Goal: Task Accomplishment & Management: Complete application form

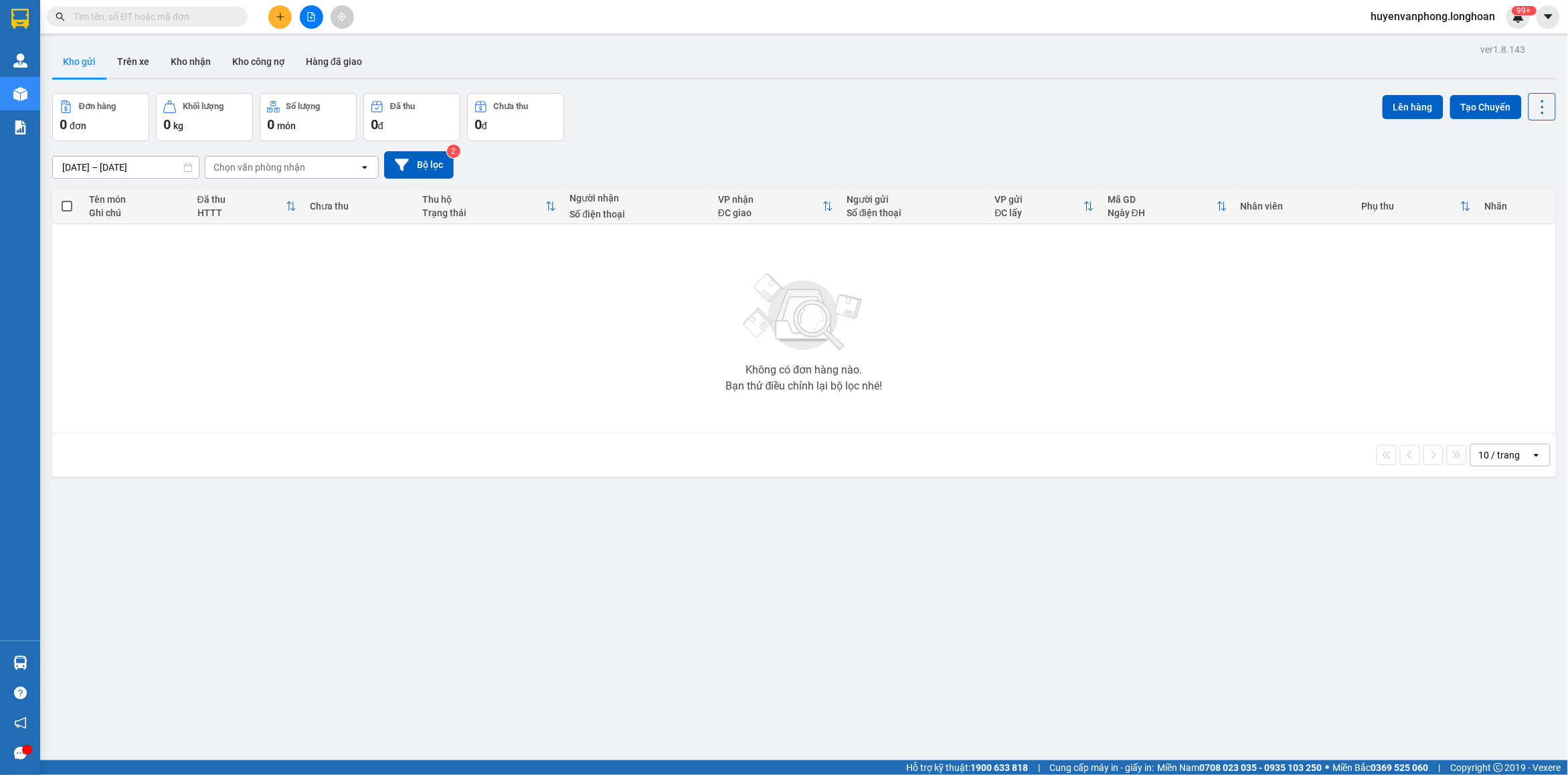
click at [148, 11] on input "text" at bounding box center [153, 17] width 158 height 15
paste input "0919379799"
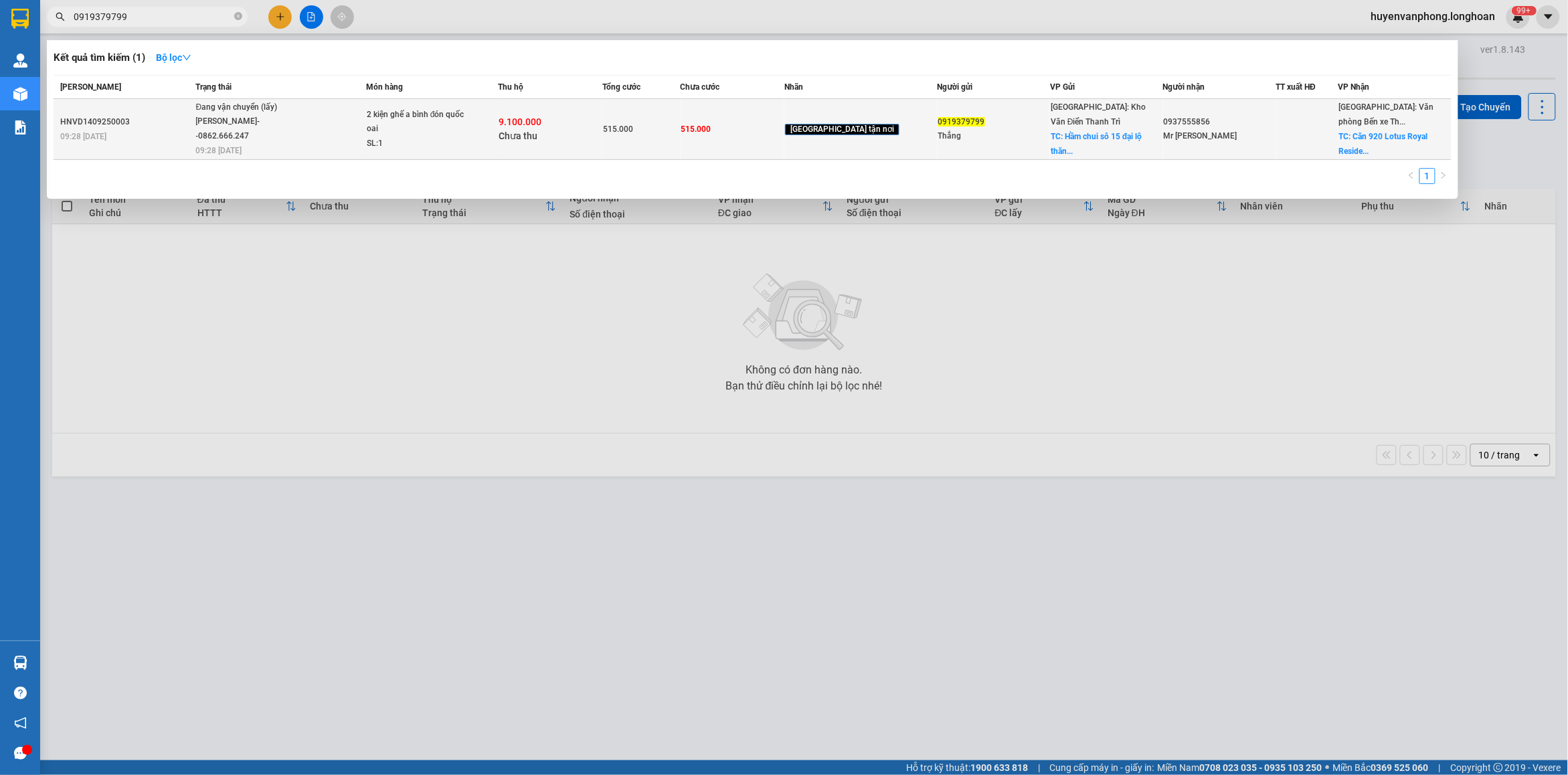
type input "0919379799"
click at [596, 135] on div "9.100.000 Chưa thu" at bounding box center [550, 129] width 103 height 28
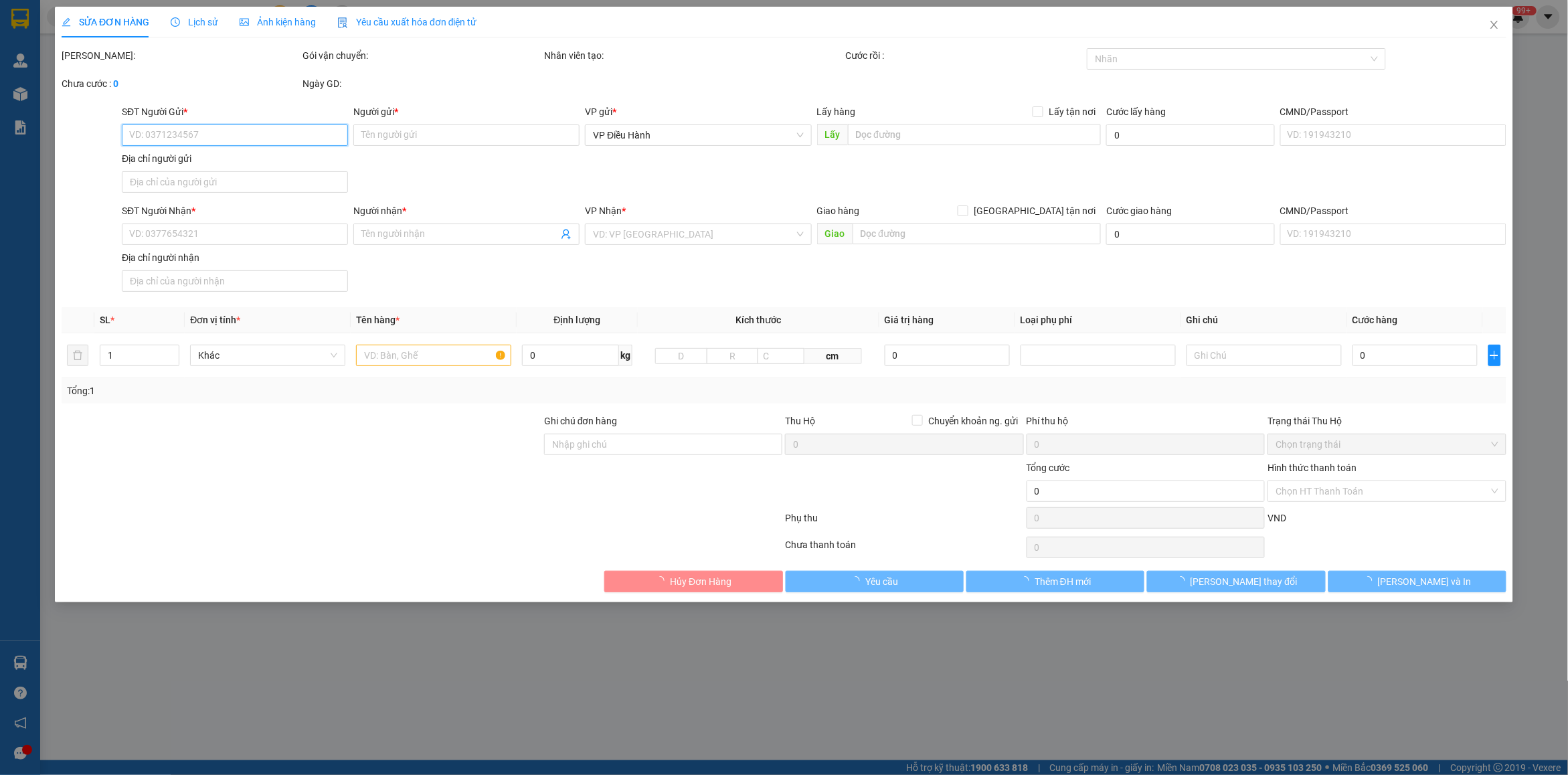
type input "0919379799"
type input "Thắng"
checkbox input "true"
type input "Hầm chui sô 15 đại lộ thăng long quốc oai HN"
type input "0937555856"
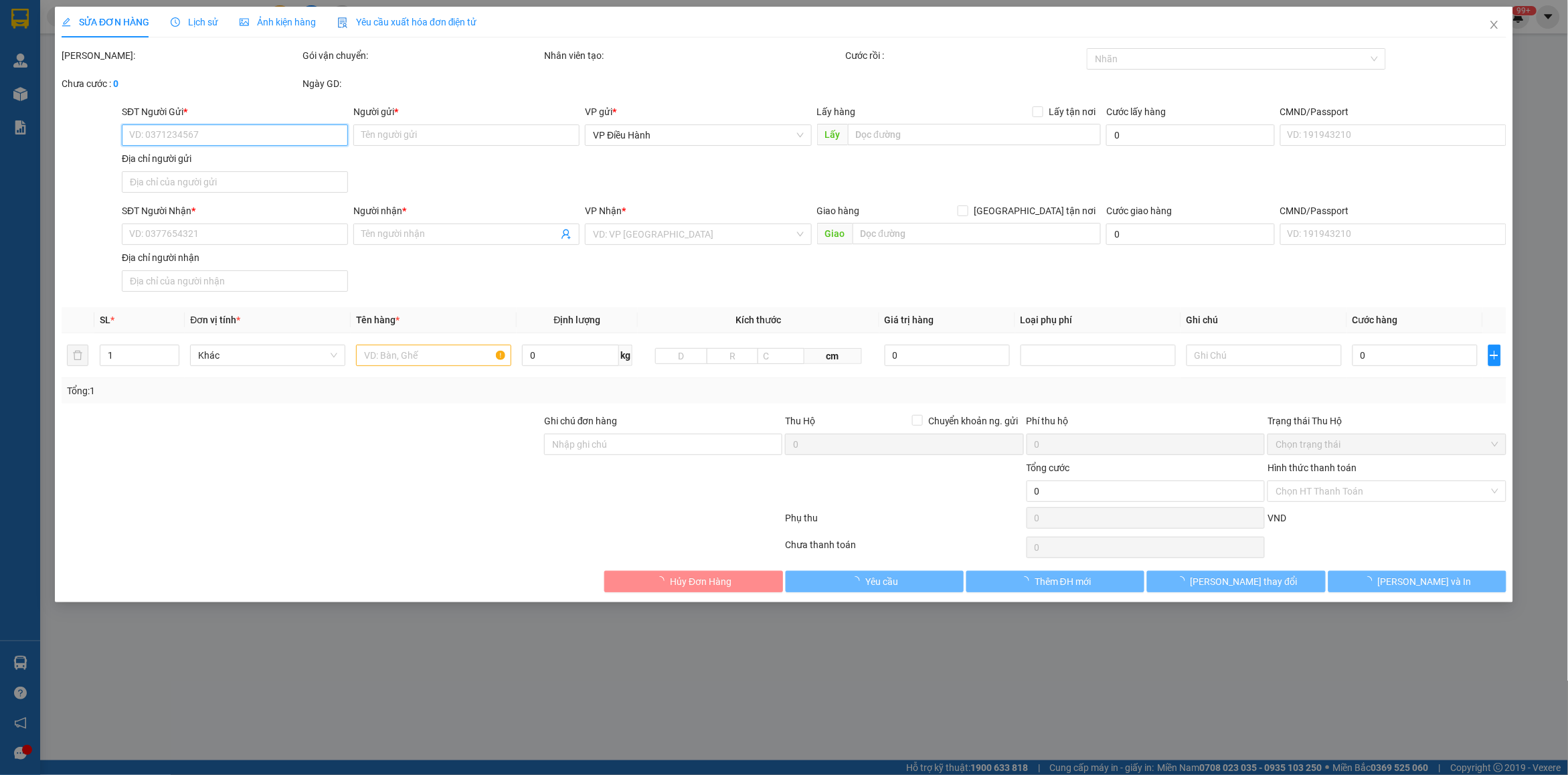
type input "Mr [PERSON_NAME]"
checkbox input "true"
type input "Căn 920 [GEOGRAPHIC_DATA], [GEOGRAPHIC_DATA], [GEOGRAPHIC_DATA] , QN"
type input "cước vận chuyển và phí thu hộ bên gửi thanh toán"
type input "515.000"
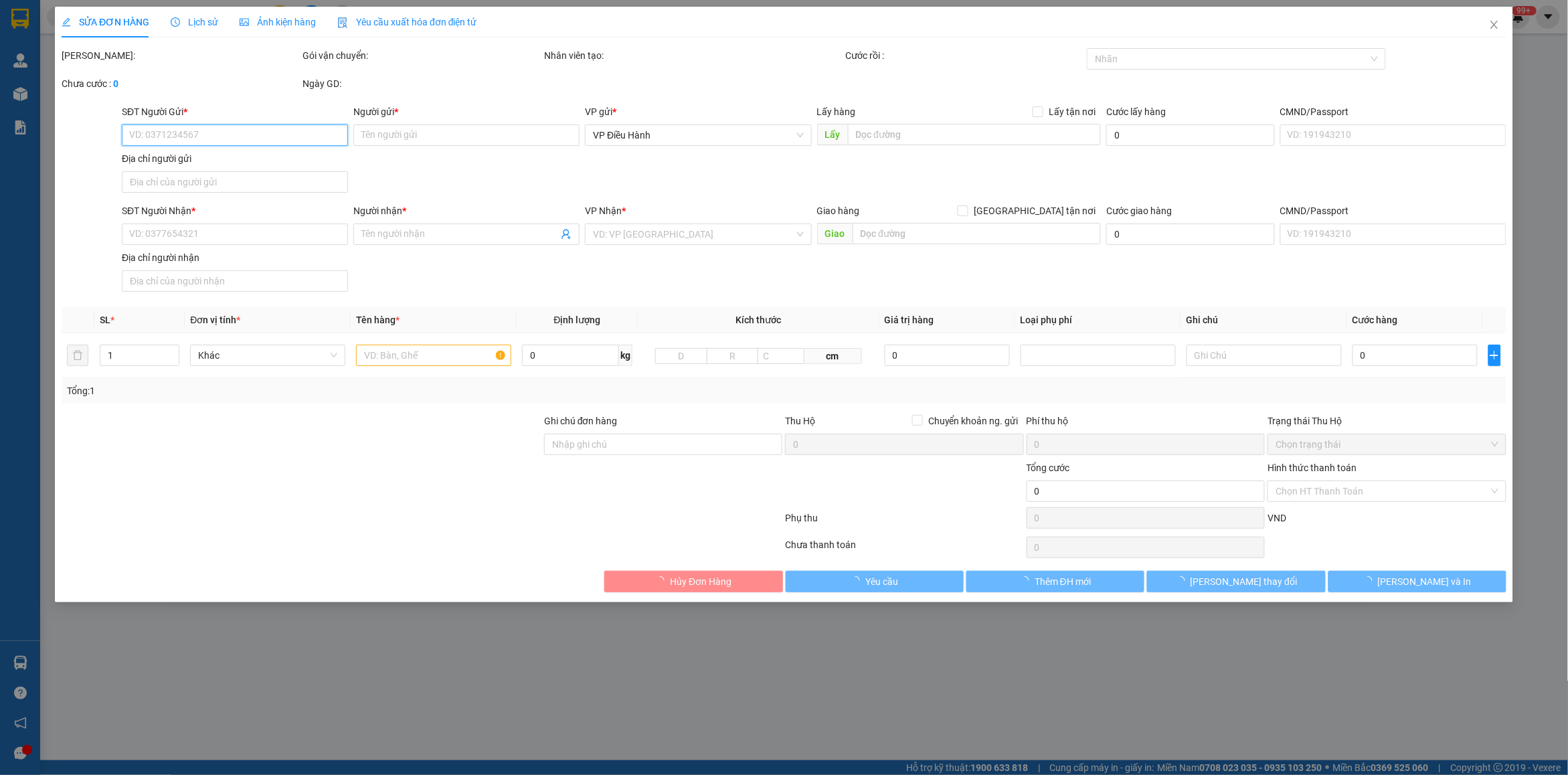
type input "515.000"
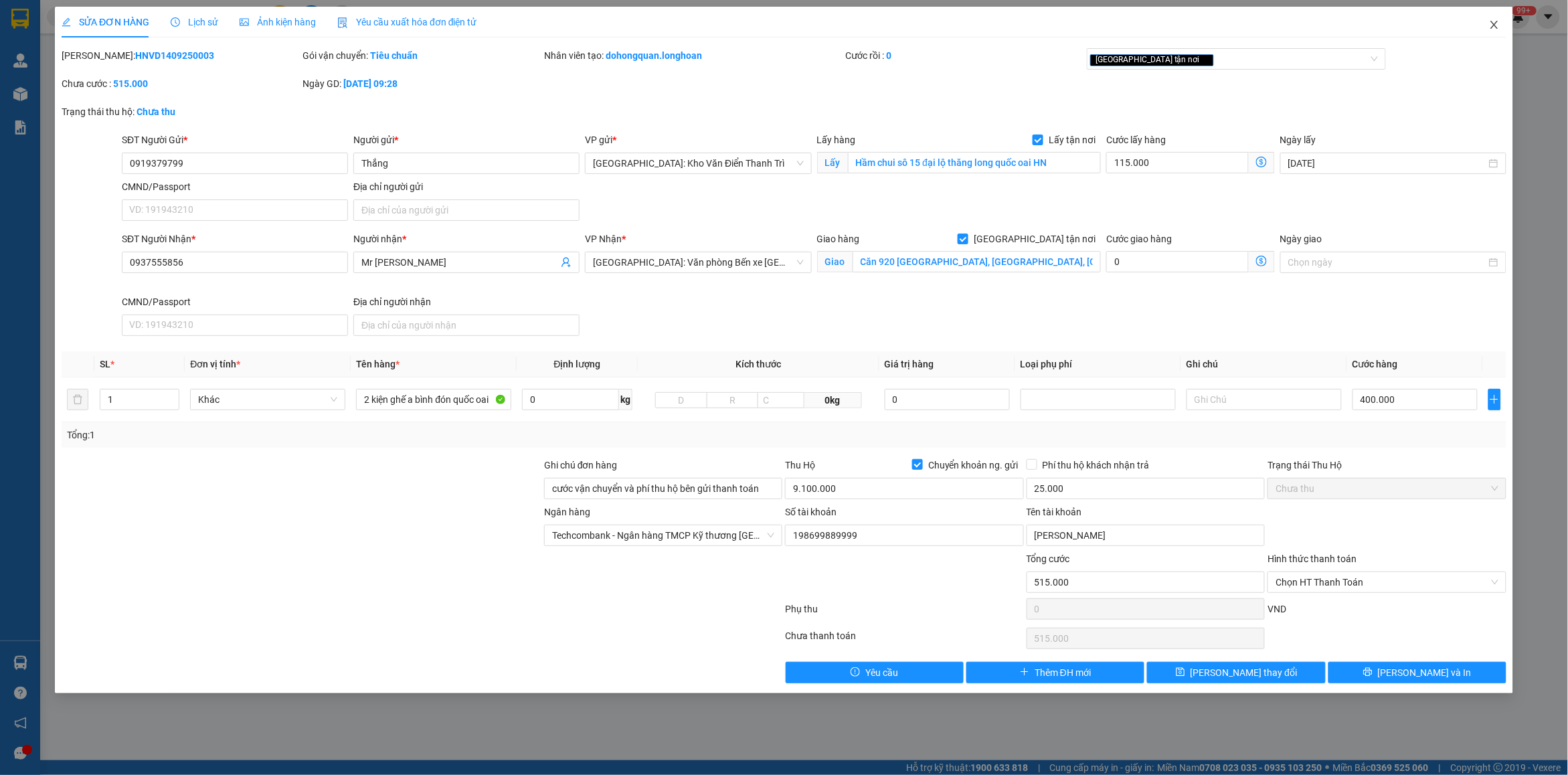
click at [1497, 30] on icon "close" at bounding box center [1494, 25] width 11 height 11
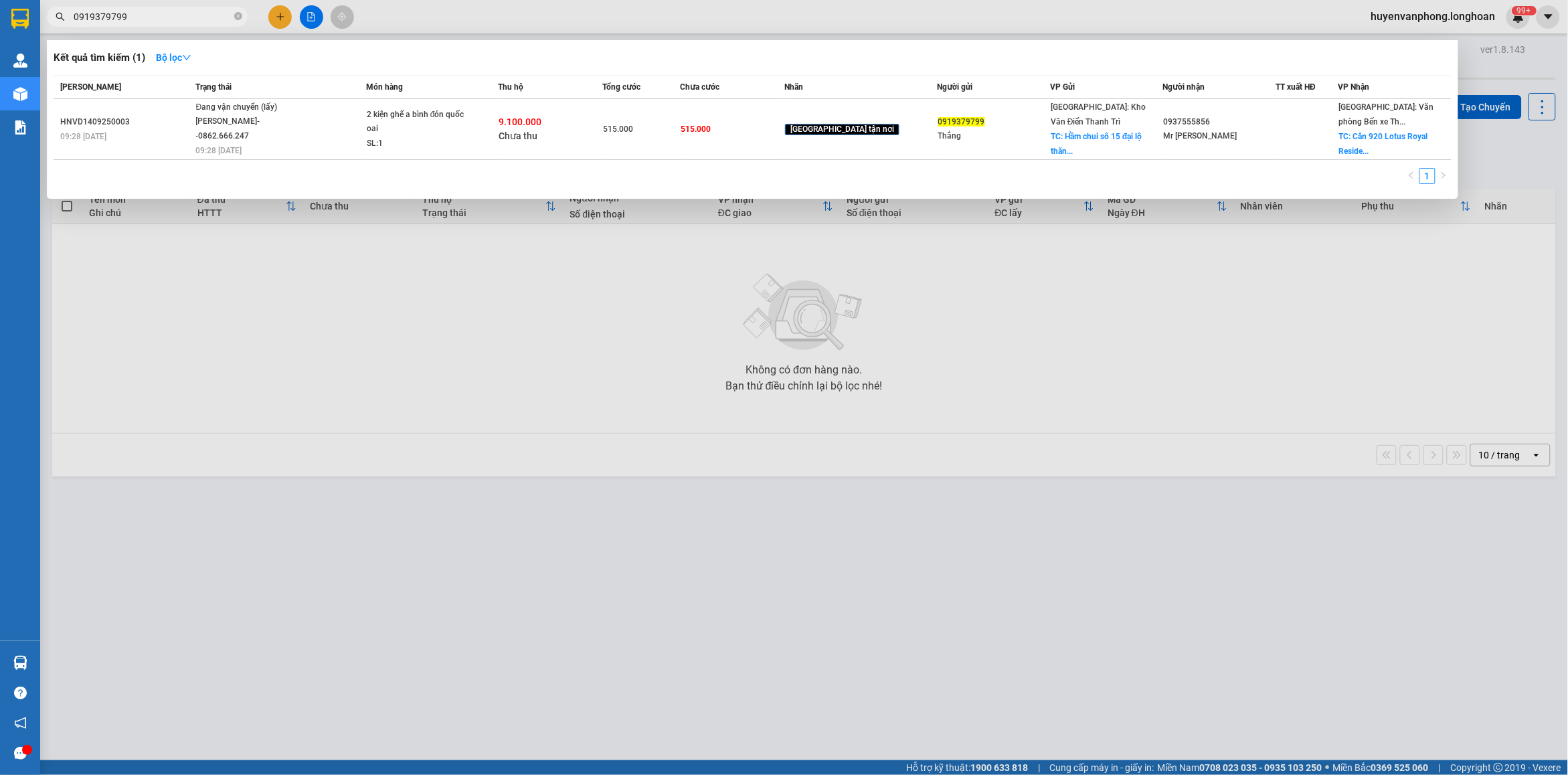
click at [184, 18] on input "0919379799" at bounding box center [153, 17] width 158 height 15
type input "0"
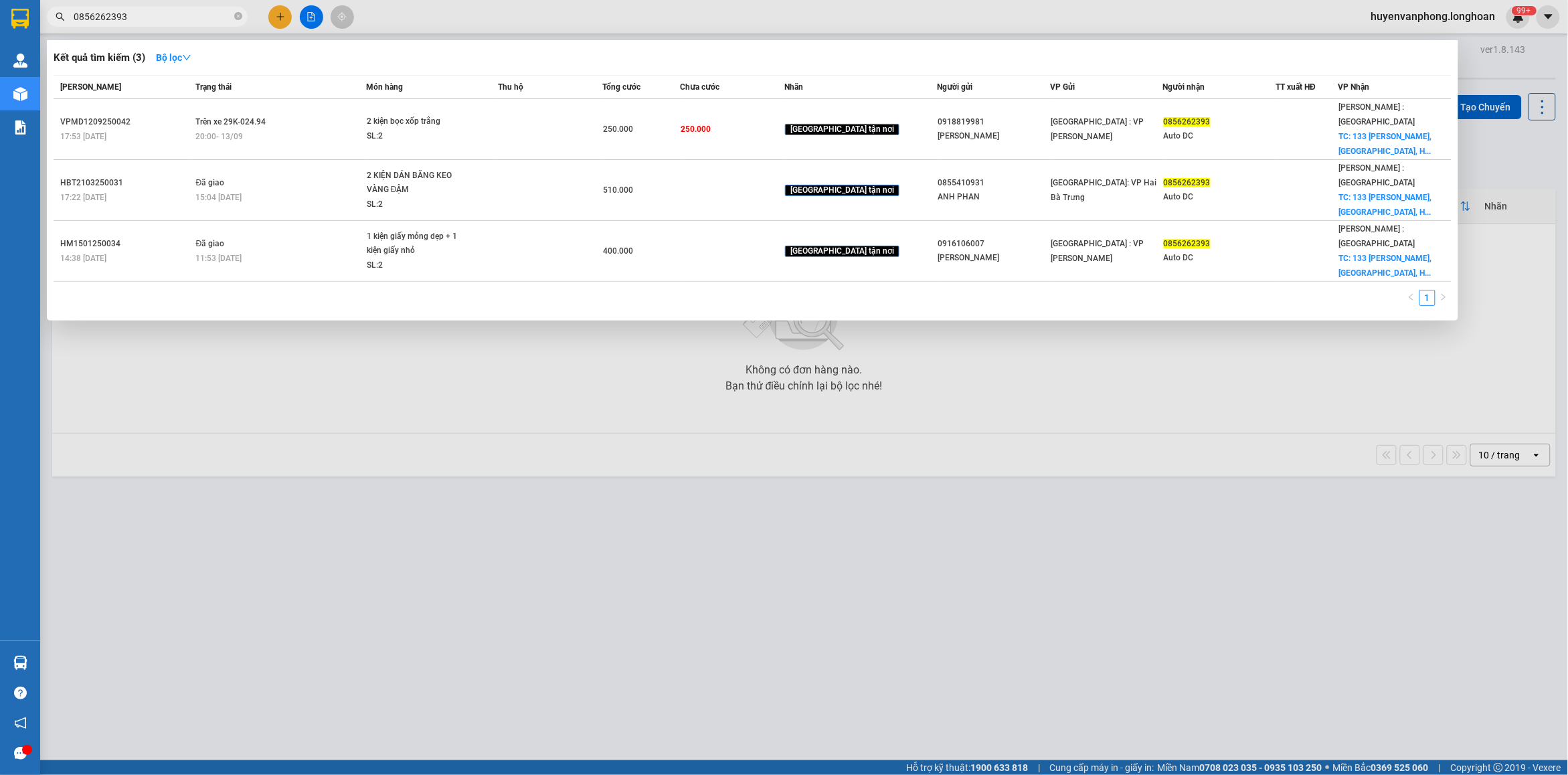
type input "0856262393"
click at [140, 17] on input "0856262393" at bounding box center [153, 17] width 158 height 15
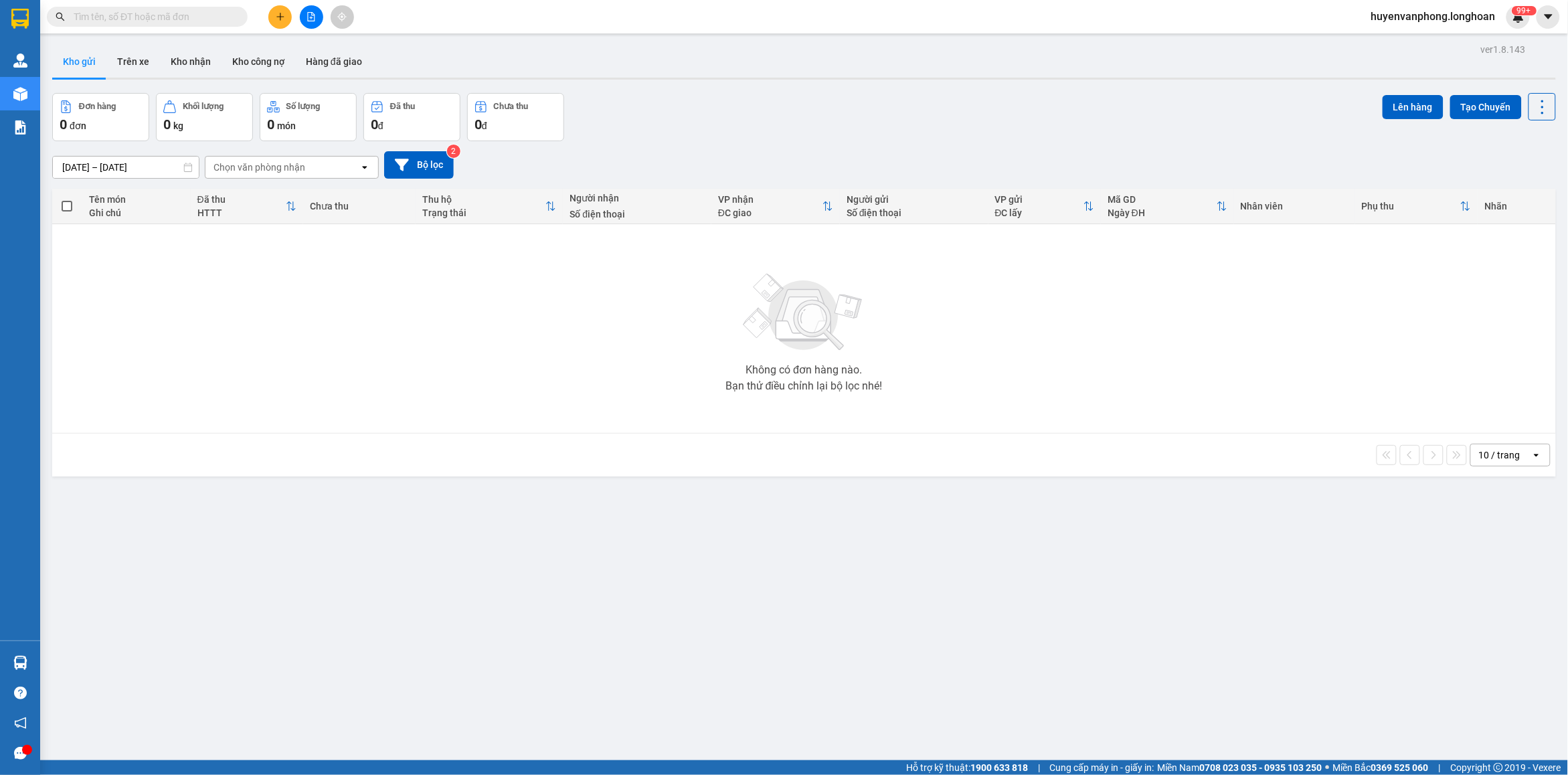
paste input "0919379799"
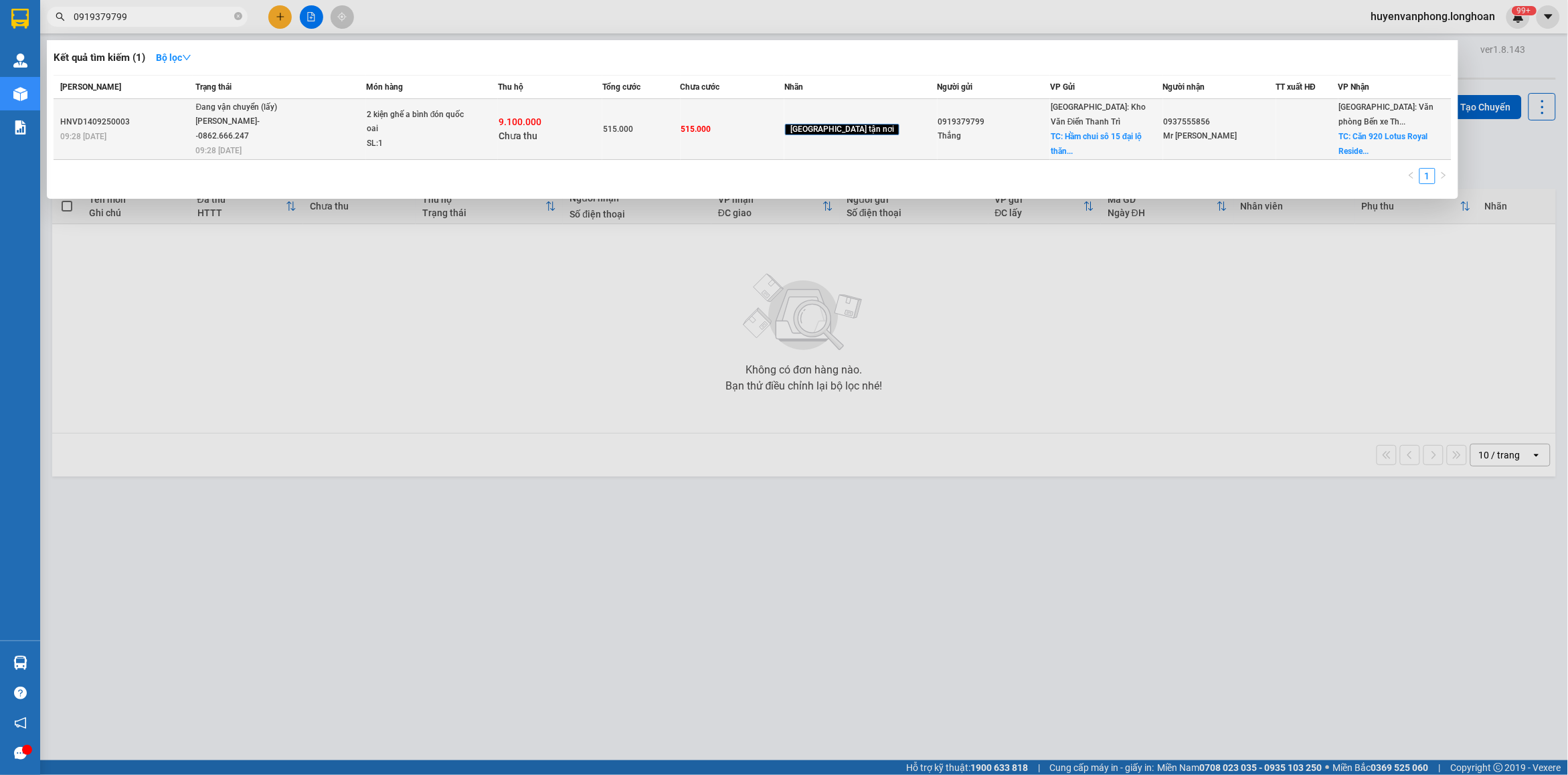
type input "0919379799"
click at [562, 134] on div "9.100.000 Chưa thu" at bounding box center [550, 129] width 103 height 28
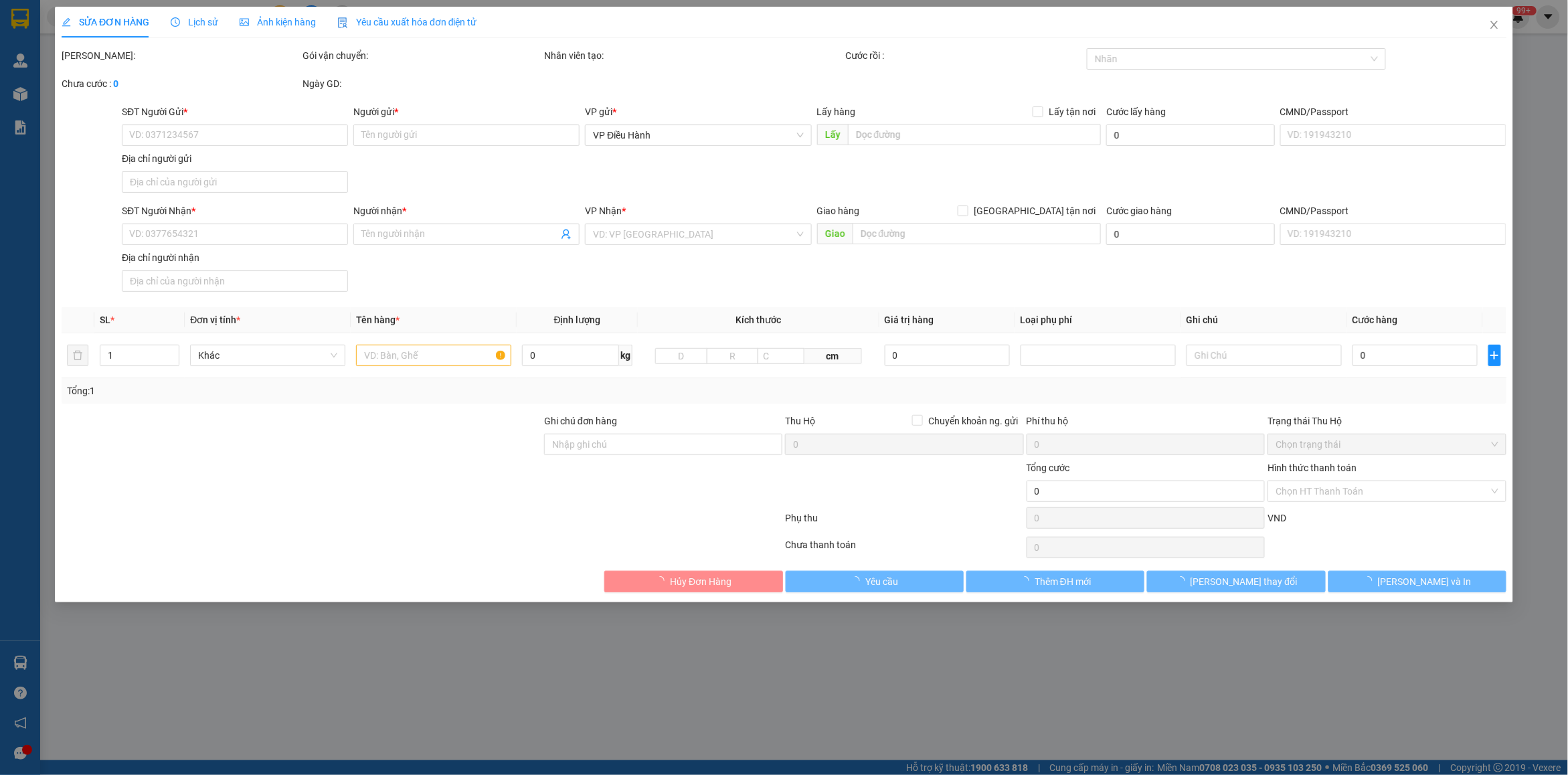
type input "0919379799"
type input "Thắng"
checkbox input "true"
type input "Hầm chui sô 15 đại lộ thăng long quốc oai HN"
type input "0937555856"
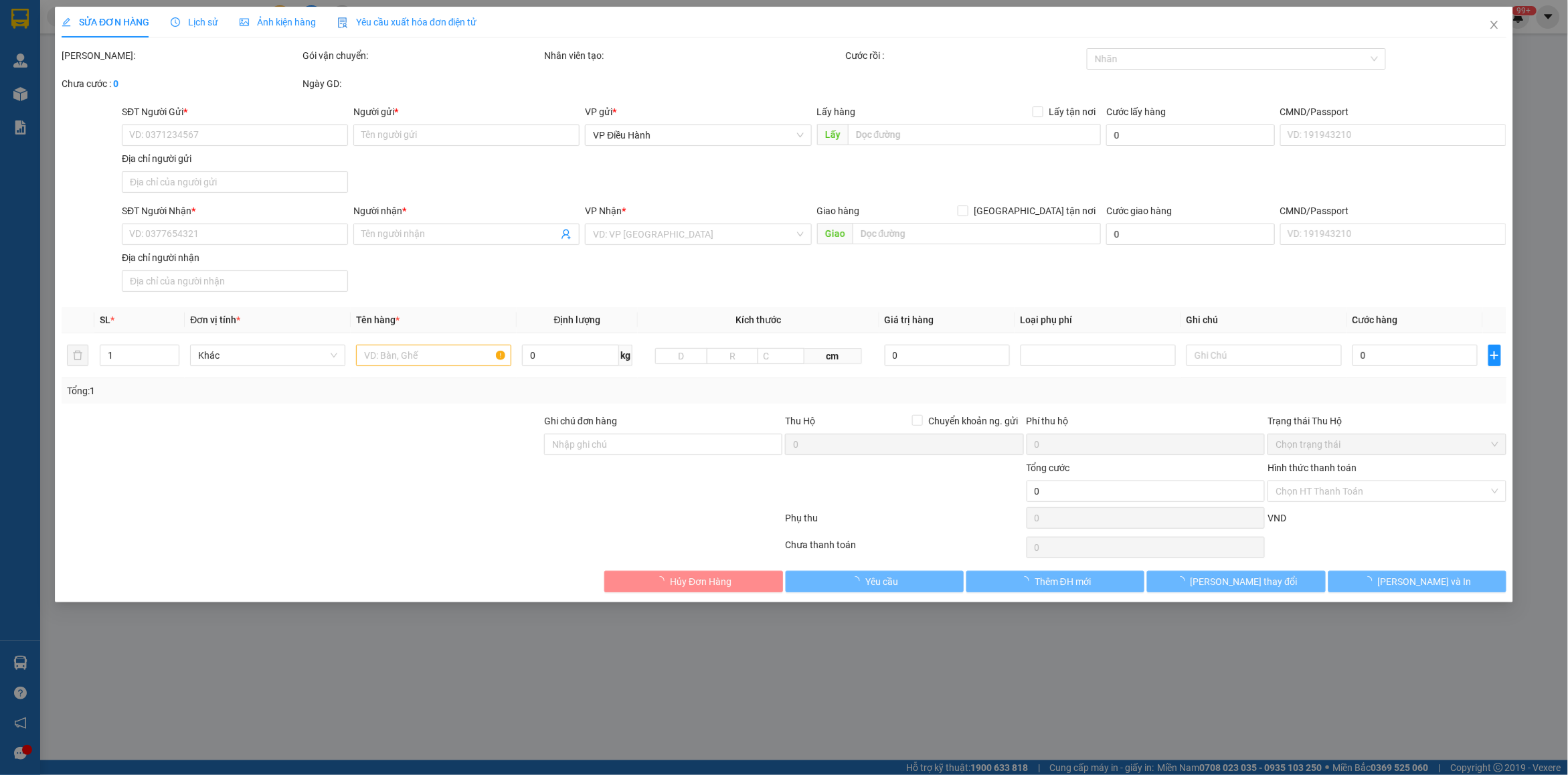
type input "Mr [PERSON_NAME]"
checkbox input "true"
type input "Căn 920 [GEOGRAPHIC_DATA], [GEOGRAPHIC_DATA], [GEOGRAPHIC_DATA] , QN"
type input "cước vận chuyển và phí thu hộ bên gửi thanh toán"
type input "515.000"
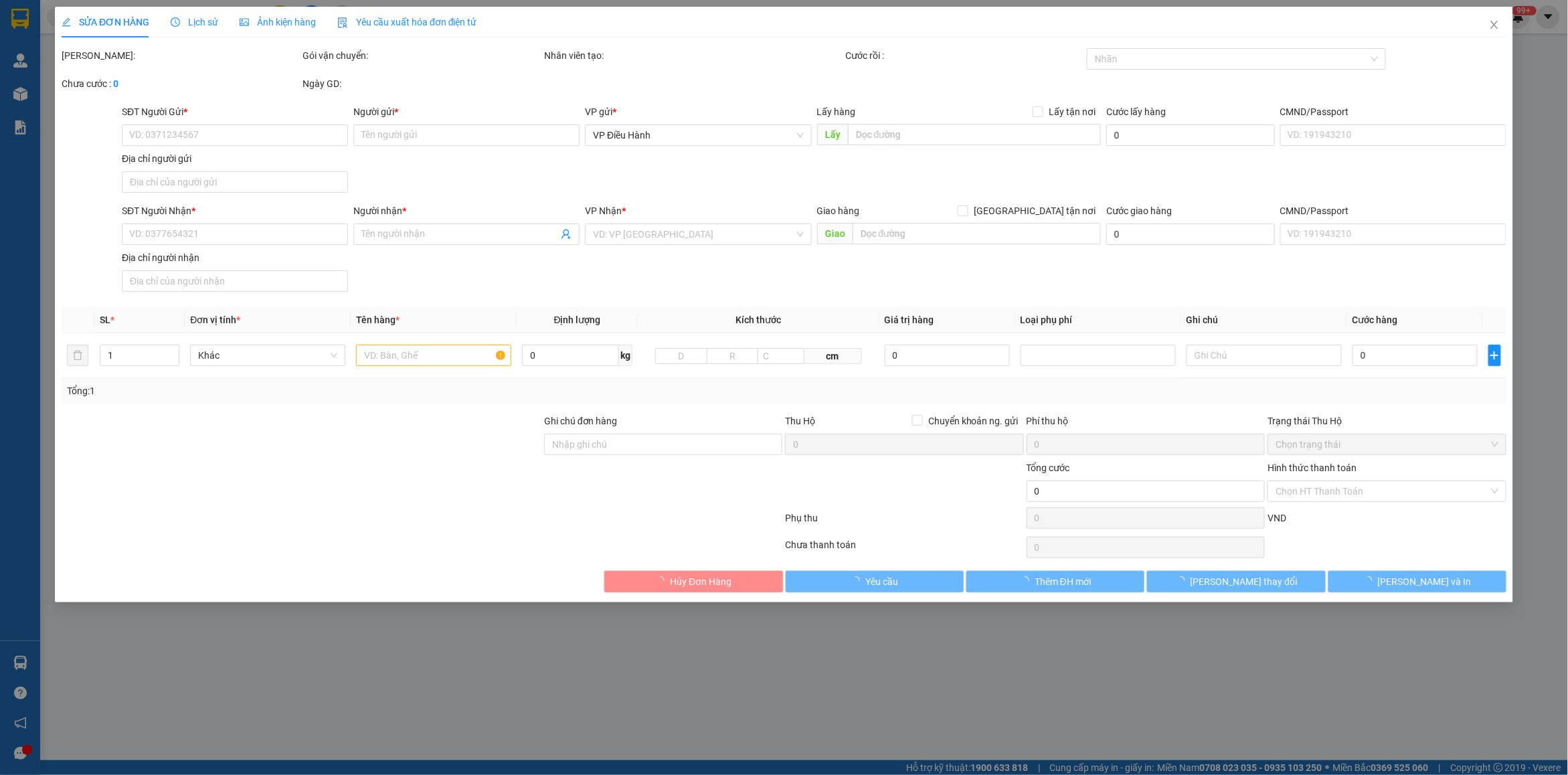
type input "515.000"
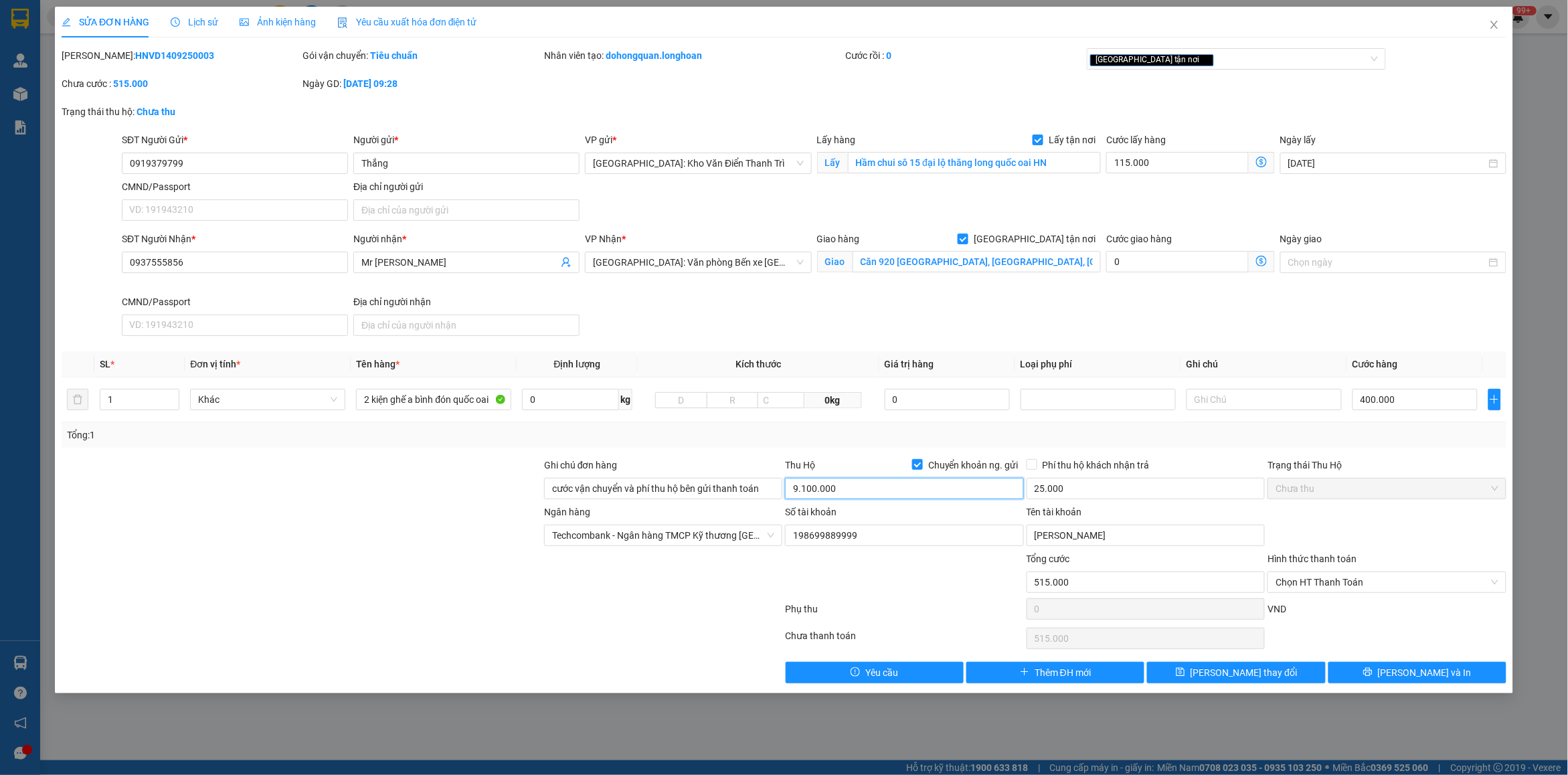
click at [797, 486] on input "9.100.000" at bounding box center [904, 489] width 239 height 21
click at [802, 489] on input "9.100.000" at bounding box center [904, 489] width 239 height 21
click at [798, 489] on input "9.100.000" at bounding box center [904, 489] width 239 height 21
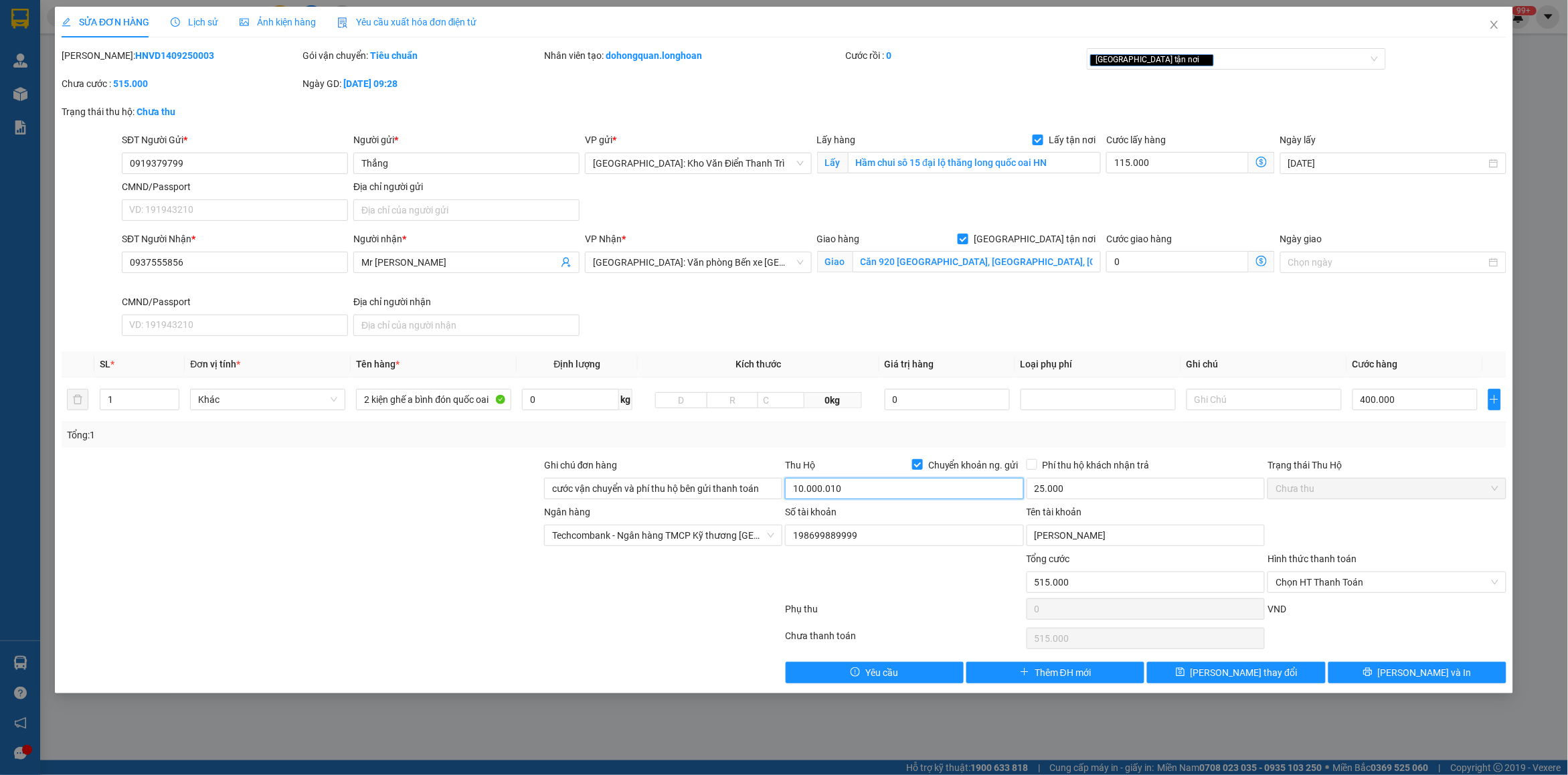
drag, startPoint x: 848, startPoint y: 491, endPoint x: 806, endPoint y: 492, distance: 42.0
click at [806, 492] on input "10.000.010" at bounding box center [904, 489] width 239 height 21
type input "10.100.000"
click at [905, 607] on div "Phụ thu" at bounding box center [904, 613] width 241 height 23
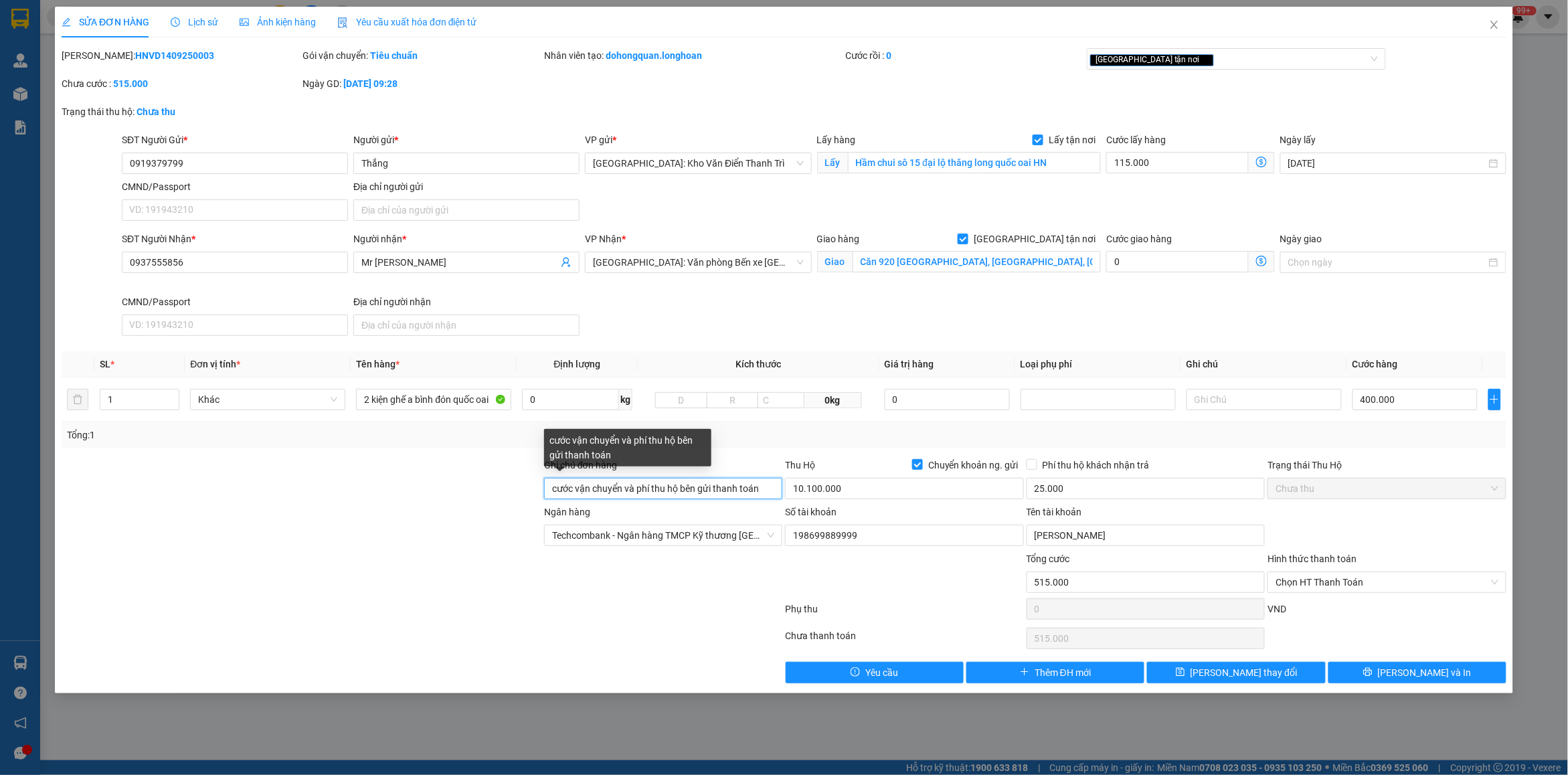
click at [766, 491] on input "cước vận chuyển và phí thu hộ bên gửi thanh toán" at bounding box center [662, 489] width 239 height 21
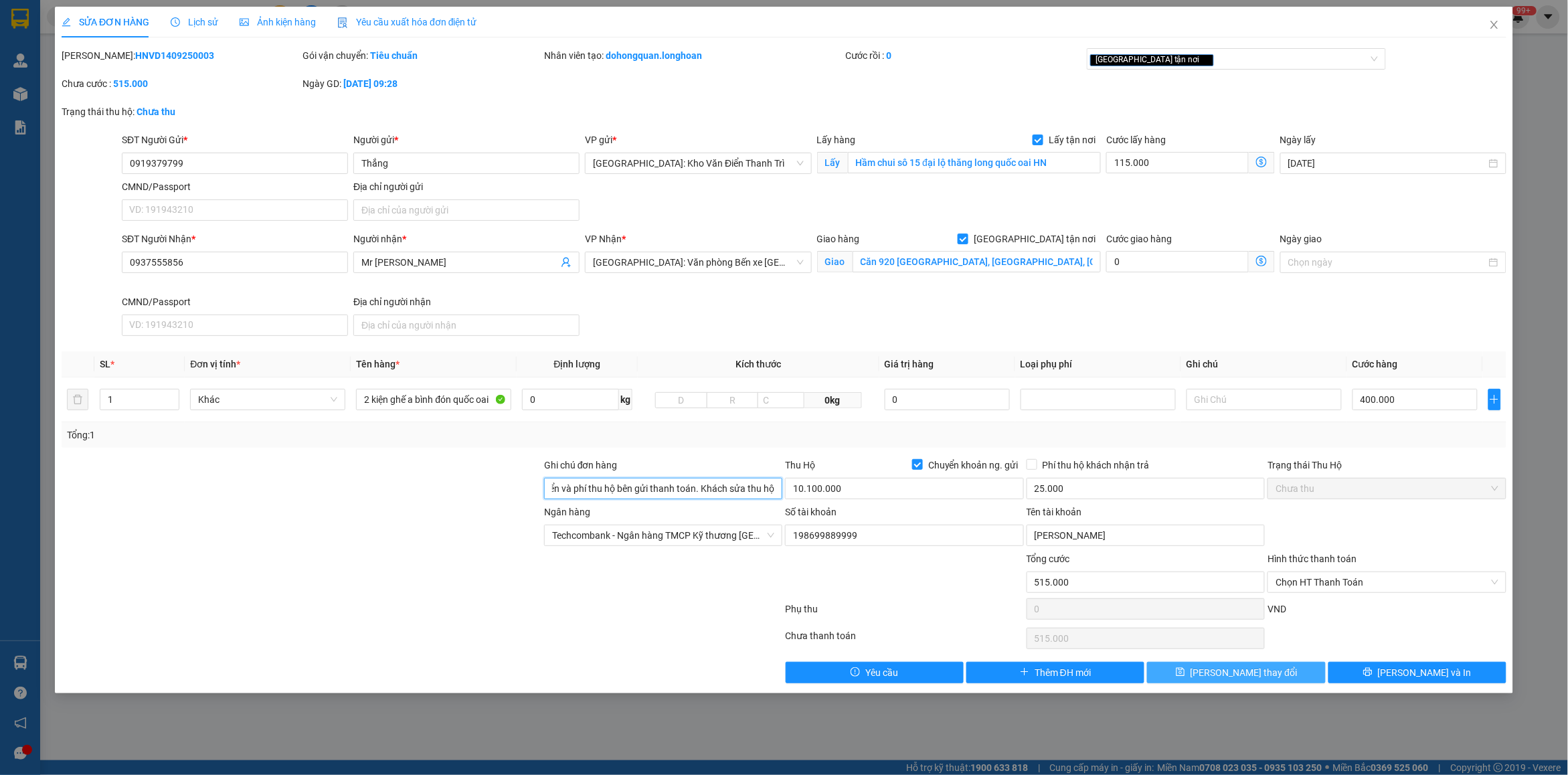
type input "cước vận chuyển và phí thu hộ bên gửi thanh toán. Khách sửa thu hộ"
click at [1227, 679] on span "[PERSON_NAME] thay đổi" at bounding box center [1243, 672] width 107 height 15
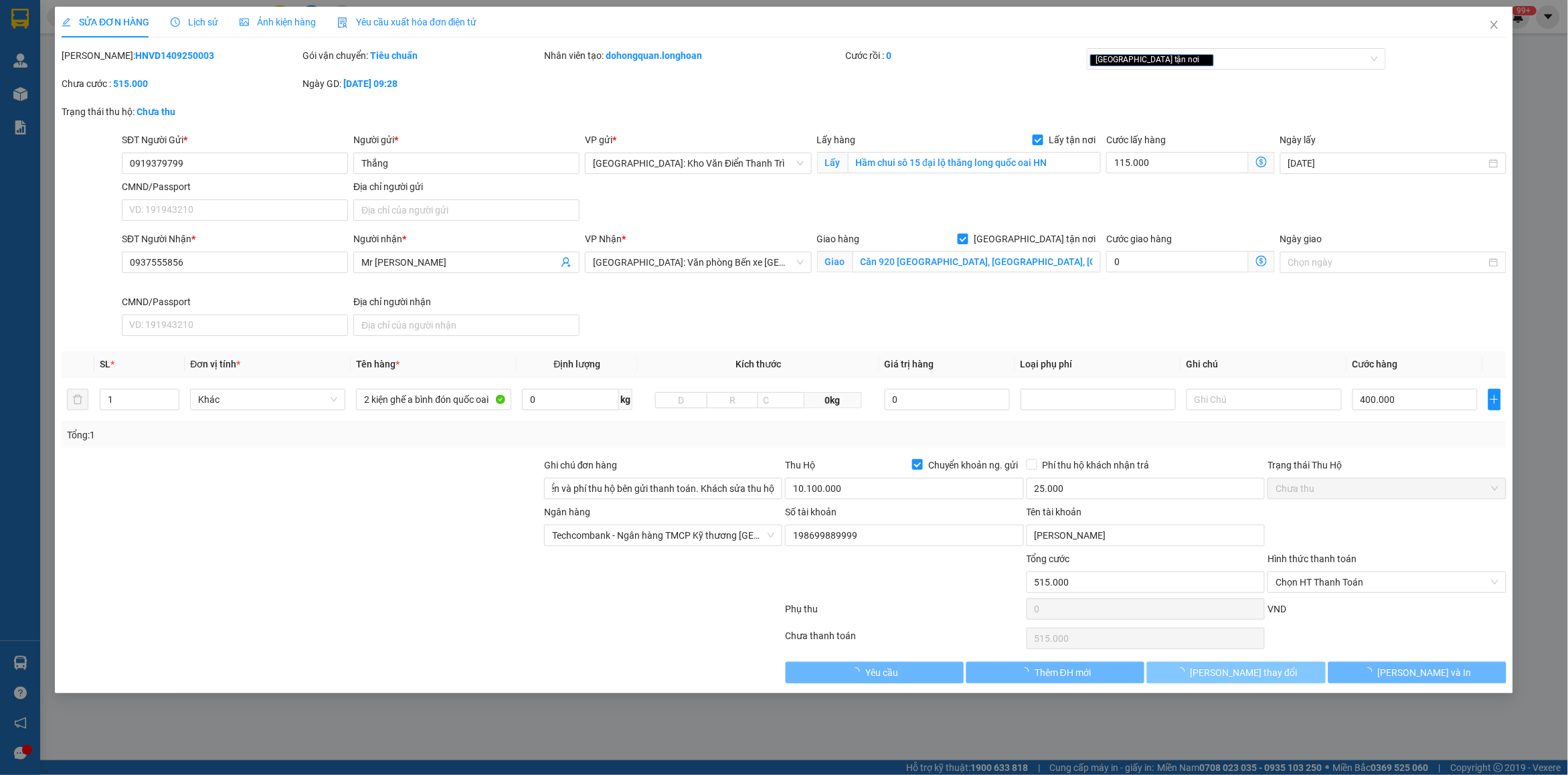
scroll to position [0, 0]
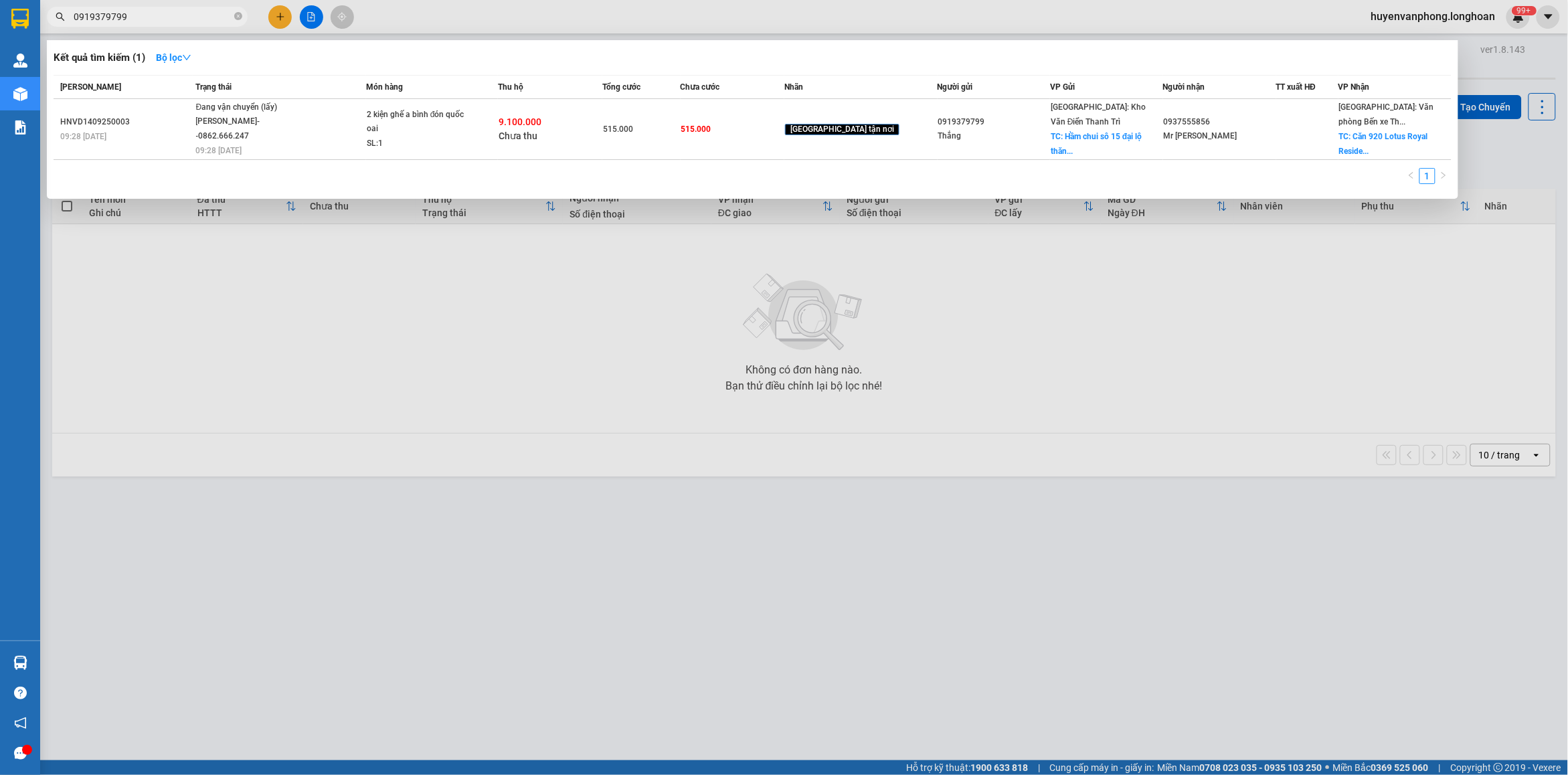
drag, startPoint x: 241, startPoint y: 18, endPoint x: 166, endPoint y: 8, distance: 75.7
click at [232, 17] on span "0919379799" at bounding box center [147, 17] width 200 height 20
click at [139, 19] on input "0919379799" at bounding box center [153, 17] width 158 height 15
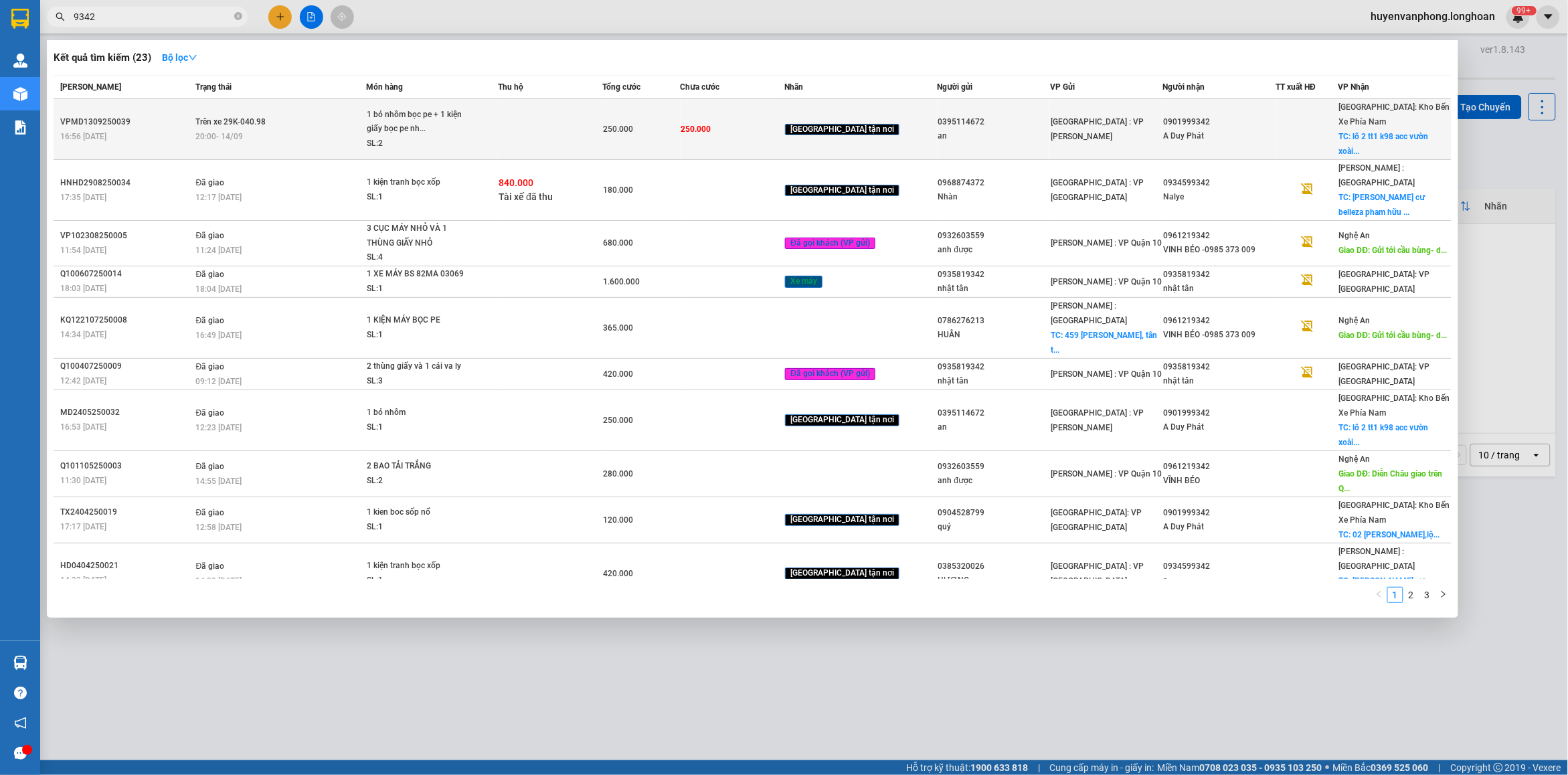
type input "9342"
click at [515, 125] on td at bounding box center [550, 129] width 105 height 61
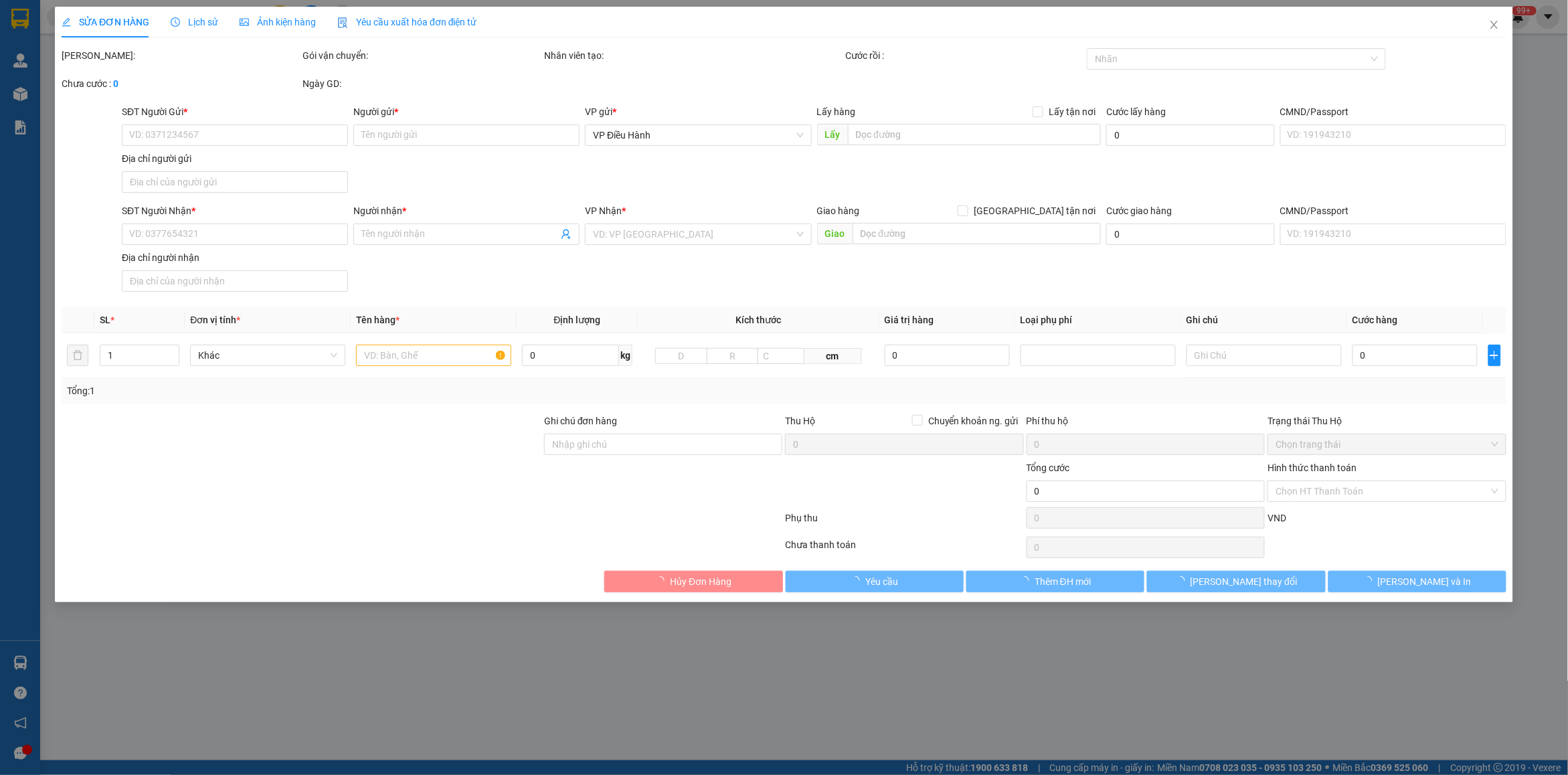
click at [204, 20] on span "Lịch sử" at bounding box center [194, 22] width 48 height 11
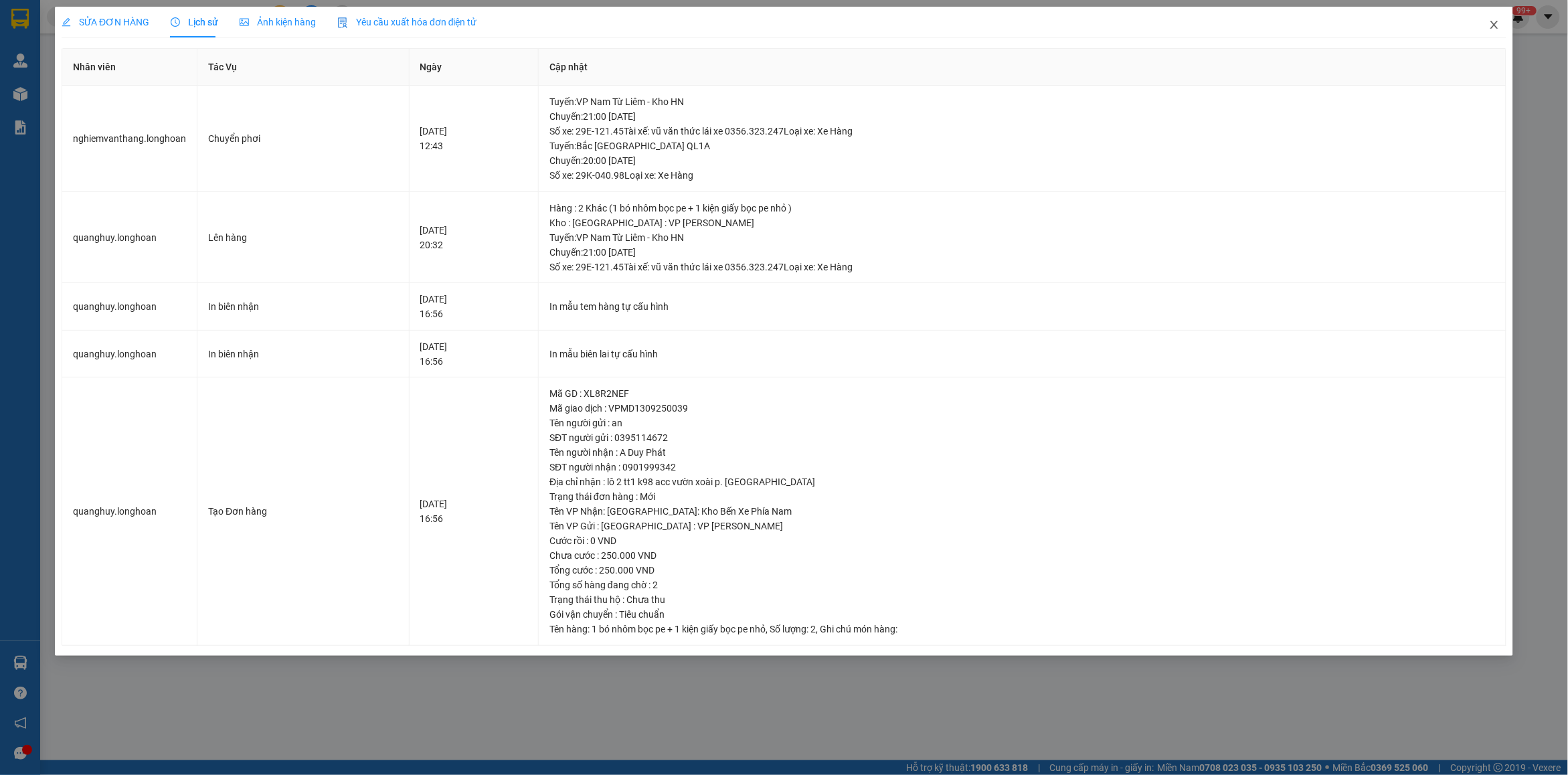
click at [1500, 24] on span "Close" at bounding box center [1494, 26] width 37 height 37
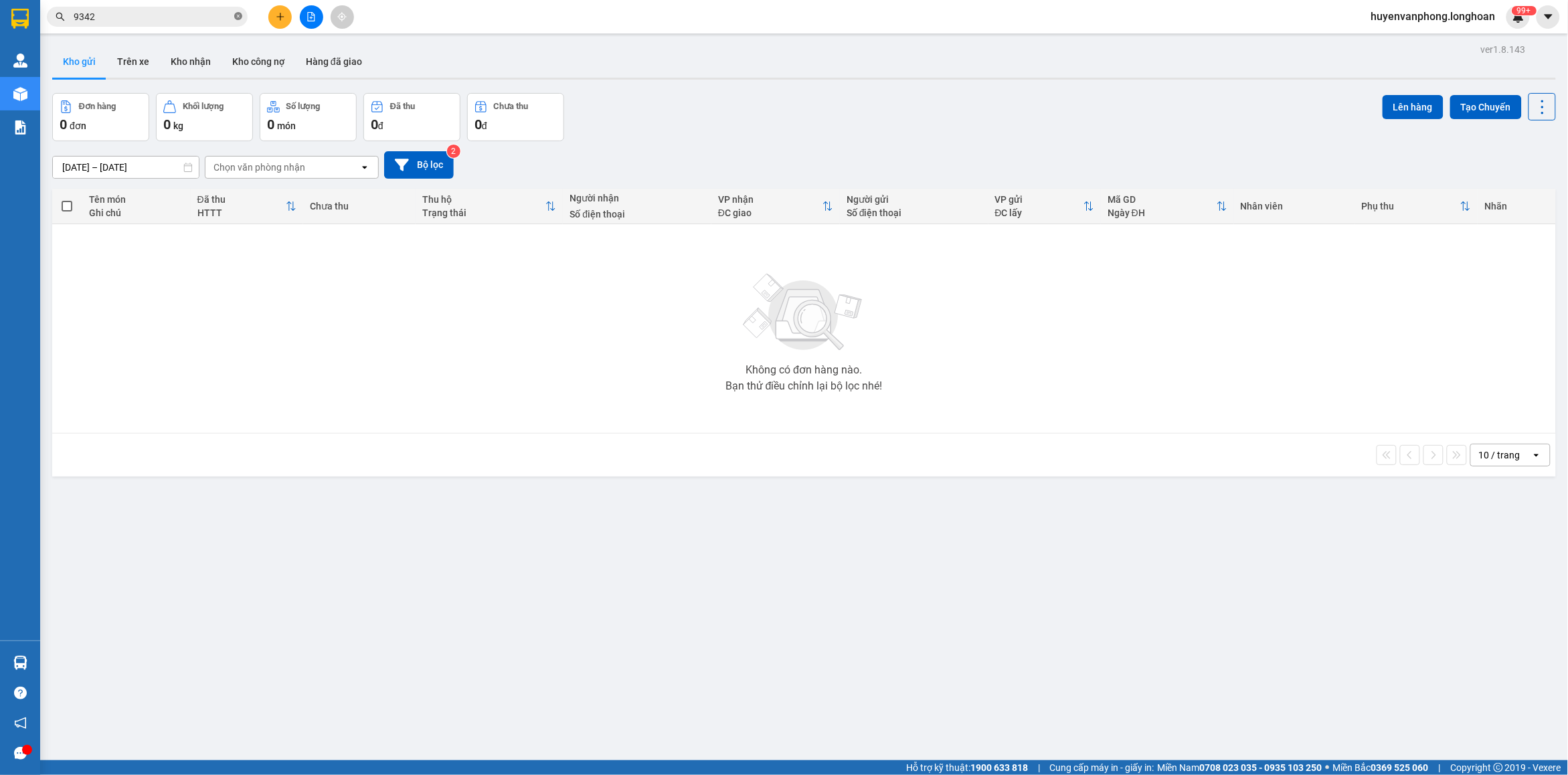
click at [236, 17] on icon "close-circle" at bounding box center [238, 16] width 8 height 8
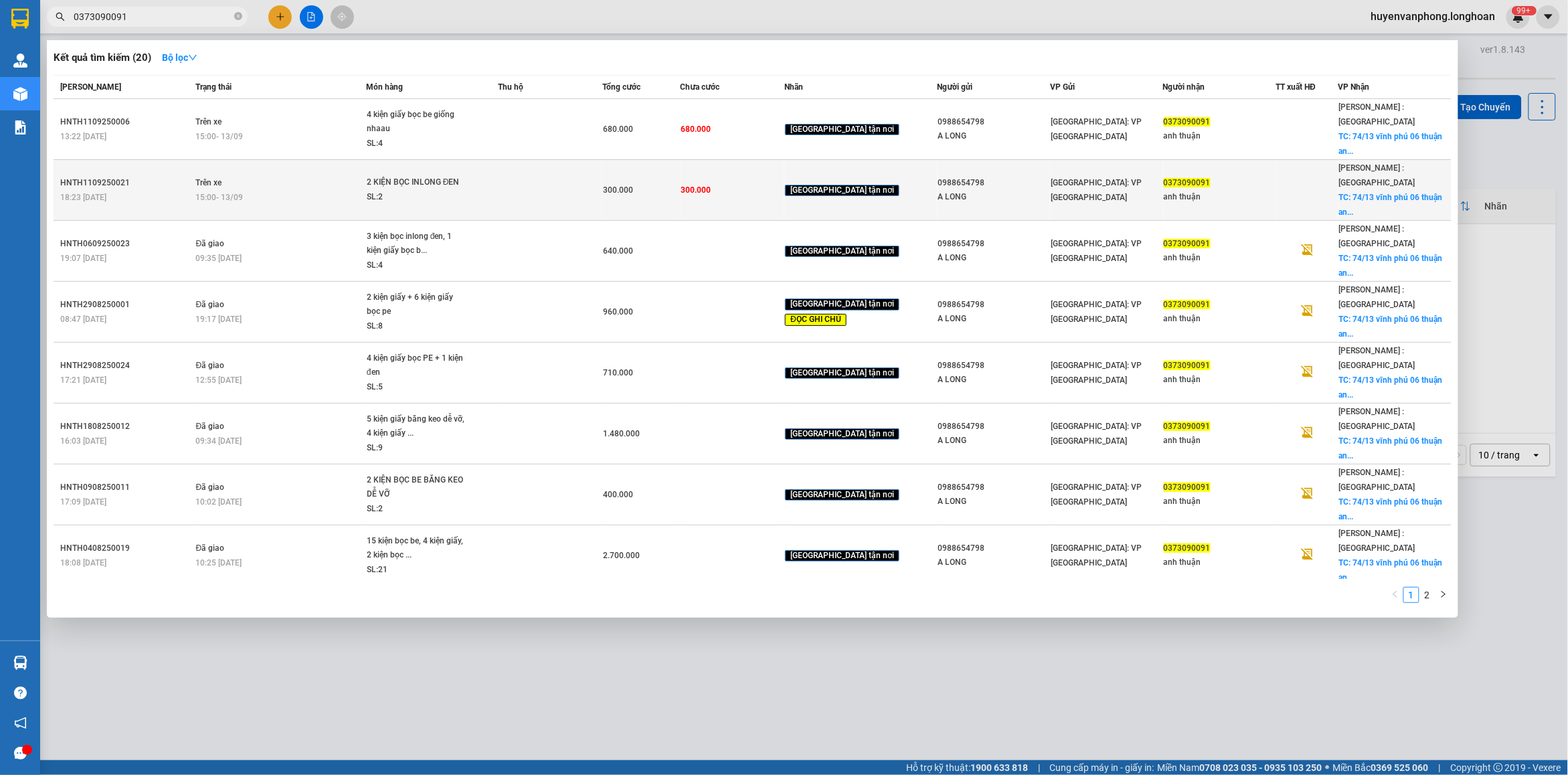
type input "0373090091"
click at [304, 164] on td "Trên xe 15:00 [DATE]" at bounding box center [278, 190] width 173 height 61
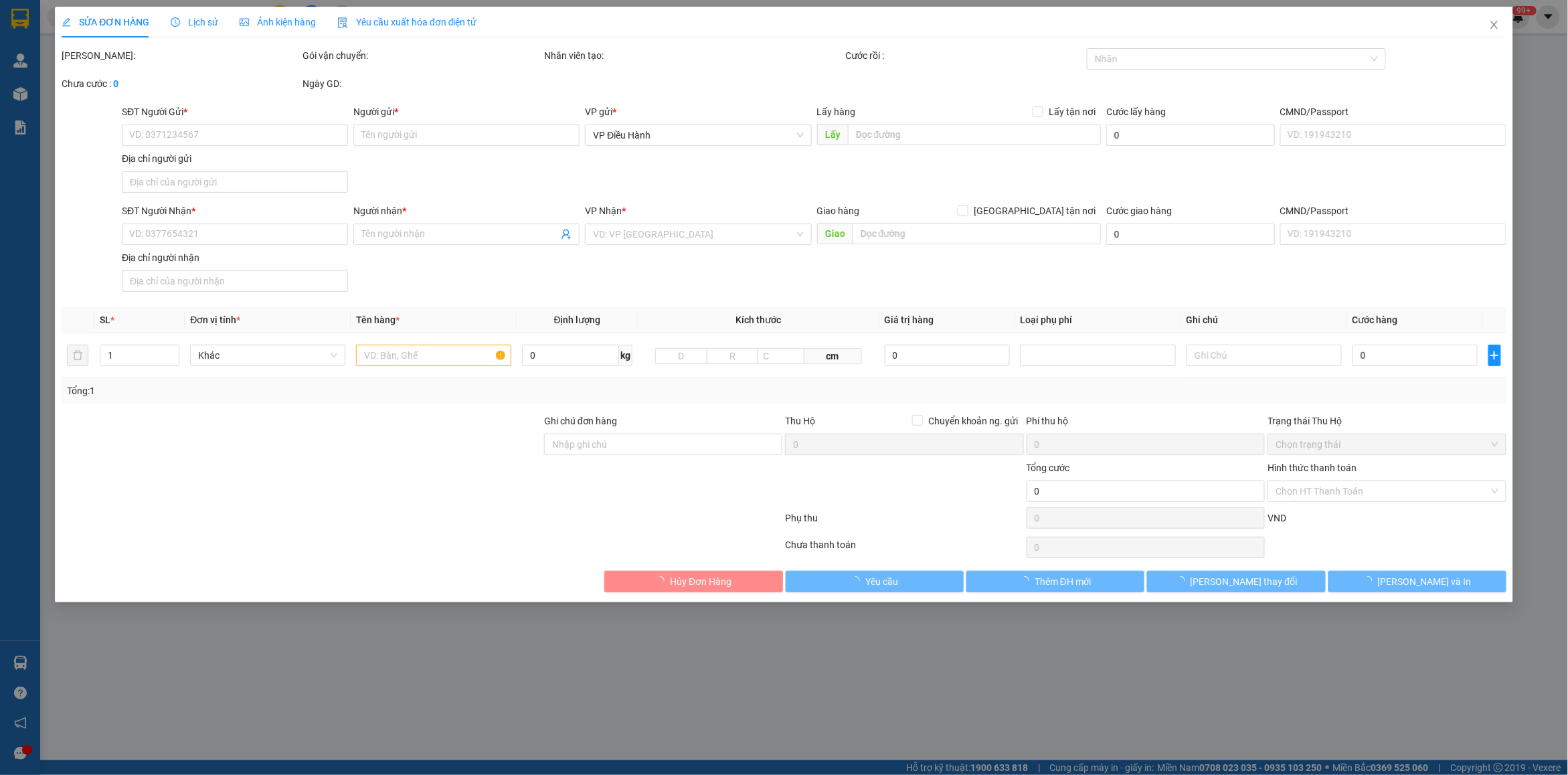
type input "0988654798"
type input "A LONG"
type input "0373090091"
type input "anh thuận"
checkbox input "true"
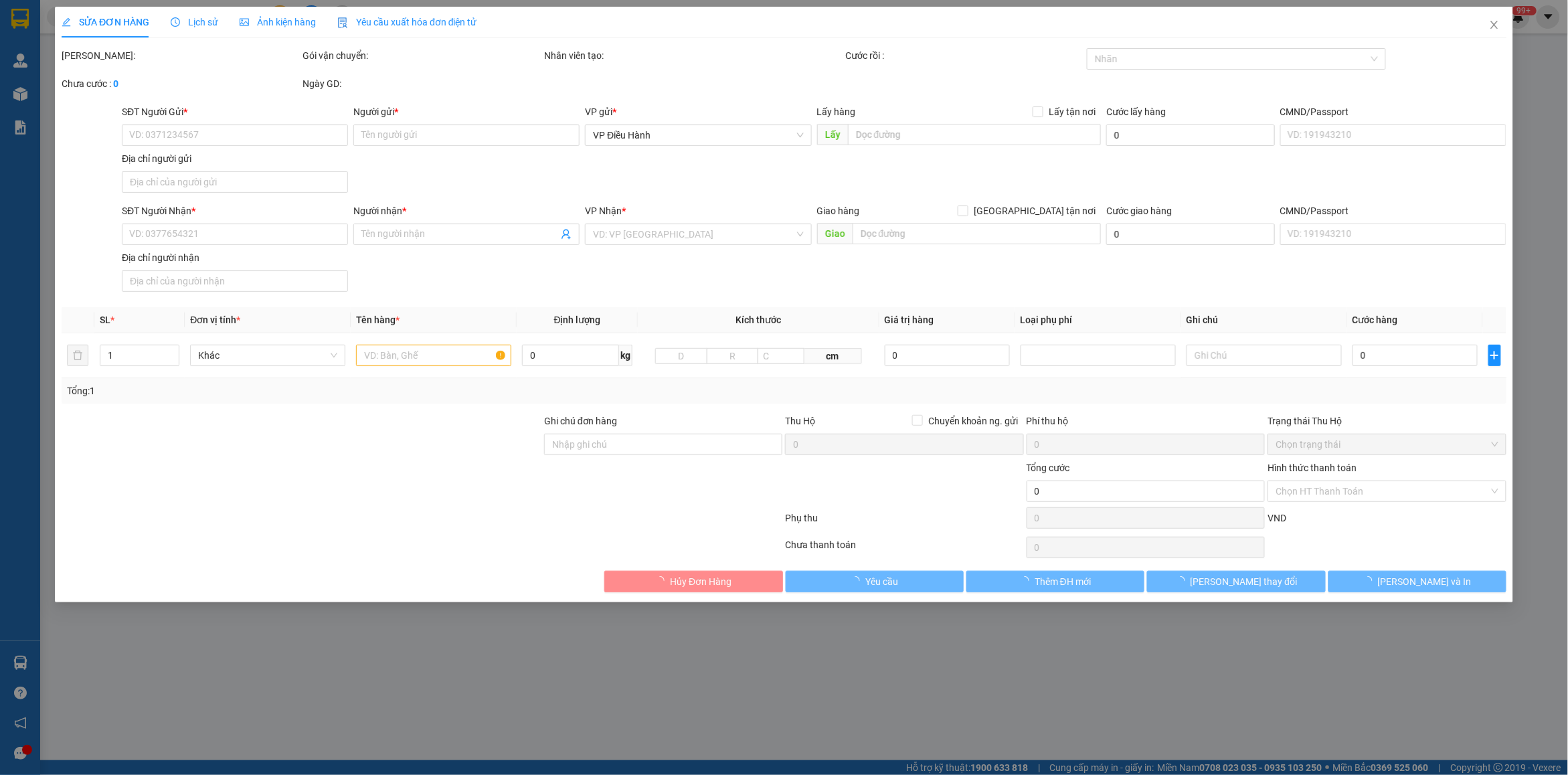
type input "74/13 vĩnh phú 06 [GEOGRAPHIC_DATA]"
type input "300.000"
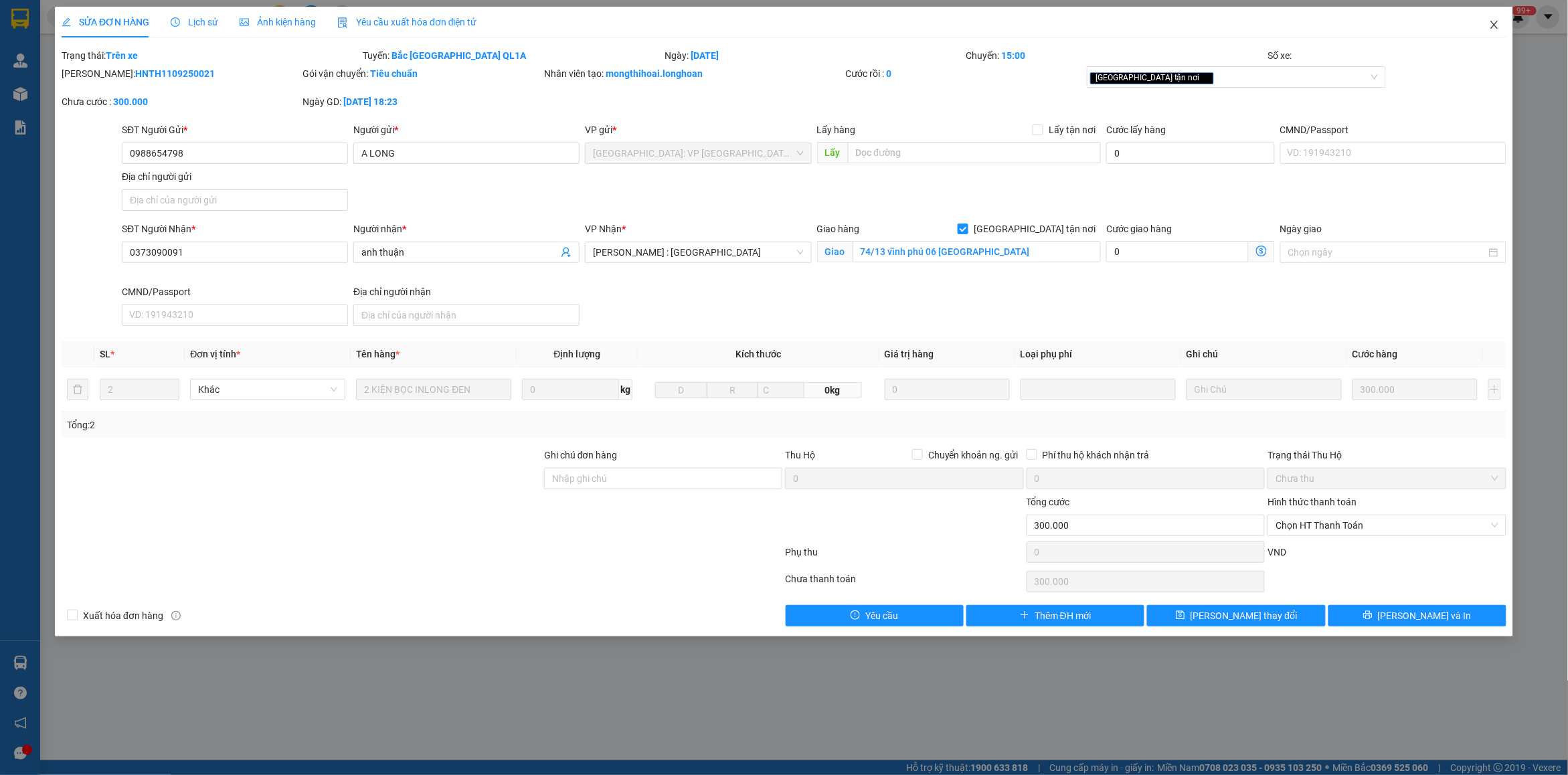
click at [1492, 18] on span "Close" at bounding box center [1494, 26] width 37 height 37
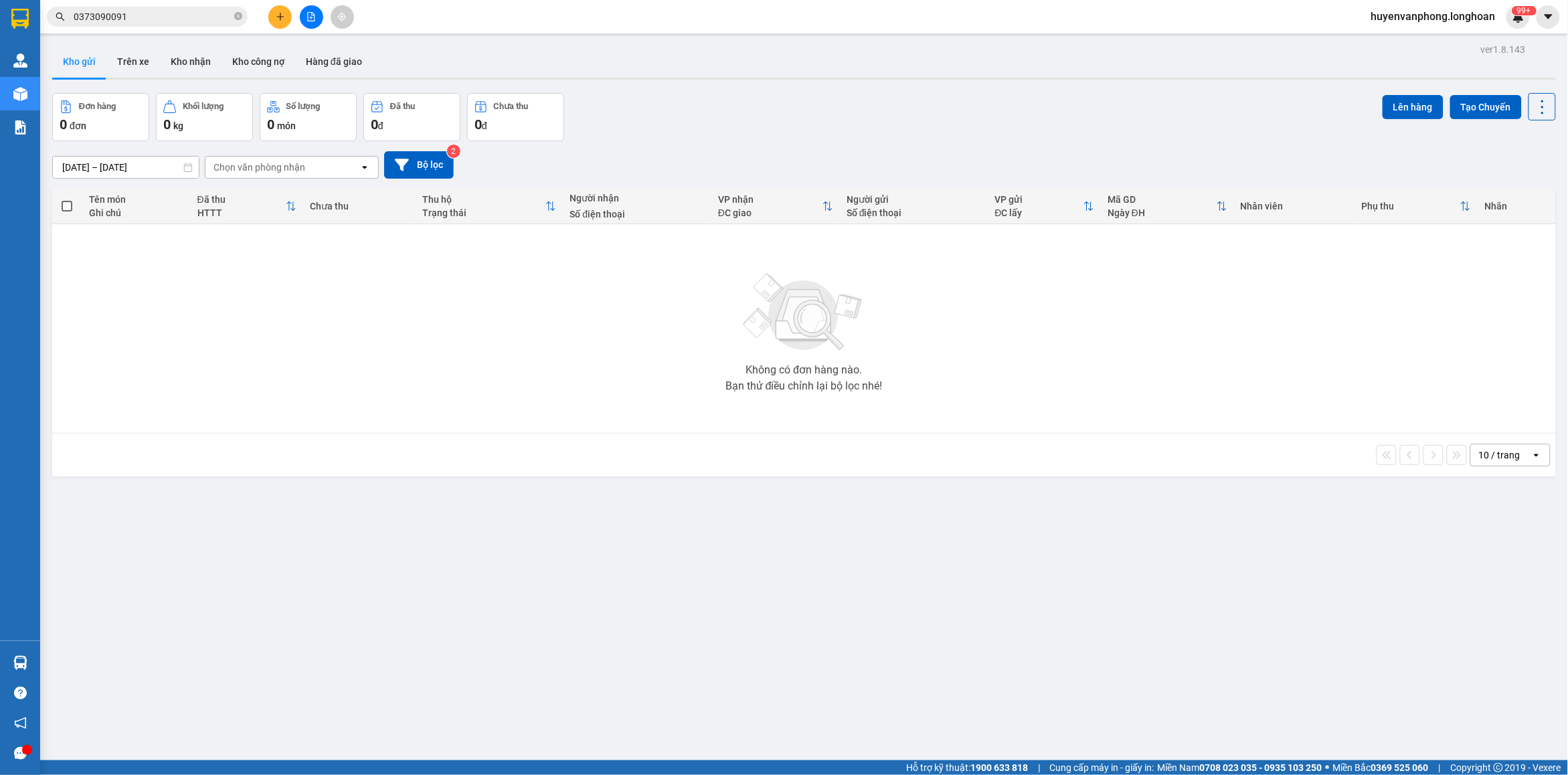
click at [179, 18] on input "0373090091" at bounding box center [153, 17] width 158 height 15
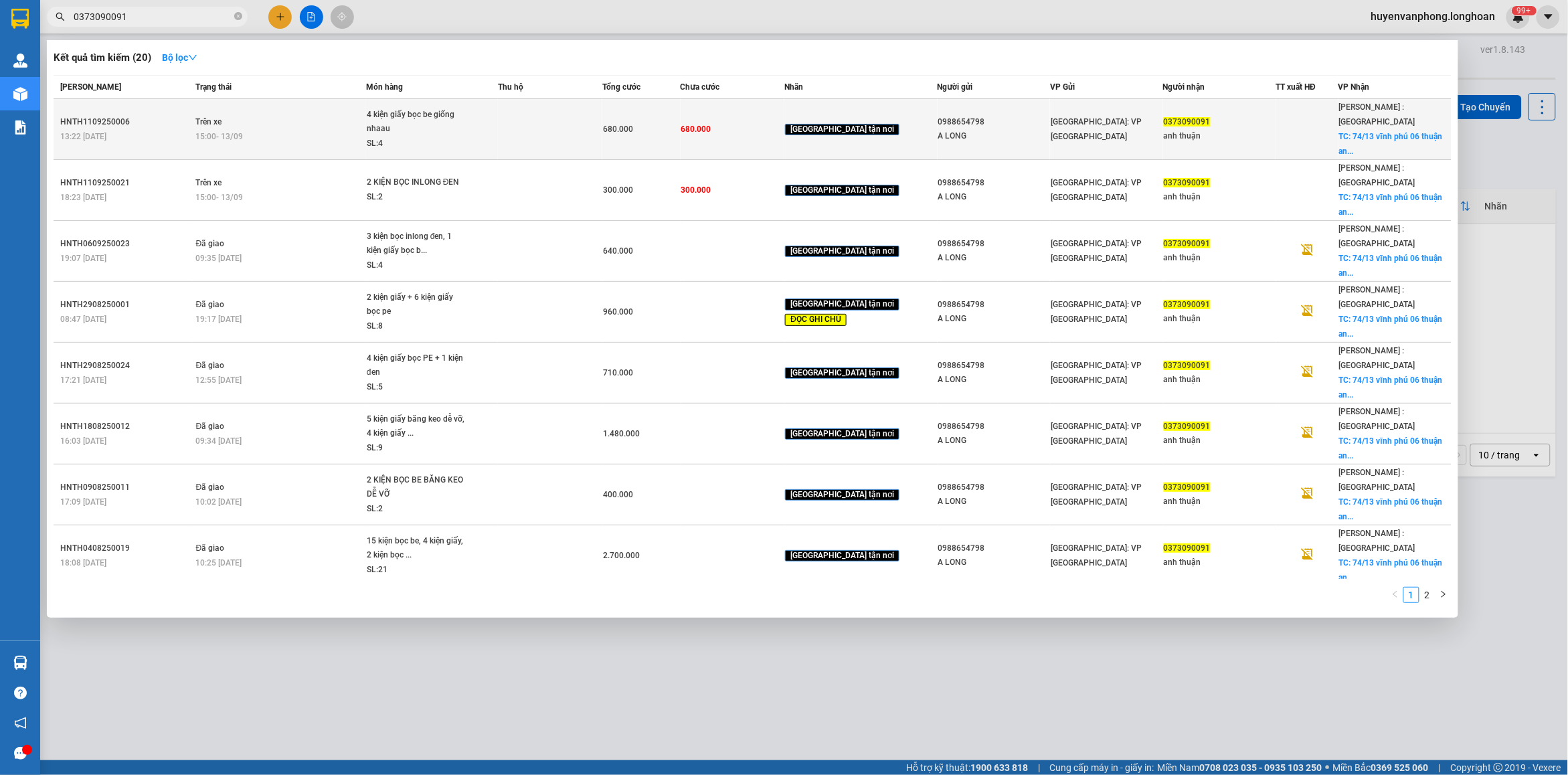
click at [386, 119] on div "4 kiện giấy bọc be giống nhaau" at bounding box center [416, 121] width 100 height 28
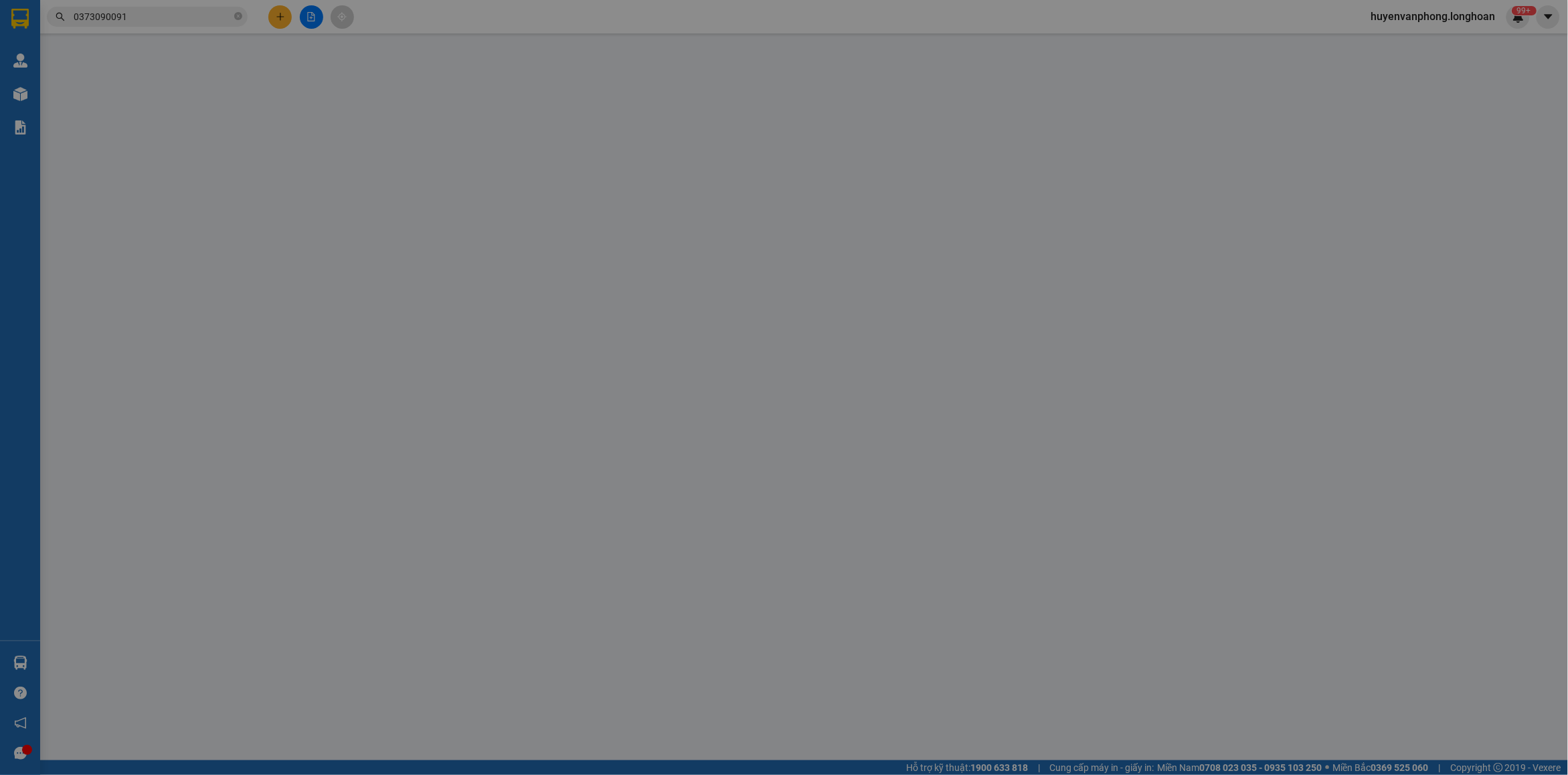
type input "0988654798"
type input "A LONG"
type input "0373090091"
type input "anh thuận"
checkbox input "true"
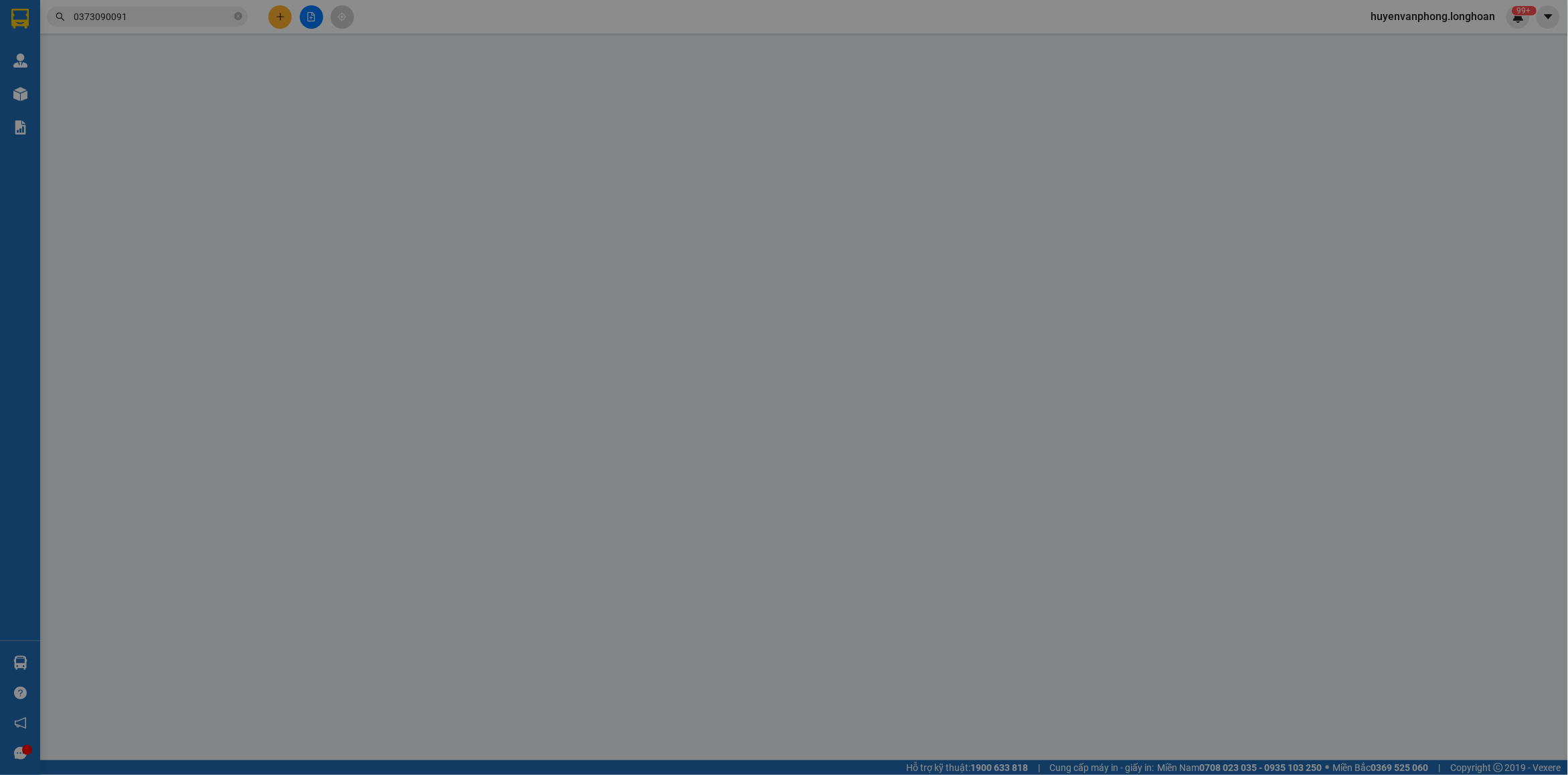
type input "74/13 vĩnh phú 06 [GEOGRAPHIC_DATA]"
type input "680.000"
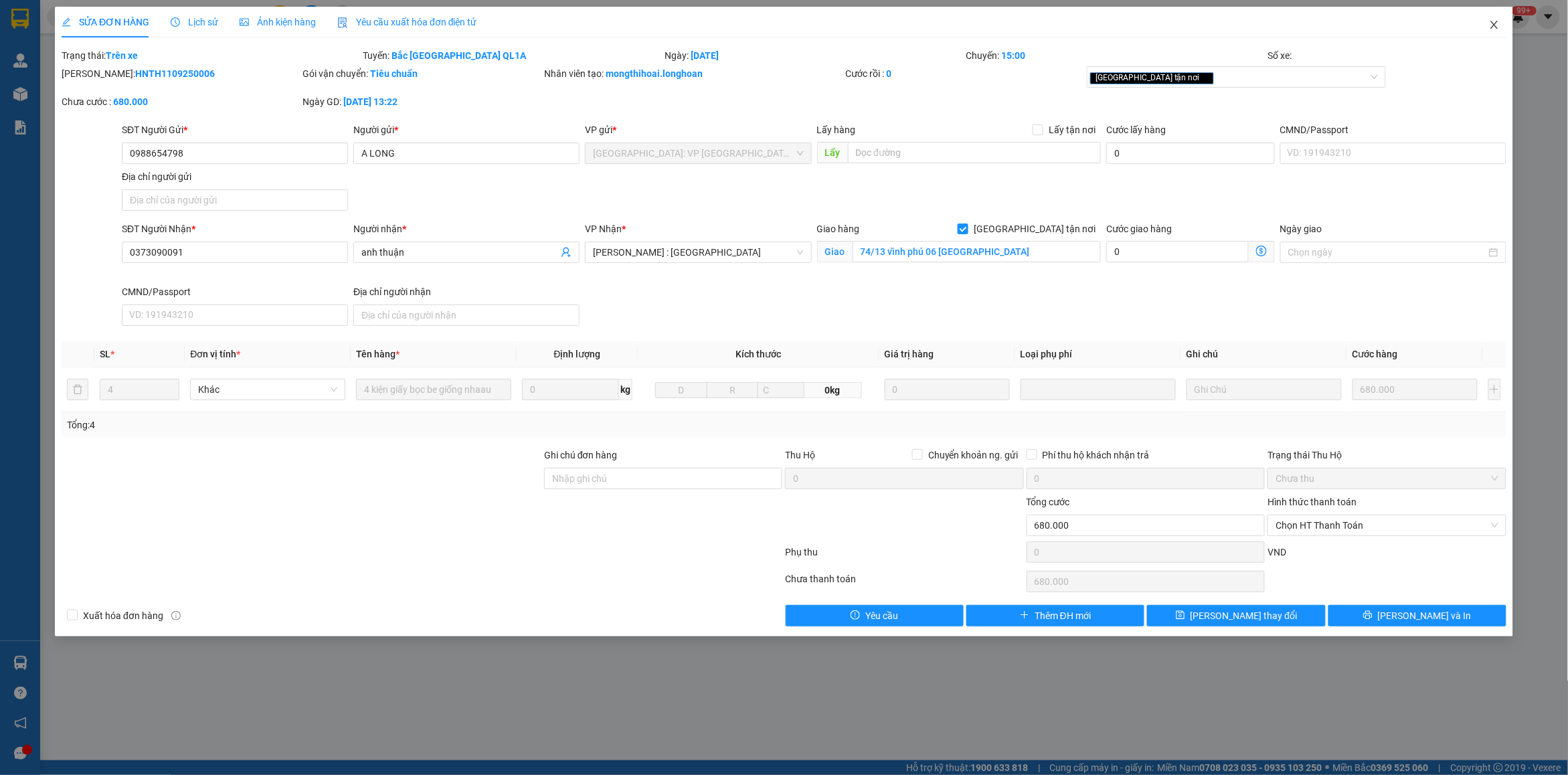
click at [1487, 23] on span "Close" at bounding box center [1494, 26] width 37 height 37
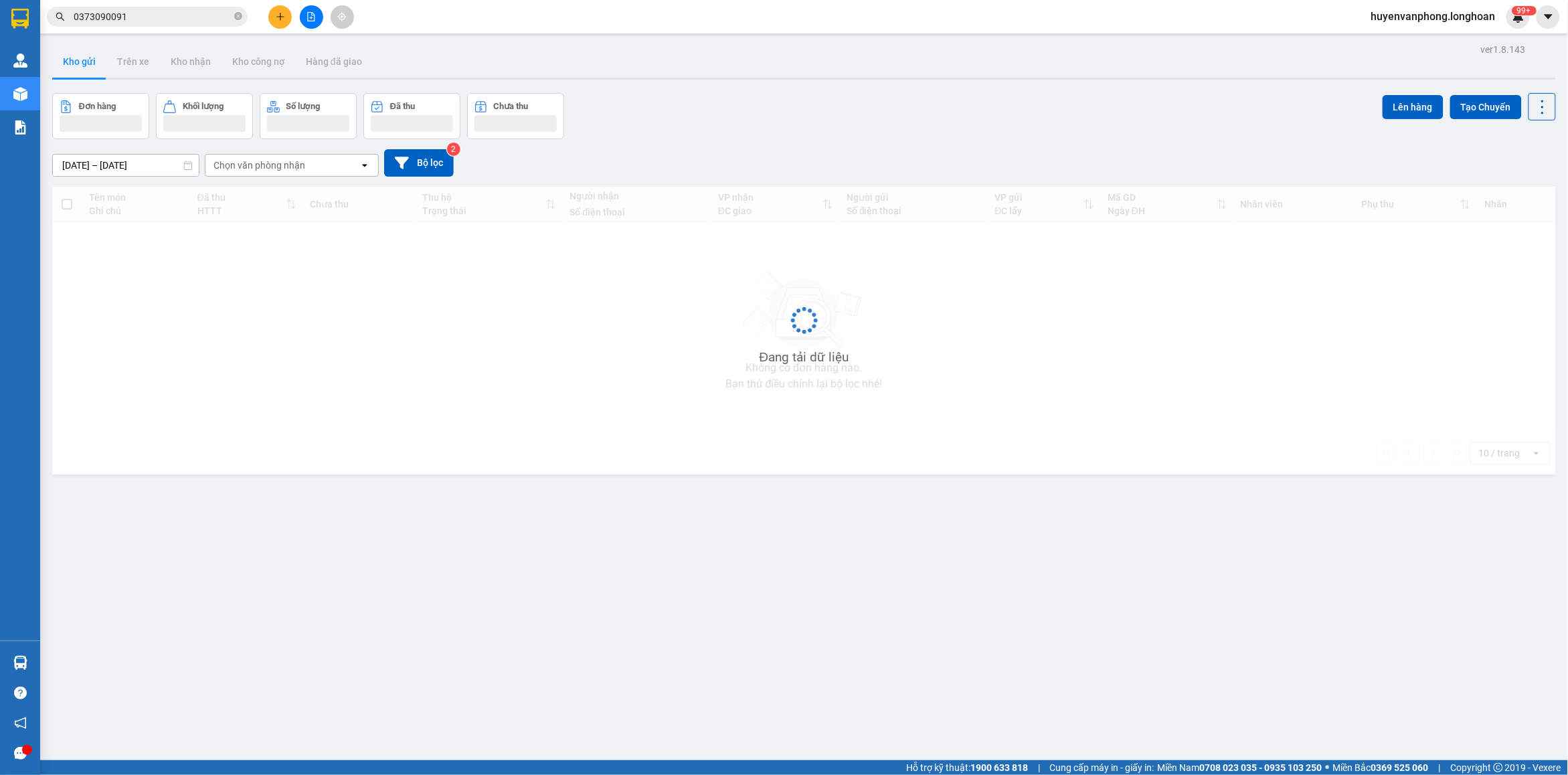
click at [154, 12] on input "0373090091" at bounding box center [153, 17] width 158 height 15
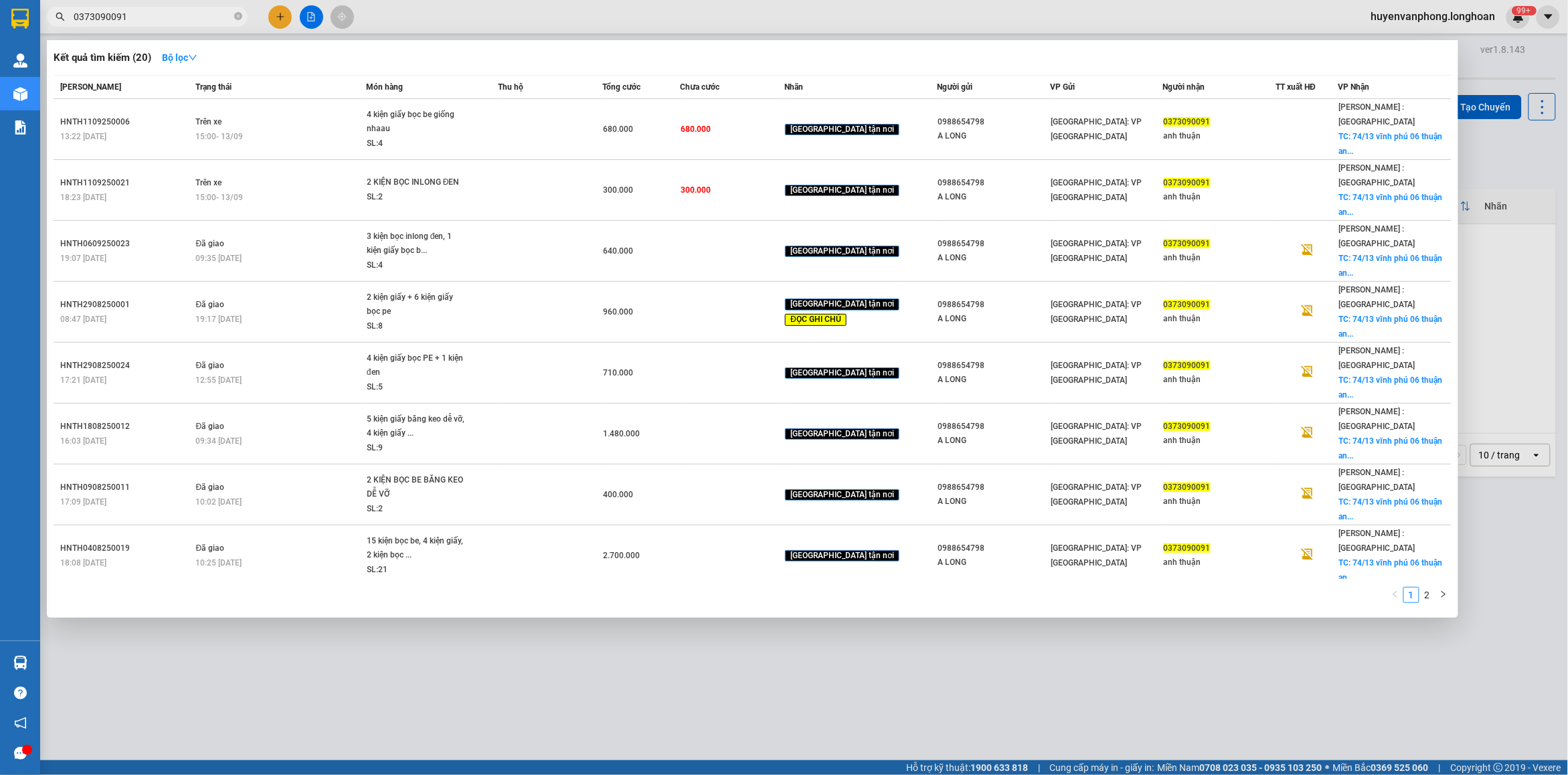
click at [154, 12] on input "0373090091" at bounding box center [153, 17] width 158 height 15
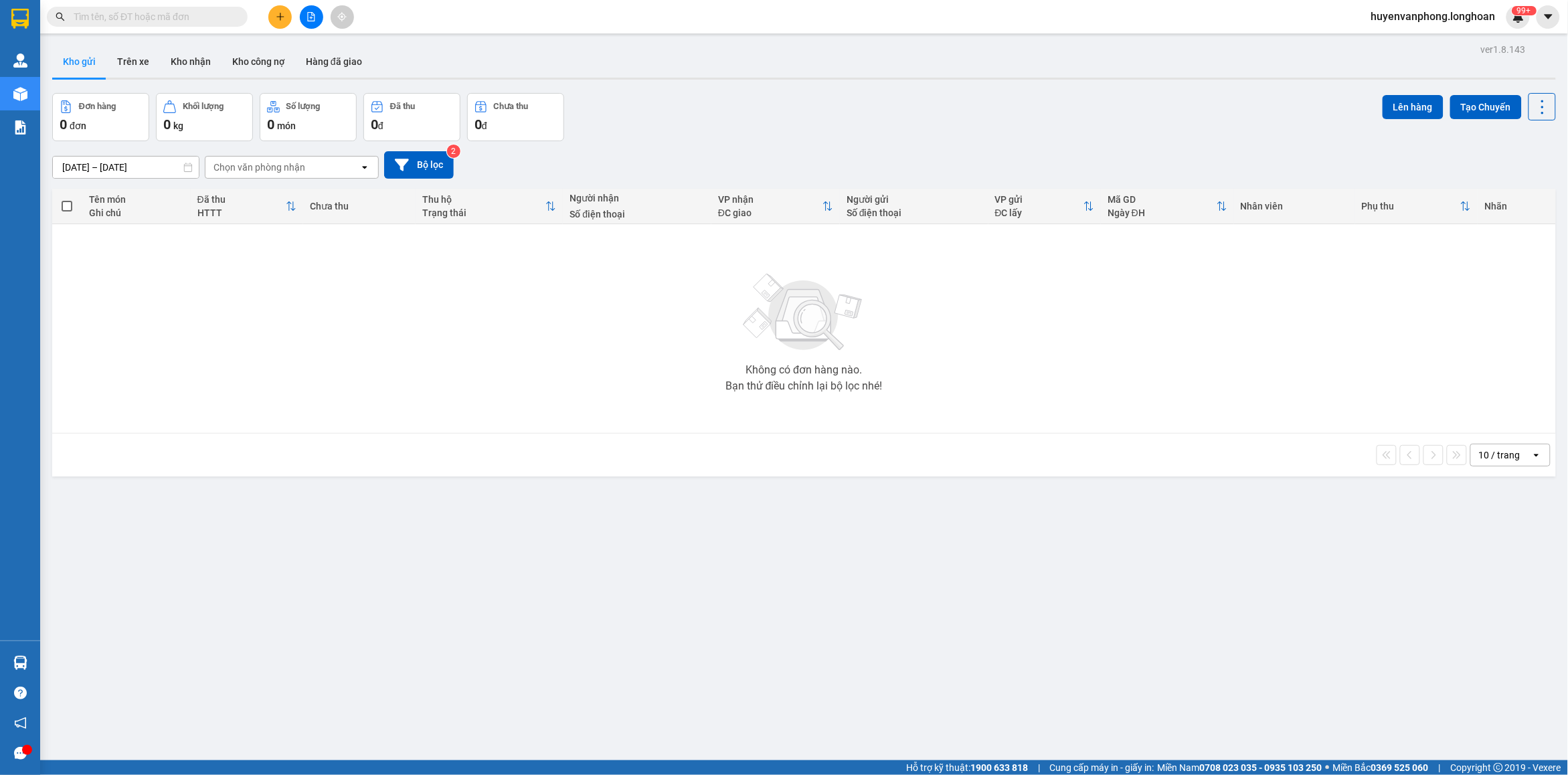
paste input "0366667374"
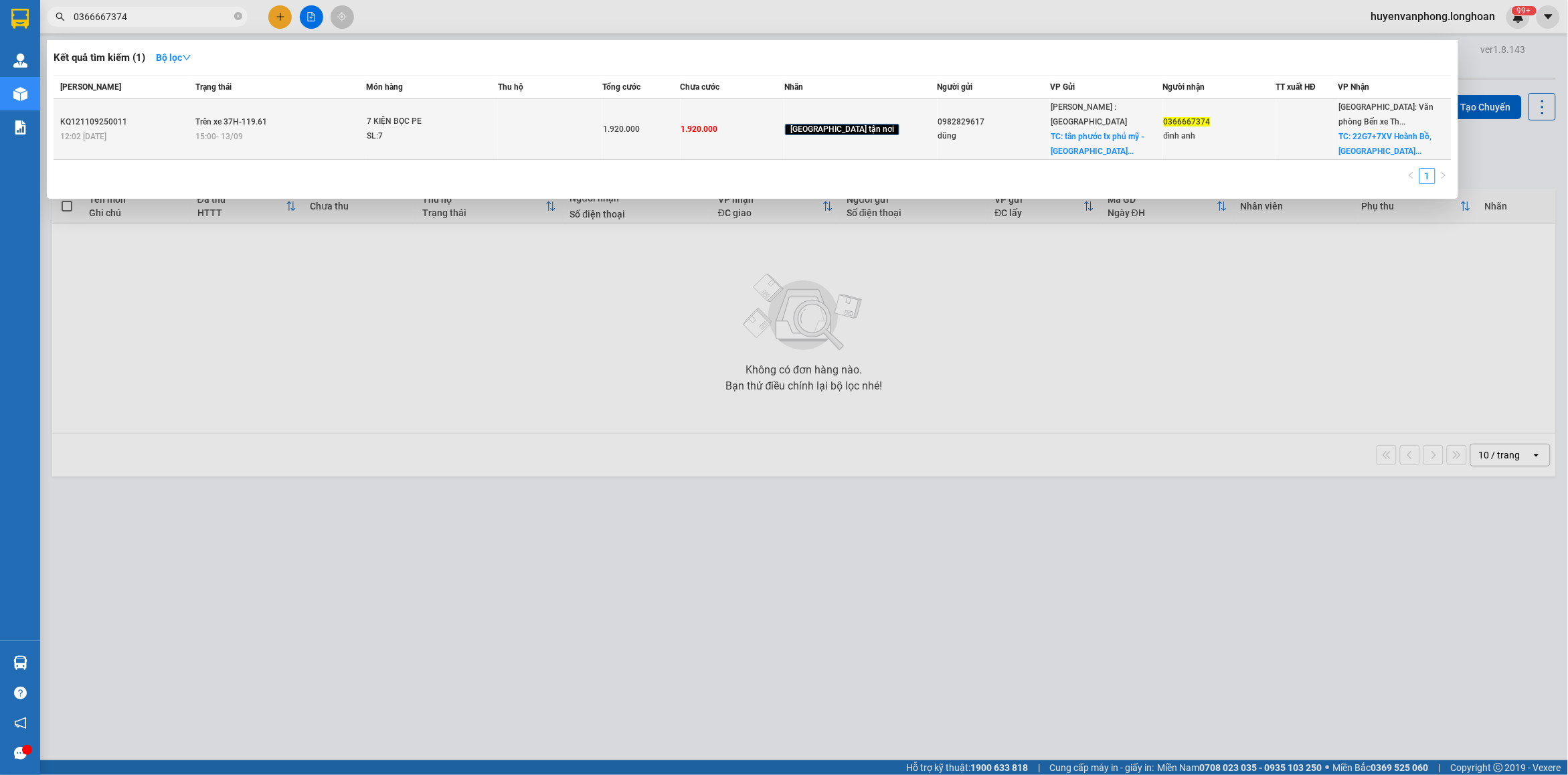
type input "0366667374"
click at [568, 136] on td at bounding box center [550, 129] width 105 height 61
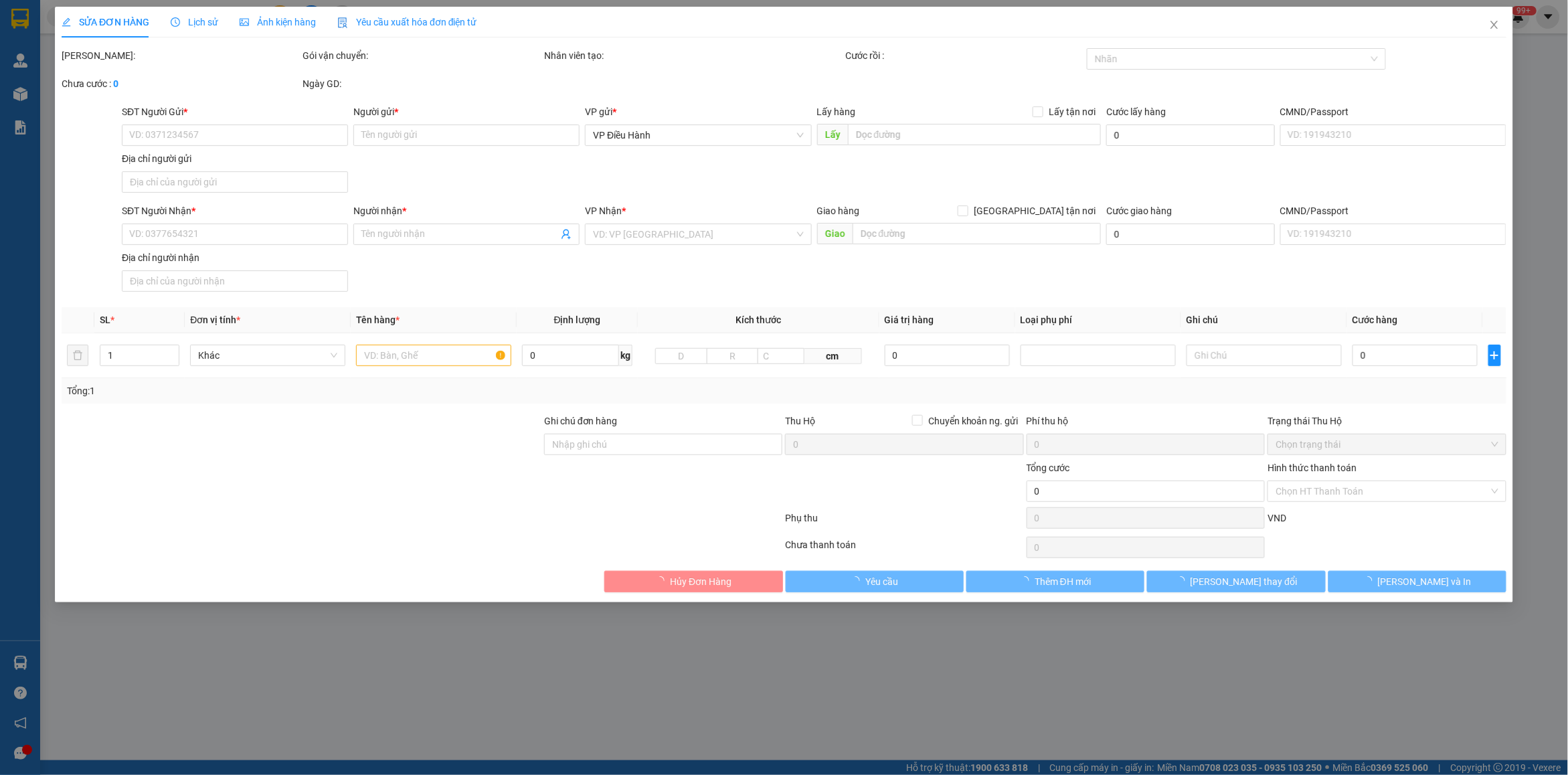
type input "0982829617"
type input "dũng"
checkbox input "true"
type input "tân phước tx phú mỹ - [GEOGRAPHIC_DATA] vvũng tàu"
type input "0366667374"
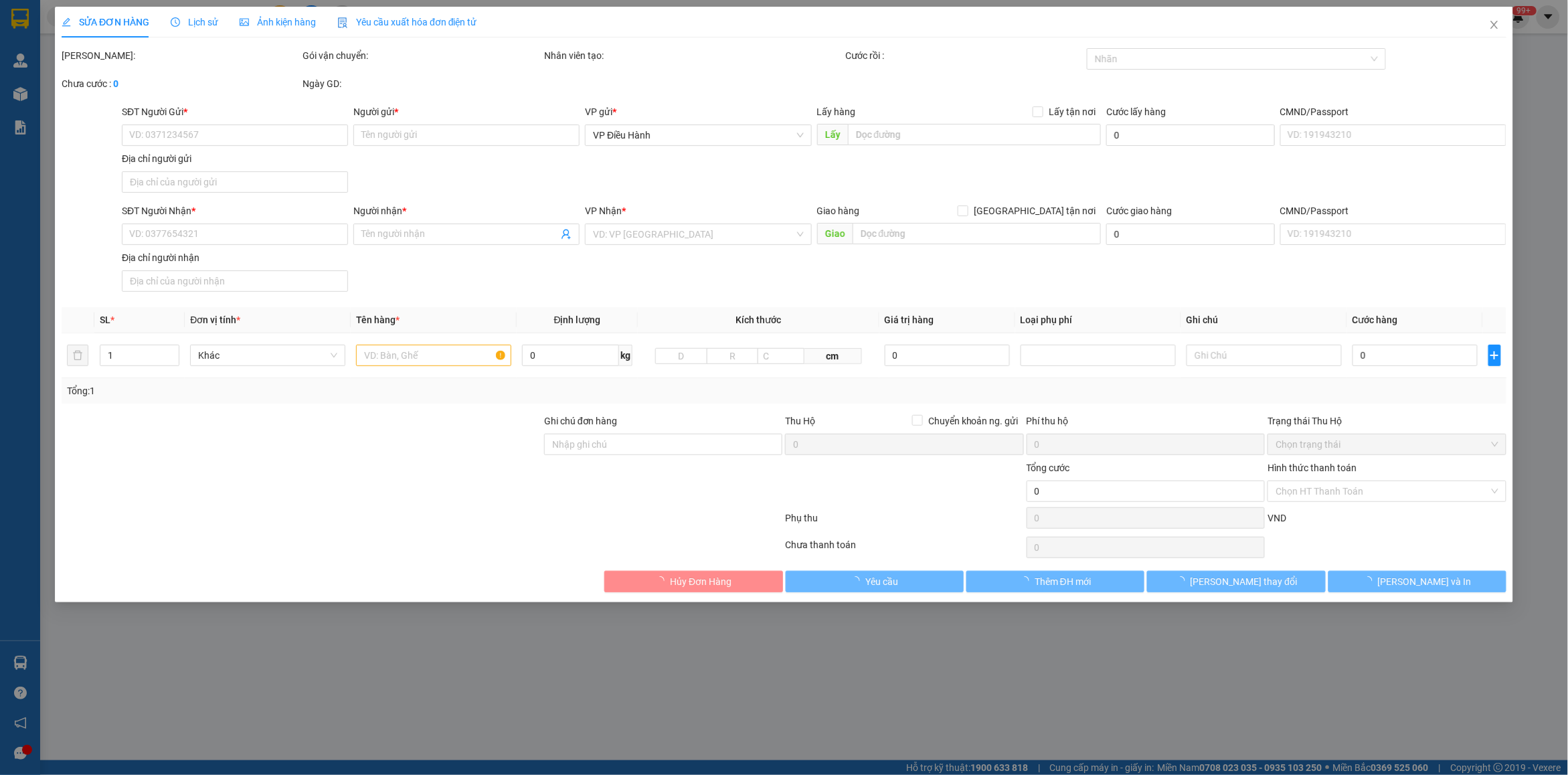
type input "đình anh"
checkbox input "true"
type input "22G7+7XV Hoành Bồ, [GEOGRAPHIC_DATA]"
type input "NHẬN NGUYÊN KIỆN GIAO NGUYÊN KIỆN, HƯ VỠ K ĐỀN"
type input "1.920.000"
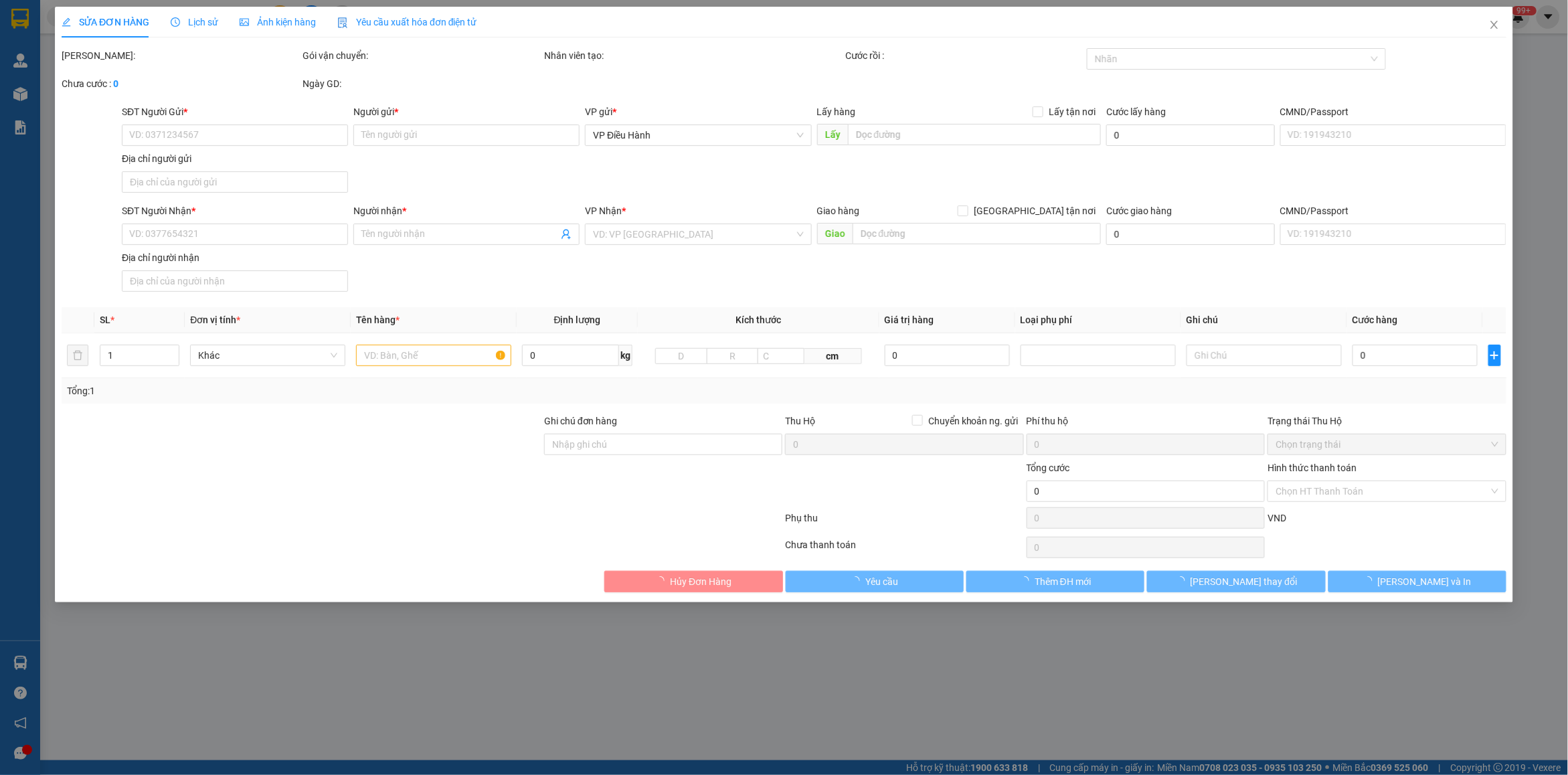
type input "1.920.000"
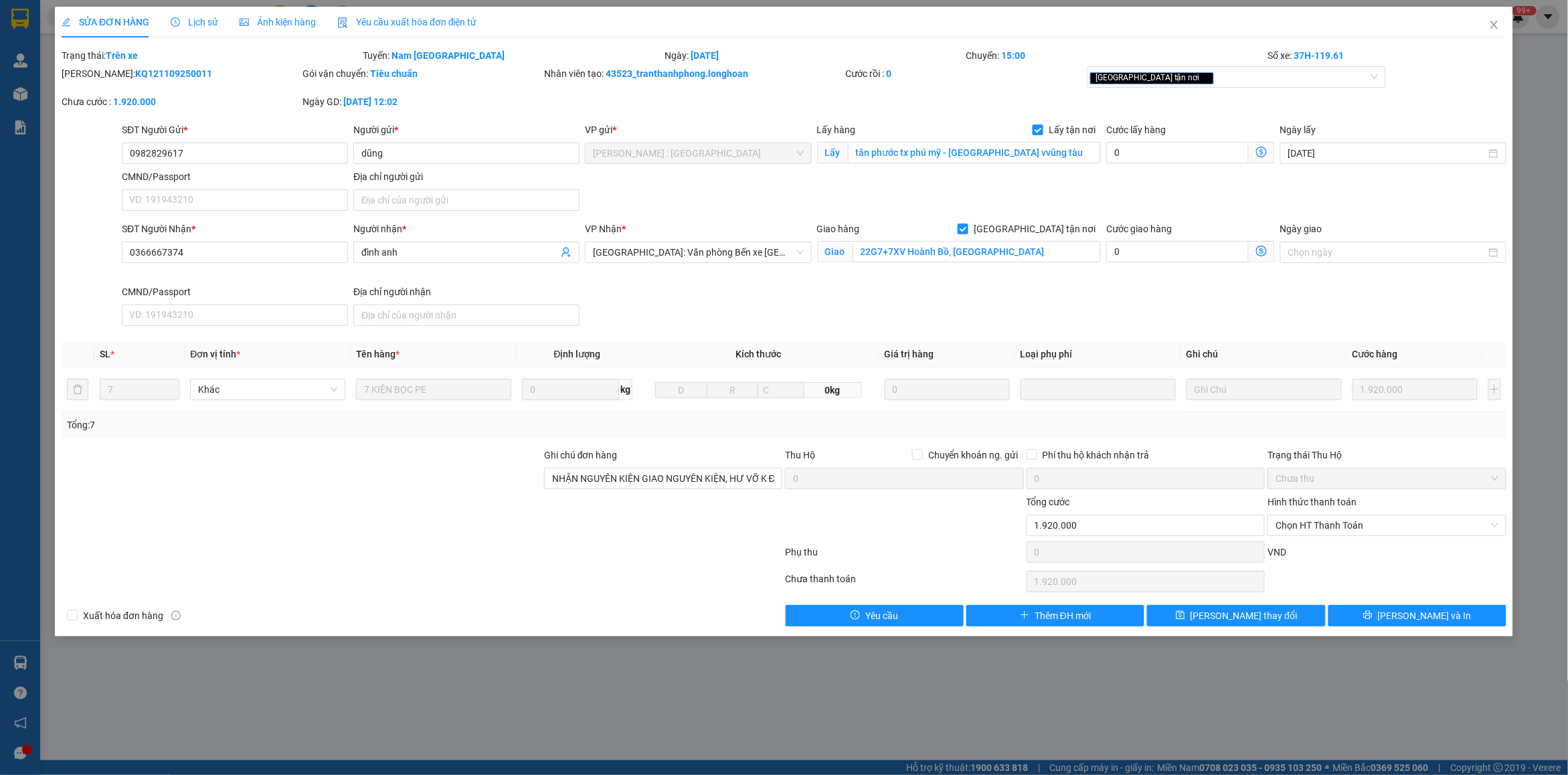
click at [189, 20] on span "Lịch sử" at bounding box center [194, 22] width 48 height 11
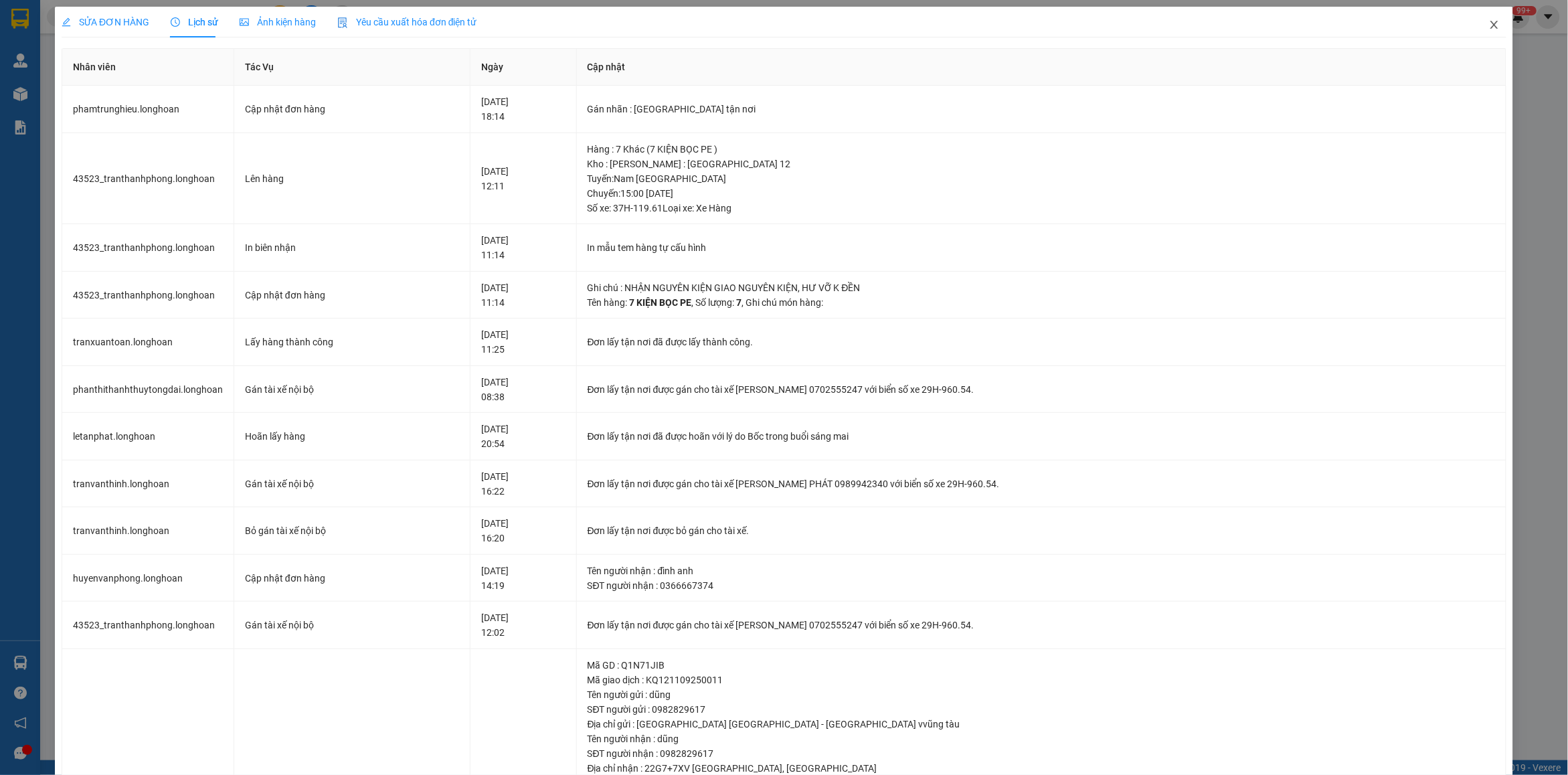
click at [1489, 22] on icon "close" at bounding box center [1494, 25] width 11 height 11
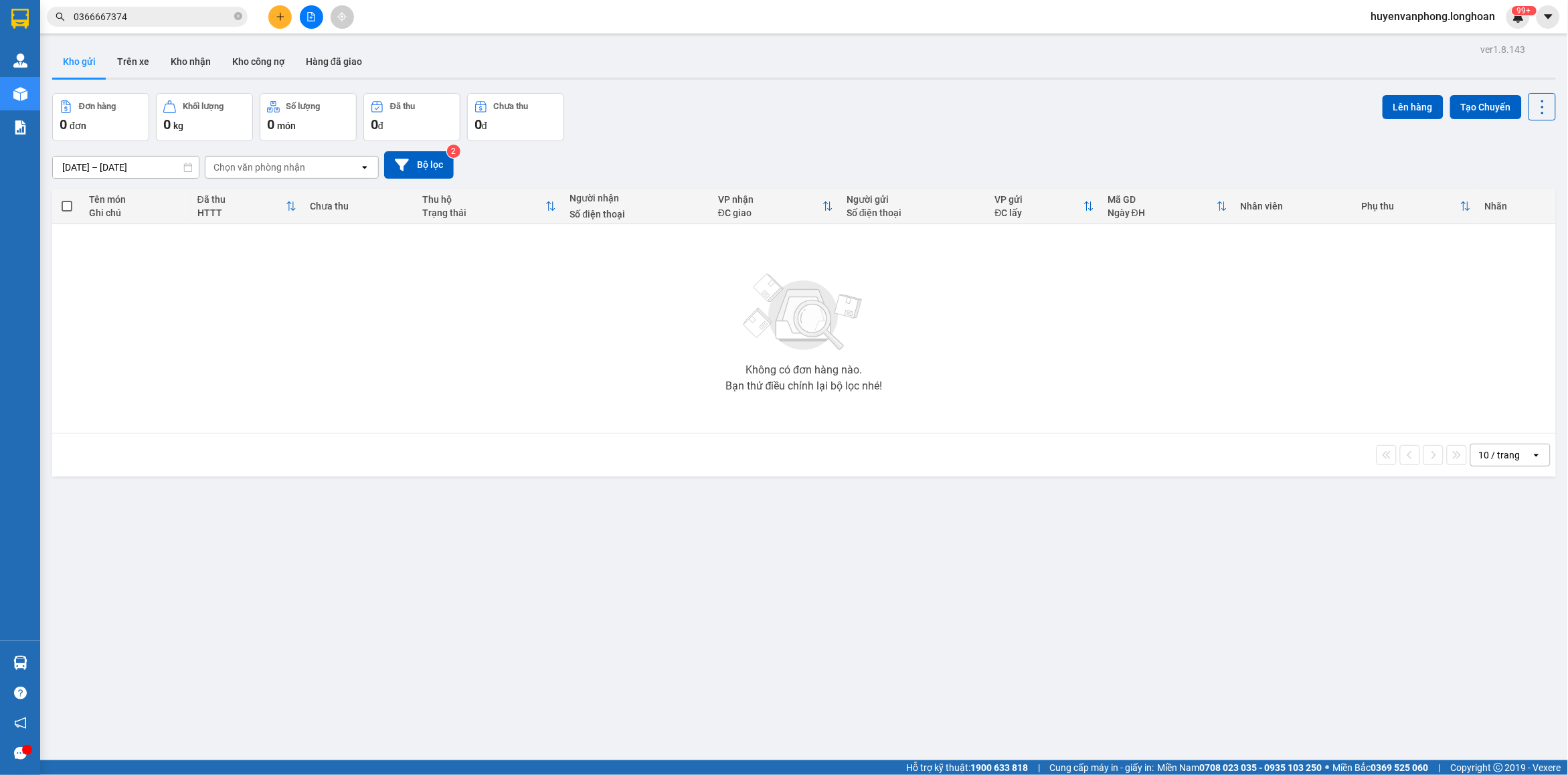
drag, startPoint x: 238, startPoint y: 18, endPoint x: 165, endPoint y: 17, distance: 73.0
click at [236, 18] on icon "close-circle" at bounding box center [238, 16] width 8 height 8
click at [157, 17] on input "text" at bounding box center [153, 17] width 158 height 15
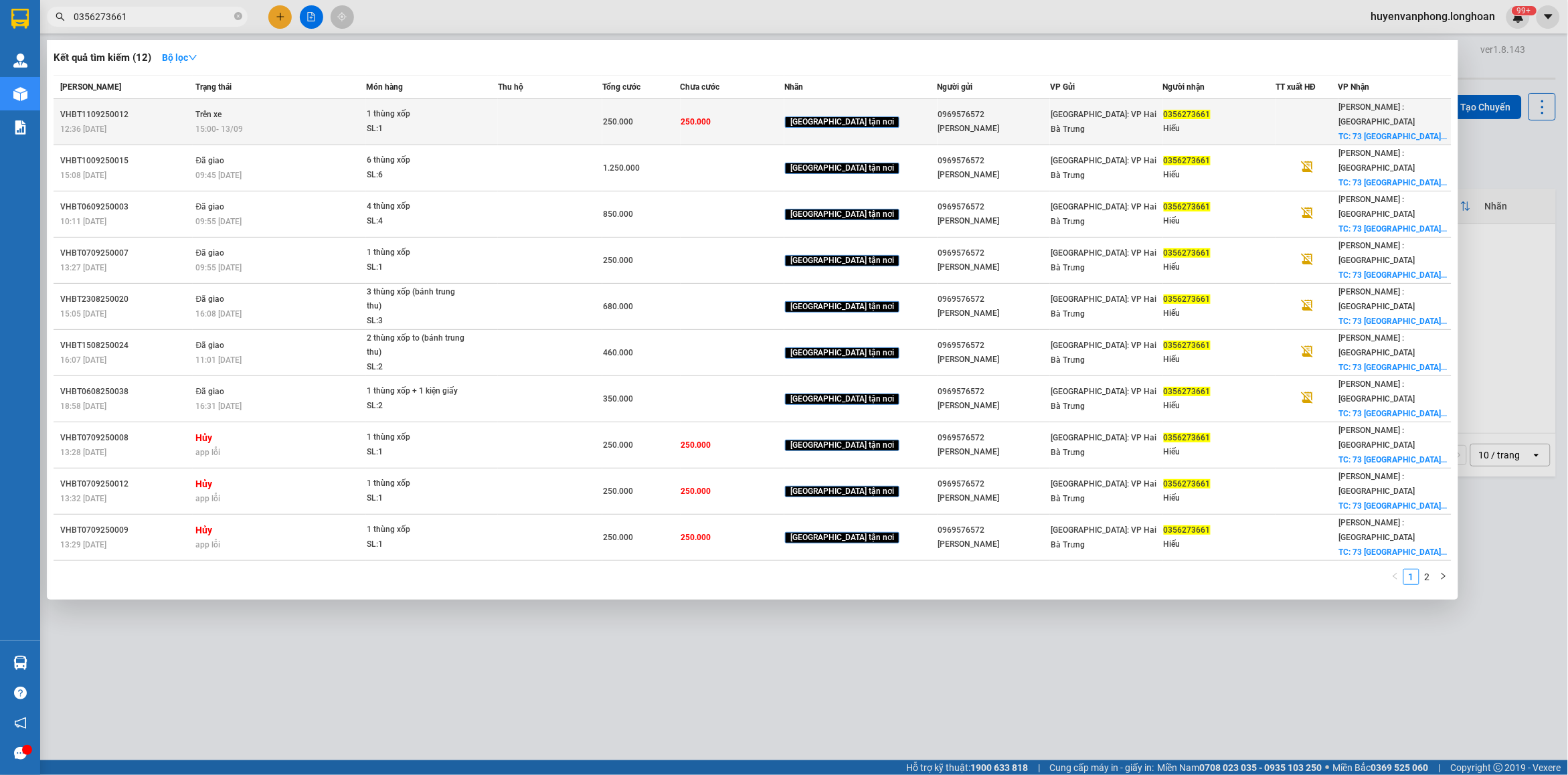
type input "0356273661"
click at [467, 126] on div "SL: 1" at bounding box center [416, 129] width 100 height 15
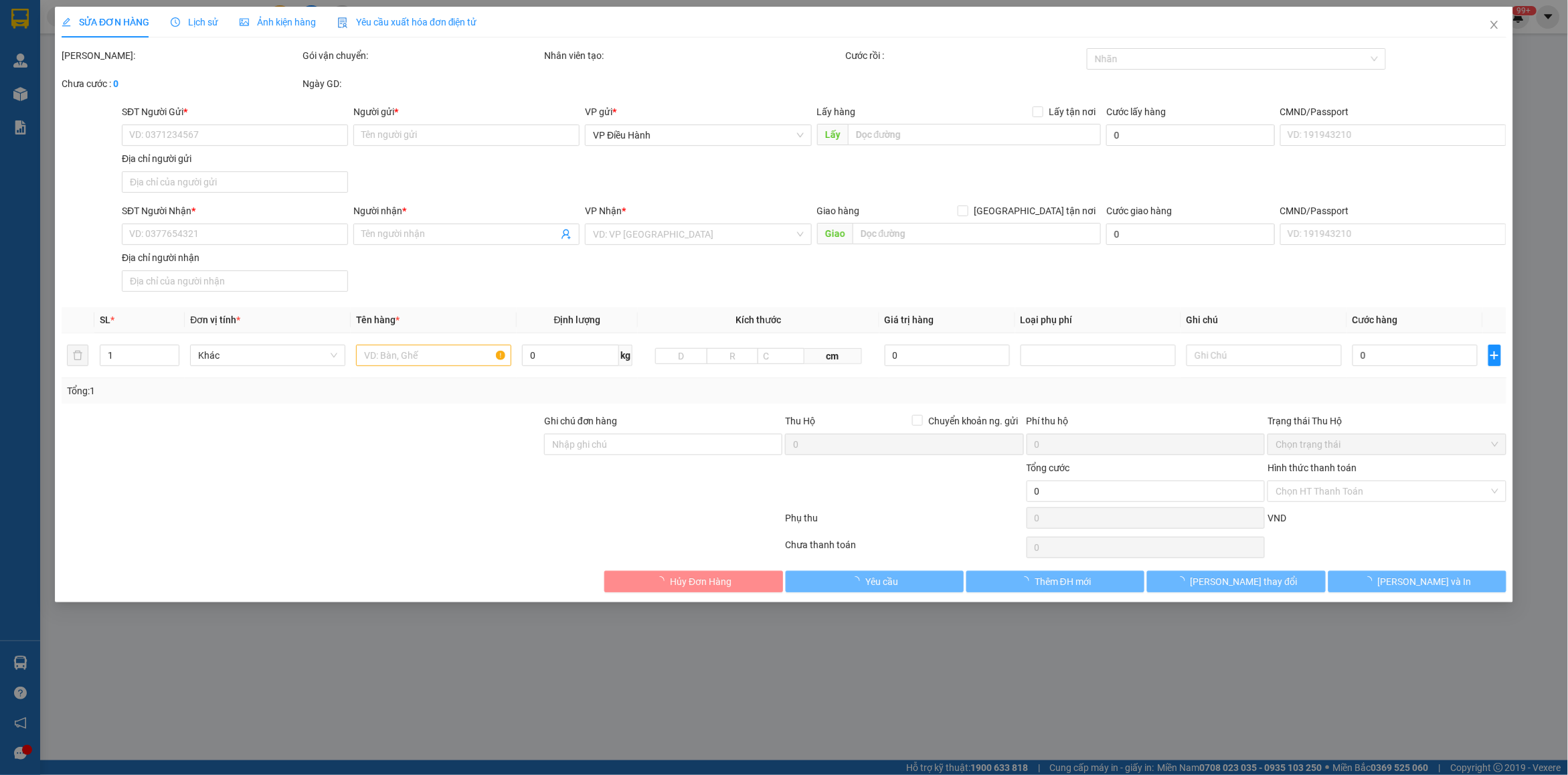
type input "0969576572"
type input "[PERSON_NAME]"
type input "0356273661"
type input "Hiếu"
checkbox input "true"
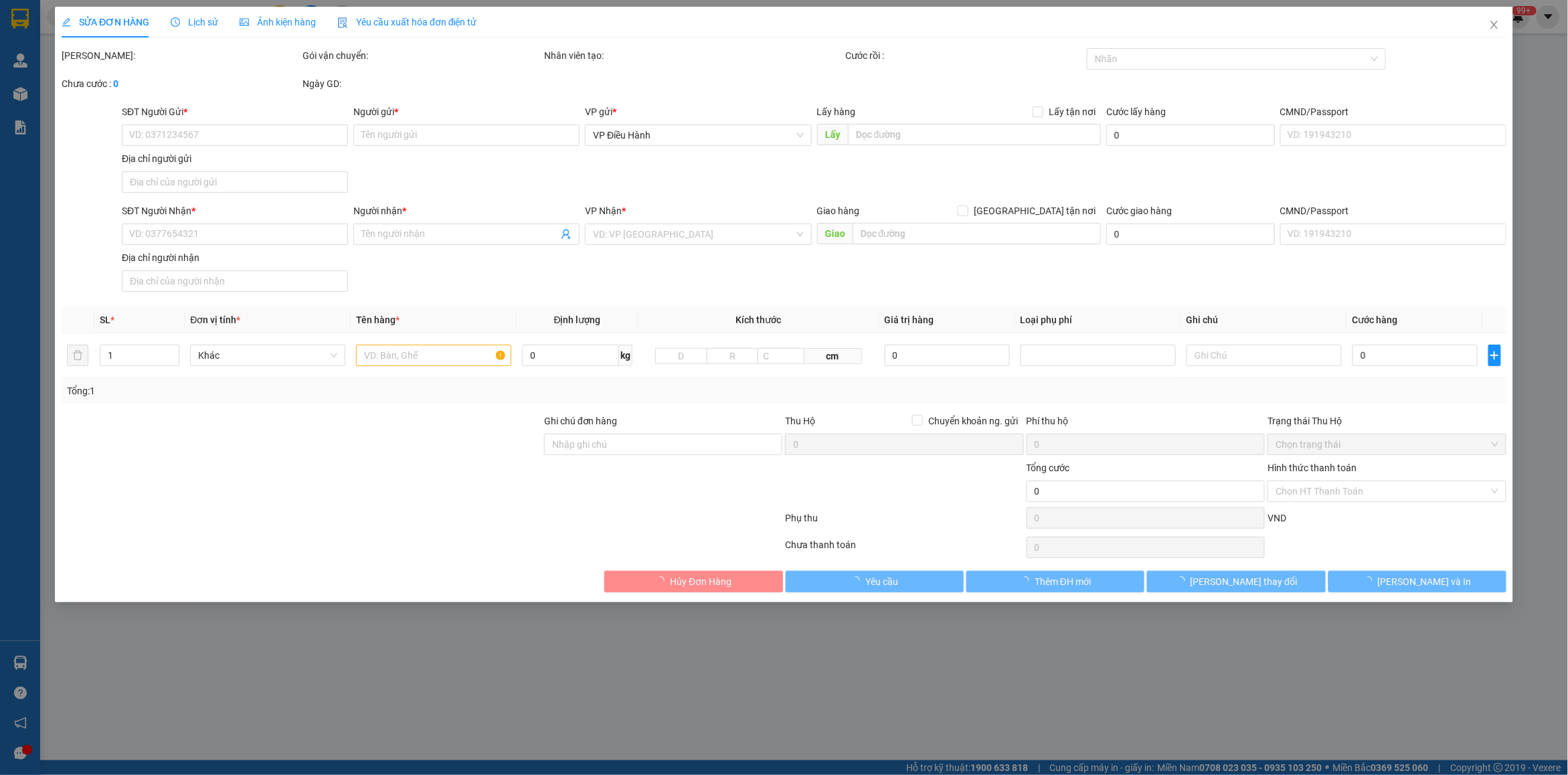
type input "73 [GEOGRAPHIC_DATA], [GEOGRAPHIC_DATA],[GEOGRAPHIC_DATA]"
type input "250.000"
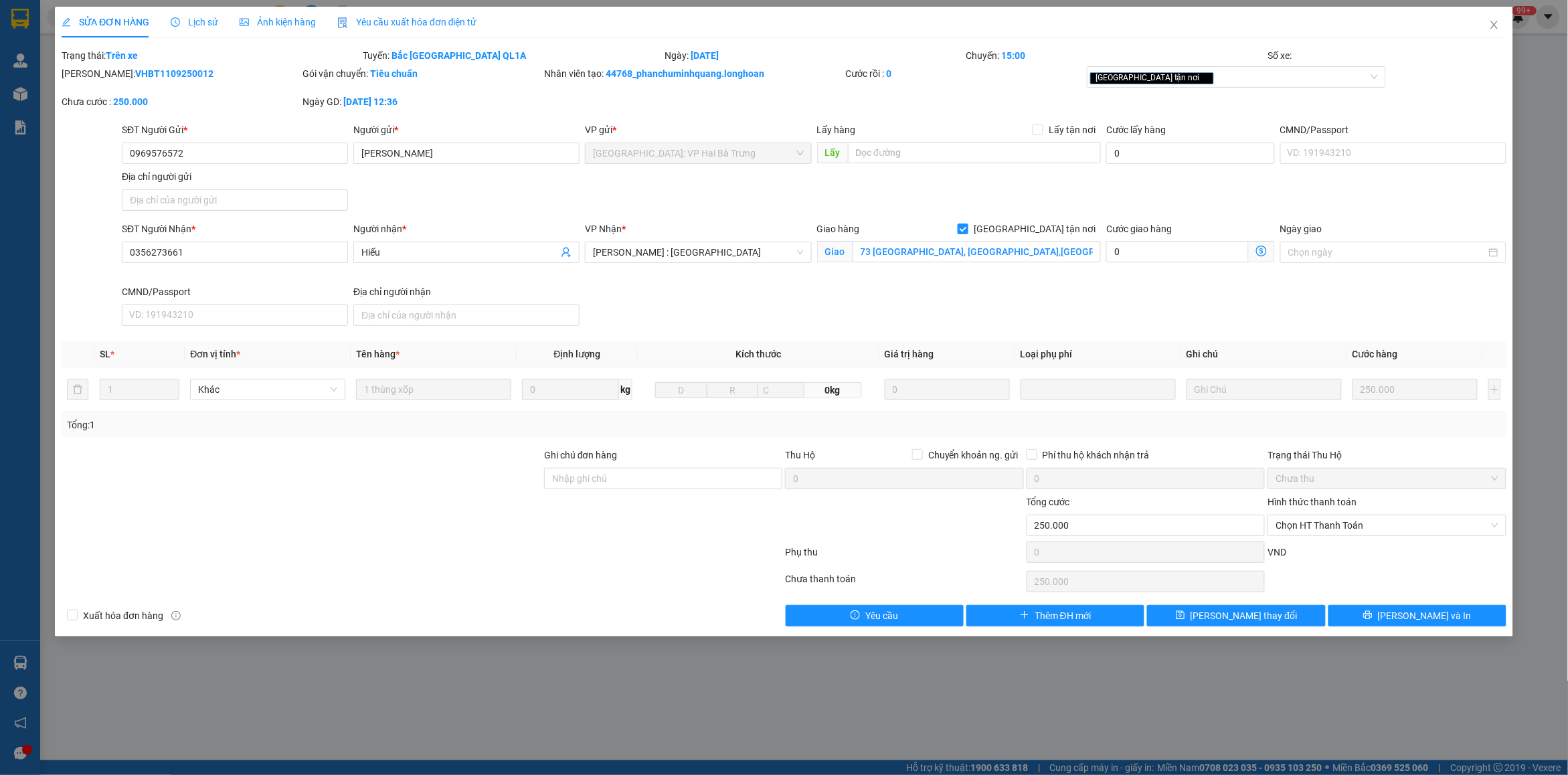
click at [182, 19] on span "Lịch sử" at bounding box center [194, 22] width 48 height 11
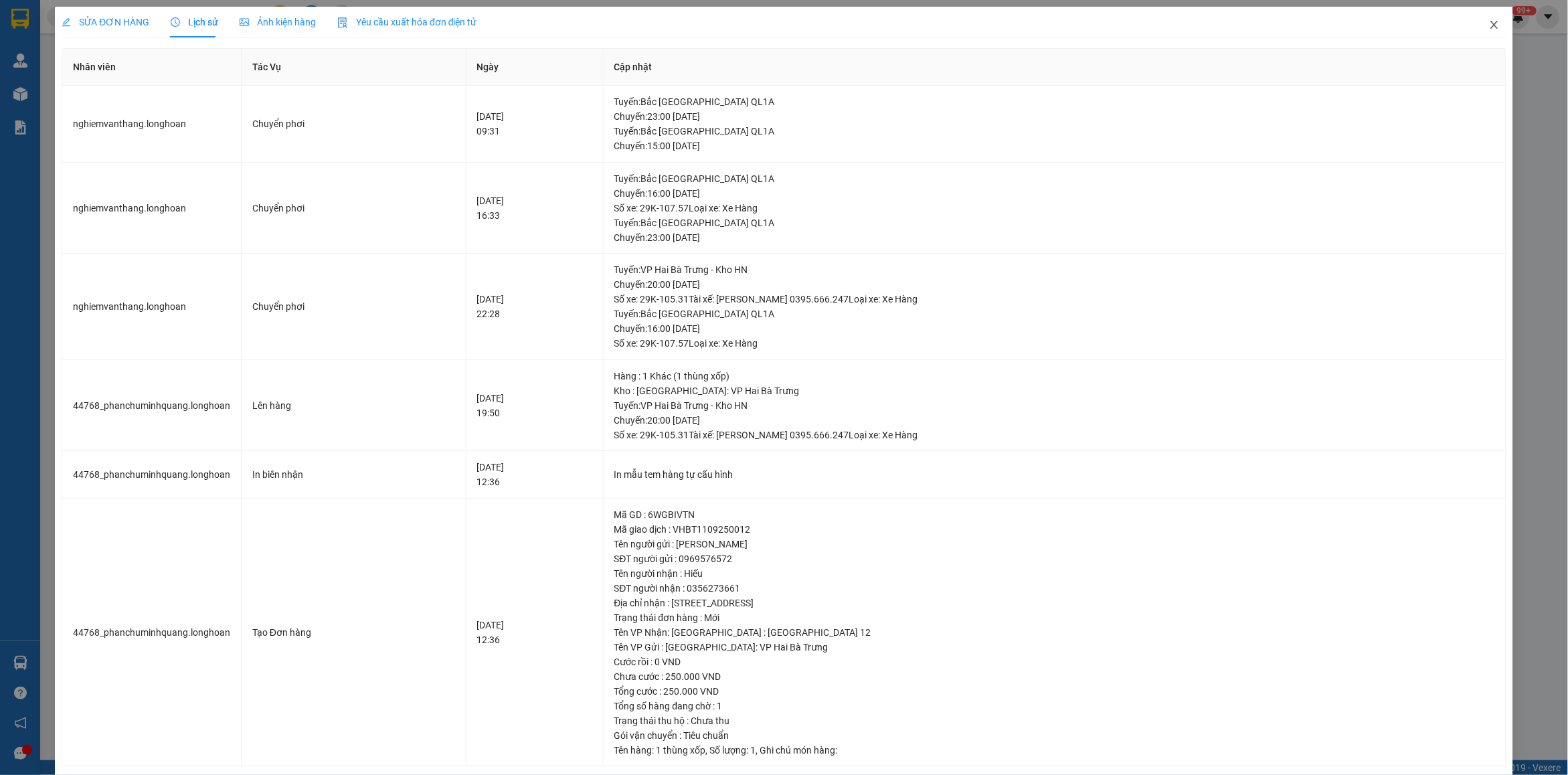
drag, startPoint x: 1482, startPoint y: 34, endPoint x: 1474, endPoint y: 34, distance: 8.0
click at [1475, 34] on span "Close" at bounding box center [1494, 26] width 37 height 37
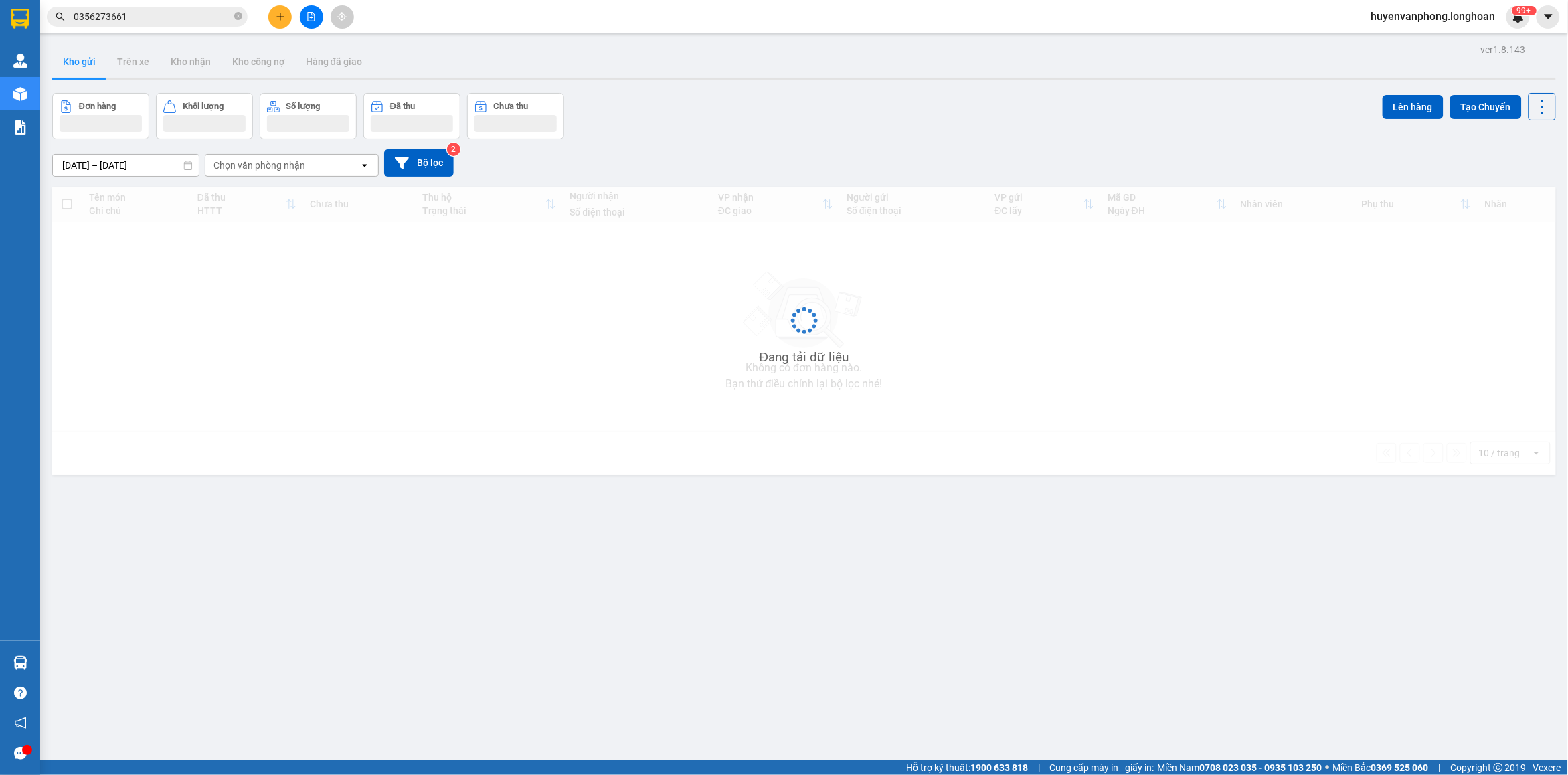
click at [187, 13] on input "0356273661" at bounding box center [153, 17] width 158 height 15
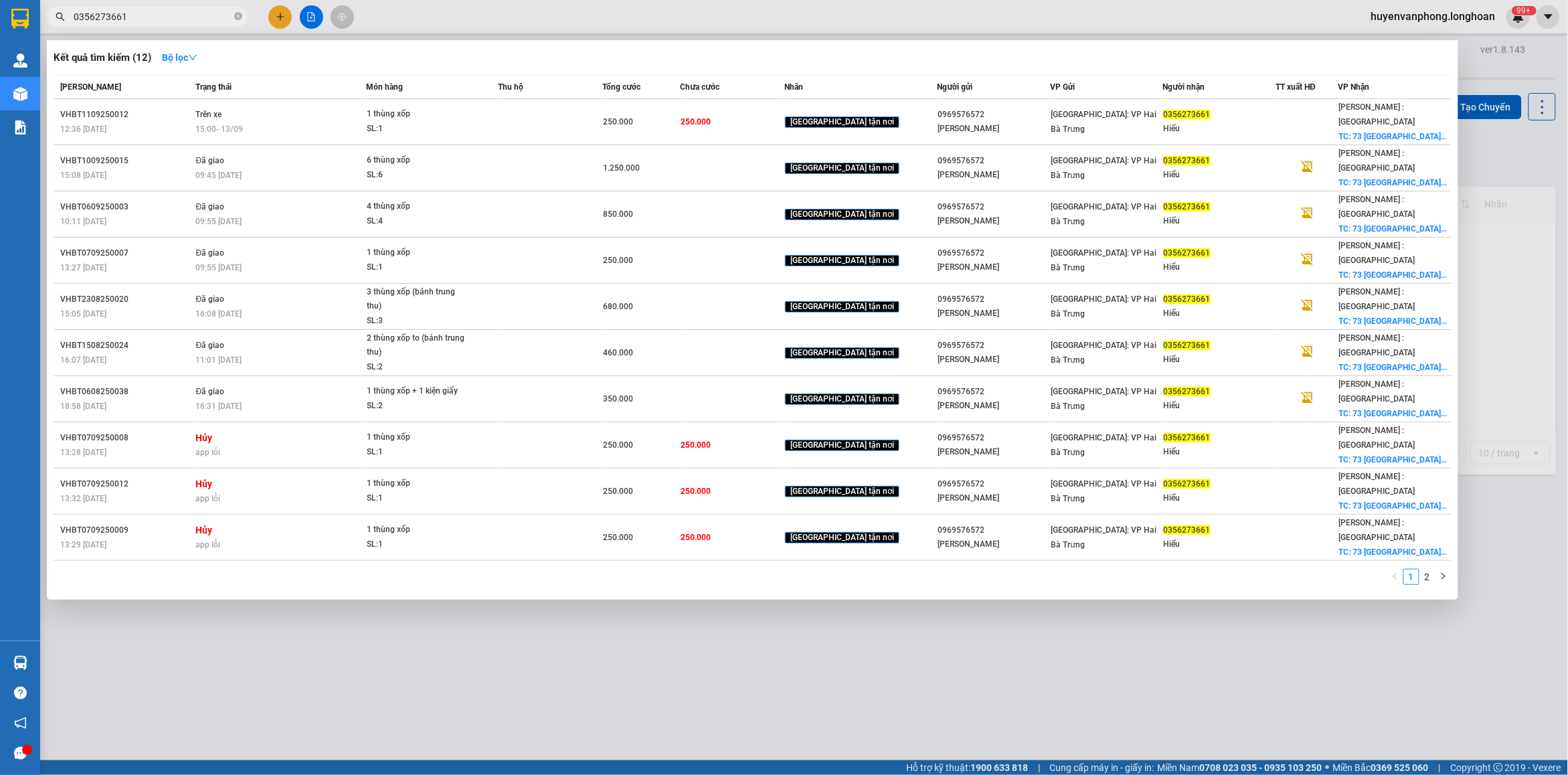
click at [187, 13] on input "0356273661" at bounding box center [153, 17] width 158 height 15
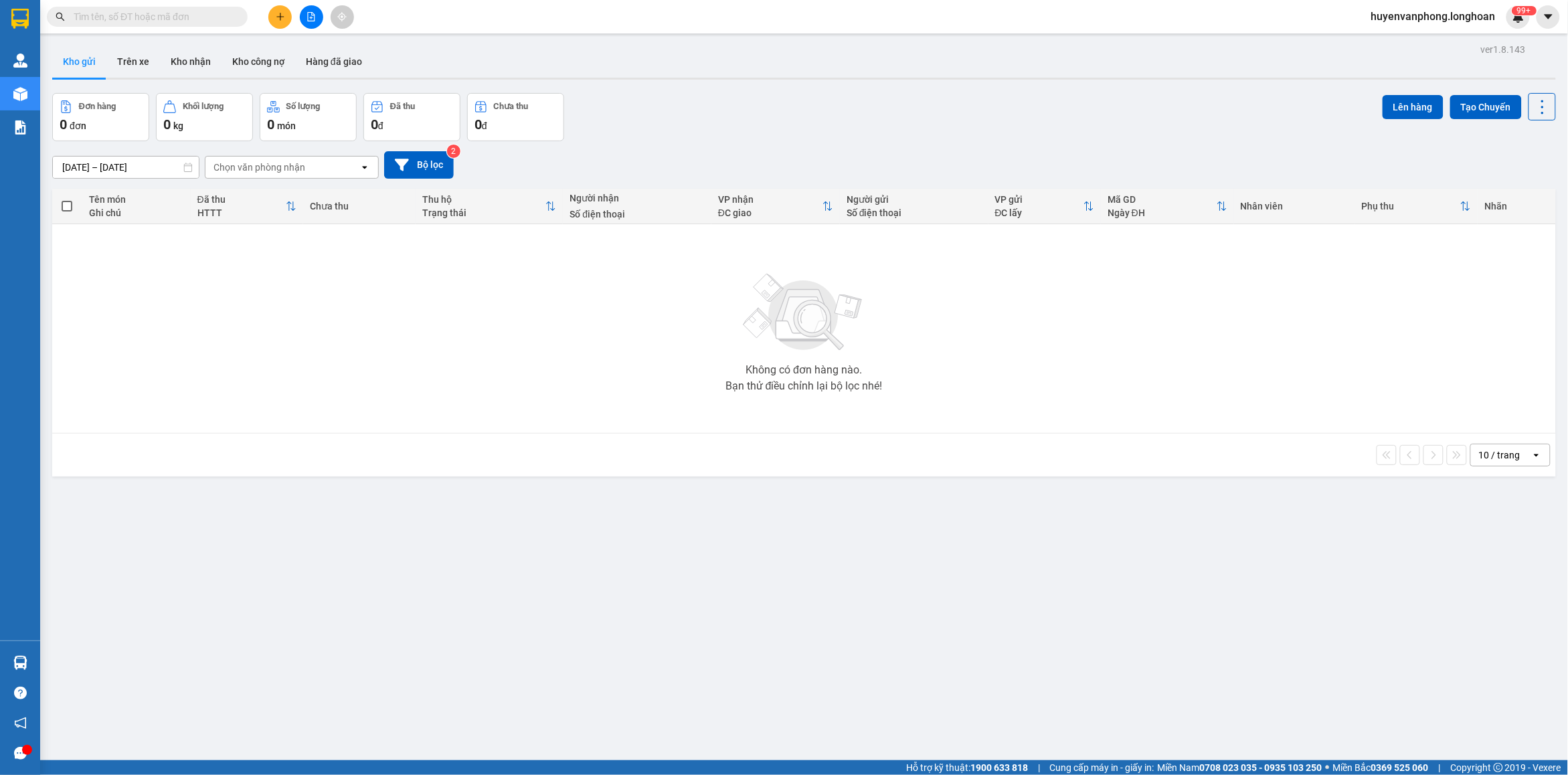
paste input "0386674569"
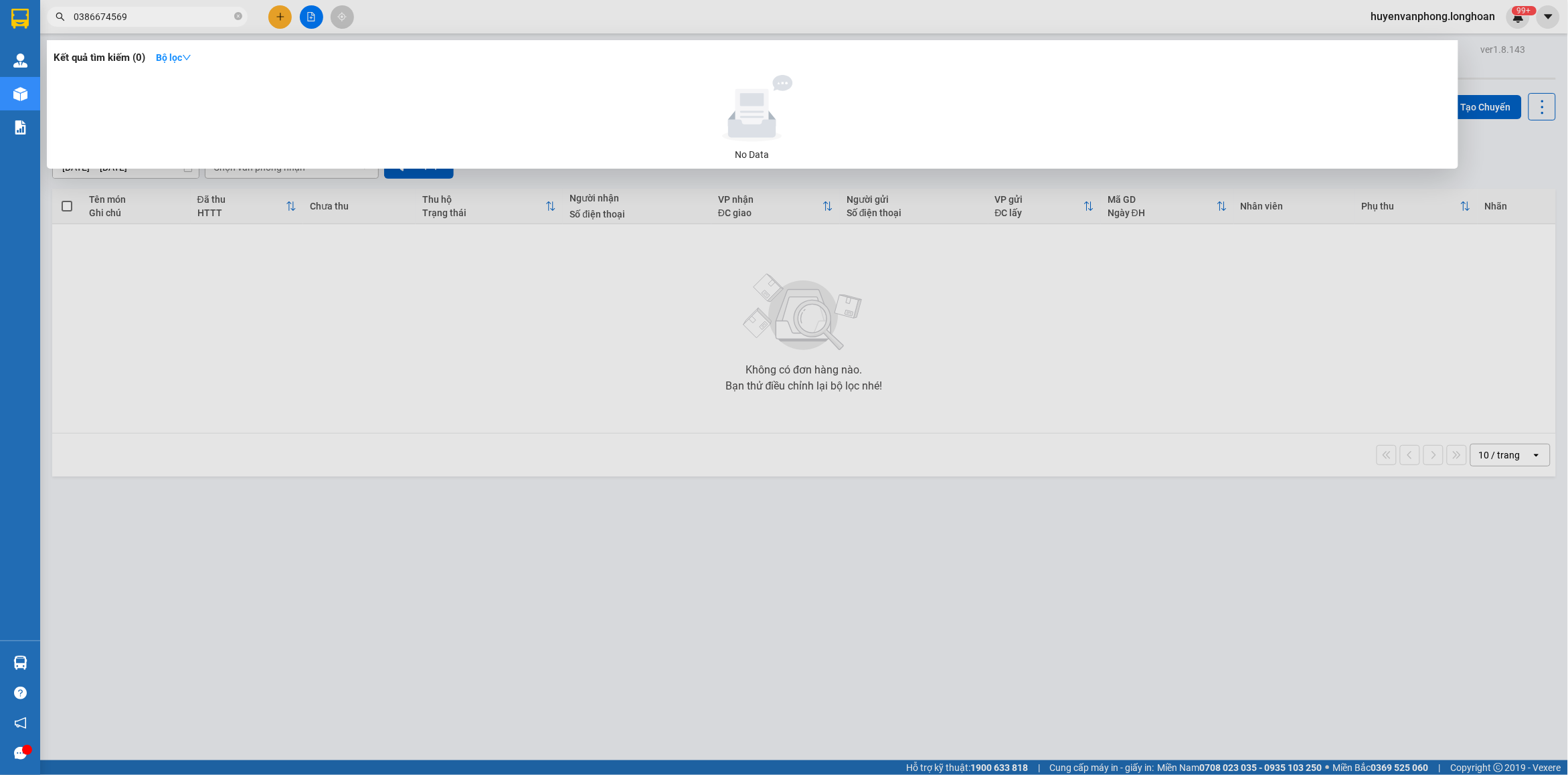
type input "0386674569"
drag, startPoint x: 238, startPoint y: 15, endPoint x: 200, endPoint y: 12, distance: 38.1
click at [217, 12] on span "0386674569" at bounding box center [147, 17] width 200 height 20
click at [159, 18] on input "0386674569" at bounding box center [153, 17] width 158 height 15
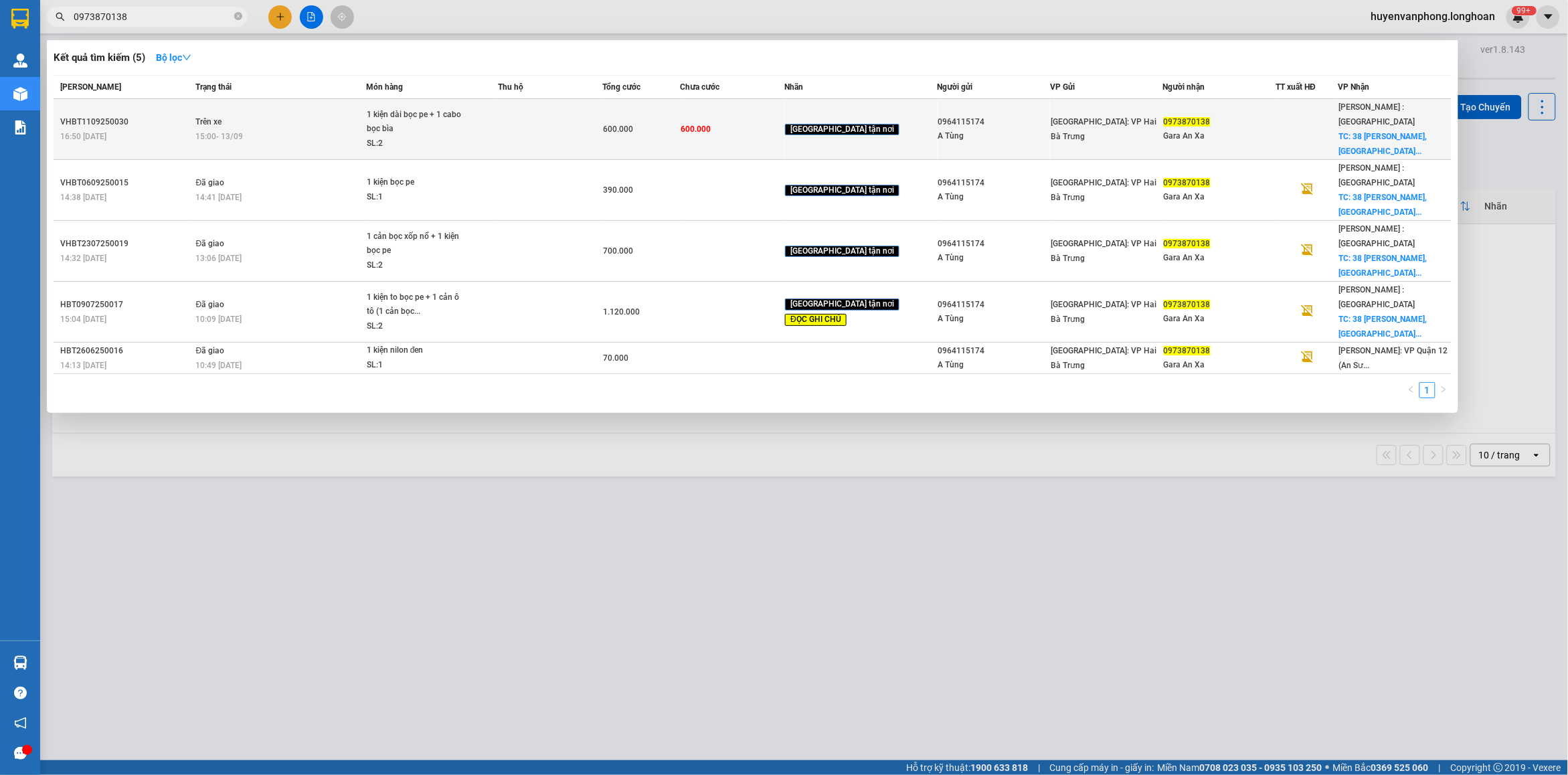
type input "0973870138"
click at [543, 114] on td at bounding box center [550, 129] width 105 height 61
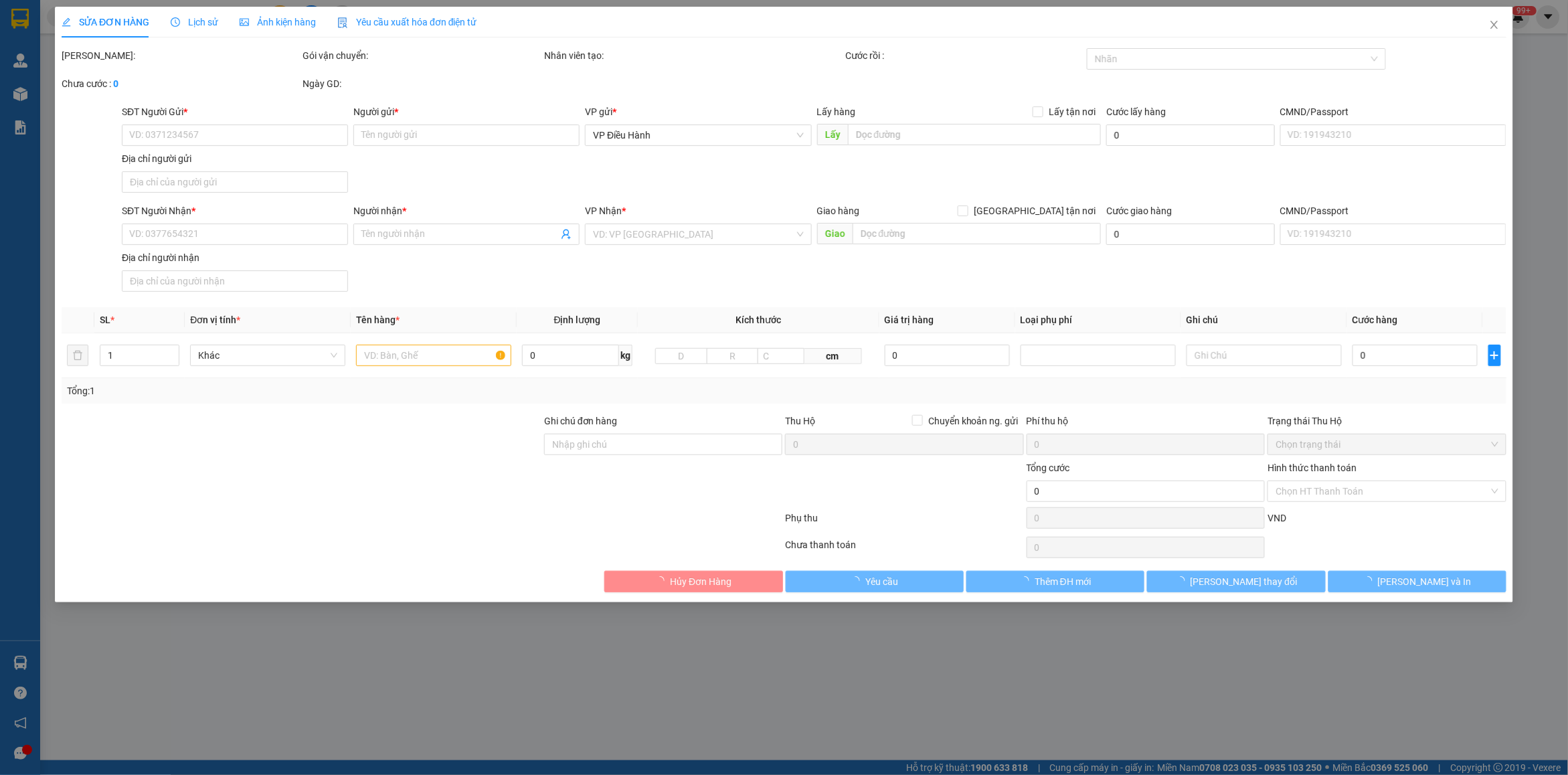
type input "0964115174"
type input "A Tùng"
type input "0973870138"
type input "Gara An Xa"
checkbox input "true"
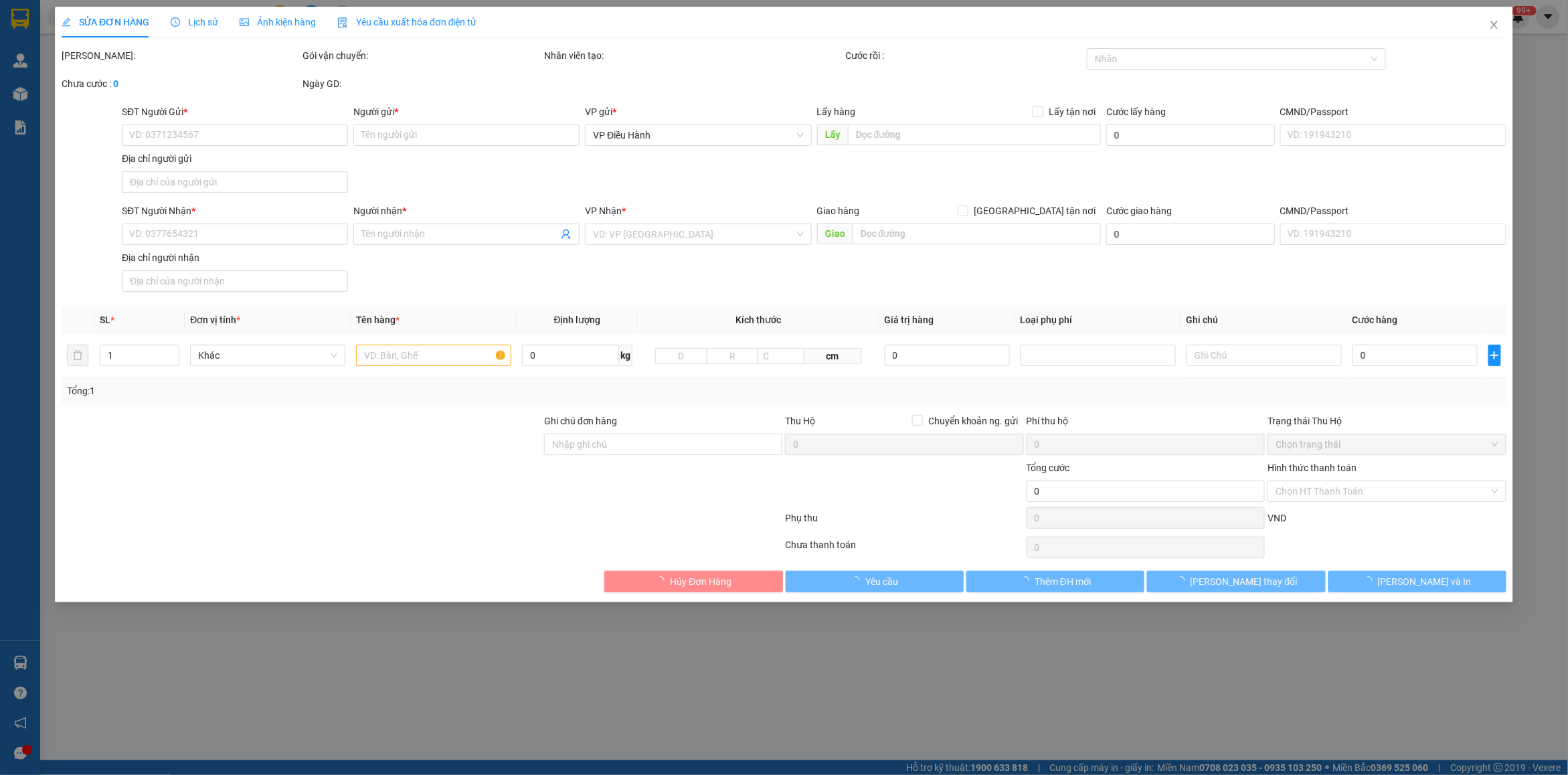
type input "38 [PERSON_NAME], [GEOGRAPHIC_DATA], quận 12, [GEOGRAPHIC_DATA]"
type input "600.000"
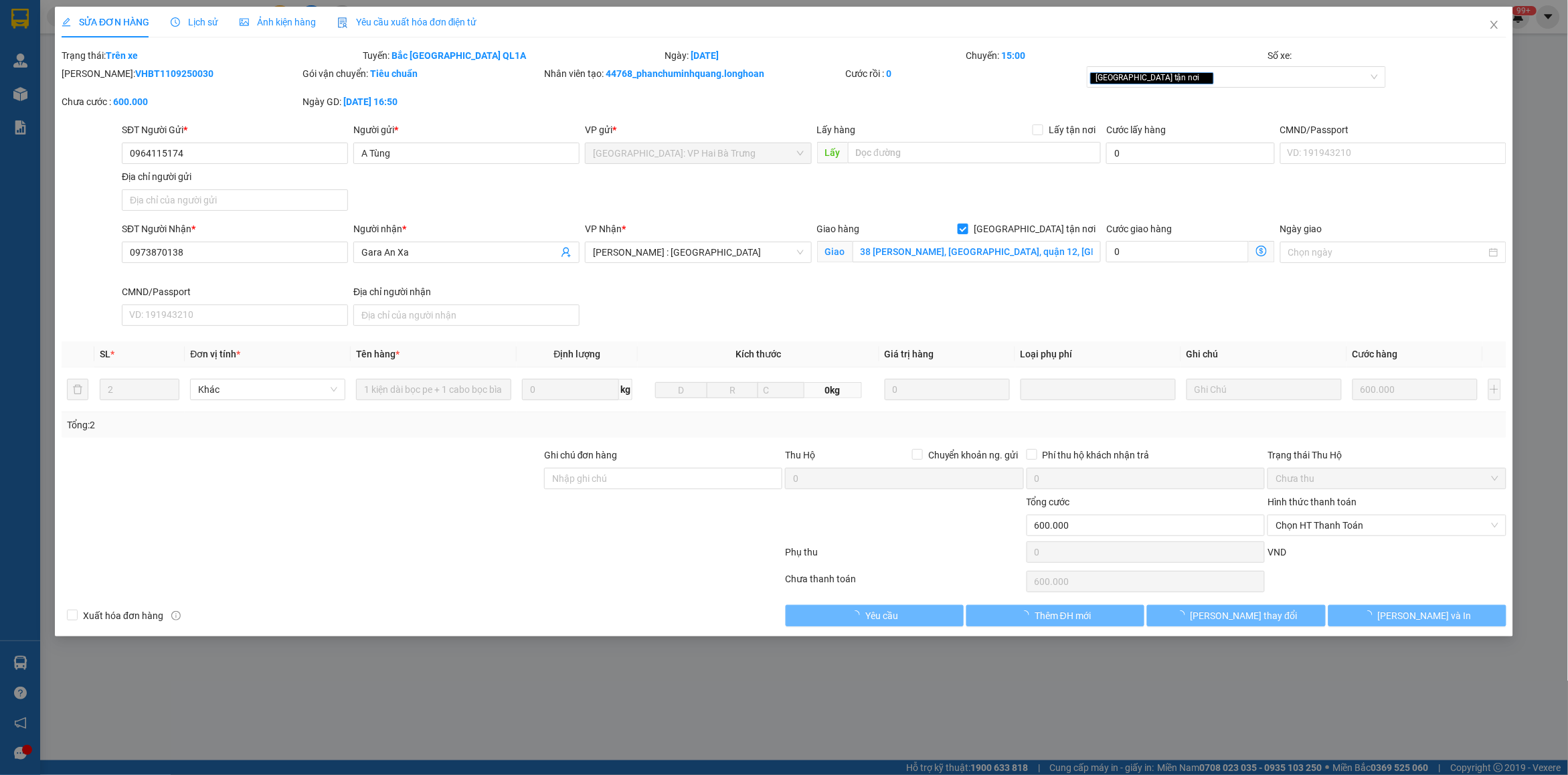
click at [203, 18] on span "Lịch sử" at bounding box center [194, 22] width 48 height 11
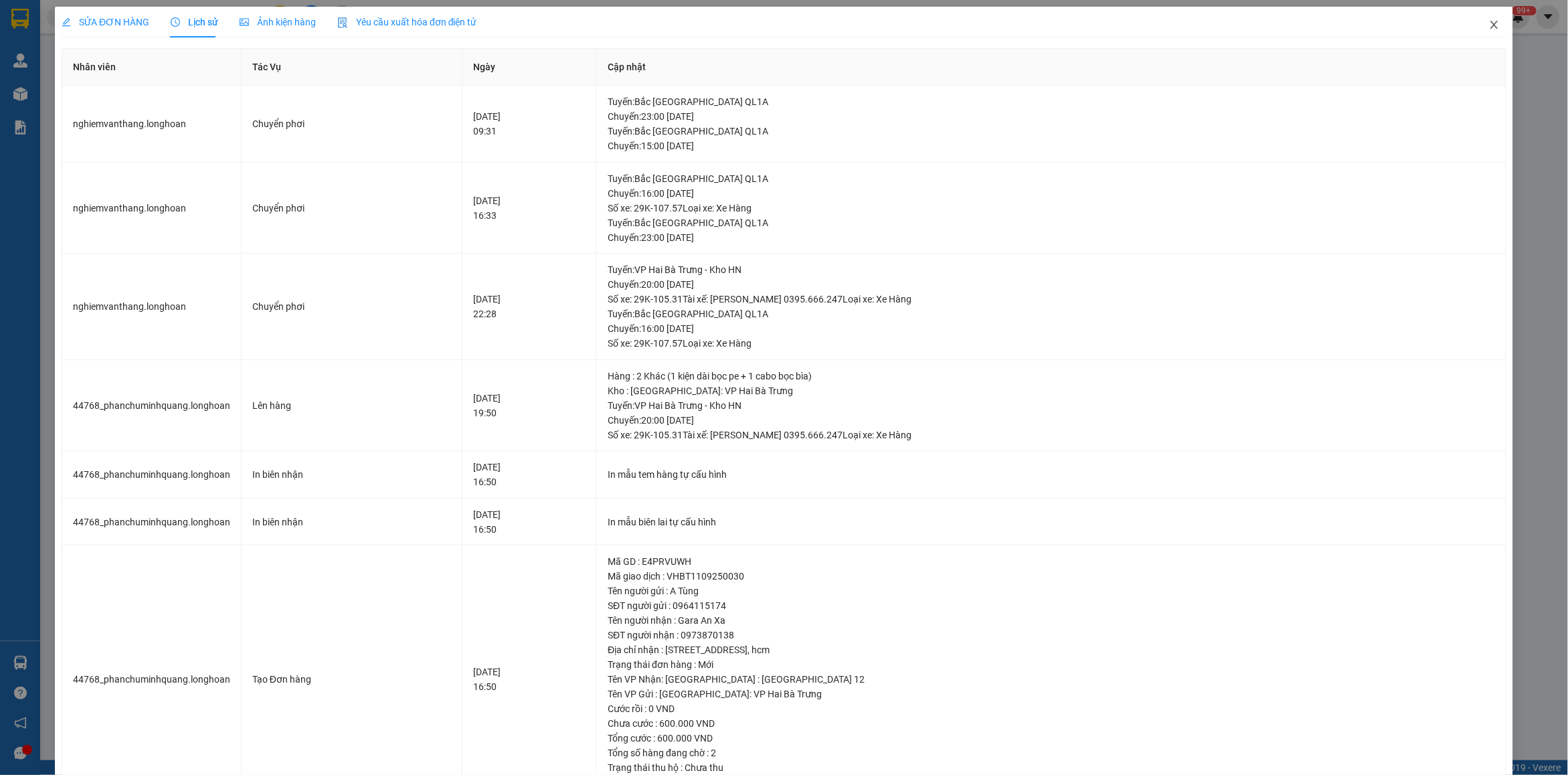
click at [1481, 35] on span "Close" at bounding box center [1494, 26] width 37 height 37
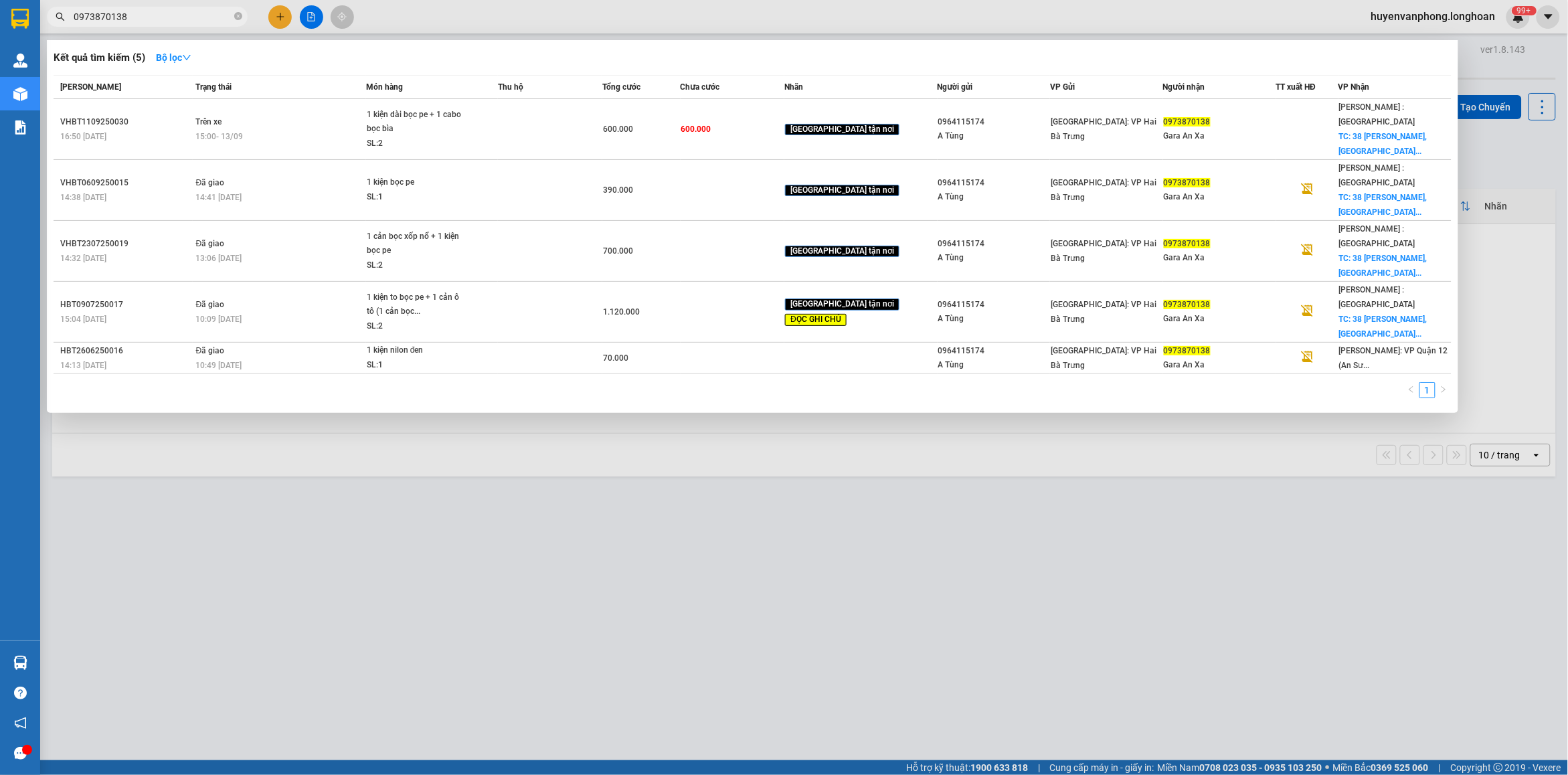
click at [161, 12] on input "0973870138" at bounding box center [153, 17] width 158 height 15
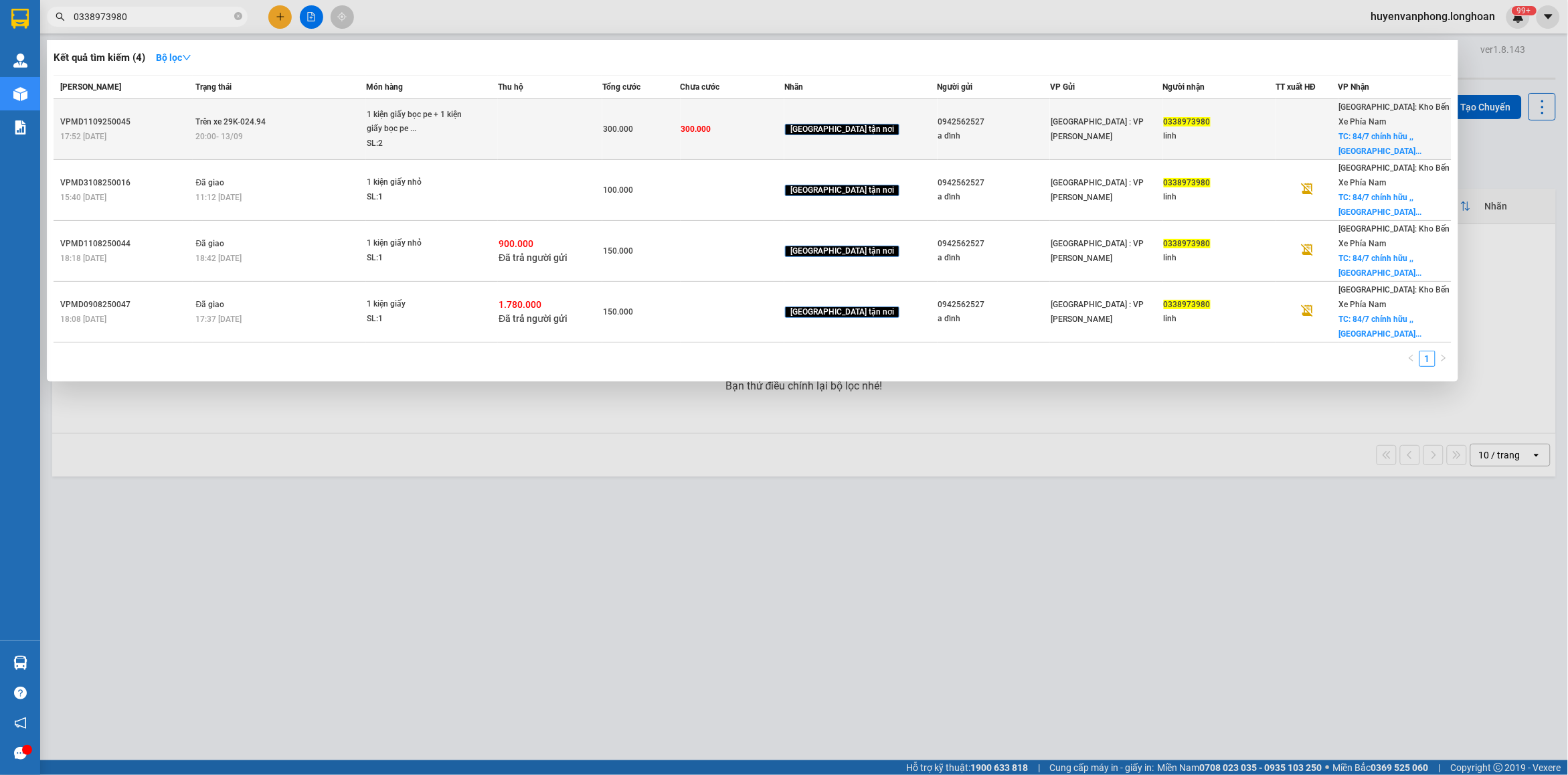
type input "0338973980"
click at [366, 116] on td "Trên xe 29K-024.94 20:00 [DATE]" at bounding box center [278, 129] width 173 height 61
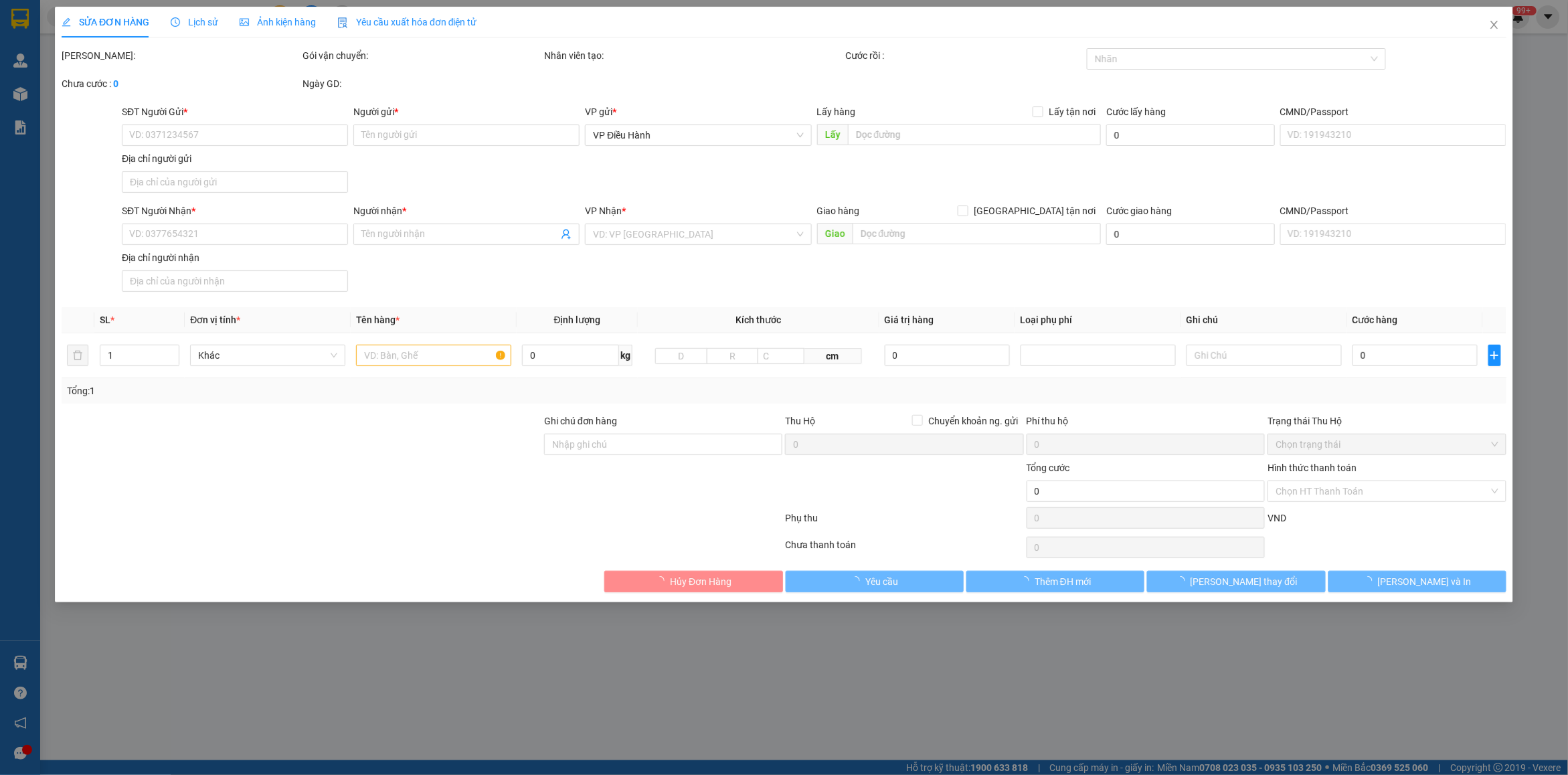
type input "0942562527"
type input "a dĩnh"
type input "0338973980"
type input "linh"
checkbox input "true"
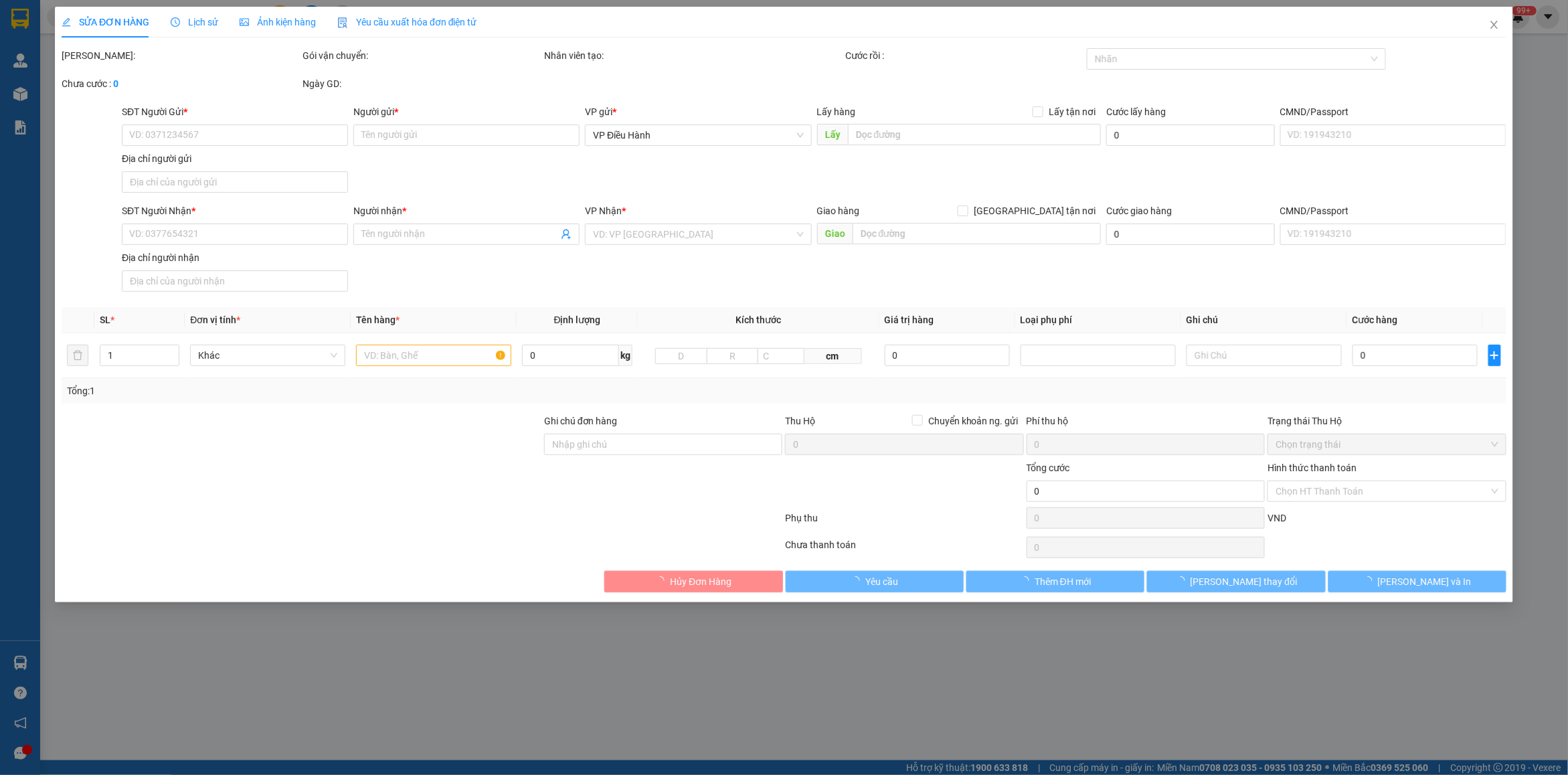
type input "84/7 chính hữu ,, vĩnh lương. [GEOGRAPHIC_DATA] , [GEOGRAPHIC_DATA]"
type input "300.000"
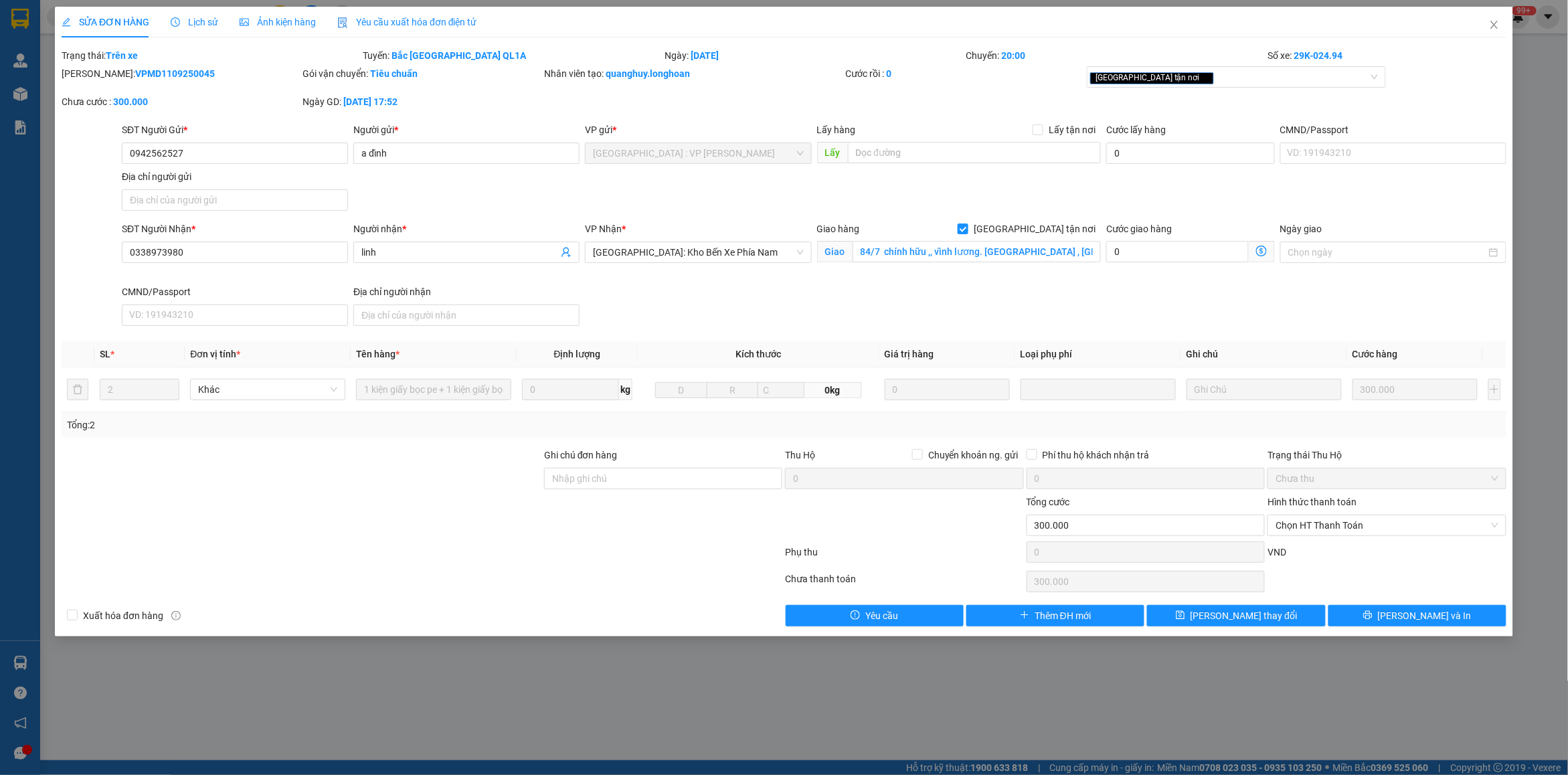
click at [192, 24] on span "Lịch sử" at bounding box center [194, 22] width 48 height 11
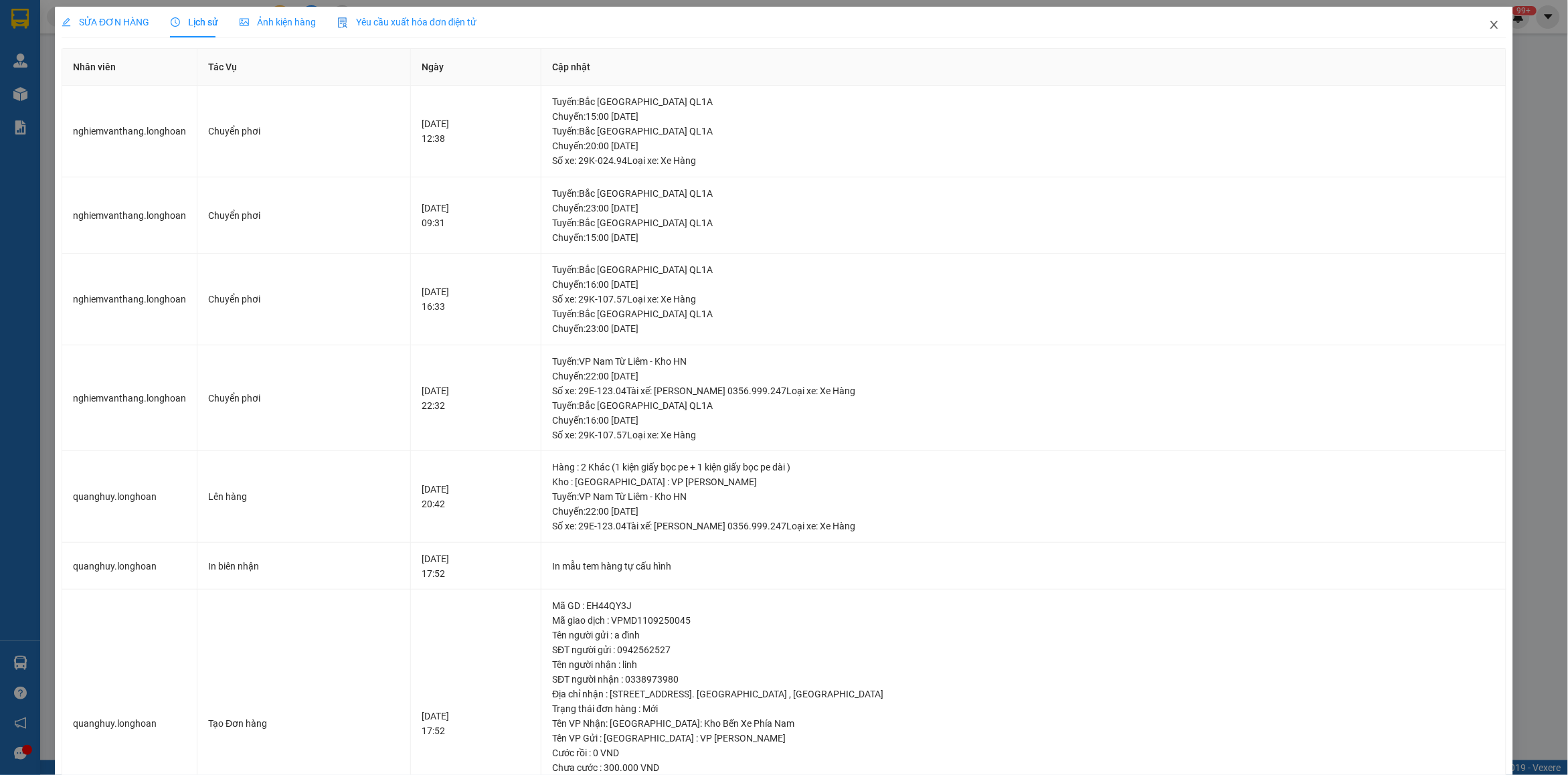
click at [1489, 21] on icon "close" at bounding box center [1494, 25] width 11 height 11
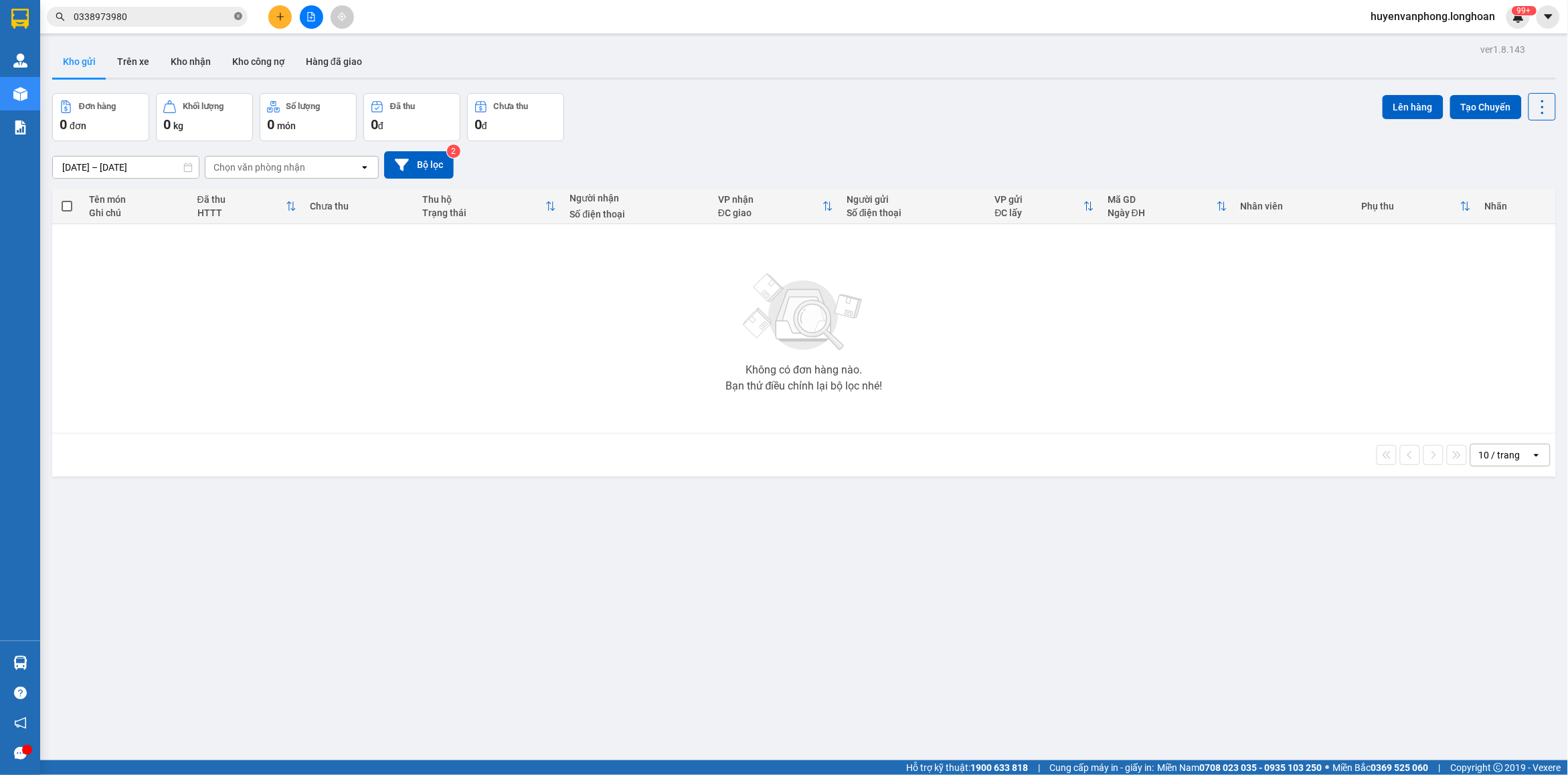
click at [239, 17] on icon "close-circle" at bounding box center [238, 16] width 8 height 8
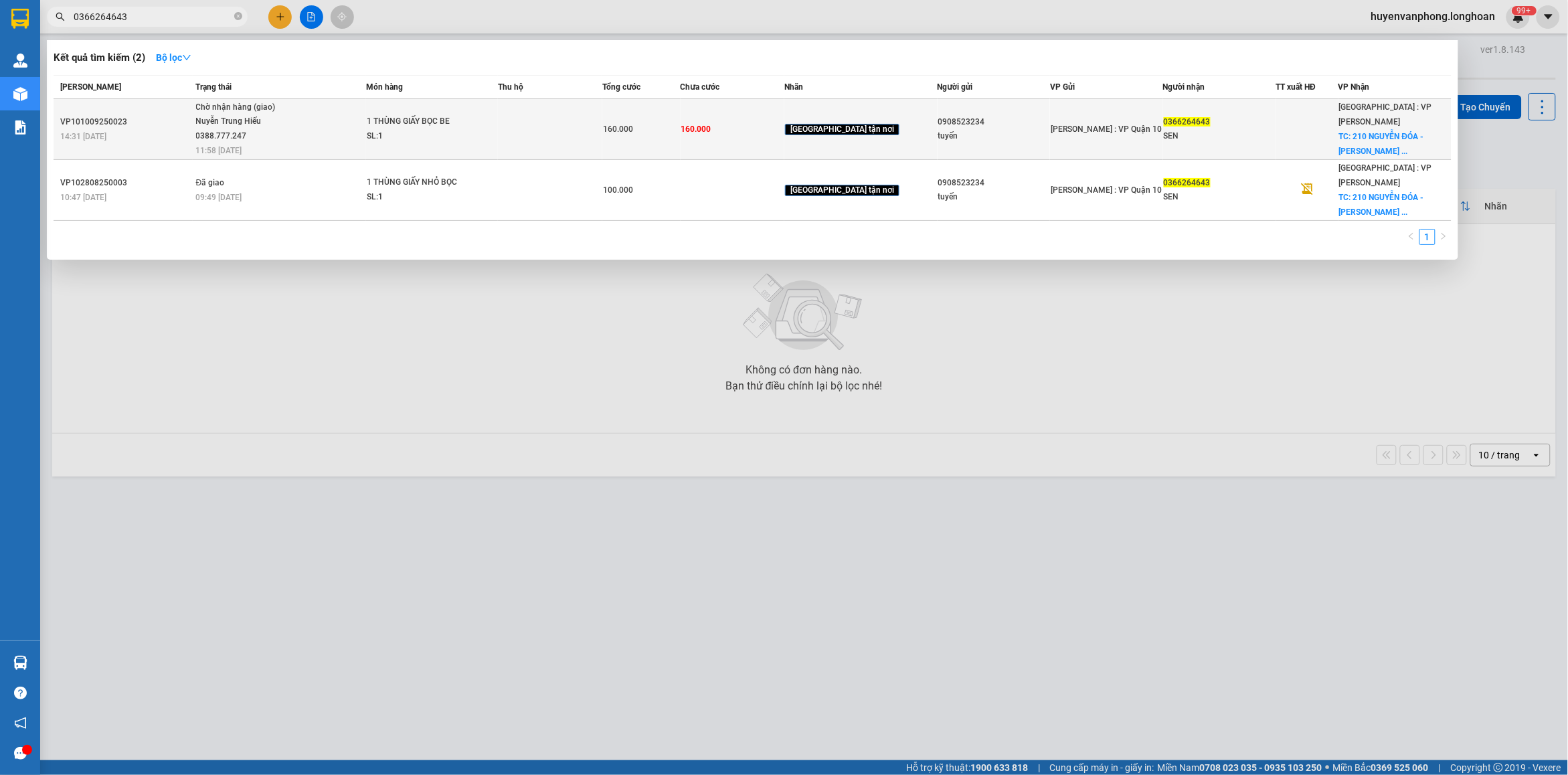
type input "0366264643"
click at [434, 121] on div "1 THÙNG GIẤY BỌC BE" at bounding box center [416, 121] width 100 height 15
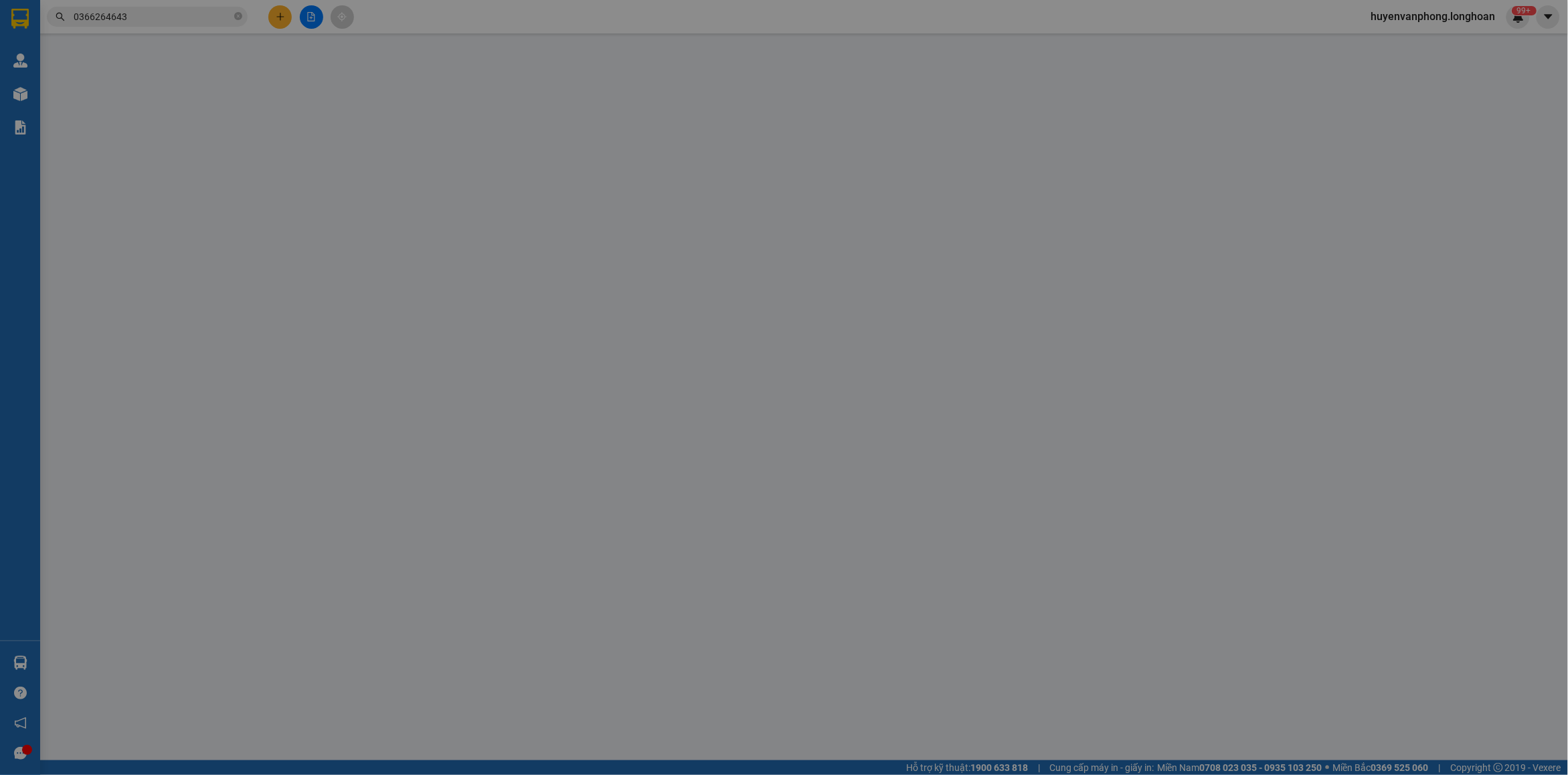
type input "0908523234"
type input "tuyến"
type input "0366264643"
type input "SEN"
checkbox input "true"
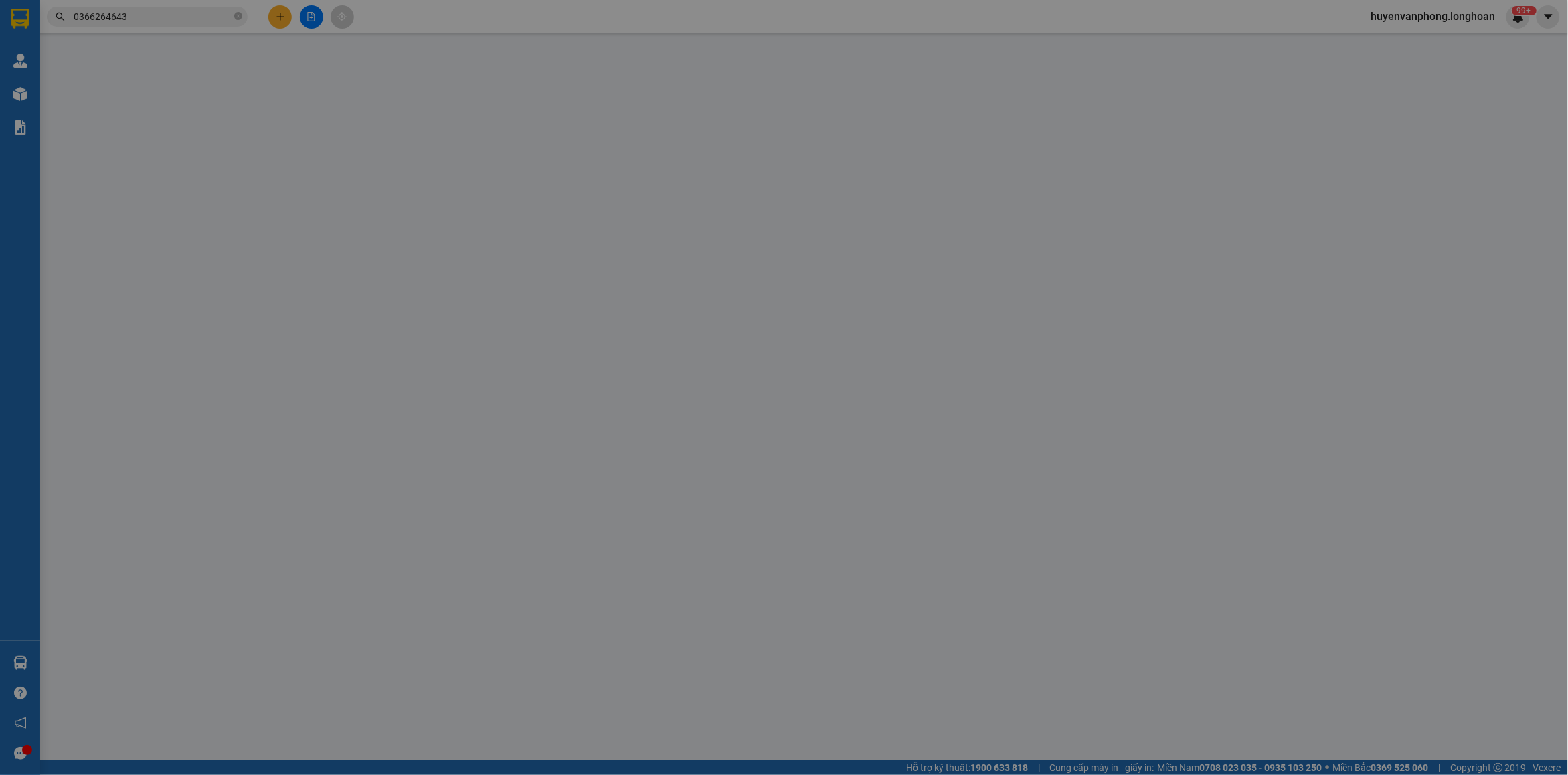
type input "210 NGUYỄN ĐÓA - HÒA XUÂN - [GEOGRAPHIC_DATA] - [GEOGRAPHIC_DATA]"
type input "hàng k bao bể vỡ hư hỏng"
type input "160.000"
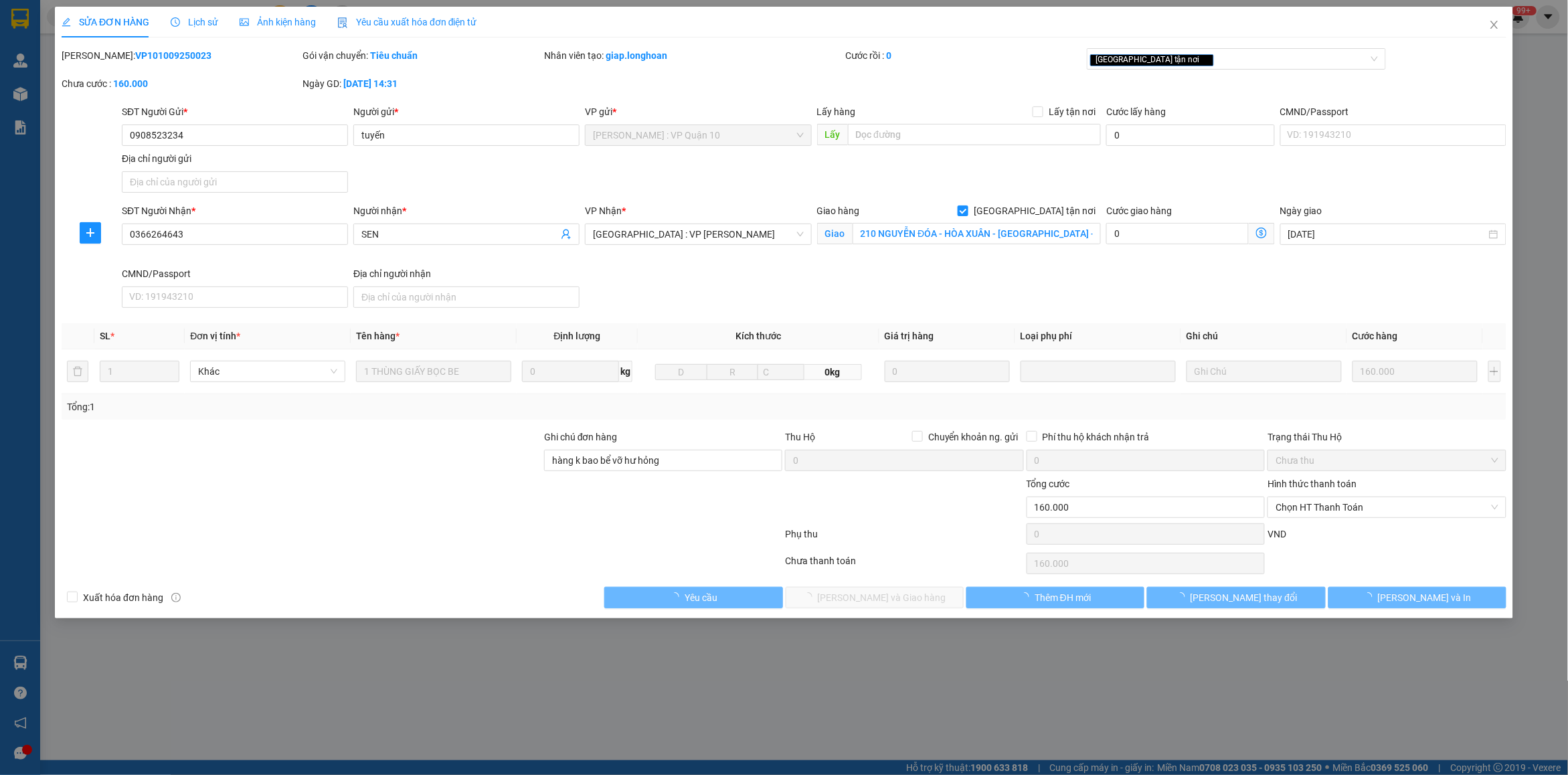
click at [191, 23] on span "Lịch sử" at bounding box center [194, 22] width 48 height 11
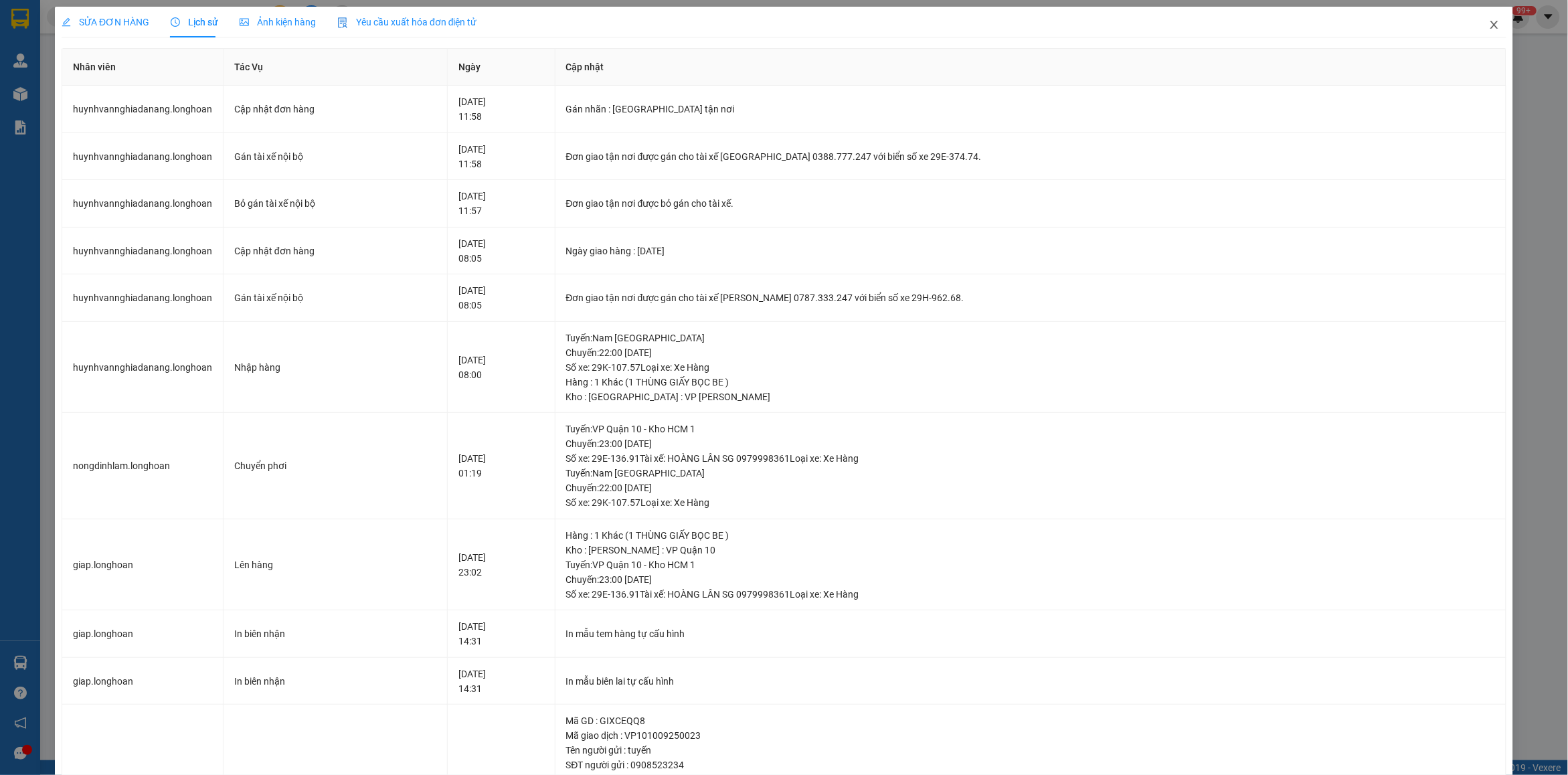
click at [1490, 25] on icon "close" at bounding box center [1494, 24] width 7 height 8
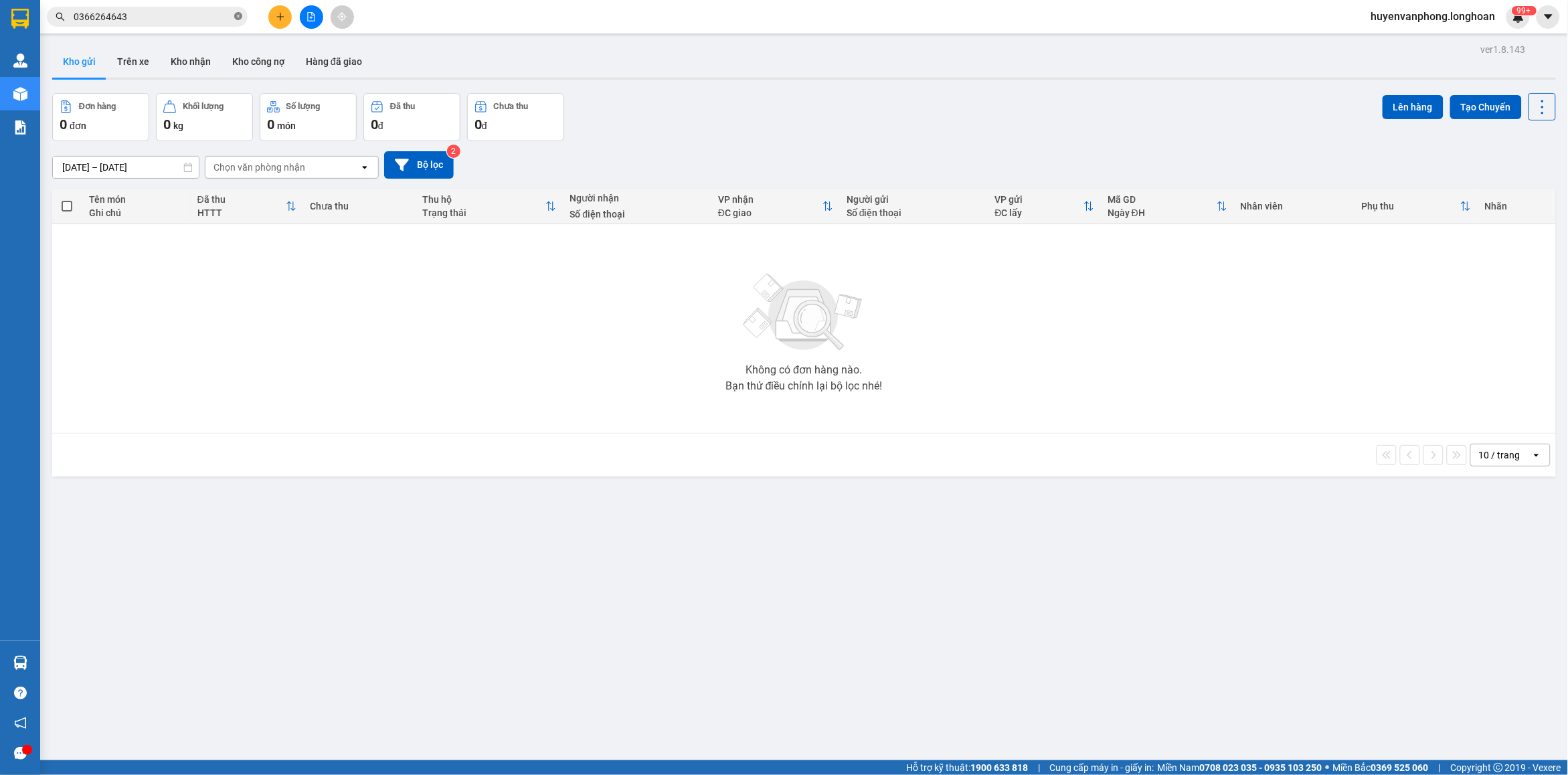
drag, startPoint x: 238, startPoint y: 12, endPoint x: 206, endPoint y: 13, distance: 32.0
click at [236, 12] on icon "close-circle" at bounding box center [238, 16] width 8 height 8
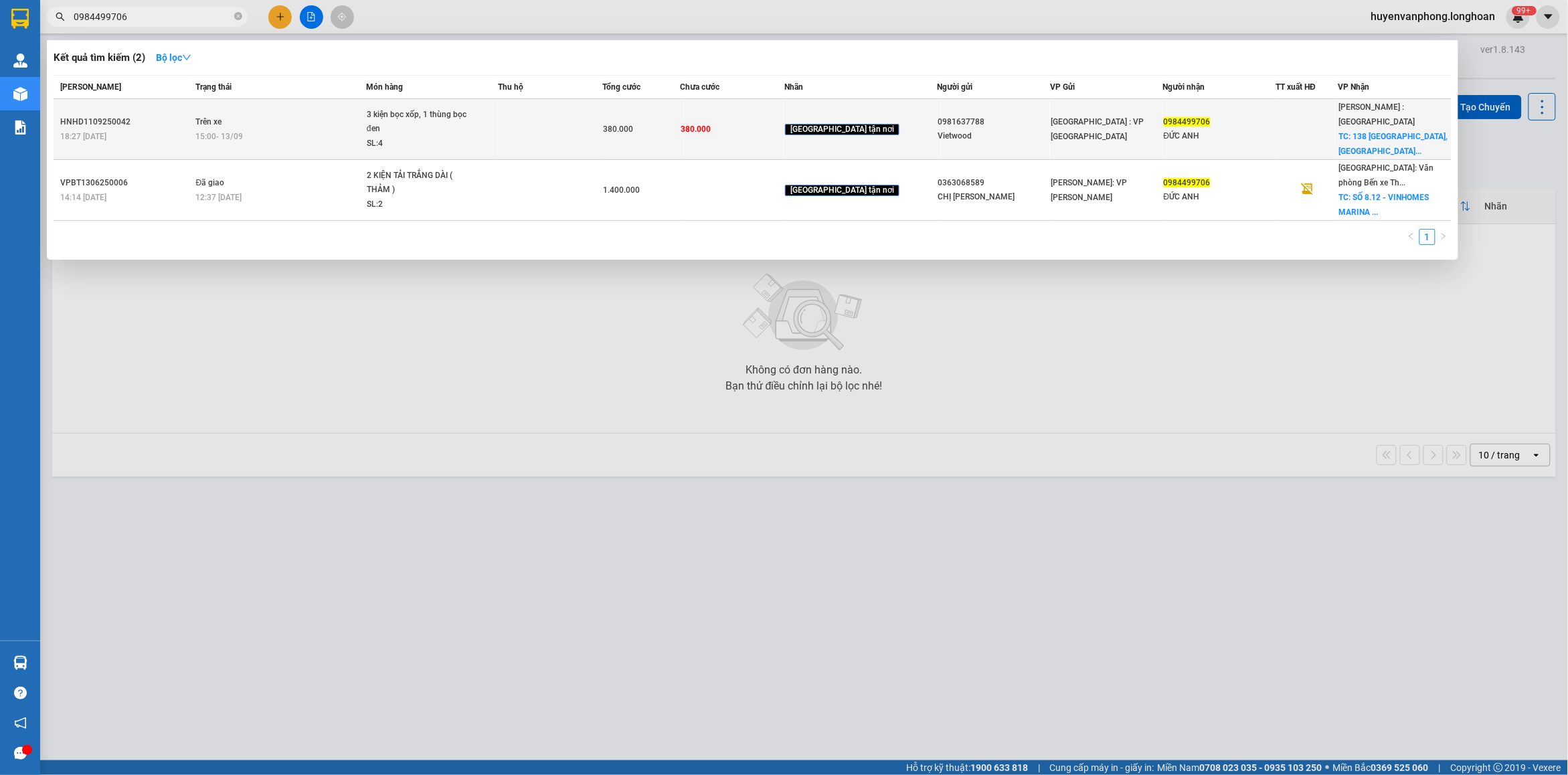
type input "0984499706"
click at [319, 129] on div "15:00 [DATE]" at bounding box center [280, 137] width 169 height 15
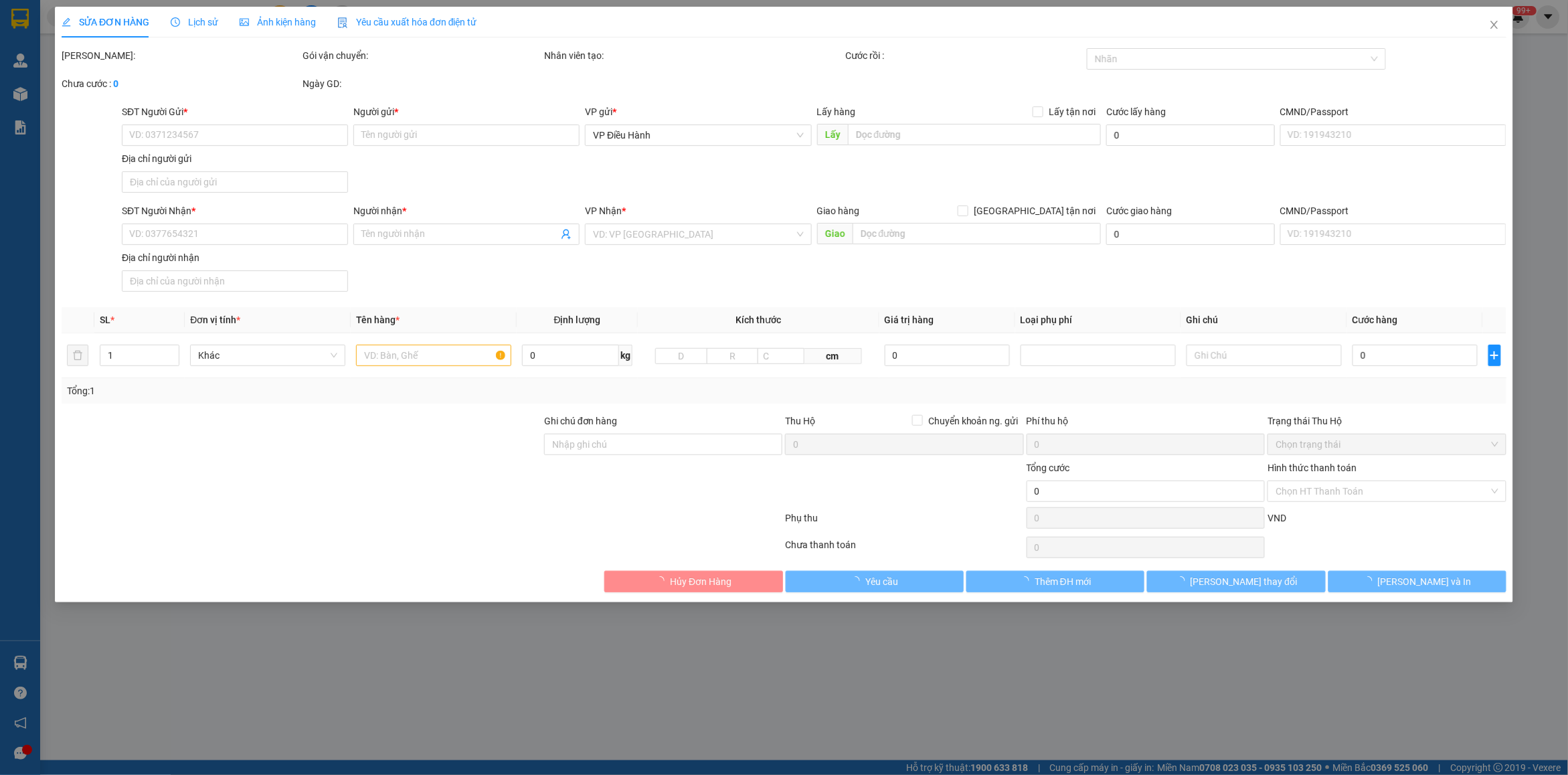
type input "0981637788"
type input "Vietwood"
type input "0984499706"
type input "ĐỨC ANH"
checkbox input "true"
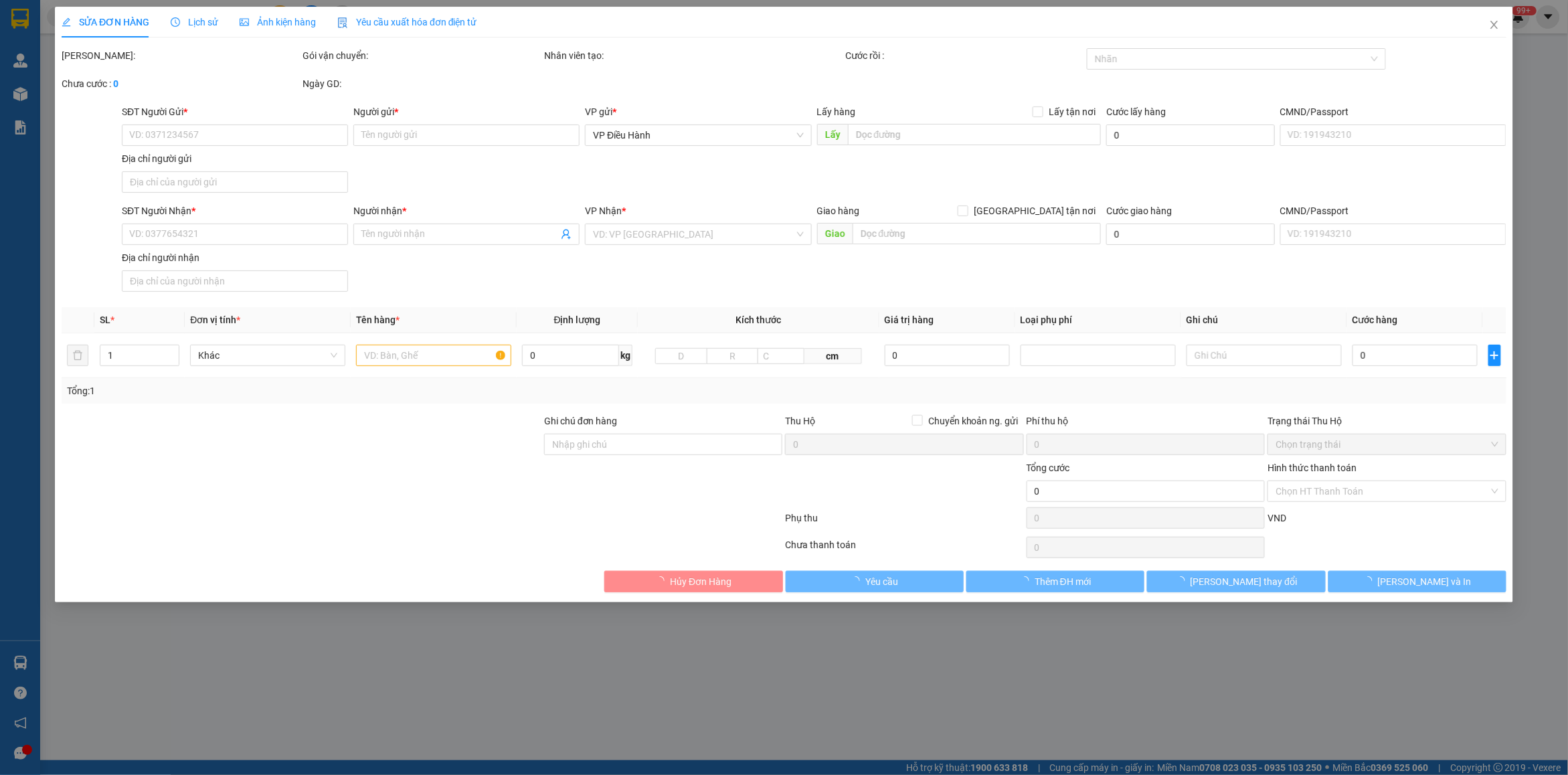
type input "138 [GEOGRAPHIC_DATA], [GEOGRAPHIC_DATA], [GEOGRAPHIC_DATA], [GEOGRAPHIC_DATA]"
type input "380.000"
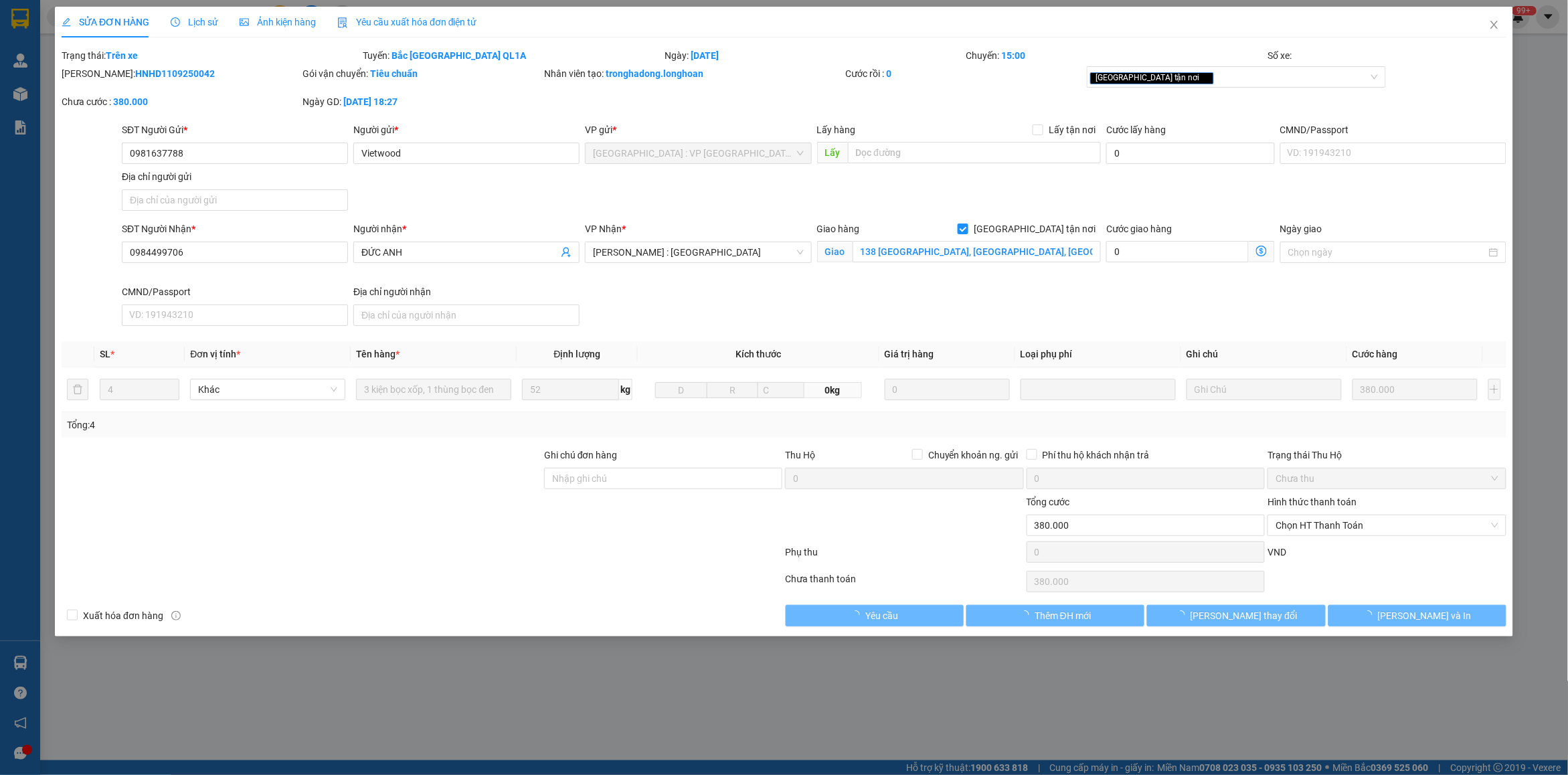
click at [176, 21] on icon "clock-circle" at bounding box center [175, 22] width 10 height 10
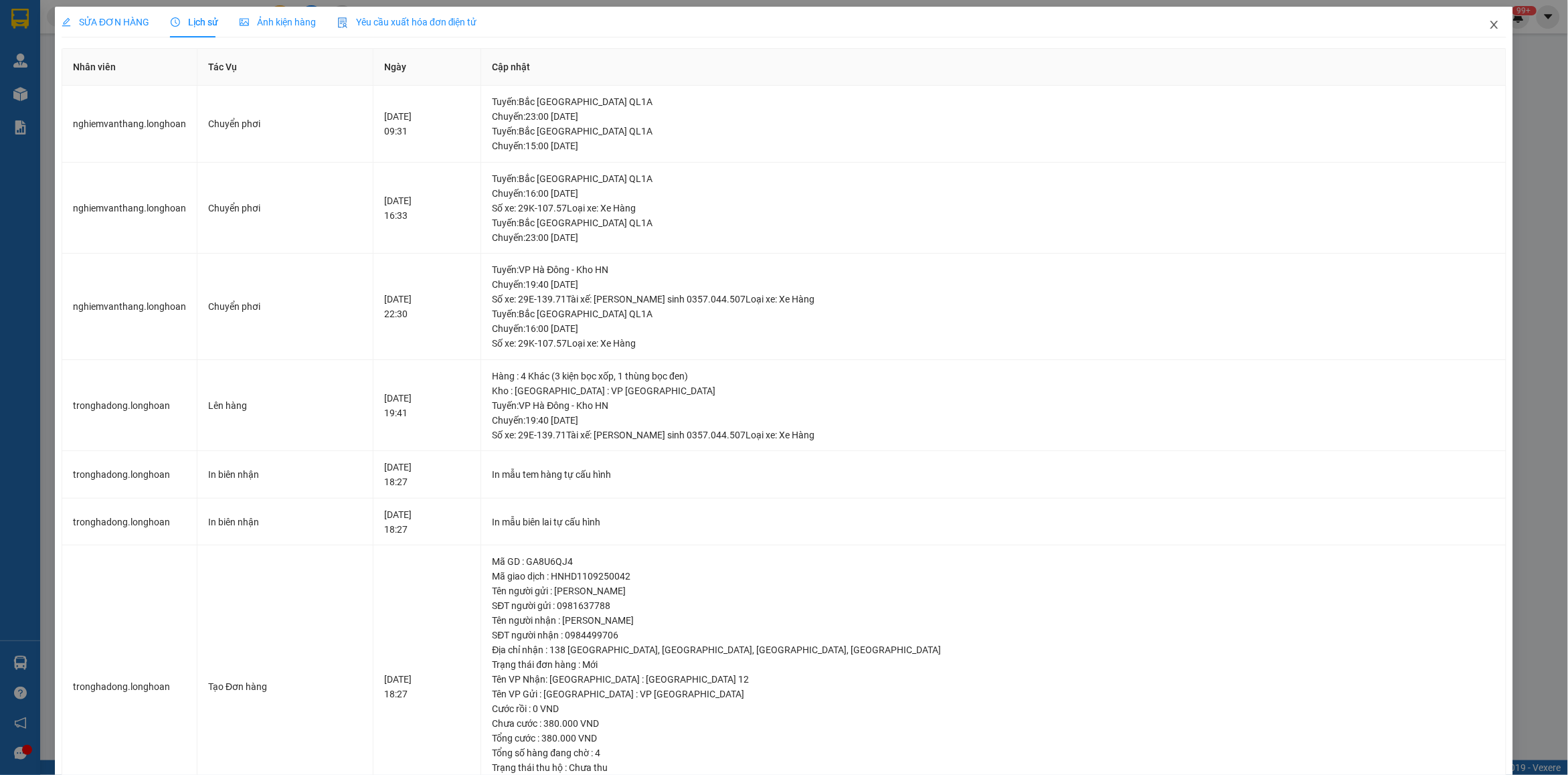
drag, startPoint x: 1478, startPoint y: 23, endPoint x: 763, endPoint y: 28, distance: 715.0
click at [1489, 25] on icon "close" at bounding box center [1494, 25] width 11 height 11
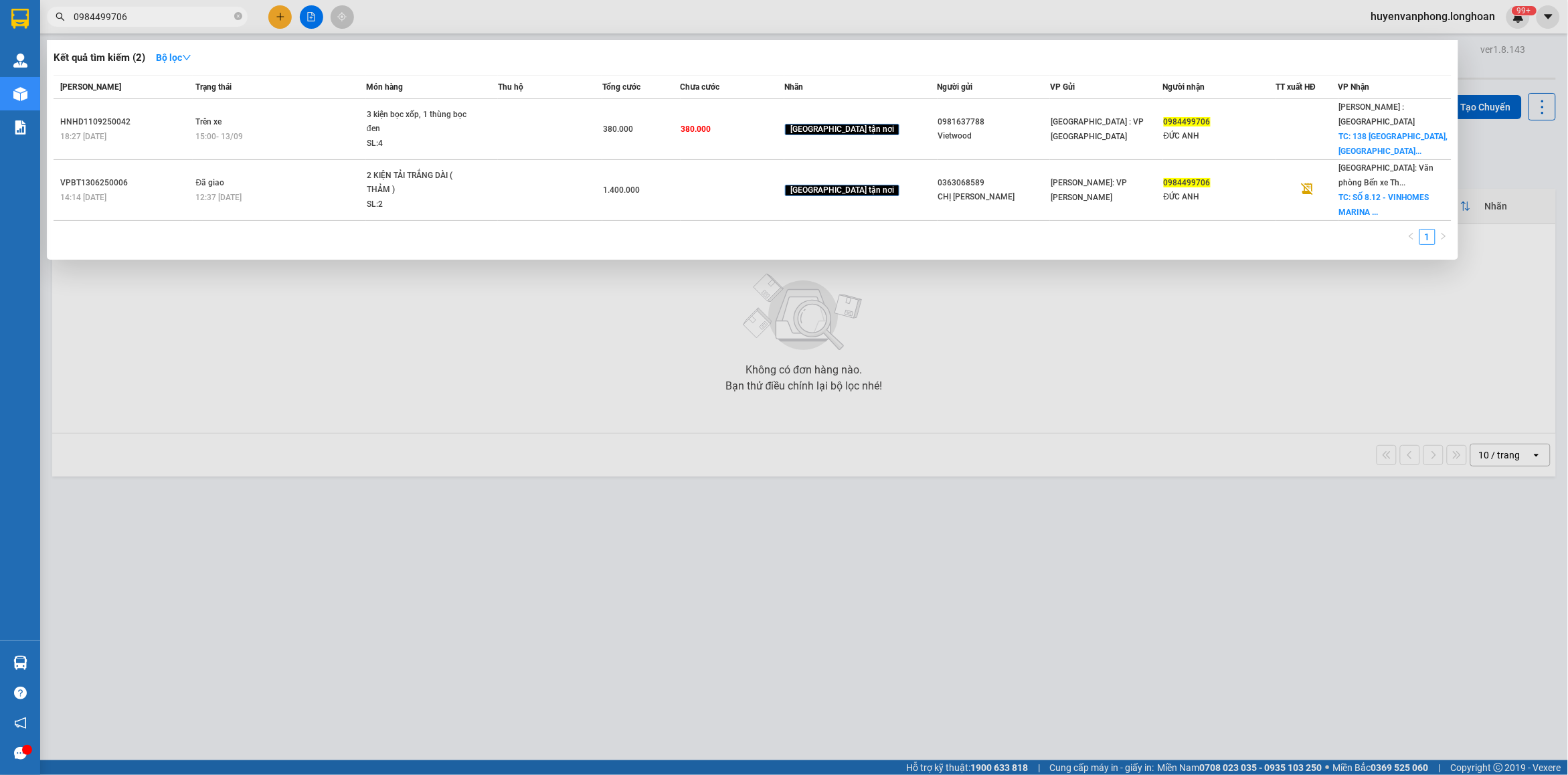
click at [161, 12] on input "0984499706" at bounding box center [153, 17] width 158 height 15
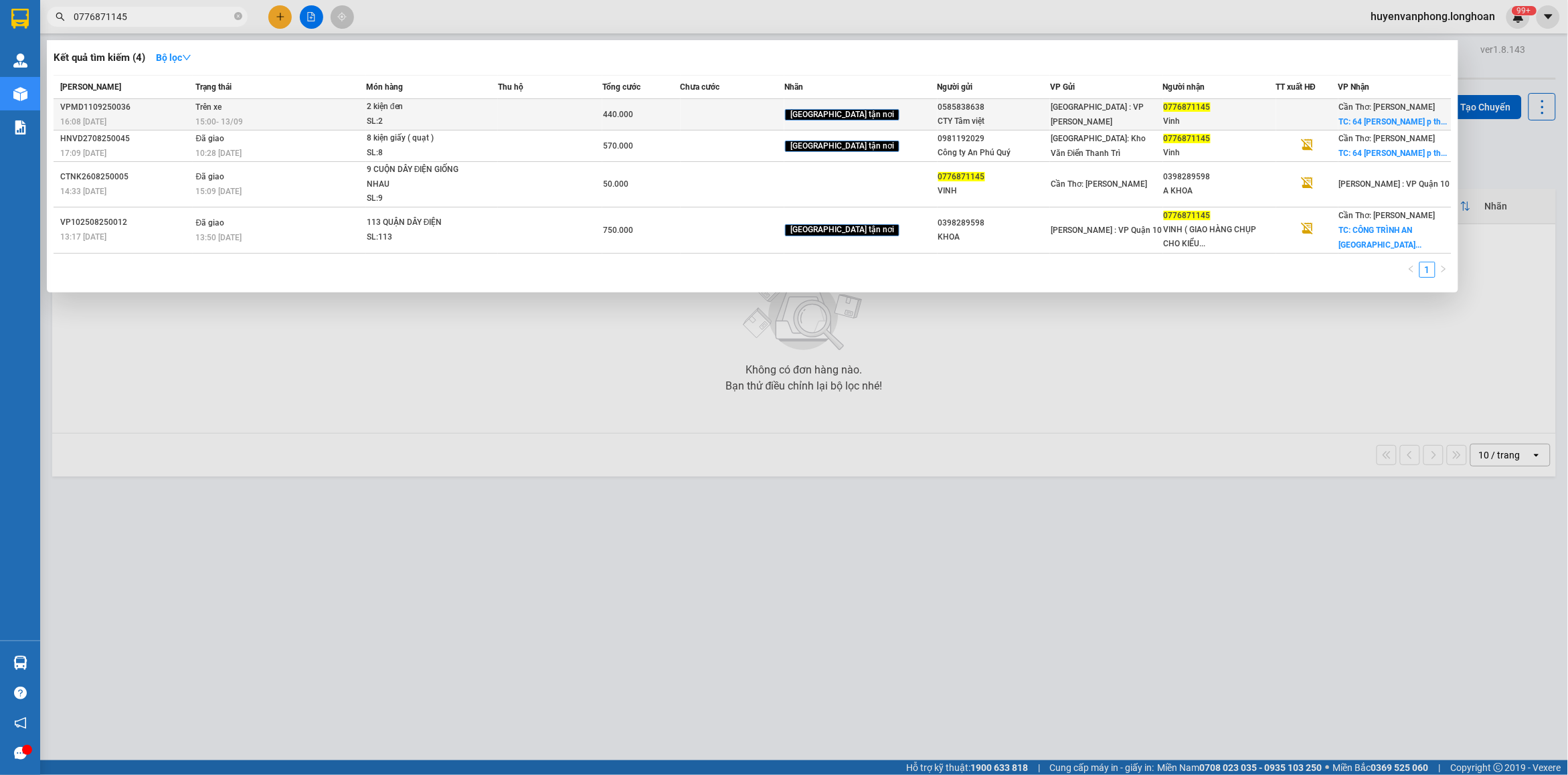
type input "0776871145"
click at [335, 124] on div "15:00 [DATE]" at bounding box center [280, 121] width 169 height 15
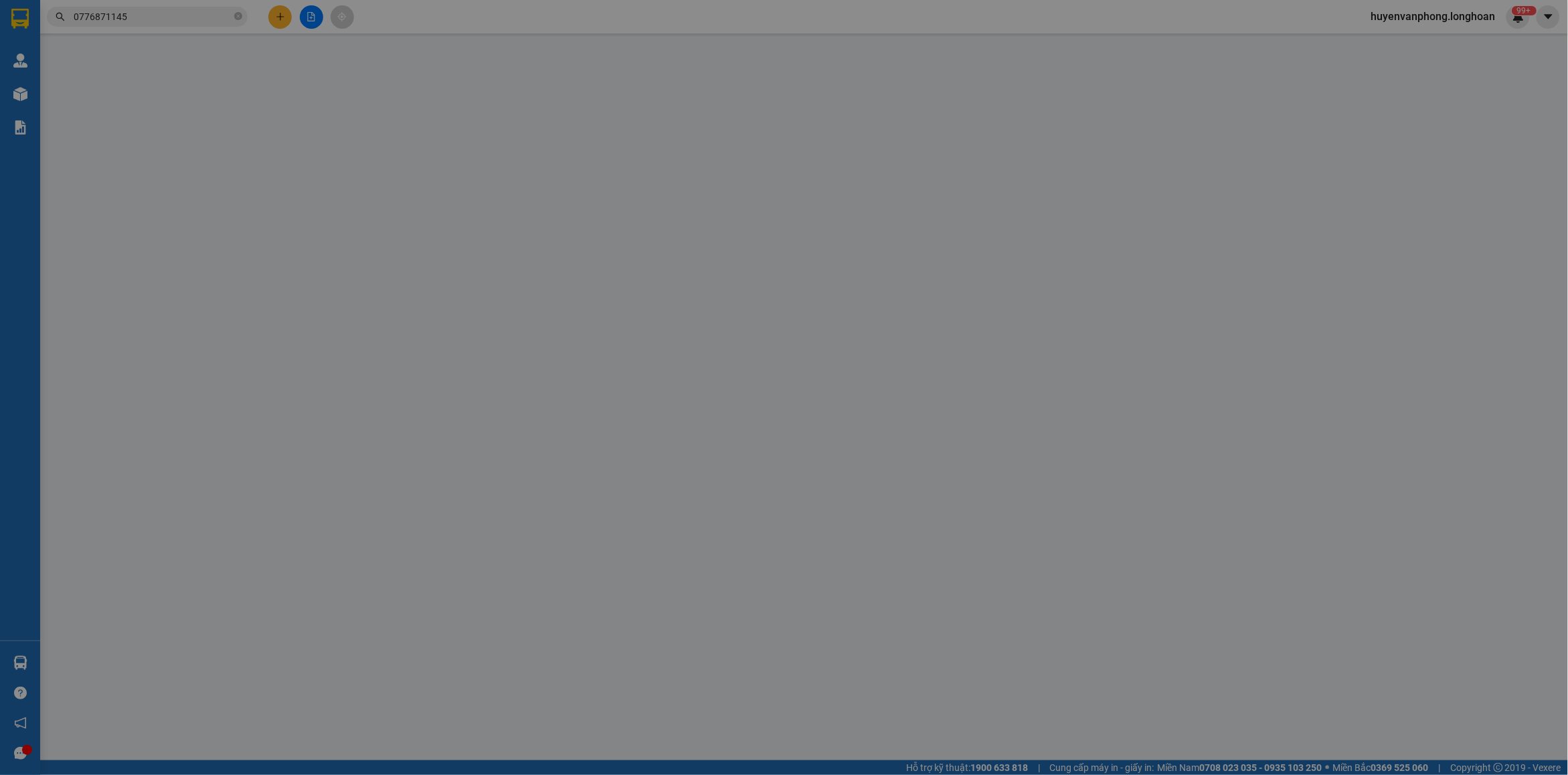
type input "0585838638"
type input "CTY Tâm việt"
type input "0776871145"
type input "Vinh"
checkbox input "true"
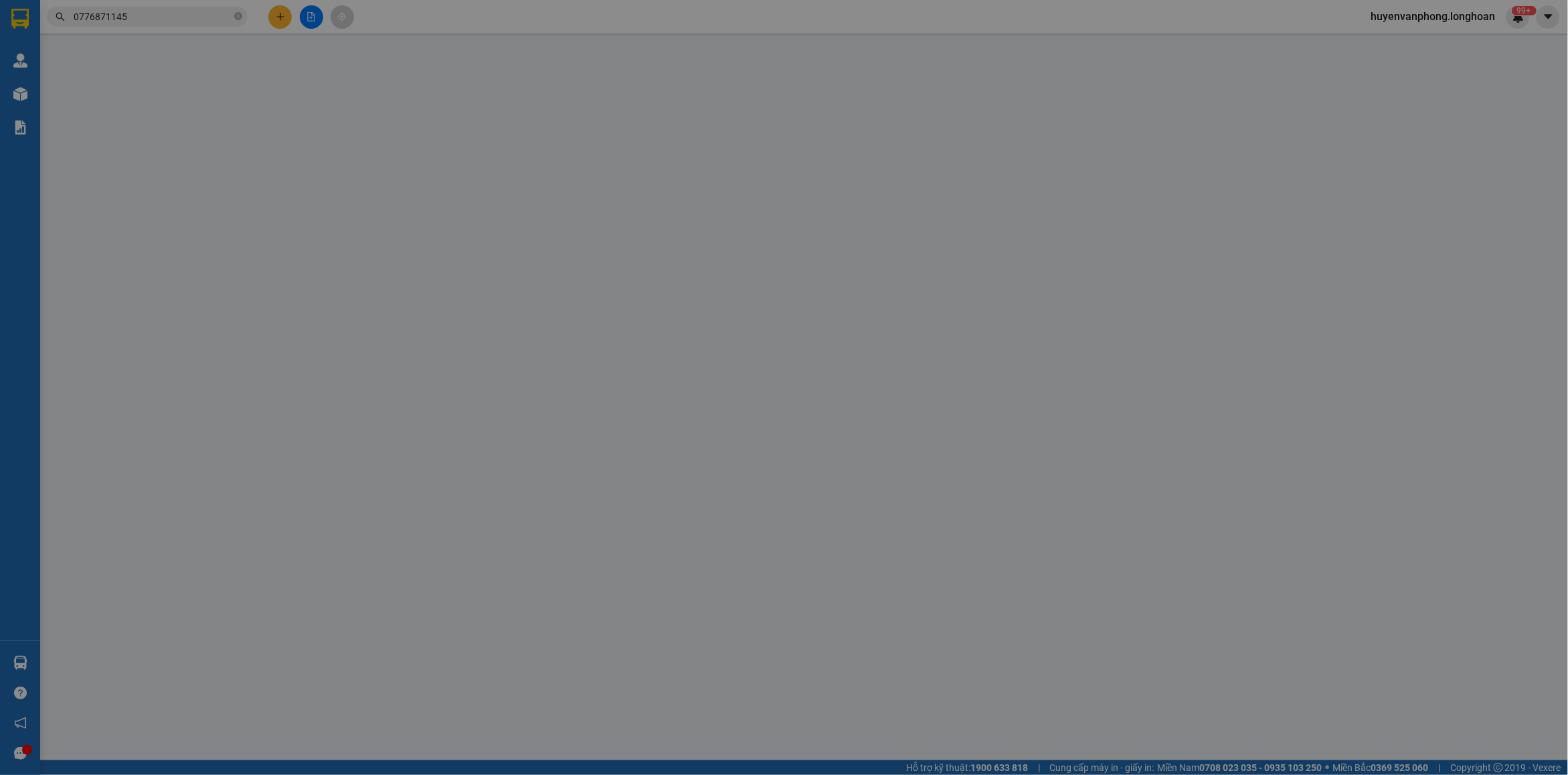
type input "64 [PERSON_NAME] p thượng thạnh quận cái răng [GEOGRAPHIC_DATA]"
type input "hàng ko đồng kiểm giao nguyên kiện hư vỡ k đền"
type input "440.000"
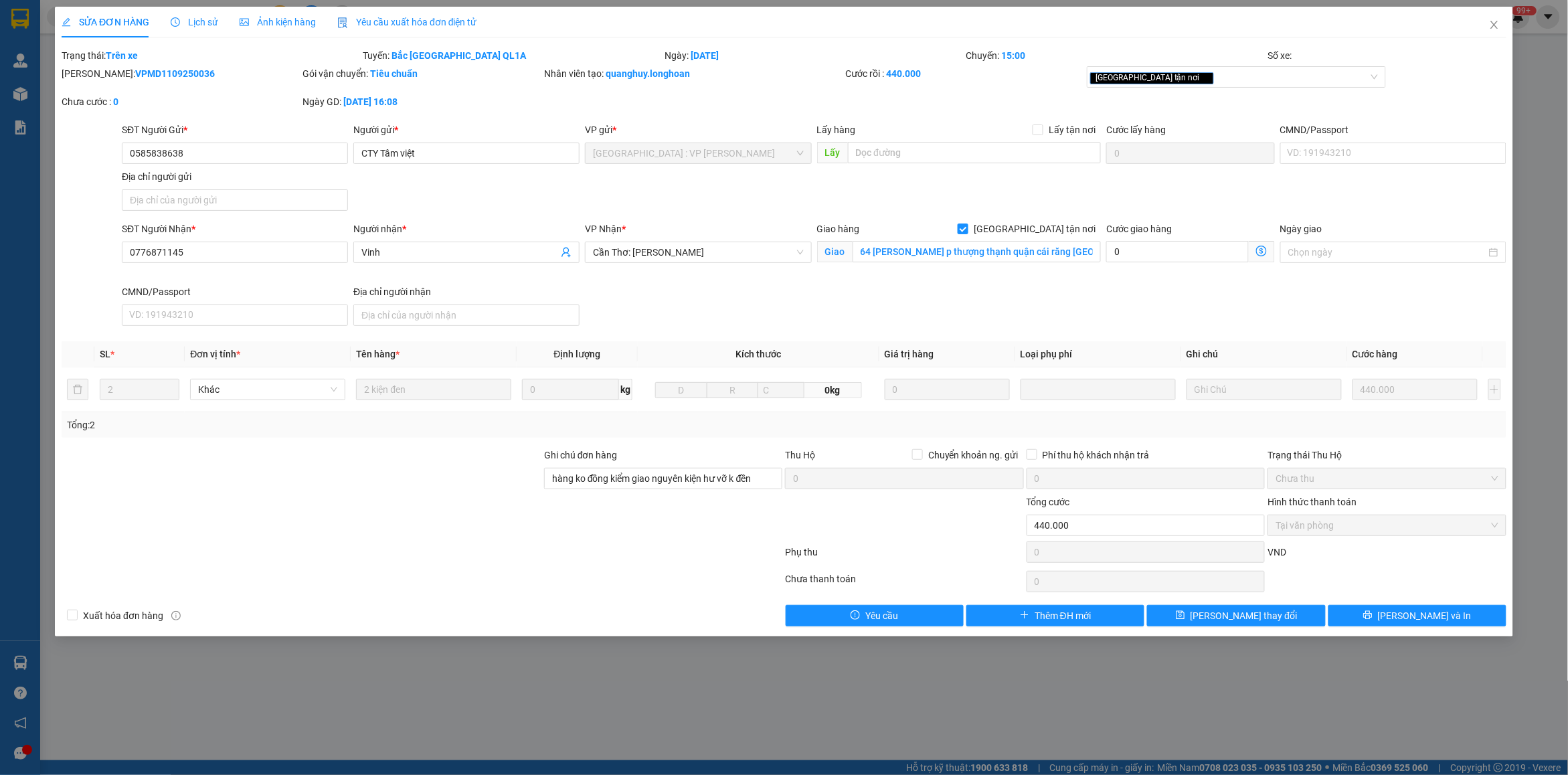
click at [208, 22] on span "Lịch sử" at bounding box center [194, 22] width 48 height 11
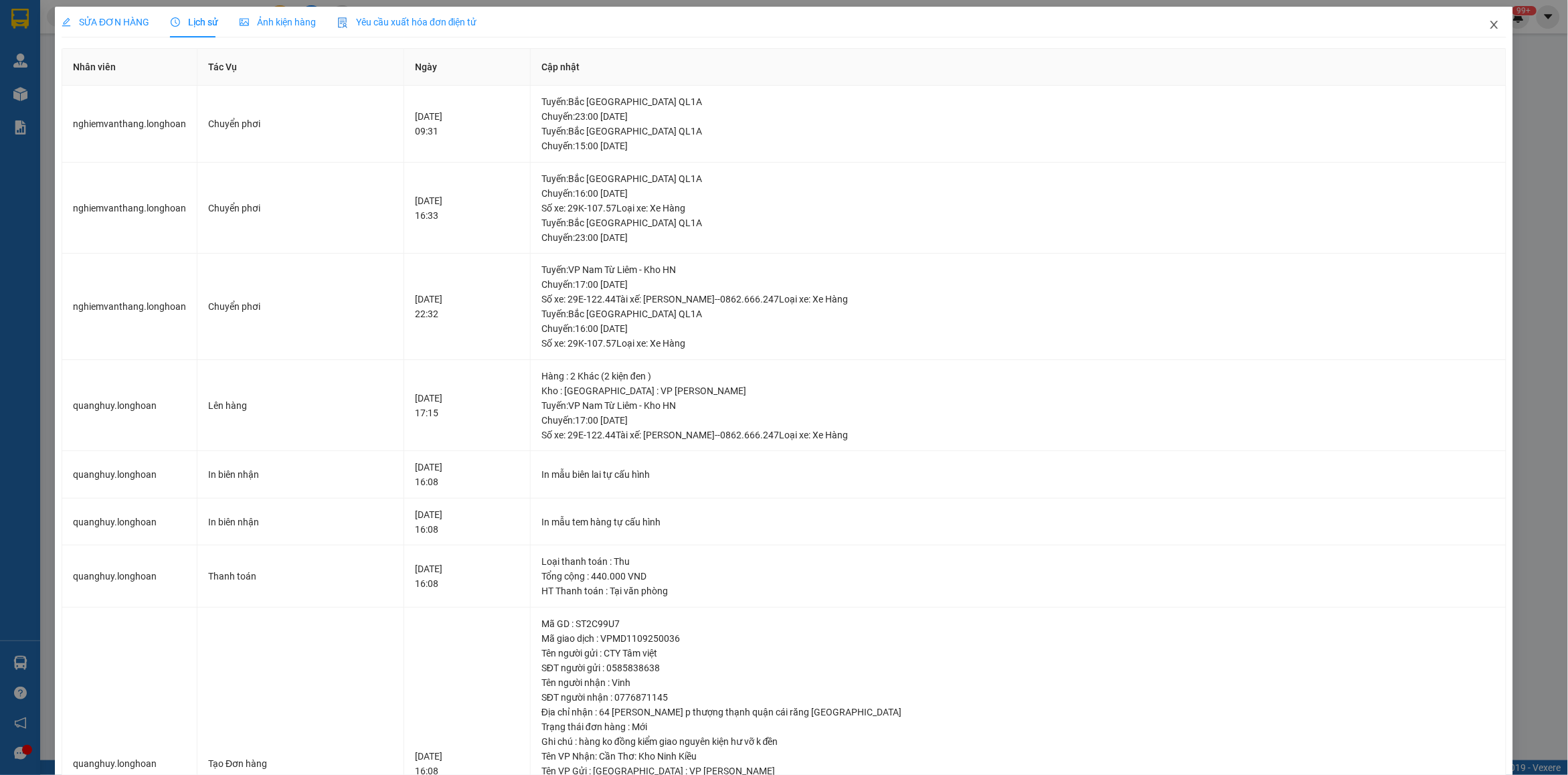
drag, startPoint x: 1478, startPoint y: 23, endPoint x: 1032, endPoint y: 34, distance: 446.1
click at [1489, 26] on icon "close" at bounding box center [1494, 25] width 11 height 11
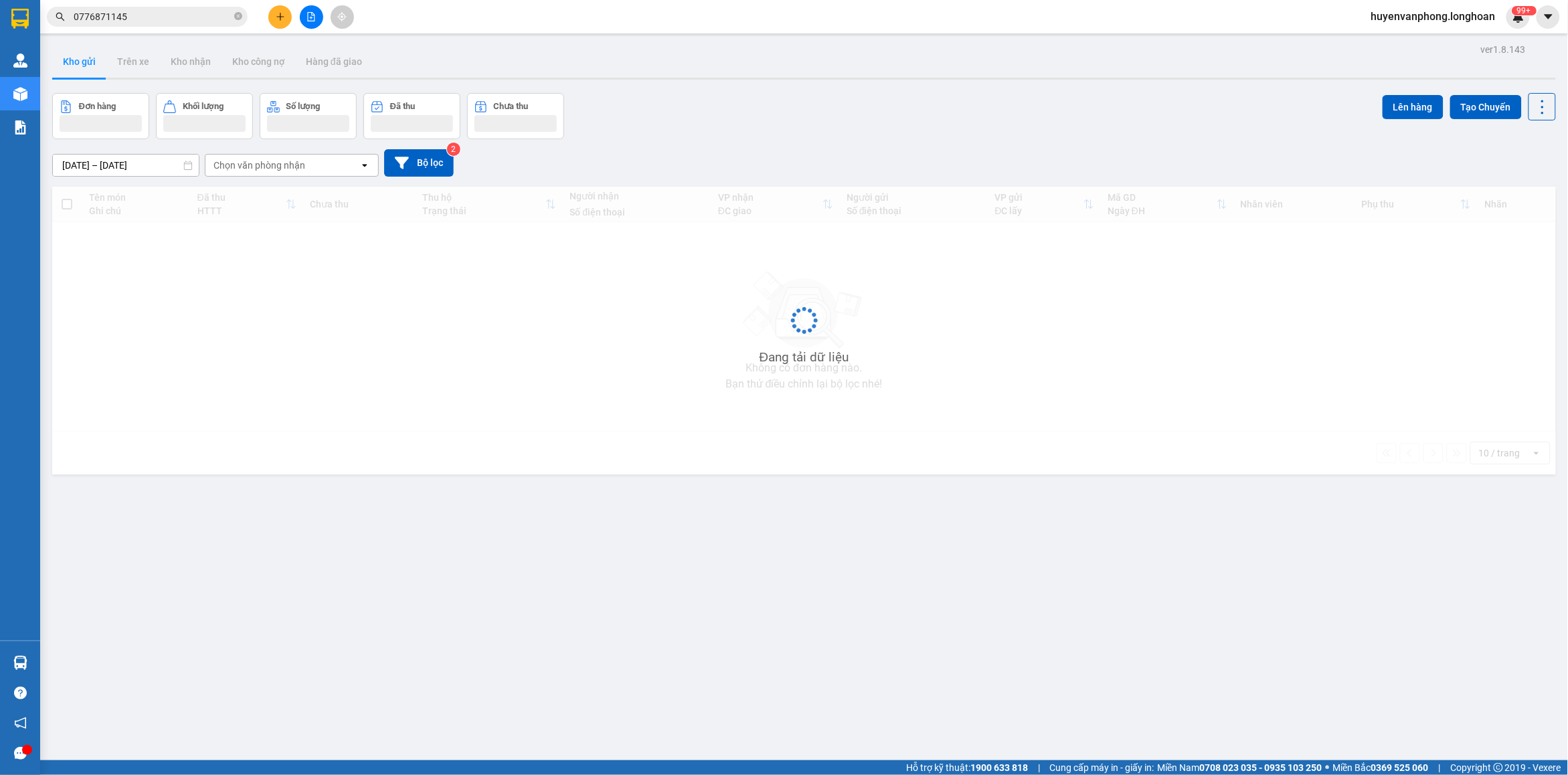
click at [198, 12] on input "0776871145" at bounding box center [153, 17] width 158 height 15
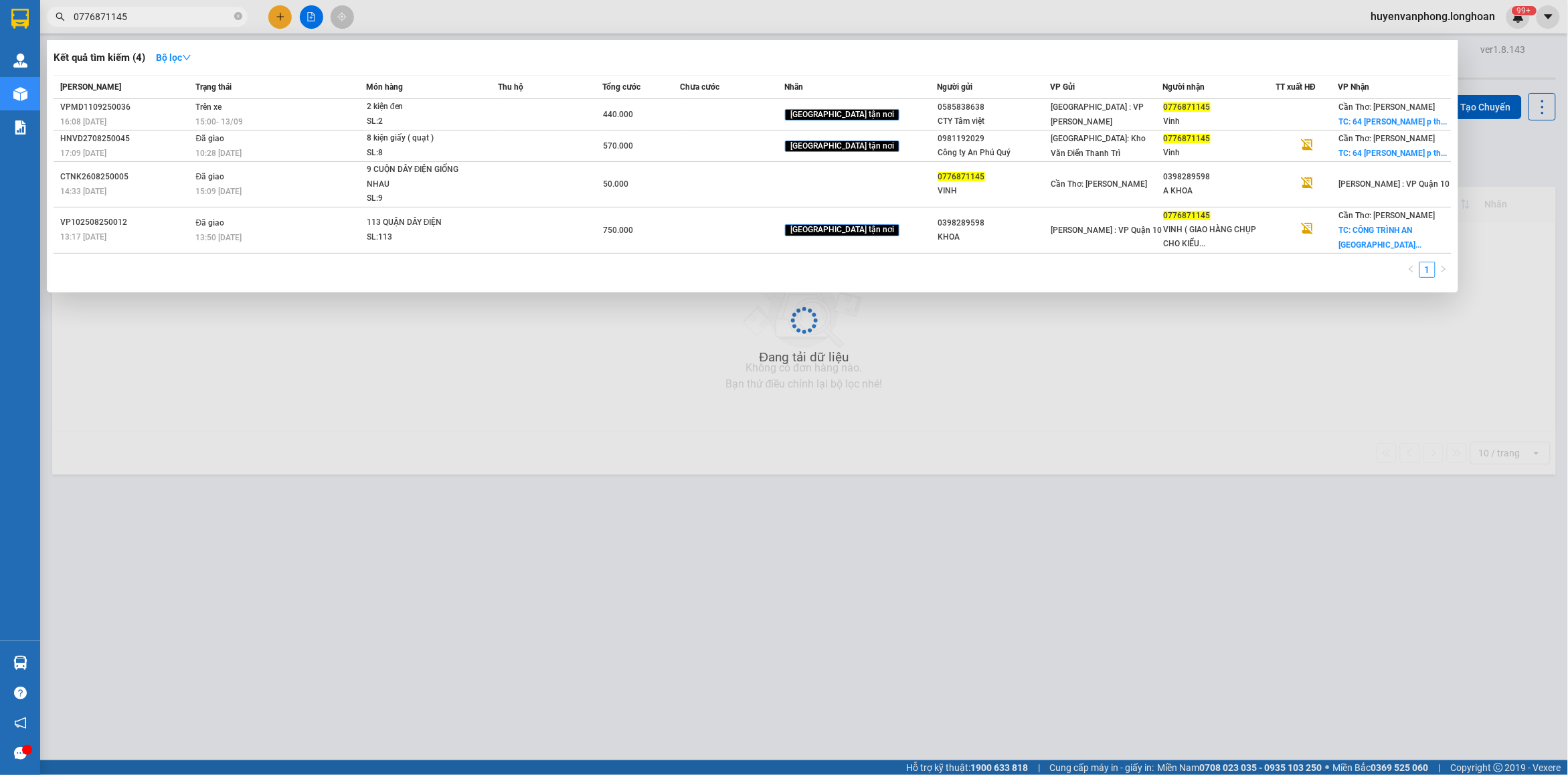
click at [198, 12] on input "0776871145" at bounding box center [153, 17] width 158 height 15
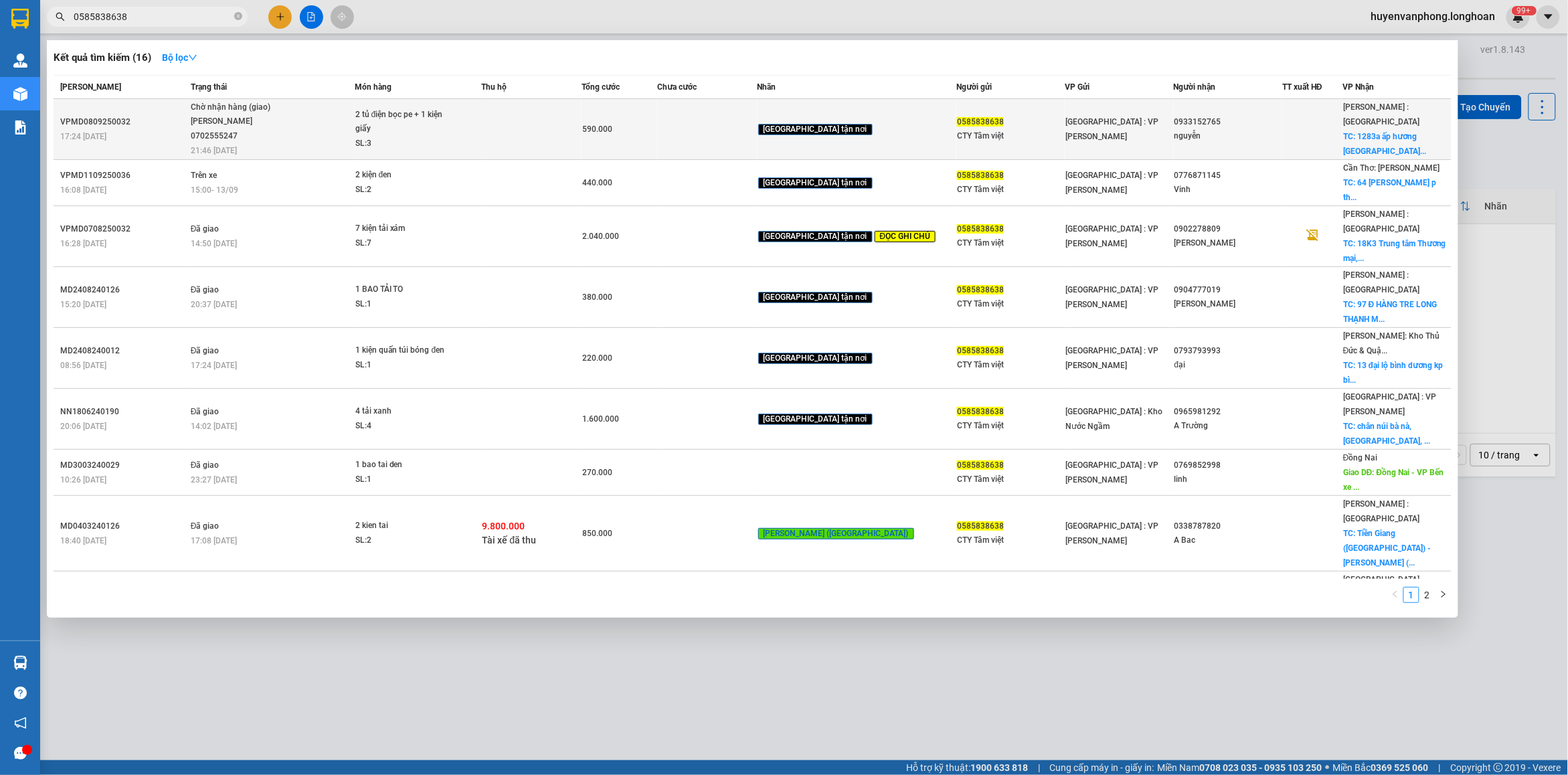
type input "0585838638"
click at [402, 137] on div "SL: 3" at bounding box center [405, 144] width 100 height 15
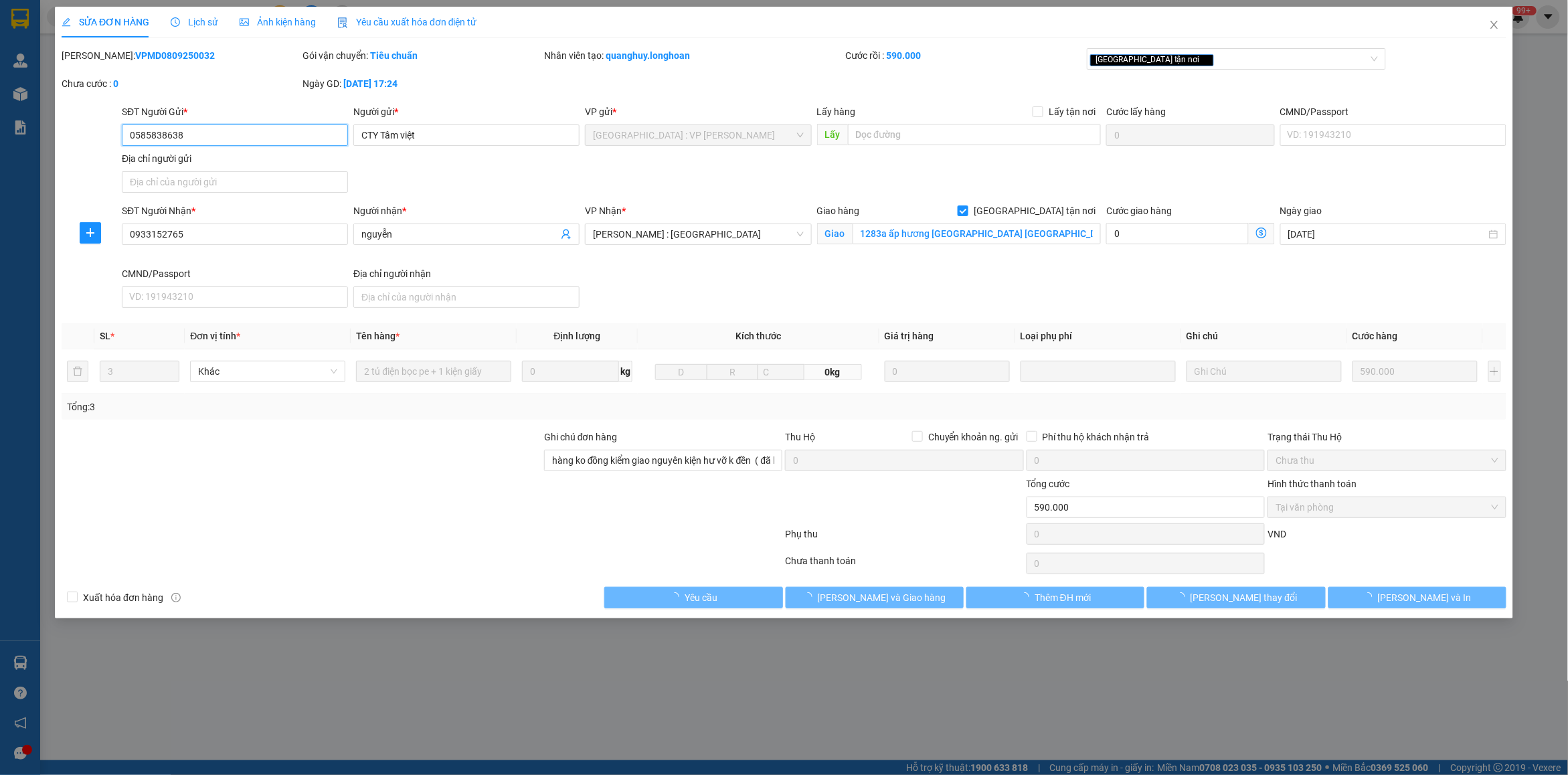
click at [206, 22] on span "Lịch sử" at bounding box center [194, 22] width 48 height 11
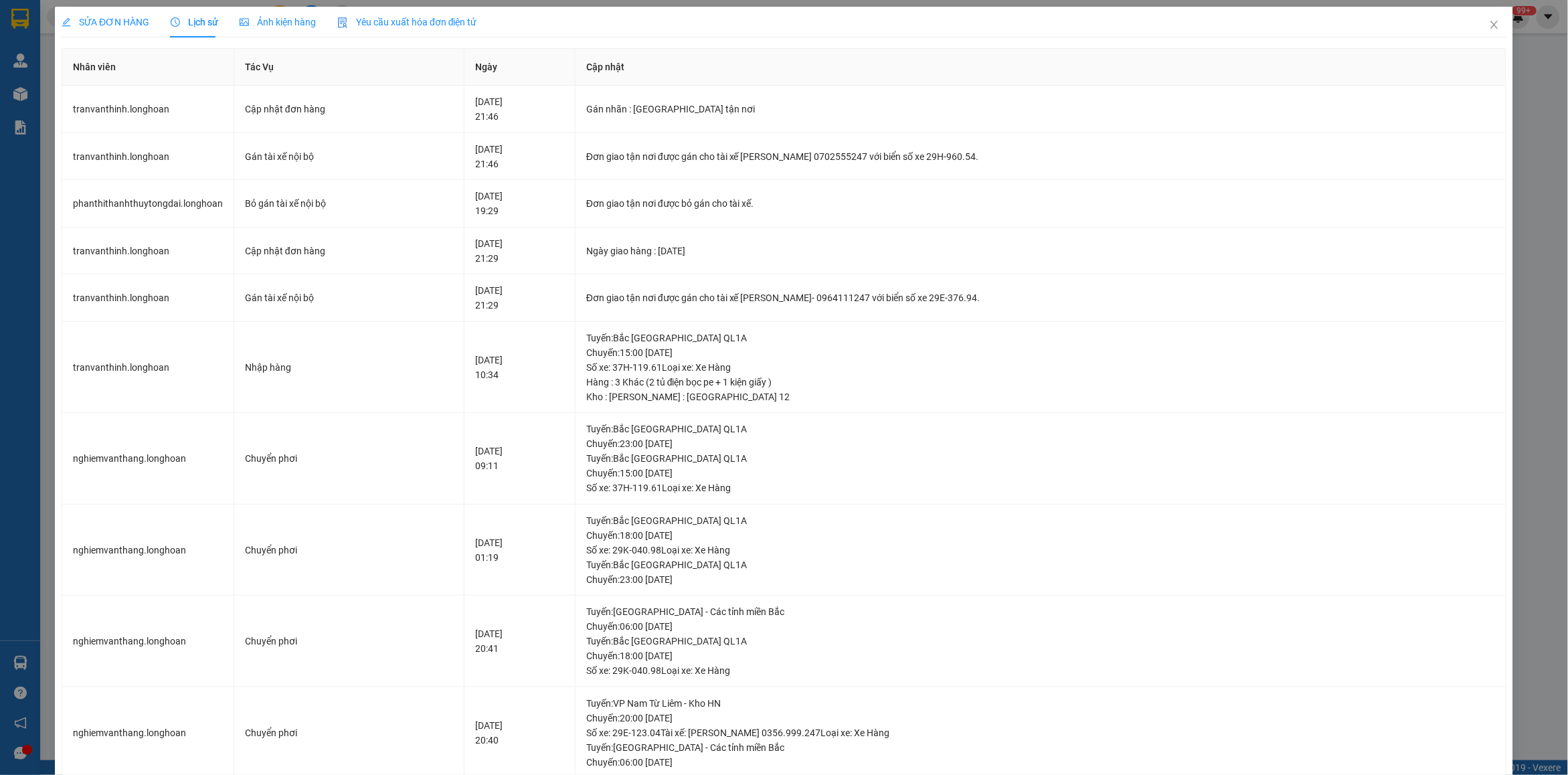
click at [206, 22] on span "Lịch sử" at bounding box center [194, 22] width 48 height 11
drag, startPoint x: 1477, startPoint y: 27, endPoint x: 997, endPoint y: 40, distance: 480.2
click at [1456, 30] on div "SỬA ĐƠN HÀNG Lịch sử Ảnh kiện hàng Yêu cầu xuất hóa đơn điện tử Total Paid Fee …" at bounding box center [784, 769] width 1458 height 1524
drag, startPoint x: 1476, startPoint y: 24, endPoint x: 228, endPoint y: 11, distance: 1248.1
click at [1475, 23] on span "Close" at bounding box center [1494, 26] width 37 height 37
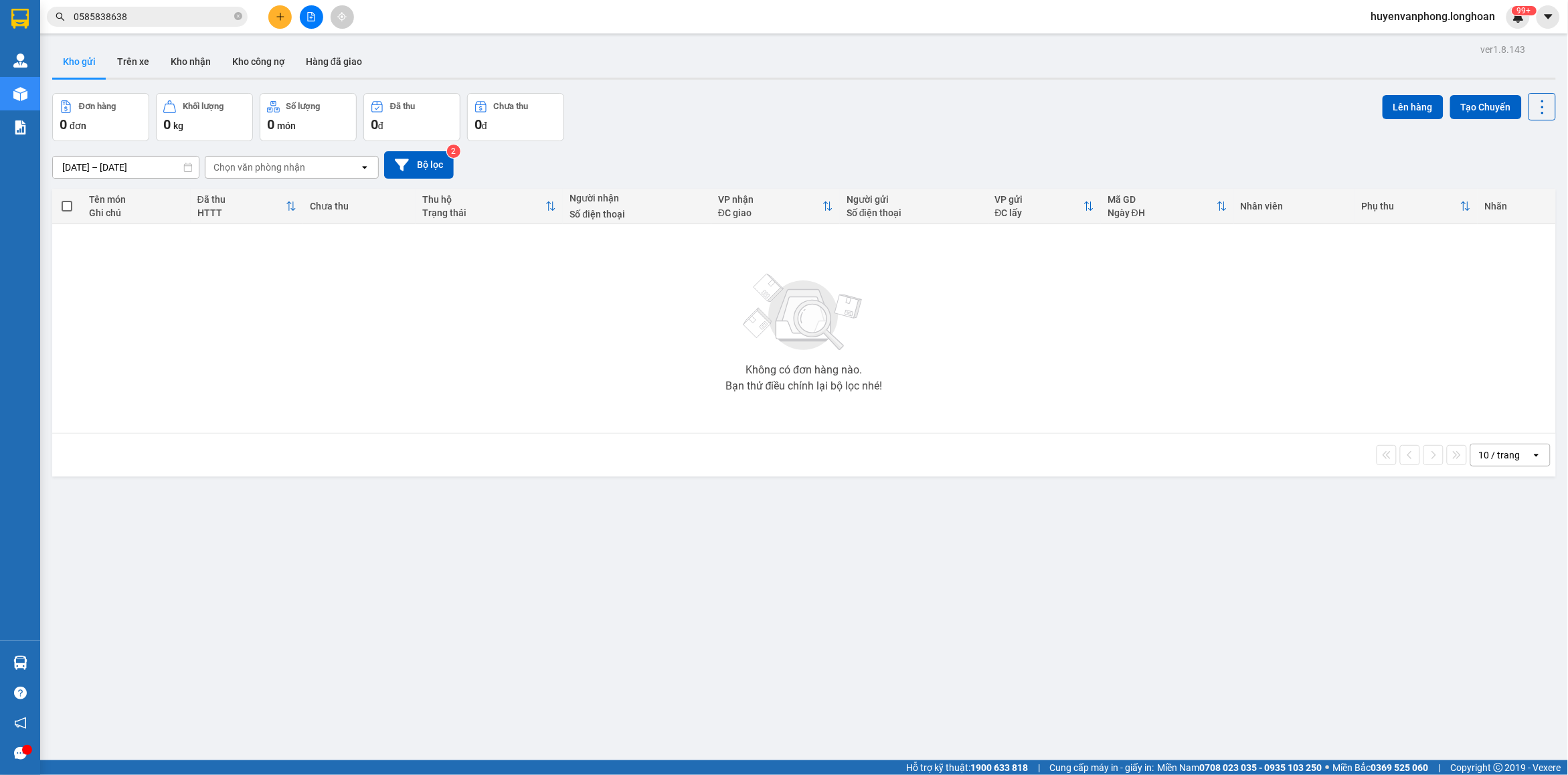
click at [151, 15] on input "0585838638" at bounding box center [153, 17] width 158 height 15
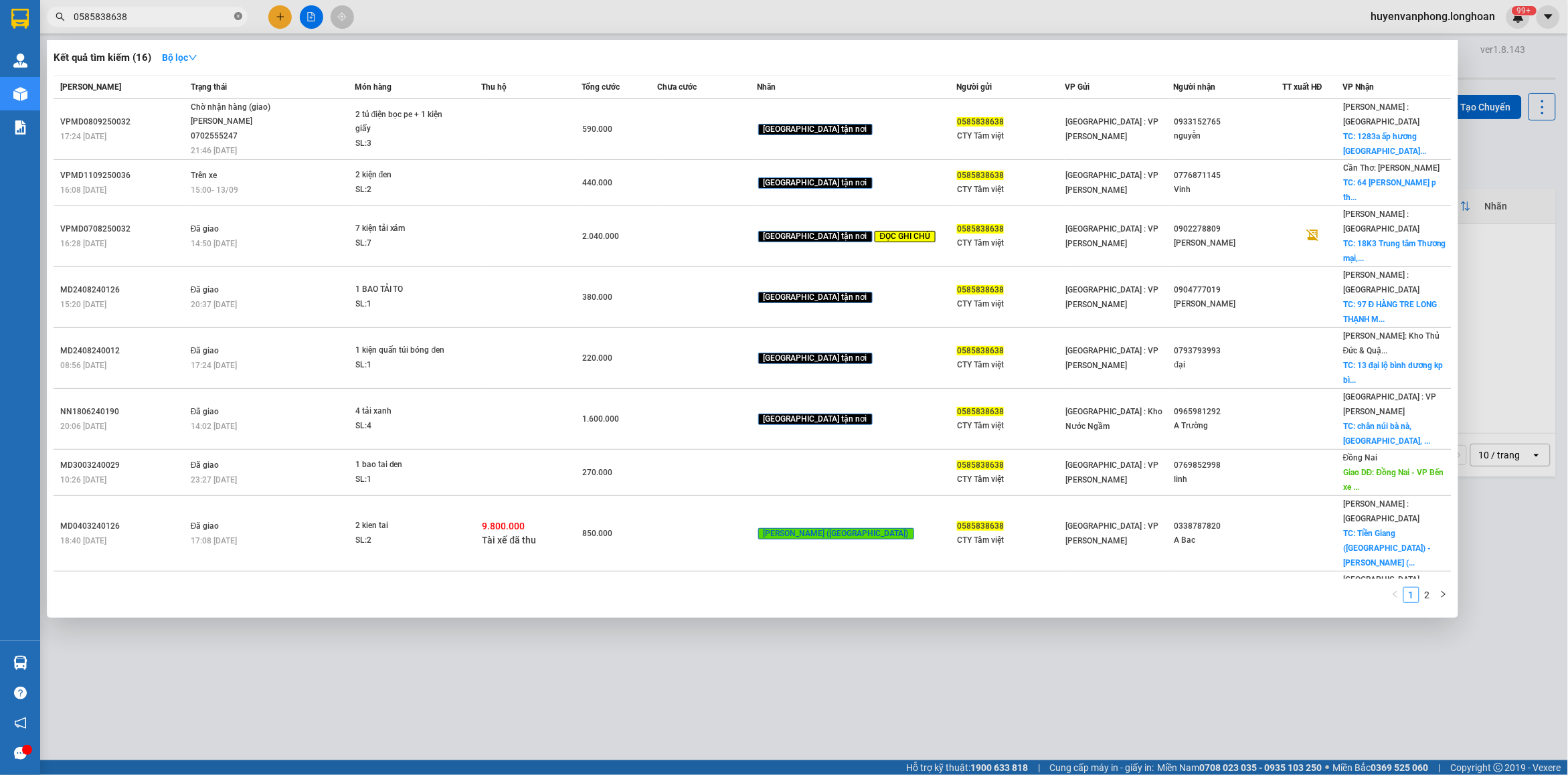
drag, startPoint x: 239, startPoint y: 15, endPoint x: 178, endPoint y: 15, distance: 61.0
click at [239, 15] on icon "close-circle" at bounding box center [238, 16] width 8 height 8
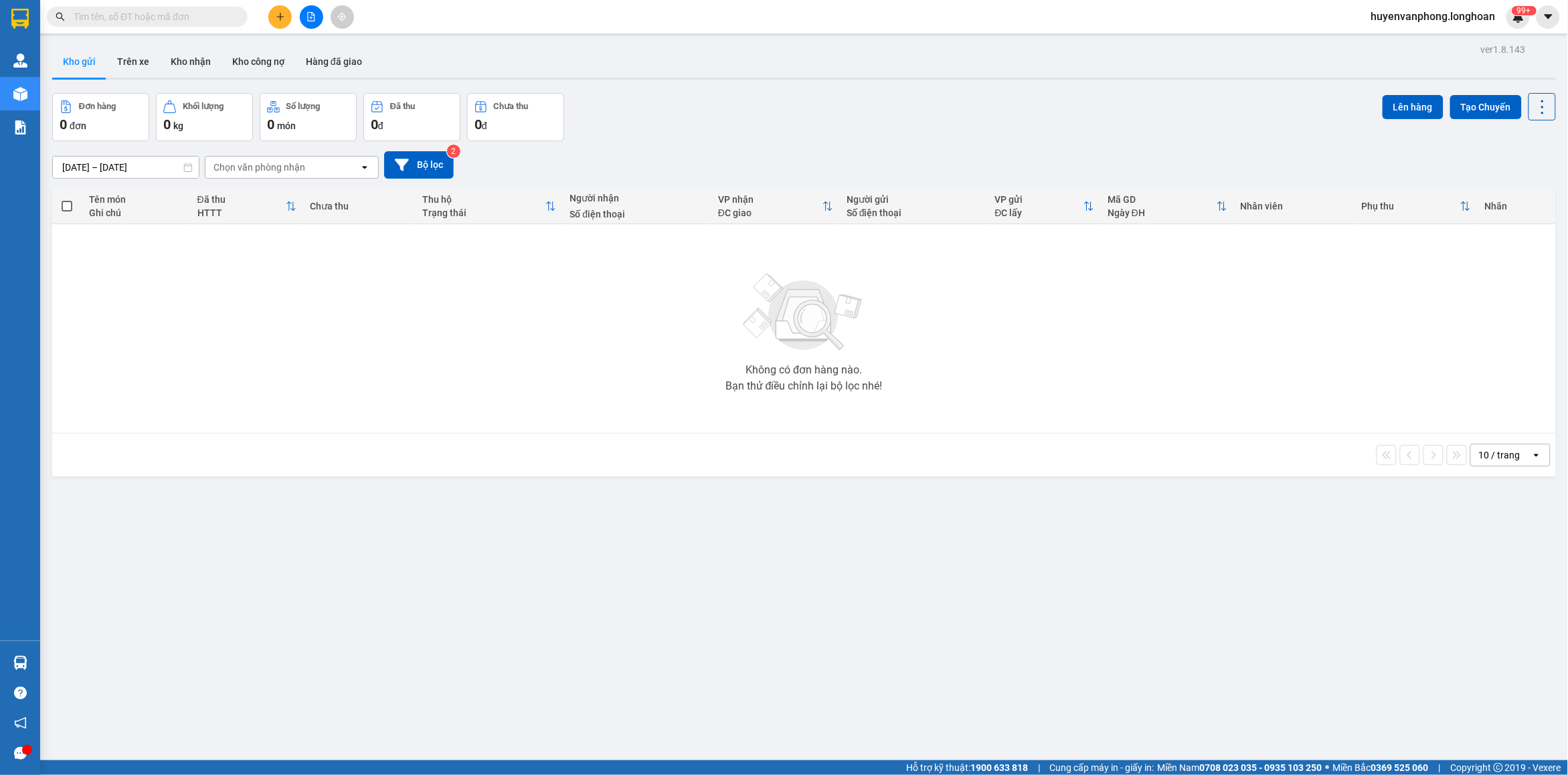
click at [154, 15] on input "text" at bounding box center [153, 17] width 158 height 15
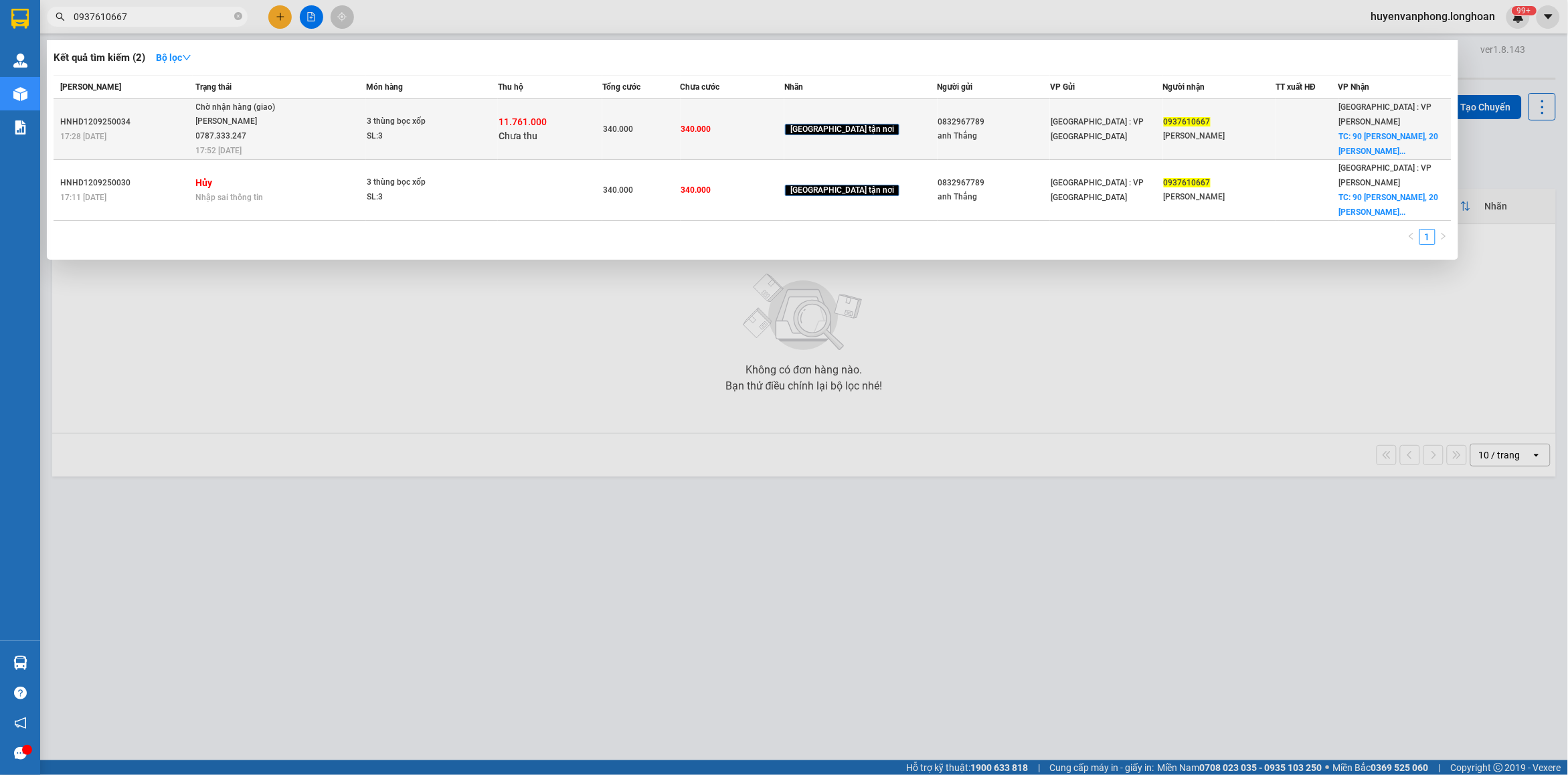
type input "0937610667"
click at [356, 134] on span "Chờ nhận hàng (giao) [PERSON_NAME] 0787.333.247 17:52 [DATE]" at bounding box center [280, 128] width 169 height 56
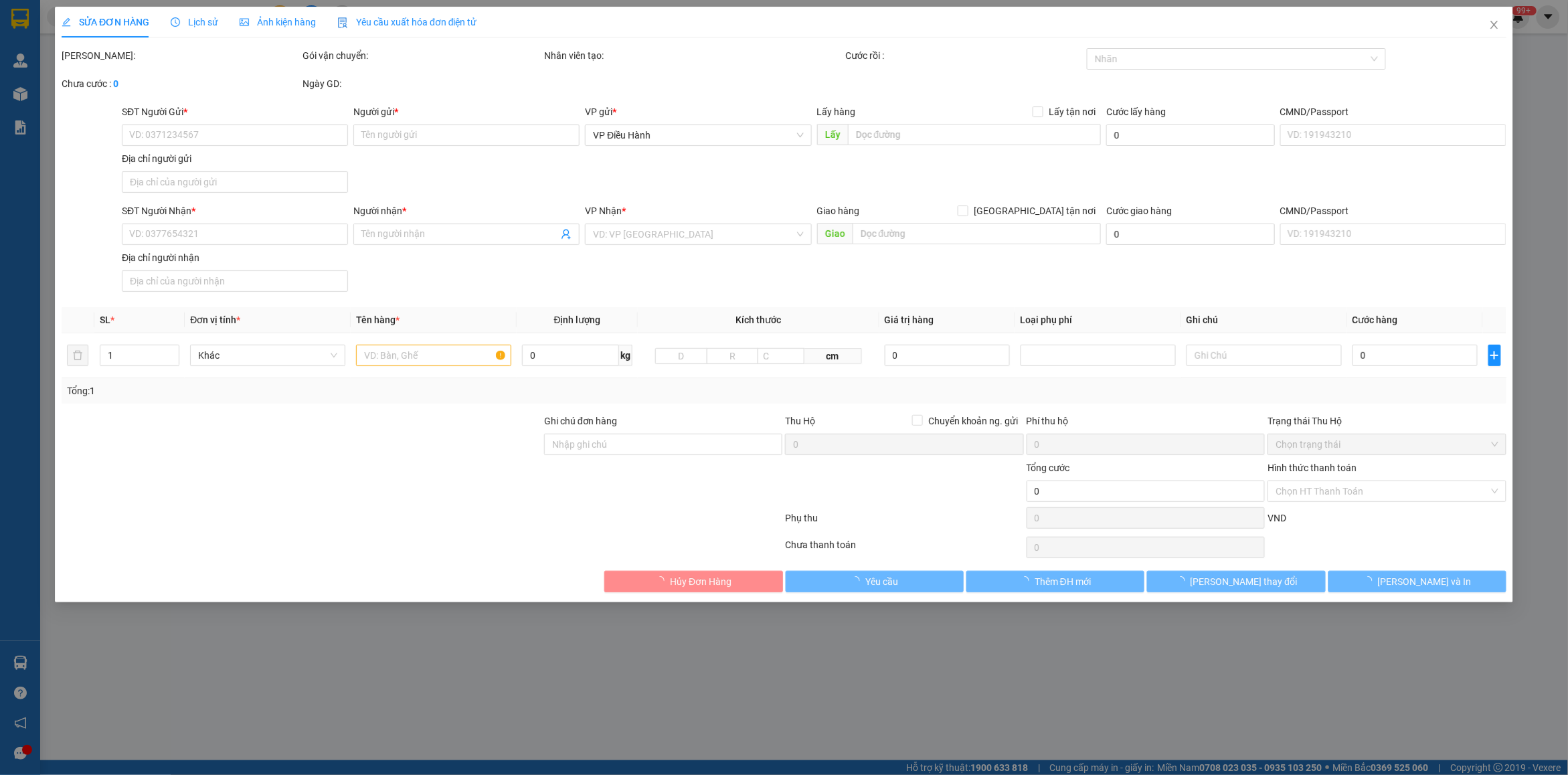
type input "0832967789"
type input "anh Thắng"
type input "0937610667"
type input "[PERSON_NAME]"
checkbox input "true"
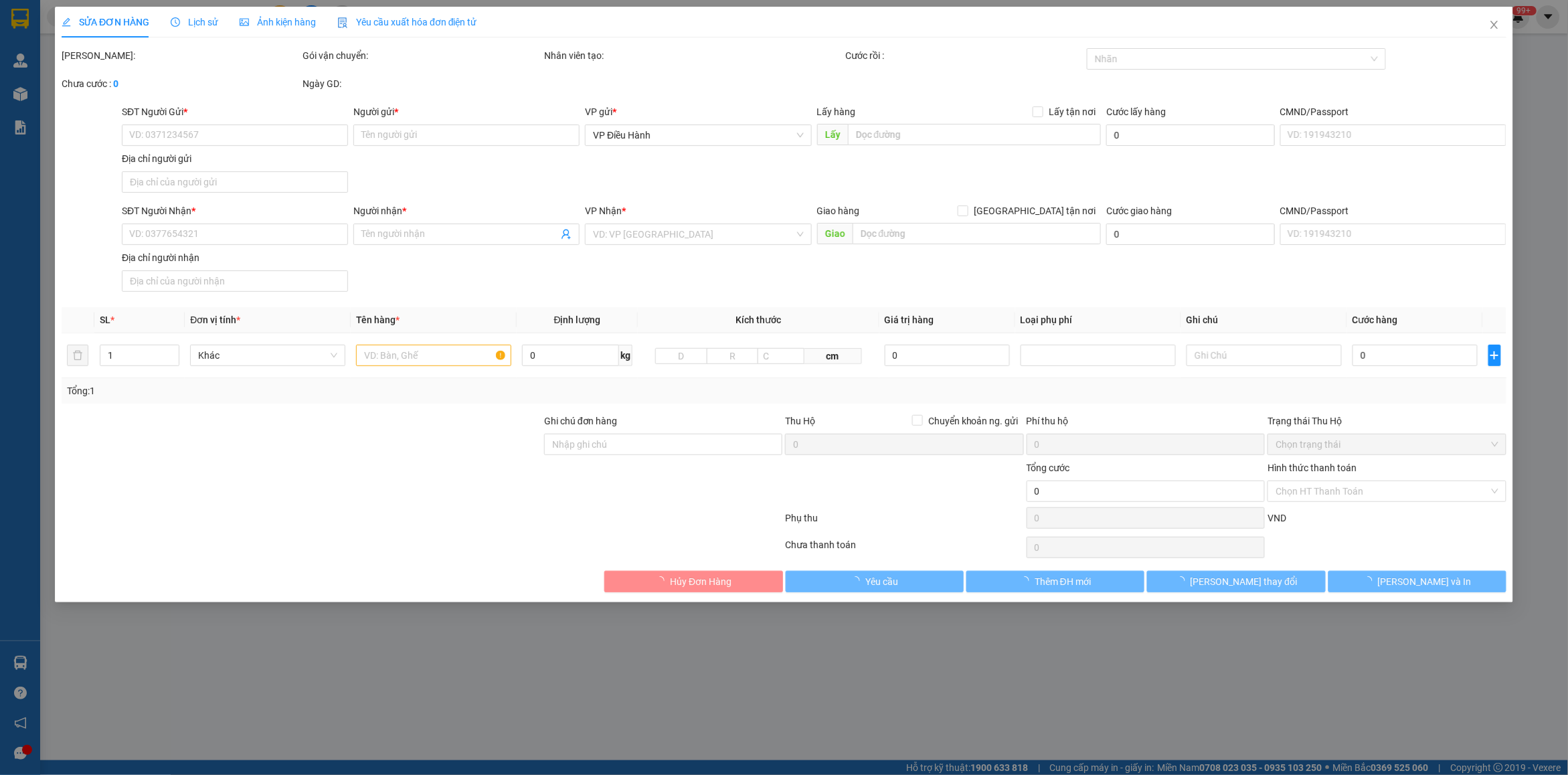
type input "90 [PERSON_NAME], 20 [PERSON_NAME], [PERSON_NAME],"
type input "340.000"
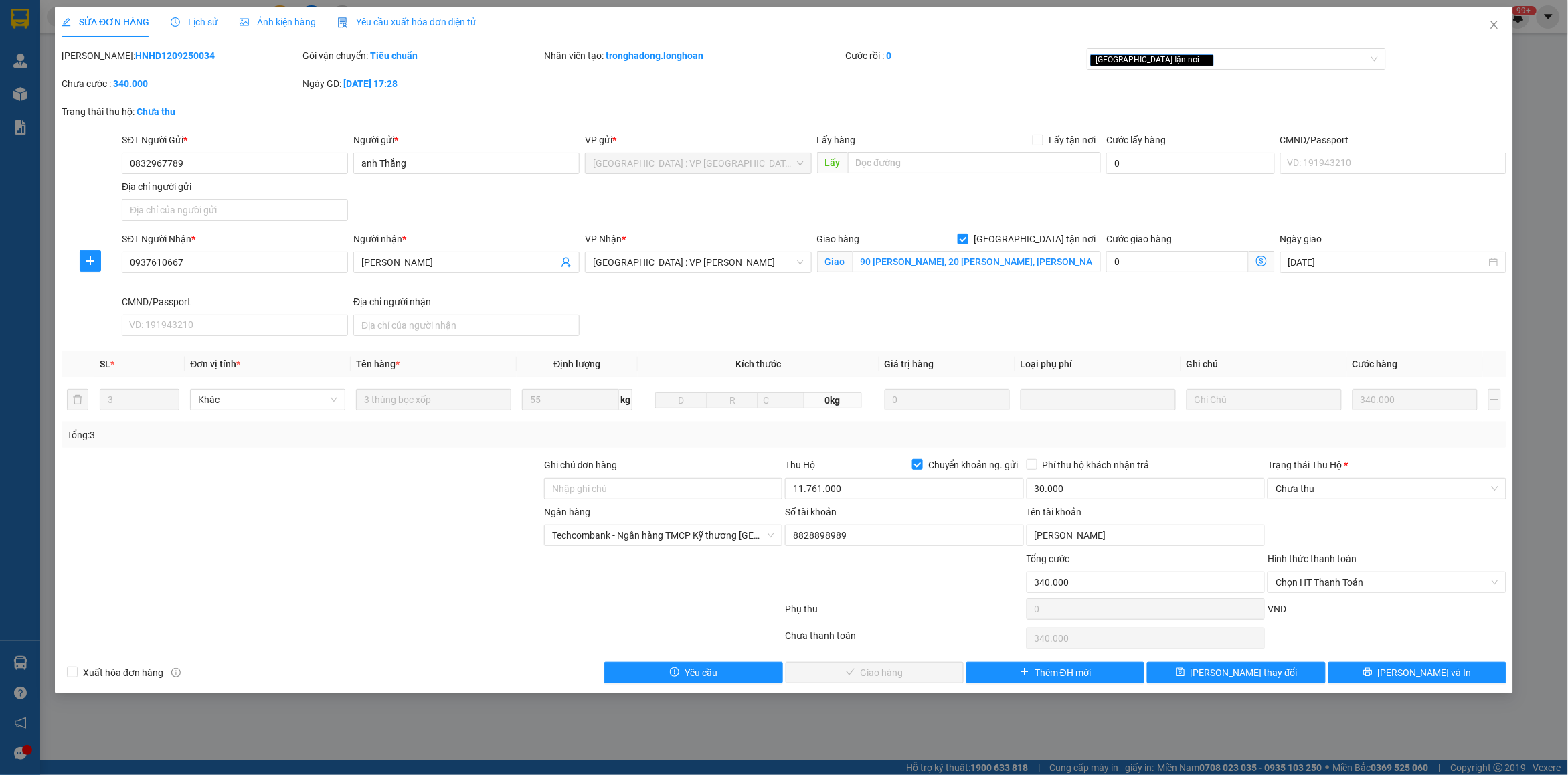
click at [203, 20] on span "Lịch sử" at bounding box center [194, 22] width 48 height 11
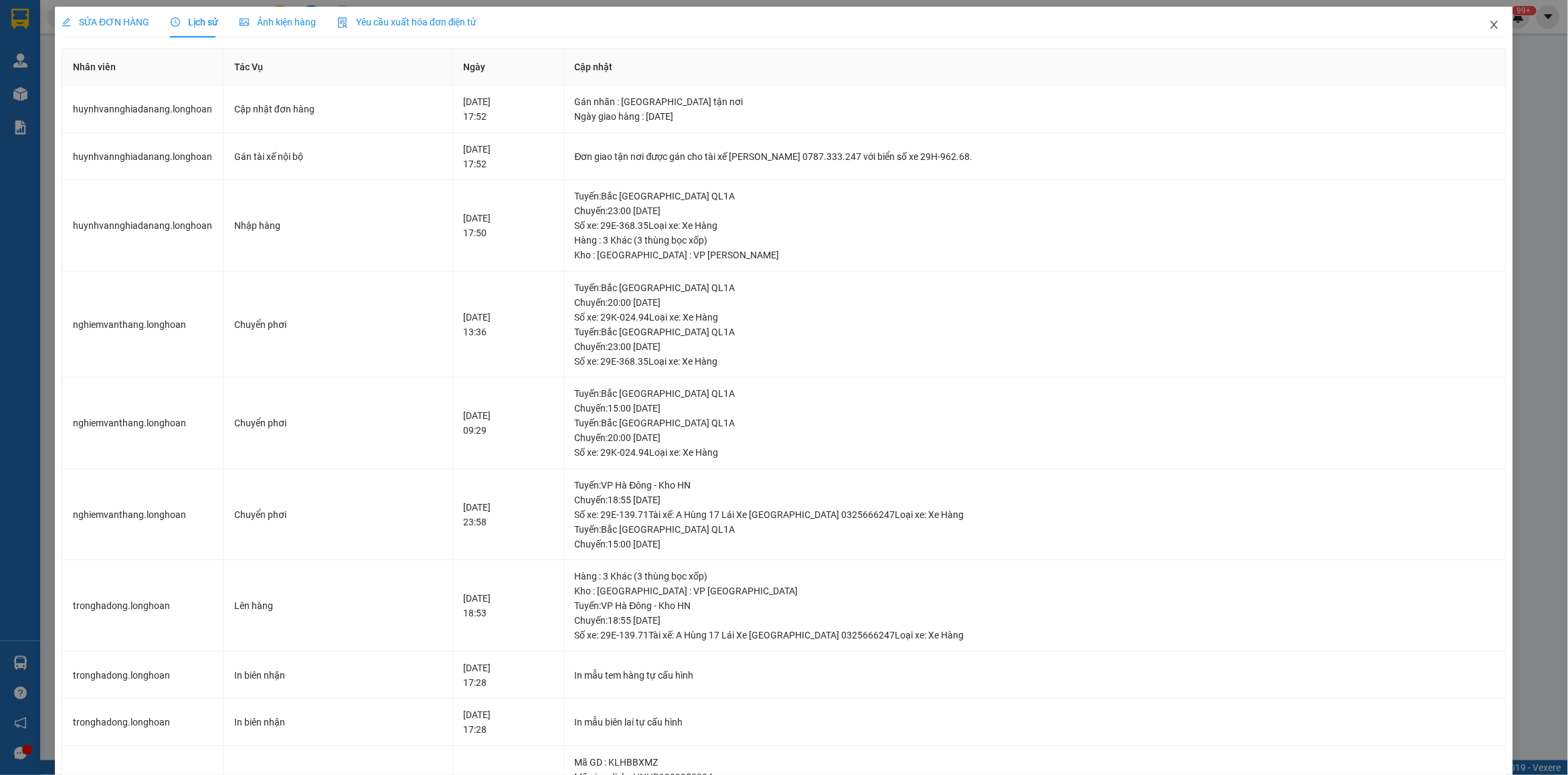
drag, startPoint x: 1481, startPoint y: 25, endPoint x: 1431, endPoint y: 40, distance: 52.2
click at [1475, 26] on span "Close" at bounding box center [1494, 26] width 37 height 37
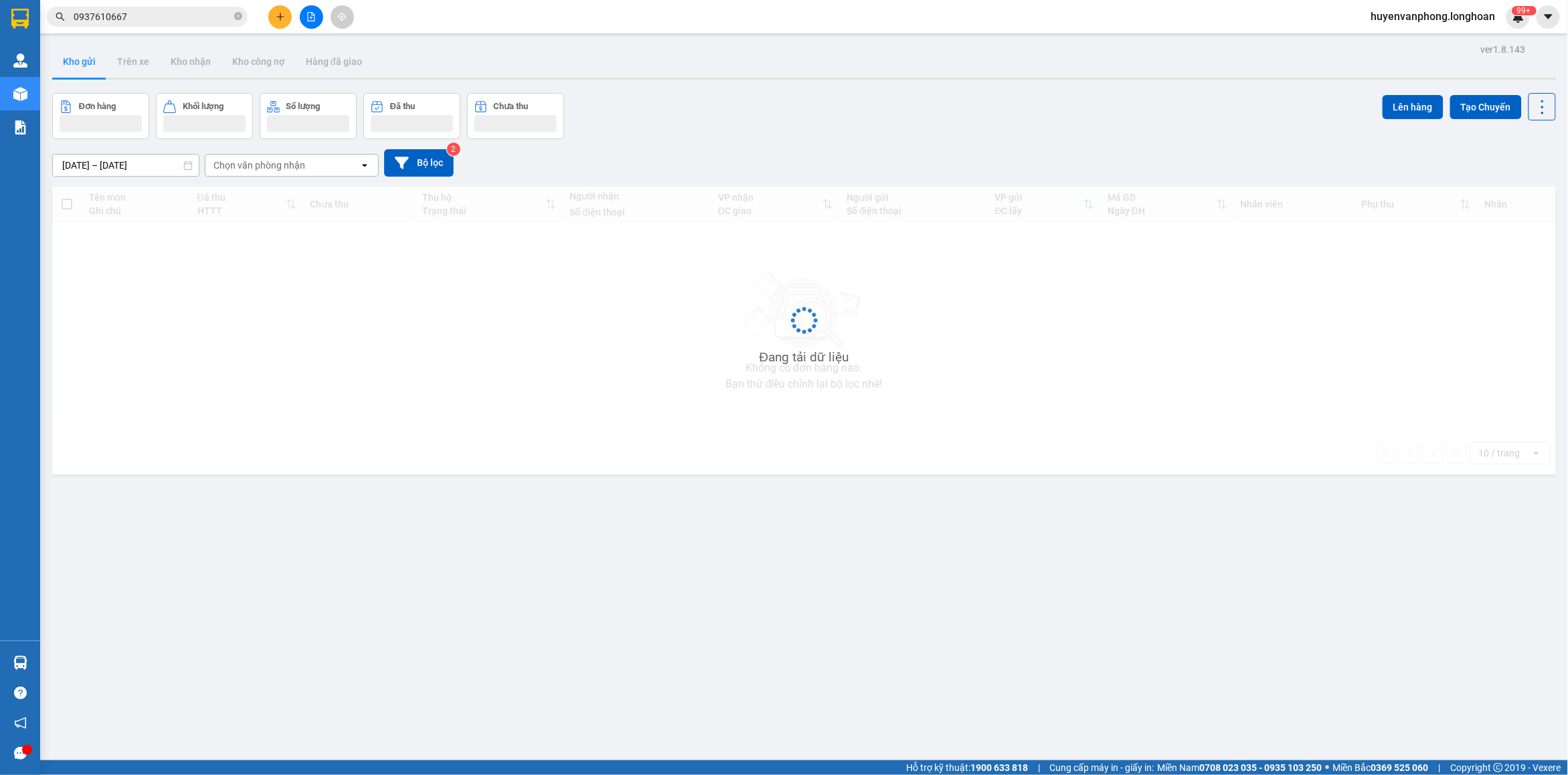
click at [170, 19] on input "0937610667" at bounding box center [153, 17] width 158 height 15
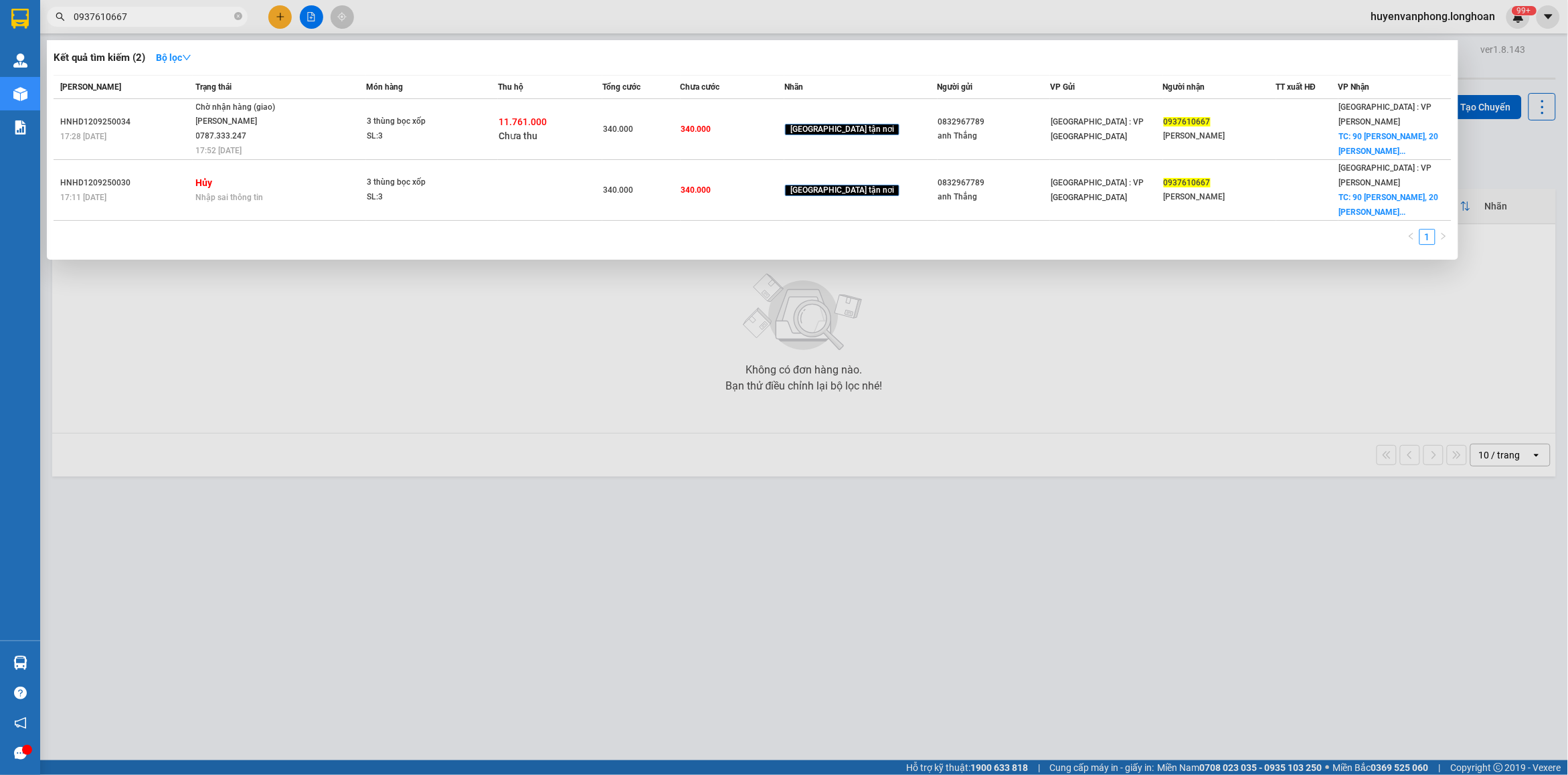
click at [170, 19] on input "0937610667" at bounding box center [153, 17] width 158 height 15
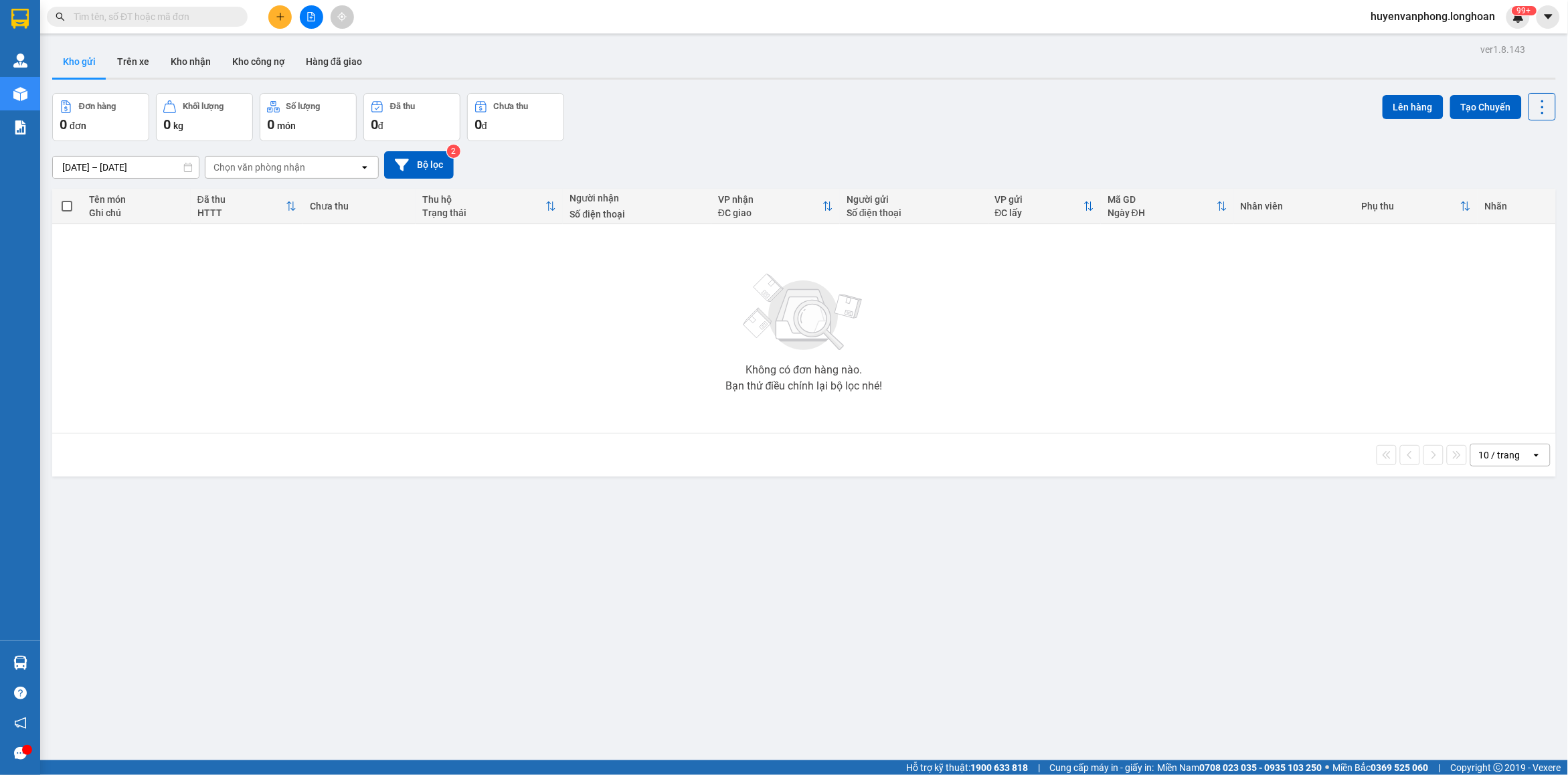
paste input "0963622618"
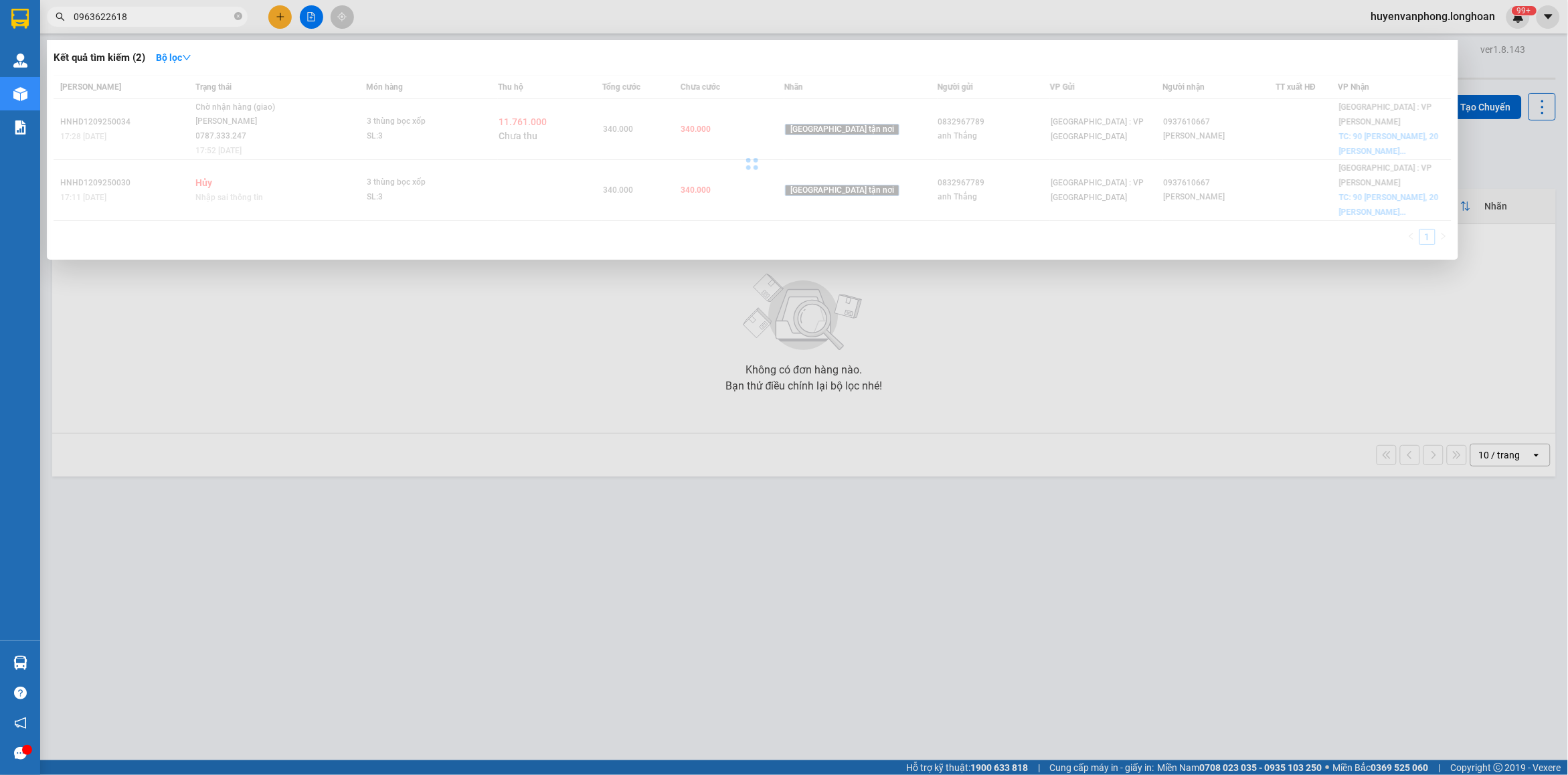
type input "0963622618"
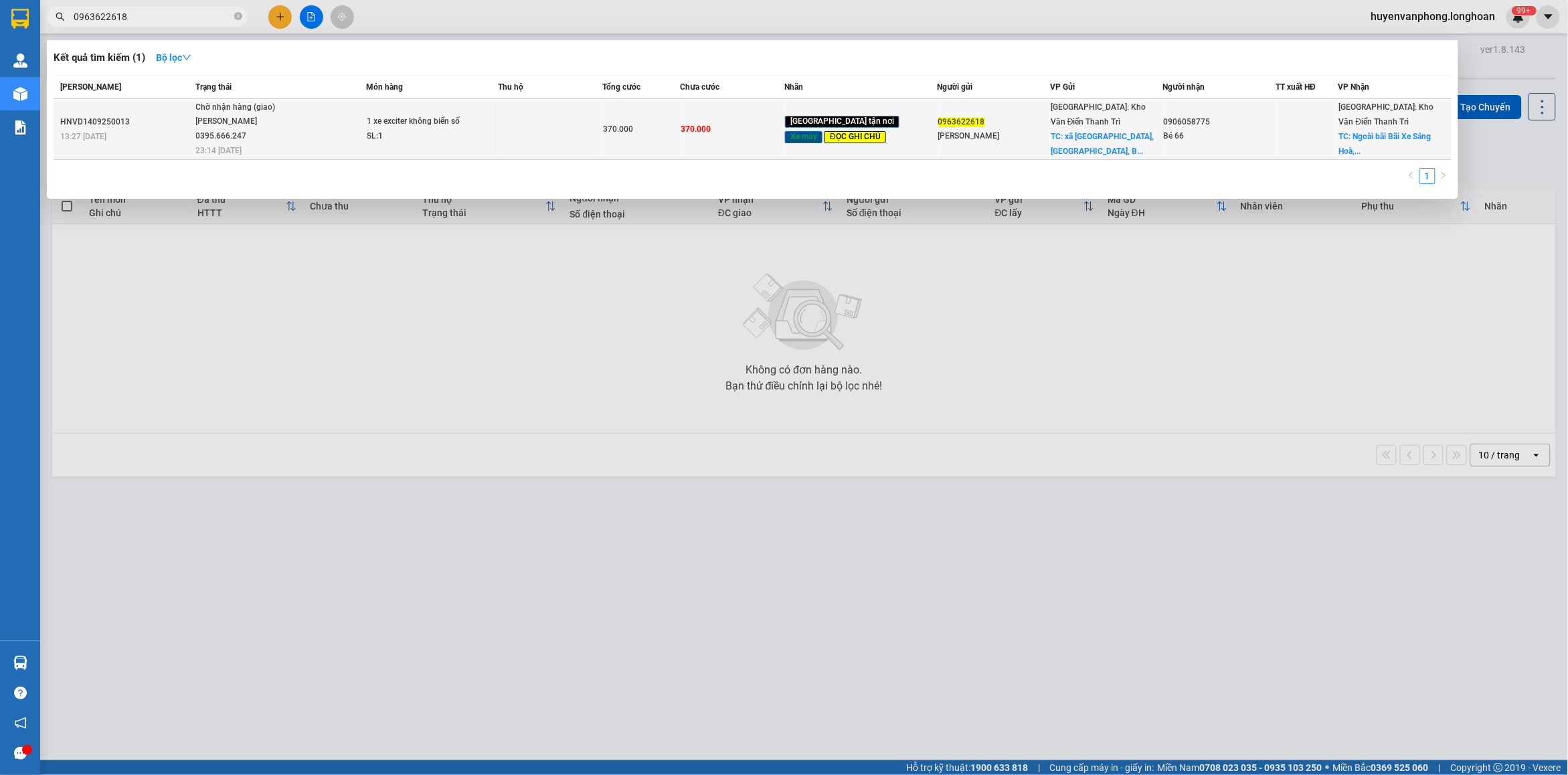
click at [425, 137] on div "SL: 1" at bounding box center [416, 137] width 100 height 15
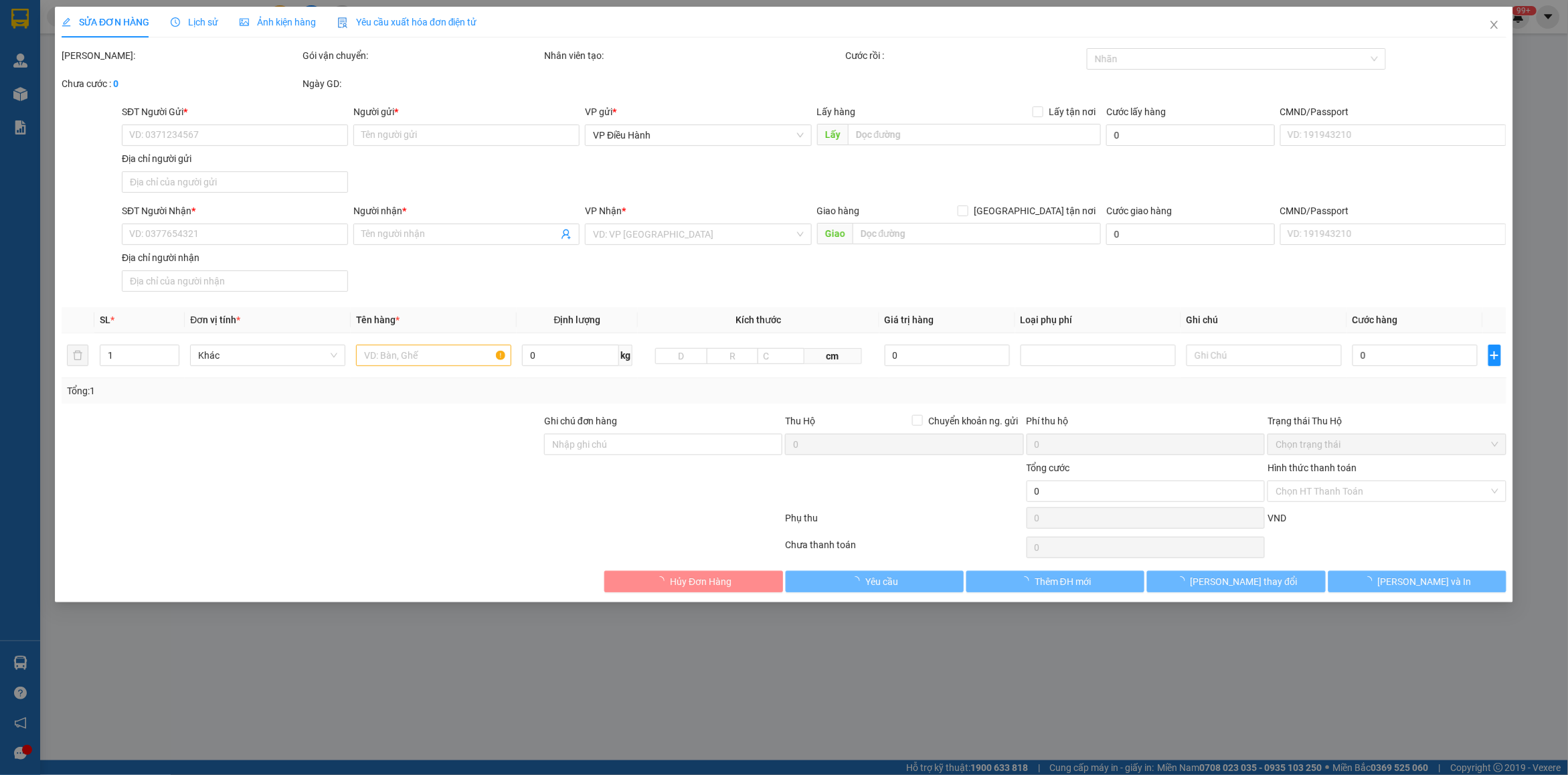
type input "0963622618"
type input "[PERSON_NAME]"
checkbox input "true"
type input "xã [GEOGRAPHIC_DATA], [GEOGRAPHIC_DATA], [GEOGRAPHIC_DATA]"
type input "0906058775"
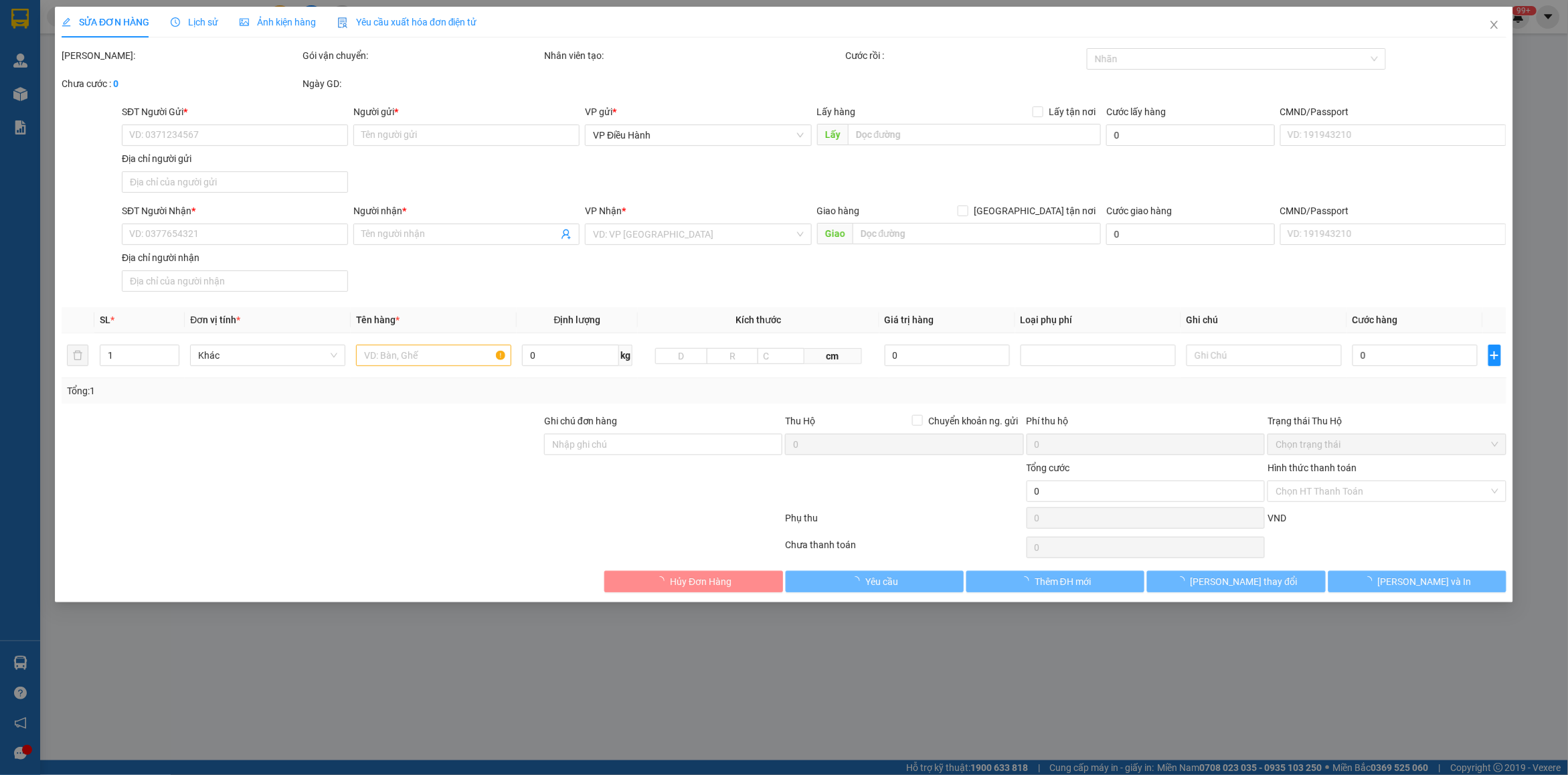
type input "Bé 66"
checkbox input "true"
type input "Ngoài bãi Bãi Xe [GEOGRAPHIC_DATA], [GEOGRAPHIC_DATA]"
type input "chìa khóa quấn tay lái ( không giấy tờ ) [PERSON_NAME] KHÔNG GIAO"
type input "370.000"
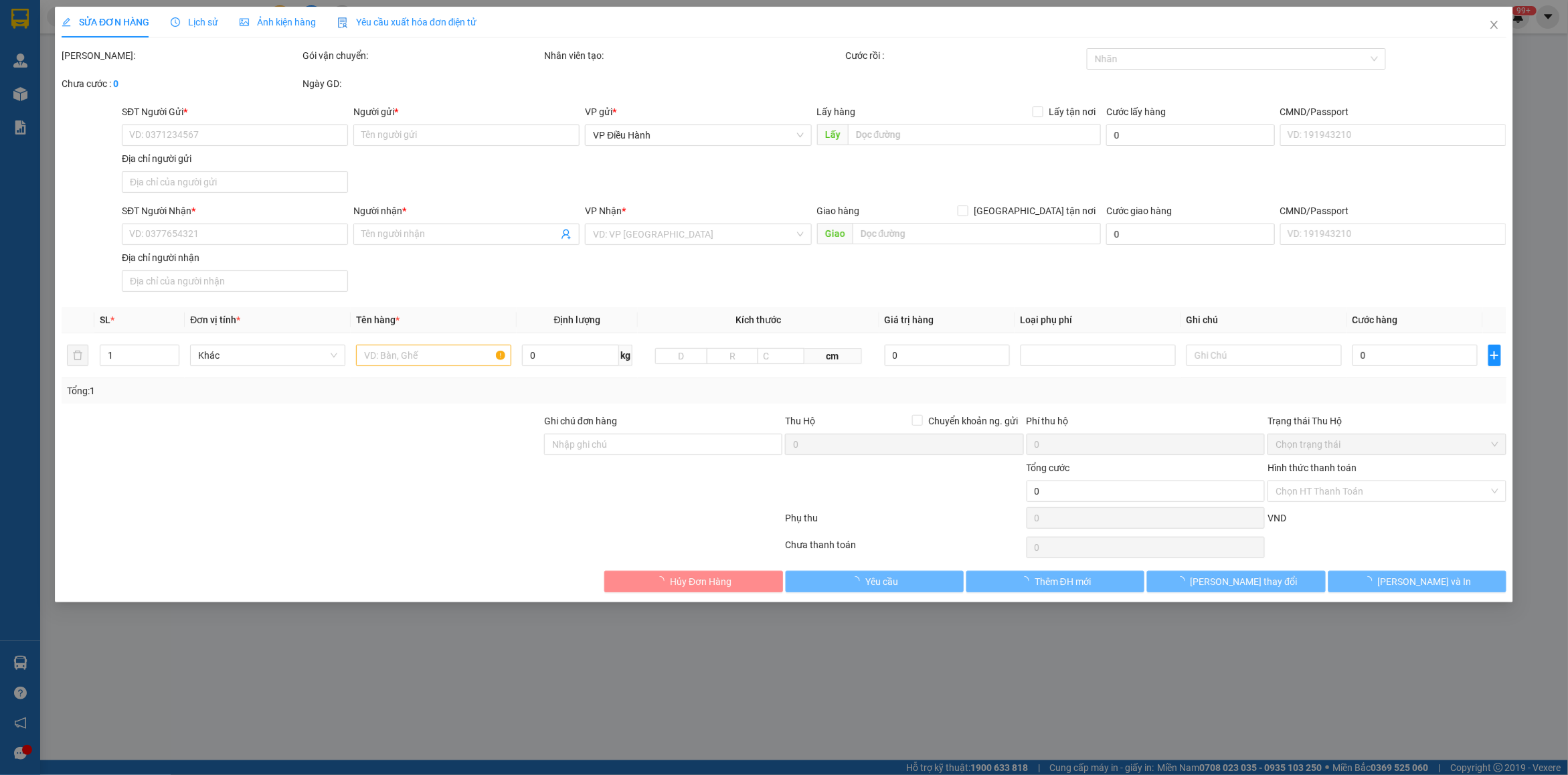
type input "370.000"
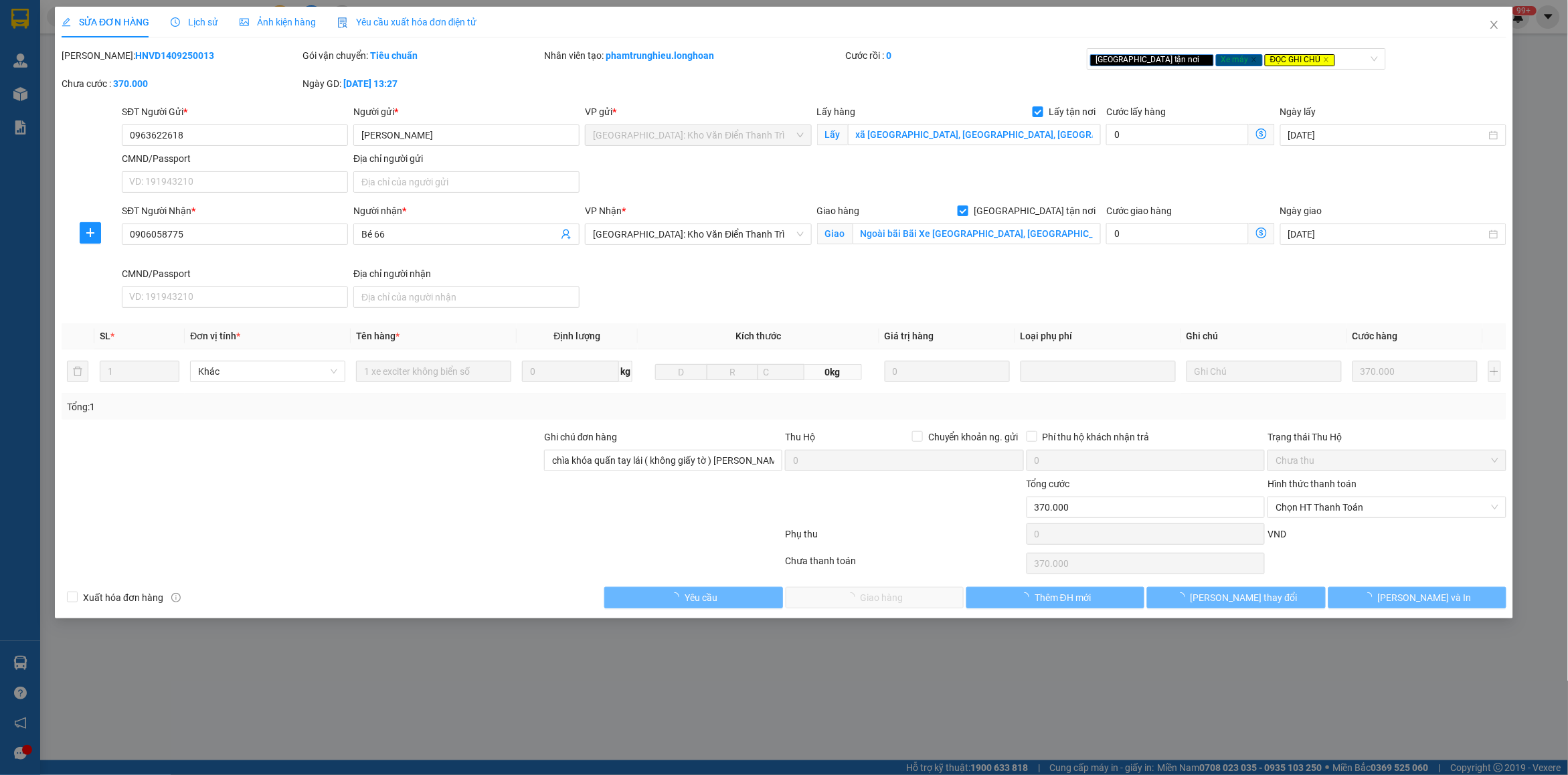
click at [196, 21] on span "Lịch sử" at bounding box center [194, 22] width 48 height 11
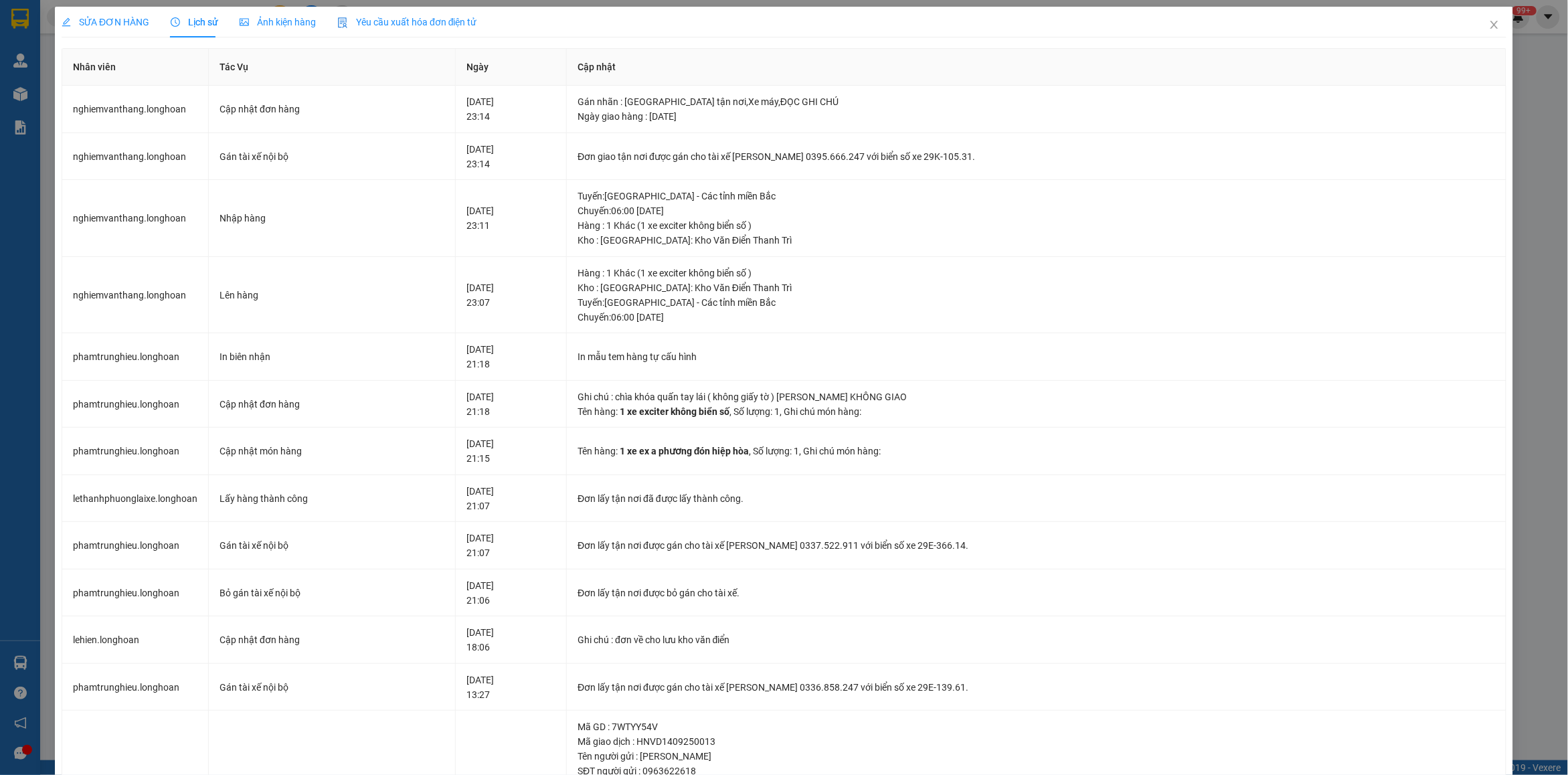
click at [108, 24] on span "SỬA ĐƠN HÀNG" at bounding box center [105, 22] width 88 height 11
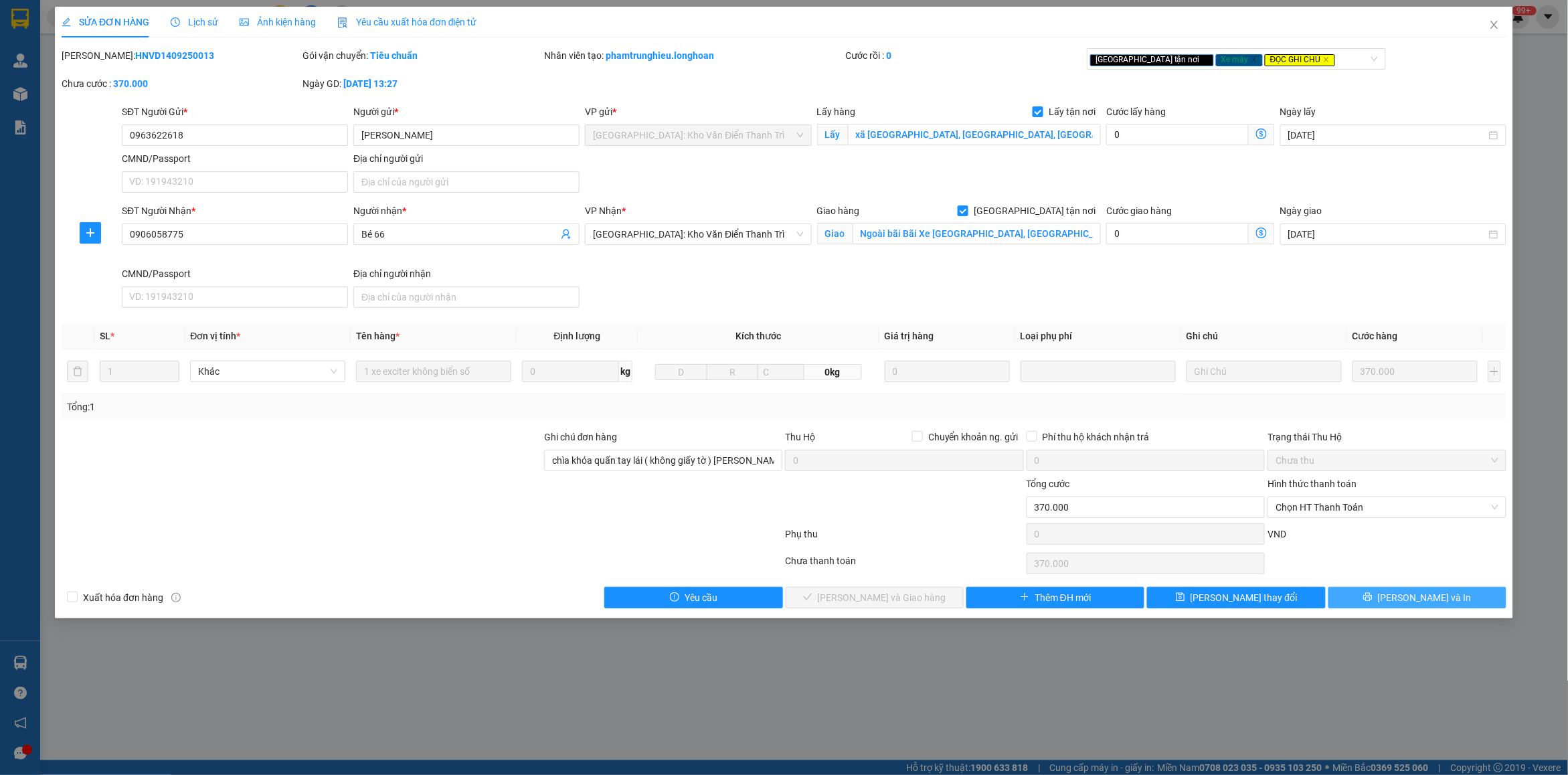
click at [1426, 604] on span "[PERSON_NAME] và In" at bounding box center [1424, 597] width 94 height 15
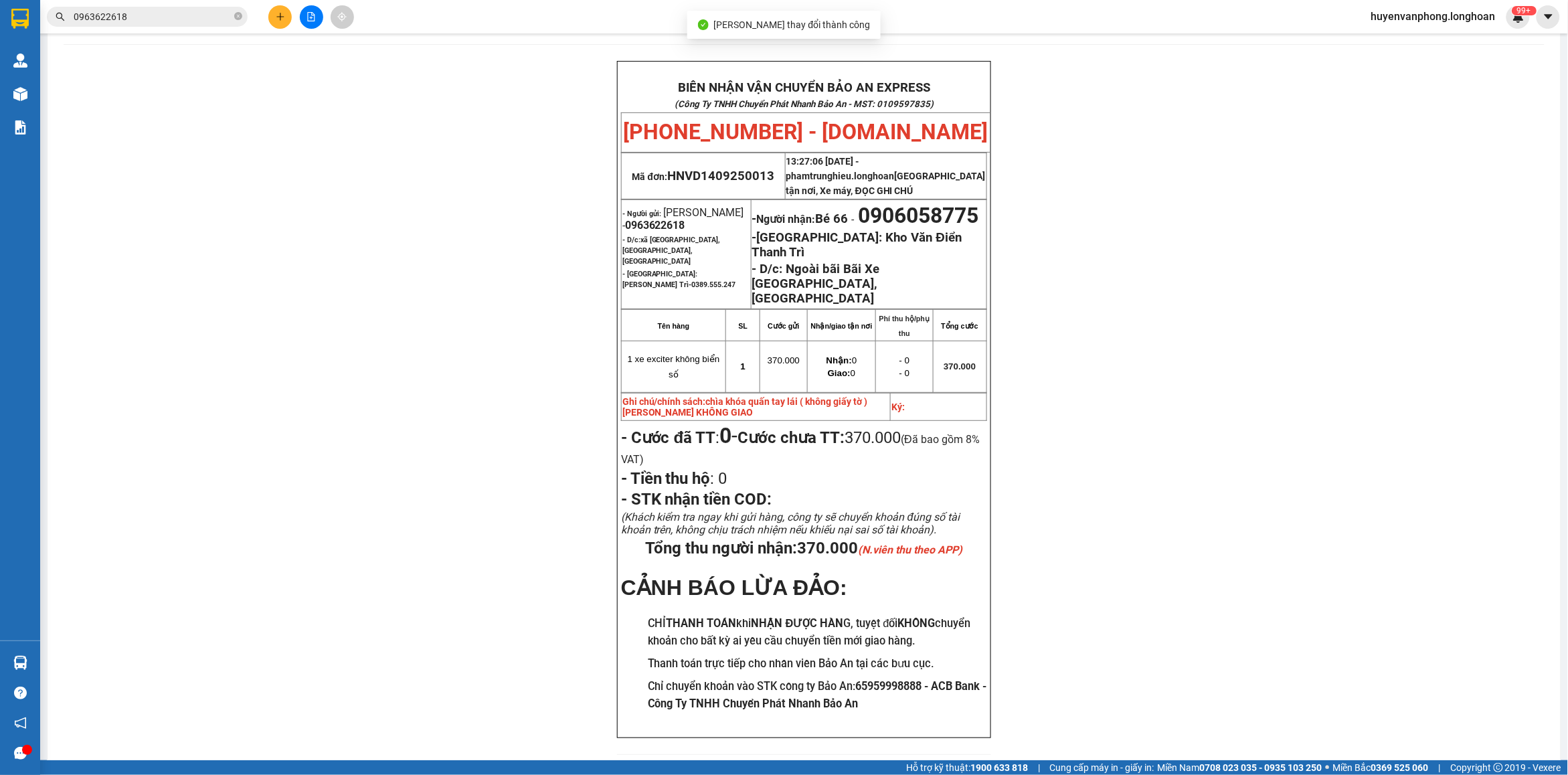
scroll to position [83, 0]
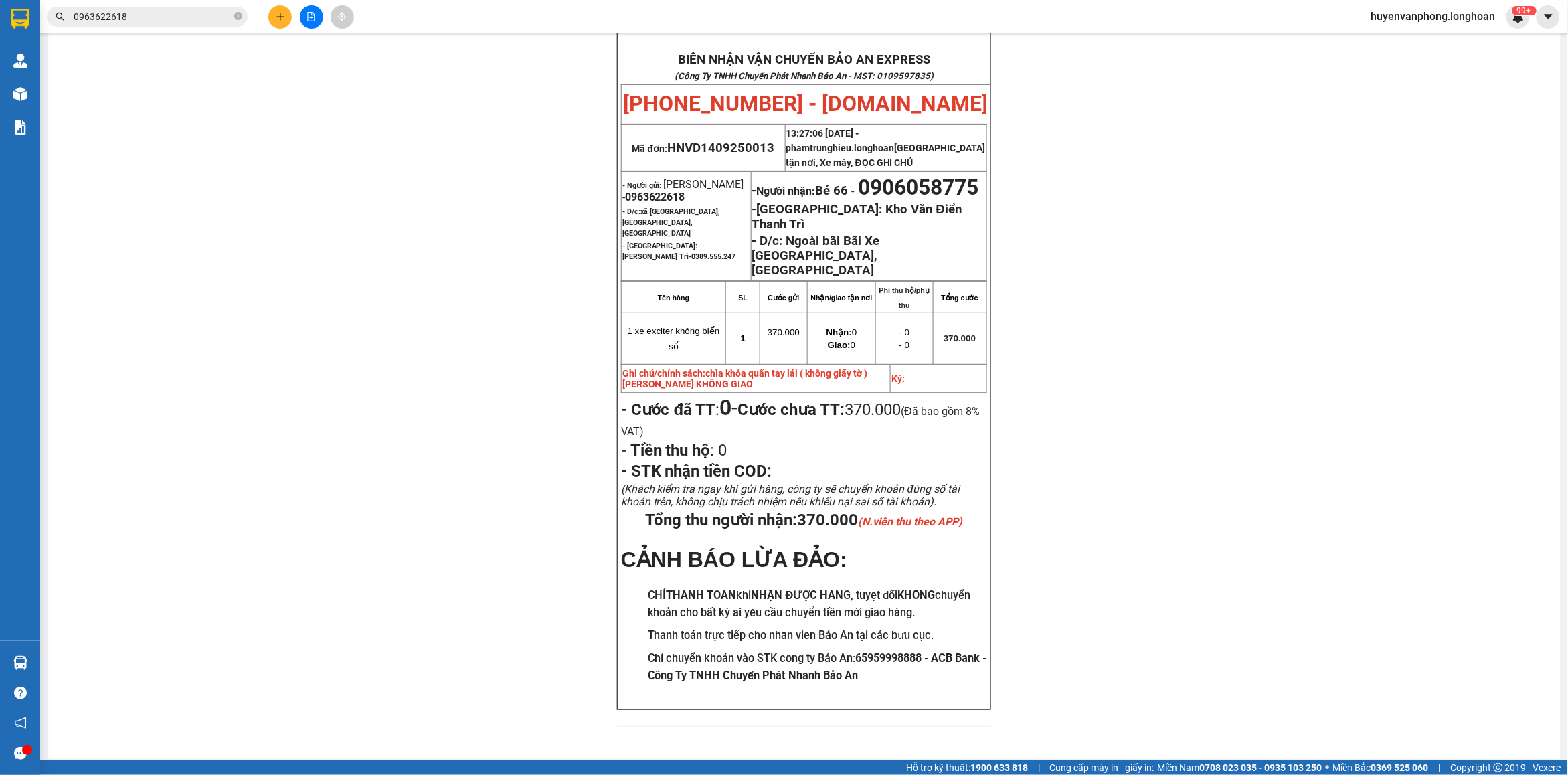
click at [156, 15] on input "0963622618" at bounding box center [153, 17] width 158 height 15
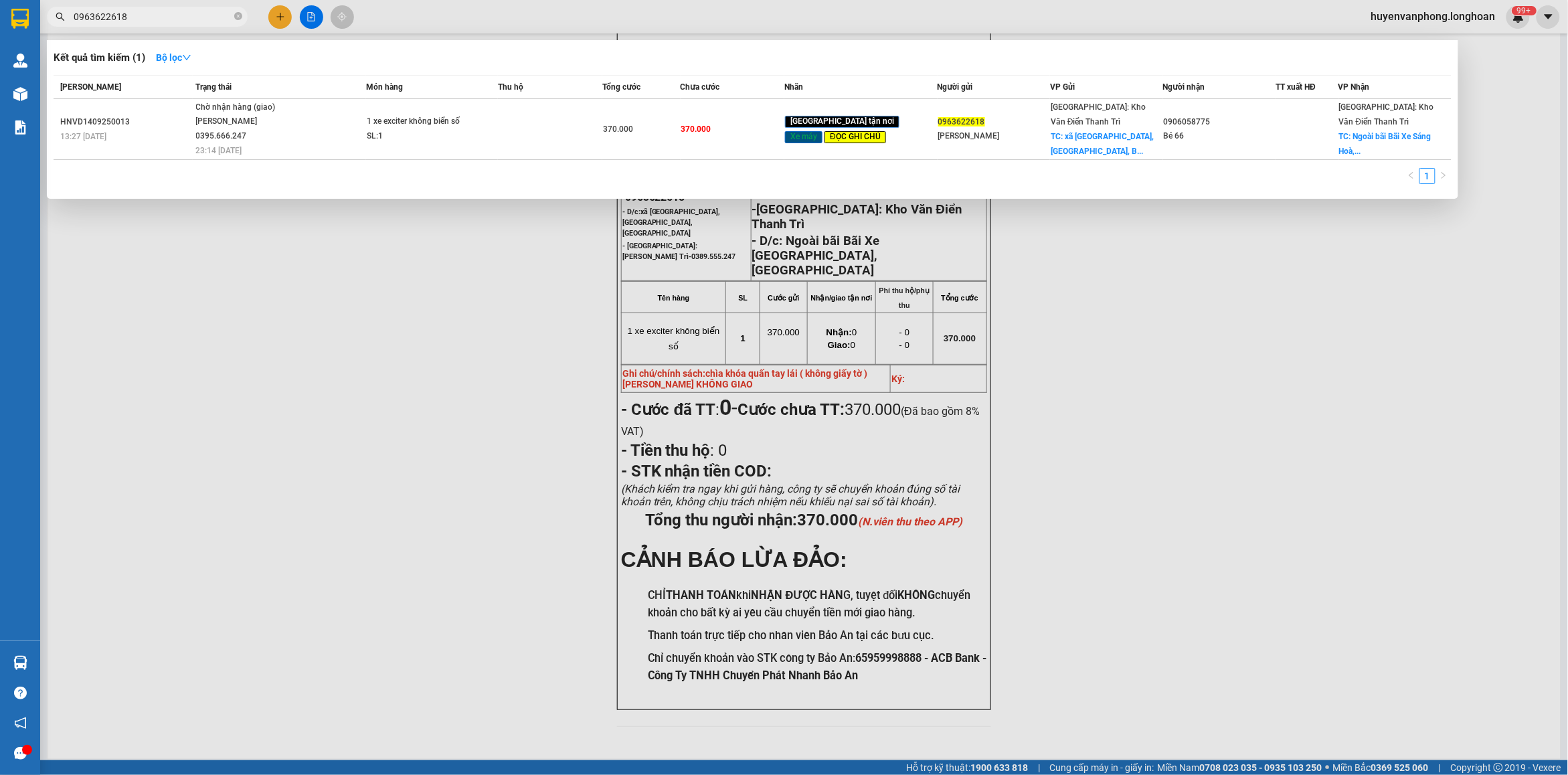
click at [156, 15] on input "0963622618" at bounding box center [153, 17] width 158 height 15
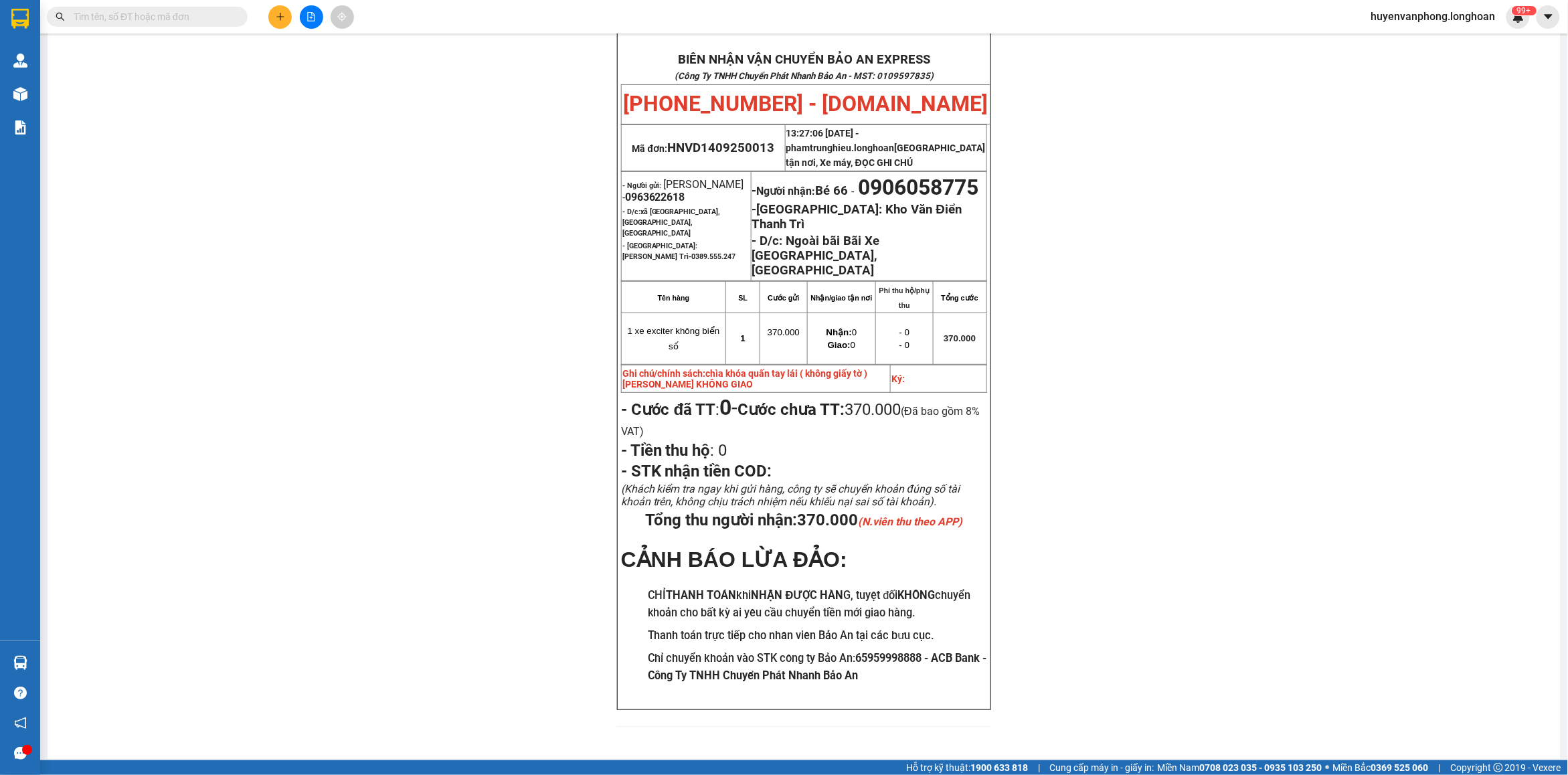
paste input "0913353021"
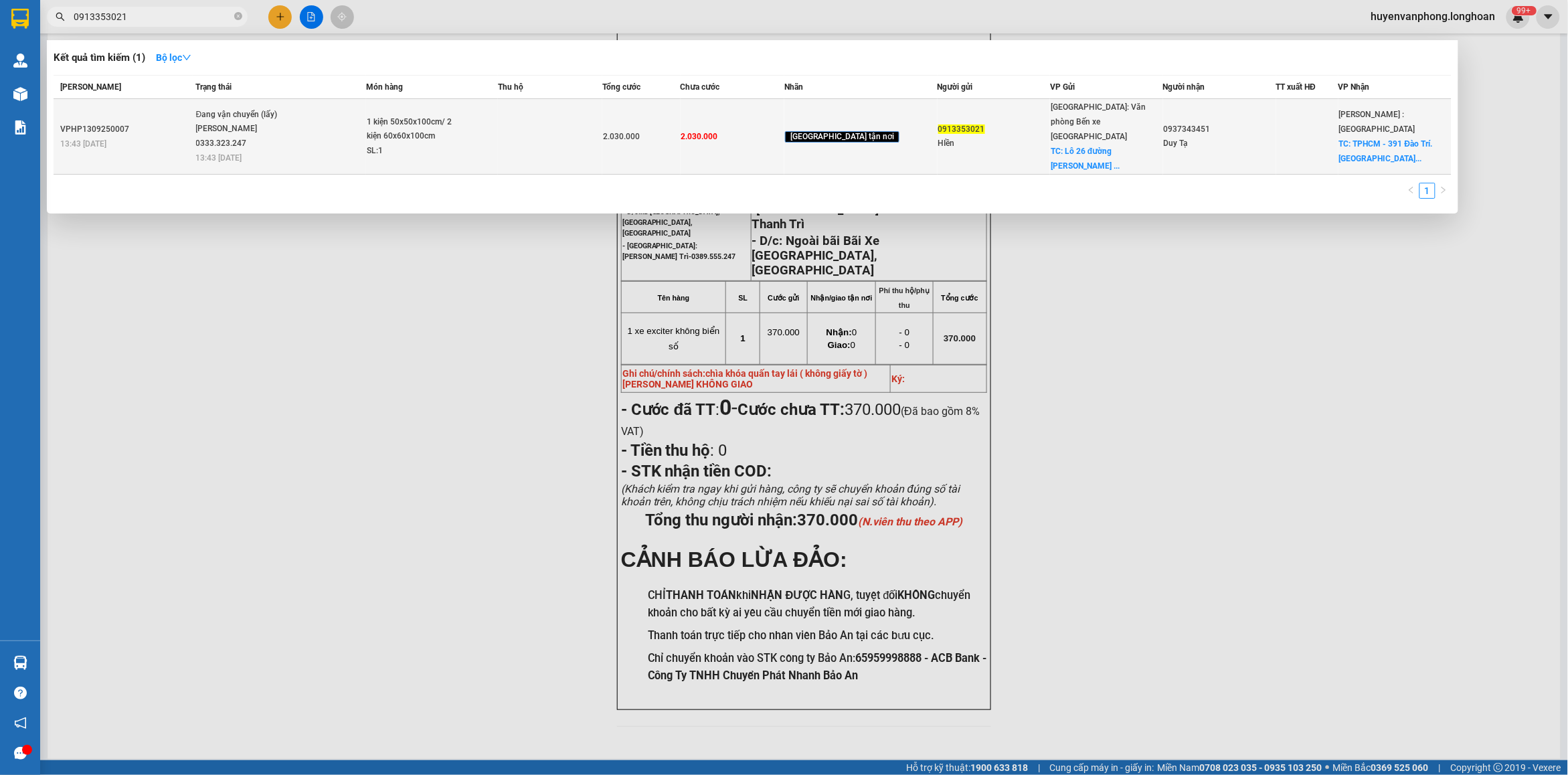
type input "0913353021"
click at [412, 128] on div "1 kiện 50x50x100cm/ 2 kiện 60x60x100cm" at bounding box center [416, 129] width 100 height 28
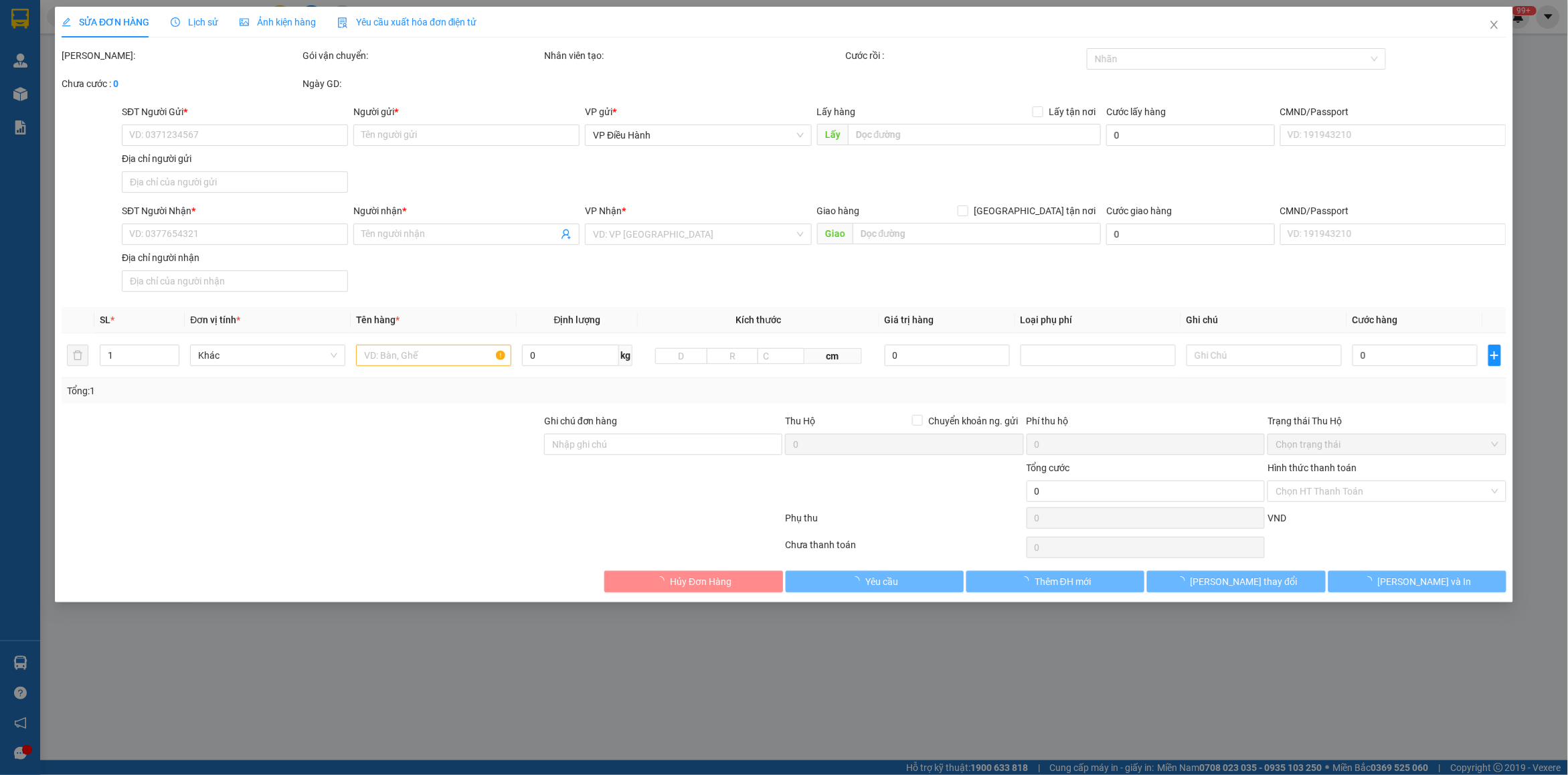
type input "0913353021"
type input "HIền"
checkbox input "true"
type input "Lô 26 đường [PERSON_NAME] phong/ chỗ bãi bán đồ gớm sứ, [PERSON_NAME] [GEOGRAPH…"
type input "0937343451"
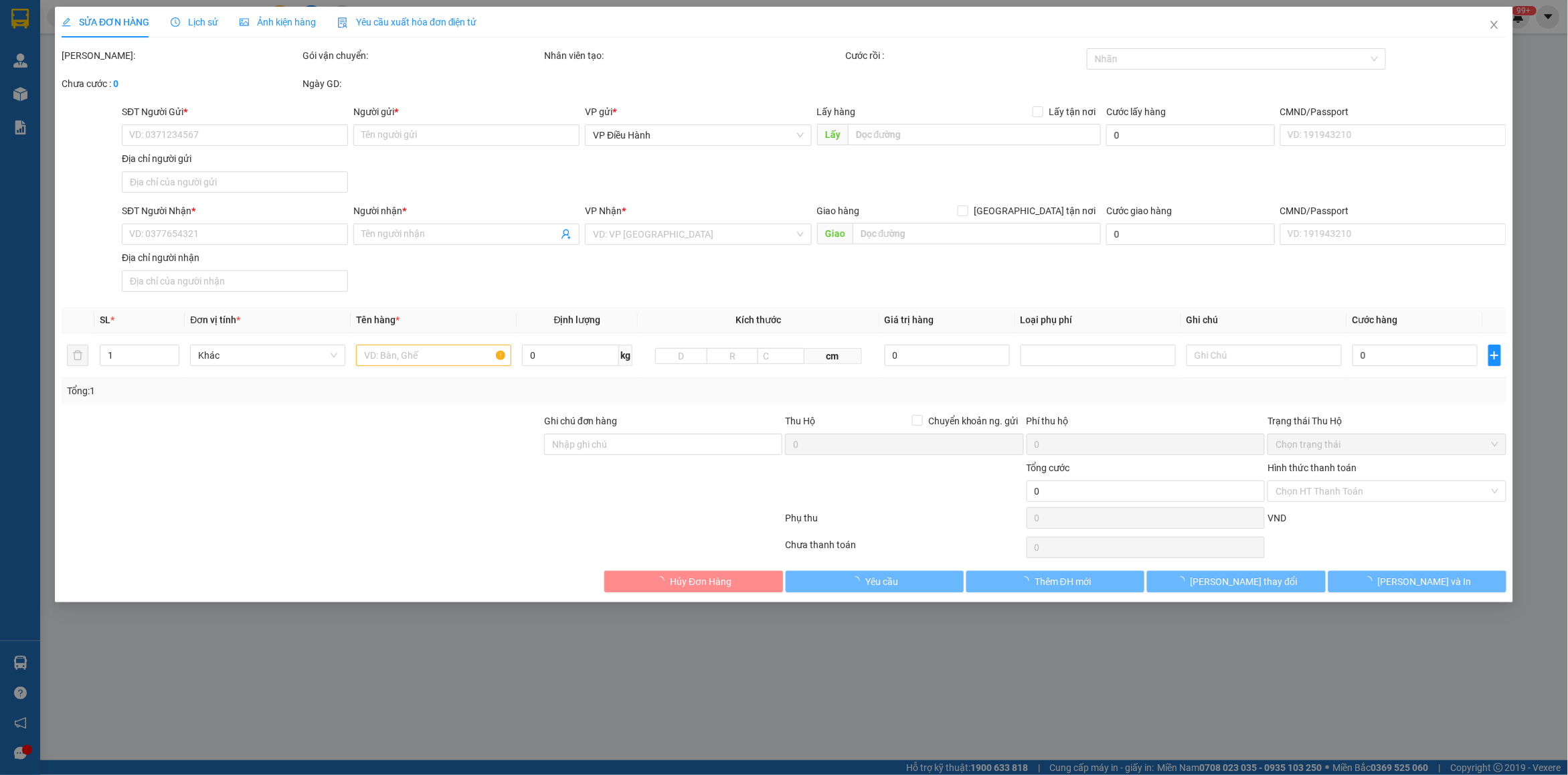
type input "Duy Tạ"
checkbox input "true"
type input "TPHCM - 391 [PERSON_NAME]. [GEOGRAPHIC_DATA], q7"
type input "nhận nguyên kiện giao nguyên kiện - Bể vỡ không đền"
type input "2.030.000"
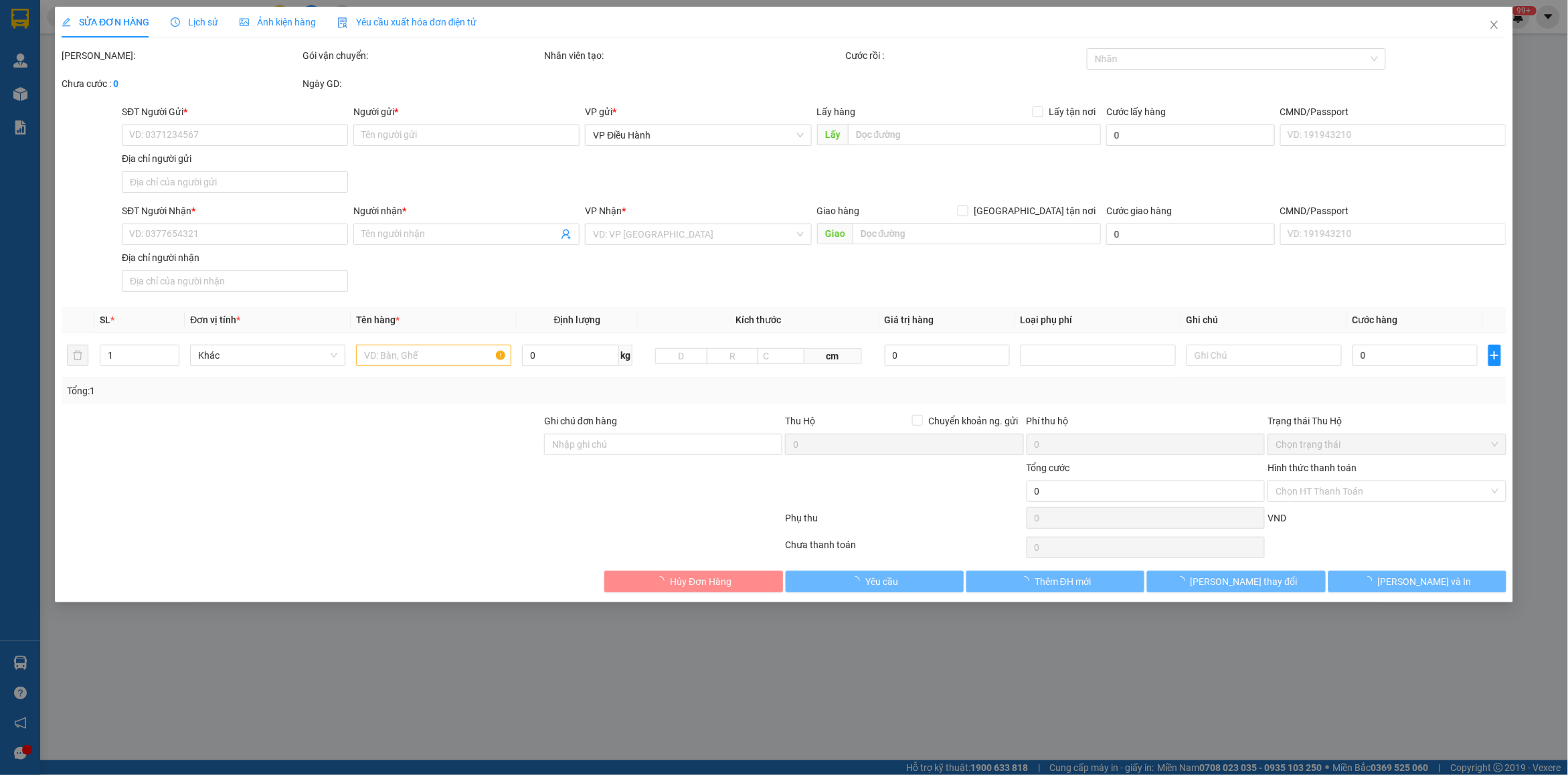
type input "250.000"
type input "2.030.000"
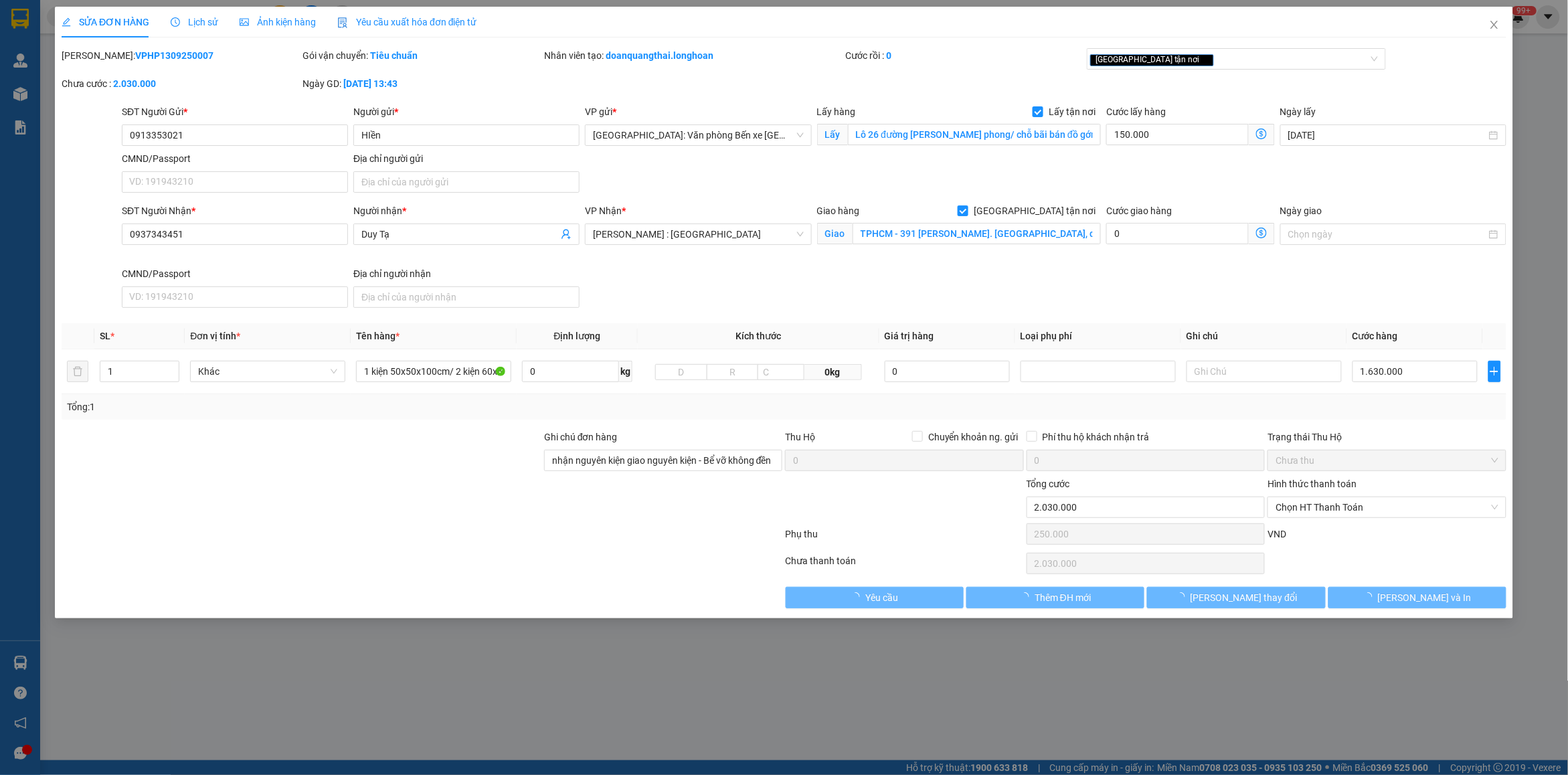
click at [199, 18] on span "Lịch sử" at bounding box center [194, 22] width 48 height 11
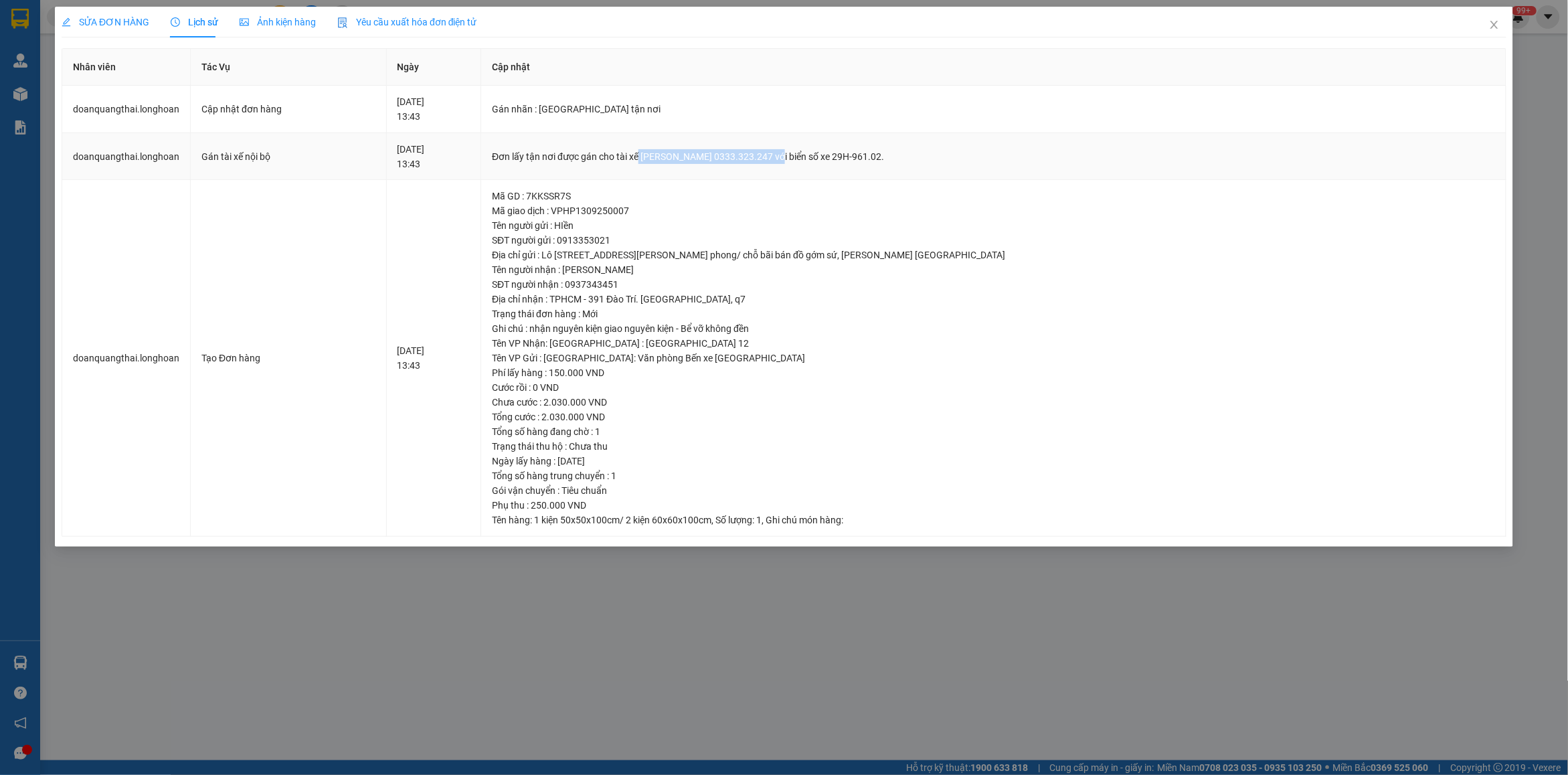
drag, startPoint x: 729, startPoint y: 158, endPoint x: 864, endPoint y: 157, distance: 135.0
click at [864, 157] on div "Đơn lấy tận nơi được gán cho tài xế [PERSON_NAME] 0333.323.247 với biển số xe 2…" at bounding box center [992, 156] width 1003 height 15
copy div "[PERSON_NAME] 0333.323.247"
click at [1503, 15] on span "Close" at bounding box center [1494, 26] width 37 height 37
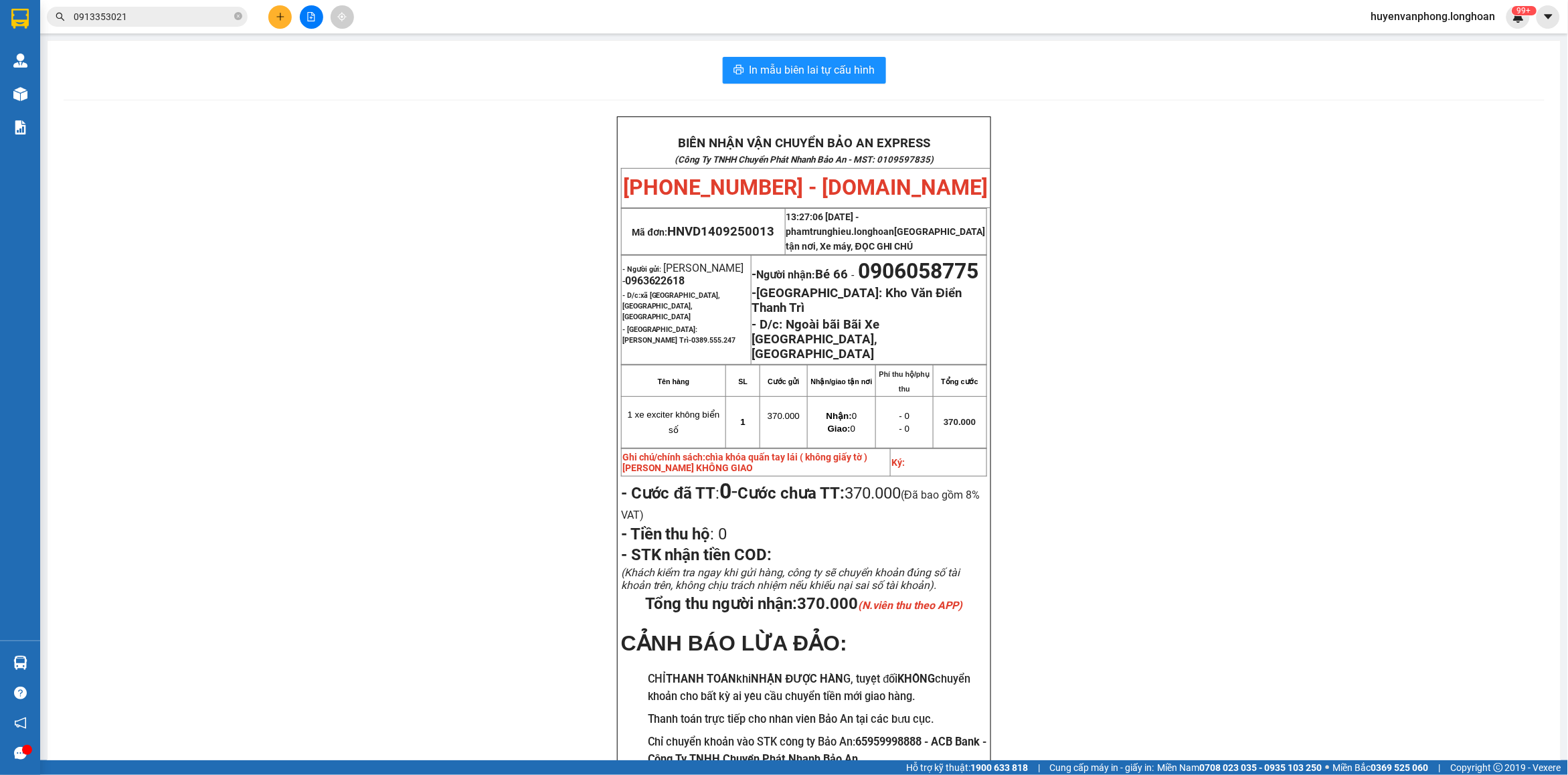
click at [224, 20] on input "0913353021" at bounding box center [153, 17] width 158 height 15
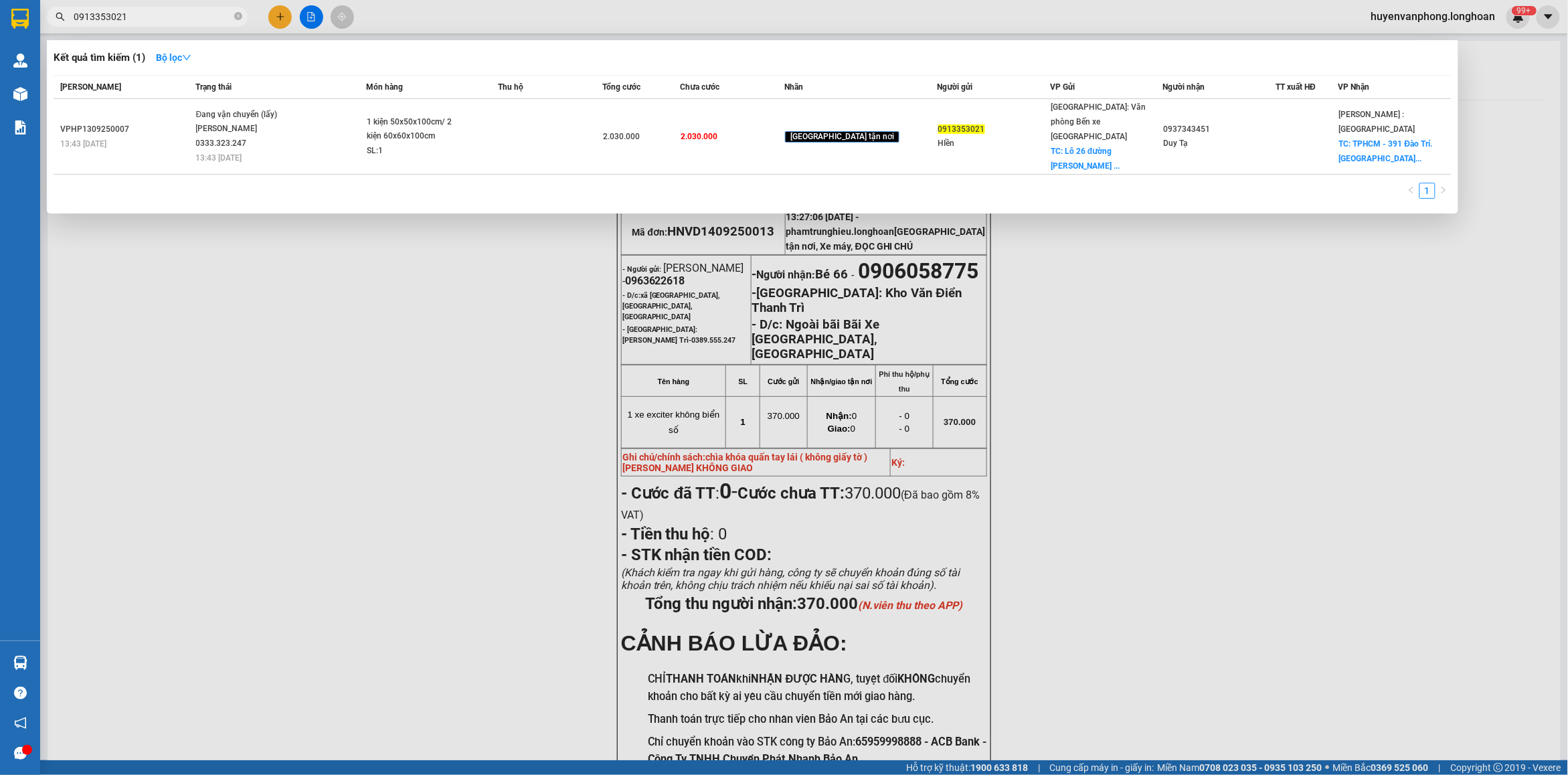
click at [224, 20] on input "0913353021" at bounding box center [153, 17] width 158 height 15
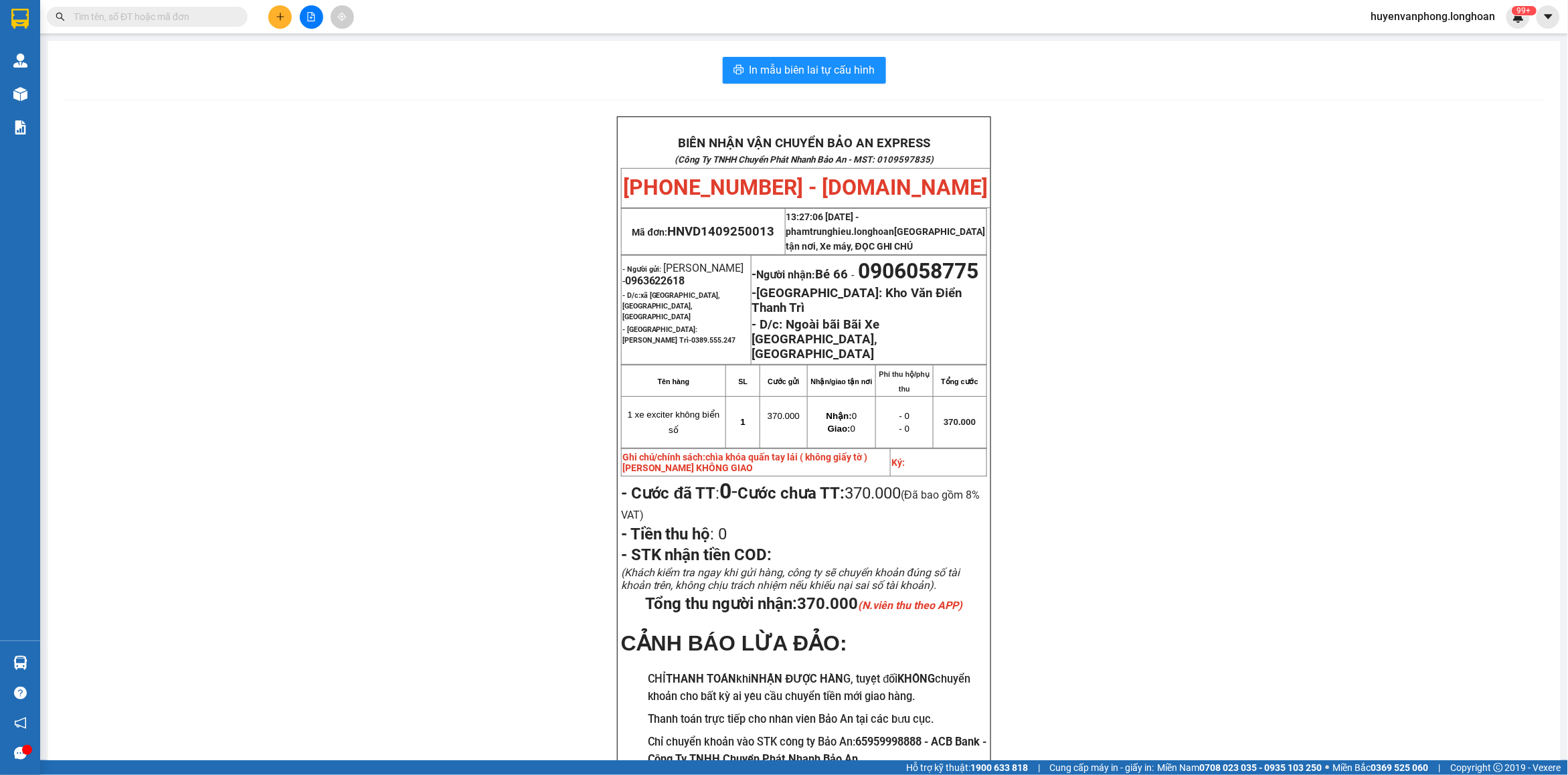
paste input "0395698757"
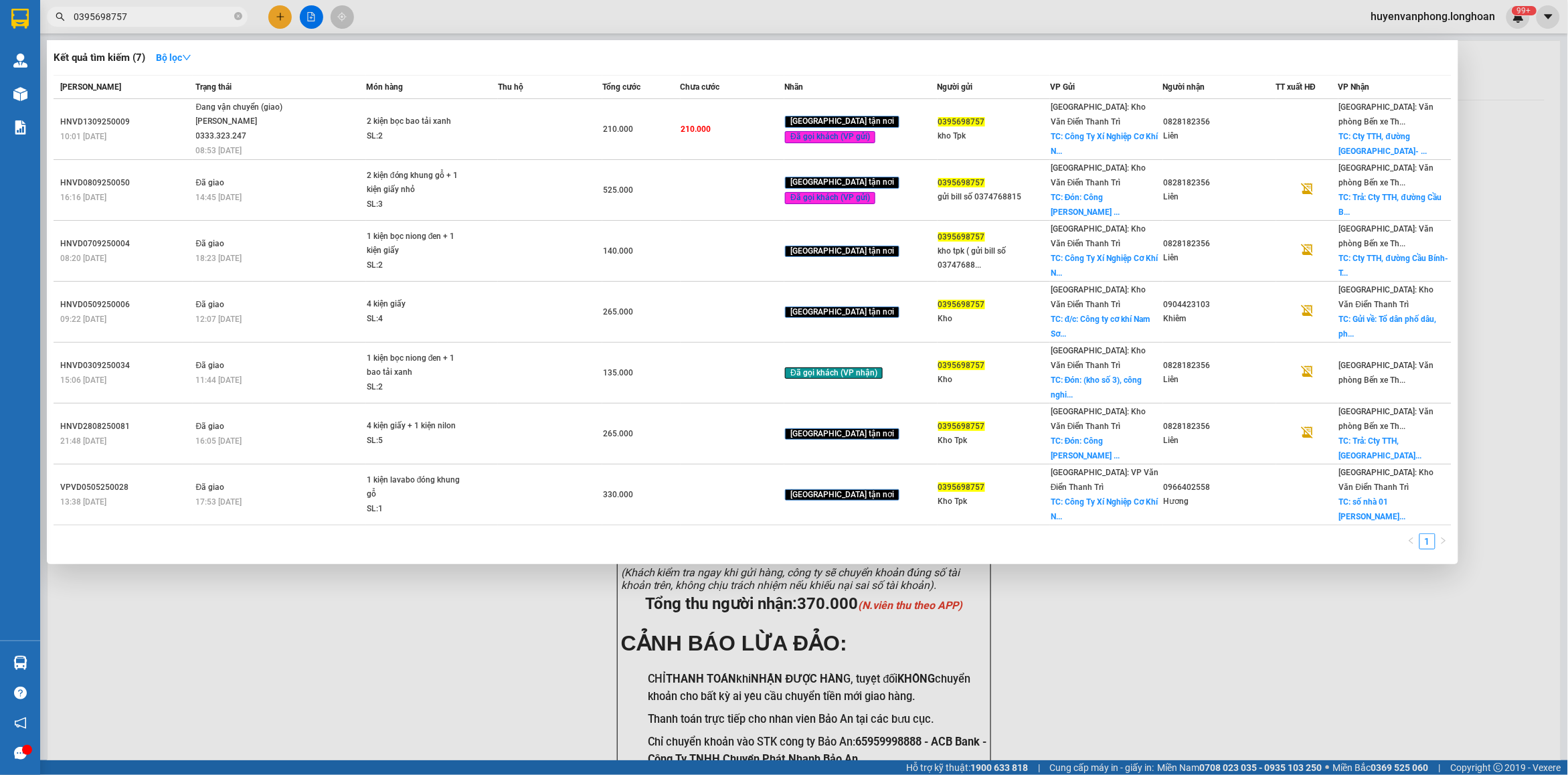
type input "0395698757"
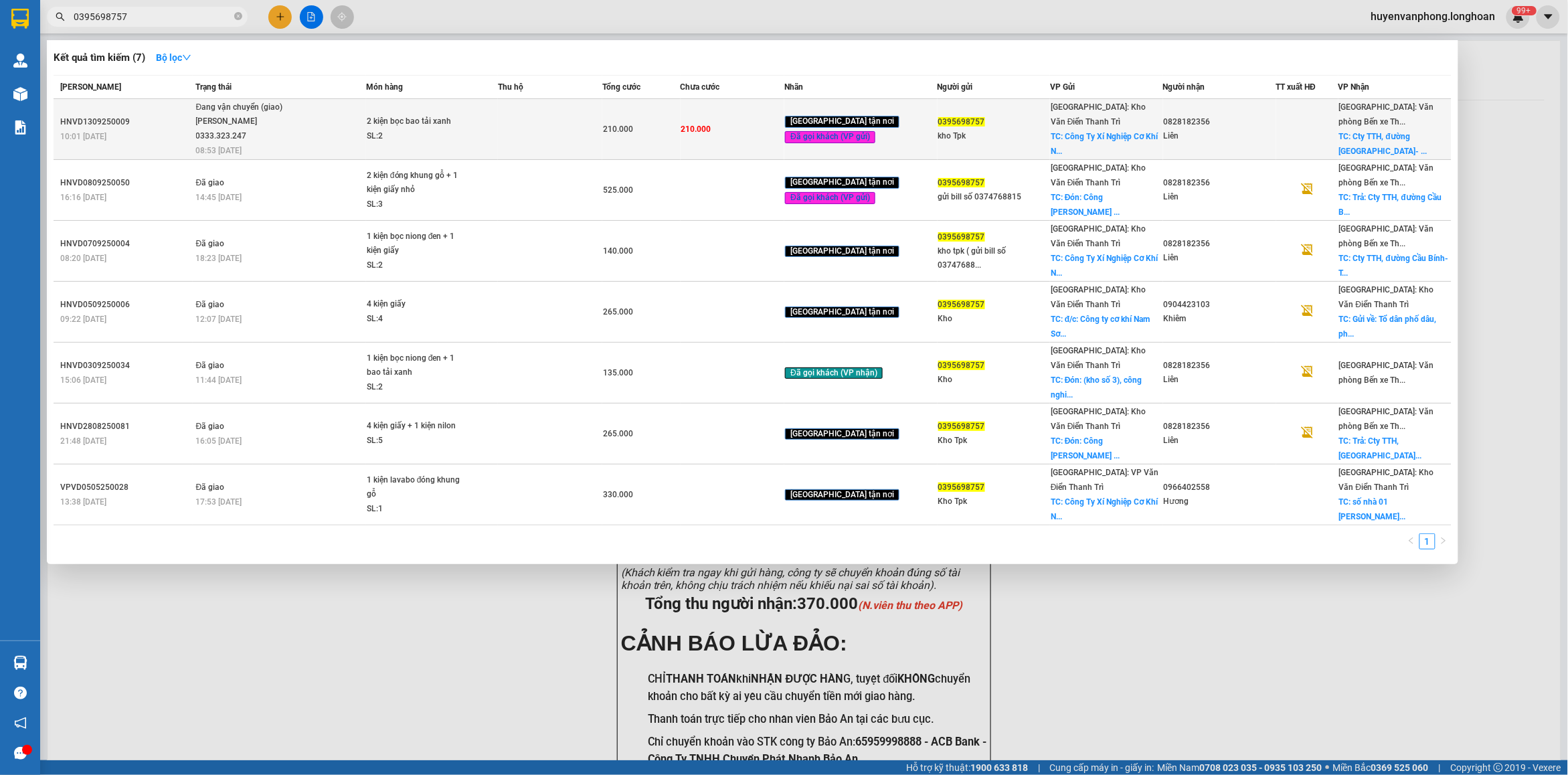
click at [620, 121] on div "210.000" at bounding box center [641, 129] width 77 height 15
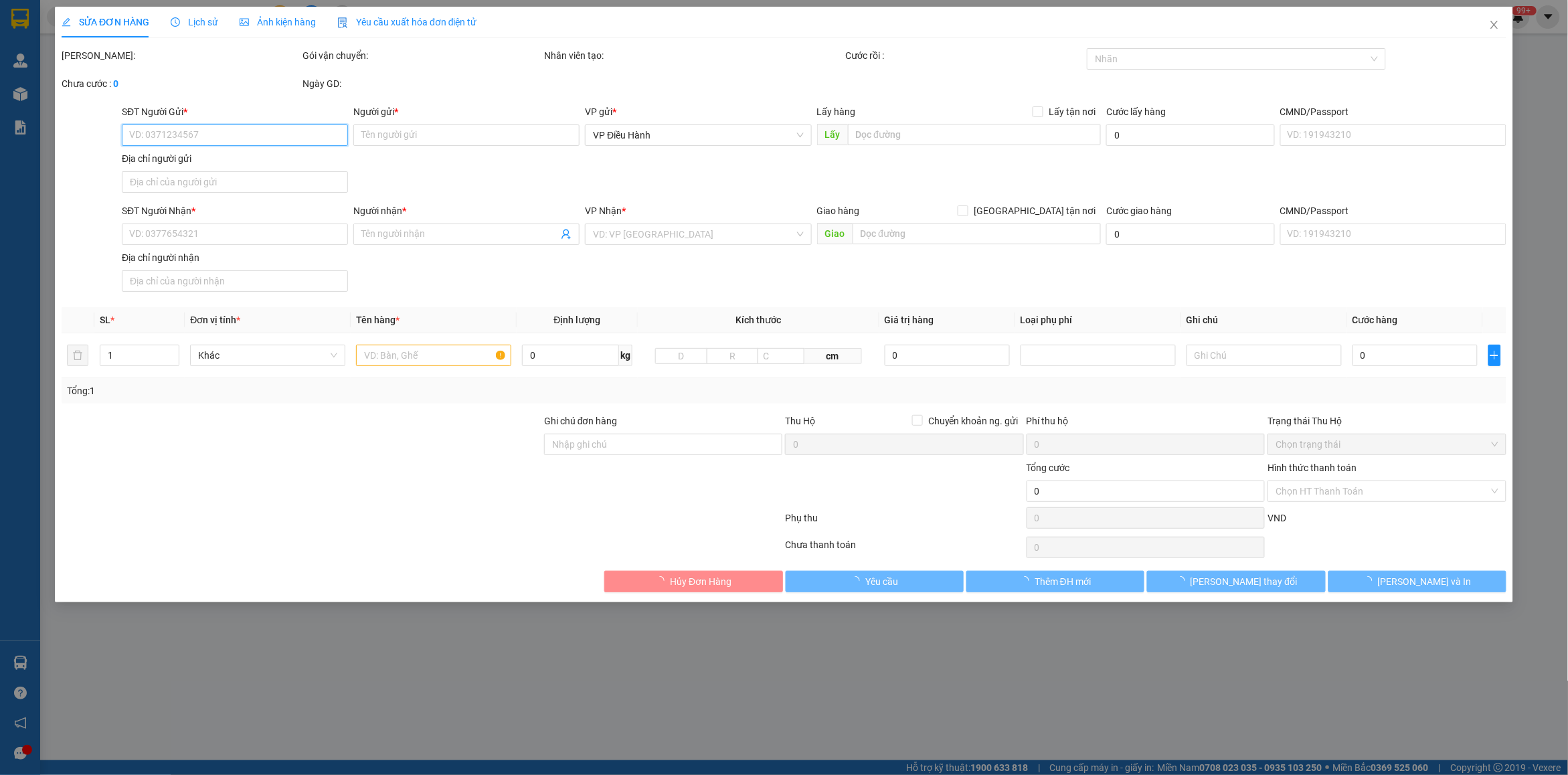
type input "0395698757"
type input "kho Tpk"
checkbox input "true"
type input "Công Ty Xí Nghiệp Cơ Khí Nam Sơn (kho số 3), công nghiệp [GEOGRAPHIC_DATA], [GE…"
type input "0828182356"
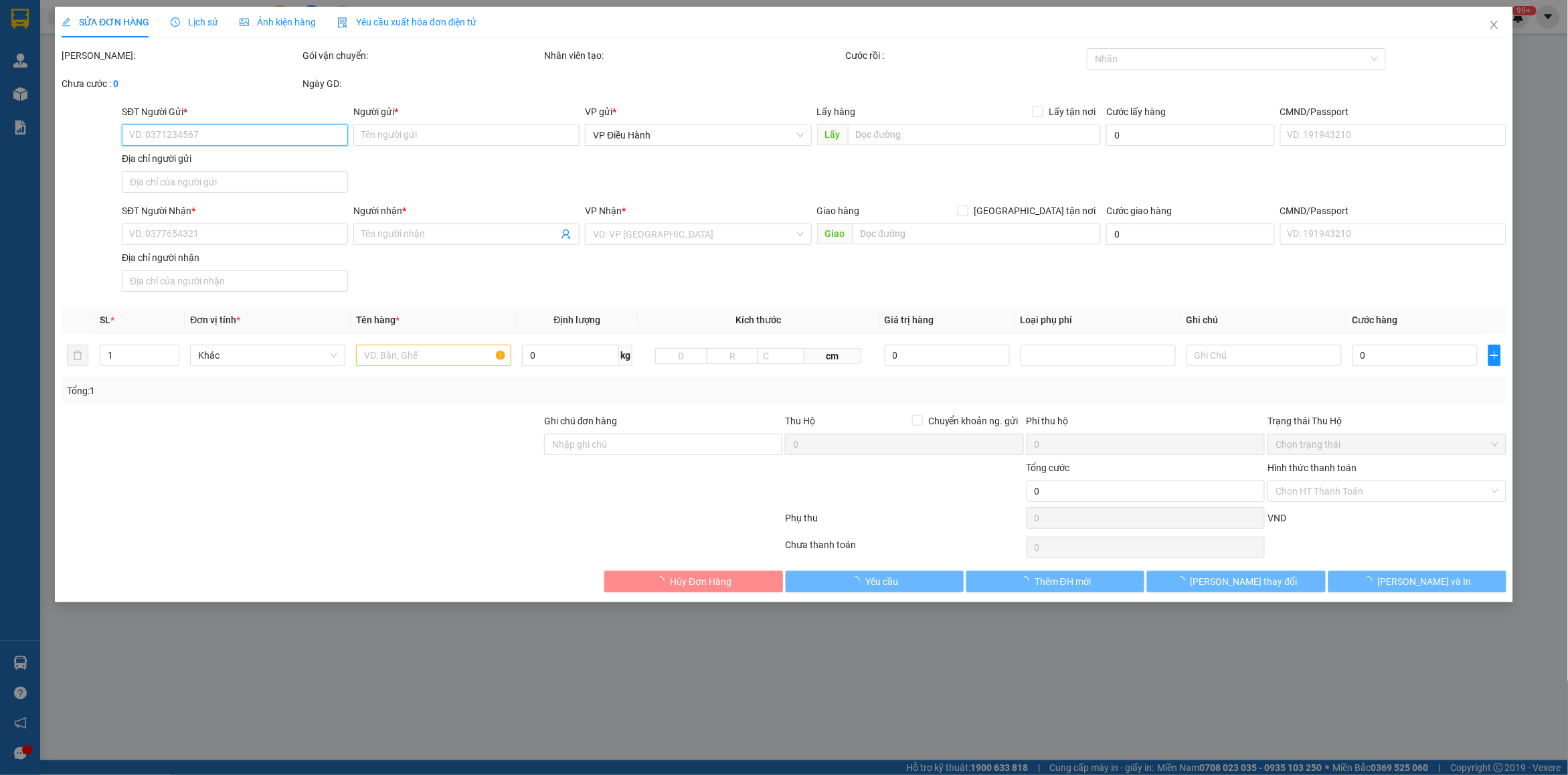
type input "Liên"
checkbox input "true"
type input "Cty TTH, [GEOGRAPHIC_DATA]- [GEOGRAPHIC_DATA]-[GEOGRAPHIC_DATA]-[GEOGRAPHIC_DAT…"
type input "0374768815"
type input "210.000"
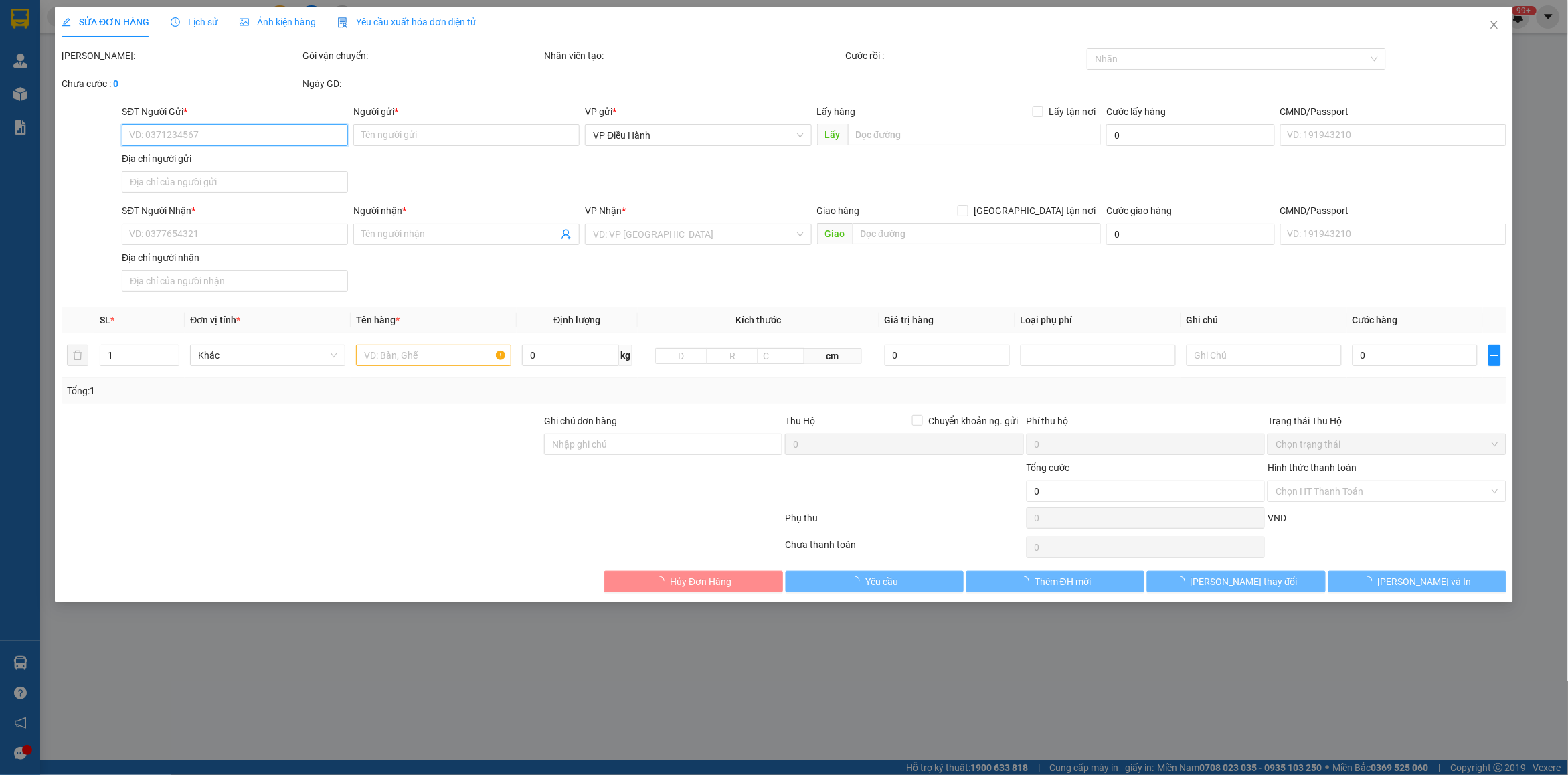
type input "210.000"
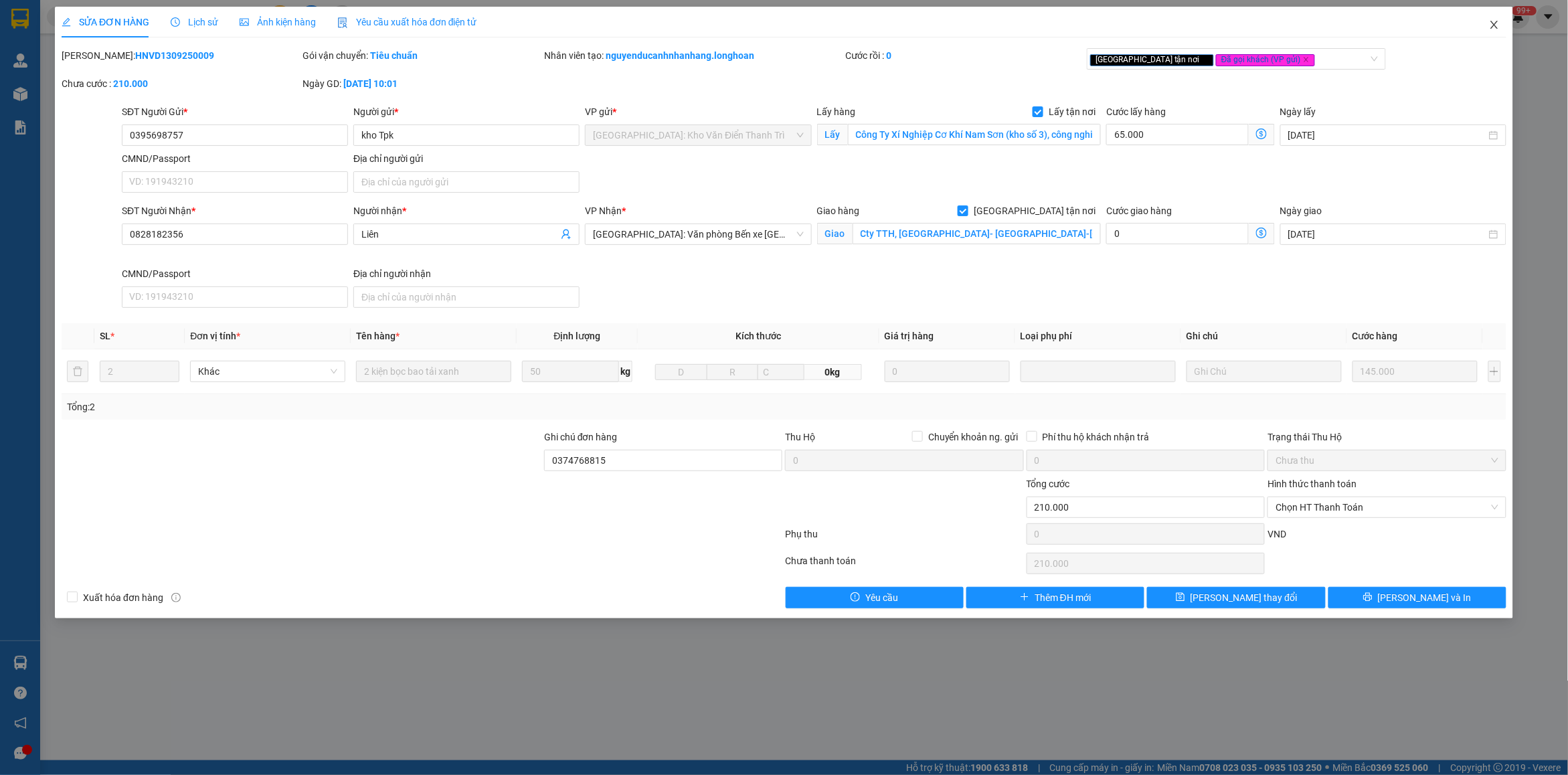
click at [1489, 20] on icon "close" at bounding box center [1494, 25] width 11 height 11
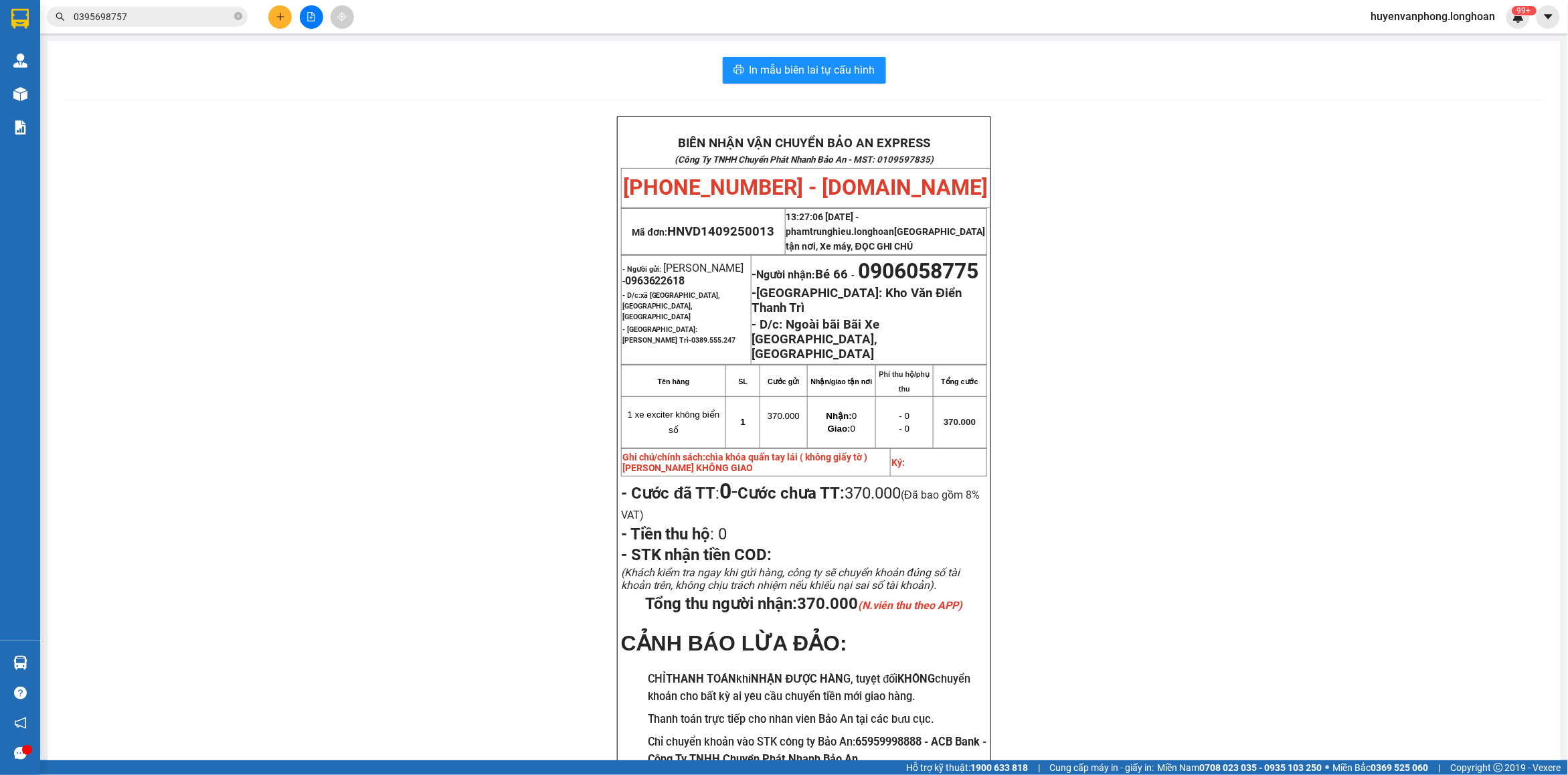
drag, startPoint x: 241, startPoint y: 14, endPoint x: 185, endPoint y: 22, distance: 56.6
click at [231, 17] on span "0395698757" at bounding box center [147, 17] width 200 height 20
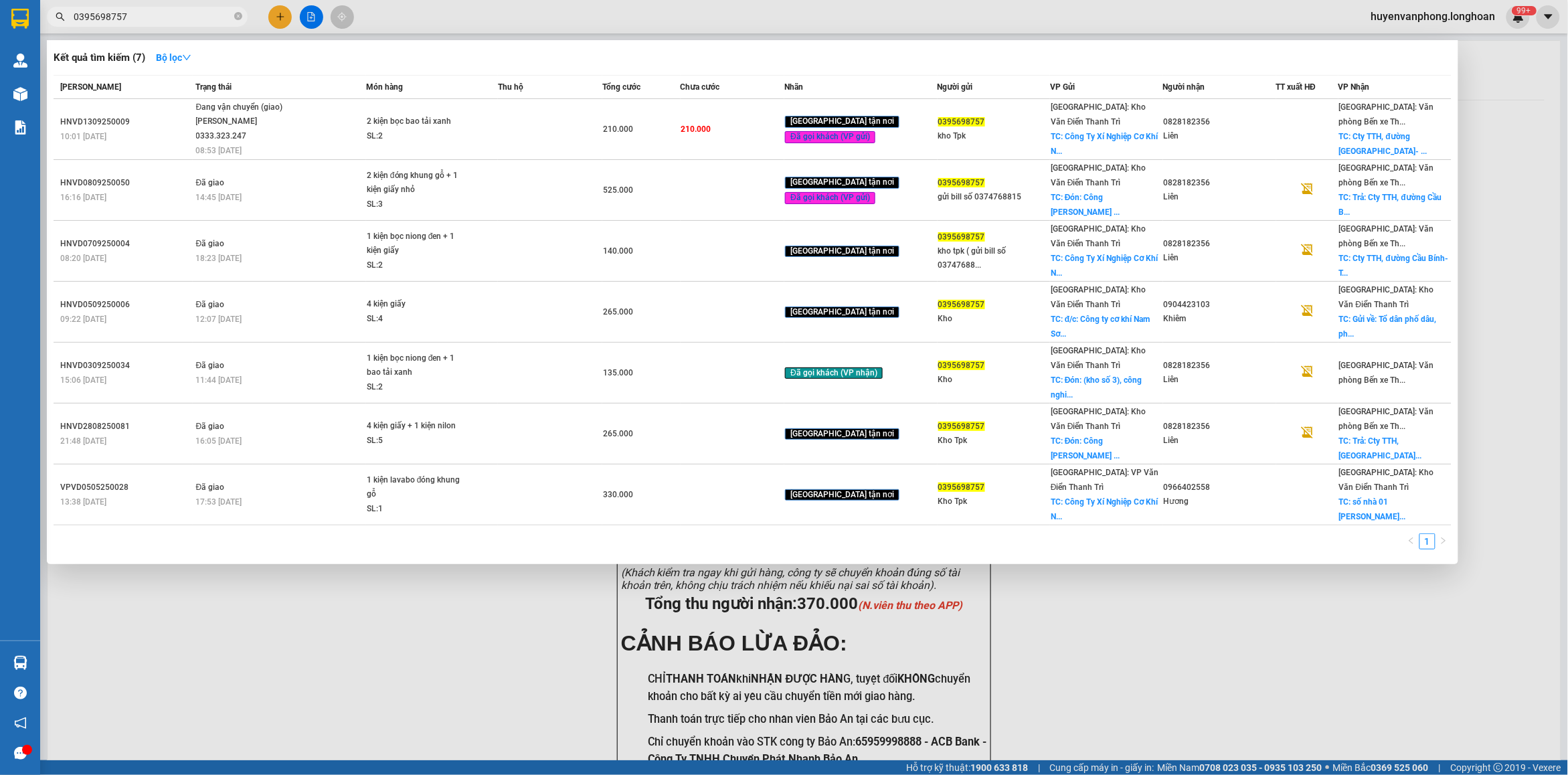
click at [165, 22] on input "0395698757" at bounding box center [153, 17] width 158 height 15
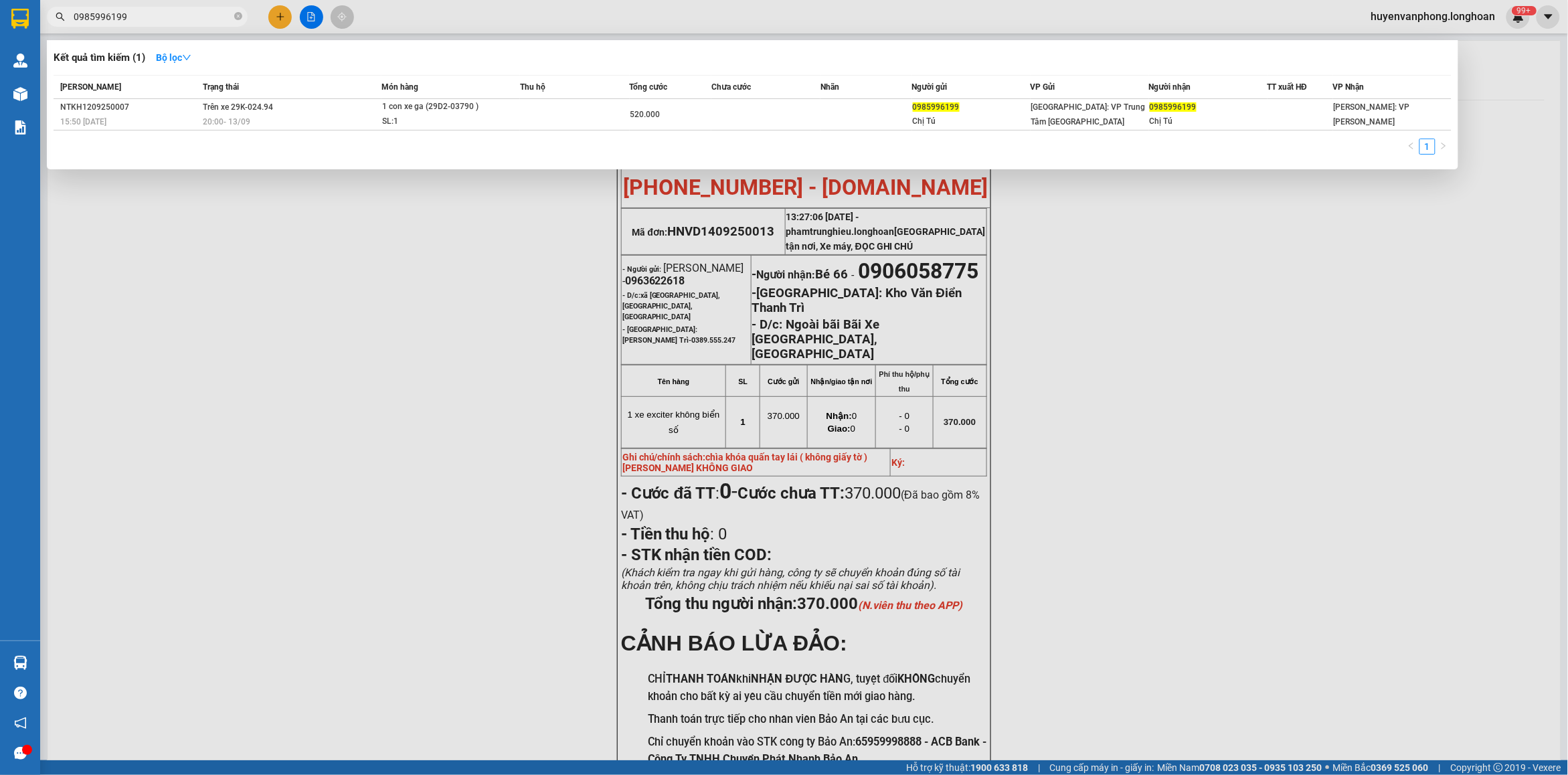
type input "0985996199"
drag, startPoint x: 236, startPoint y: 18, endPoint x: 216, endPoint y: 18, distance: 20.0
click at [225, 18] on span "0985996199" at bounding box center [147, 17] width 200 height 20
click at [164, 18] on input "0985996199" at bounding box center [153, 17] width 158 height 15
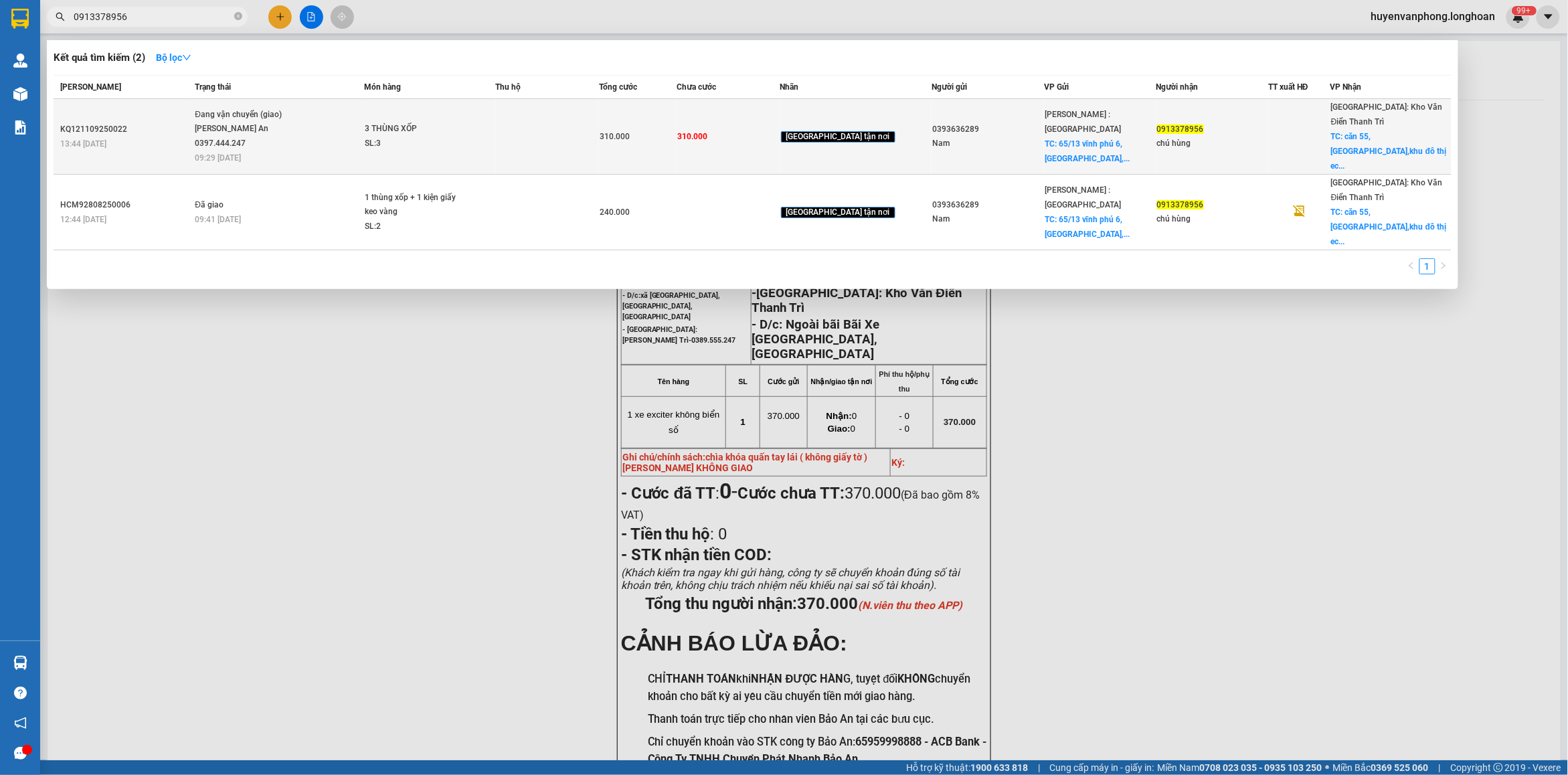
type input "0913378956"
click at [412, 137] on div "SL: 3" at bounding box center [414, 144] width 100 height 15
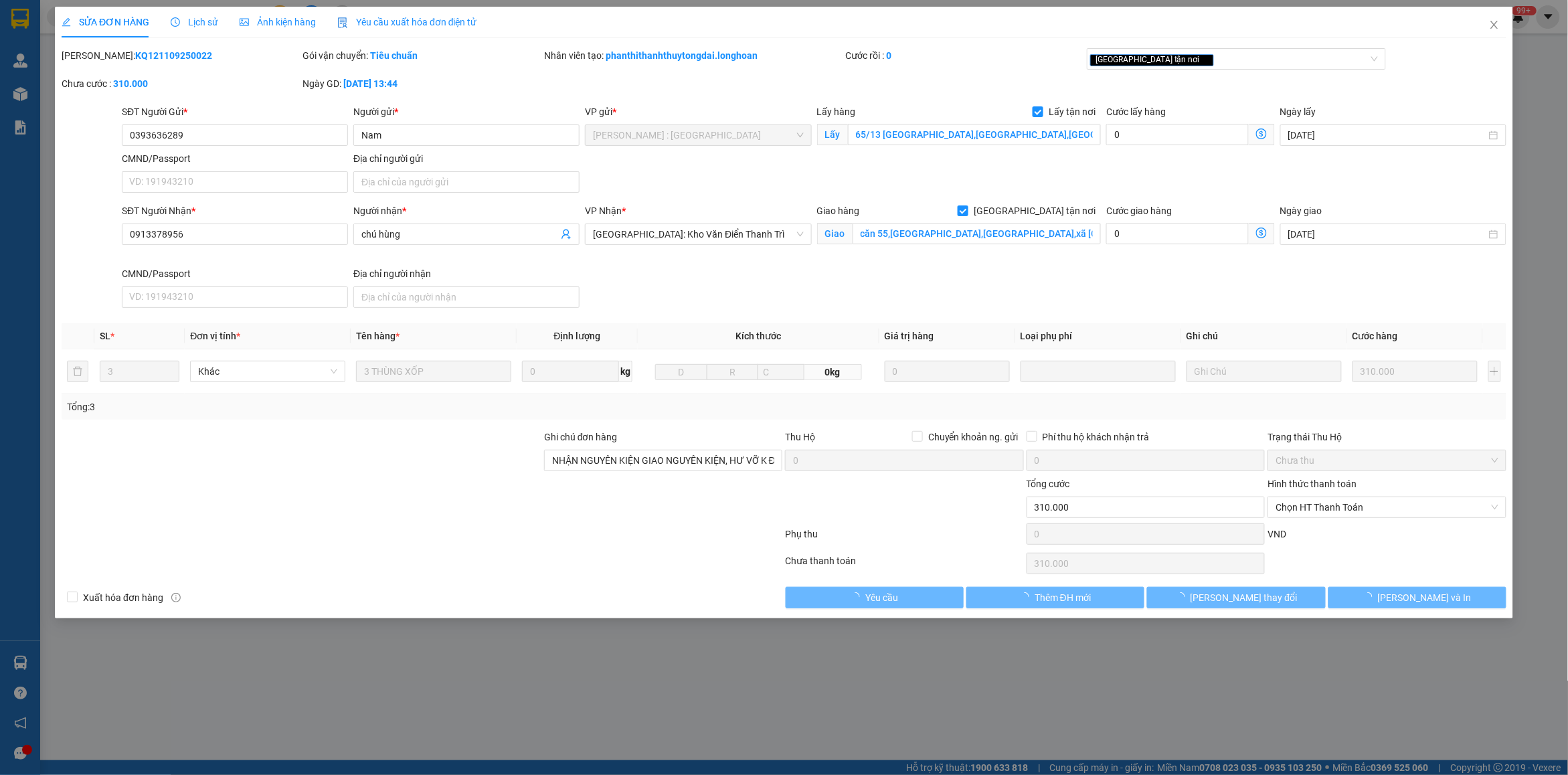
click at [196, 17] on span "Lịch sử" at bounding box center [194, 22] width 48 height 11
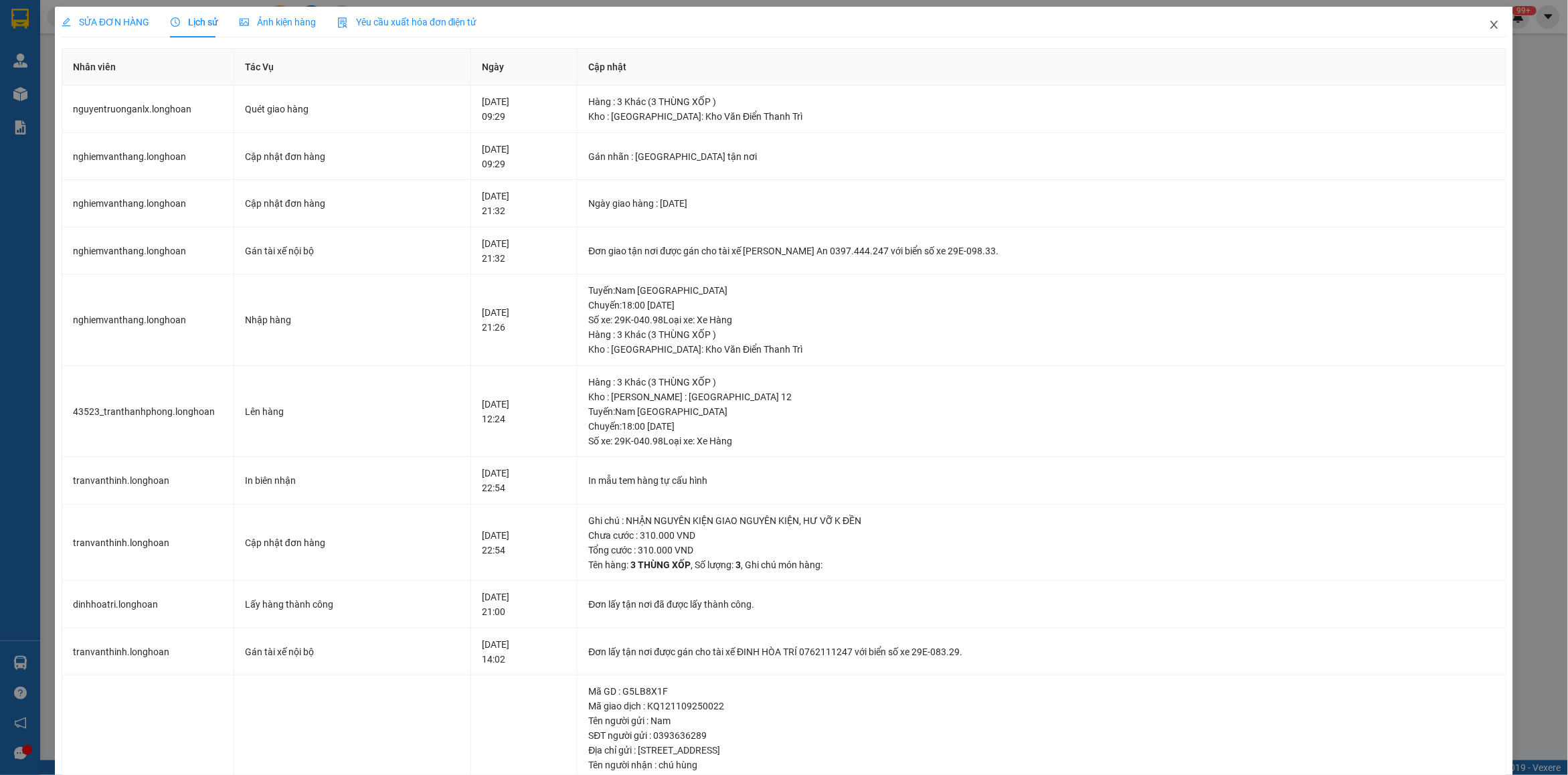
click at [1486, 15] on span "Close" at bounding box center [1494, 26] width 37 height 37
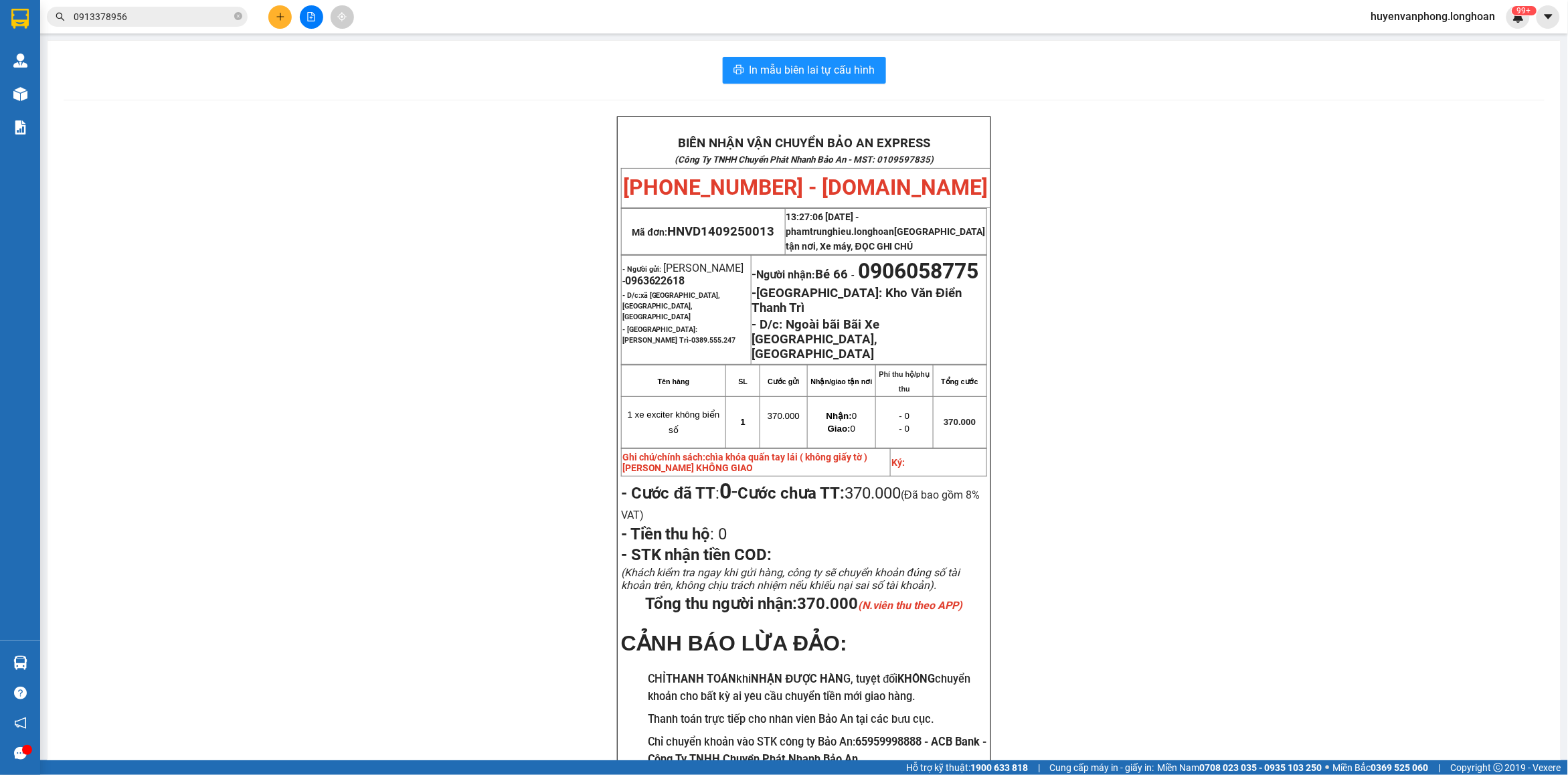
drag, startPoint x: 239, startPoint y: 14, endPoint x: 178, endPoint y: 18, distance: 61.1
click at [236, 14] on icon "close-circle" at bounding box center [238, 16] width 8 height 8
click at [138, 18] on input "text" at bounding box center [153, 17] width 158 height 15
paste input "0866392865"
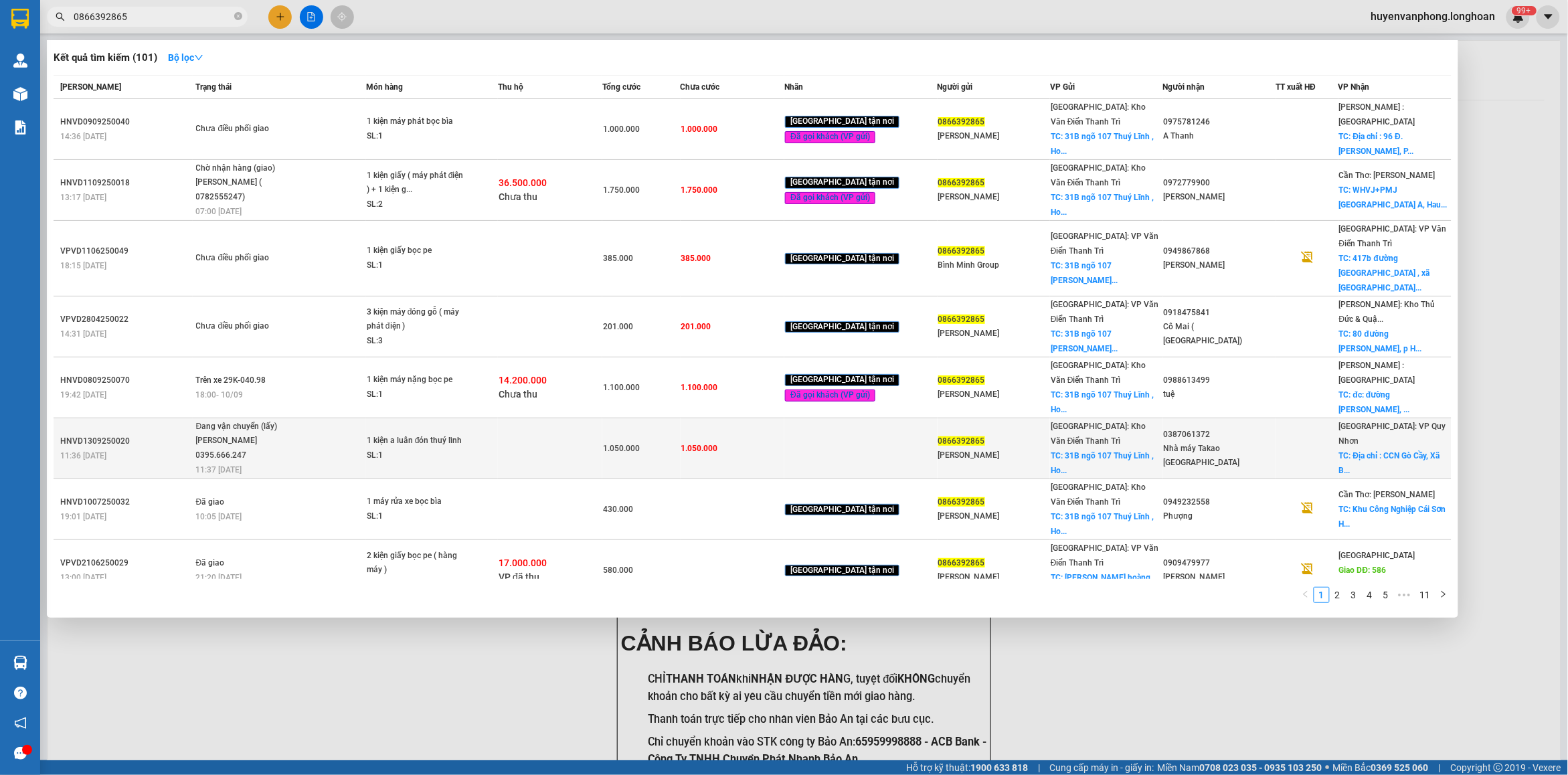
type input "0866392865"
click at [508, 419] on td at bounding box center [550, 449] width 105 height 61
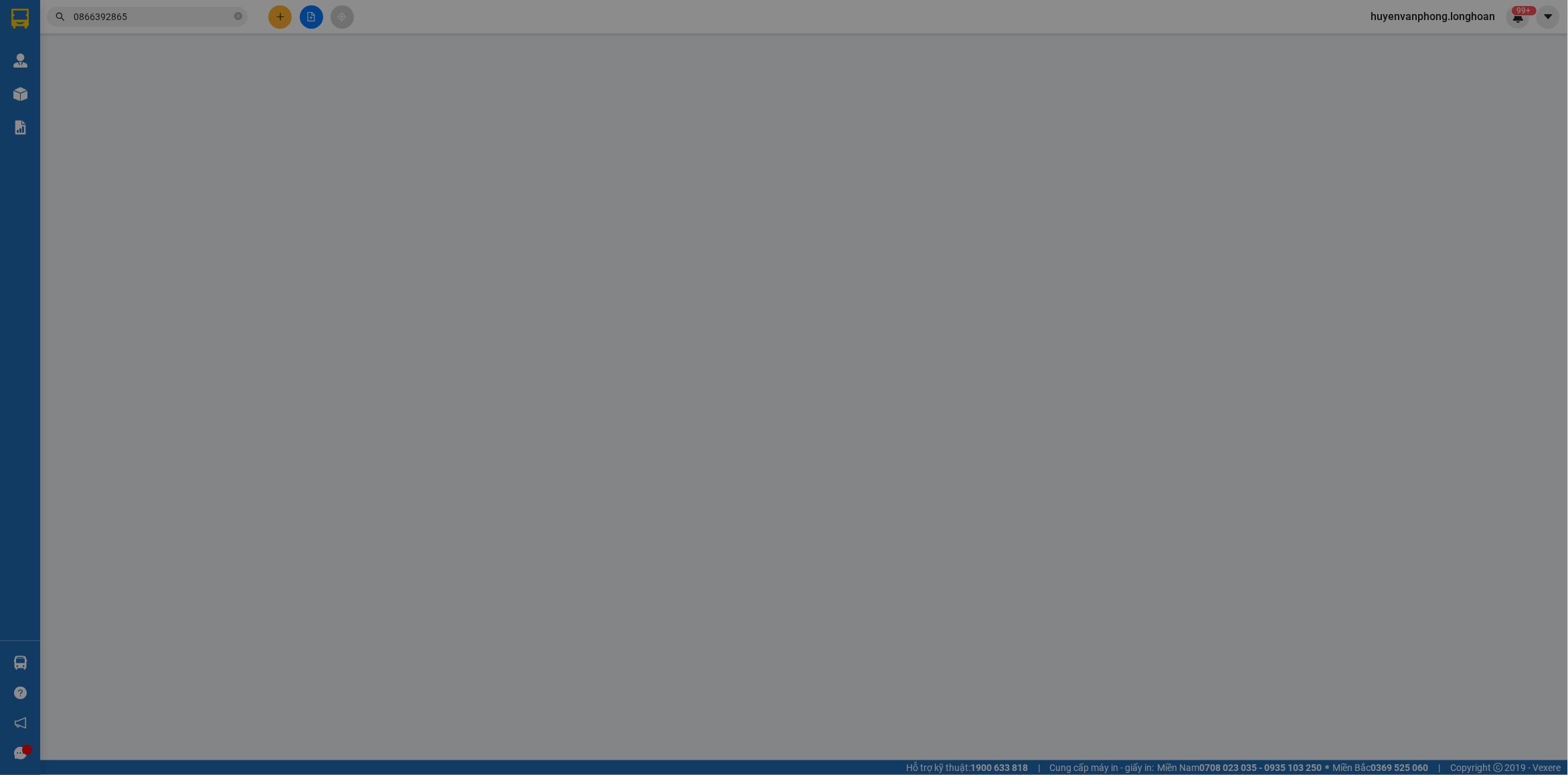
type input "0866392865"
type input "[PERSON_NAME]"
checkbox input "true"
type input "31B ngõ 107 Thuý Lĩnh , [PERSON_NAME]"
type input "0387061372"
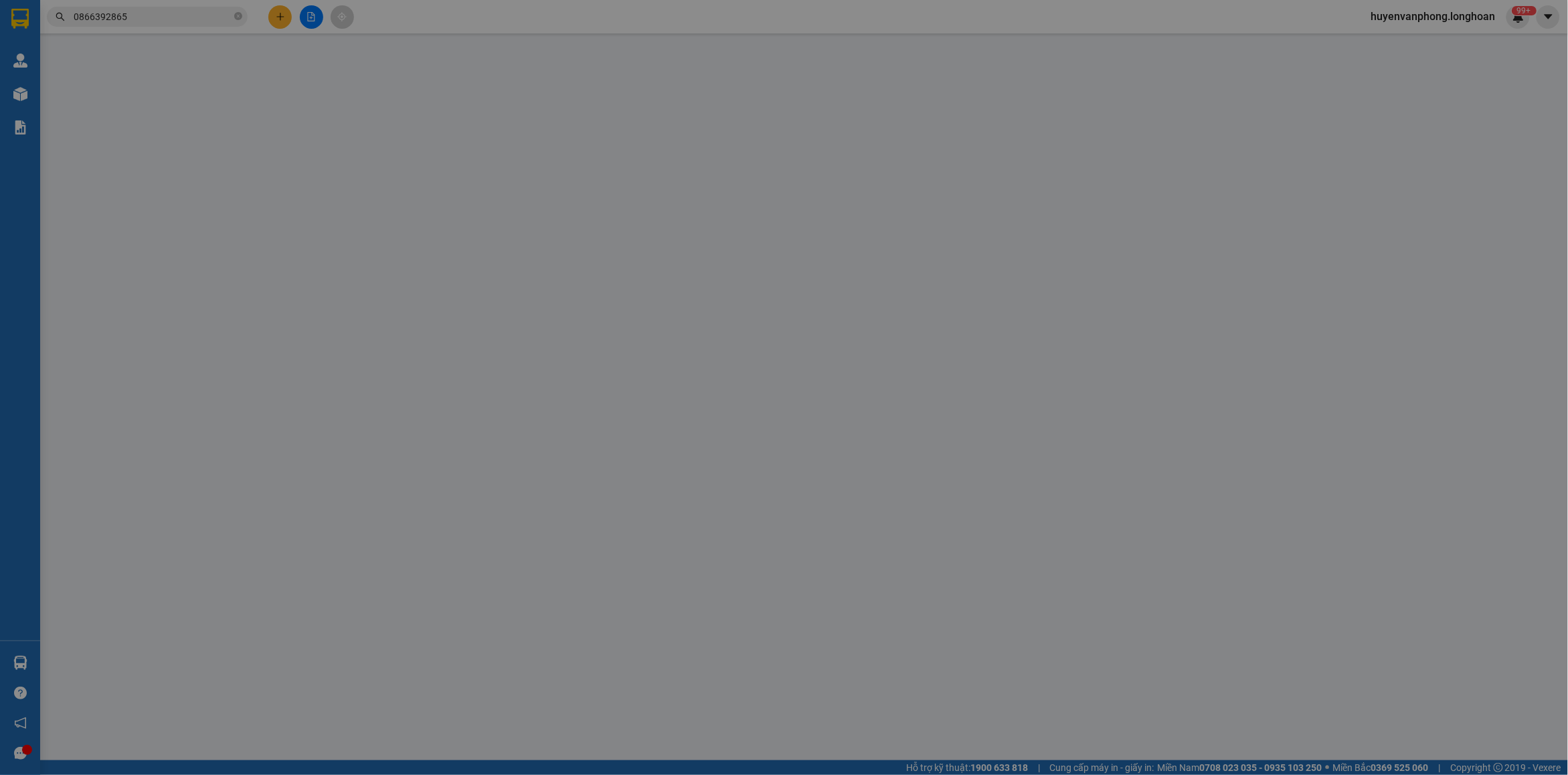
type input "Nhà máy Takao [GEOGRAPHIC_DATA]"
checkbox input "true"
type input "Địa chỉ : CCN Gò Cầy, Xã [GEOGRAPHIC_DATA], [GEOGRAPHIC_DATA], Tỉnh [GEOGRAPHIC…"
type input "có vat"
type input "1.050.000"
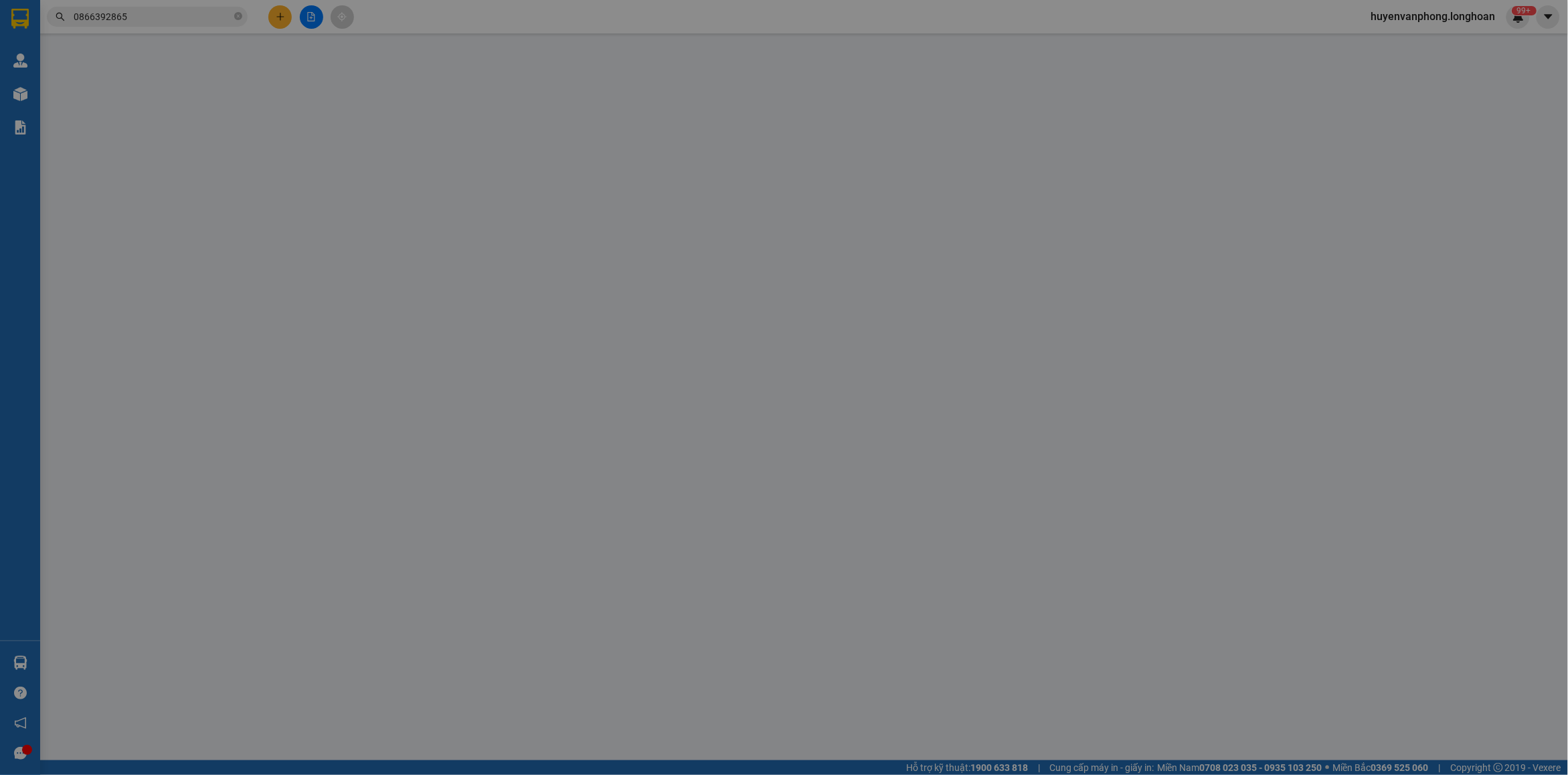
type input "1.050.000"
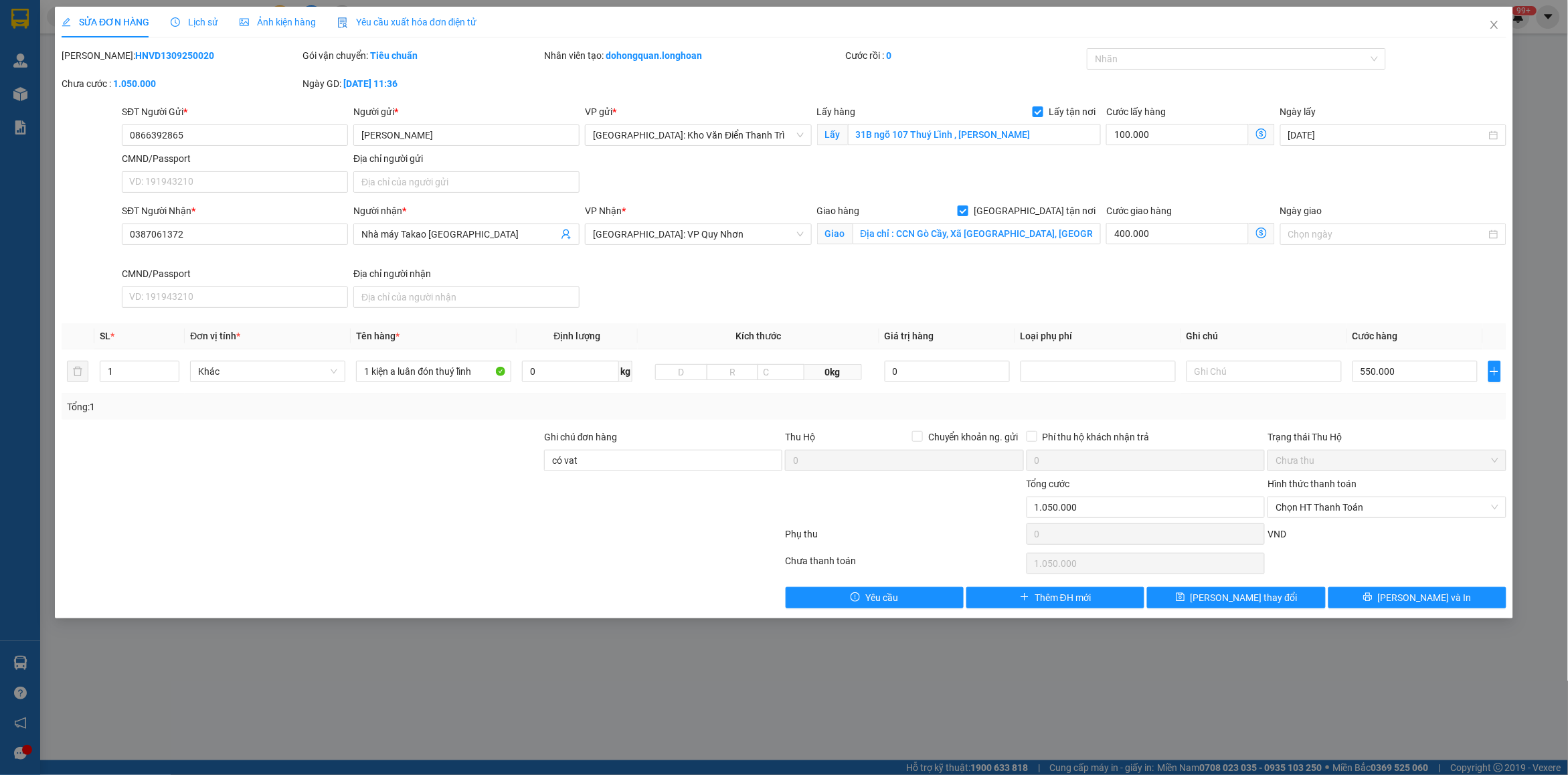
click at [206, 20] on span "Lịch sử" at bounding box center [194, 22] width 48 height 11
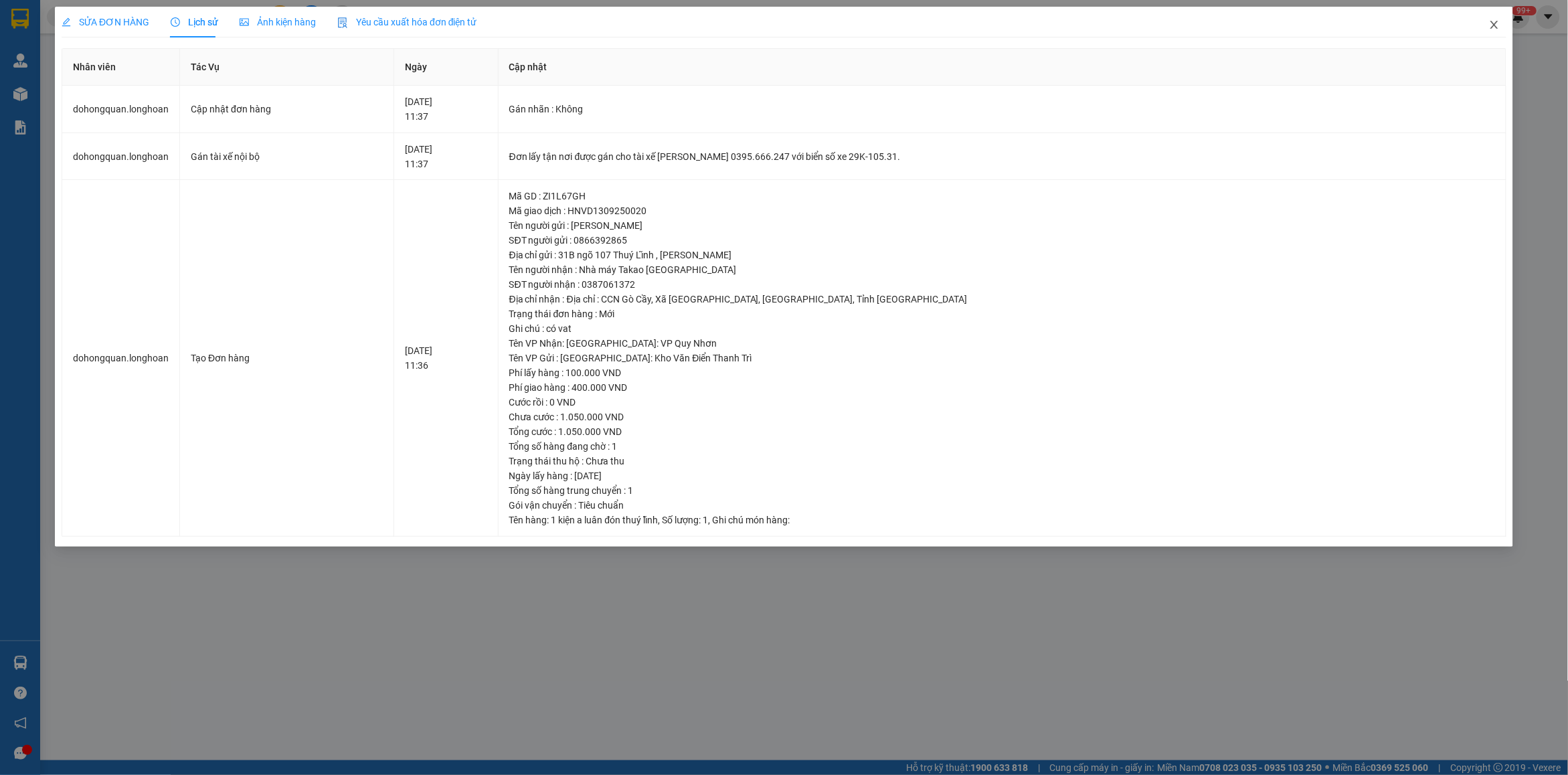
click at [1489, 31] on span "Close" at bounding box center [1494, 26] width 37 height 37
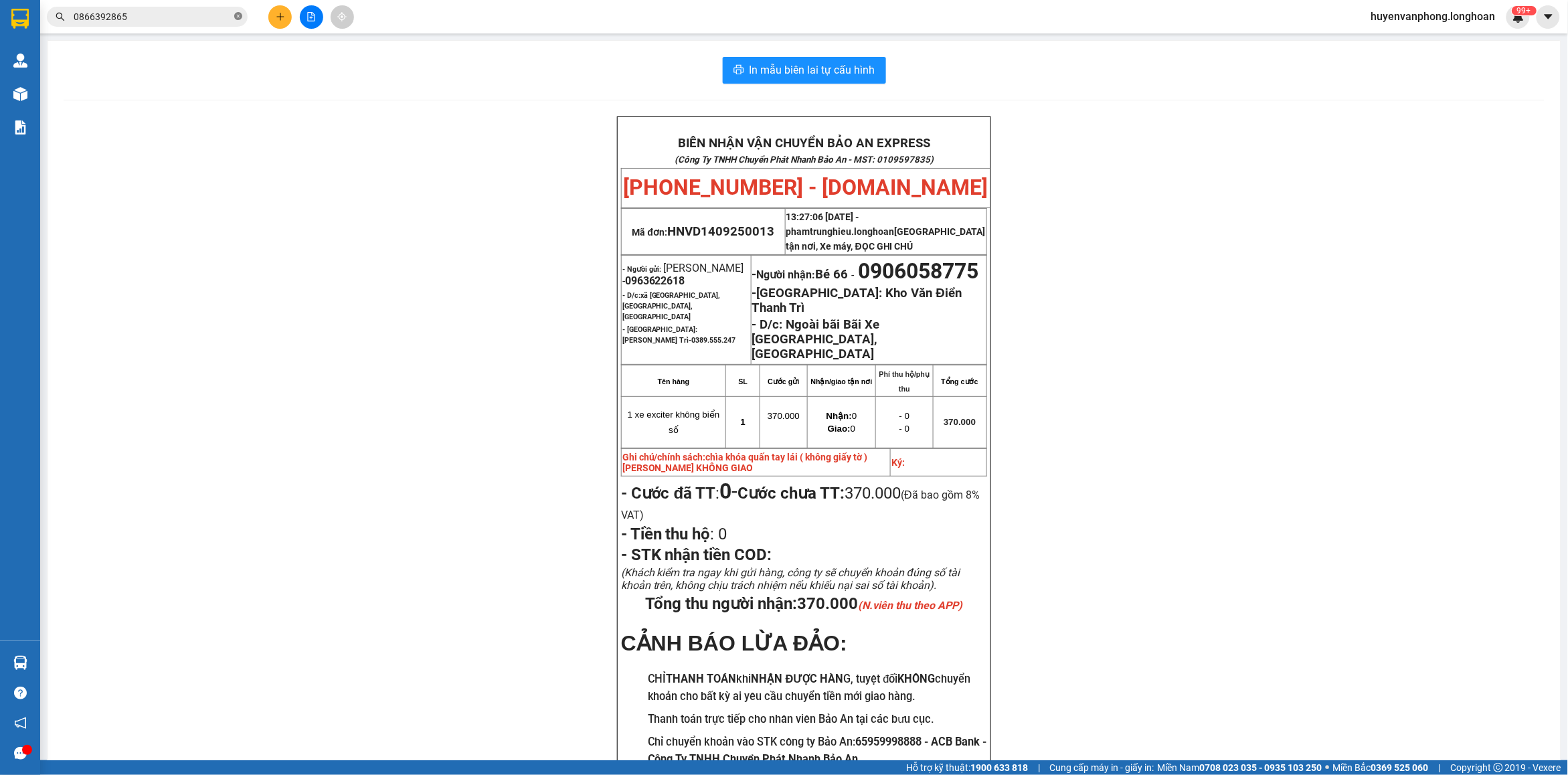
drag, startPoint x: 236, startPoint y: 14, endPoint x: 179, endPoint y: 30, distance: 59.2
click at [235, 15] on icon "close-circle" at bounding box center [238, 16] width 8 height 8
click at [171, 18] on input "text" at bounding box center [153, 17] width 158 height 15
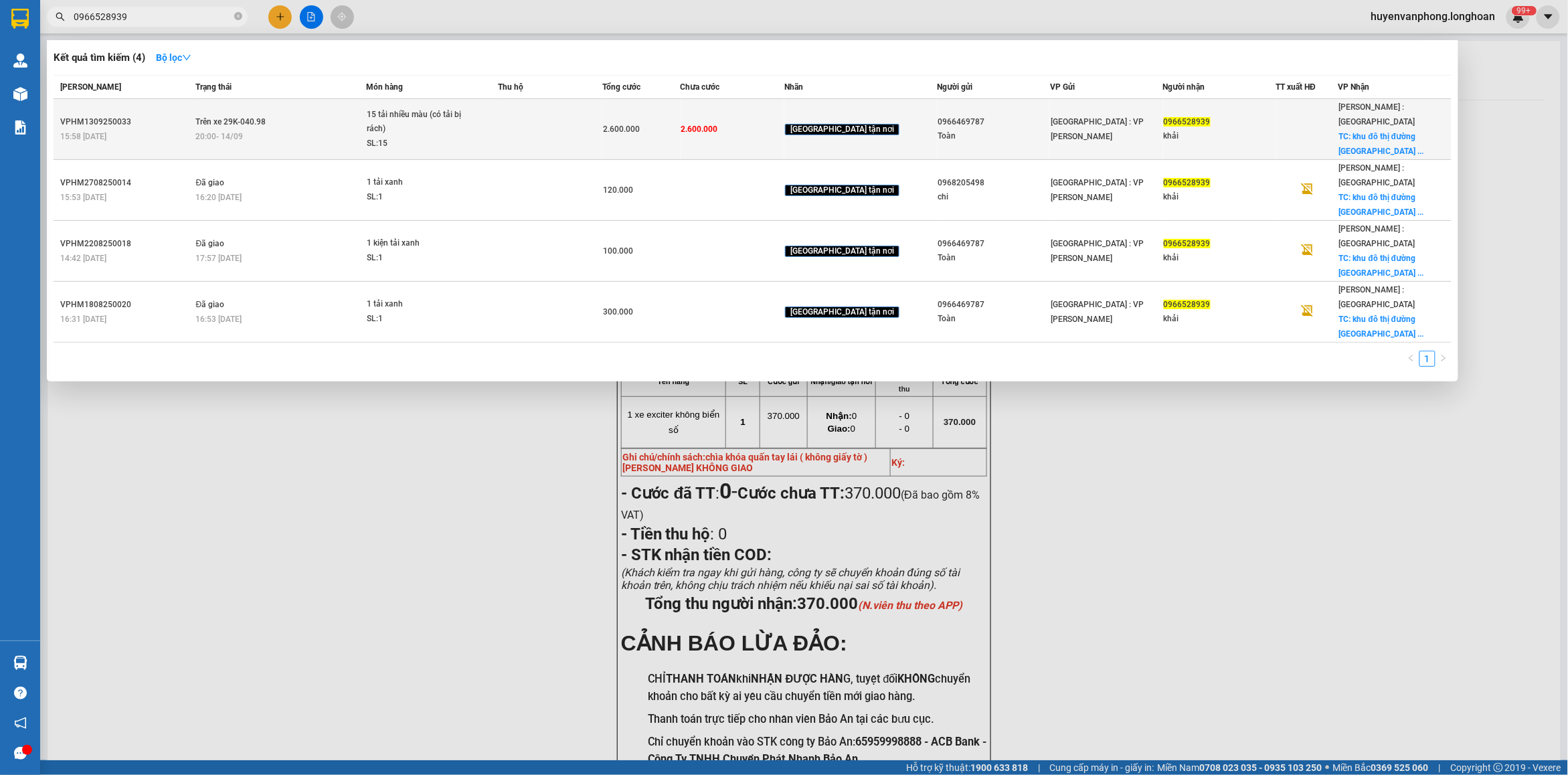
type input "0966528939"
click at [160, 129] on div "15:58 [DATE]" at bounding box center [126, 137] width 132 height 15
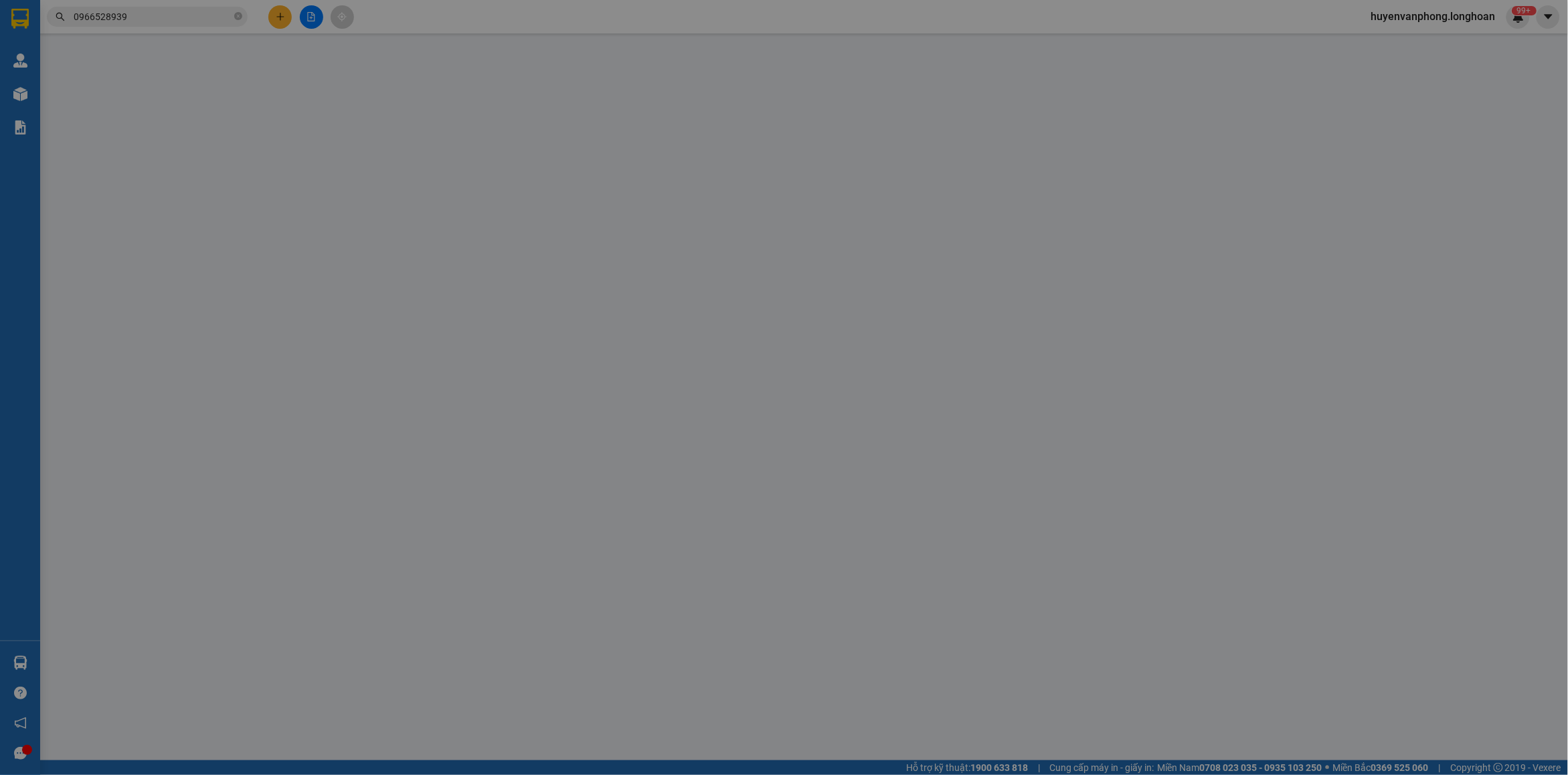
type input "0966469787"
type input "Toàn"
type input "0966528939"
type input "khải"
checkbox input "true"
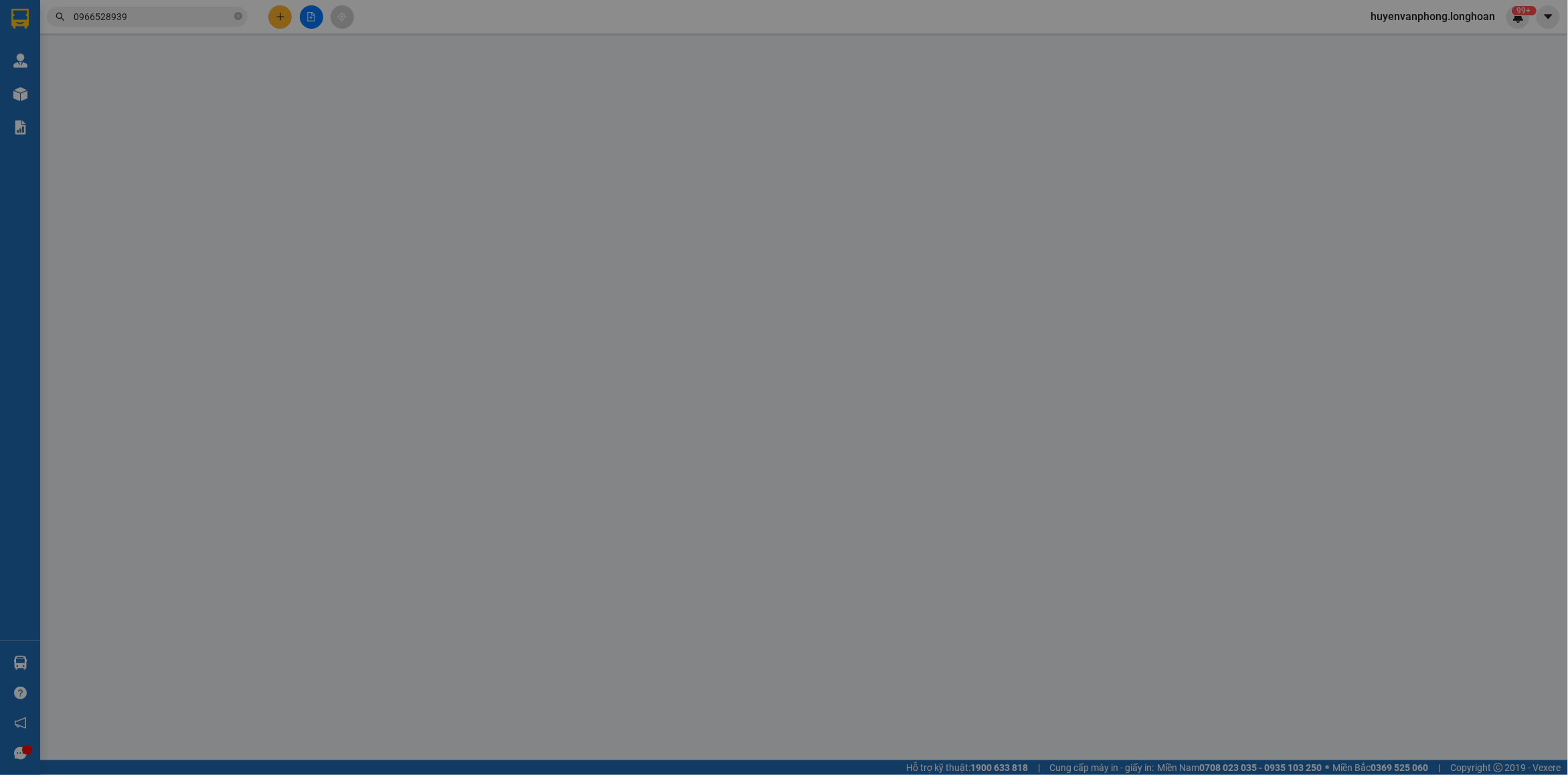
type input "khu đô thị đường [GEOGRAPHIC_DATA],đường 3/2,[GEOGRAPHIC_DATA],"
type input "k bao vỡ ,rách bao"
type input "2.600.000"
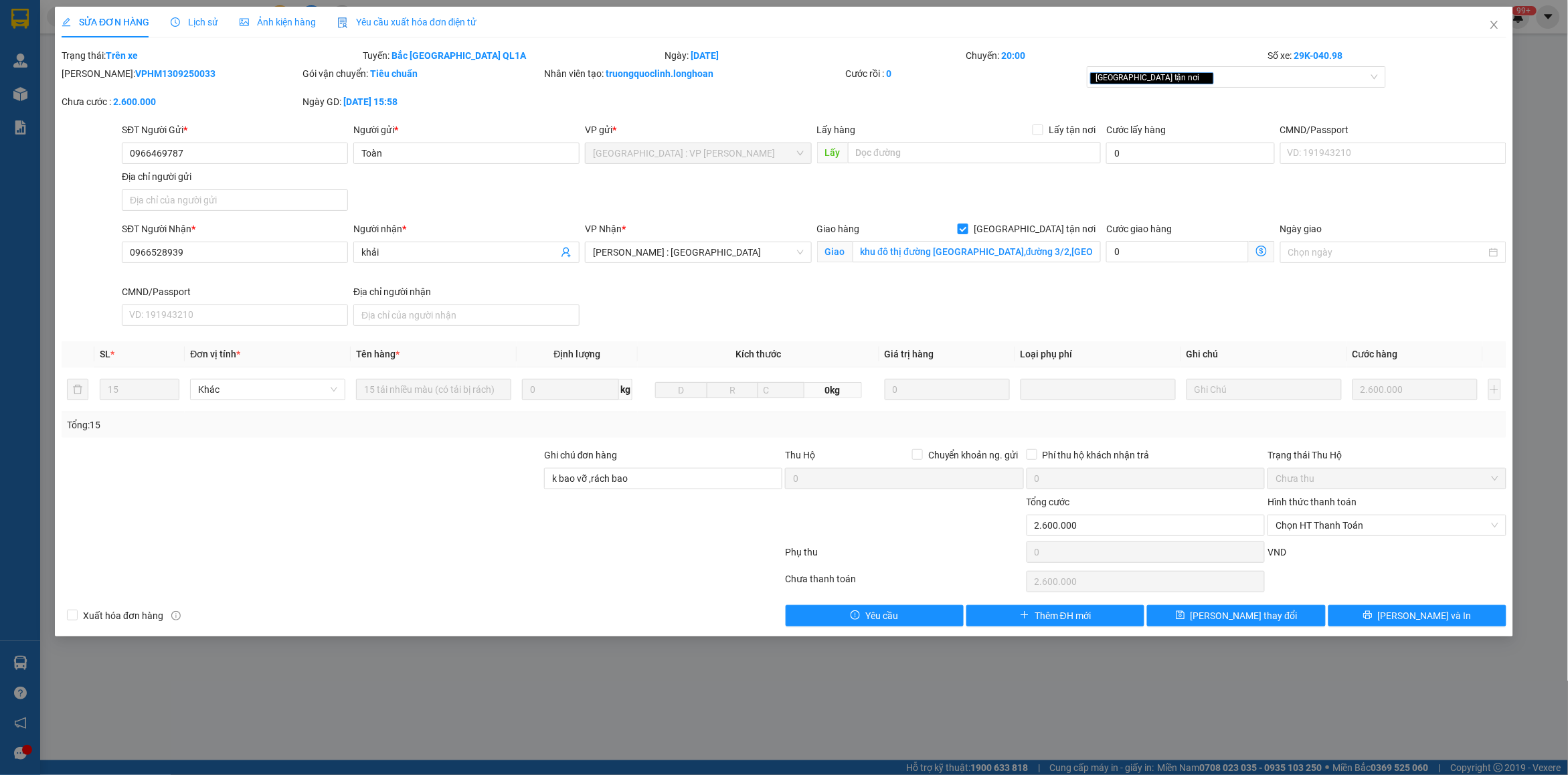
click at [178, 18] on icon "clock-circle" at bounding box center [175, 22] width 10 height 10
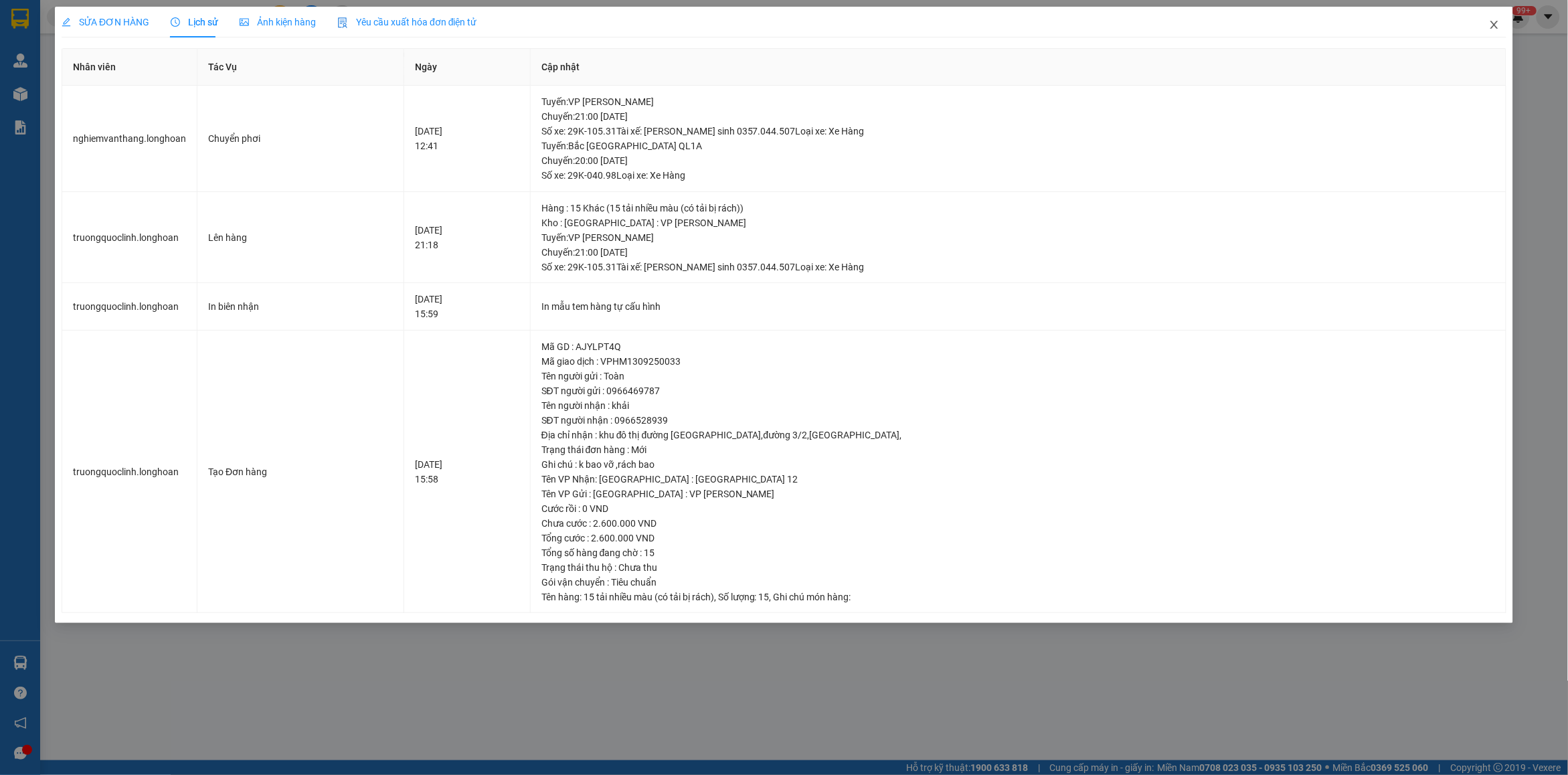
click at [1494, 20] on icon "close" at bounding box center [1494, 25] width 11 height 11
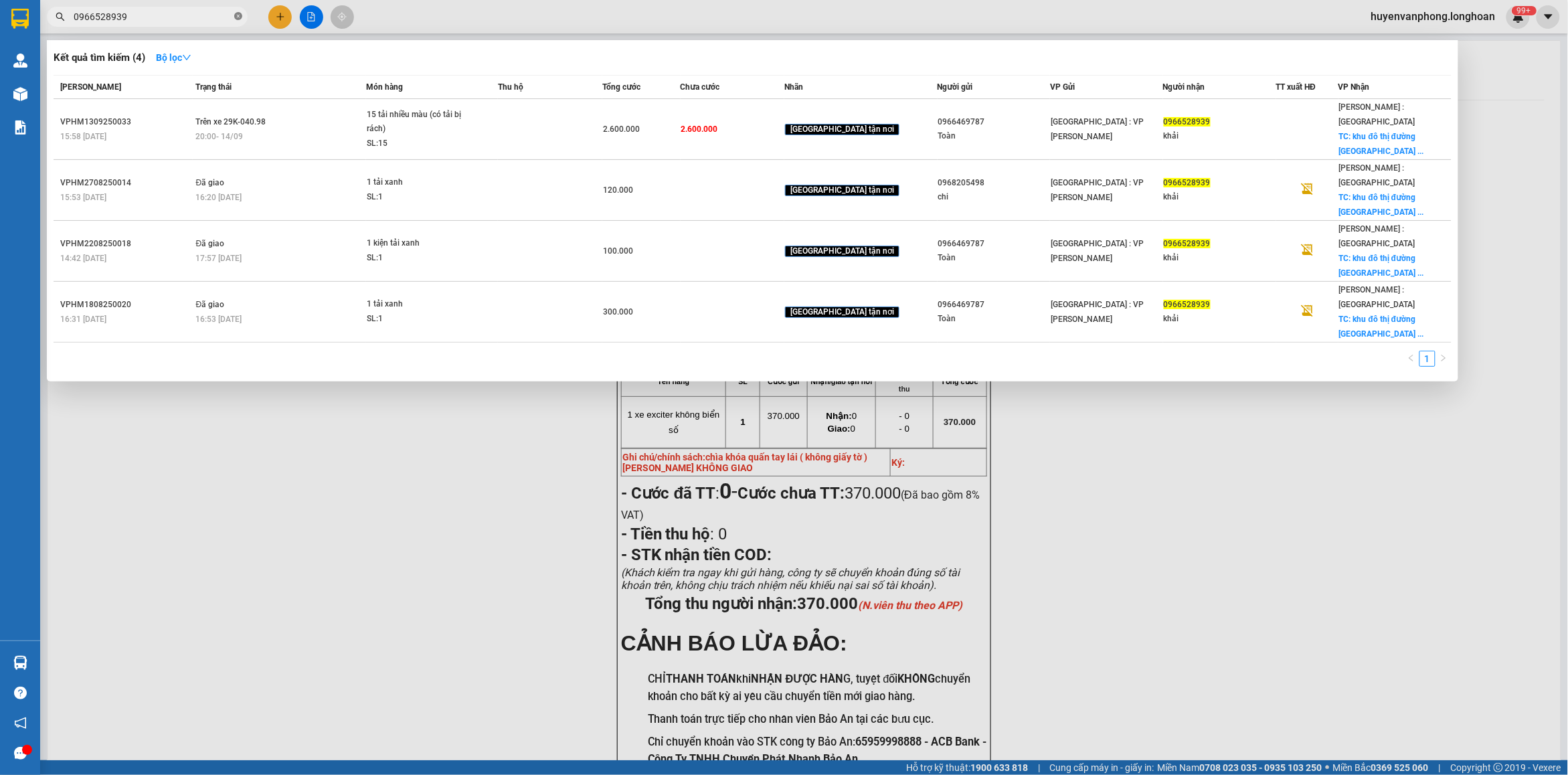
click at [238, 15] on icon "close-circle" at bounding box center [238, 16] width 8 height 8
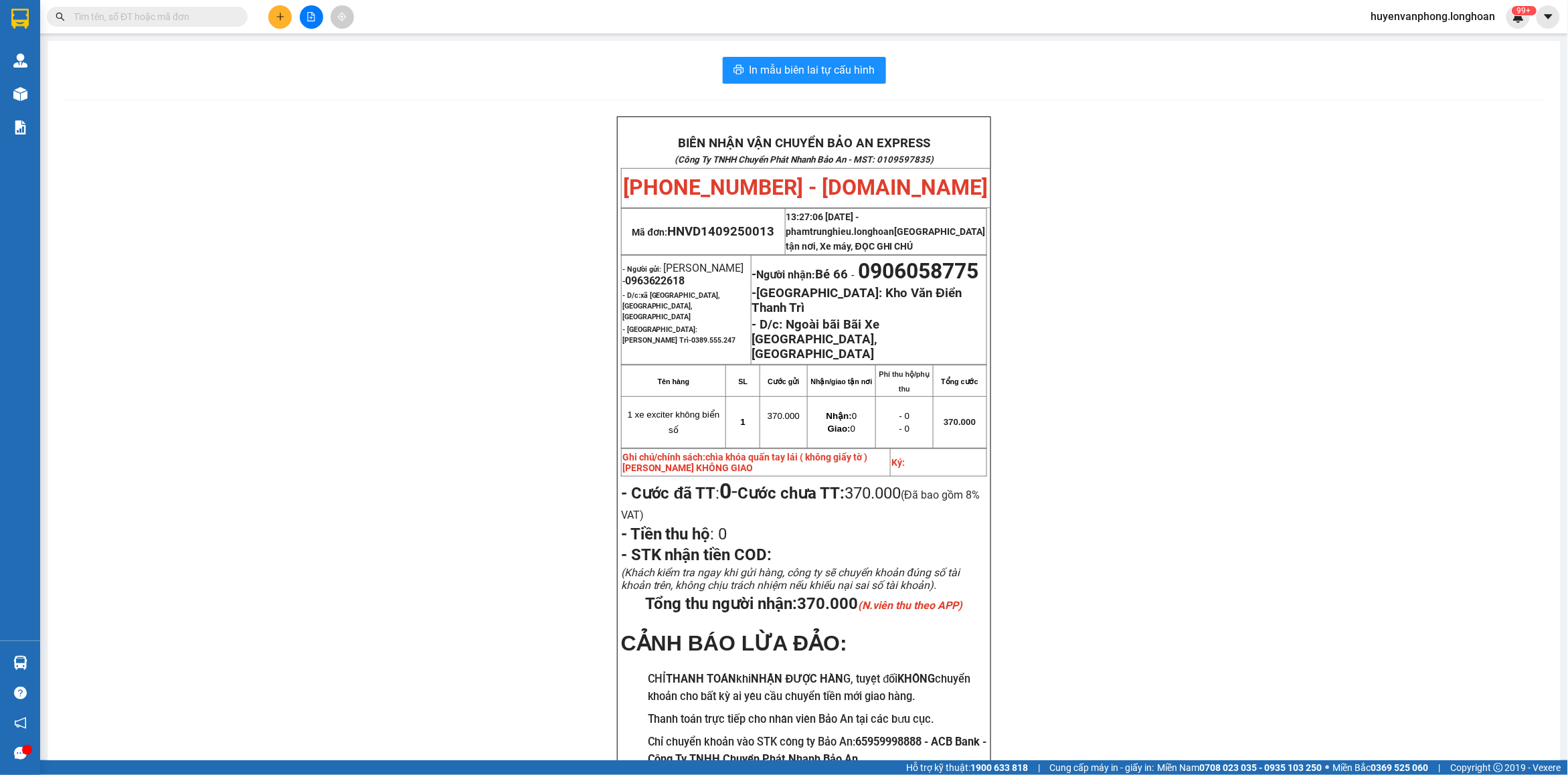
click at [169, 18] on input "text" at bounding box center [153, 17] width 158 height 15
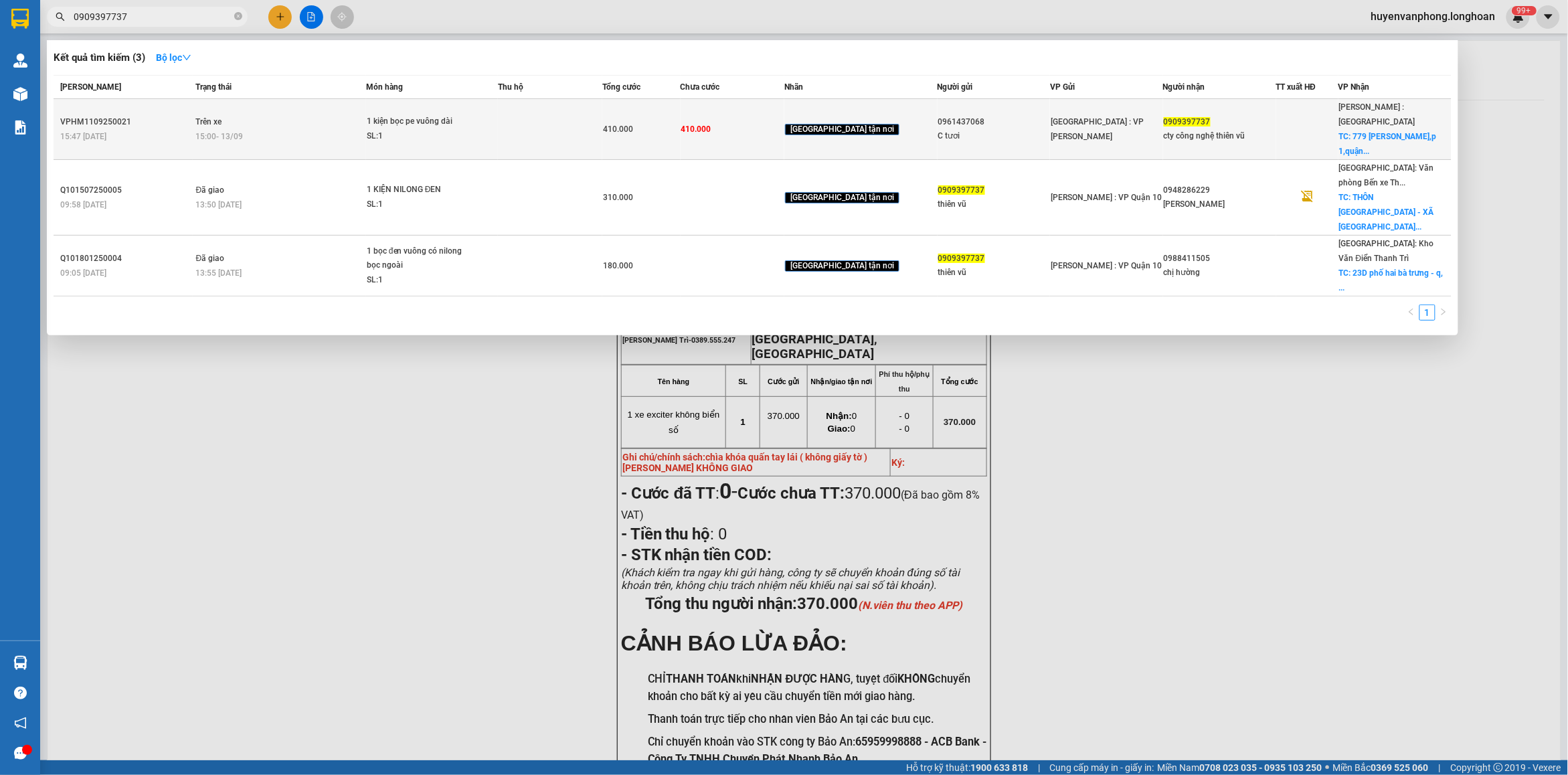
type input "0909397737"
click at [453, 119] on div "1 kiện bọc pe vuông dài" at bounding box center [416, 121] width 100 height 15
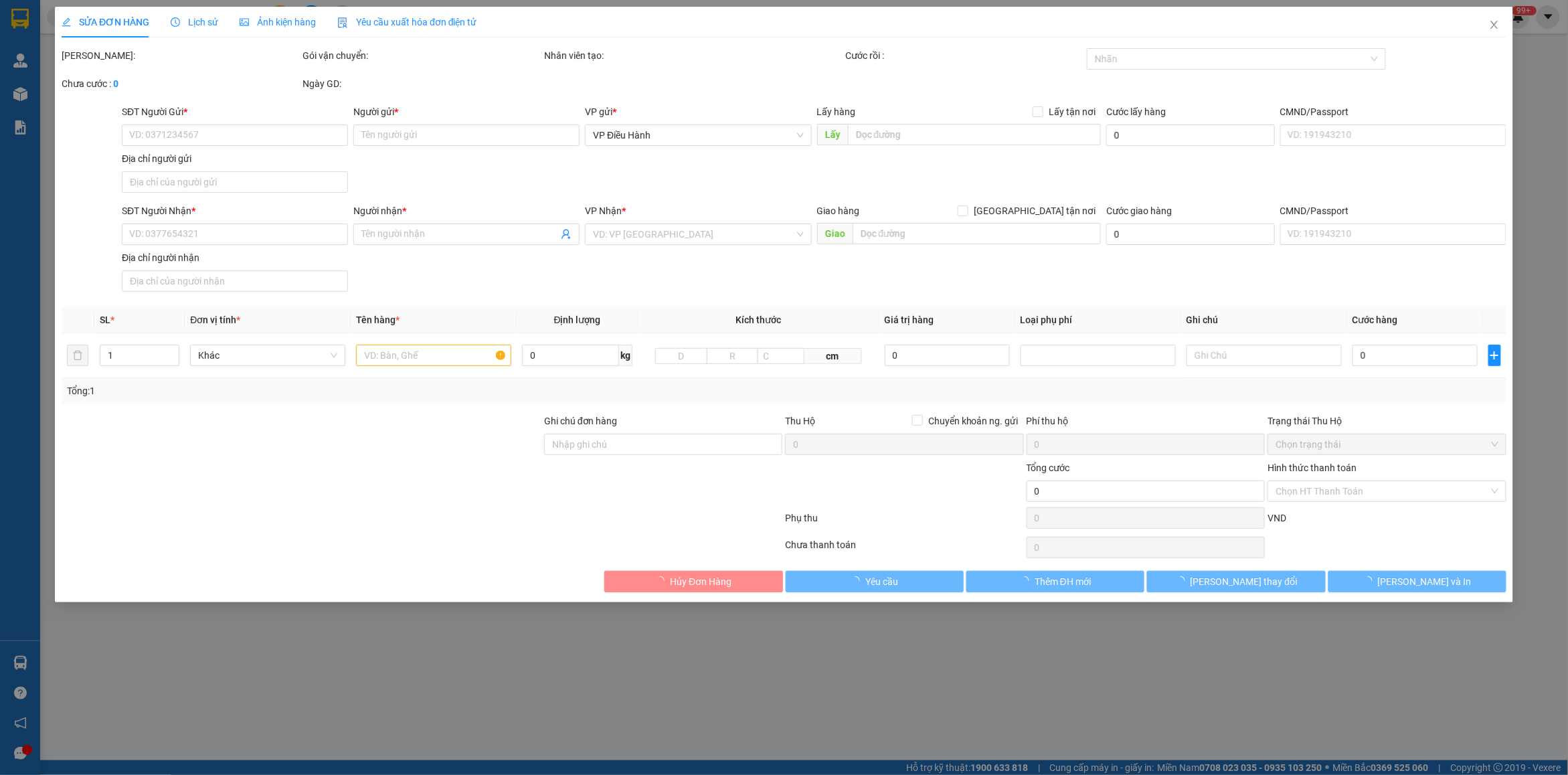
type input "0961437068"
type input "C tươi"
type input "0909397737"
type input "cty công nghệ thiên vũ"
checkbox input "true"
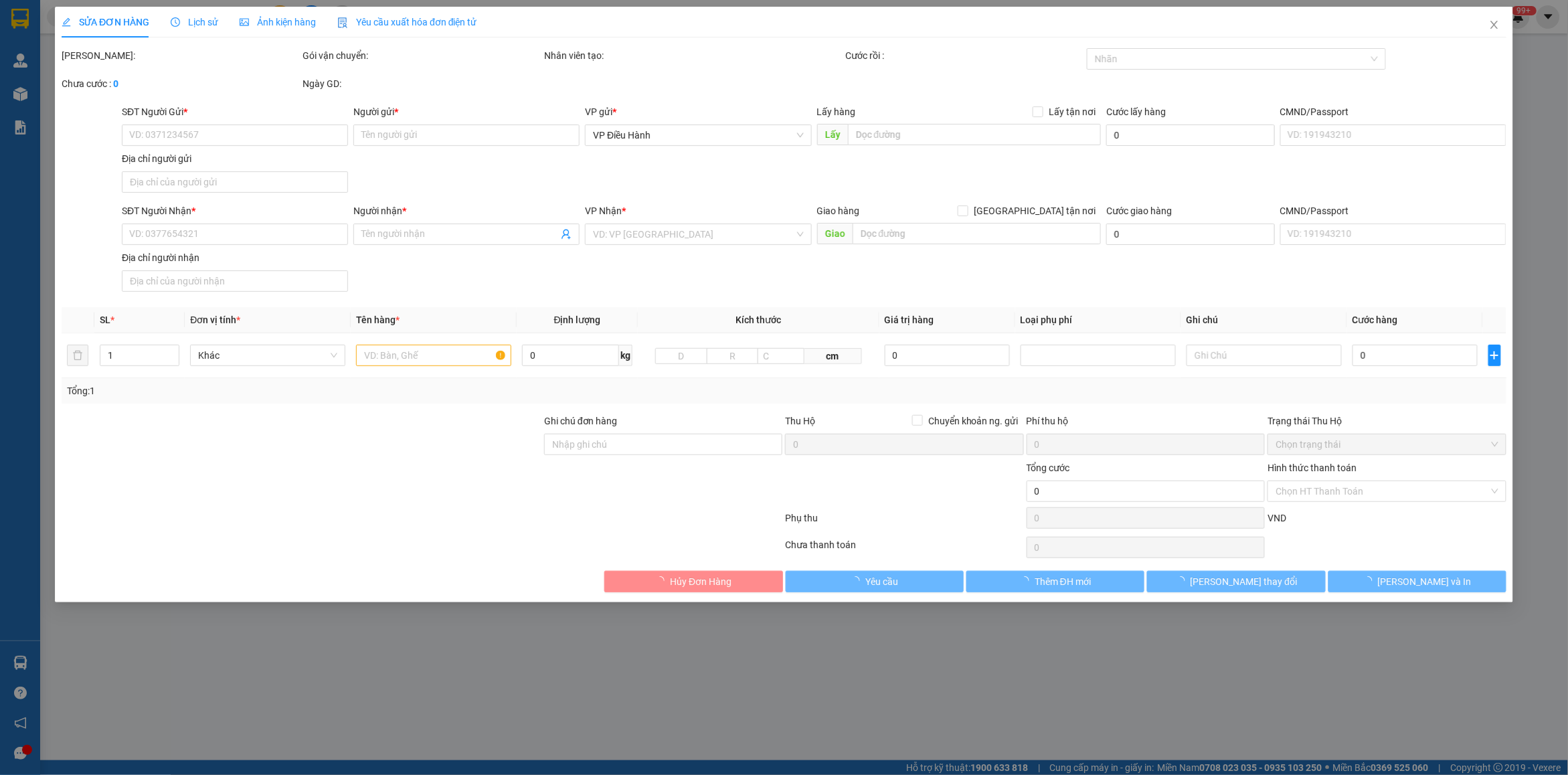
type input "779 [PERSON_NAME],p 1,quận 5,hcm"
type input "hàng k bao gẫy"
type input "410.000"
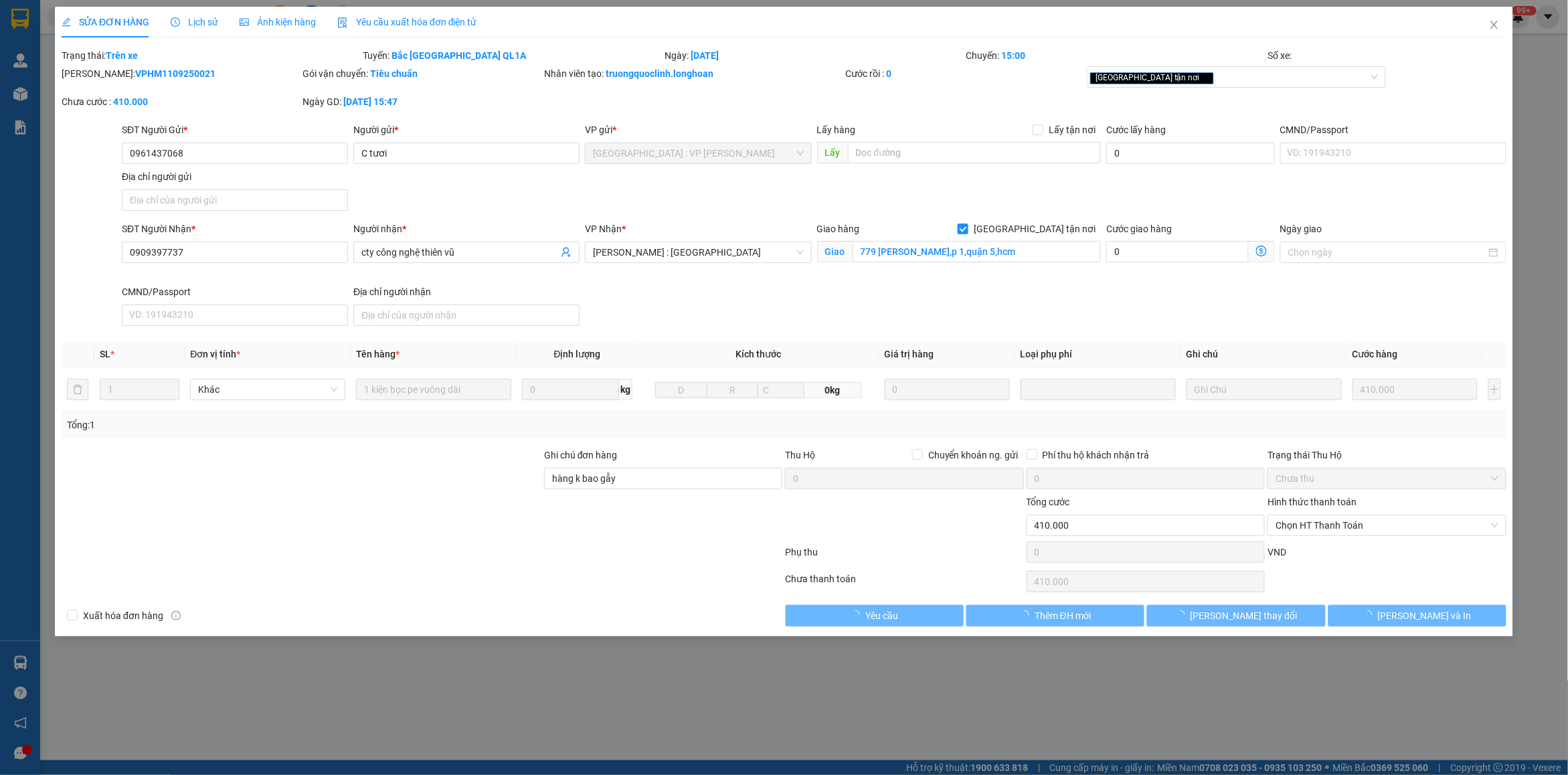
click at [194, 25] on span "Lịch sử" at bounding box center [194, 22] width 48 height 11
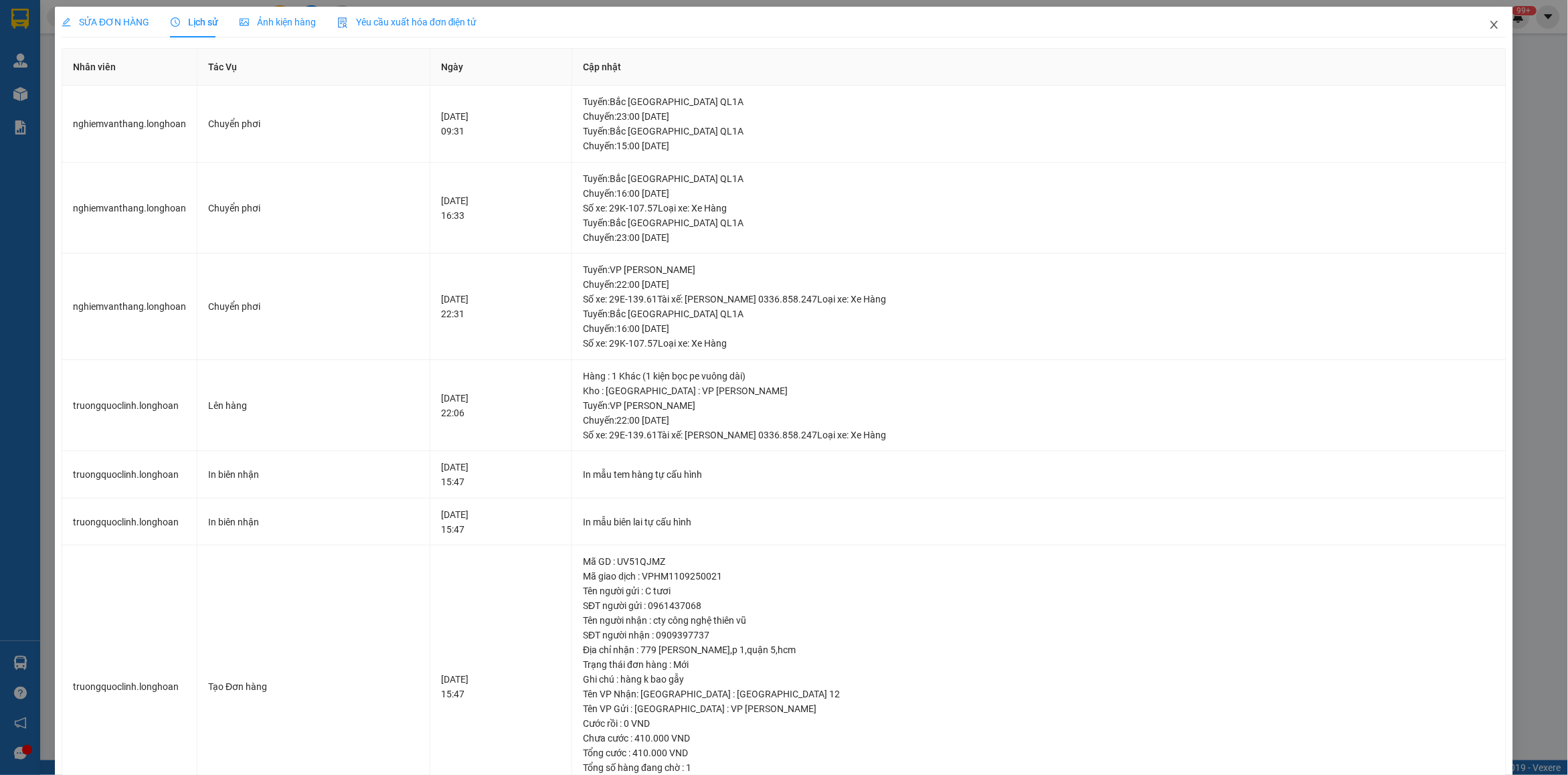
click at [1489, 25] on span "Close" at bounding box center [1494, 26] width 37 height 37
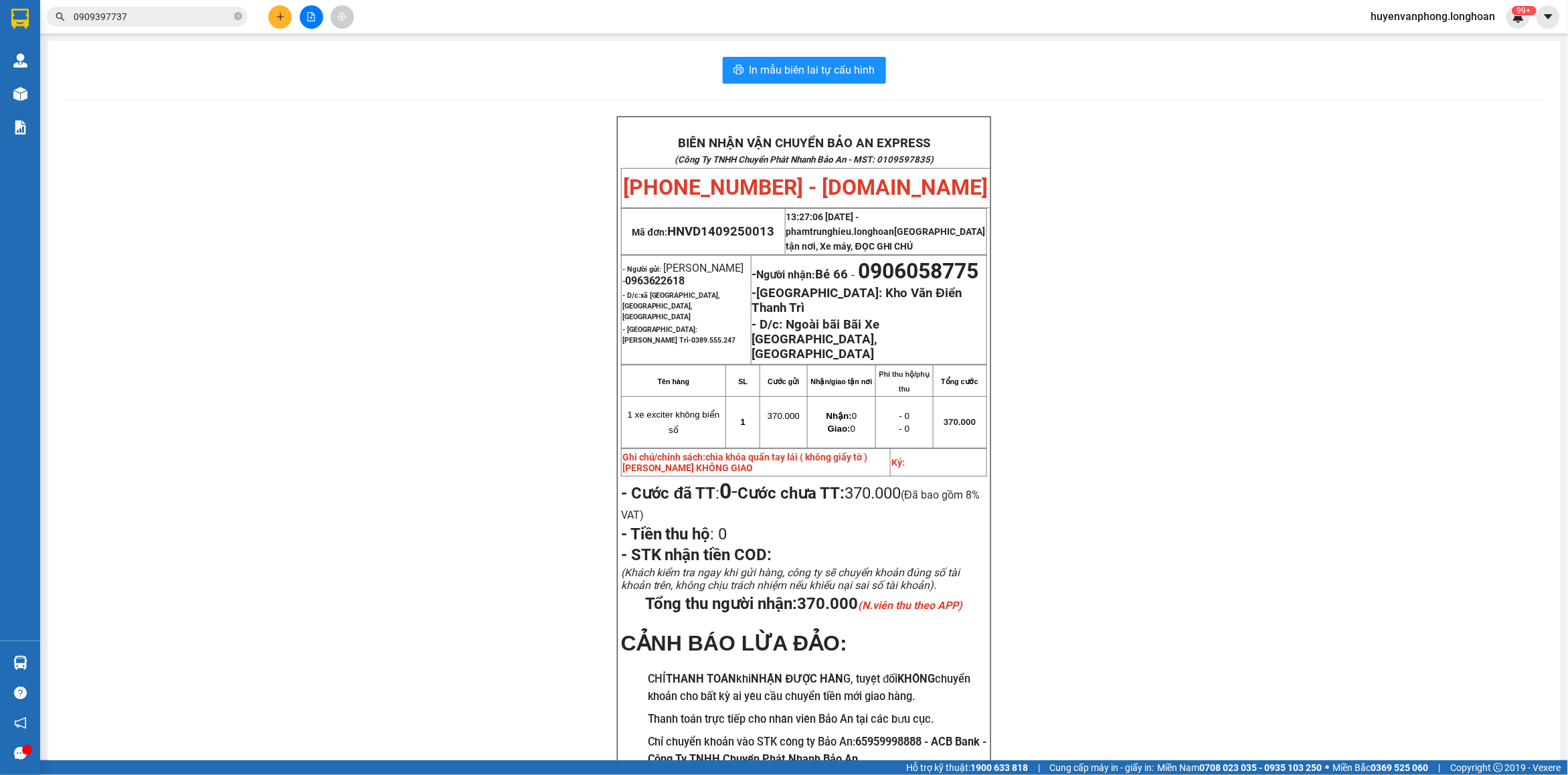
click at [185, 20] on input "0909397737" at bounding box center [153, 17] width 158 height 15
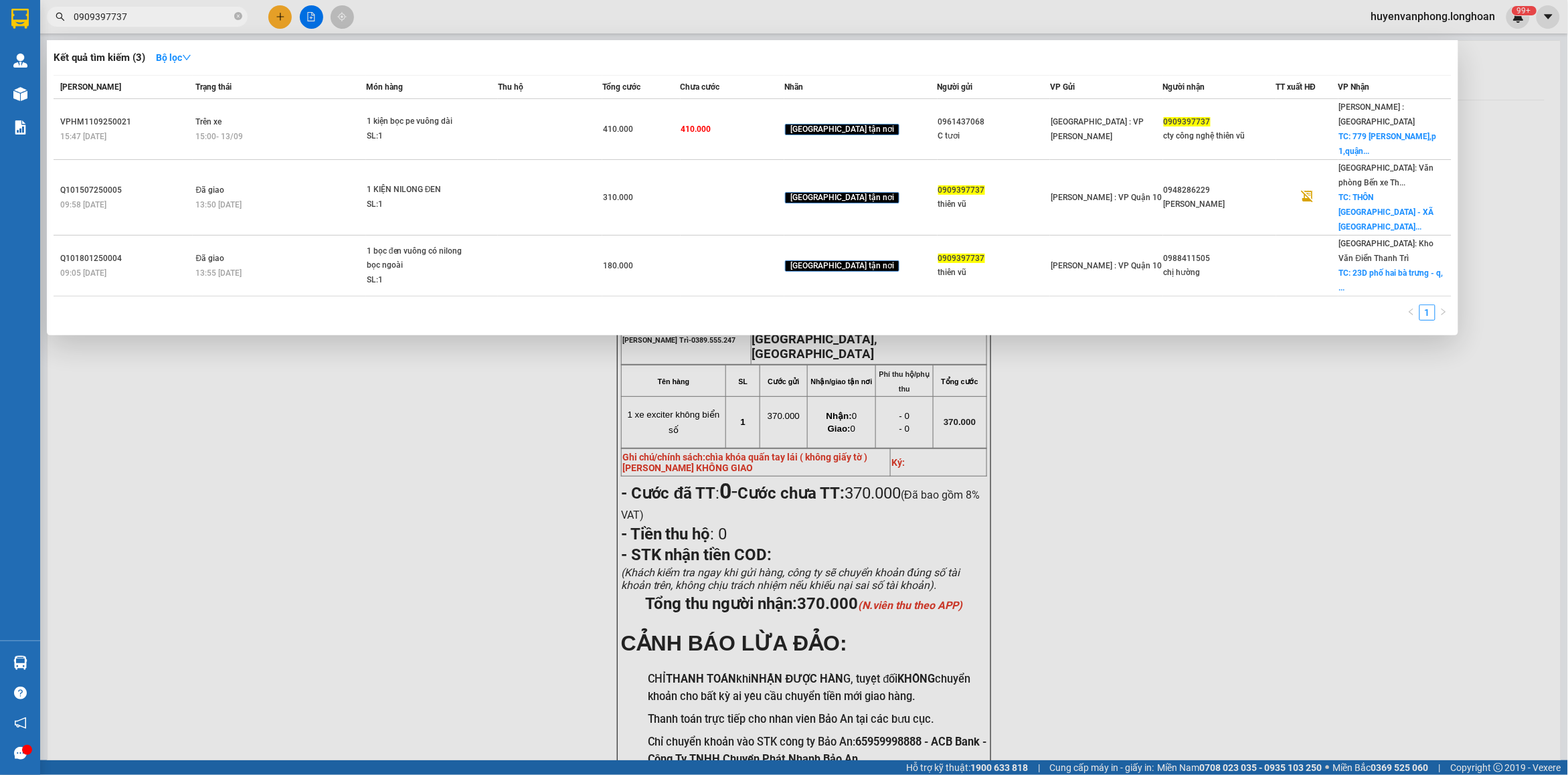
click at [185, 20] on input "0909397737" at bounding box center [153, 17] width 158 height 15
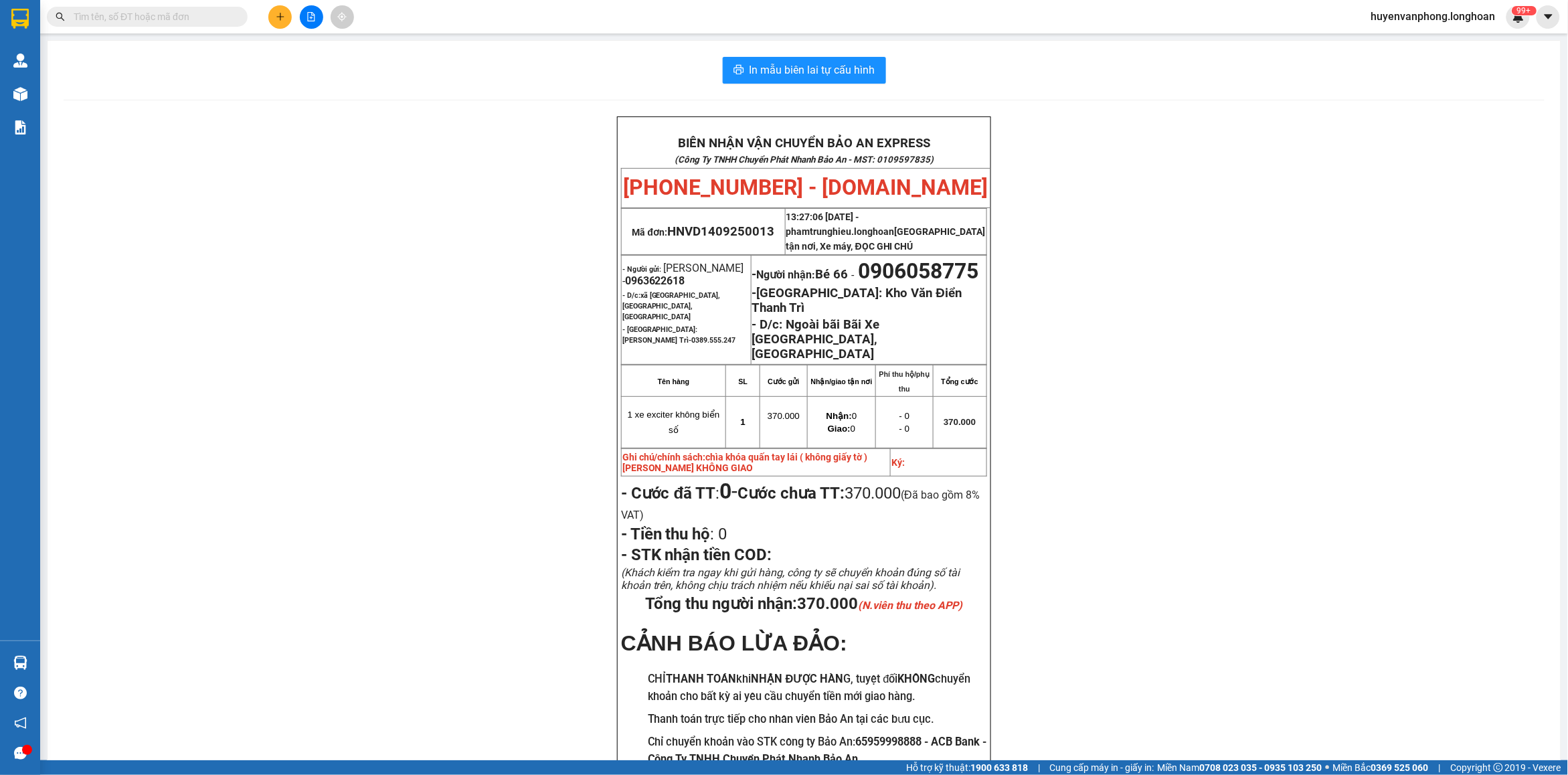
paste input "0909269224"
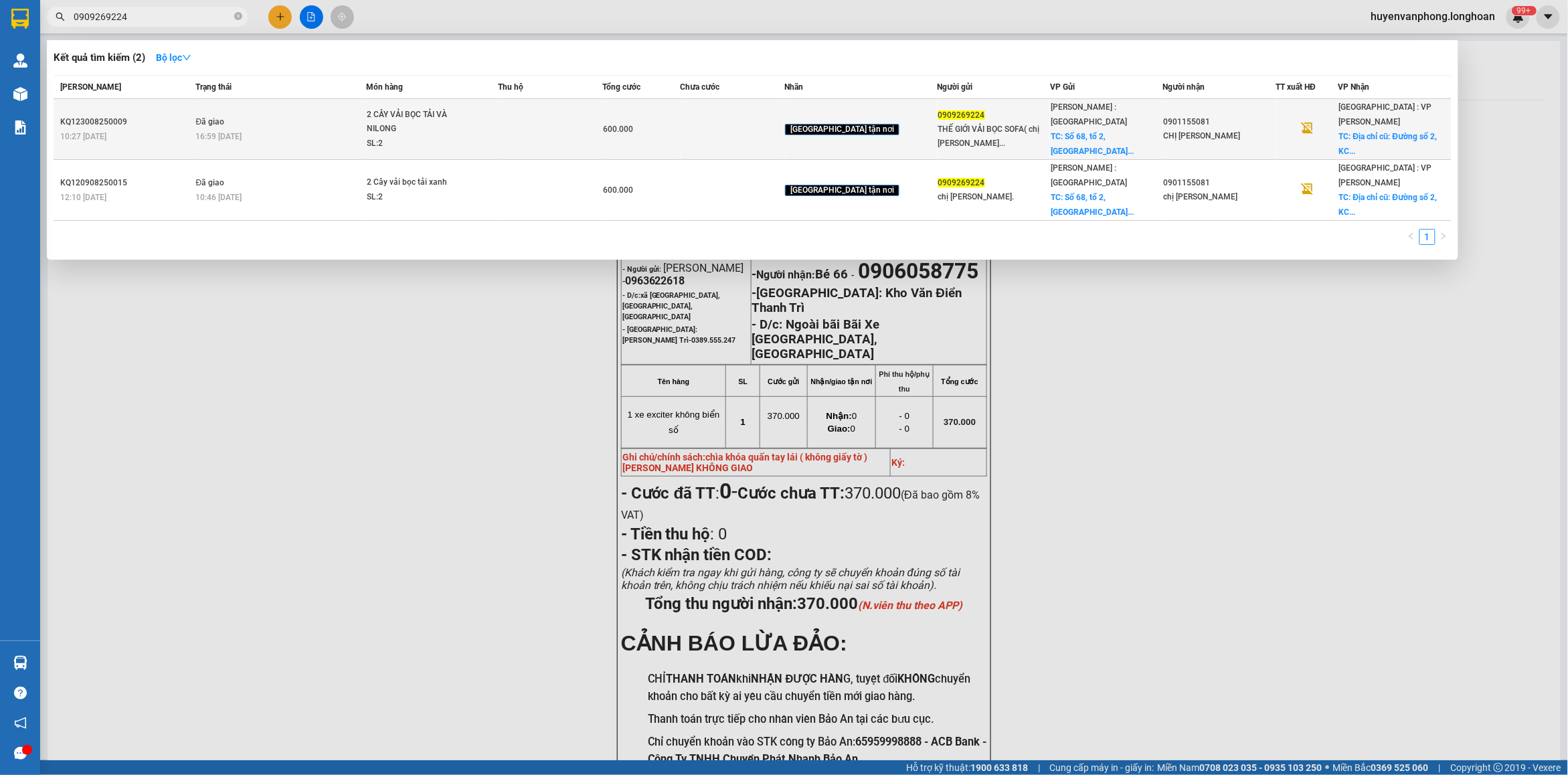
type input "0909269224"
click at [306, 114] on td "Đã giao 16:59 [DATE]" at bounding box center [278, 129] width 173 height 61
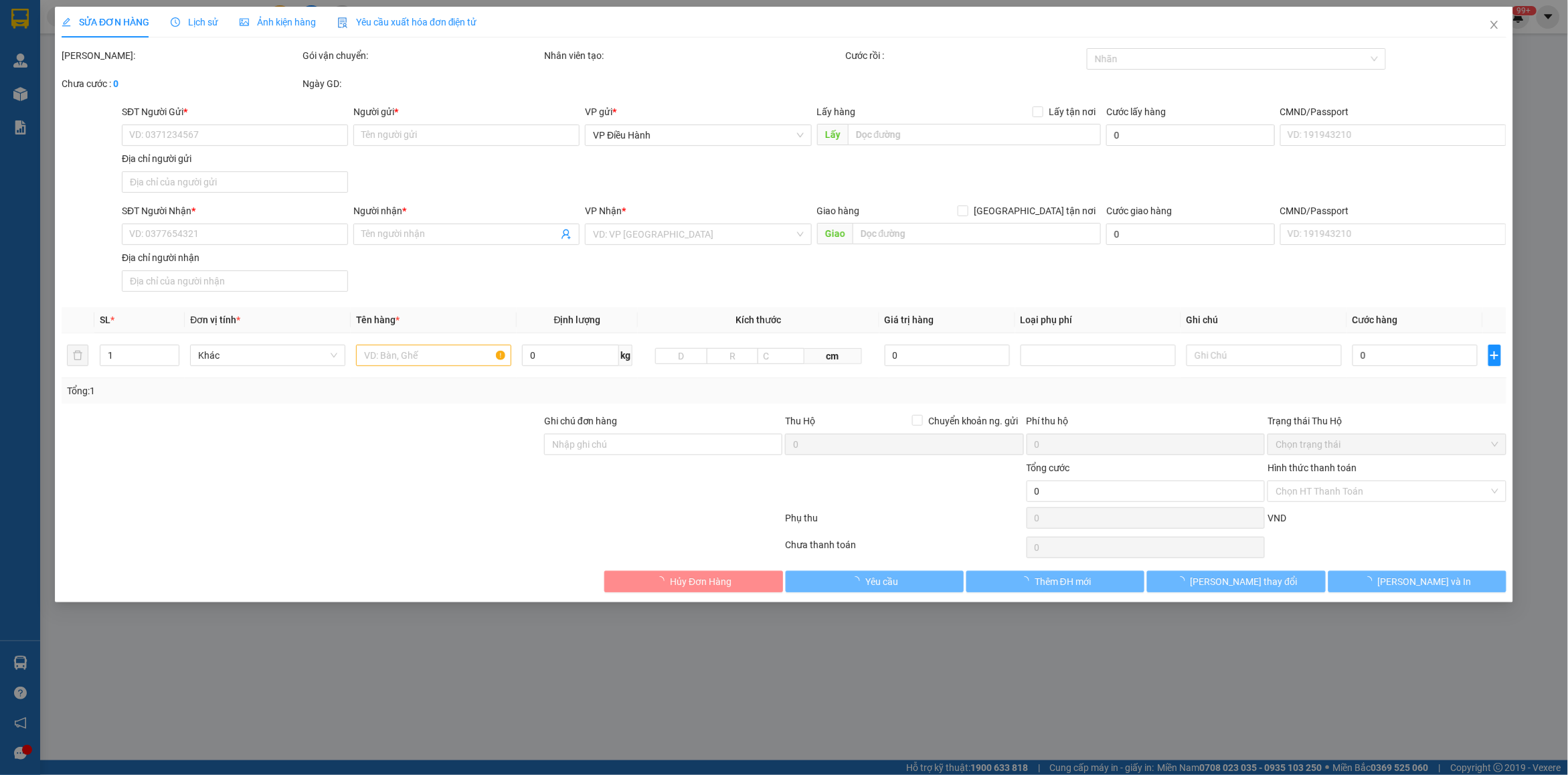
type input "0909269224"
type input "THẾ GIỚI VẢI BỌC SOFA( chị [PERSON_NAME])"
checkbox input "true"
type input "Số 68, tổ 2, [GEOGRAPHIC_DATA], [GEOGRAPHIC_DATA], [GEOGRAPHIC_DATA], [GEOGRAPH…"
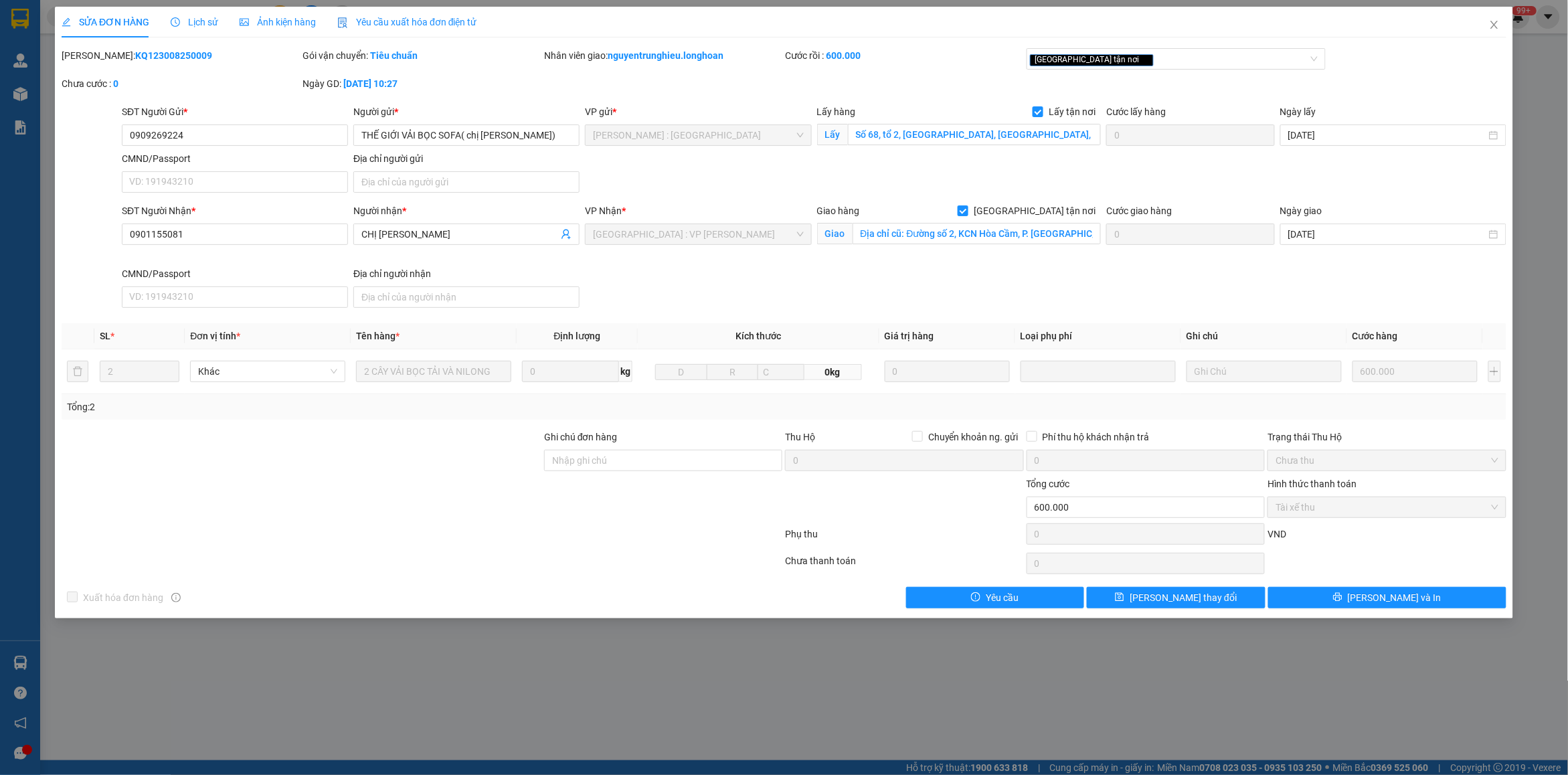
drag, startPoint x: 96, startPoint y: 54, endPoint x: 188, endPoint y: 53, distance: 92.0
click at [188, 53] on div "Mã ĐH: KQ123008250009" at bounding box center [180, 55] width 239 height 15
copy b "KQ123008250009"
drag, startPoint x: 1495, startPoint y: 31, endPoint x: 1233, endPoint y: 67, distance: 264.5
click at [1464, 35] on div "SỬA ĐƠN HÀNG Lịch sử Ảnh kiện hàng Yêu cầu xuất hóa đơn điện tử Total Paid Fee …" at bounding box center [784, 313] width 1458 height 612
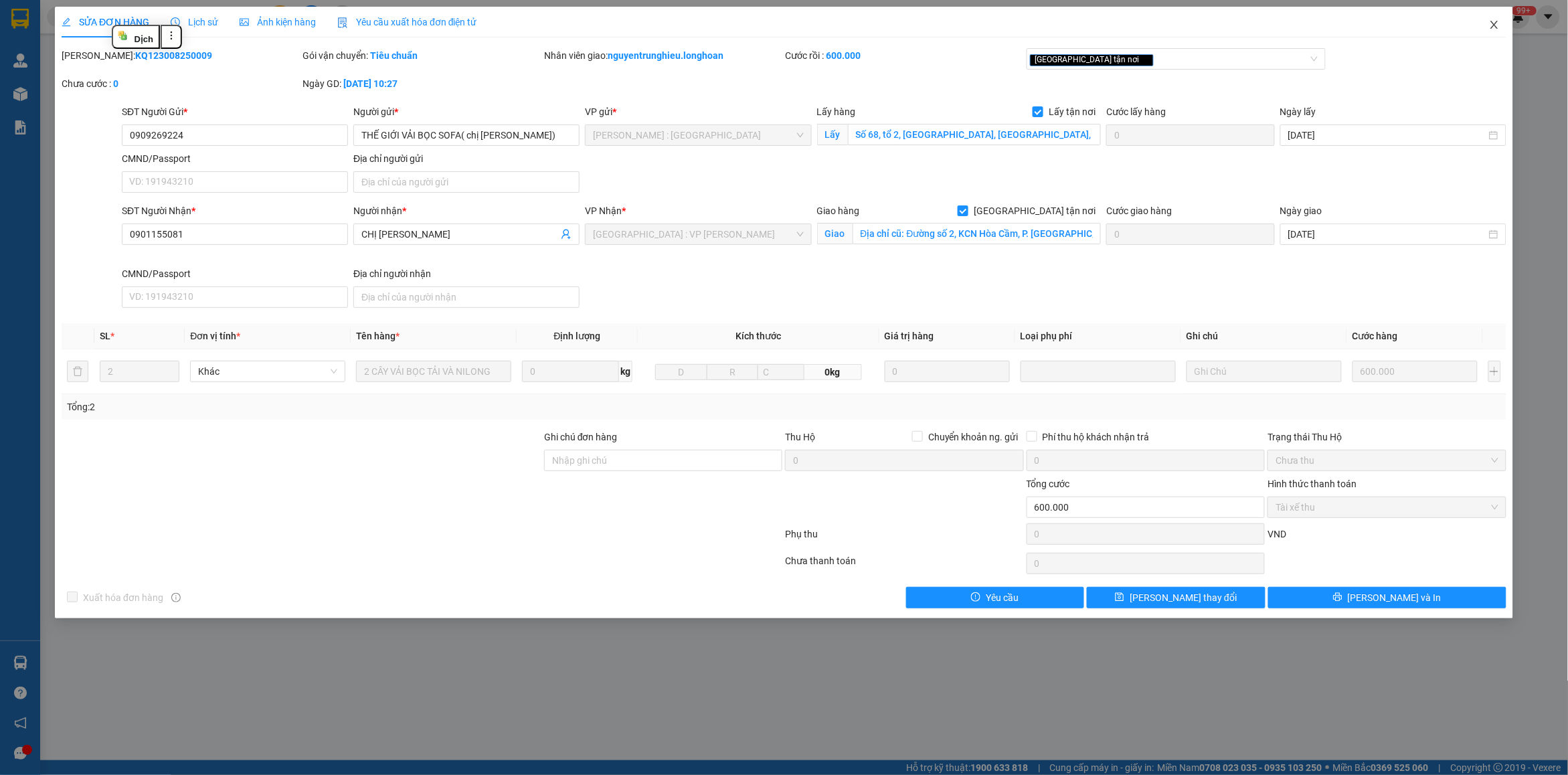
click at [1495, 20] on icon "close" at bounding box center [1494, 25] width 11 height 11
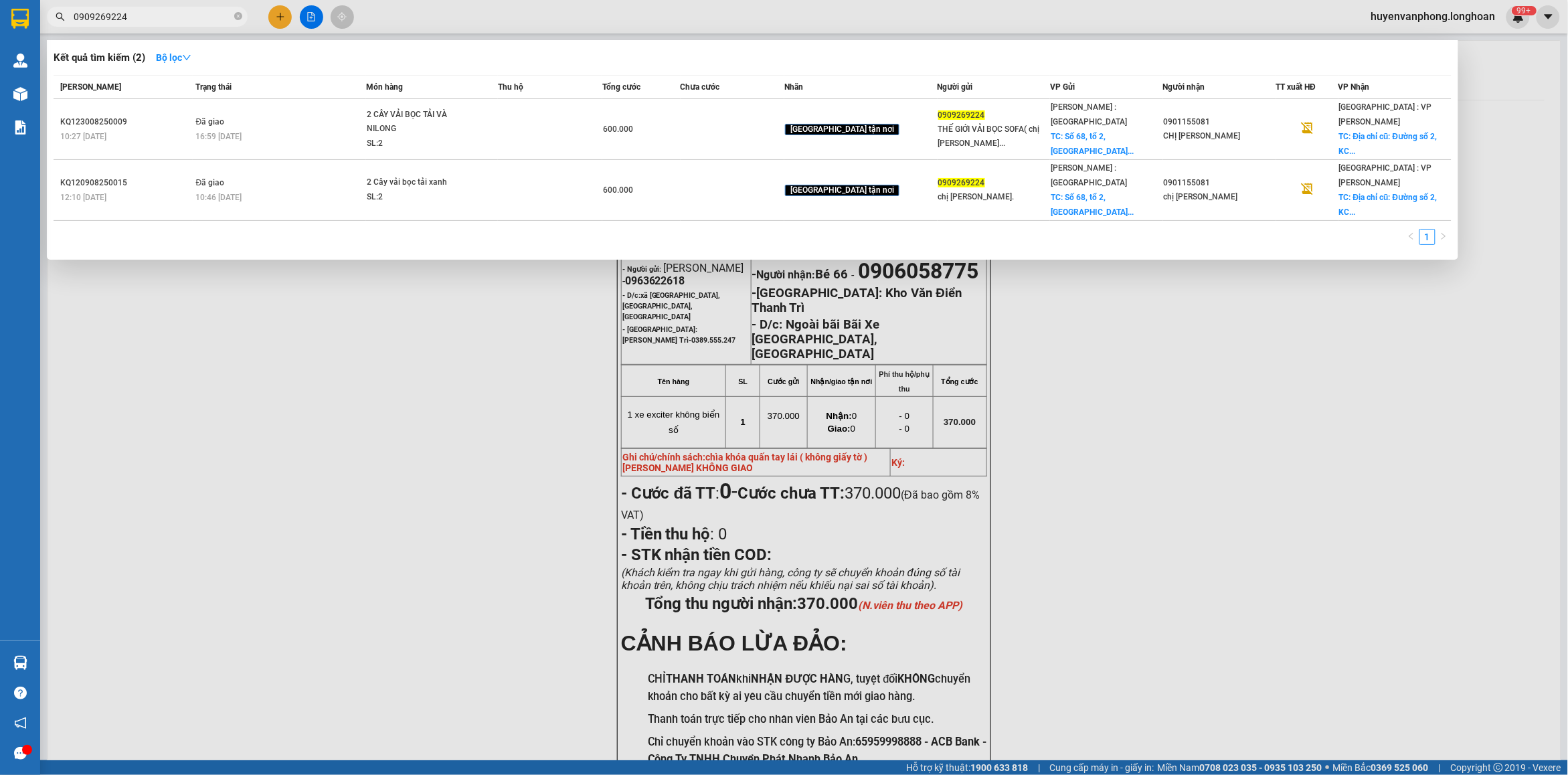
click at [221, 18] on input "0909269224" at bounding box center [153, 17] width 158 height 15
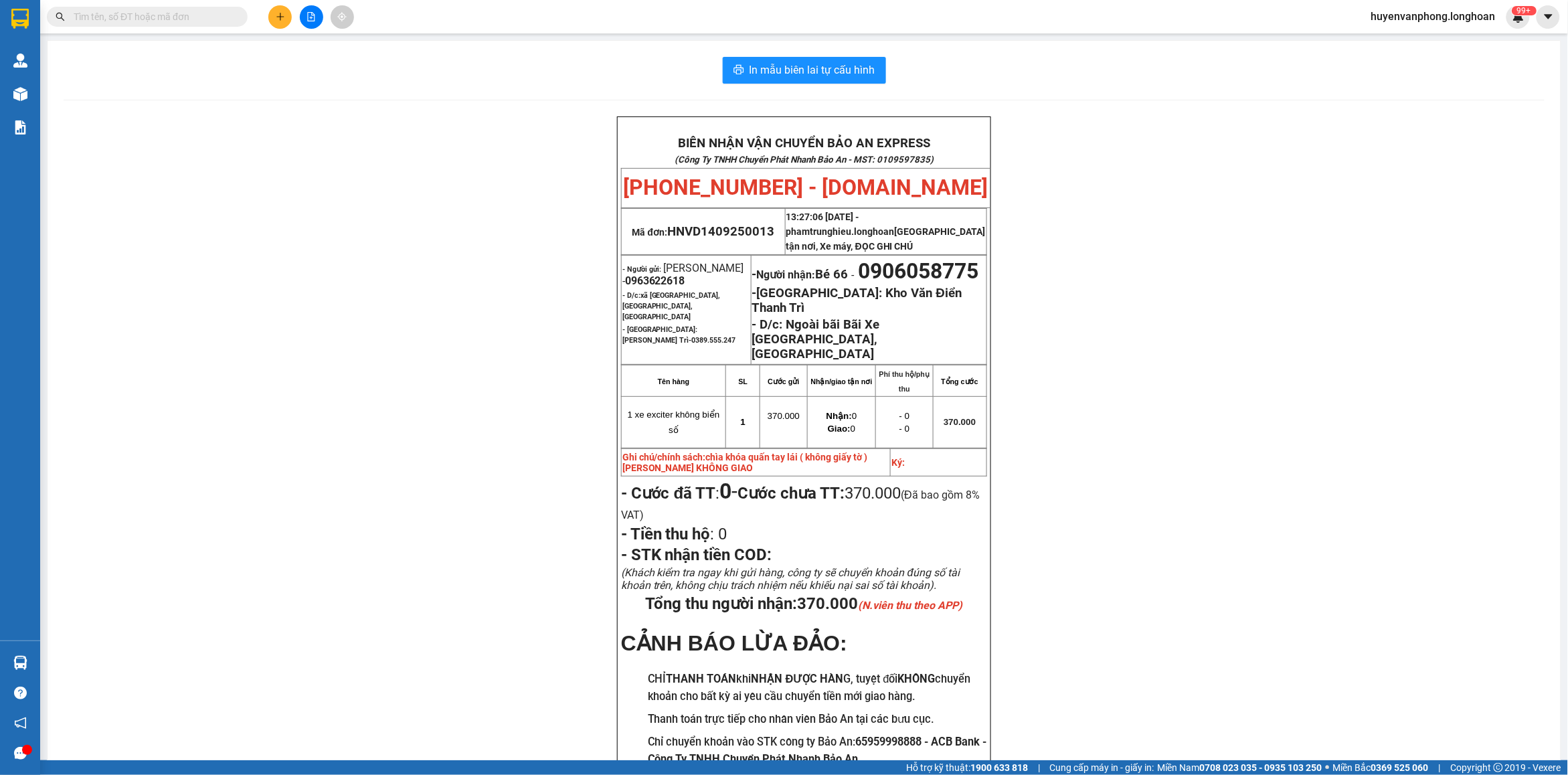
paste input "0974187737"
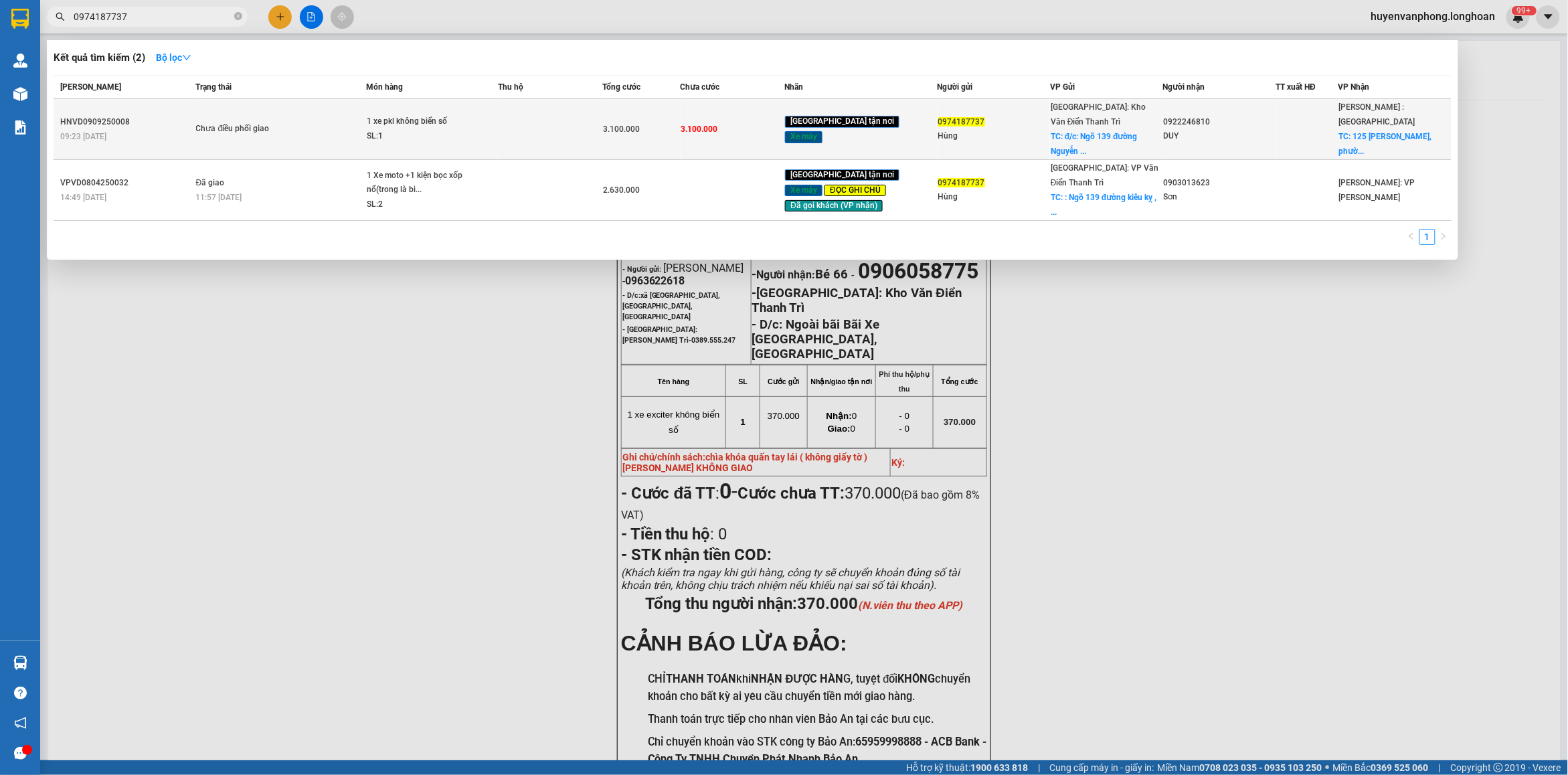
click at [396, 135] on div "SL: 1" at bounding box center [416, 137] width 100 height 15
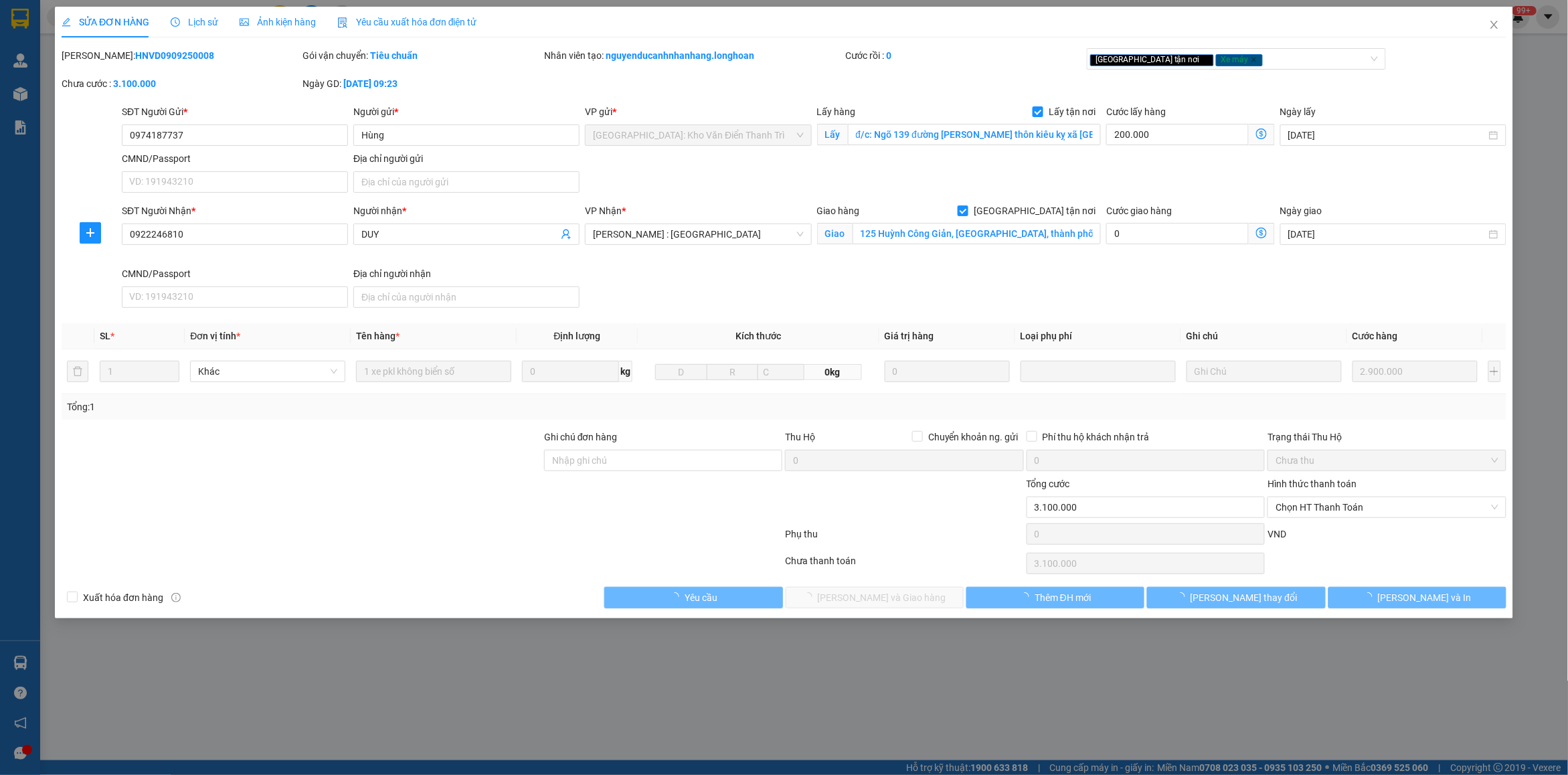
click at [188, 18] on span "Lịch sử" at bounding box center [194, 22] width 48 height 11
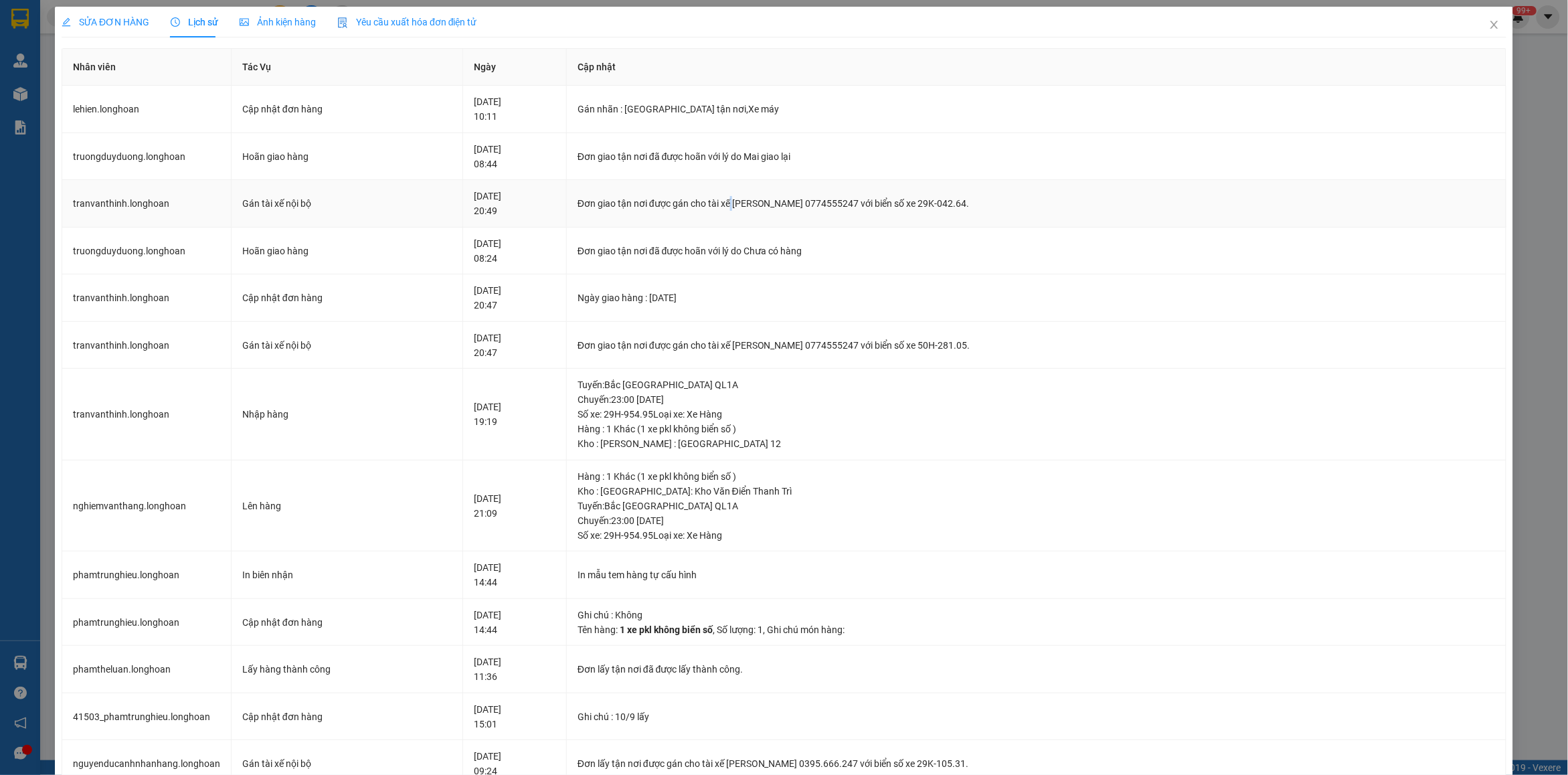
click at [751, 203] on div "Đơn giao tận nơi được gán cho tài xế [PERSON_NAME] 0774555247 với biển số xe 29…" at bounding box center [1036, 203] width 917 height 15
click at [815, 218] on td "Đơn giao tận nơi được gán cho tài xế [PERSON_NAME] 0774555247 với biển số xe 29…" at bounding box center [1036, 204] width 939 height 48
drag, startPoint x: 750, startPoint y: 203, endPoint x: 900, endPoint y: 201, distance: 150.0
click at [900, 201] on div "Đơn giao tận nơi được gán cho tài xế [PERSON_NAME] 0774555247 với biển số xe 29…" at bounding box center [1036, 203] width 917 height 15
copy div "[PERSON_NAME] 0774555247"
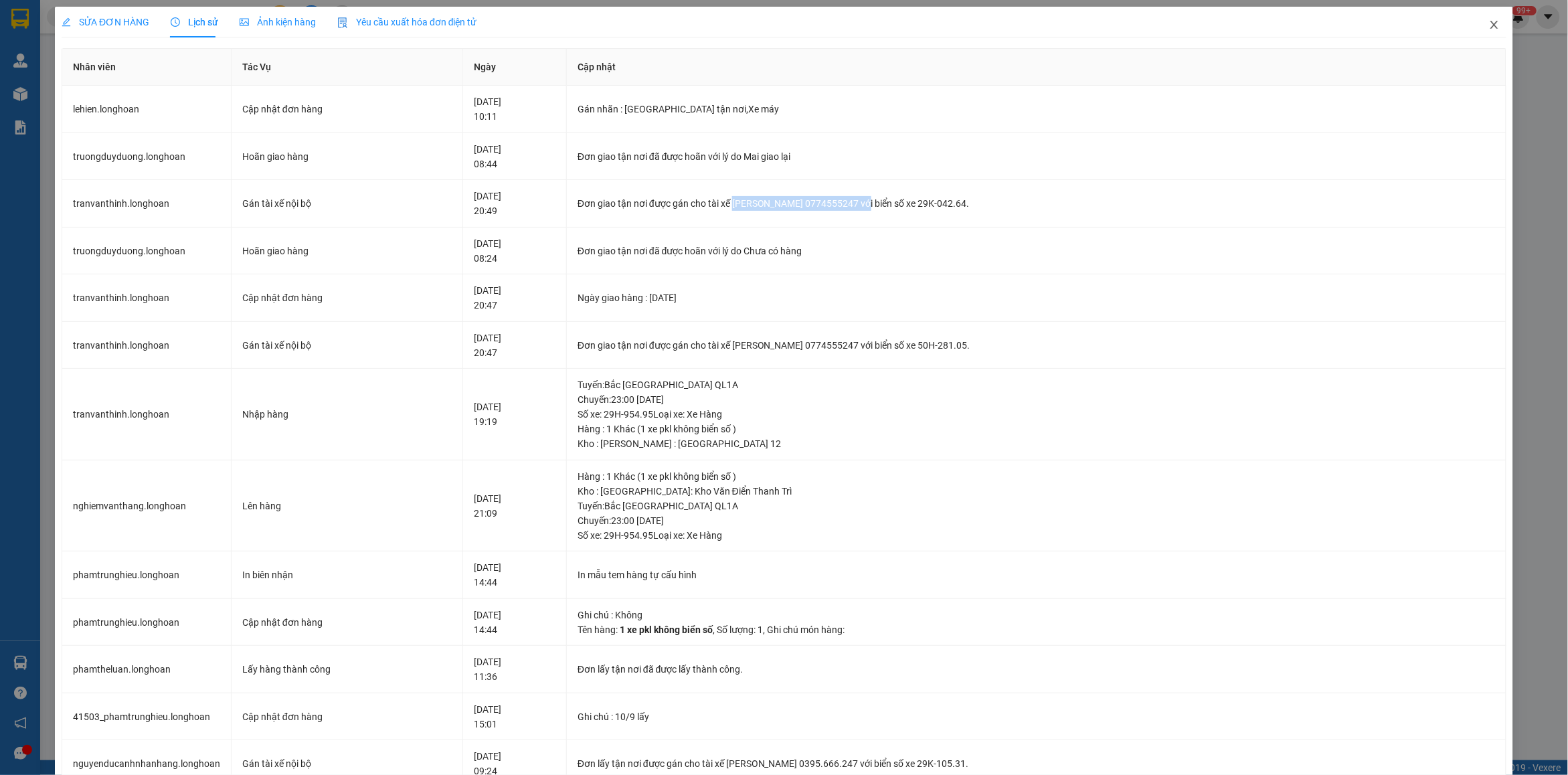
drag, startPoint x: 1477, startPoint y: 18, endPoint x: 462, endPoint y: 18, distance: 1015.0
click at [1475, 18] on span "Close" at bounding box center [1494, 26] width 37 height 37
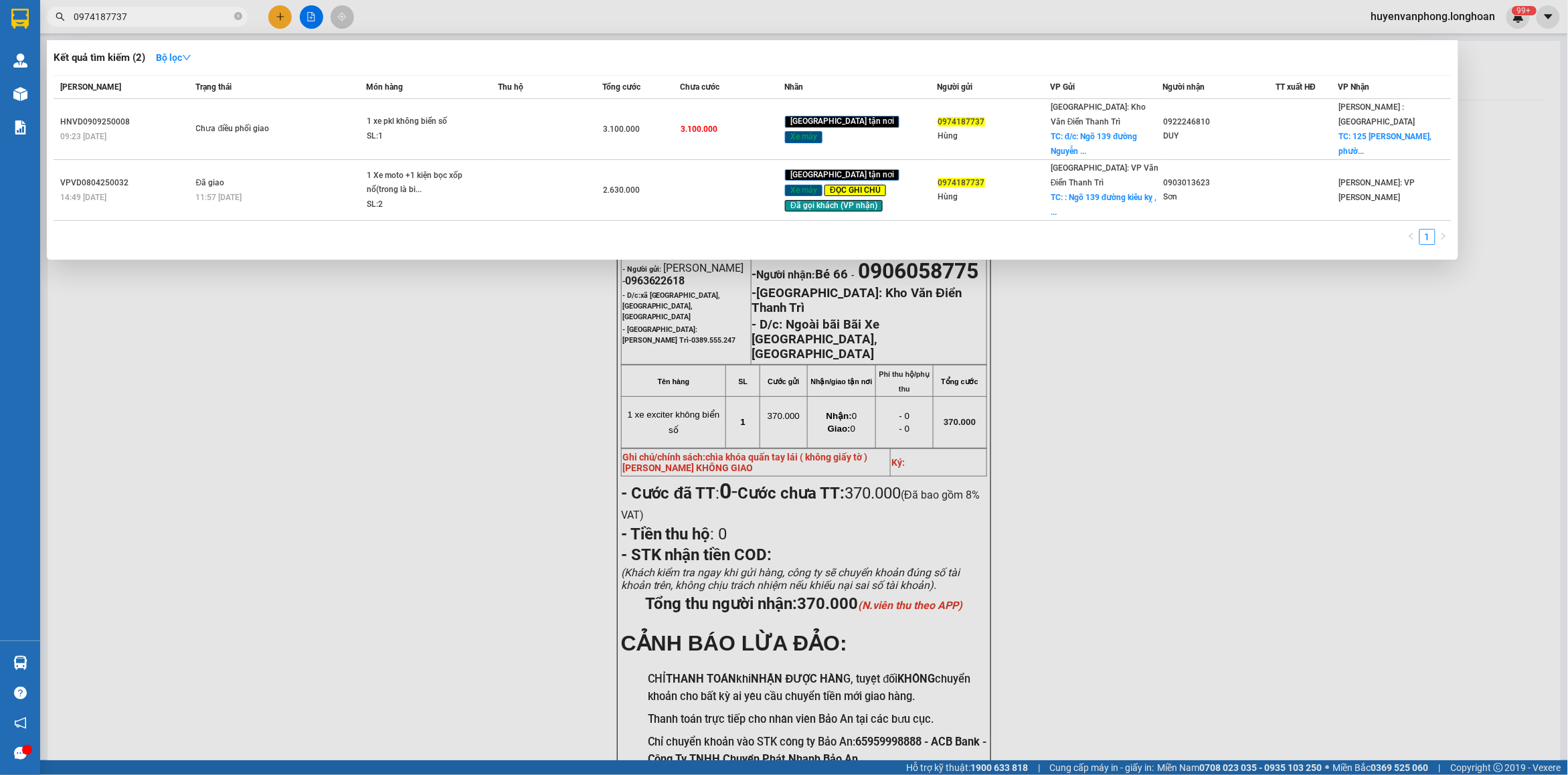
click at [135, 20] on input "0974187737" at bounding box center [153, 17] width 158 height 15
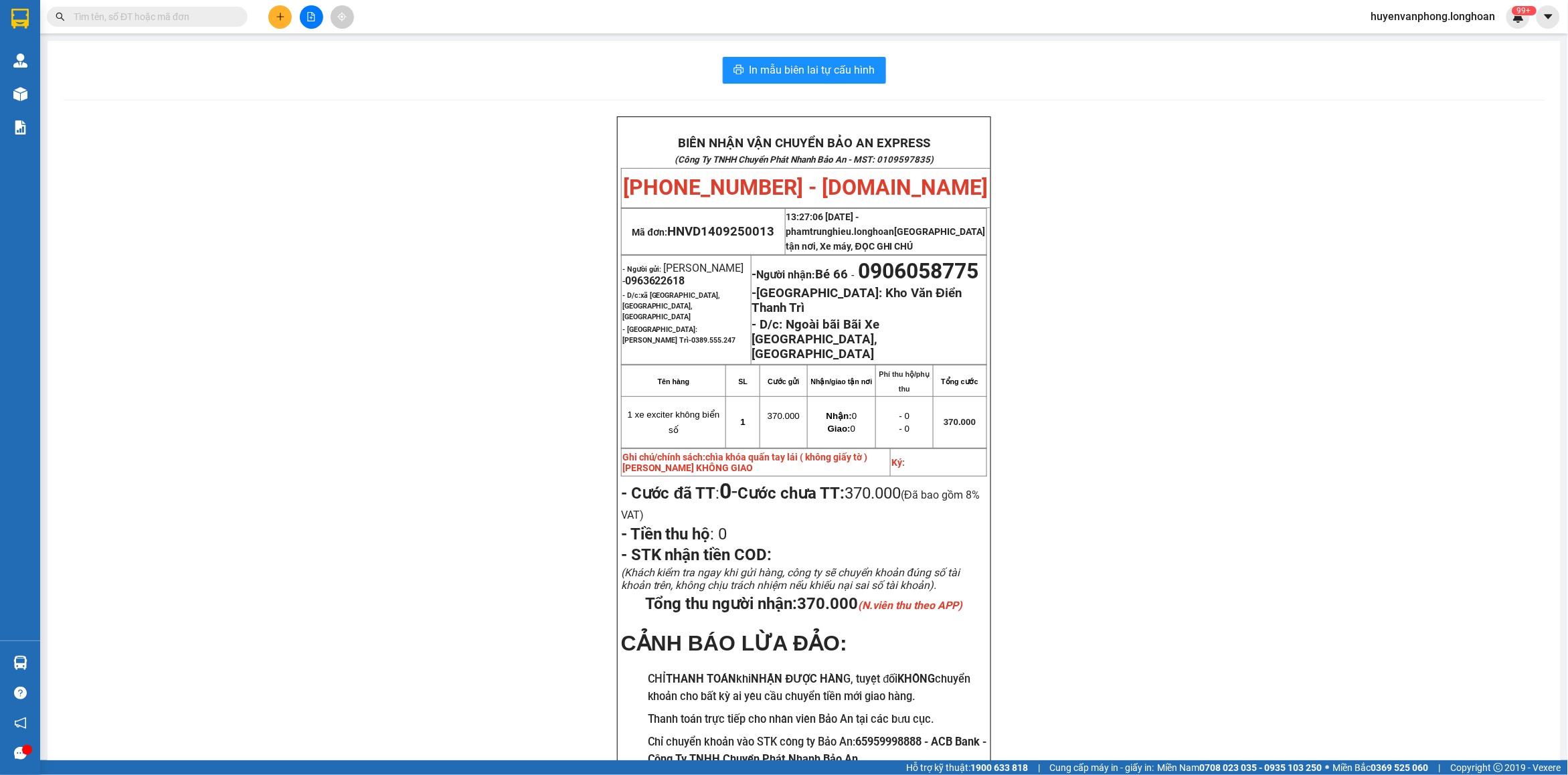
paste input "0909269224"
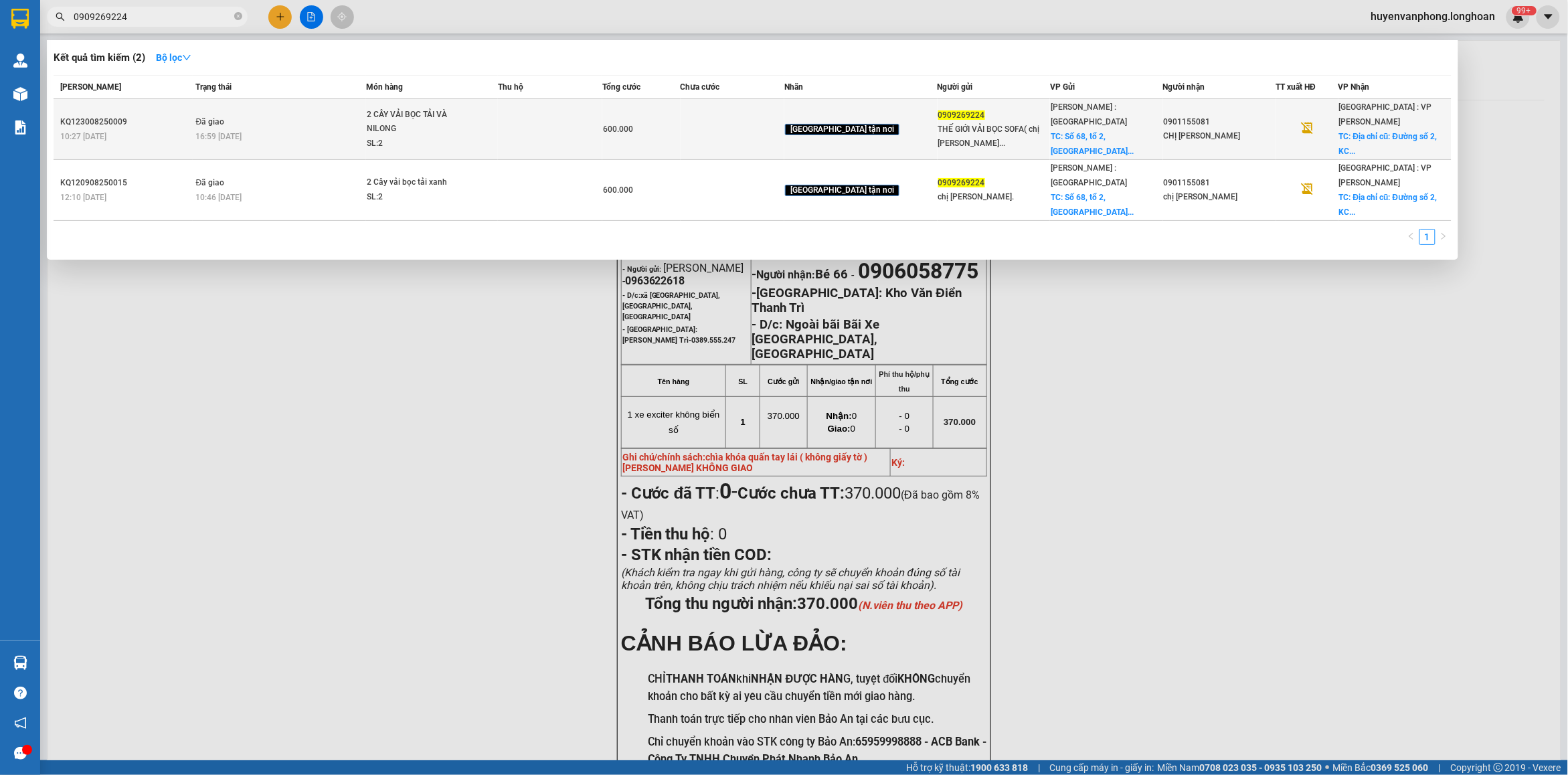
click at [429, 137] on div "SL: 2" at bounding box center [416, 144] width 100 height 15
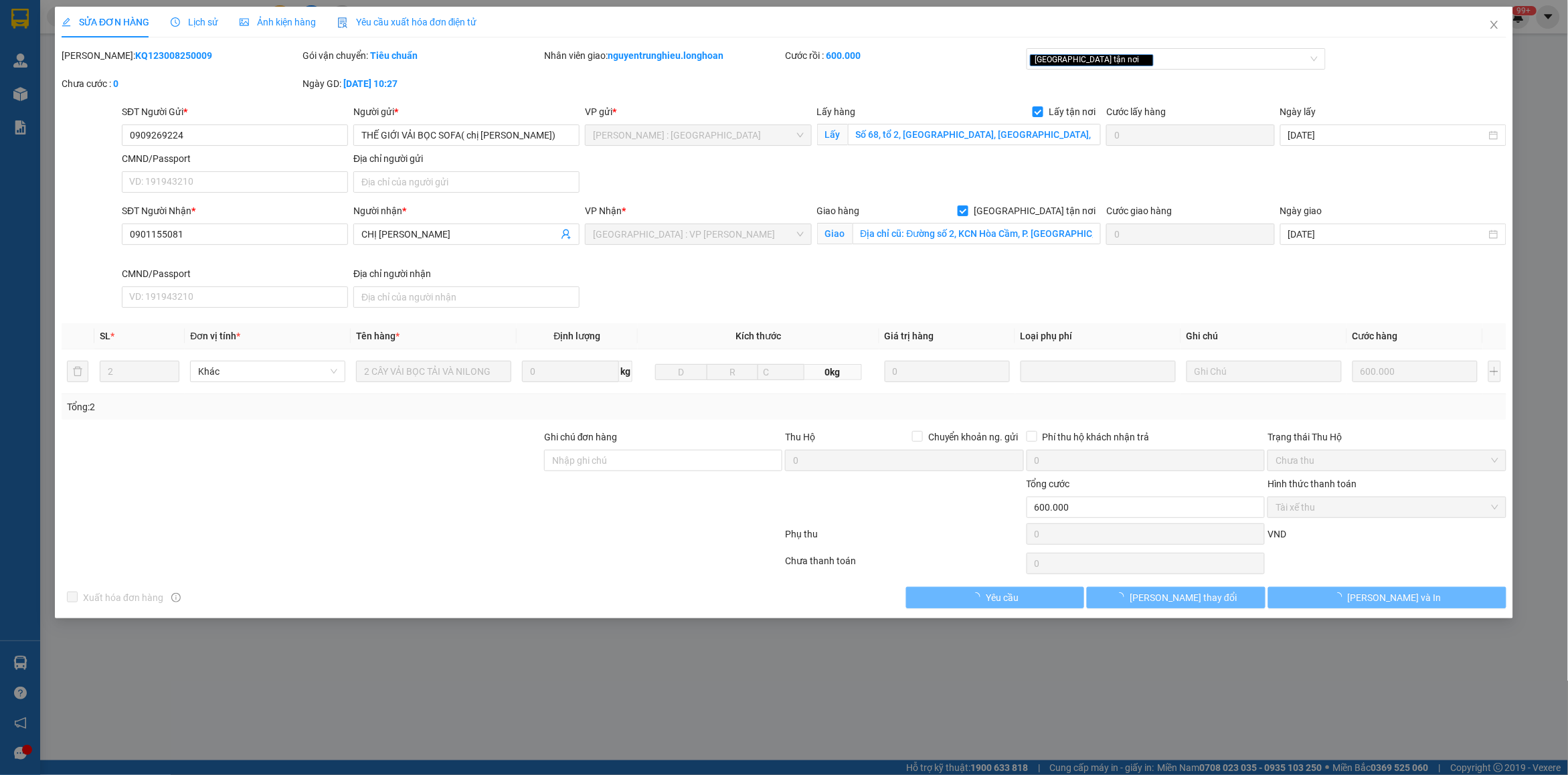
click at [191, 21] on span "Lịch sử" at bounding box center [194, 22] width 48 height 11
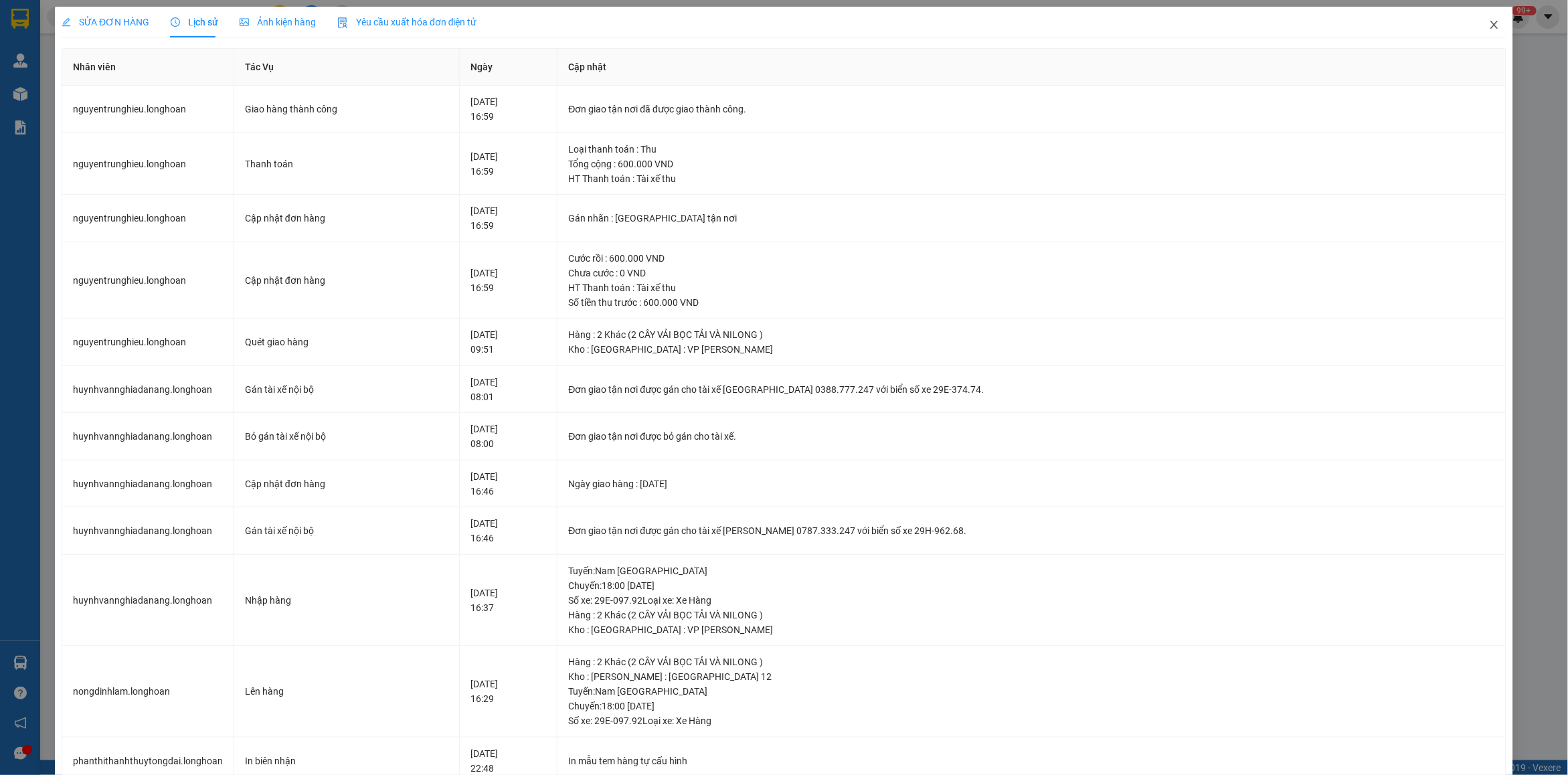
click at [1489, 22] on icon "close" at bounding box center [1494, 25] width 11 height 11
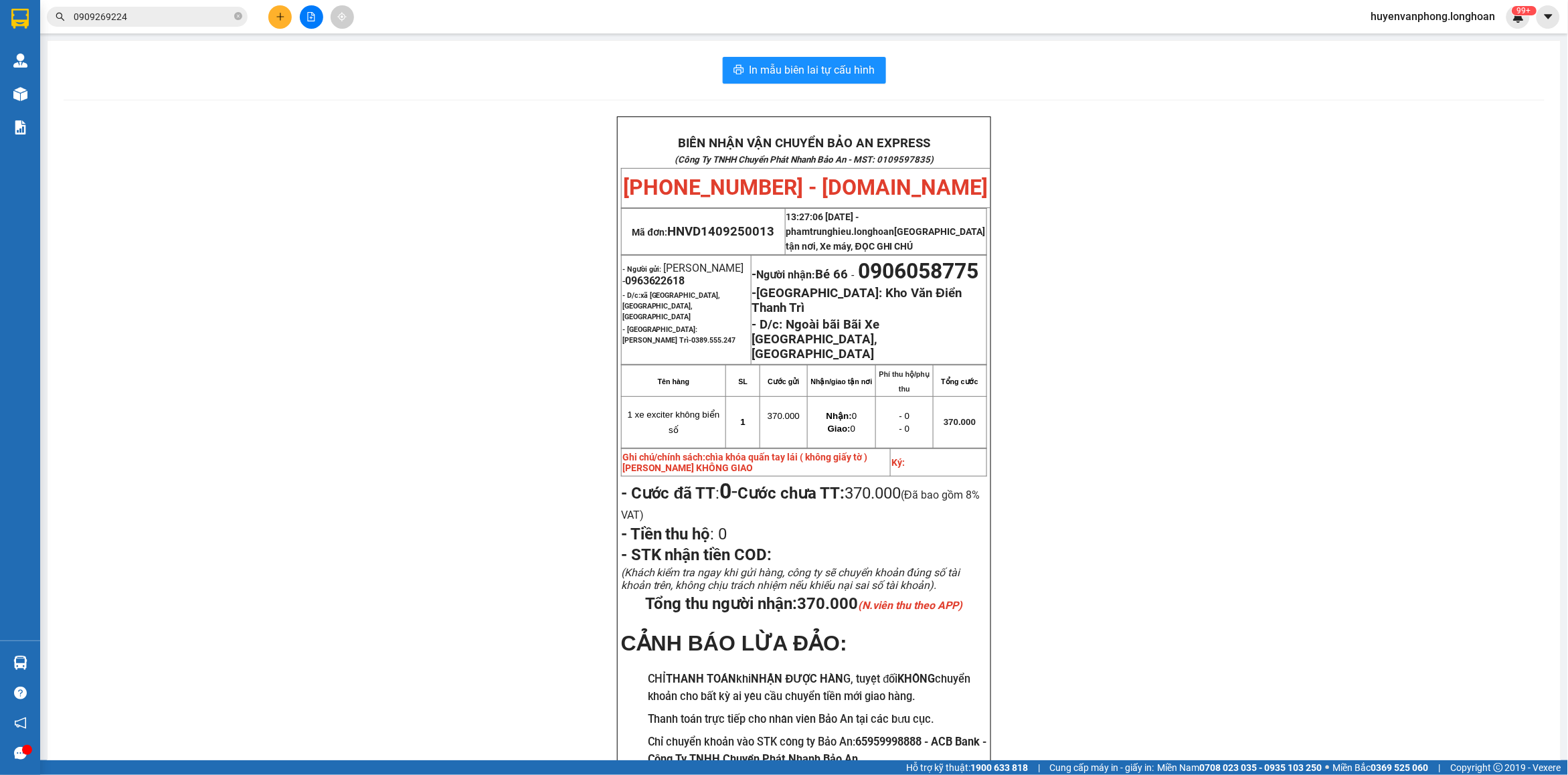
click at [154, 13] on input "0909269224" at bounding box center [153, 17] width 158 height 15
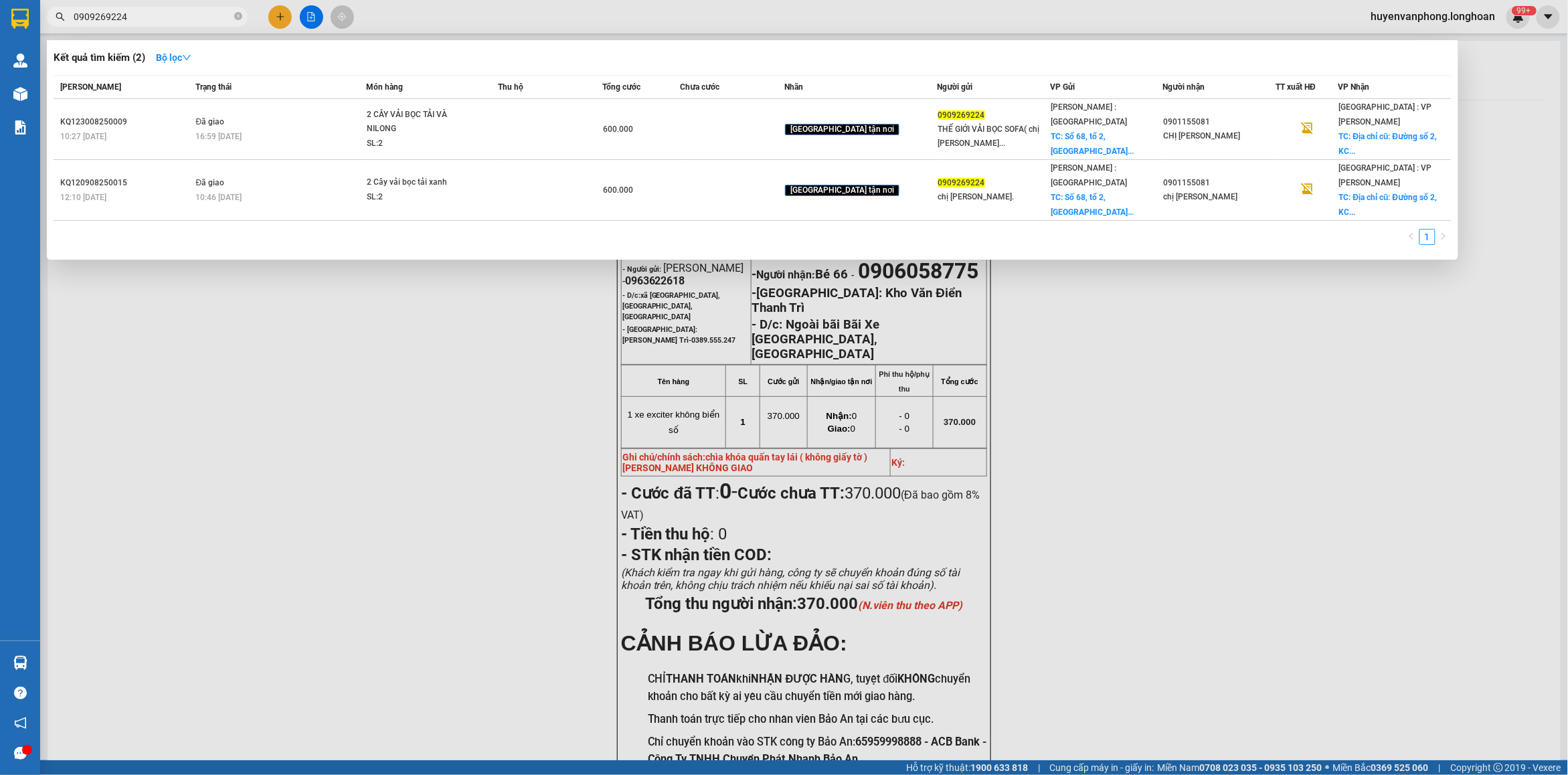
click at [154, 13] on input "0909269224" at bounding box center [153, 17] width 158 height 15
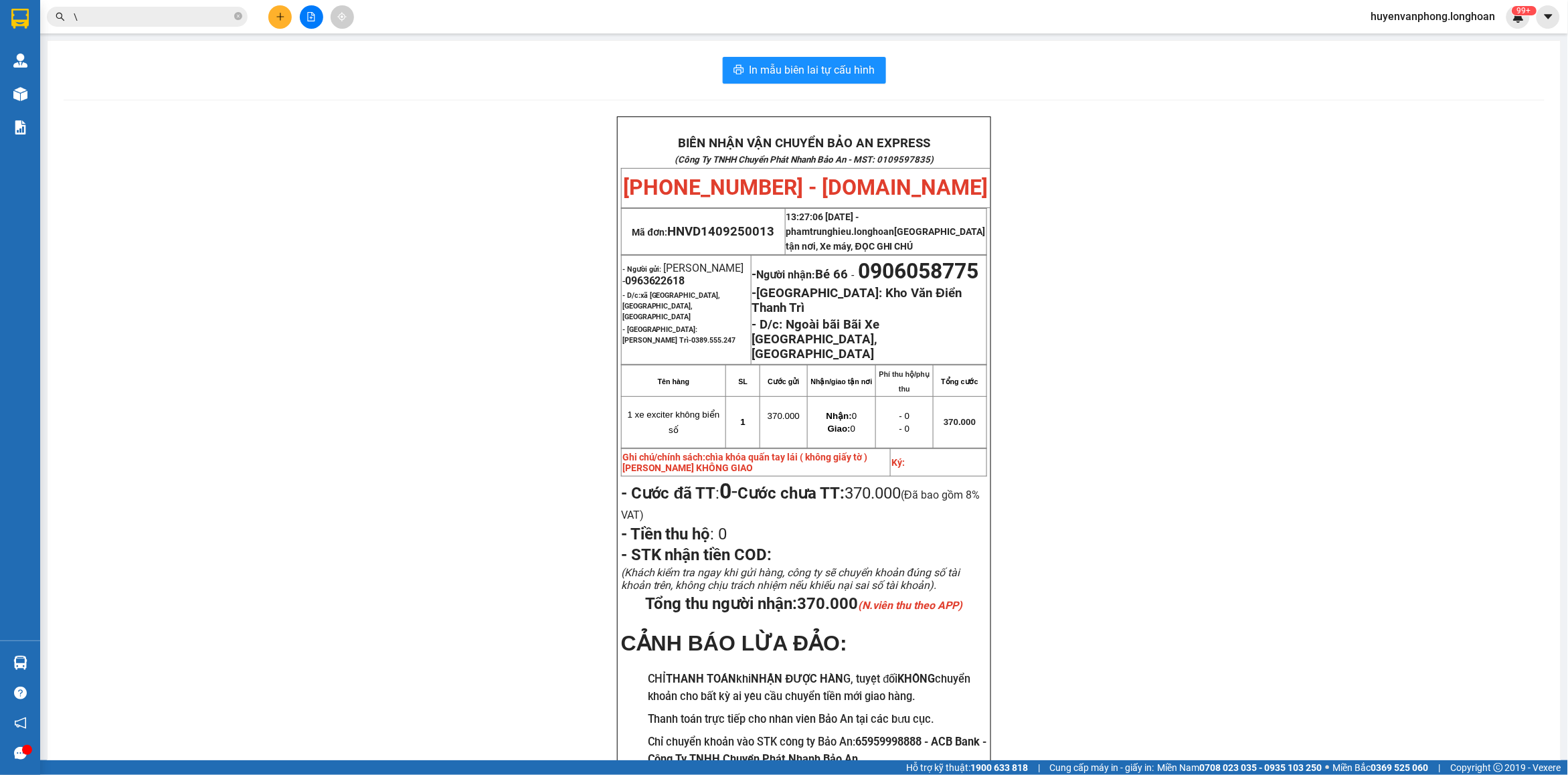
paste input "0974187737"
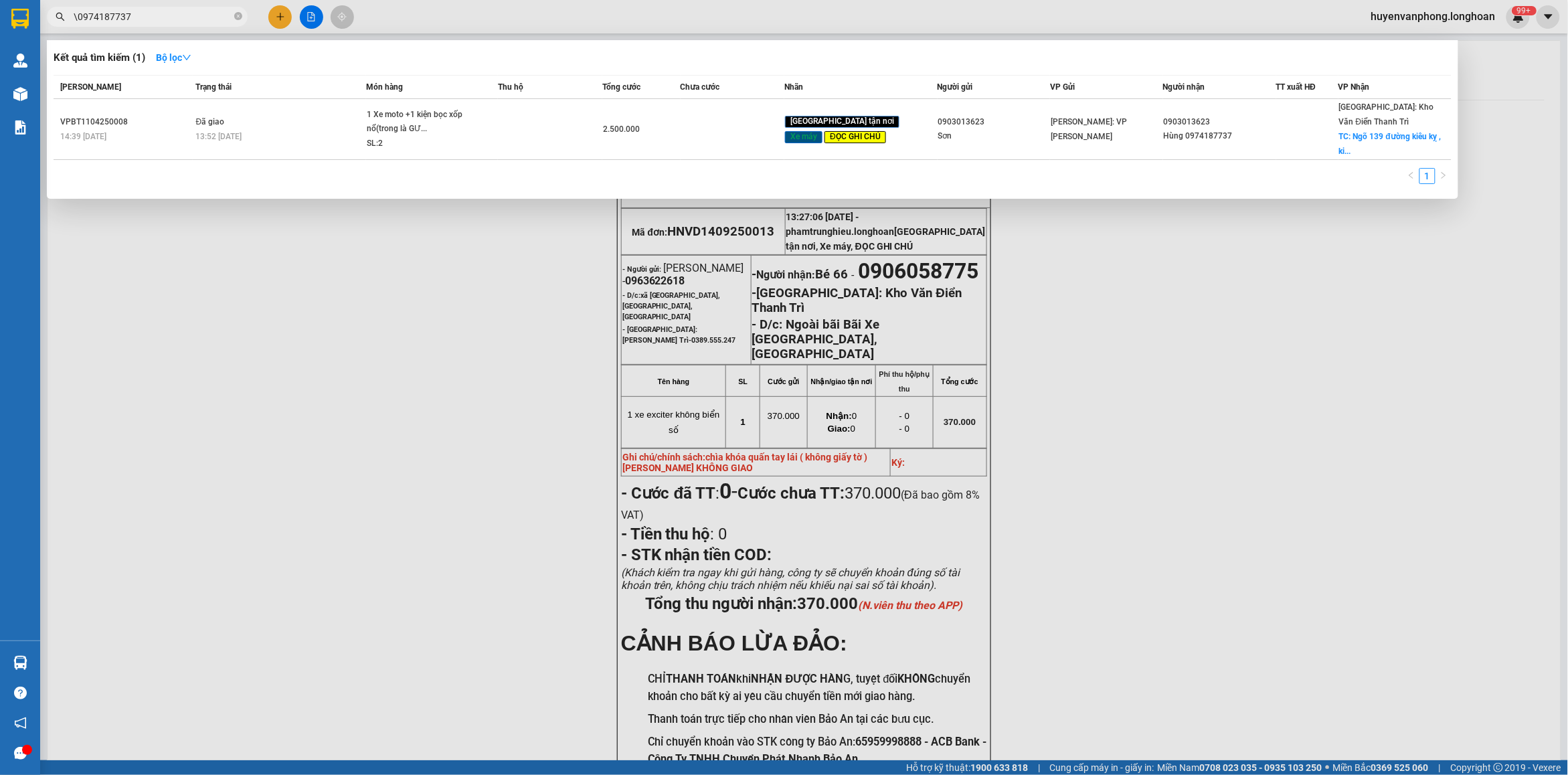
click at [75, 12] on input "\0974187737" at bounding box center [153, 17] width 158 height 15
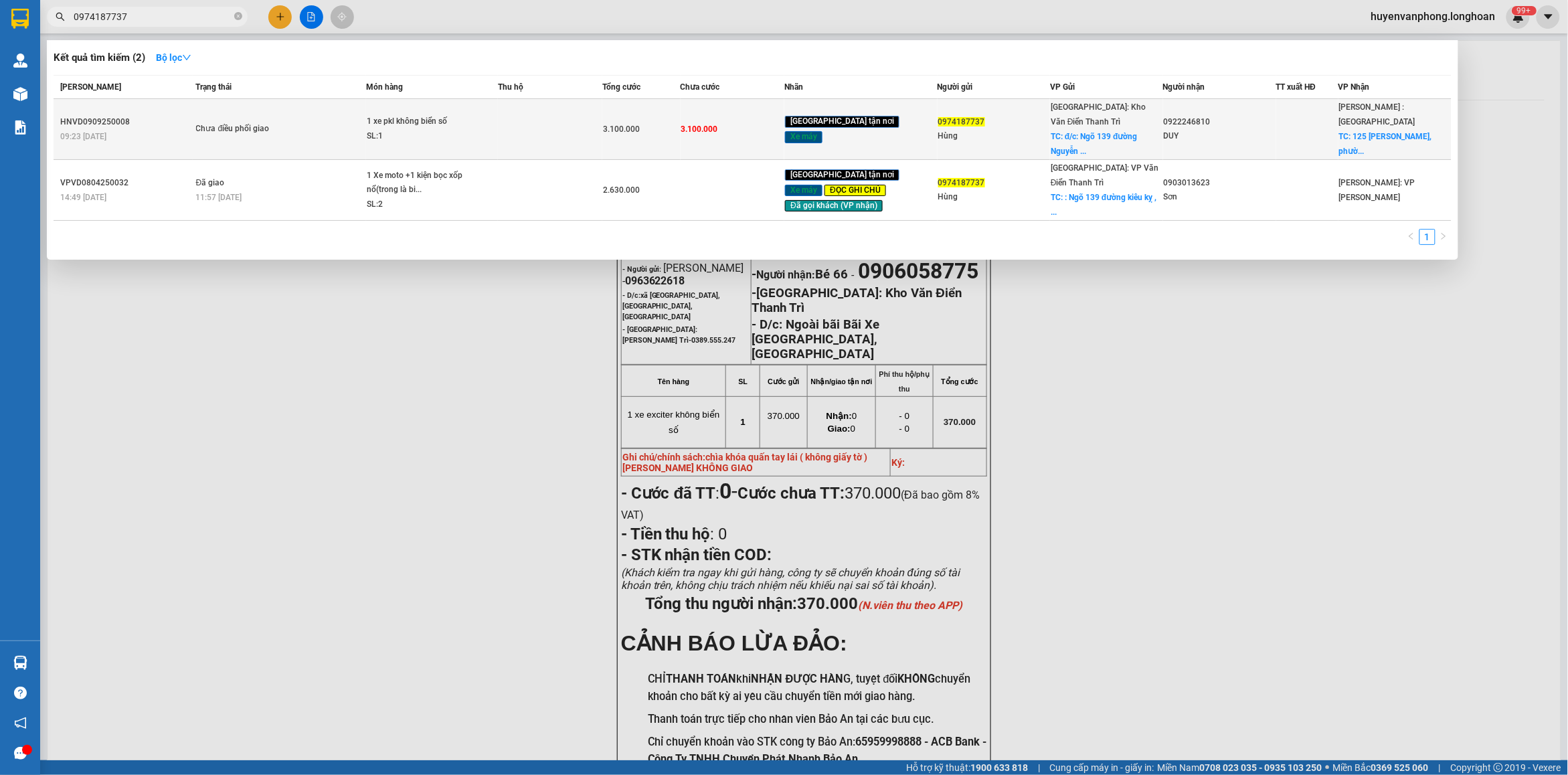
click at [498, 112] on td "1 xe pkl không biển số SL: 1" at bounding box center [432, 129] width 132 height 61
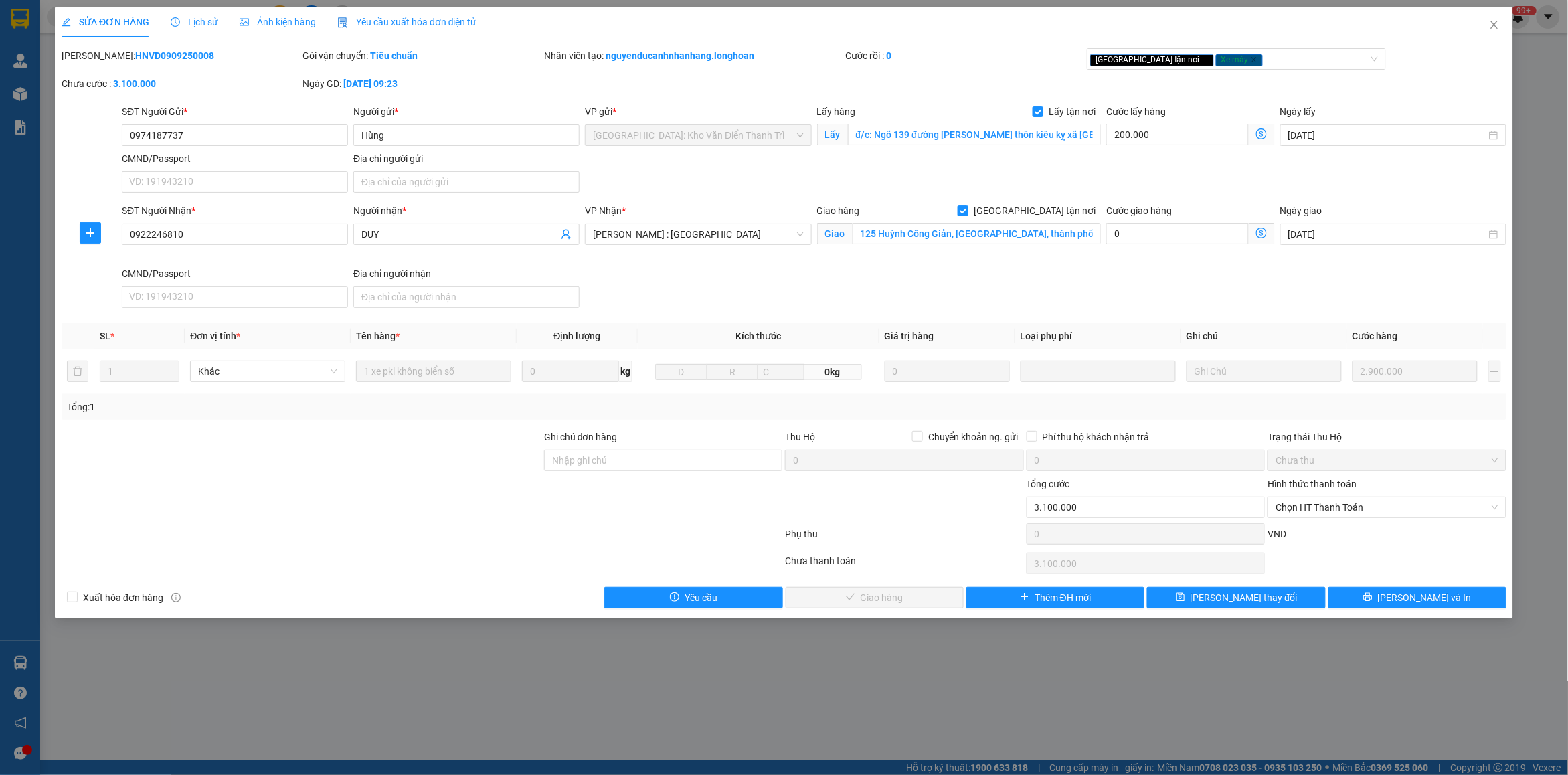
click at [184, 24] on span "Lịch sử" at bounding box center [194, 22] width 48 height 11
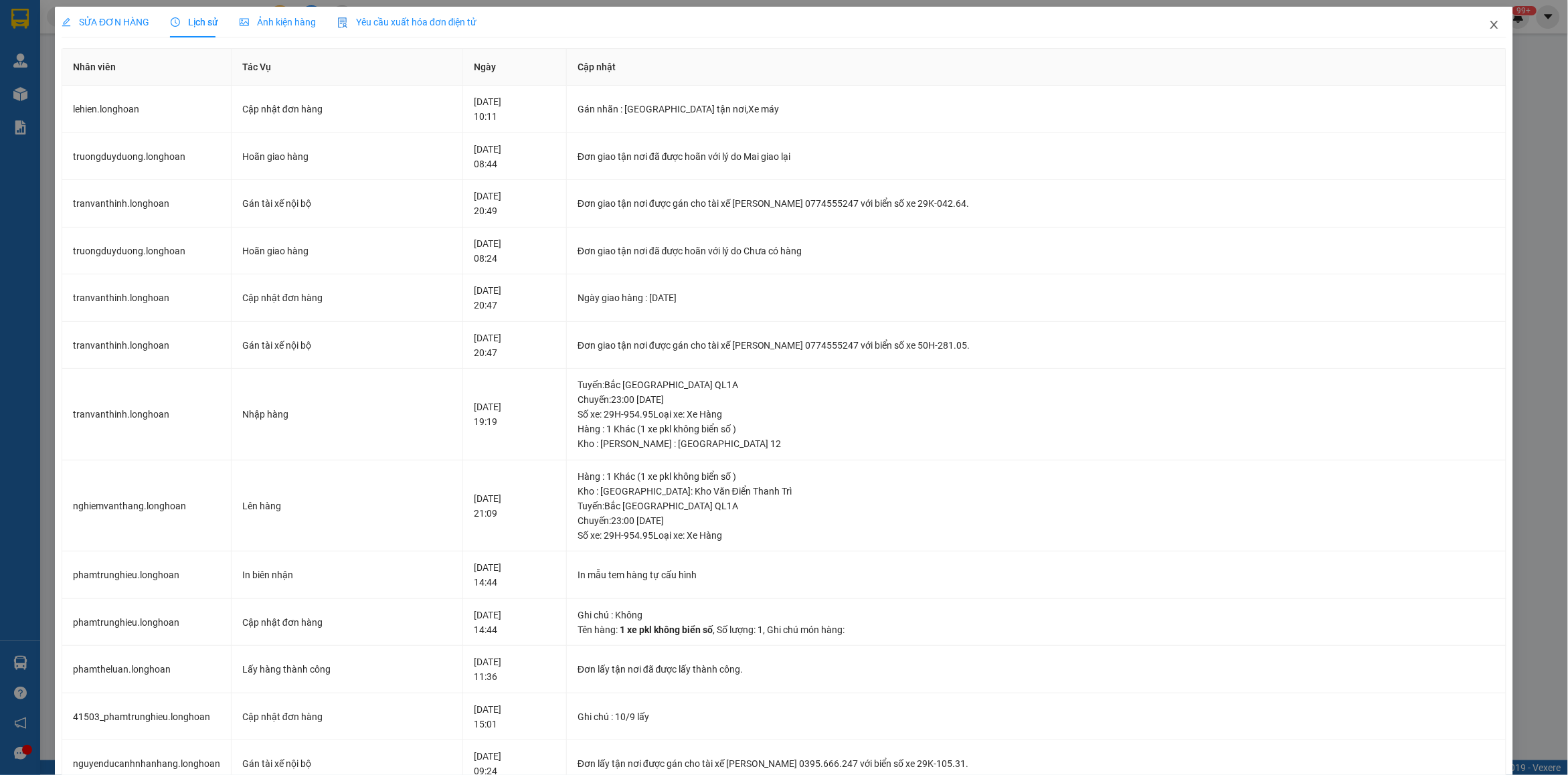
drag, startPoint x: 1489, startPoint y: 25, endPoint x: 746, endPoint y: 0, distance: 743.4
click at [1487, 25] on span "Close" at bounding box center [1494, 26] width 37 height 37
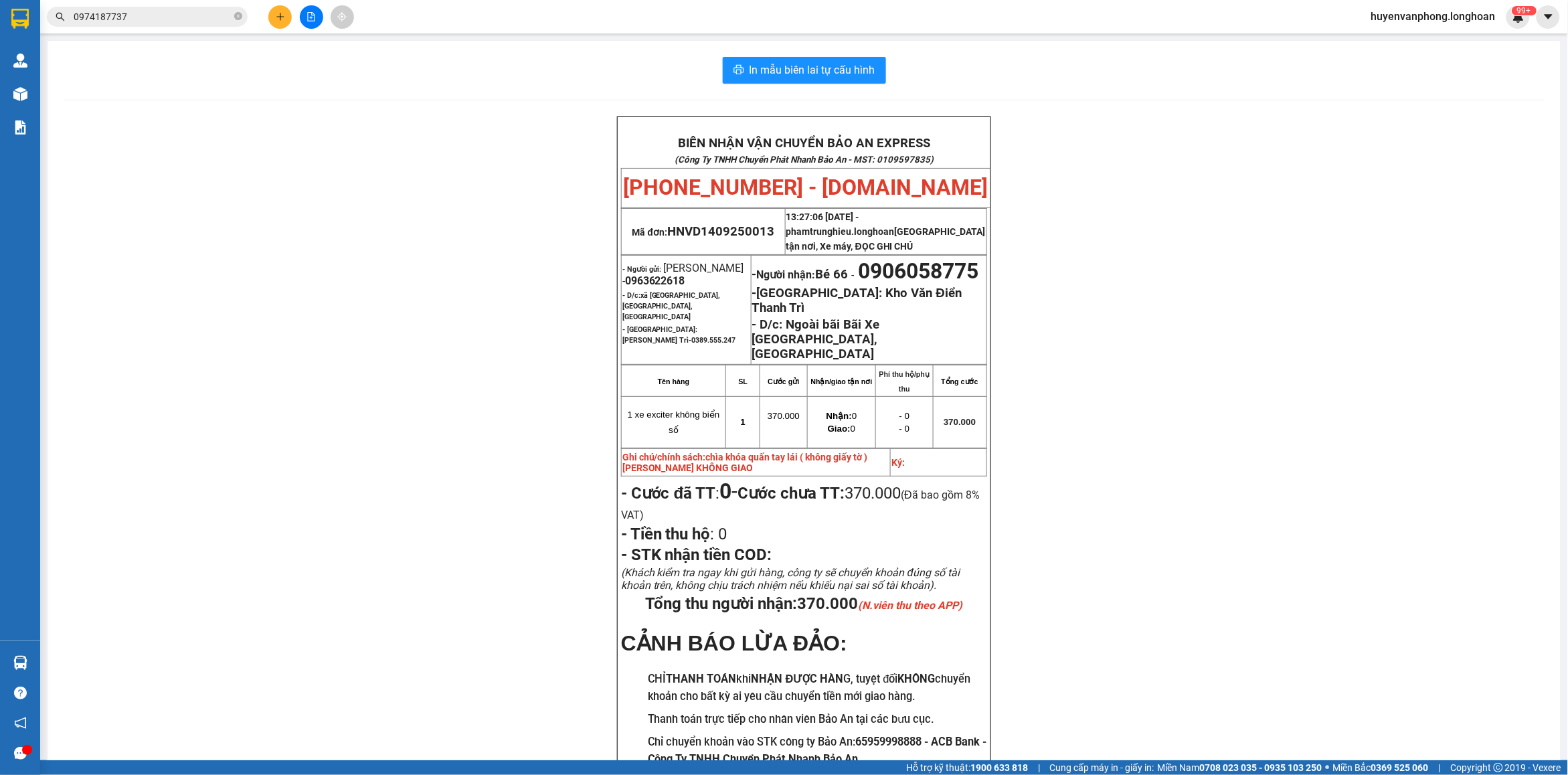
click at [183, 25] on span "0974187737" at bounding box center [147, 17] width 200 height 20
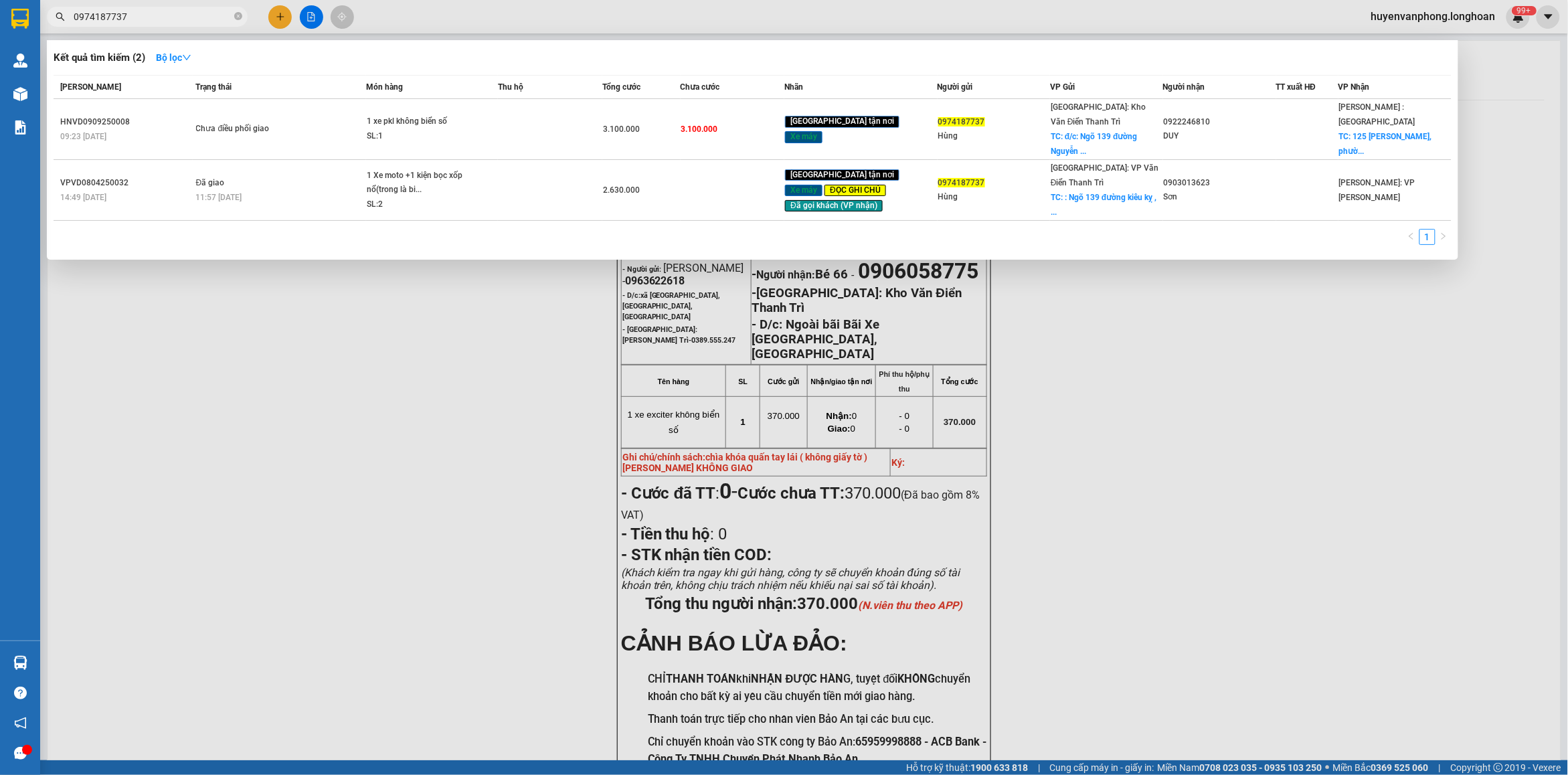
click at [178, 22] on input "0974187737" at bounding box center [153, 17] width 158 height 15
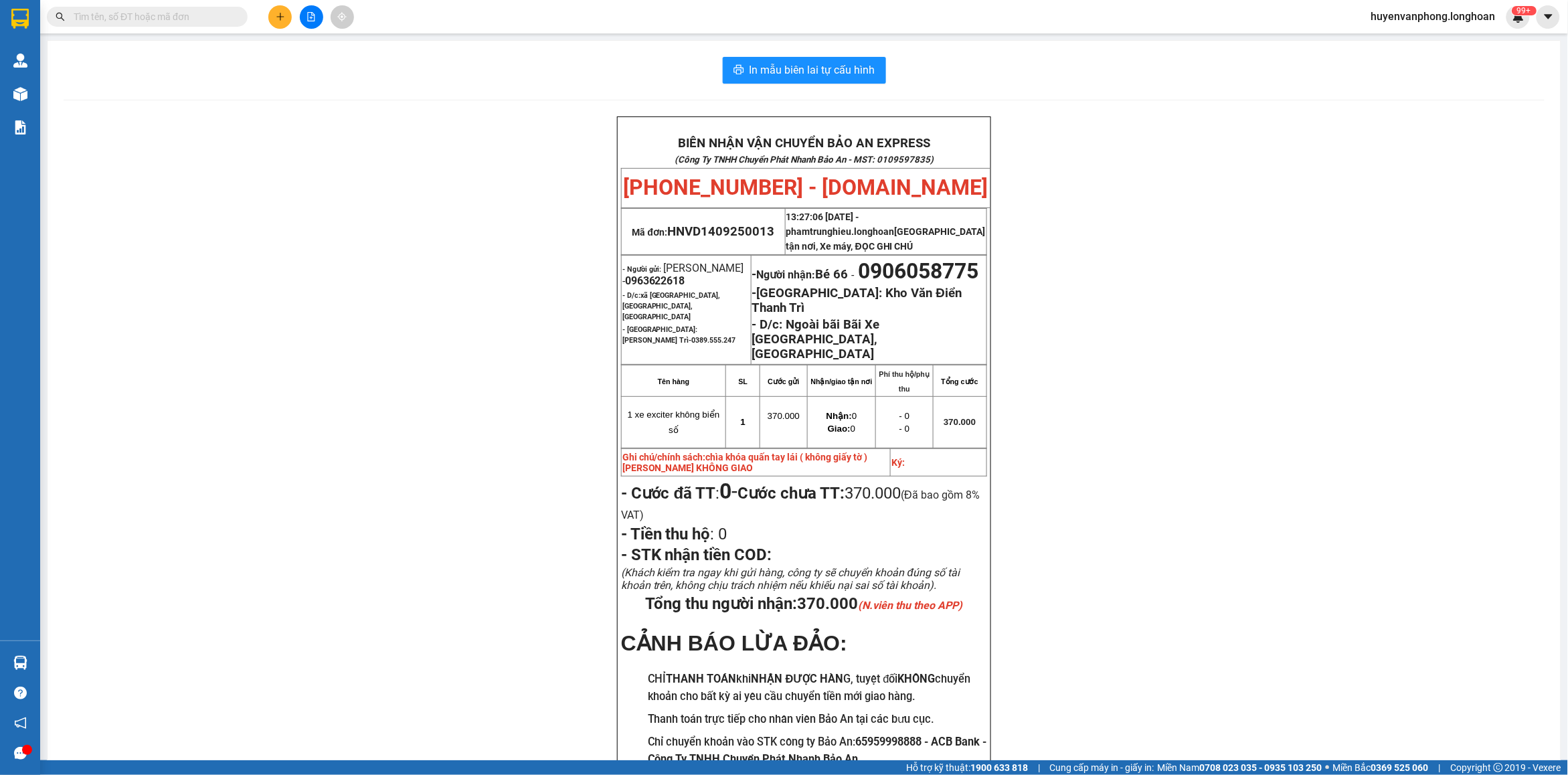
paste input "0915134364"
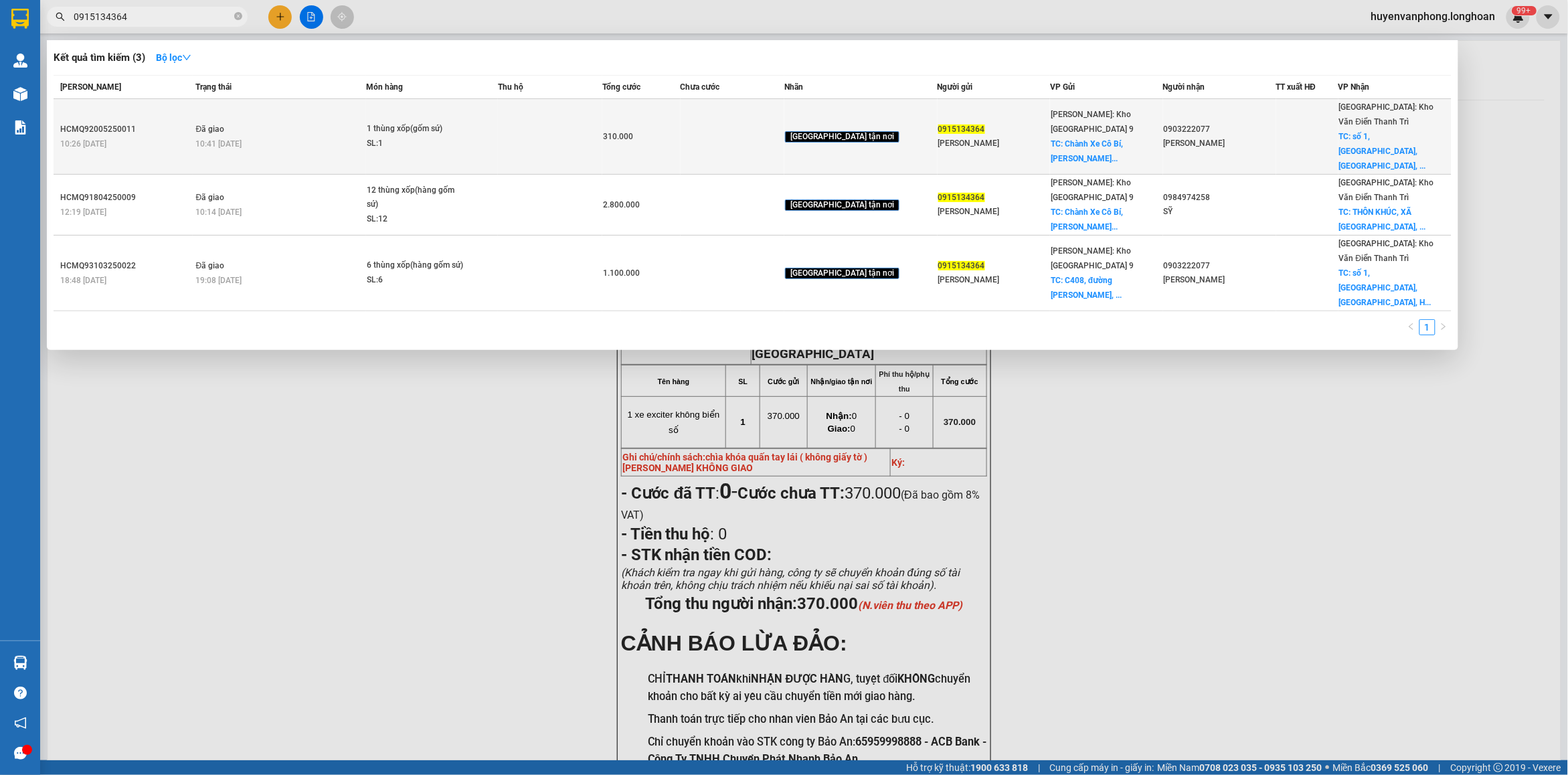
click at [680, 128] on td "310.000" at bounding box center [641, 137] width 78 height 75
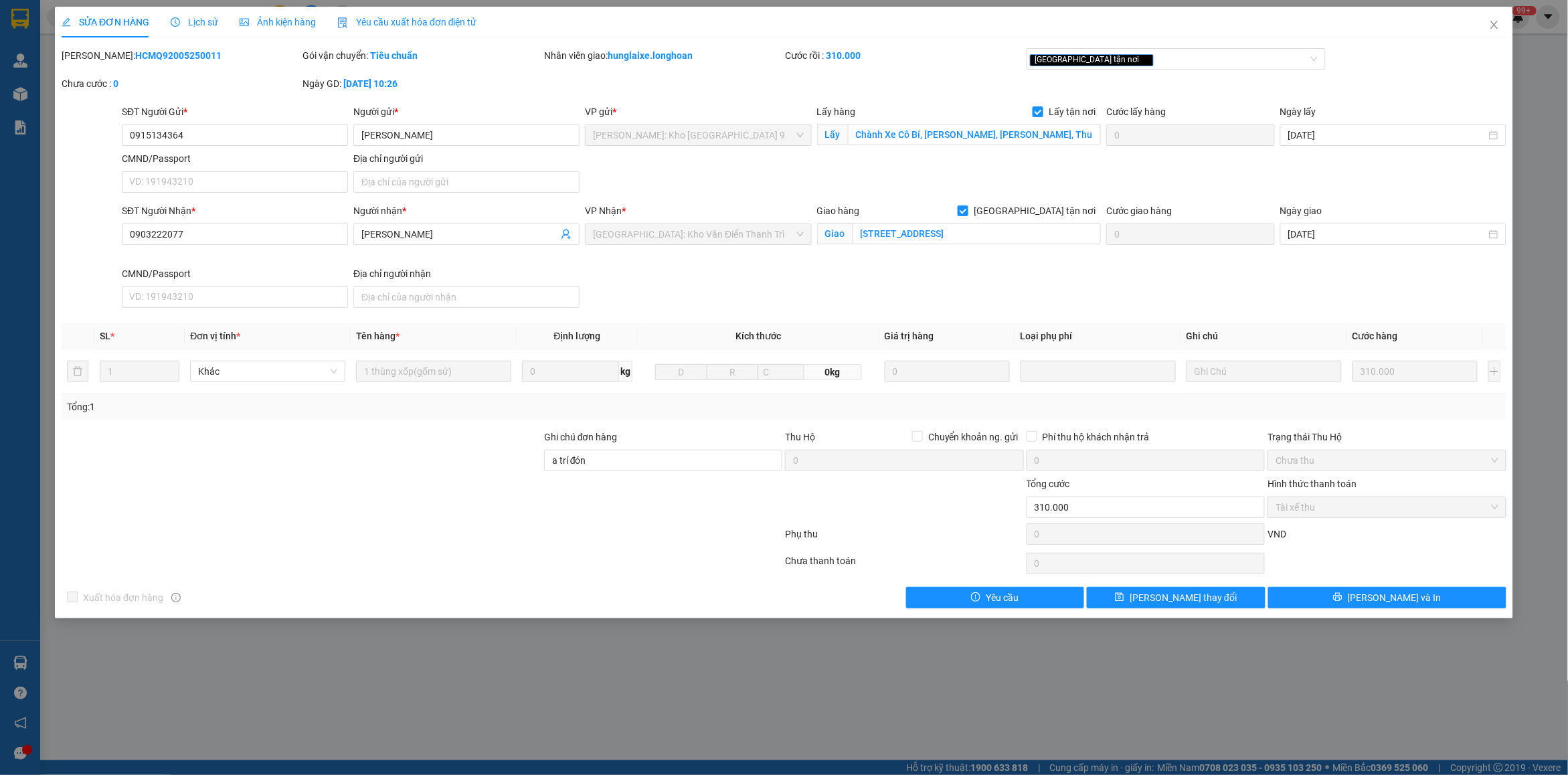
click at [198, 20] on span "Lịch sử" at bounding box center [194, 22] width 48 height 11
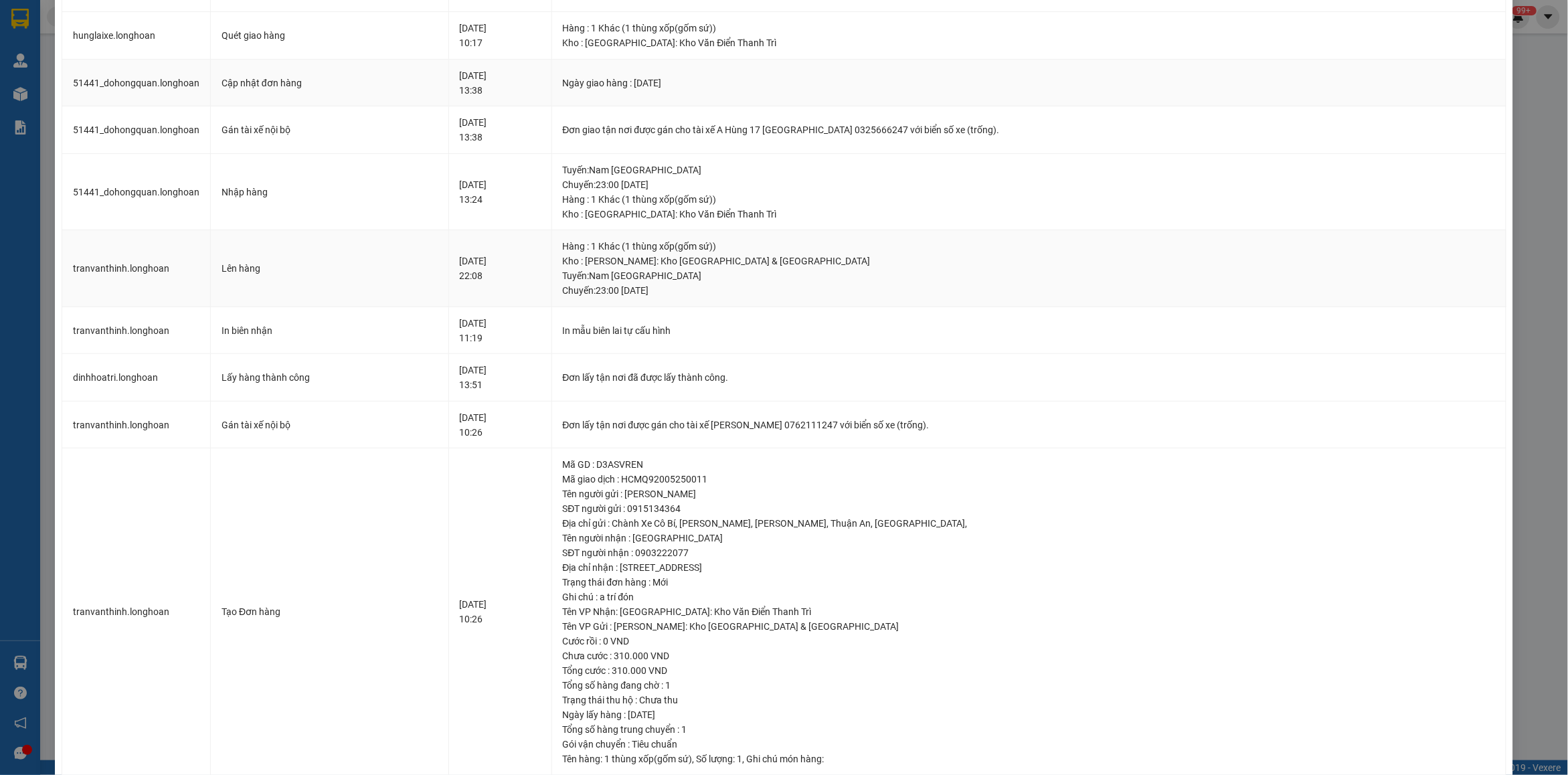
scroll to position [334, 0]
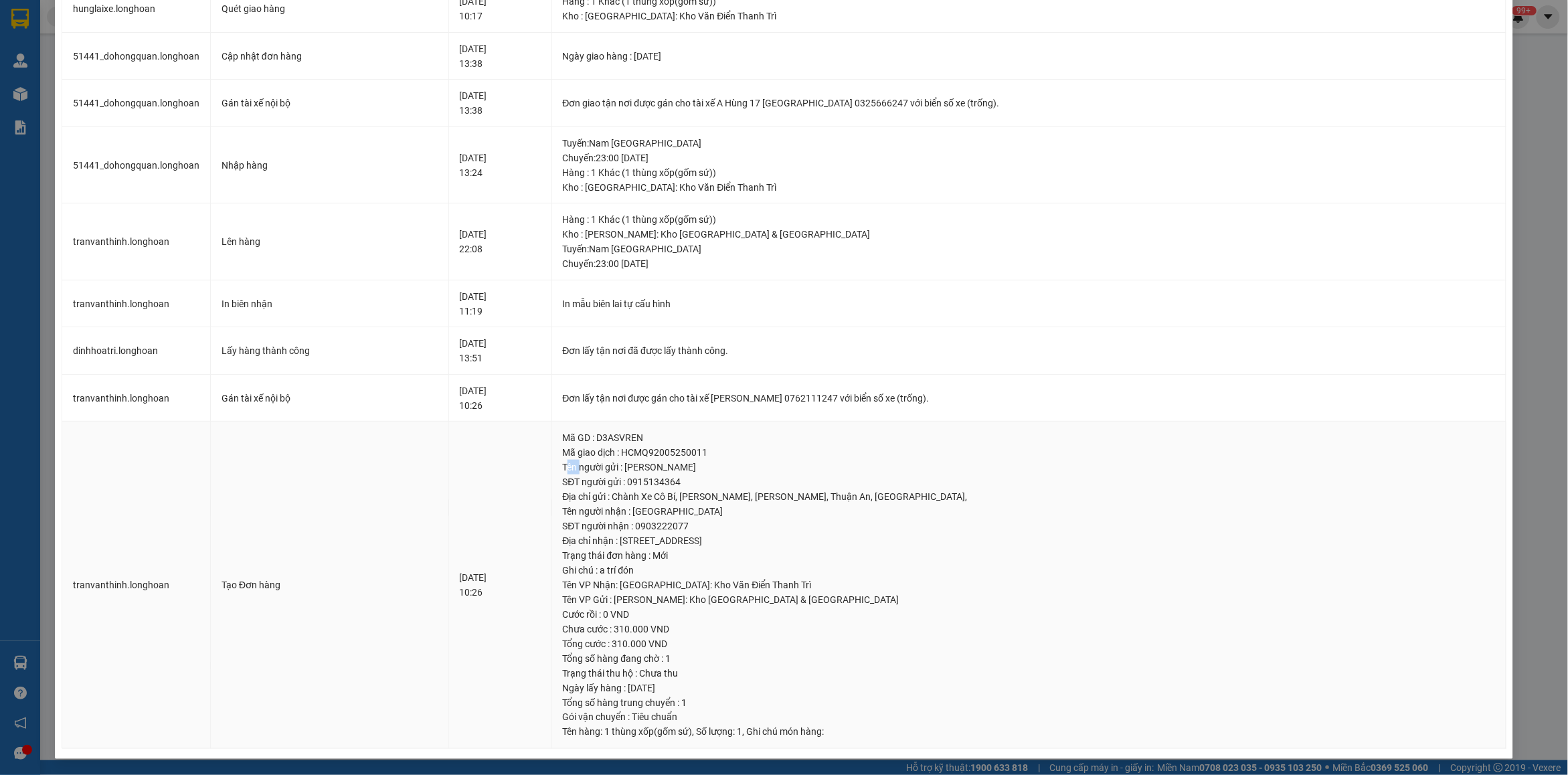
drag, startPoint x: 609, startPoint y: 468, endPoint x: 624, endPoint y: 473, distance: 15.8
click at [624, 473] on div "Tên người gửi : [PERSON_NAME]" at bounding box center [1028, 466] width 932 height 15
click at [610, 466] on div "Tên người gửi : [PERSON_NAME]" at bounding box center [1028, 466] width 932 height 15
drag, startPoint x: 607, startPoint y: 468, endPoint x: 881, endPoint y: 541, distance: 283.6
click at [881, 541] on td "Mã GD : D3ASVREN Mã giao dịch : HCMQ92005250011 Tên người gửi : [PERSON_NAME] n…" at bounding box center [1029, 584] width 954 height 327
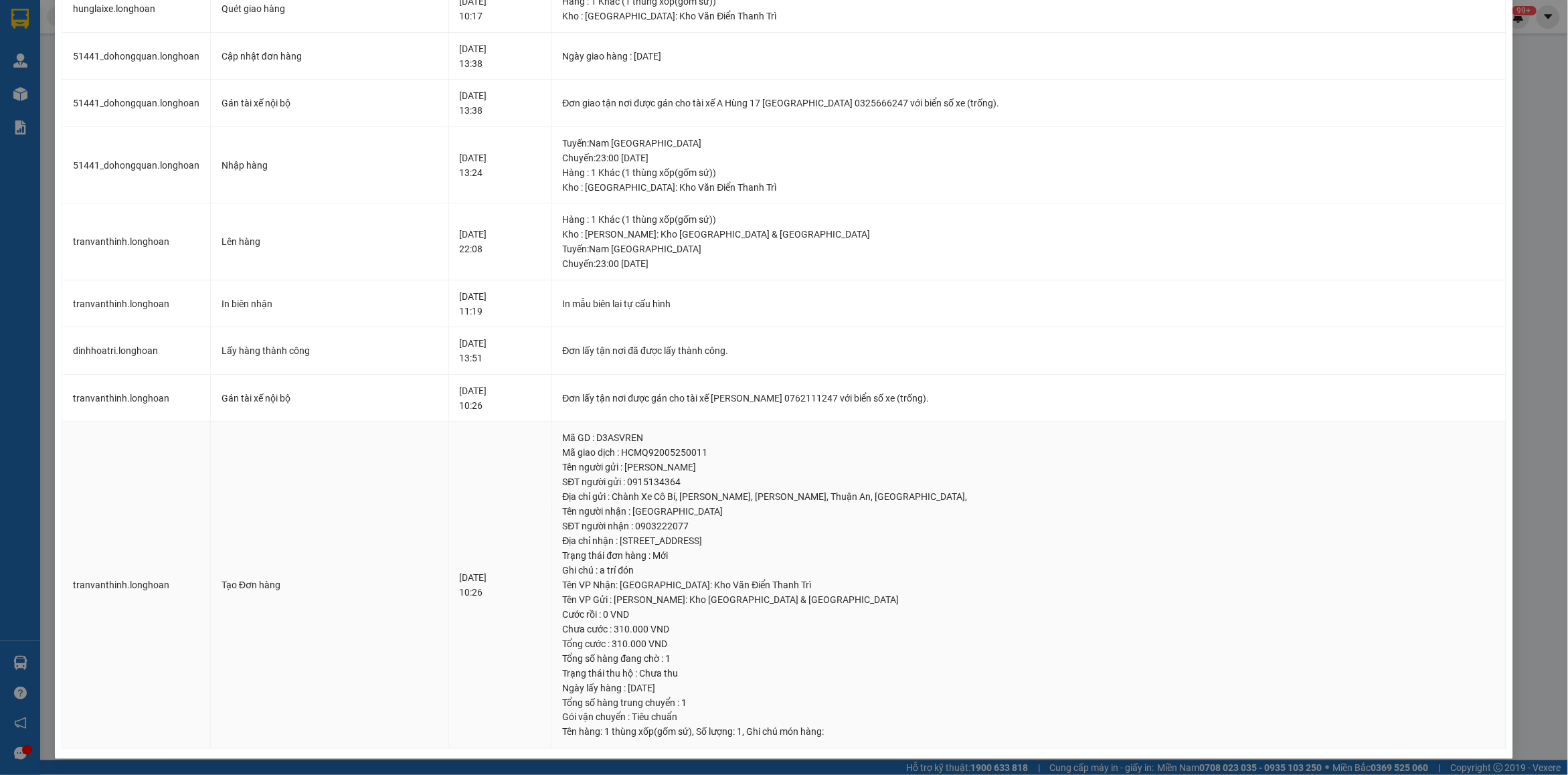
copy td "Tên người gửi : [PERSON_NAME] người gửi : 0915134364 Địa chỉ gửi : [PERSON_NAME…"
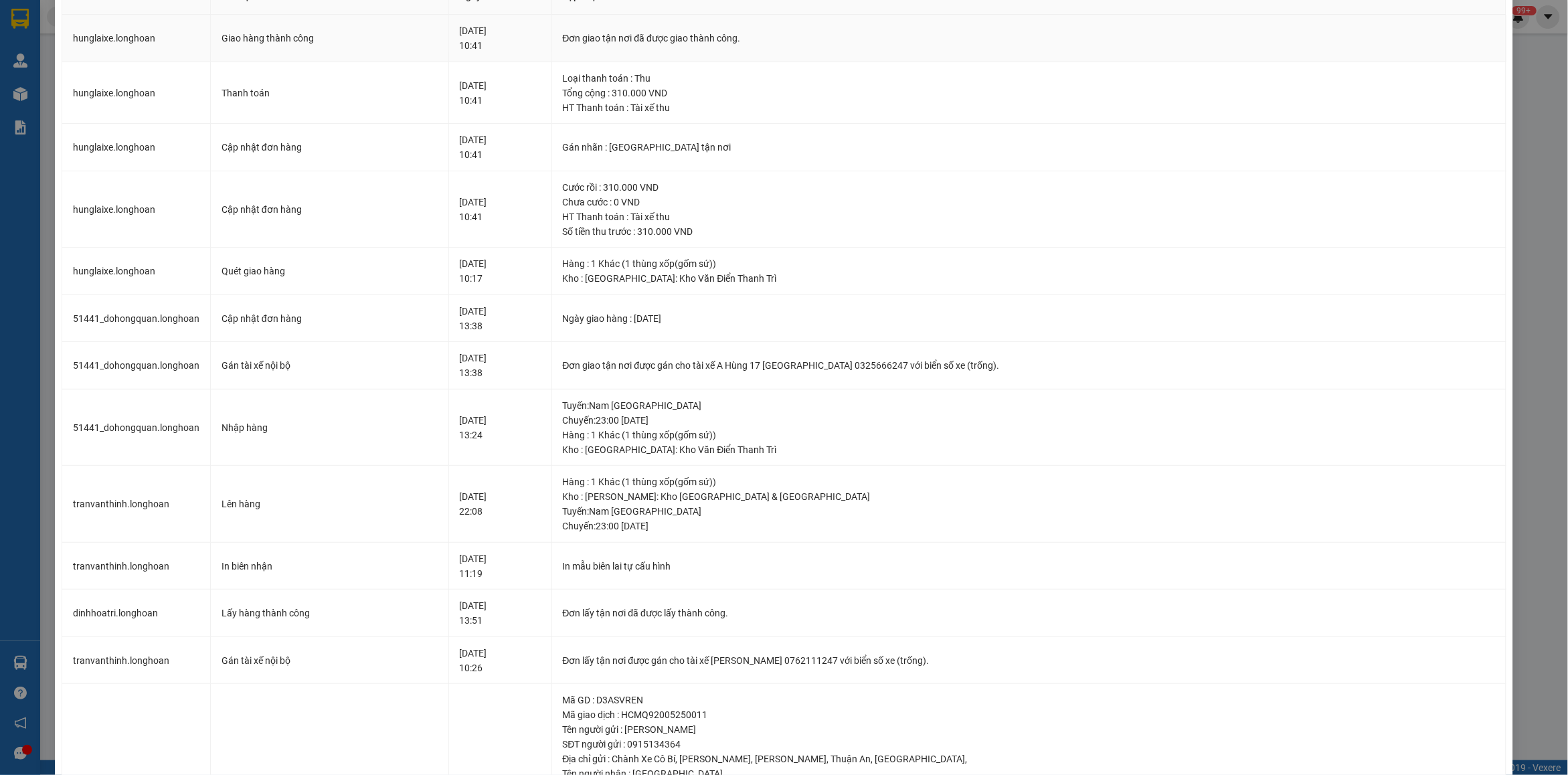
scroll to position [0, 0]
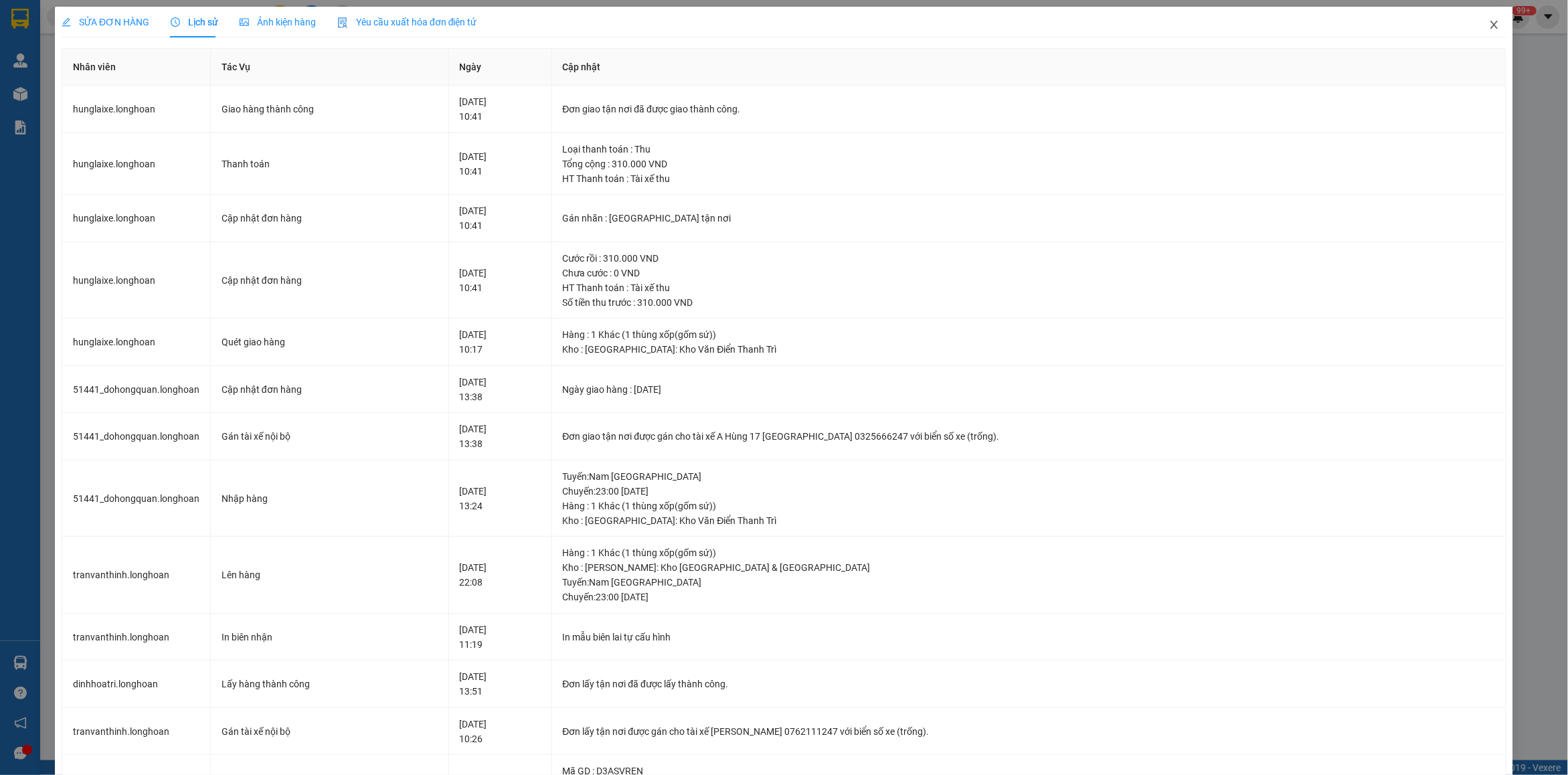
click at [1489, 26] on icon "close" at bounding box center [1494, 25] width 11 height 11
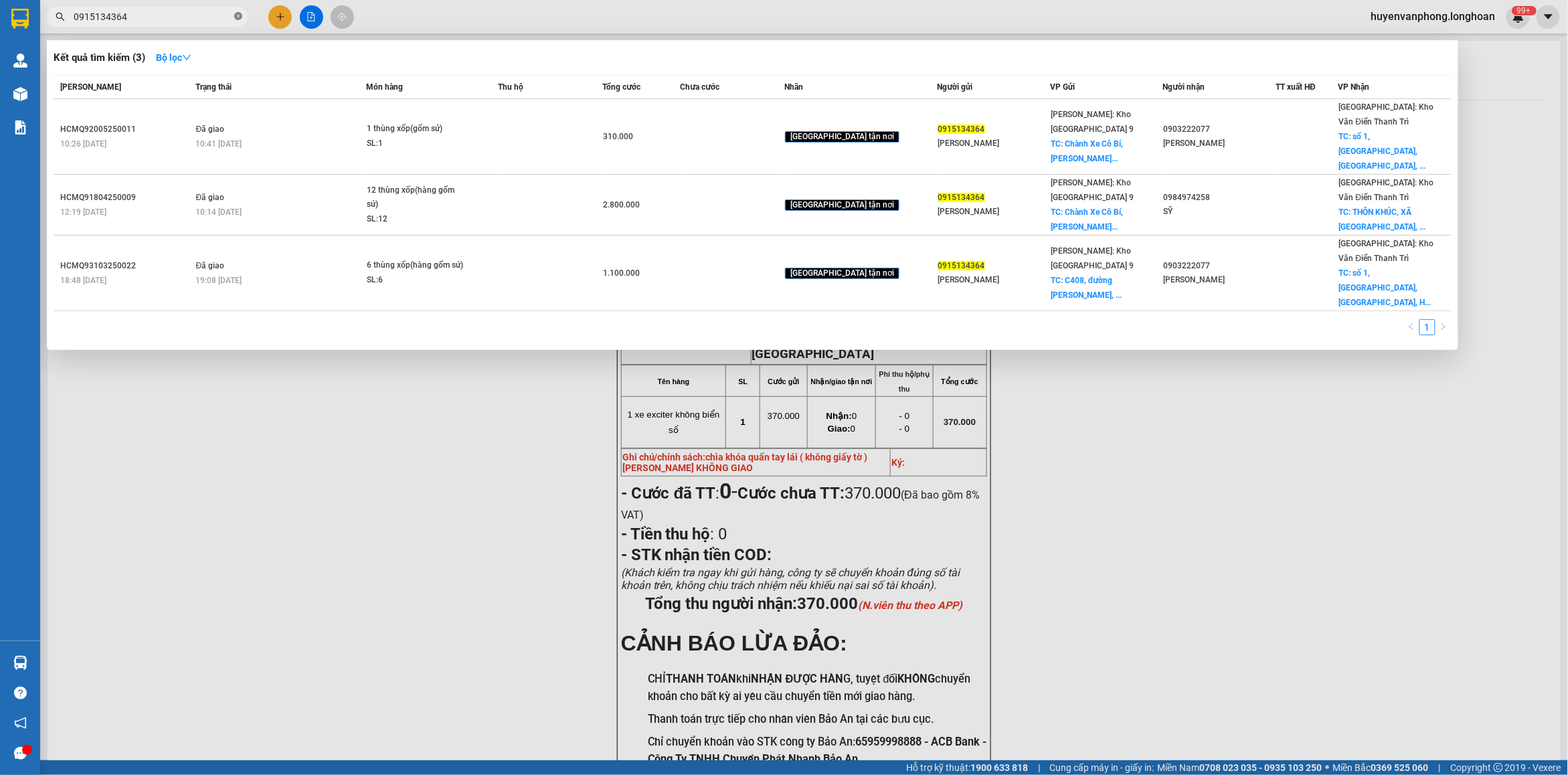
drag, startPoint x: 238, startPoint y: 13, endPoint x: 168, endPoint y: 15, distance: 70.0
click at [236, 13] on icon "close-circle" at bounding box center [238, 16] width 8 height 8
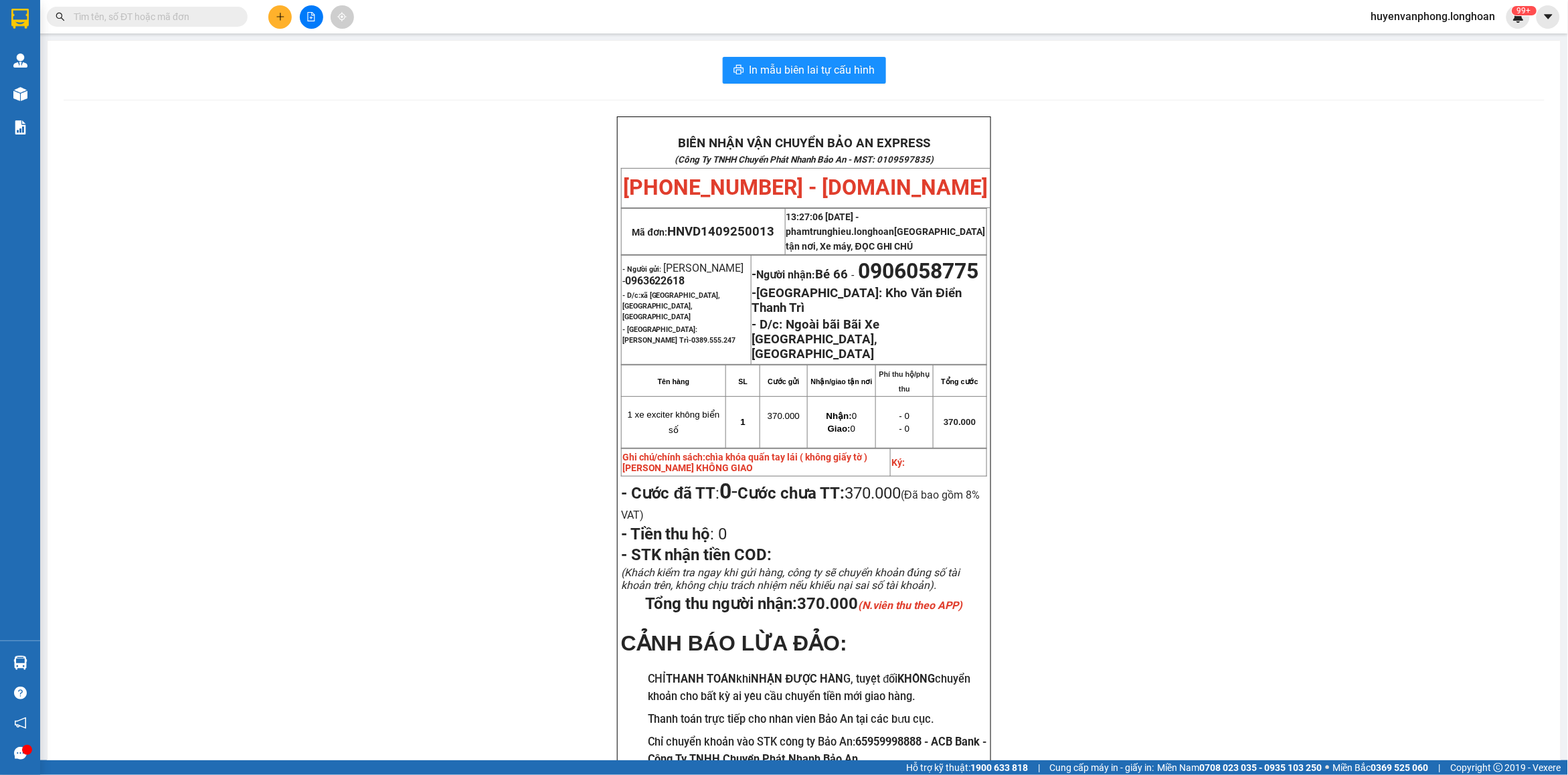
click at [166, 17] on input "text" at bounding box center [153, 17] width 158 height 15
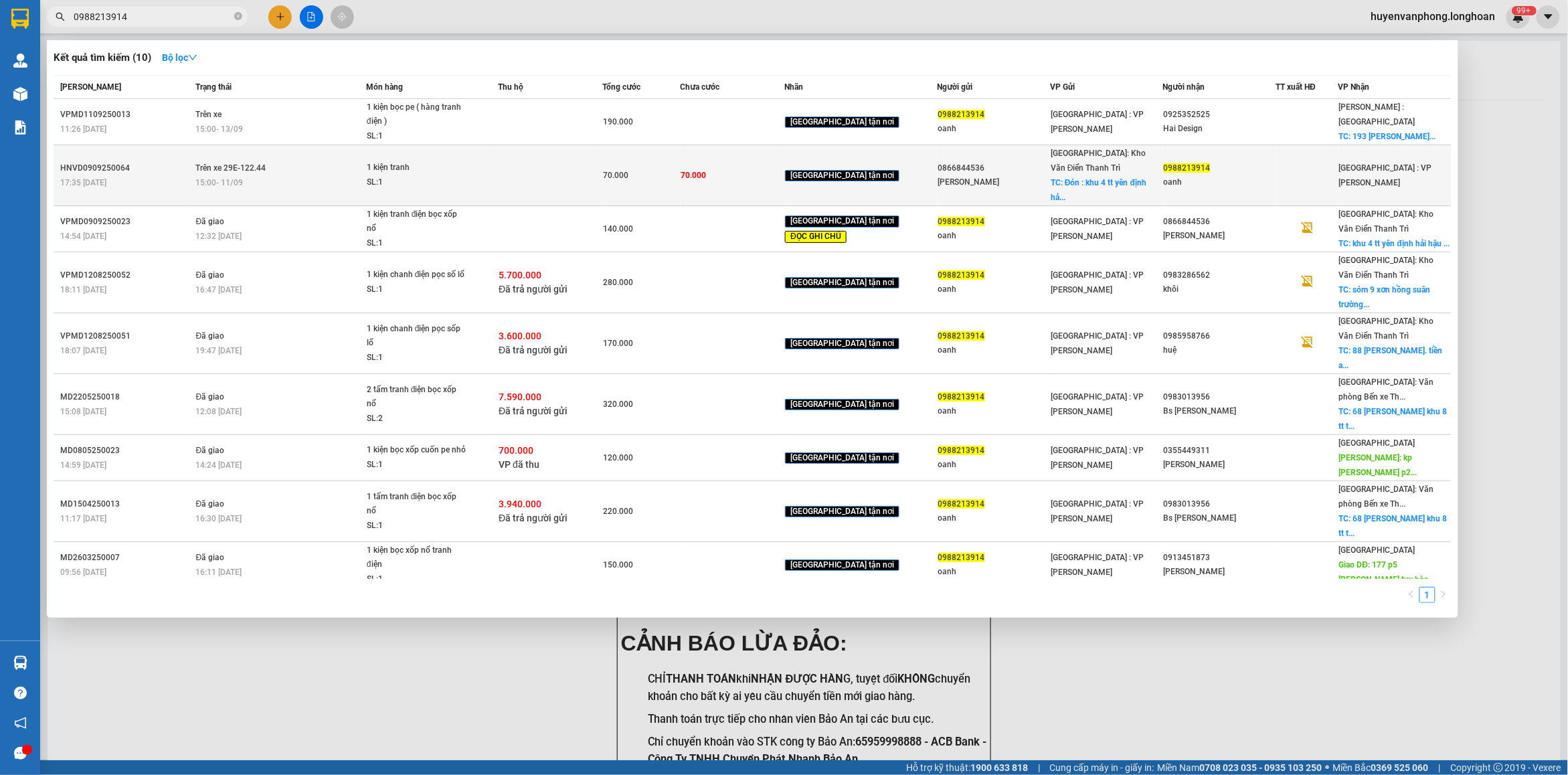
click at [412, 160] on div "1 kiện tranh" at bounding box center [416, 168] width 100 height 15
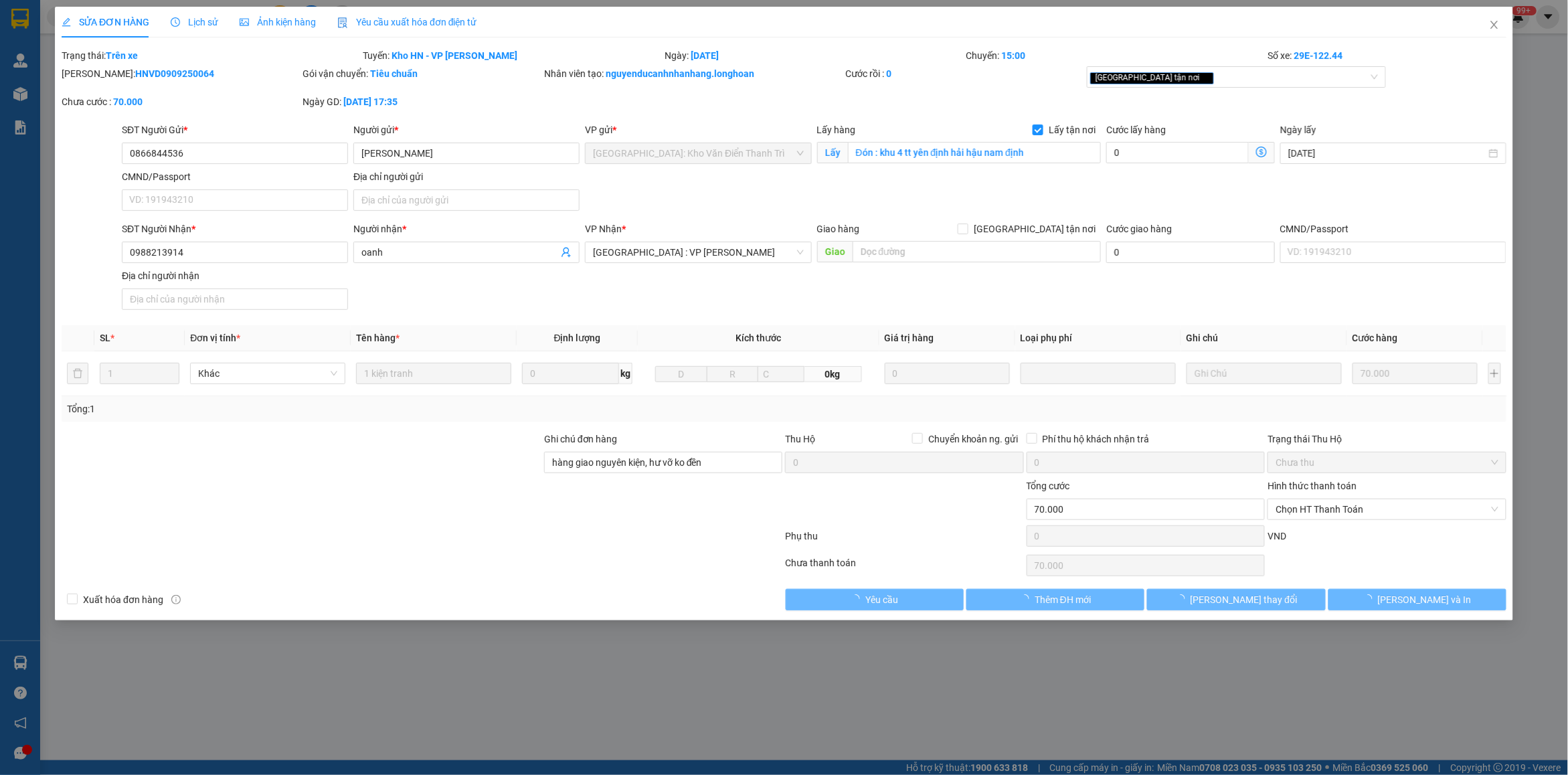
click at [196, 18] on span "Lịch sử" at bounding box center [194, 22] width 48 height 11
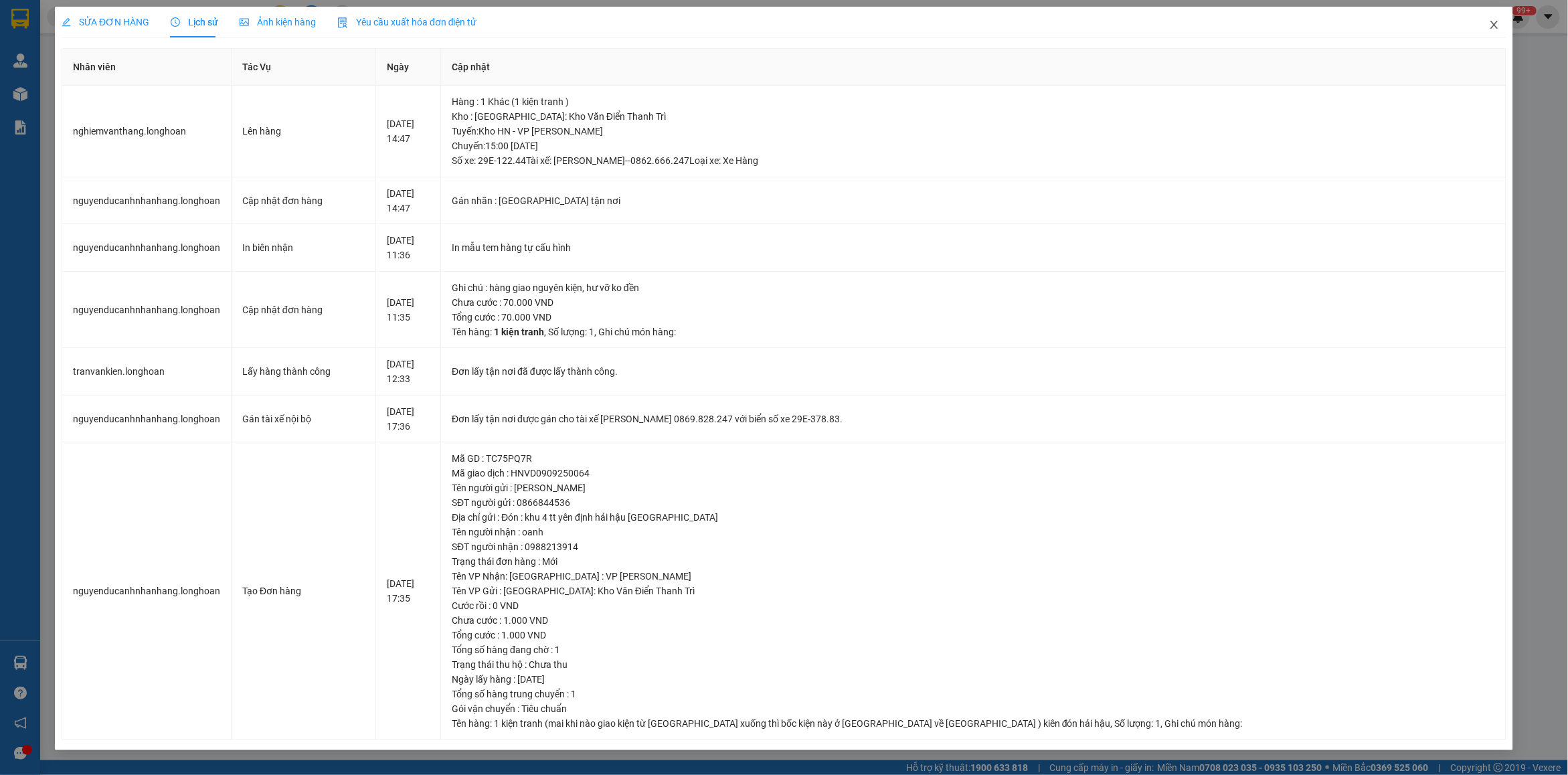
click at [1501, 28] on span "Close" at bounding box center [1494, 26] width 37 height 37
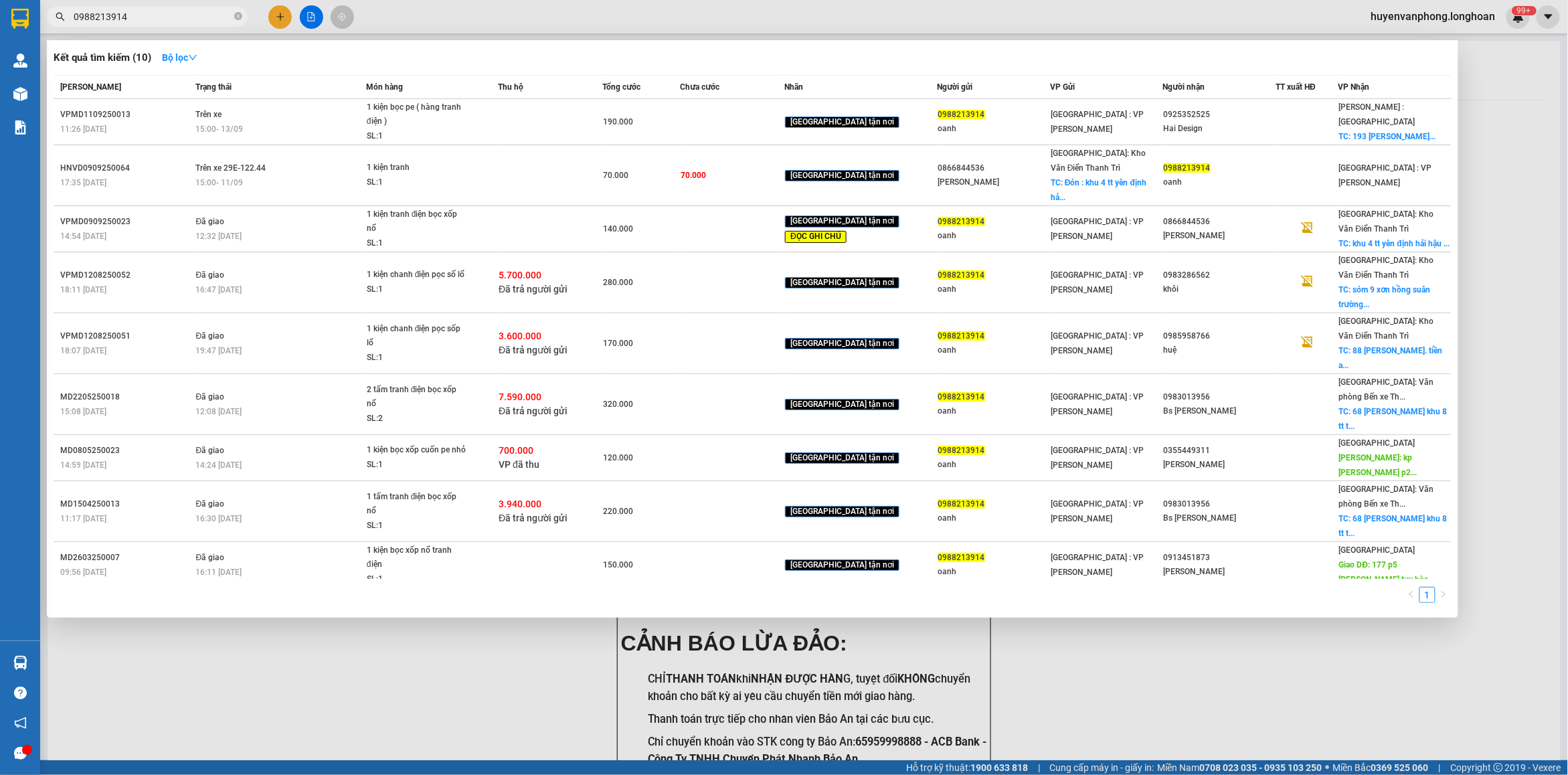
click at [155, 22] on input "0988213914" at bounding box center [153, 17] width 158 height 15
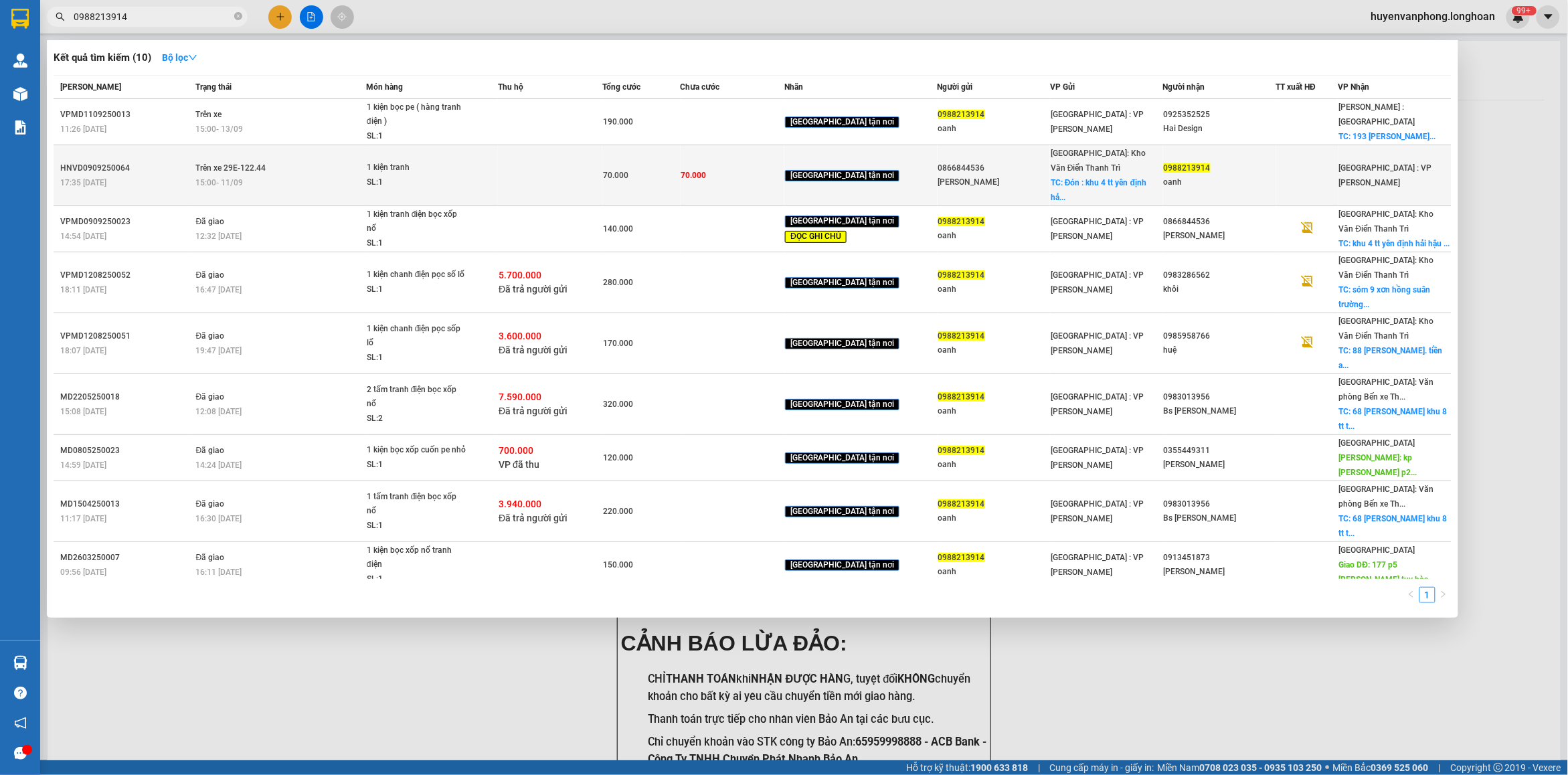
click at [366, 155] on td "Trên xe 29E-122.44 15:00 [DATE]" at bounding box center [278, 176] width 173 height 61
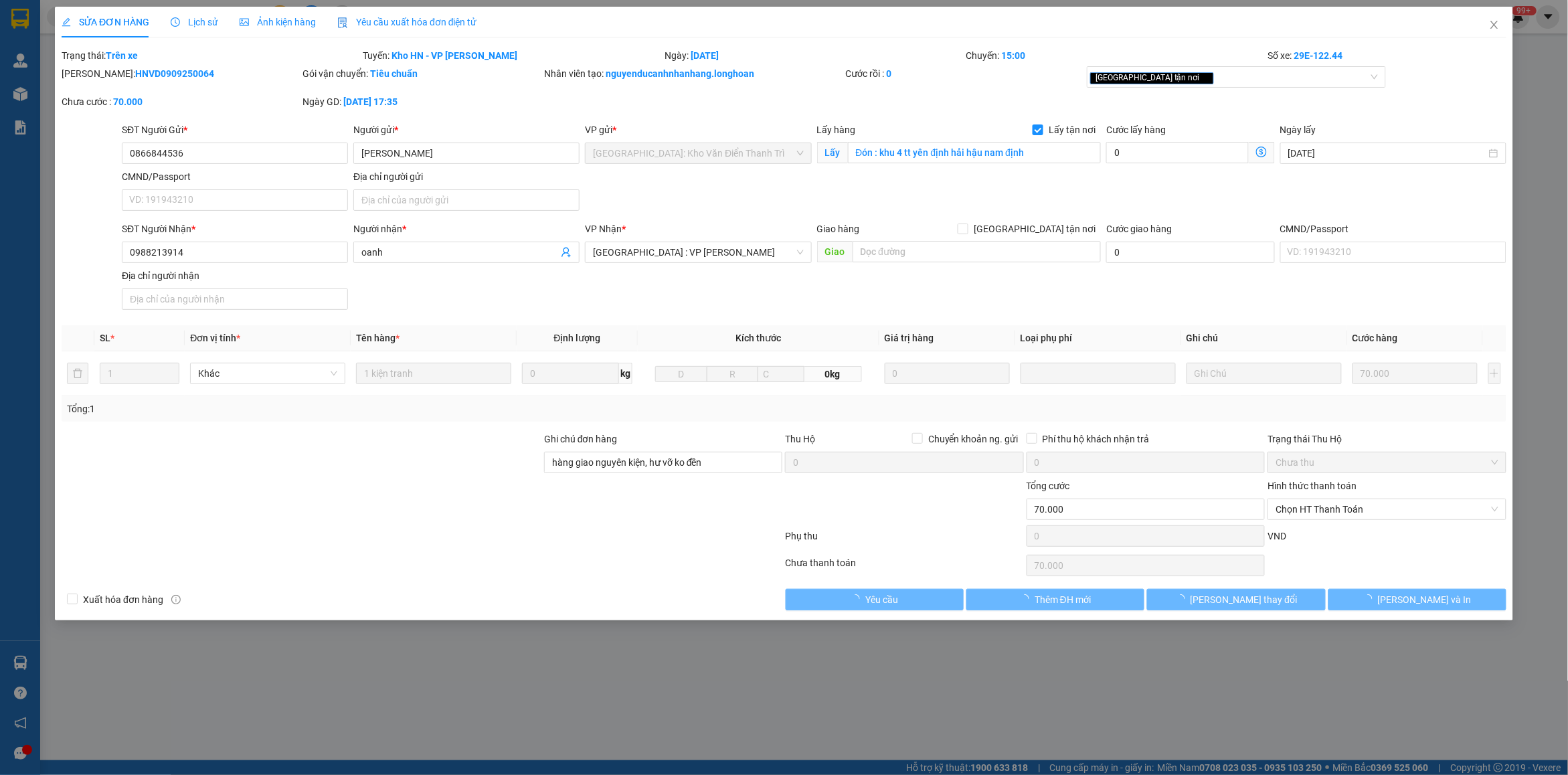
click at [200, 19] on span "Lịch sử" at bounding box center [194, 22] width 48 height 11
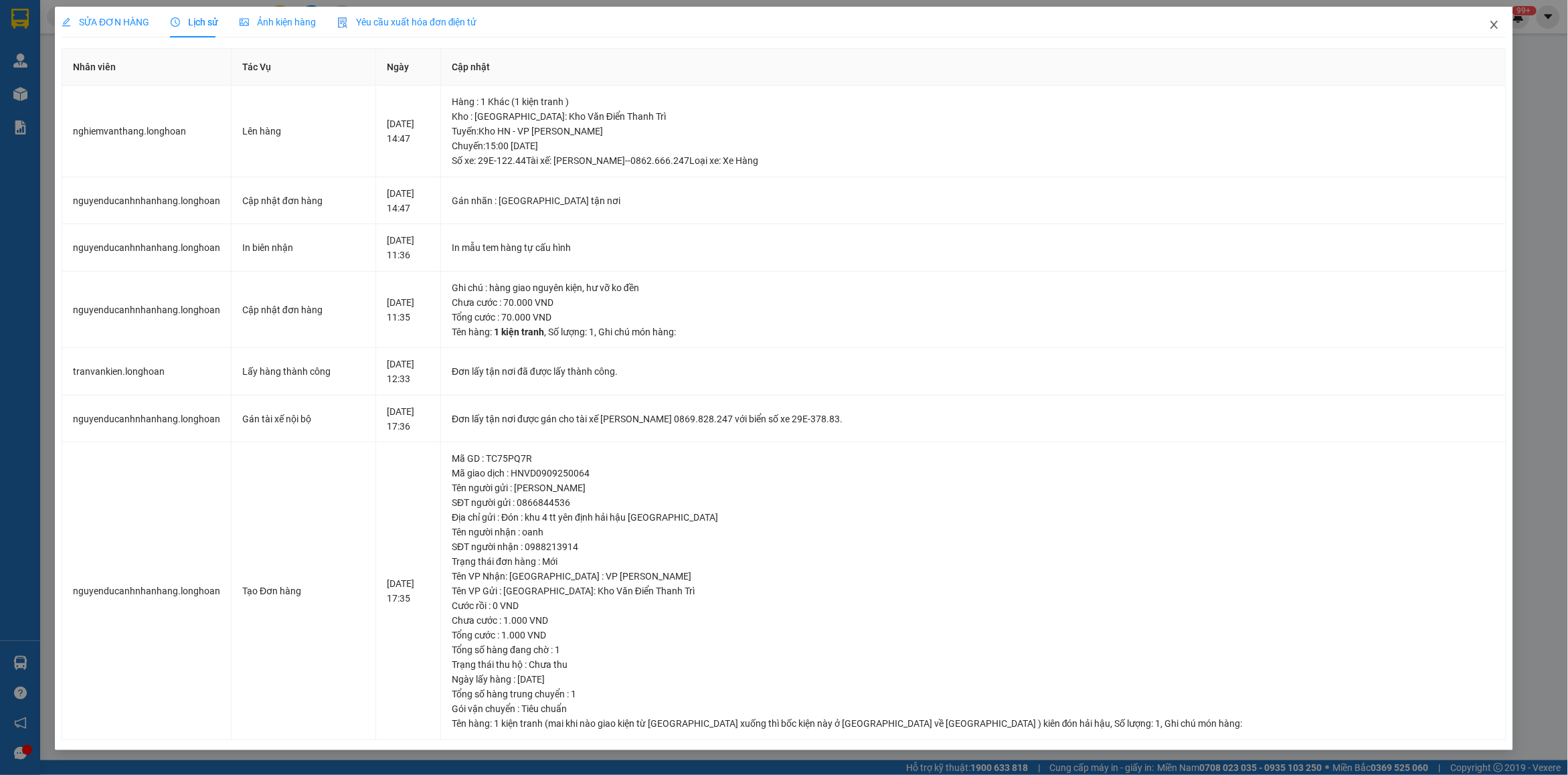
click at [1501, 28] on span "Close" at bounding box center [1494, 26] width 37 height 37
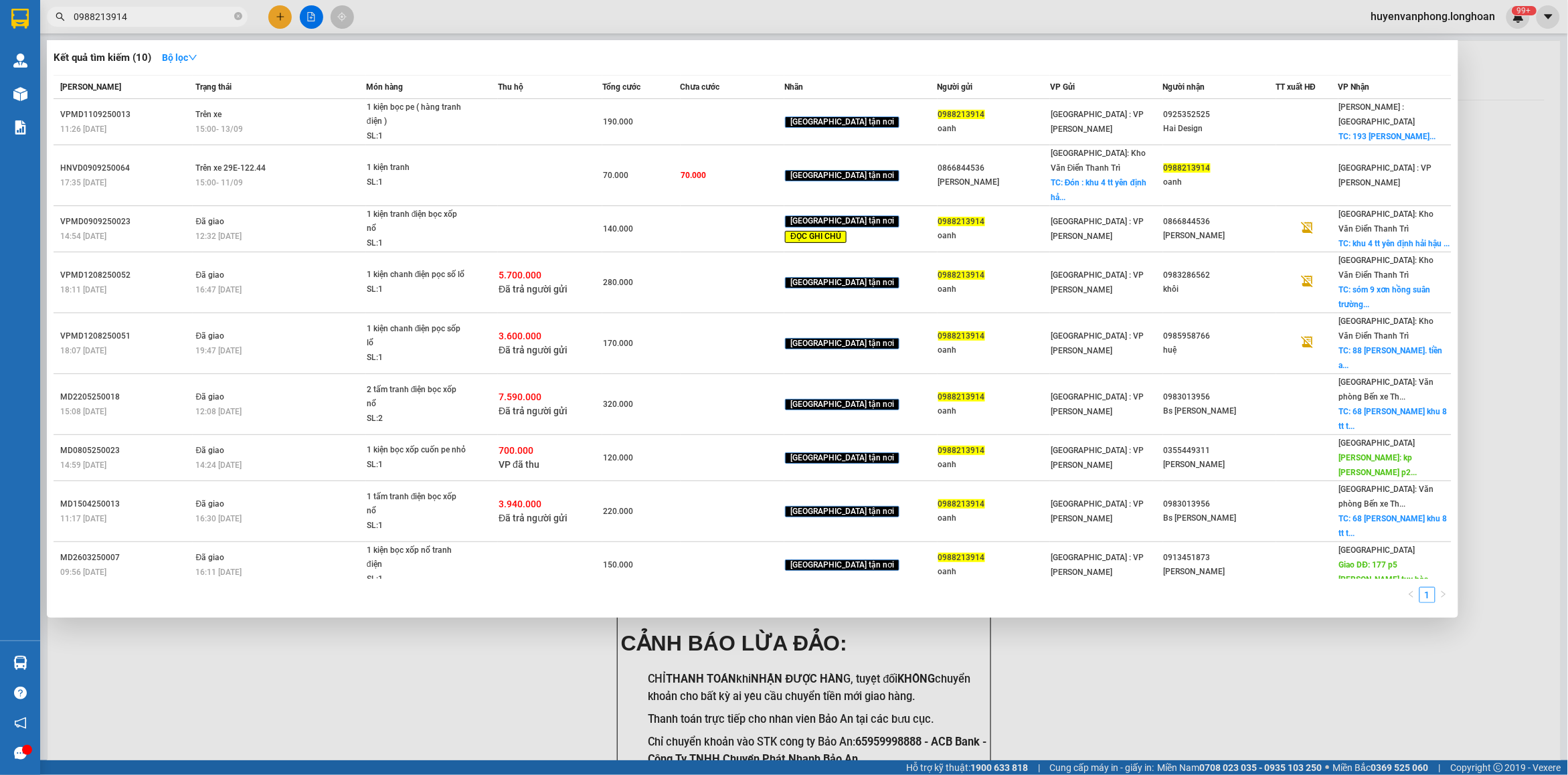
click at [176, 12] on input "0988213914" at bounding box center [153, 17] width 158 height 15
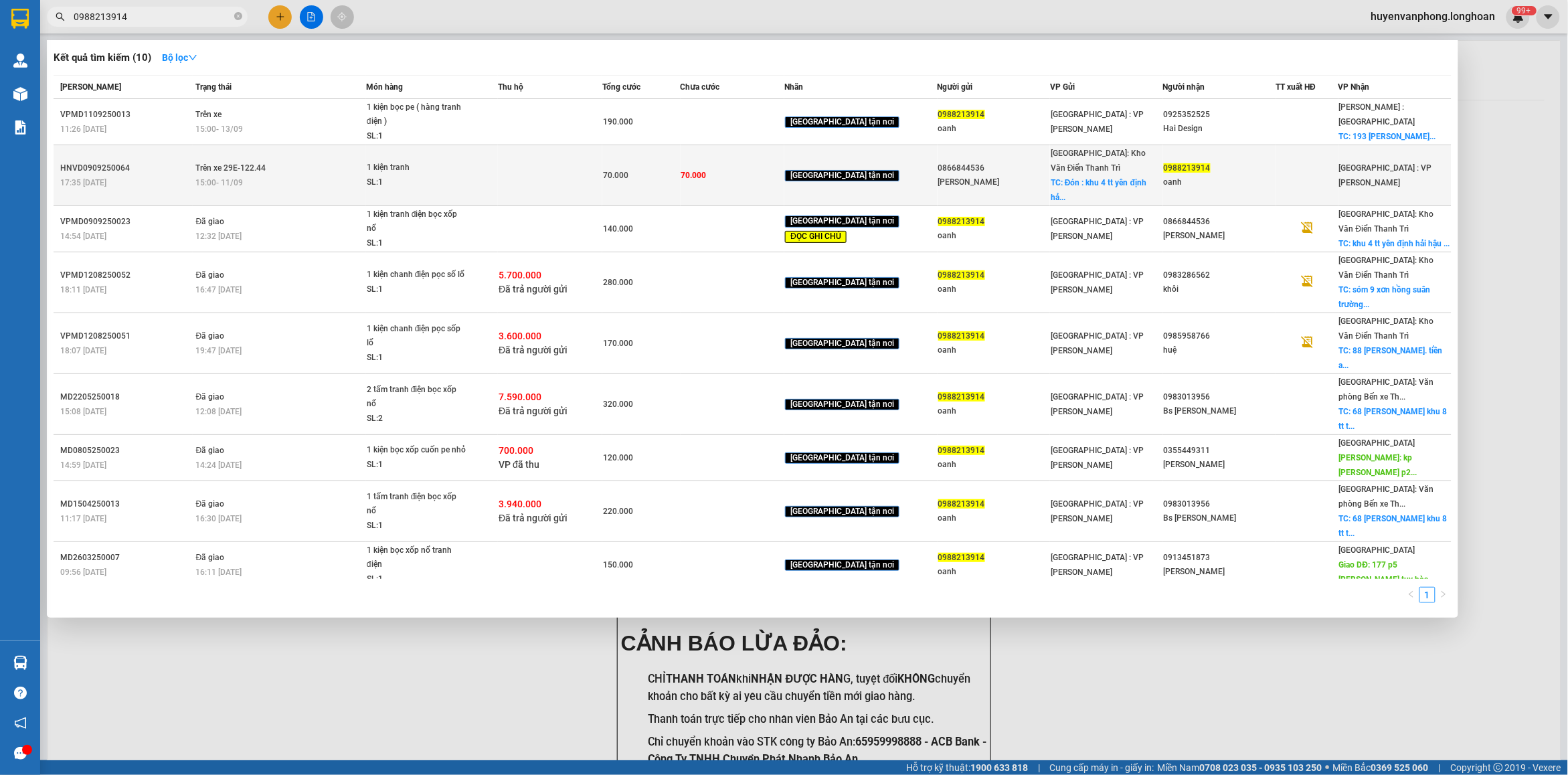
click at [249, 163] on span "Trên xe 29E-122.44" at bounding box center [231, 168] width 70 height 10
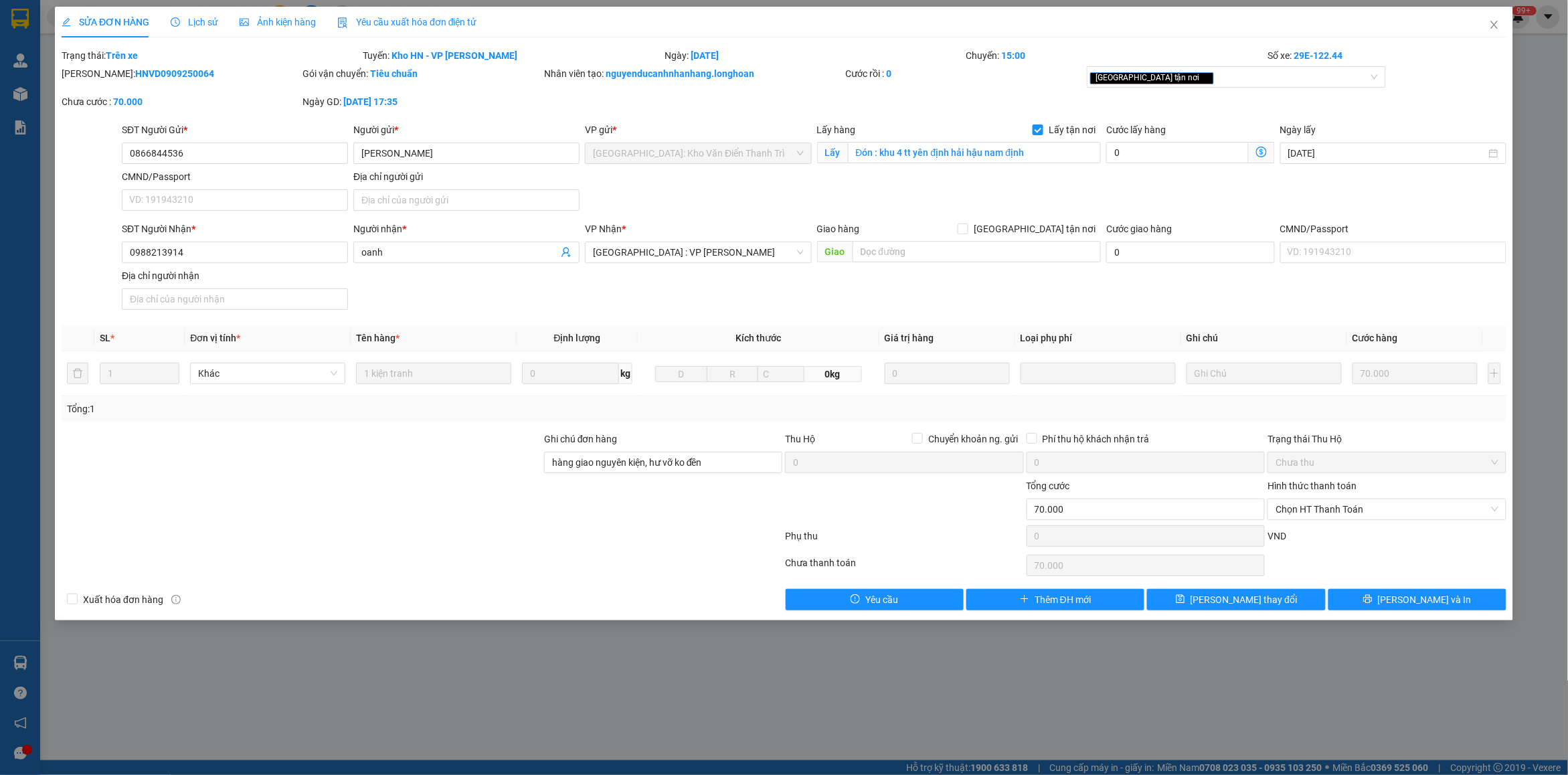
click at [188, 21] on span "Lịch sử" at bounding box center [194, 22] width 48 height 11
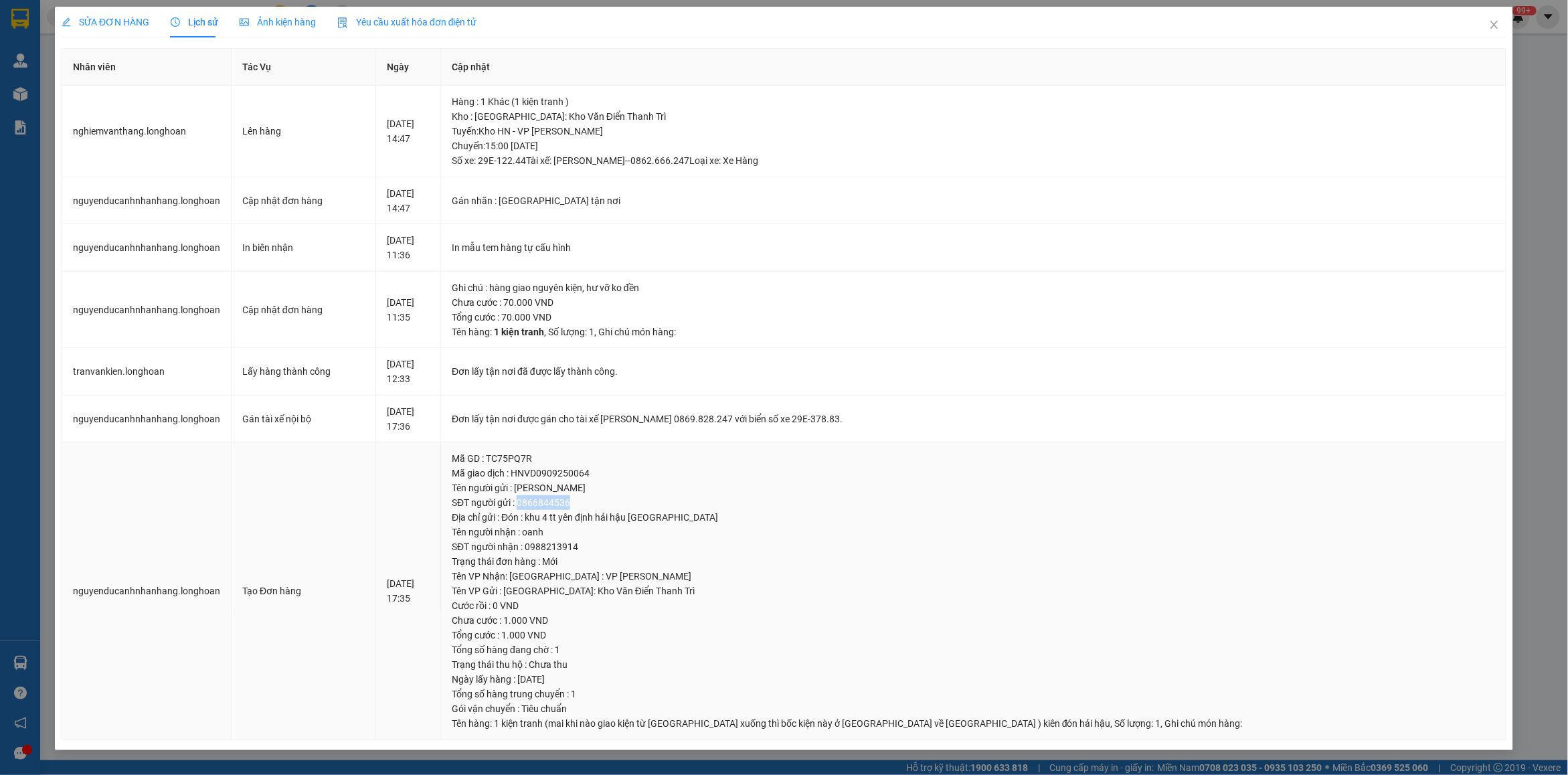
drag, startPoint x: 580, startPoint y: 503, endPoint x: 666, endPoint y: 503, distance: 86.0
click at [666, 503] on div "SĐT người gửi : 0866844536" at bounding box center [973, 502] width 1043 height 15
copy div "0866844536"
drag, startPoint x: 1490, startPoint y: 27, endPoint x: 1481, endPoint y: 27, distance: 9.0
click at [1481, 27] on span "Close" at bounding box center [1494, 26] width 37 height 37
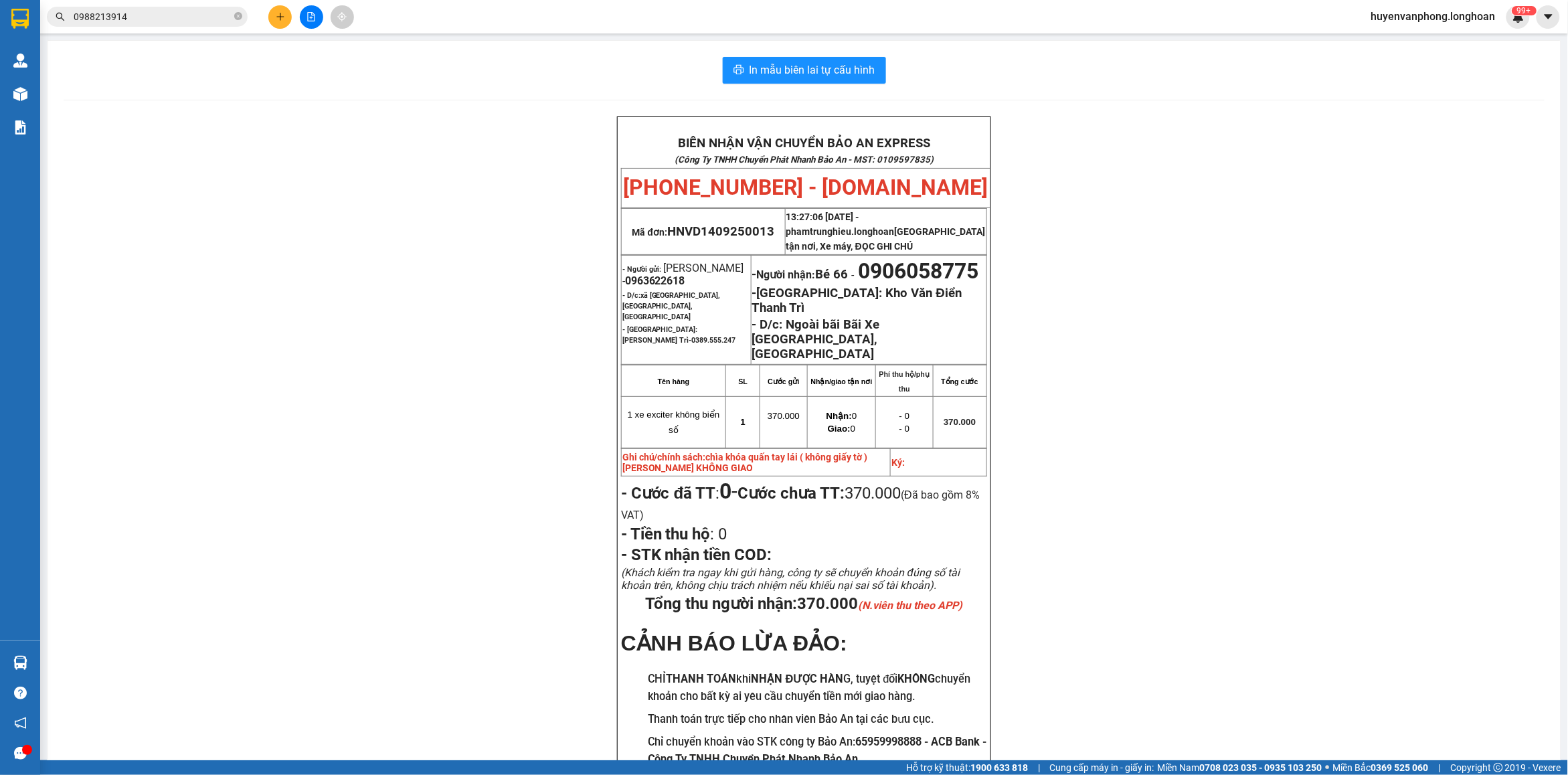
click at [155, 24] on span "0988213914" at bounding box center [147, 17] width 200 height 20
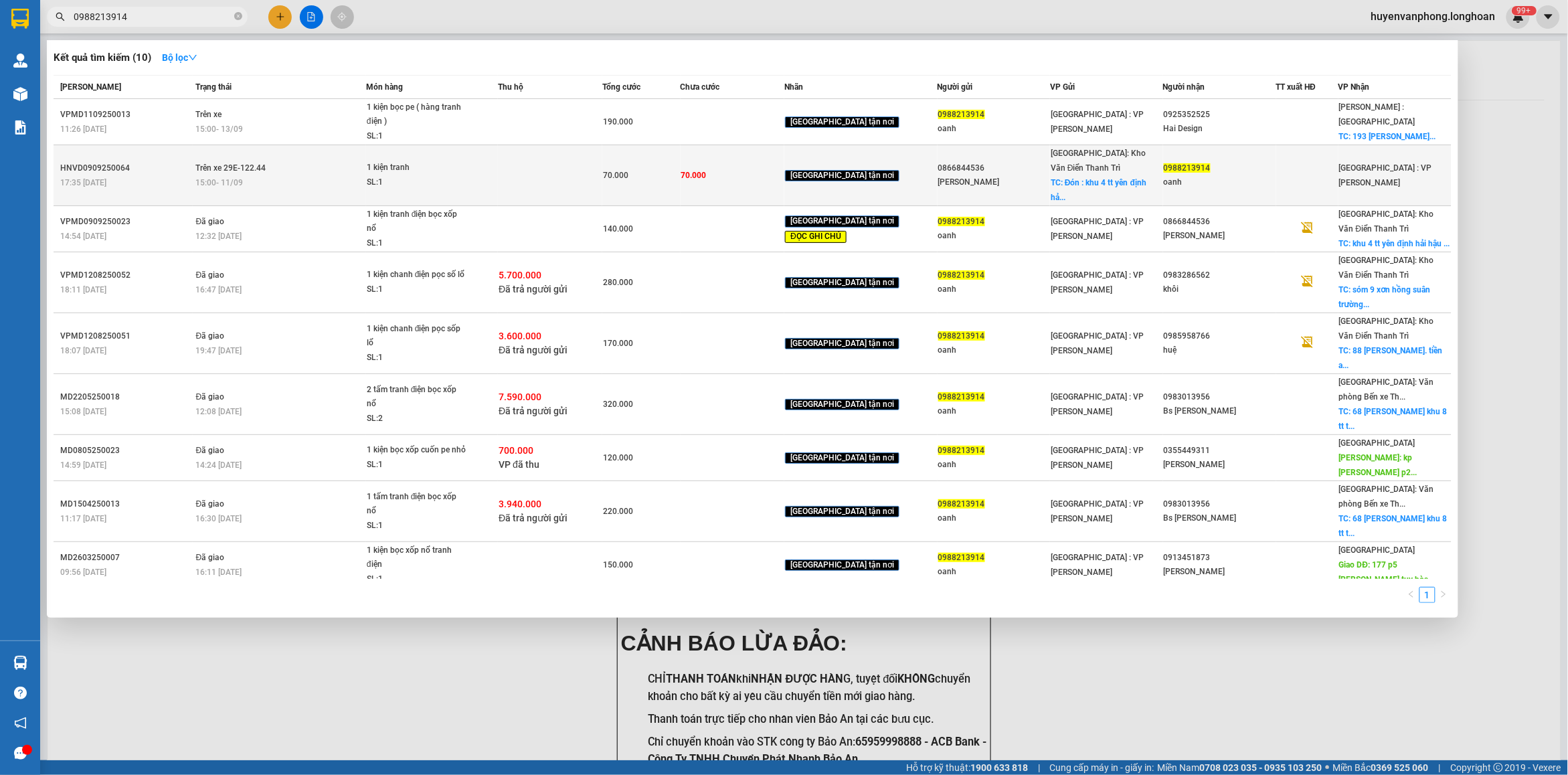
click at [432, 176] on div "SL: 1" at bounding box center [416, 183] width 100 height 15
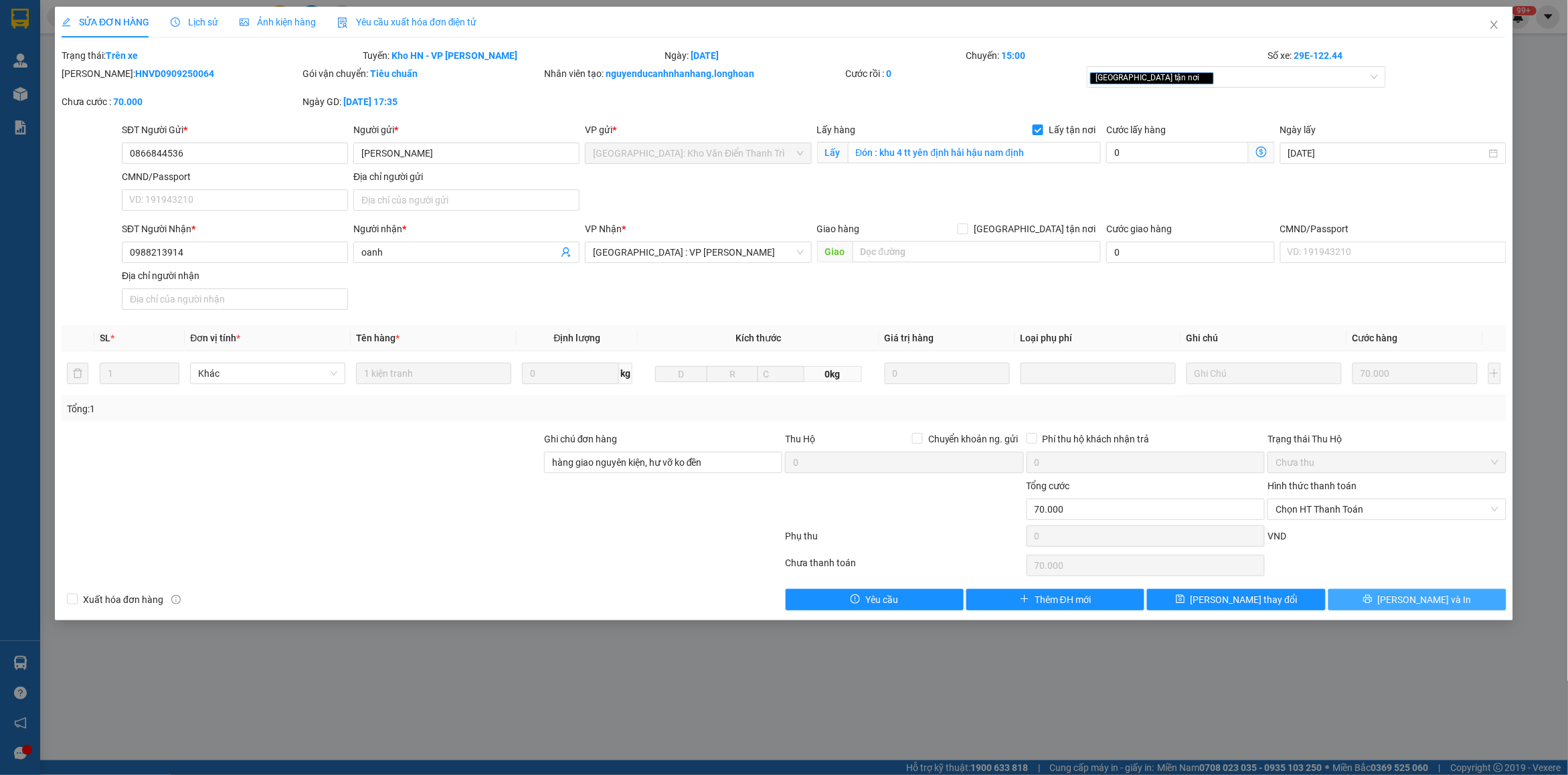
click at [1414, 591] on button "[PERSON_NAME] và In" at bounding box center [1417, 599] width 178 height 21
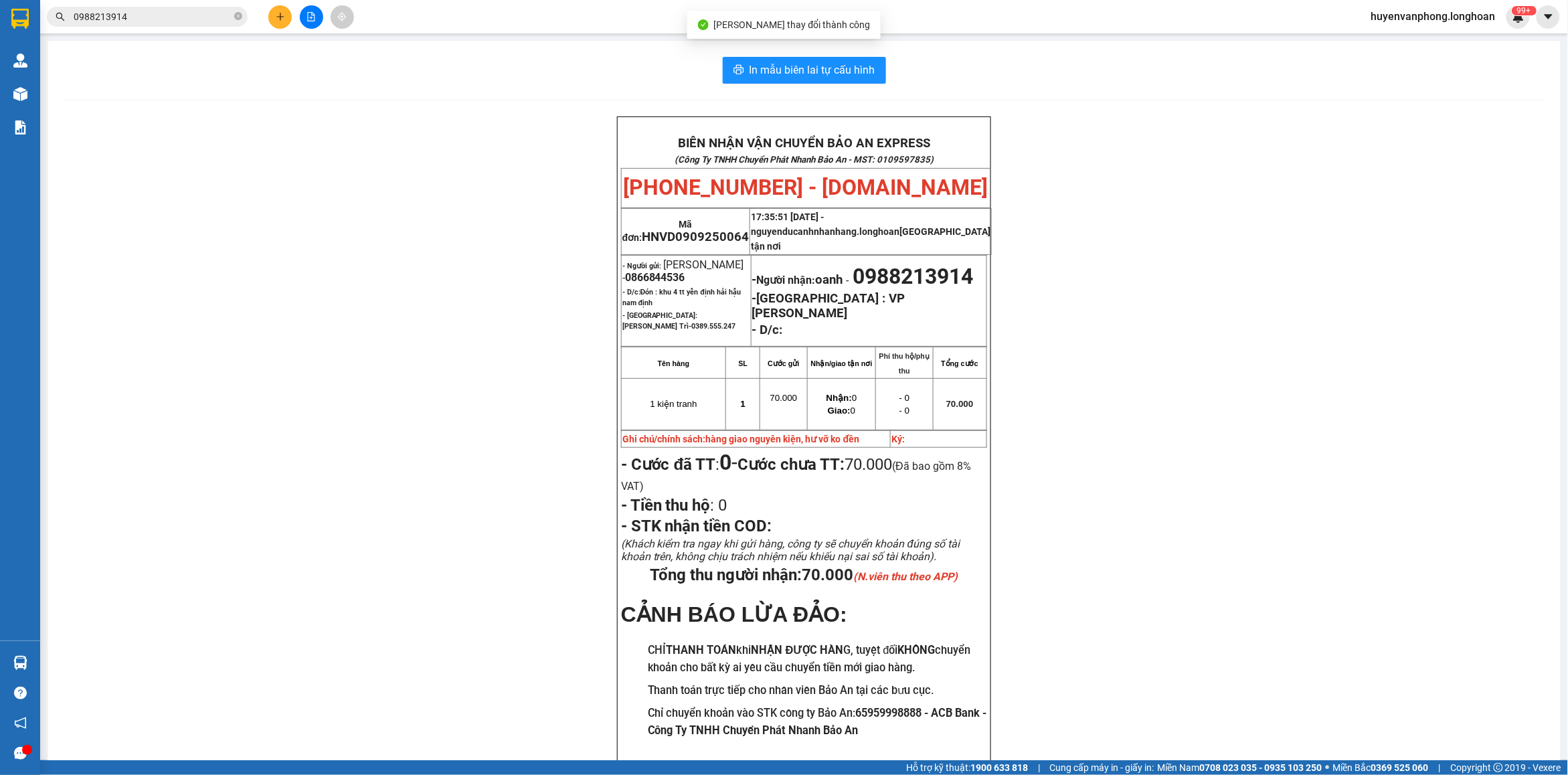
scroll to position [83, 0]
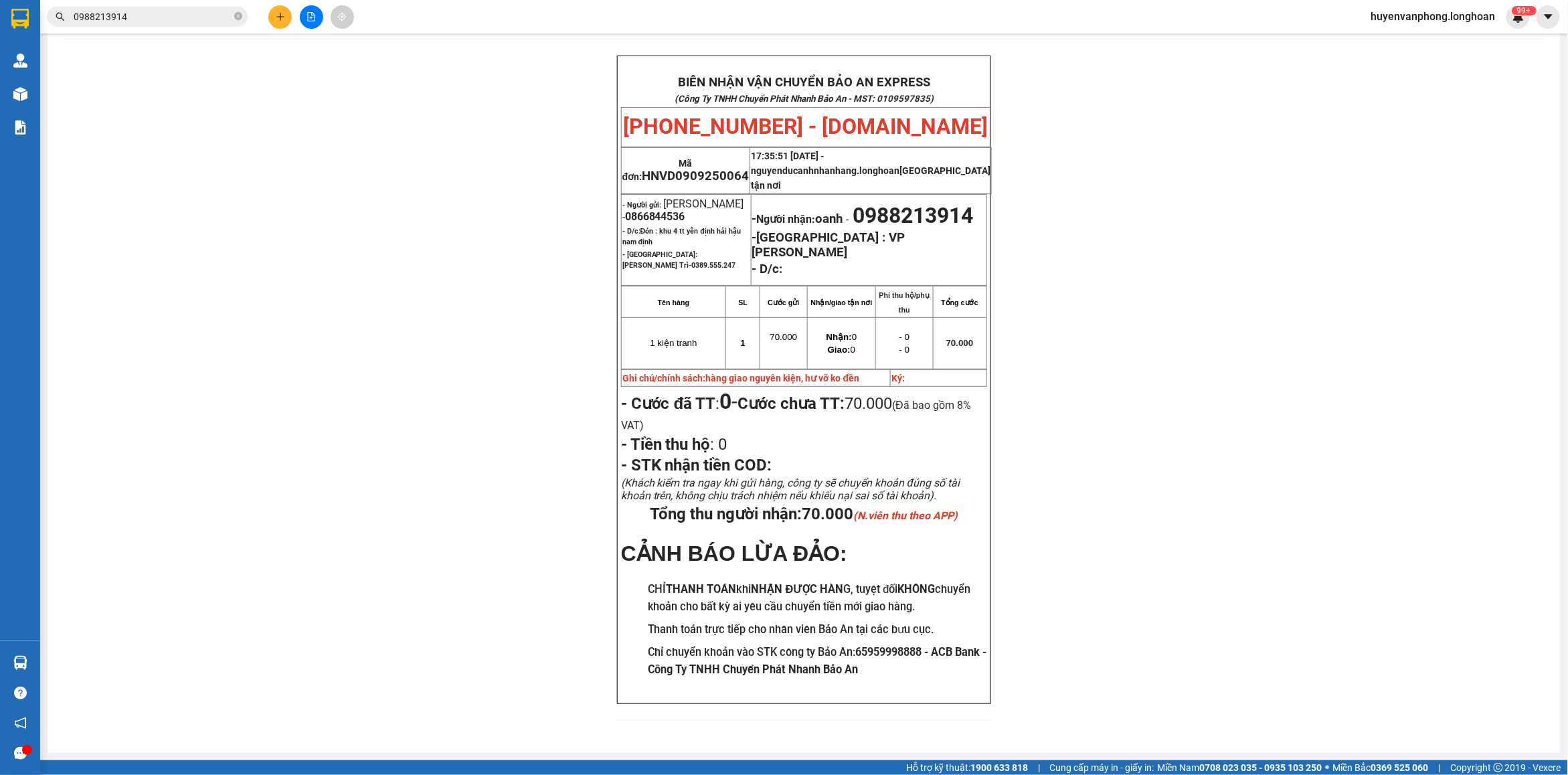
click at [176, 8] on span "0988213914" at bounding box center [147, 17] width 200 height 20
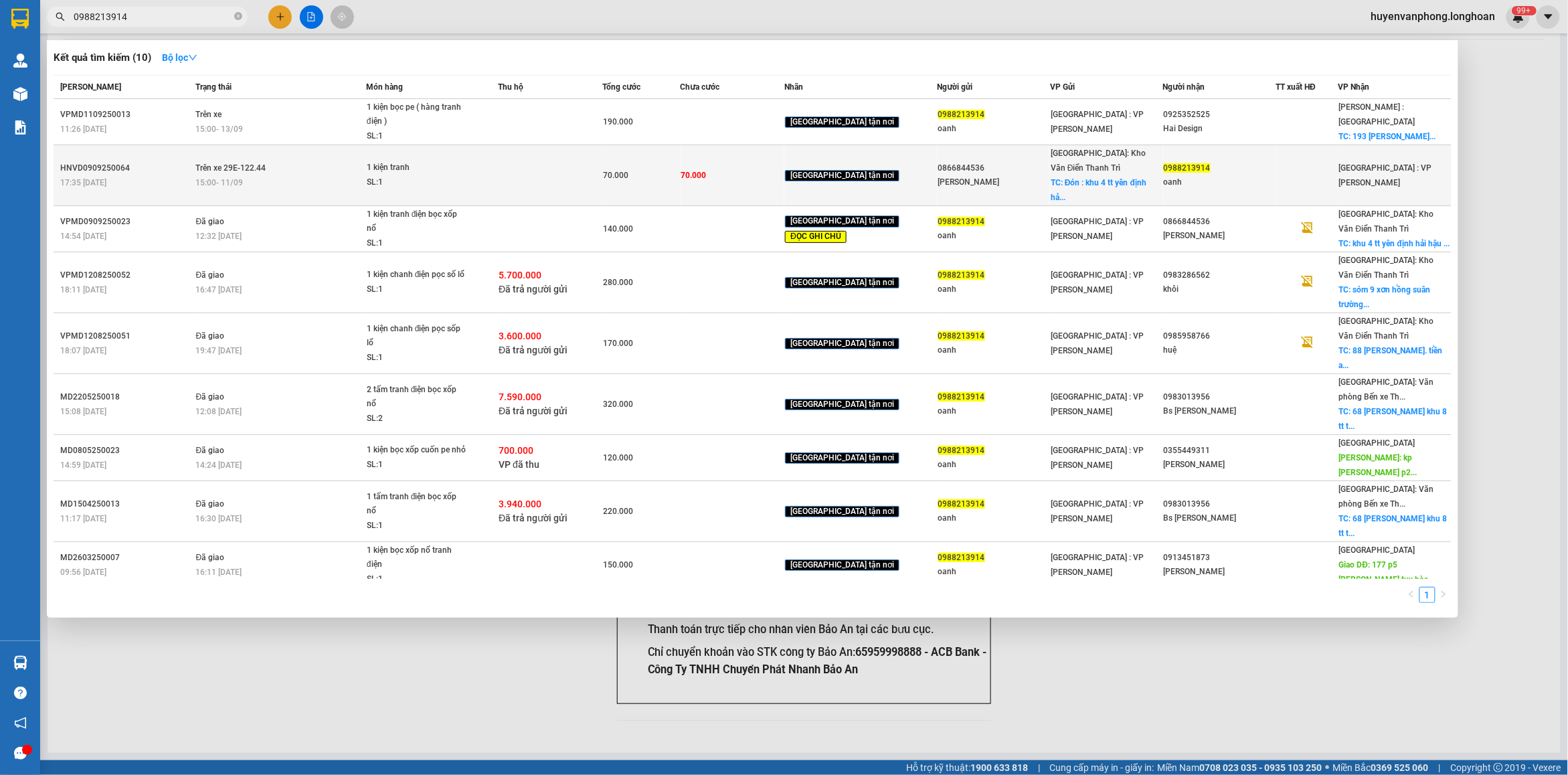
click at [498, 160] on span "1 kiện tranh SL: 1" at bounding box center [431, 175] width 130 height 28
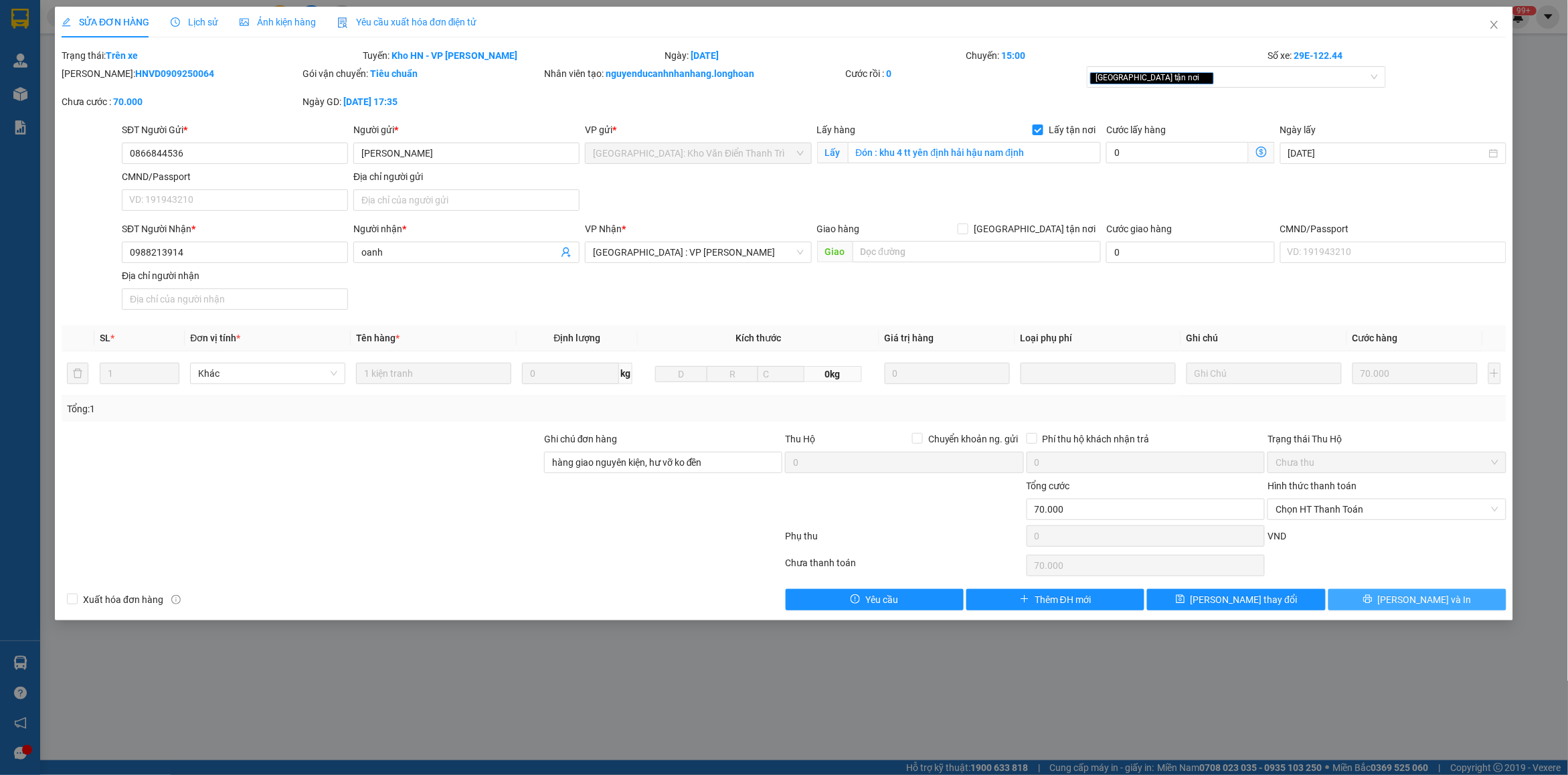
click at [1408, 594] on span "[PERSON_NAME] và In" at bounding box center [1424, 599] width 94 height 15
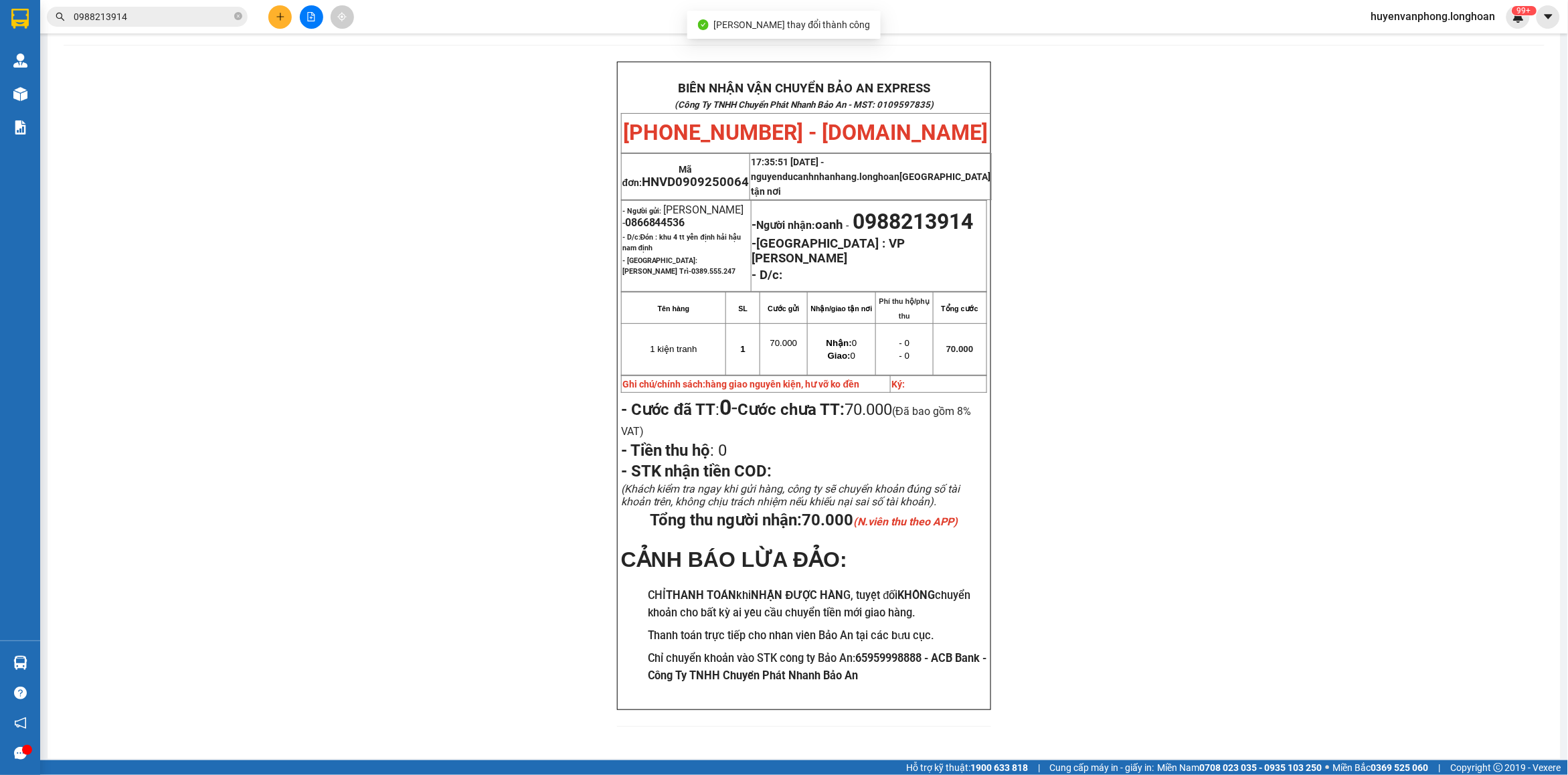
scroll to position [83, 0]
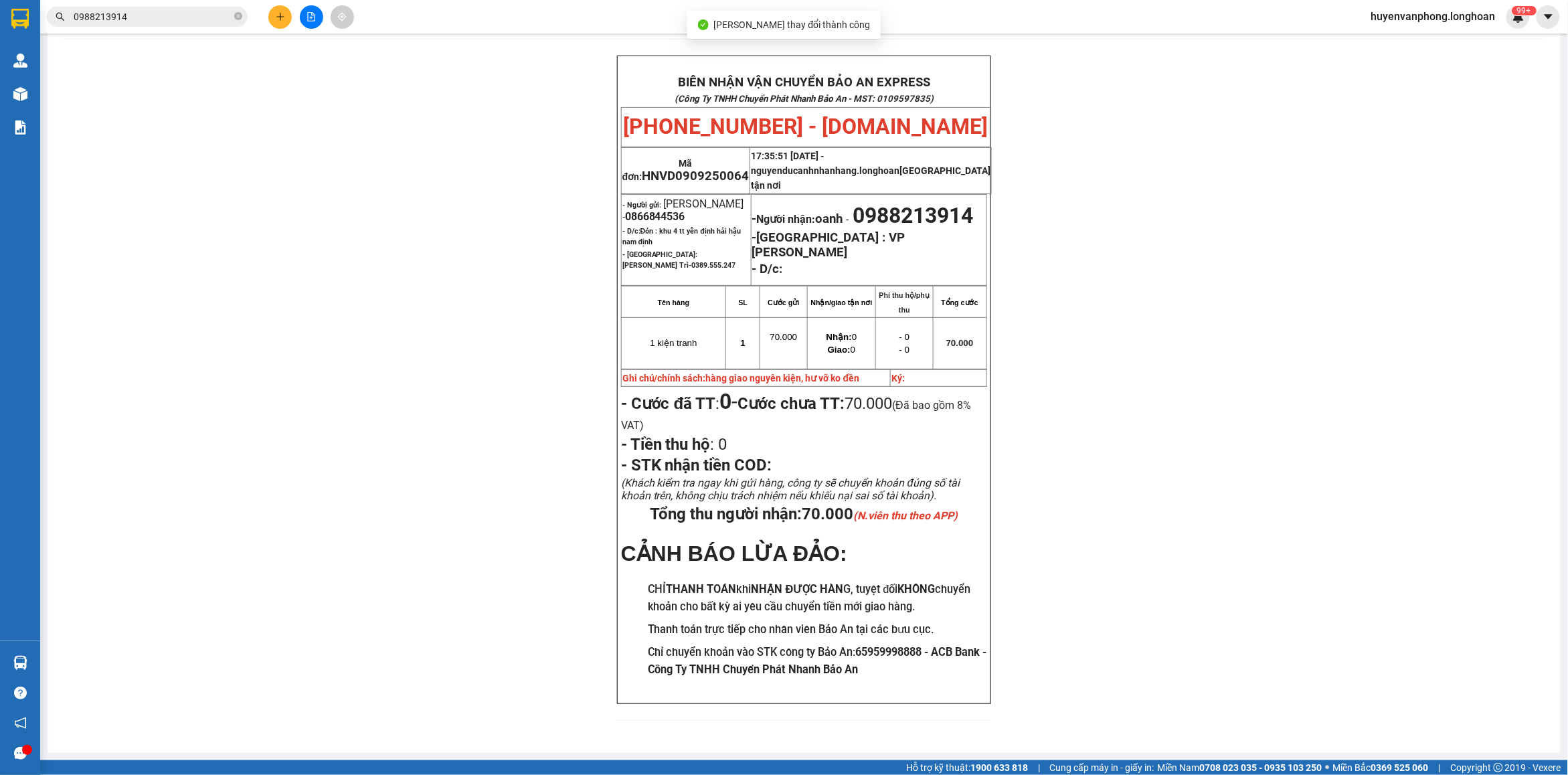
click at [159, 11] on input "0988213914" at bounding box center [153, 17] width 158 height 15
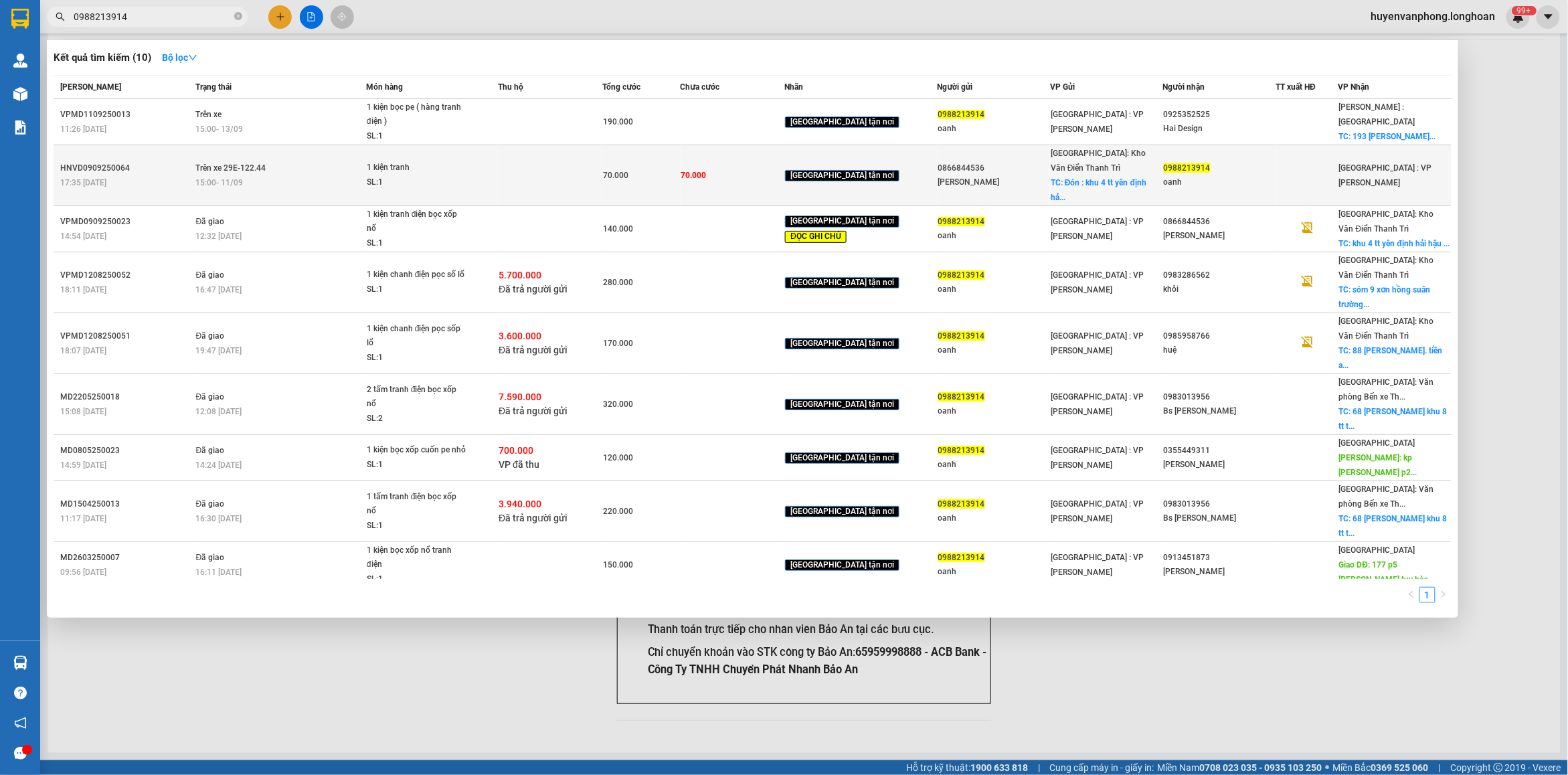
click at [590, 162] on td at bounding box center [550, 176] width 105 height 61
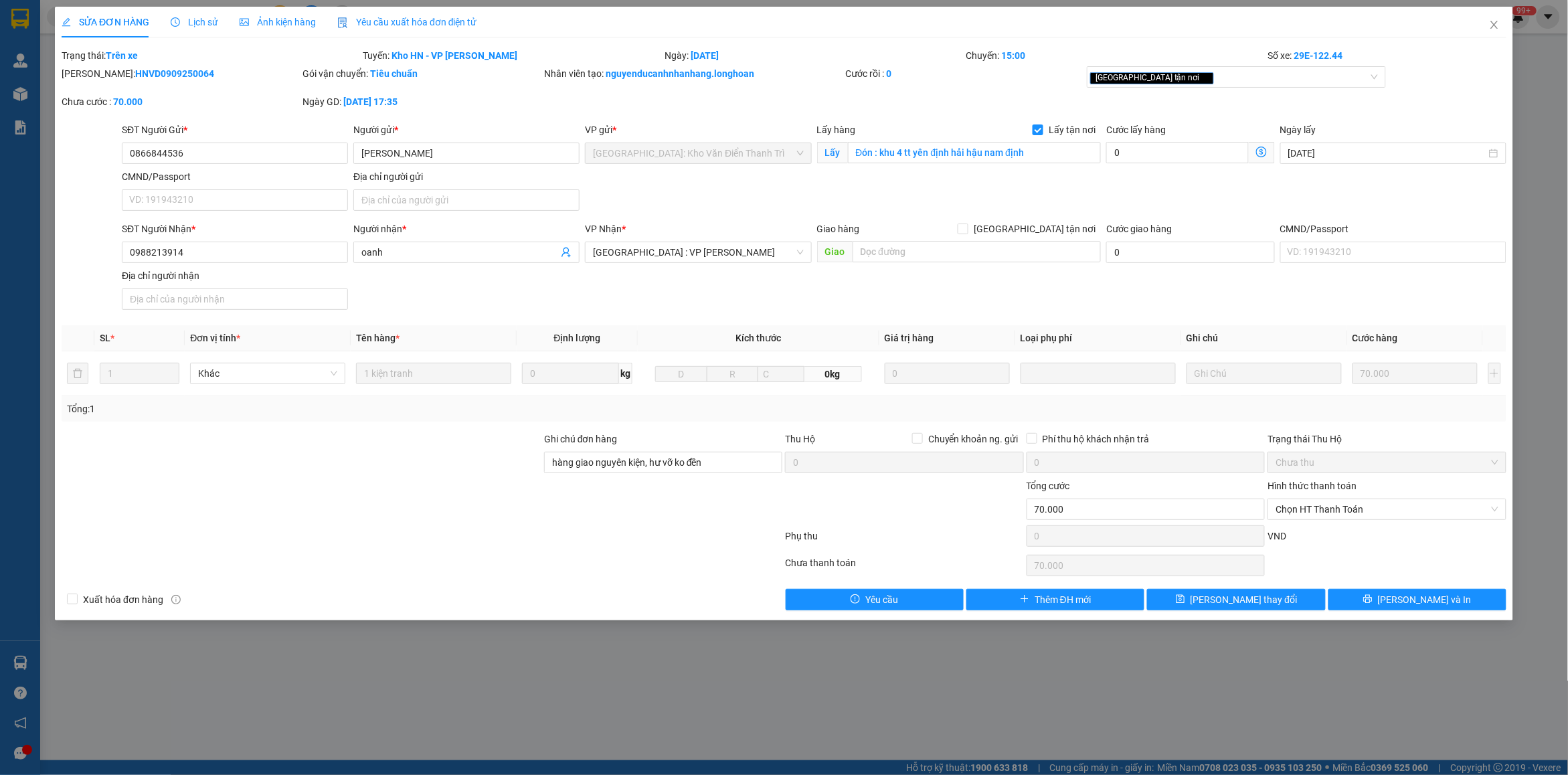
click at [192, 18] on span "Lịch sử" at bounding box center [194, 22] width 48 height 11
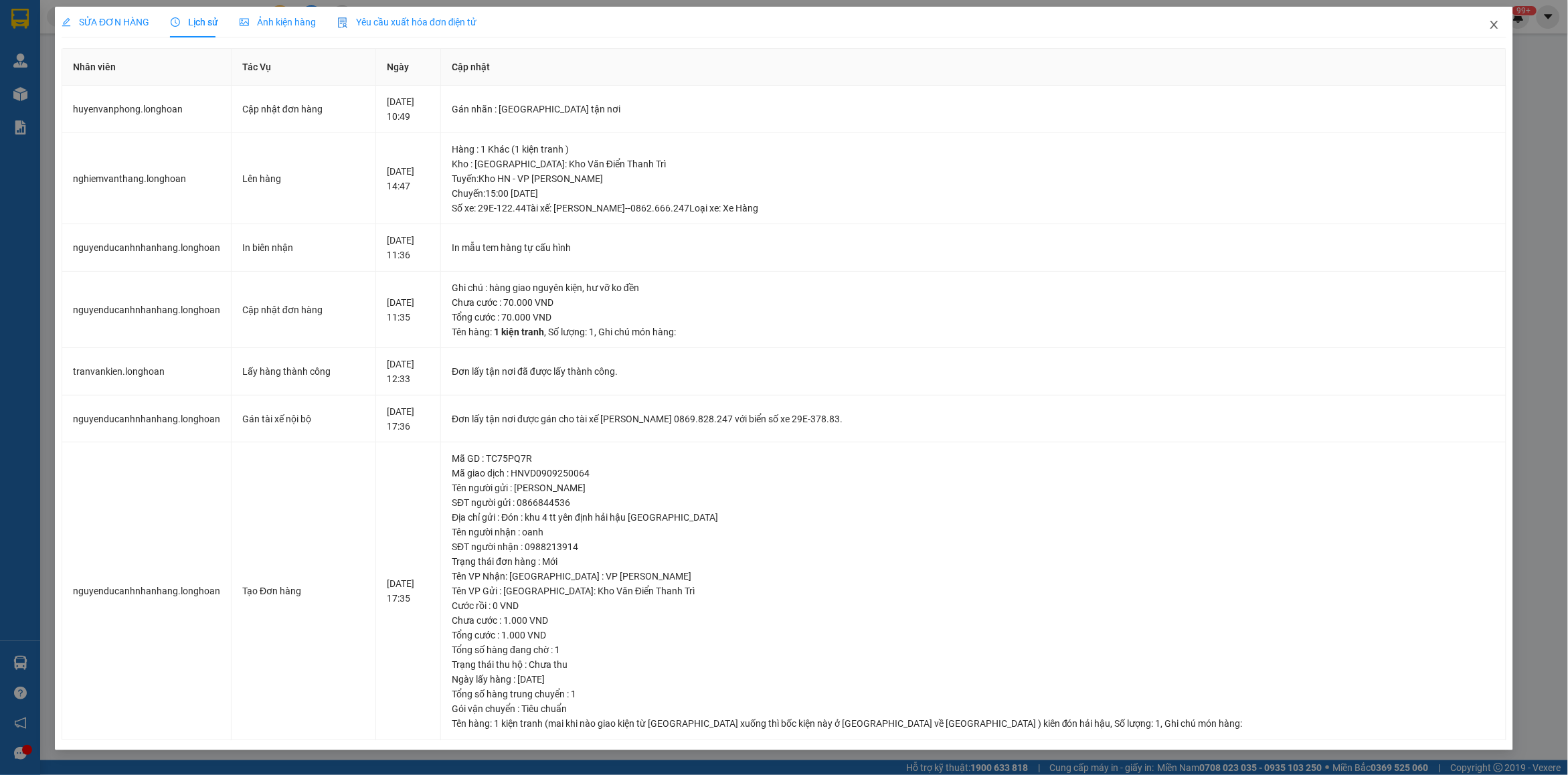
click at [1486, 23] on span "Close" at bounding box center [1494, 26] width 37 height 37
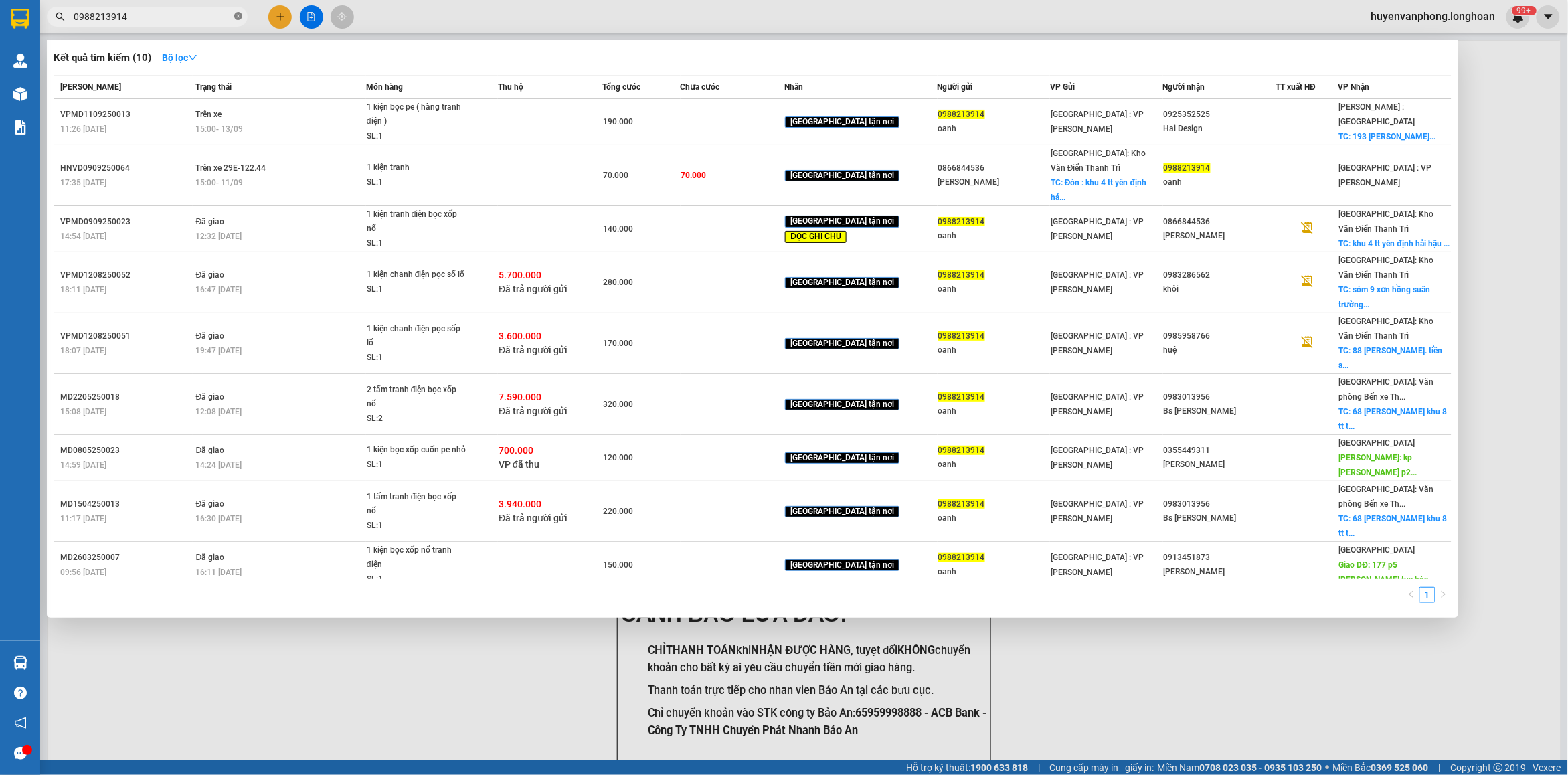
drag, startPoint x: 239, startPoint y: 15, endPoint x: 198, endPoint y: 19, distance: 41.2
click at [239, 15] on icon "close-circle" at bounding box center [238, 16] width 8 height 8
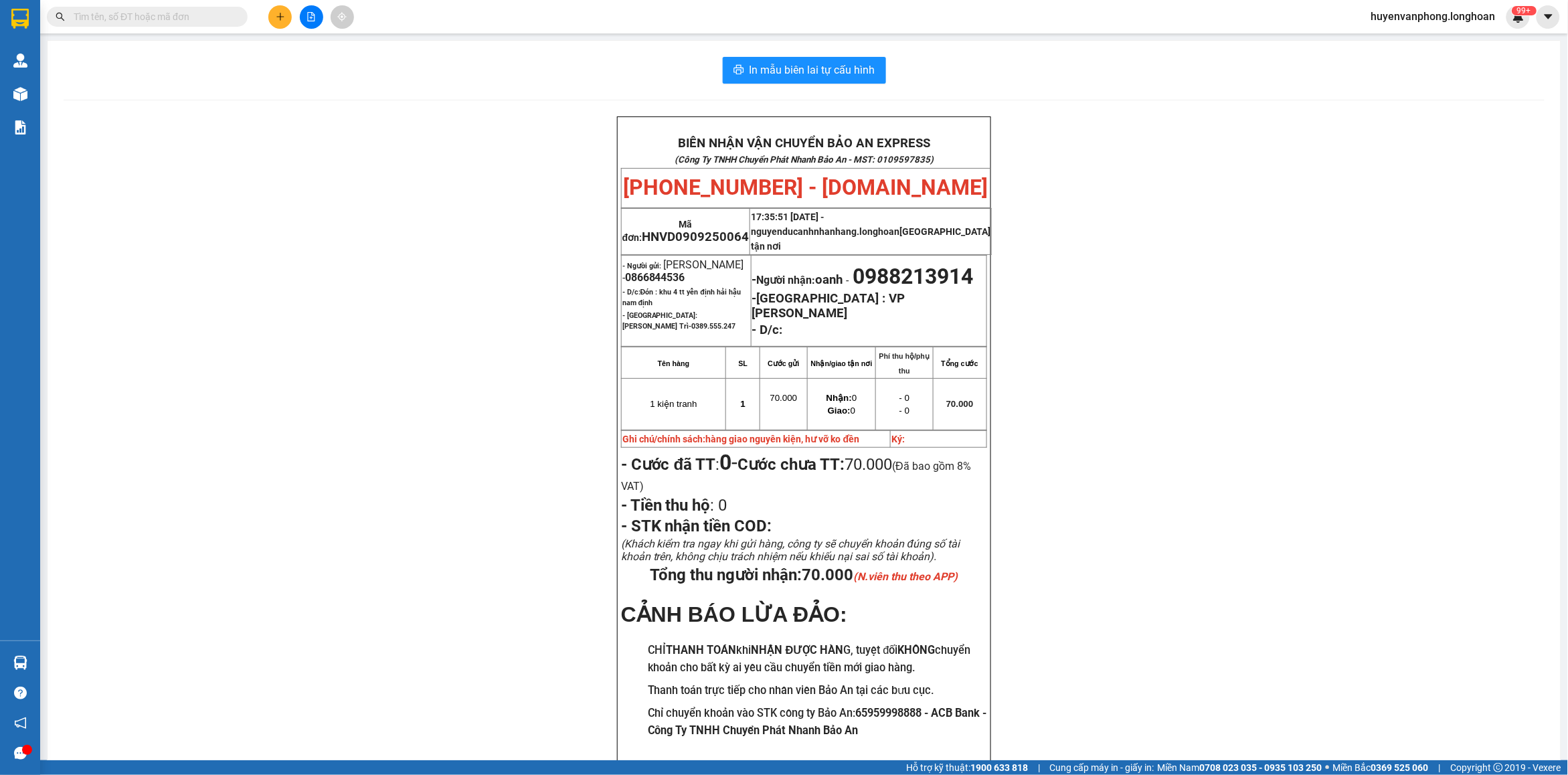
click at [198, 19] on input "text" at bounding box center [153, 17] width 158 height 15
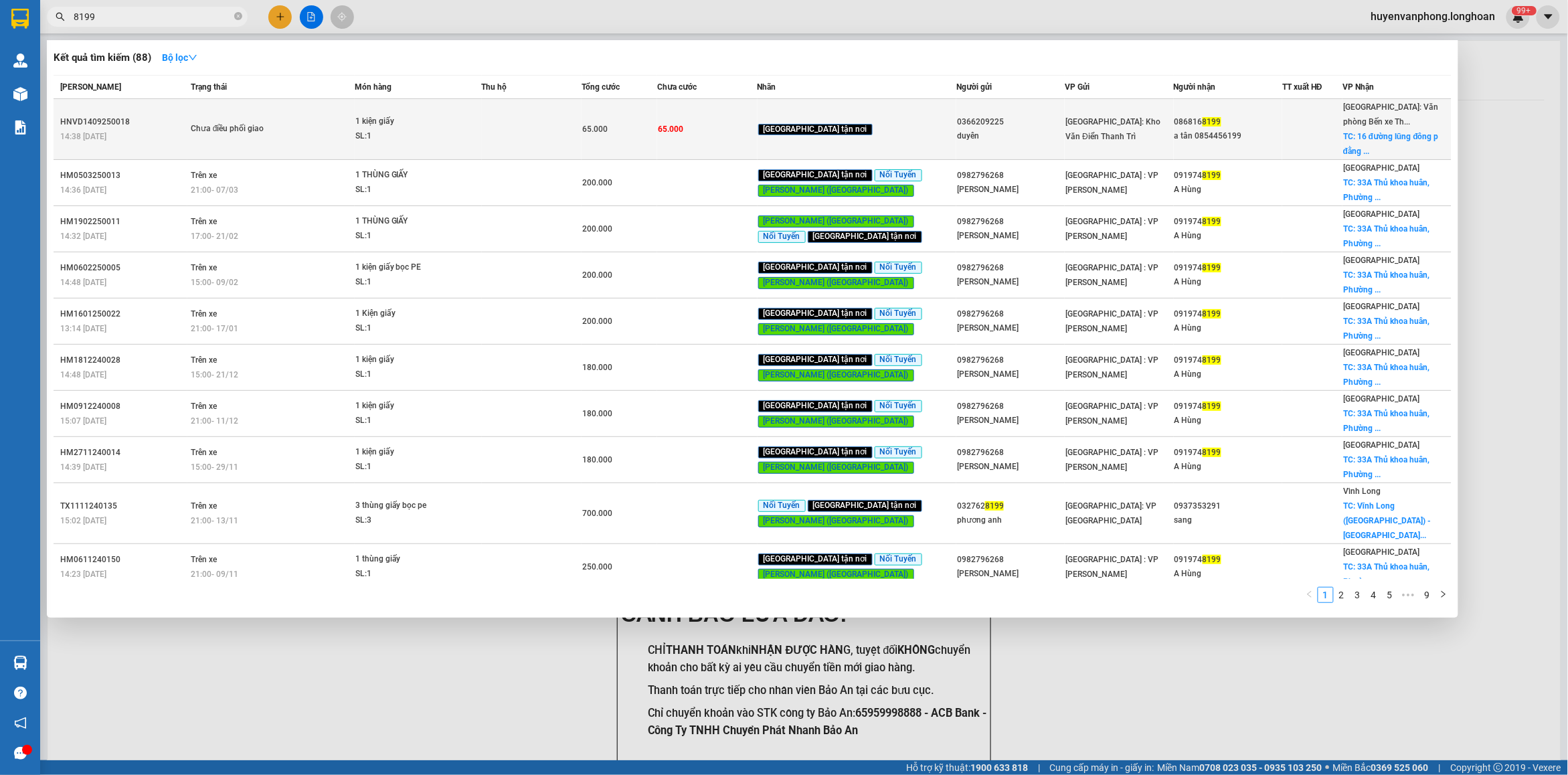
click at [404, 136] on div "SL: 1" at bounding box center [405, 137] width 100 height 15
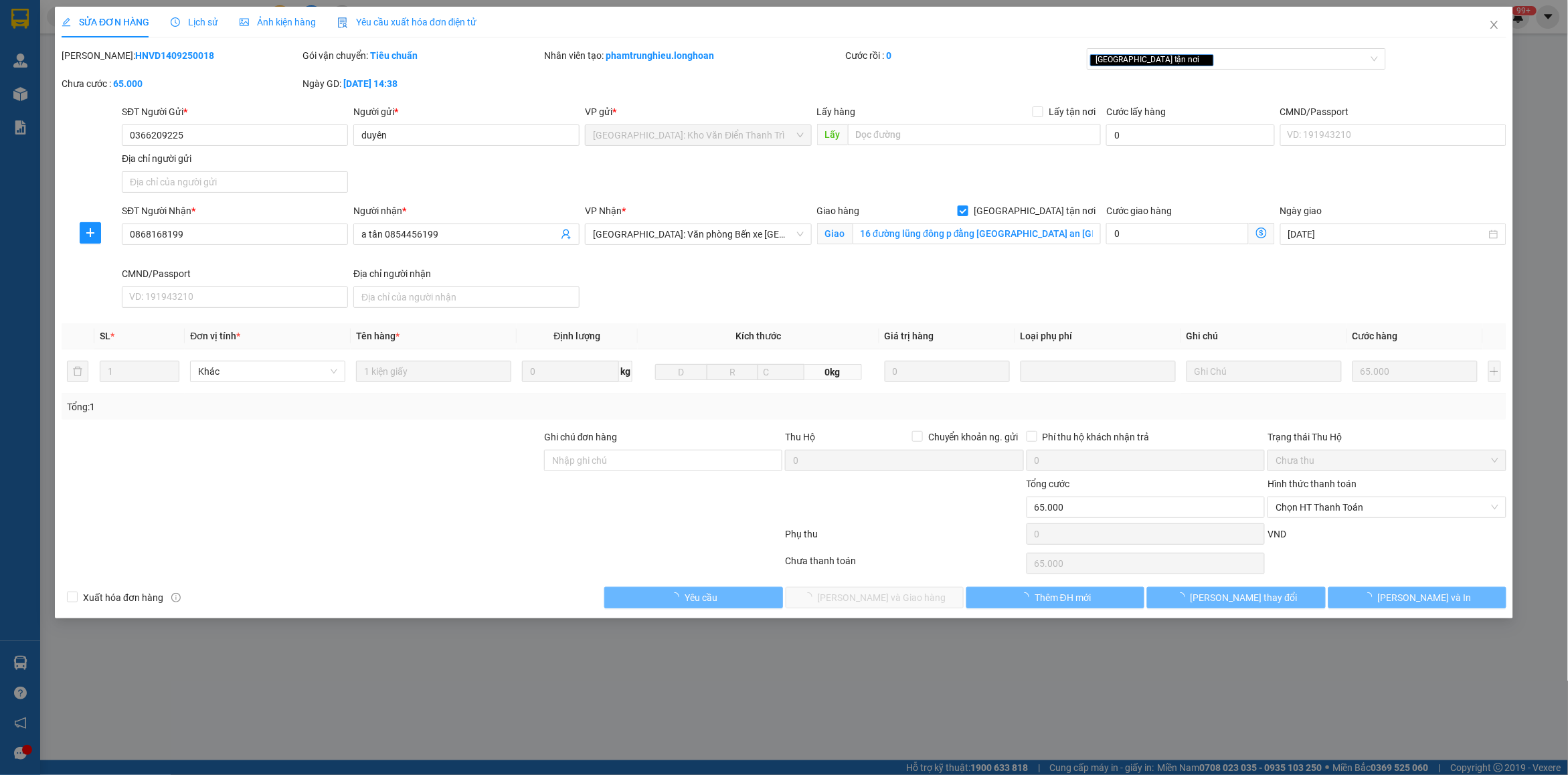
click at [192, 18] on span "Lịch sử" at bounding box center [194, 22] width 48 height 11
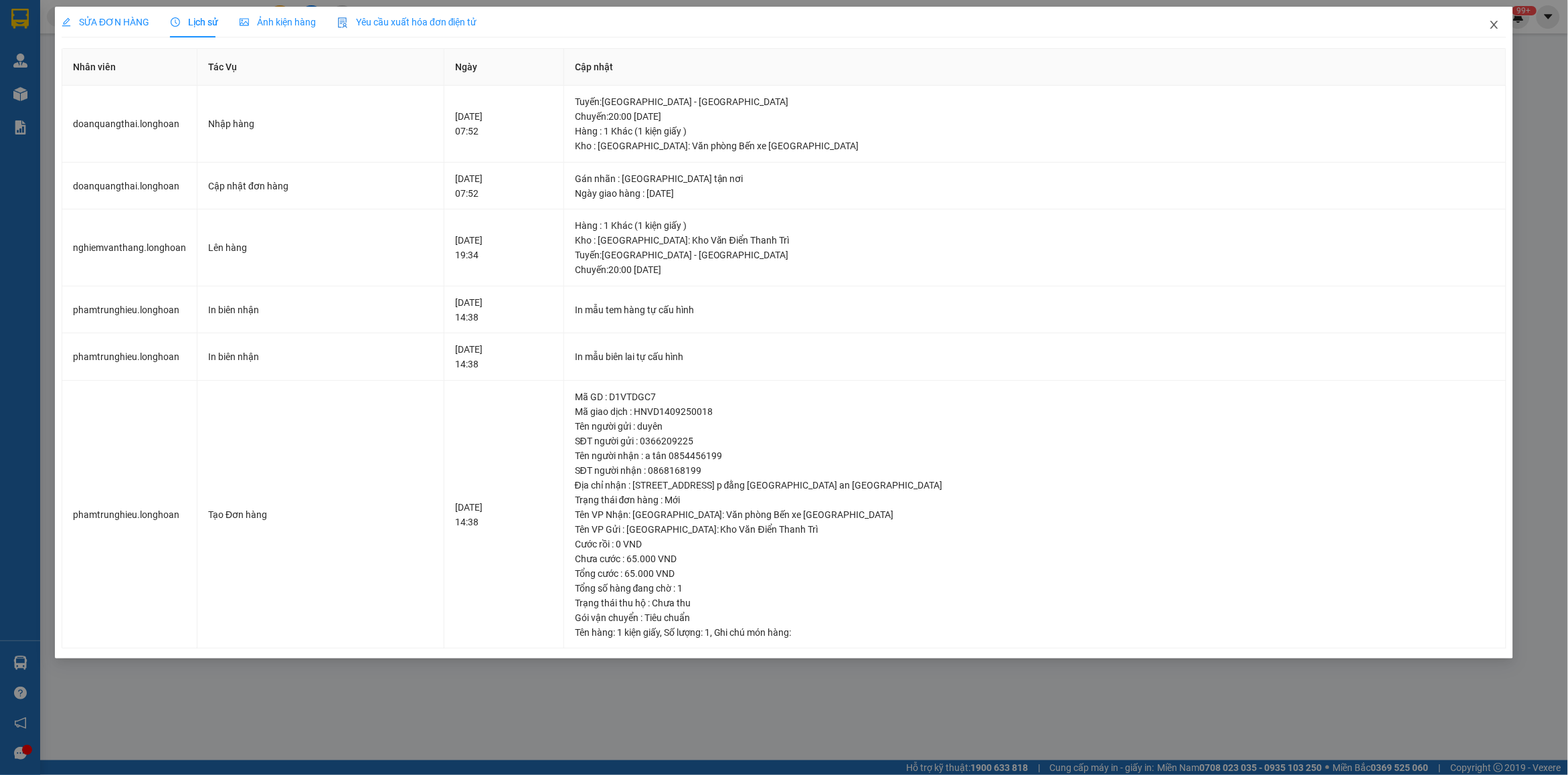
click at [1502, 27] on span "Close" at bounding box center [1494, 26] width 37 height 37
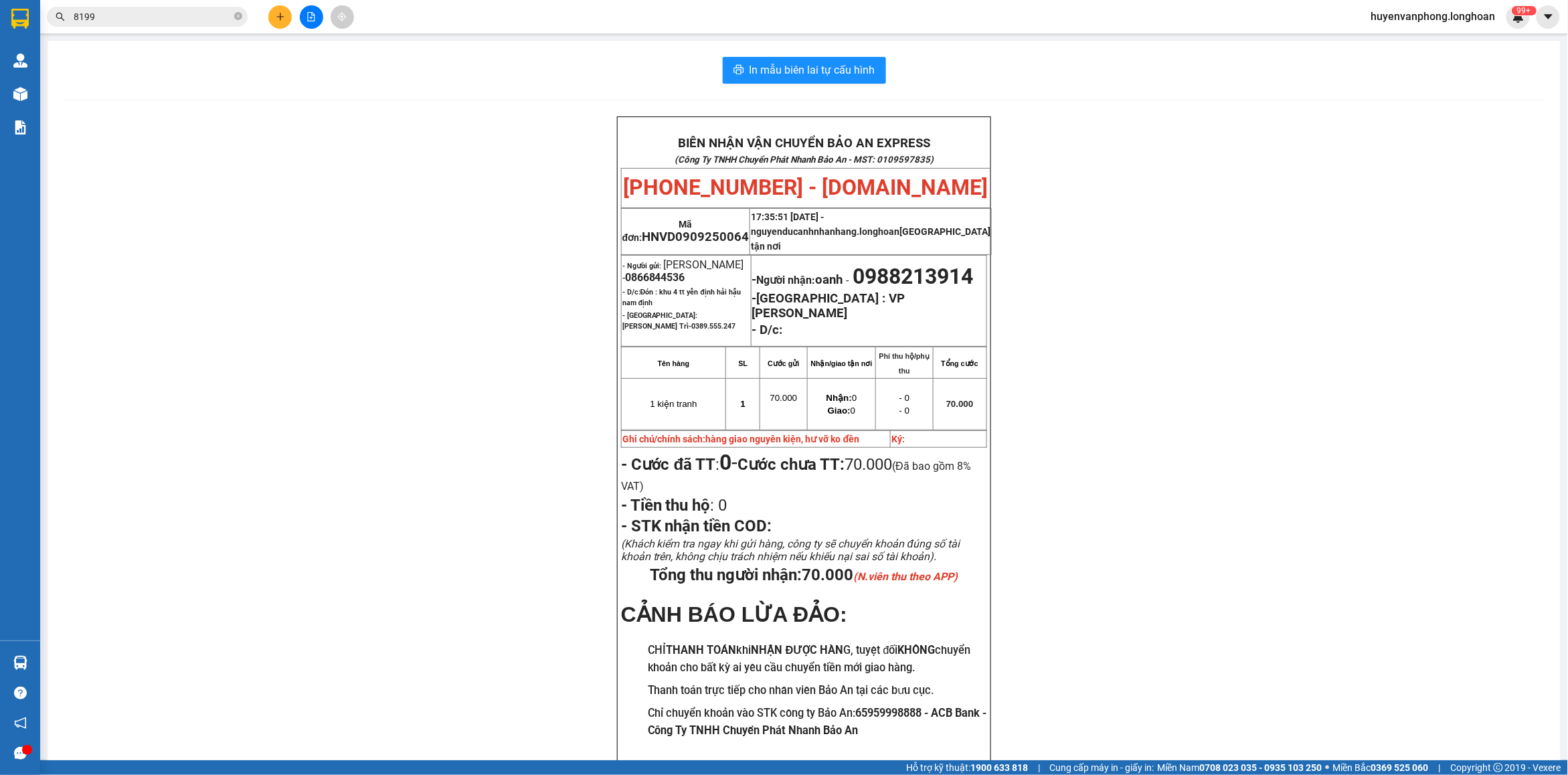
drag, startPoint x: 241, startPoint y: 11, endPoint x: 154, endPoint y: 24, distance: 88.0
click at [224, 17] on span "8199" at bounding box center [147, 17] width 200 height 20
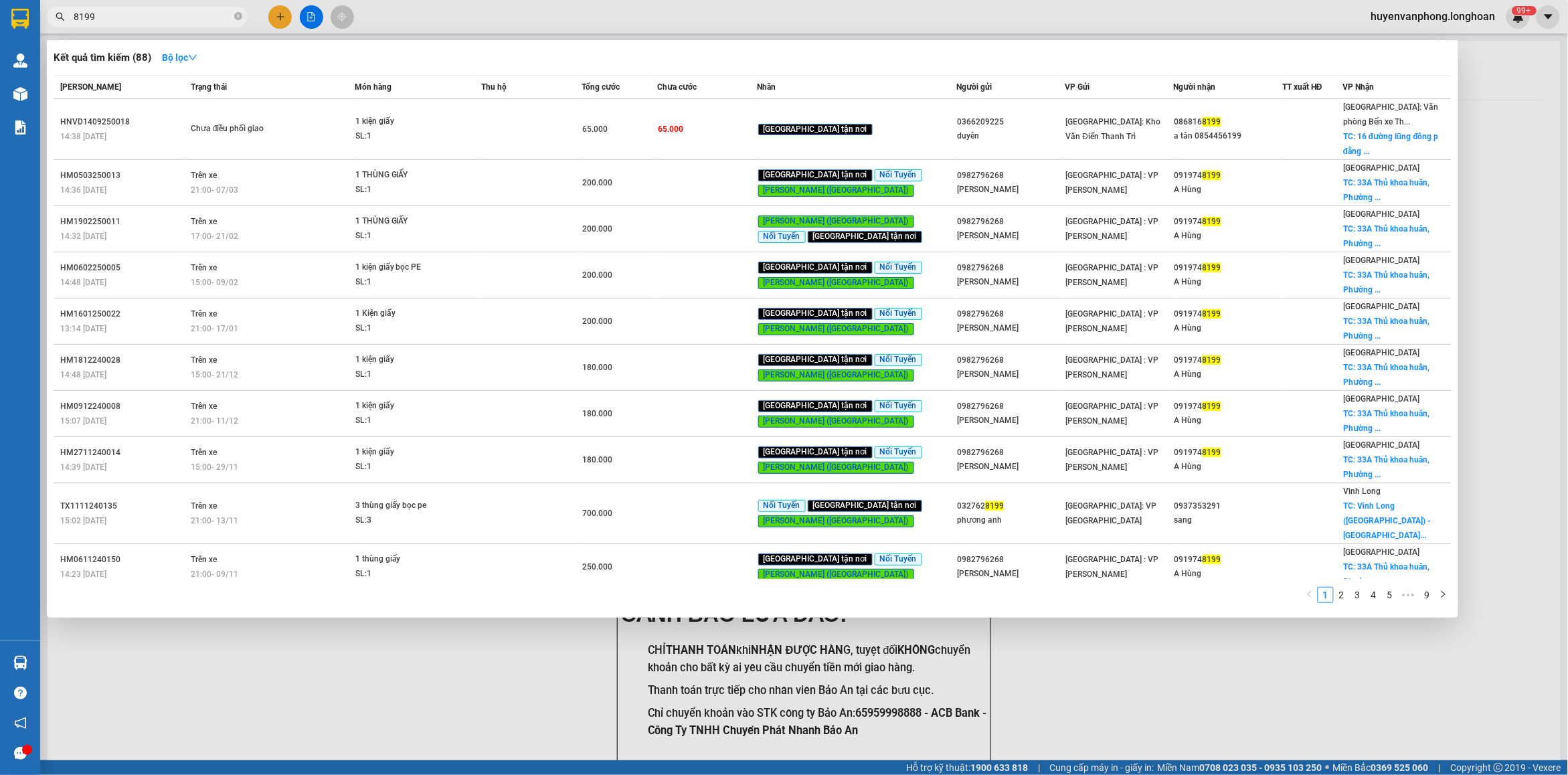
click at [127, 22] on input "8199" at bounding box center [153, 17] width 158 height 15
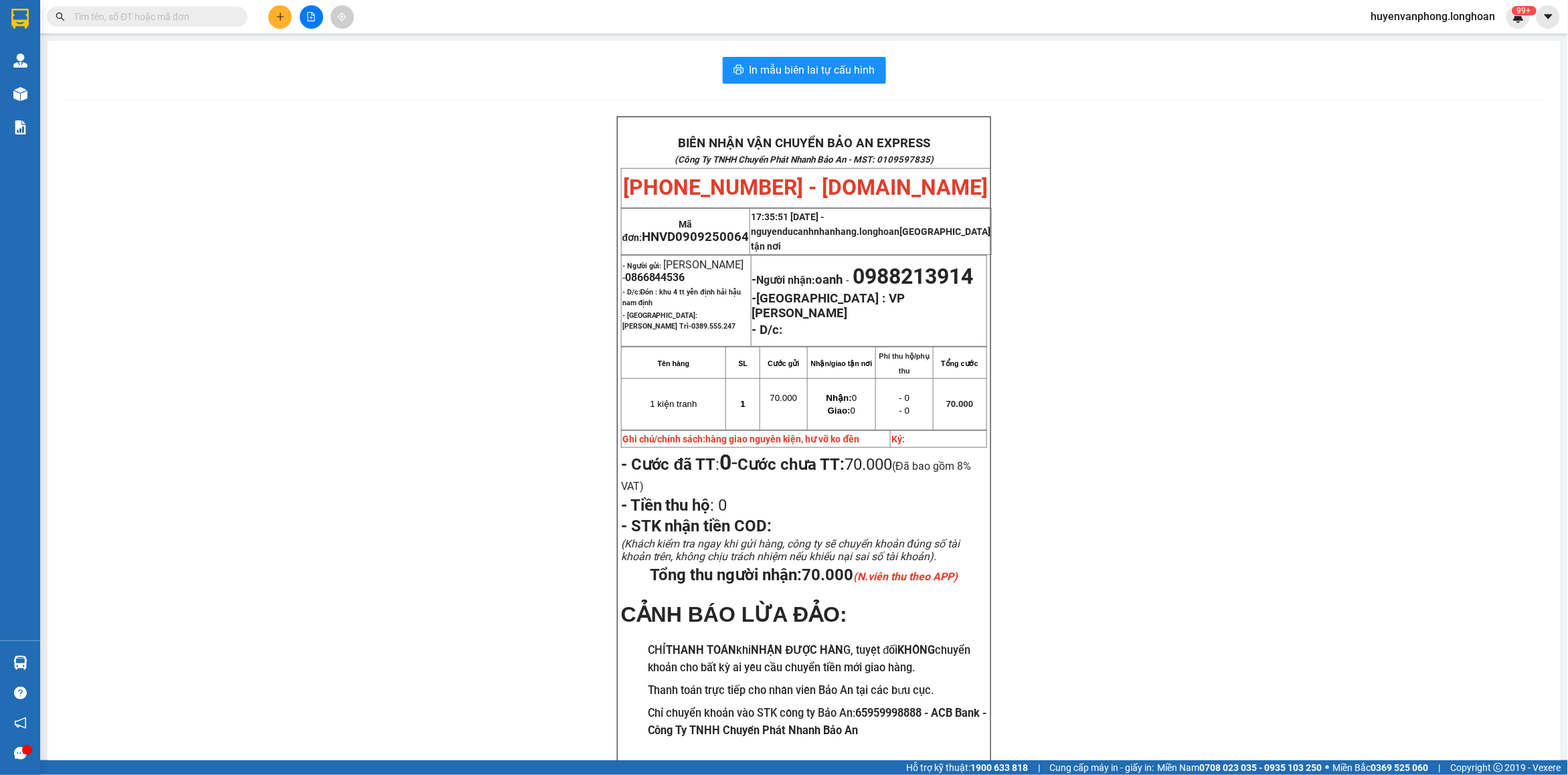
paste input "0366209225"
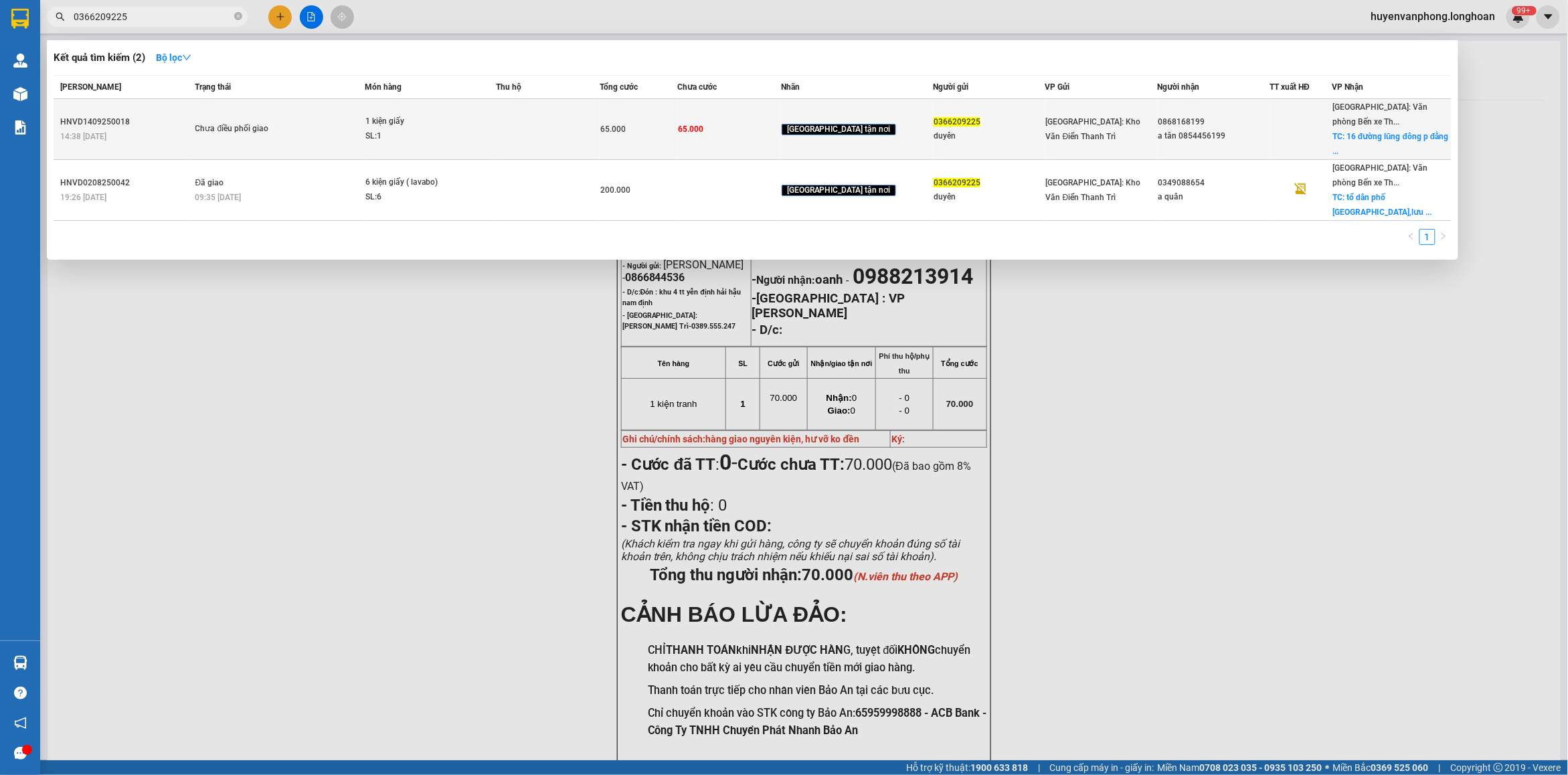
click at [490, 131] on span "1 kiện giấy SL: 1" at bounding box center [430, 129] width 129 height 28
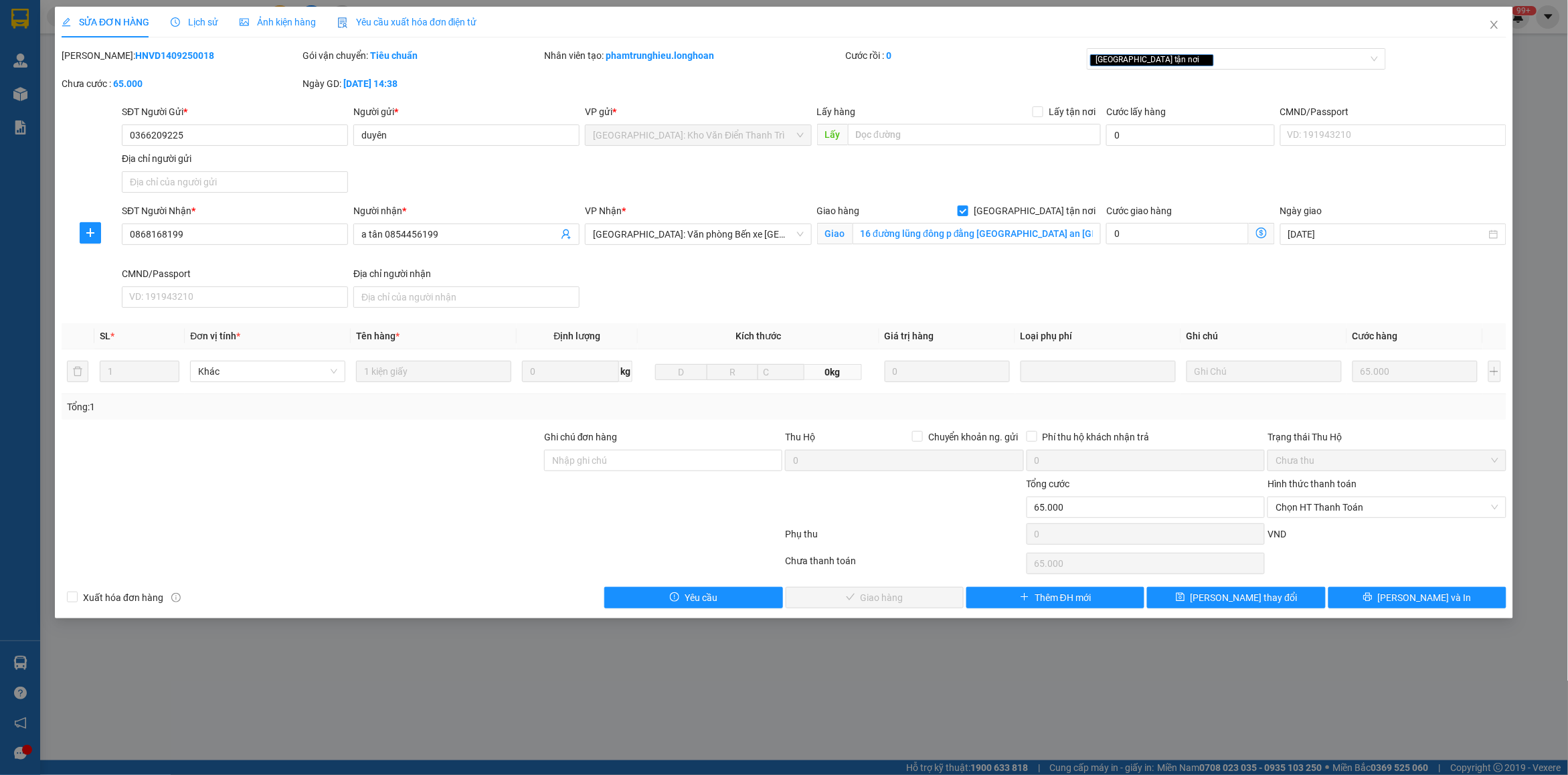
click at [198, 18] on span "Lịch sử" at bounding box center [194, 22] width 48 height 11
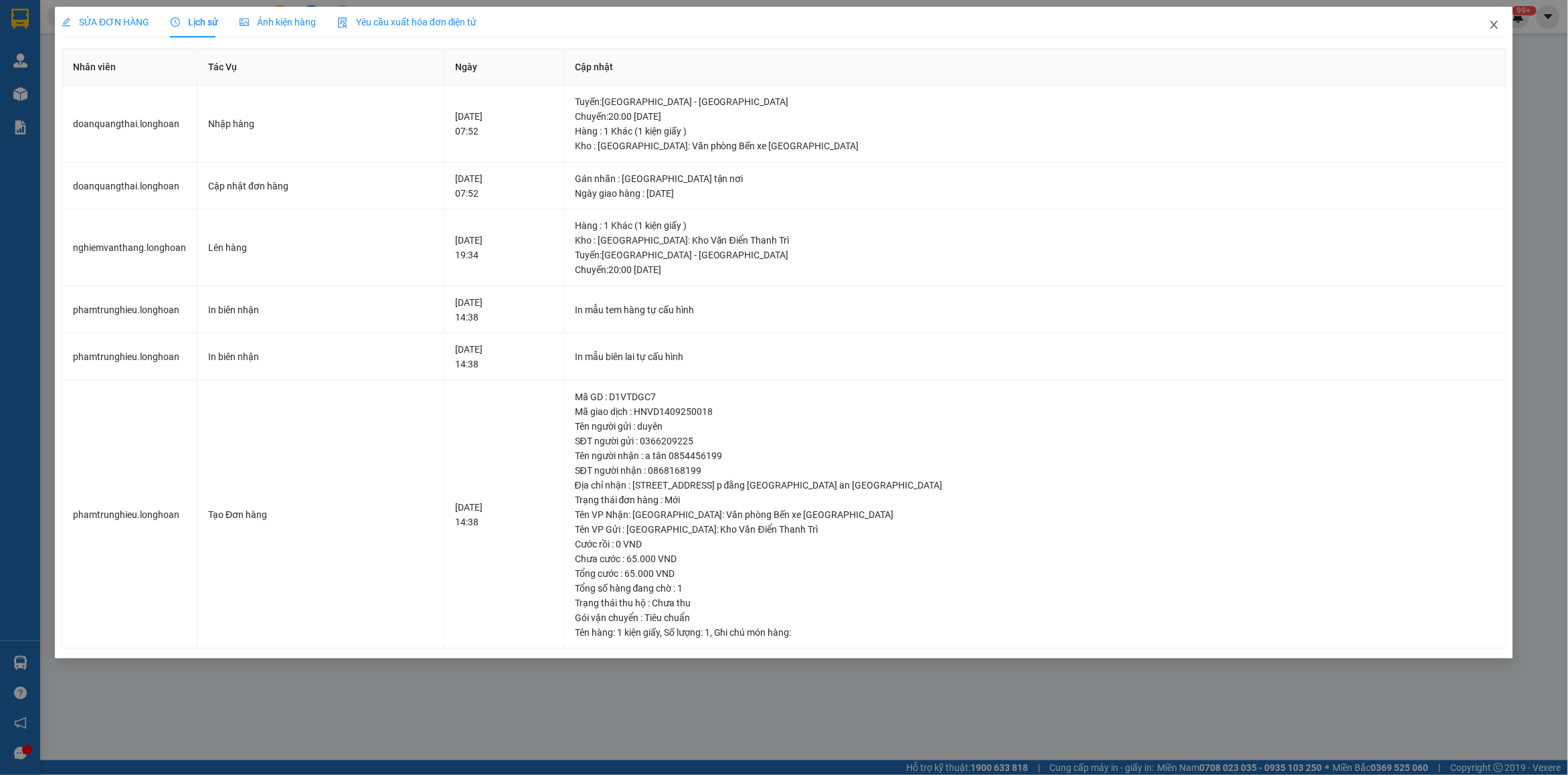
click at [1495, 24] on icon "close" at bounding box center [1494, 24] width 7 height 8
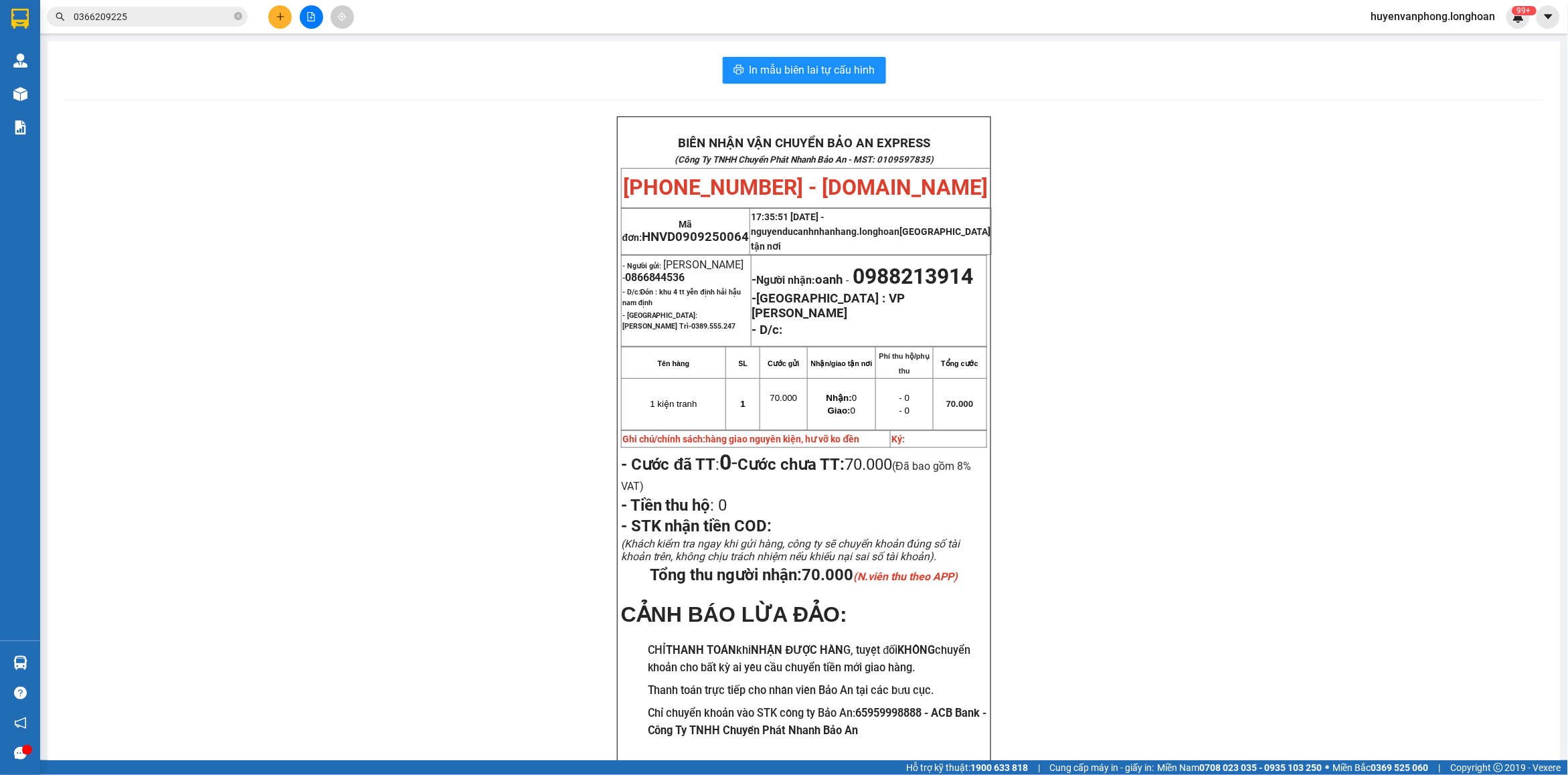
click at [185, 17] on input "0366209225" at bounding box center [153, 17] width 158 height 15
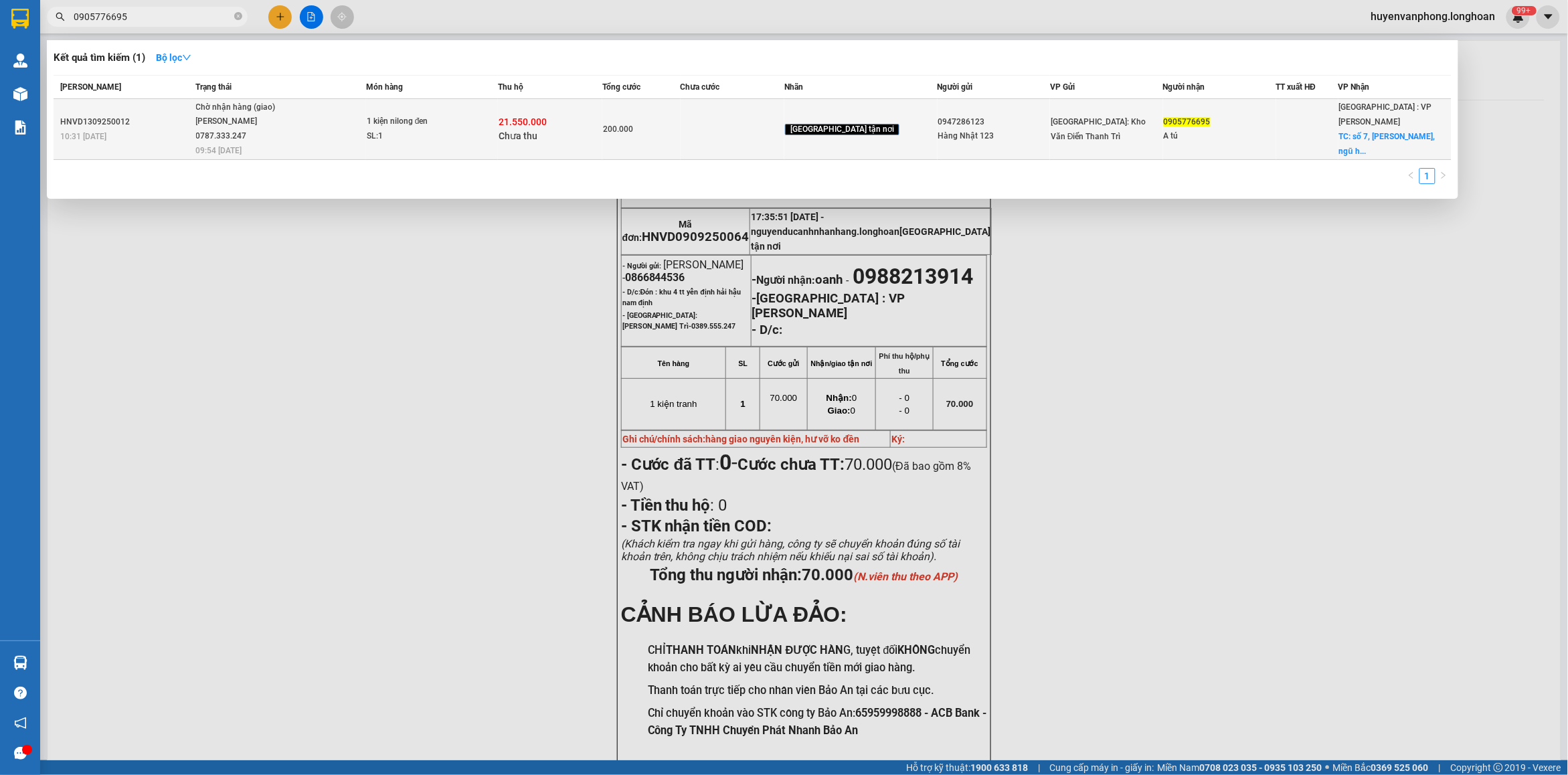
click at [498, 132] on span "1 kiện nilong đen SL: 1" at bounding box center [431, 129] width 130 height 28
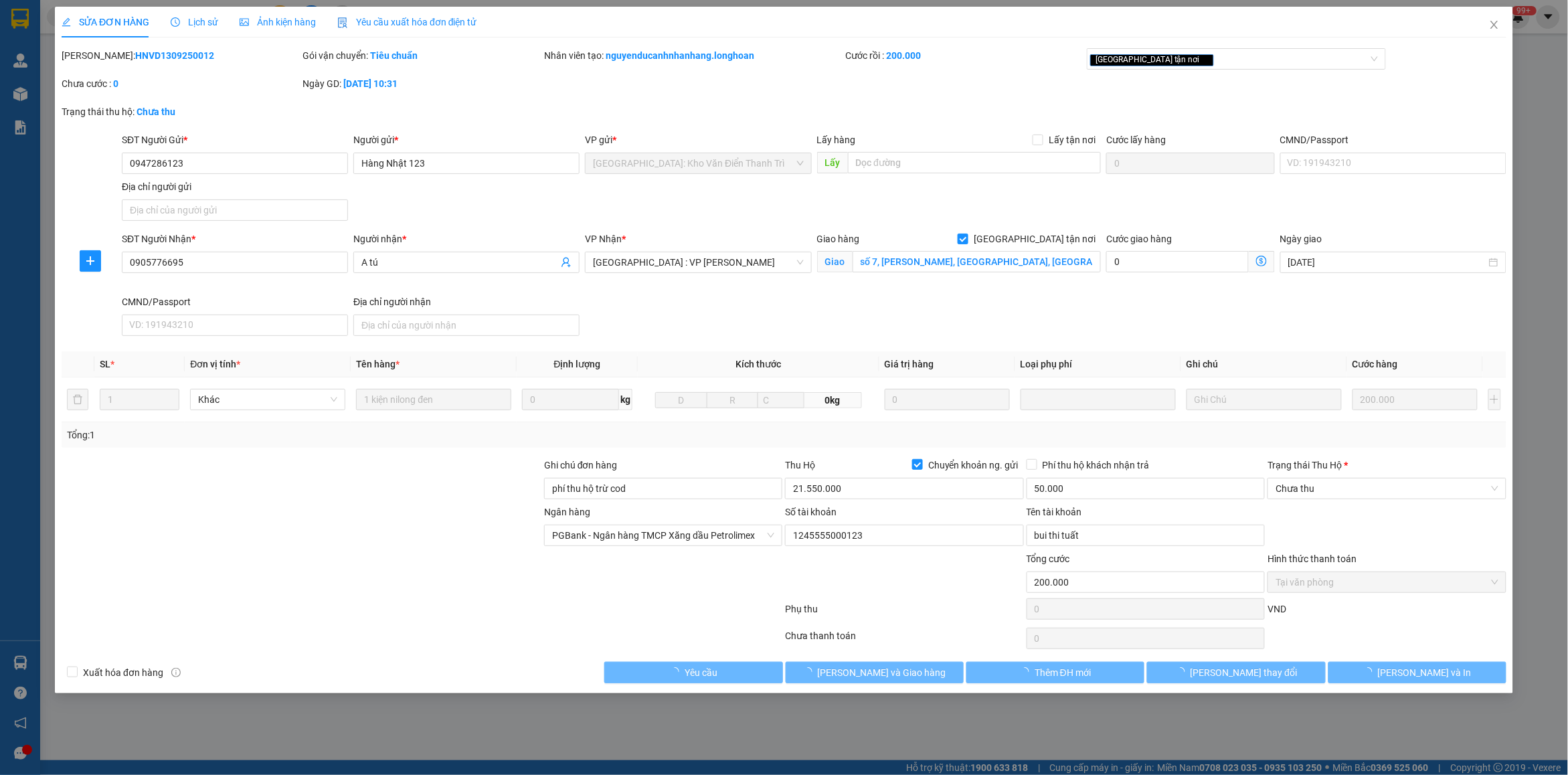
click at [195, 27] on span "Lịch sử" at bounding box center [194, 22] width 48 height 11
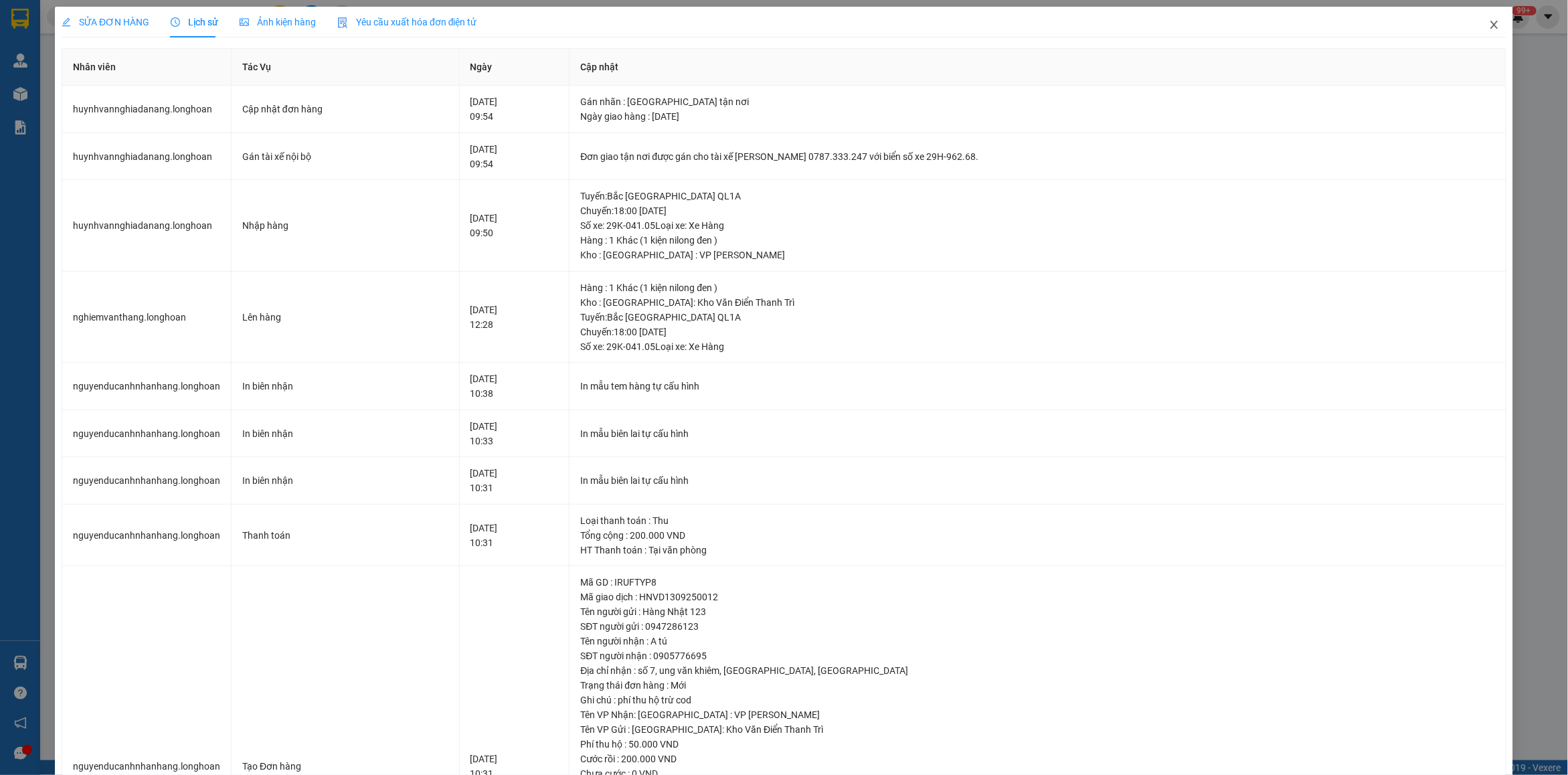
click at [1490, 25] on icon "close" at bounding box center [1494, 24] width 7 height 8
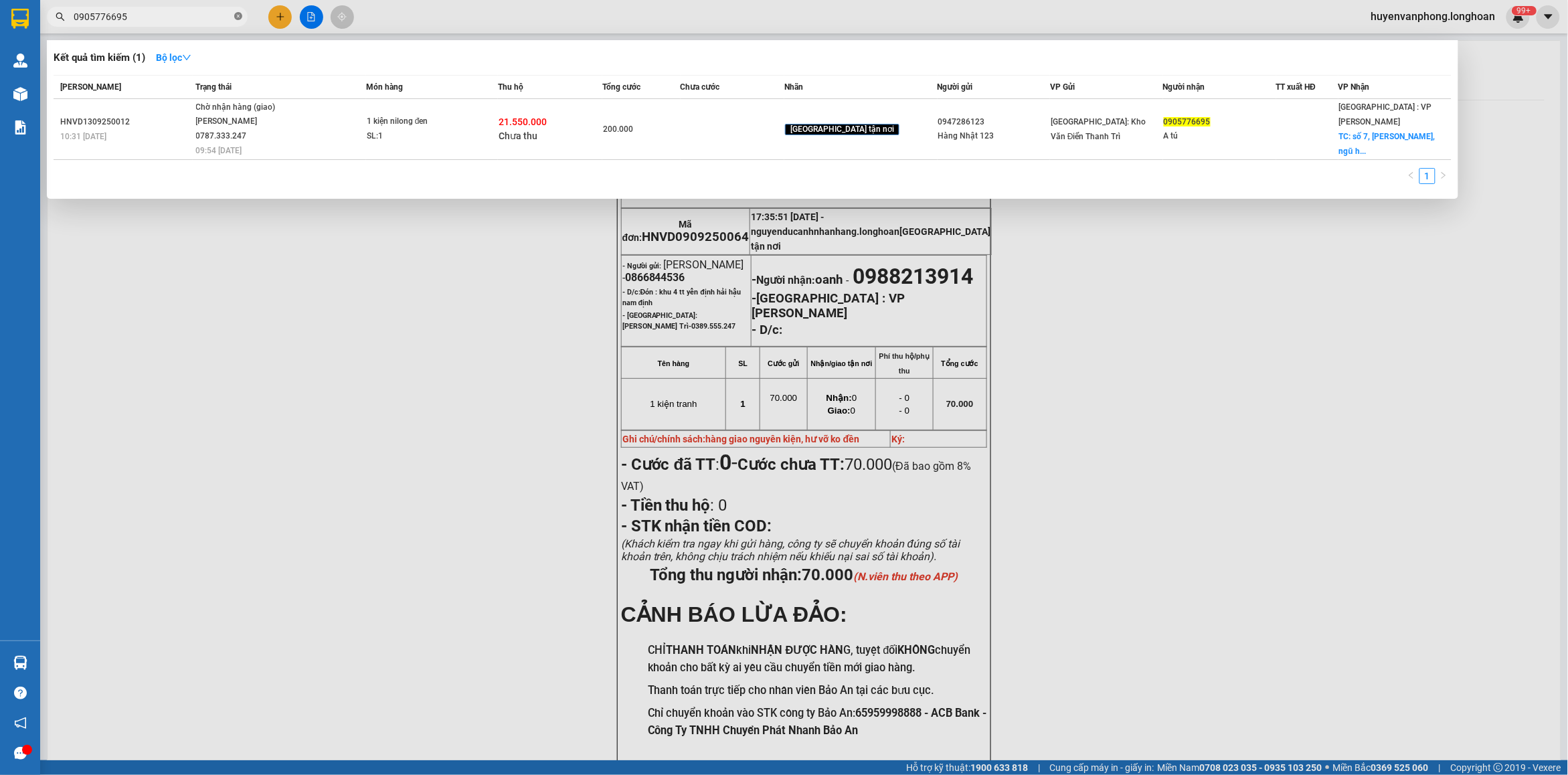
click at [239, 15] on icon "close-circle" at bounding box center [238, 16] width 8 height 8
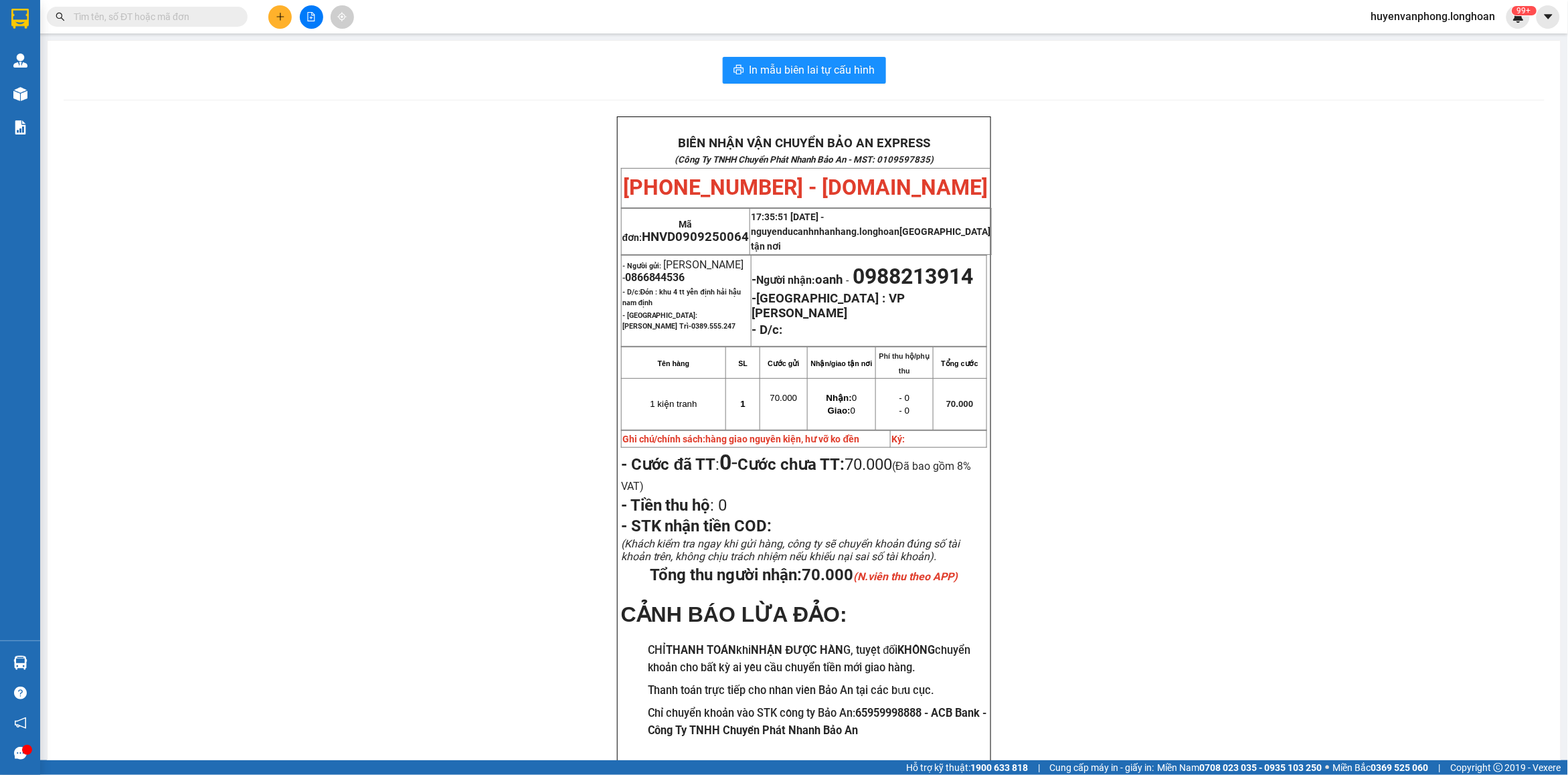
click at [149, 15] on input "text" at bounding box center [153, 17] width 158 height 15
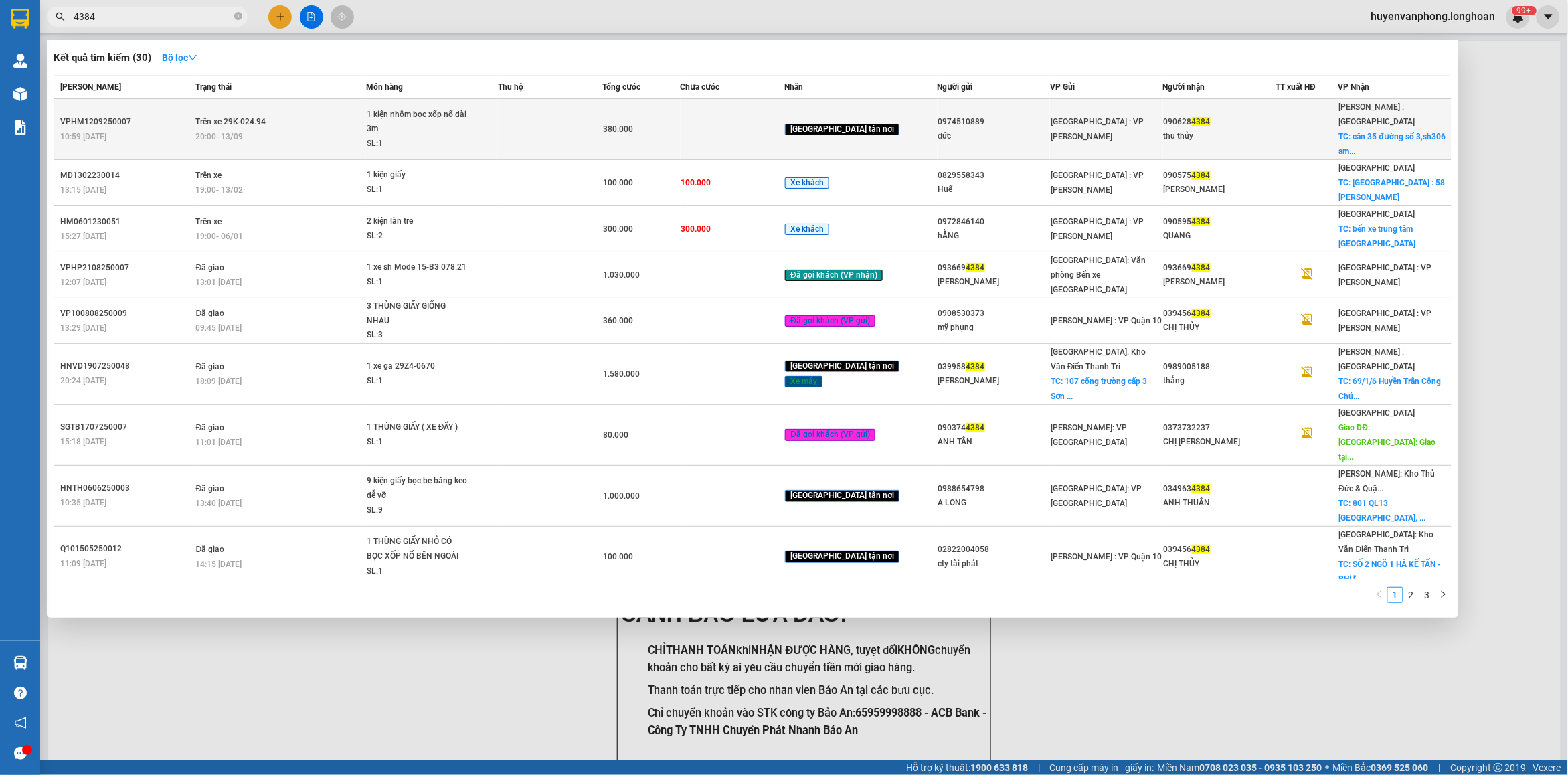
click at [338, 105] on td "Trên xe 29K-024.94 20:00 [DATE]" at bounding box center [278, 129] width 173 height 61
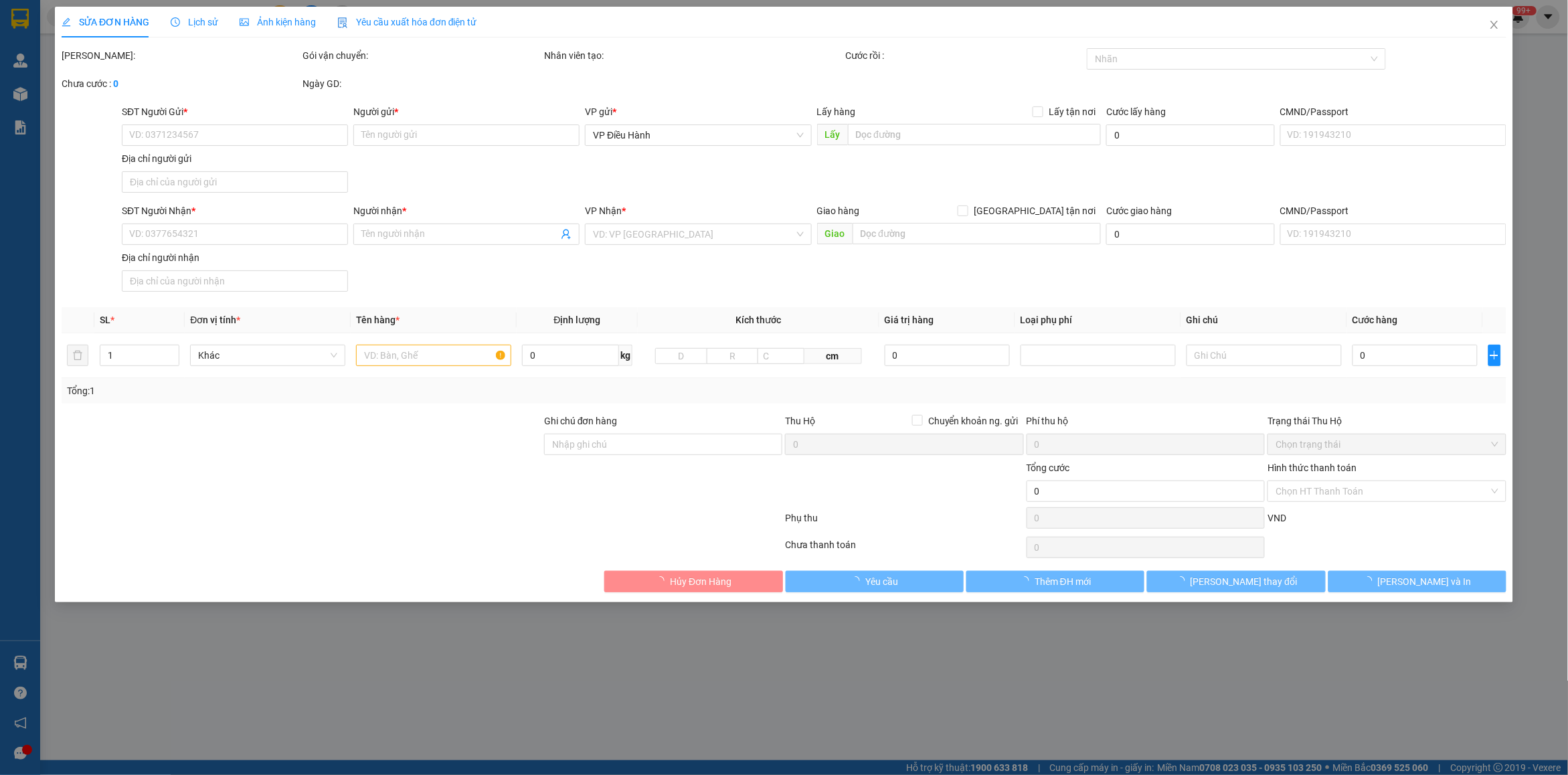
click at [187, 13] on div "Lịch sử" at bounding box center [194, 22] width 48 height 31
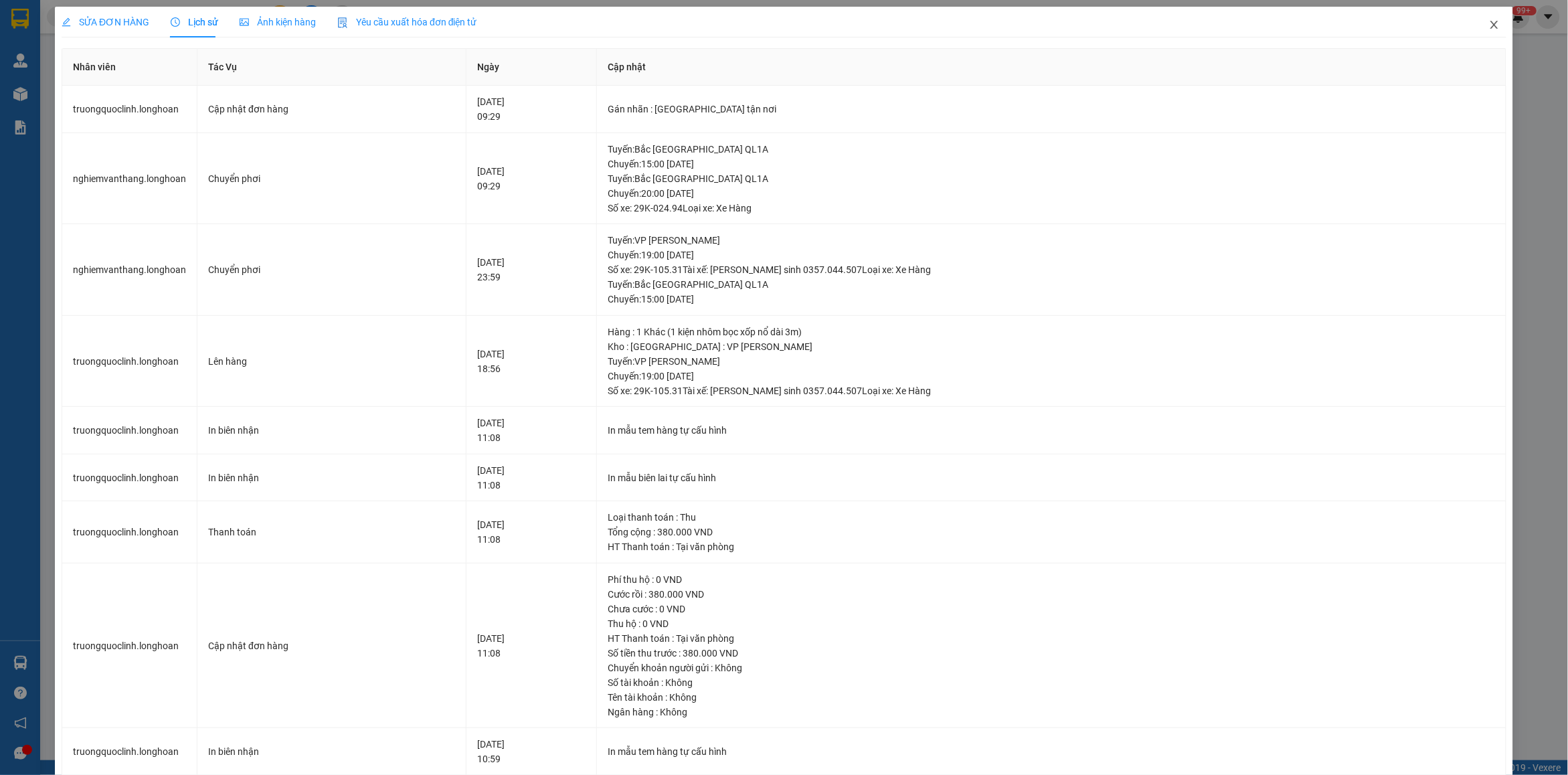
click at [1487, 26] on span "Close" at bounding box center [1494, 26] width 37 height 37
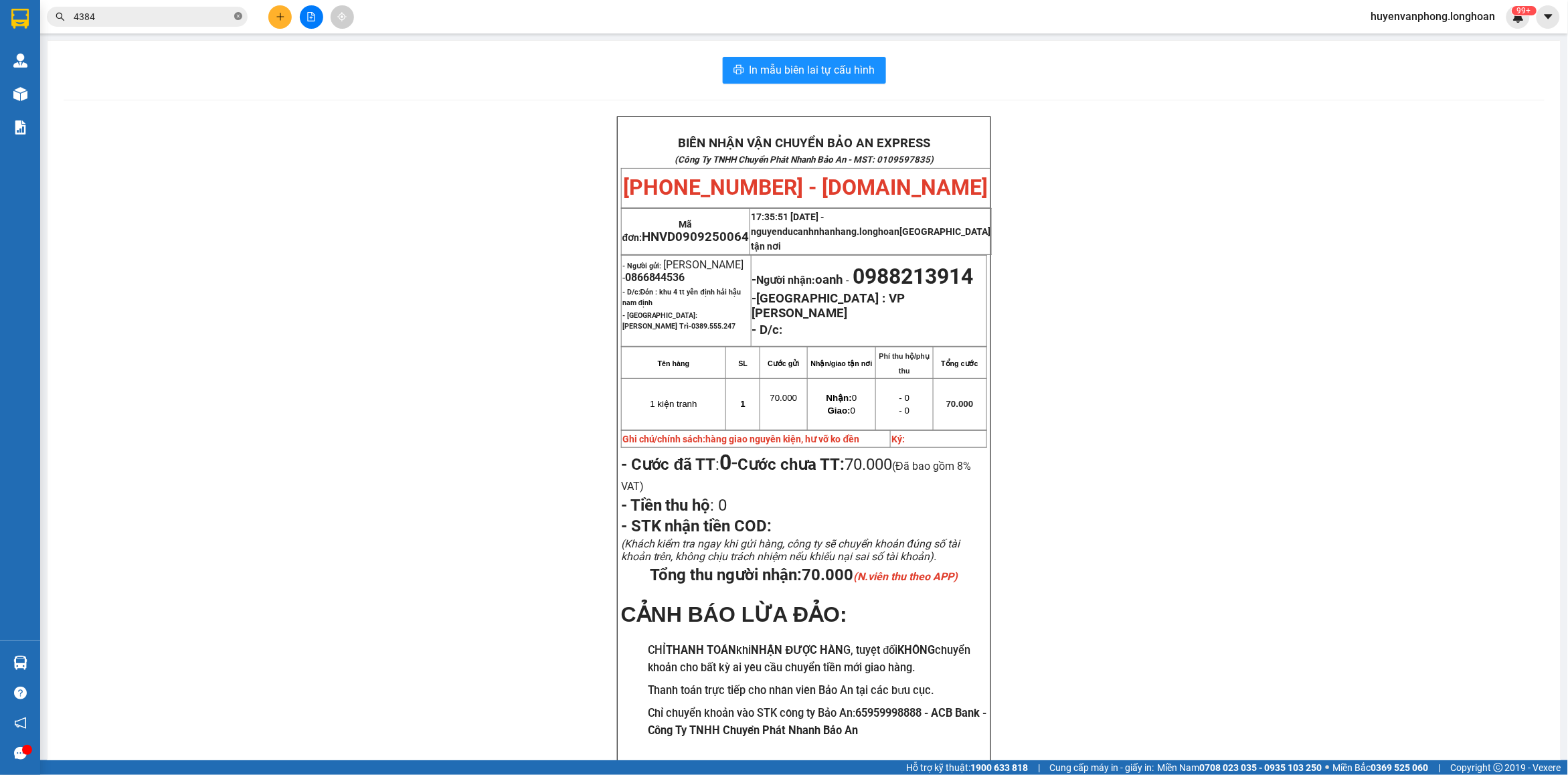
click at [239, 15] on icon "close-circle" at bounding box center [238, 16] width 8 height 8
click at [127, 18] on input "text" at bounding box center [153, 17] width 158 height 15
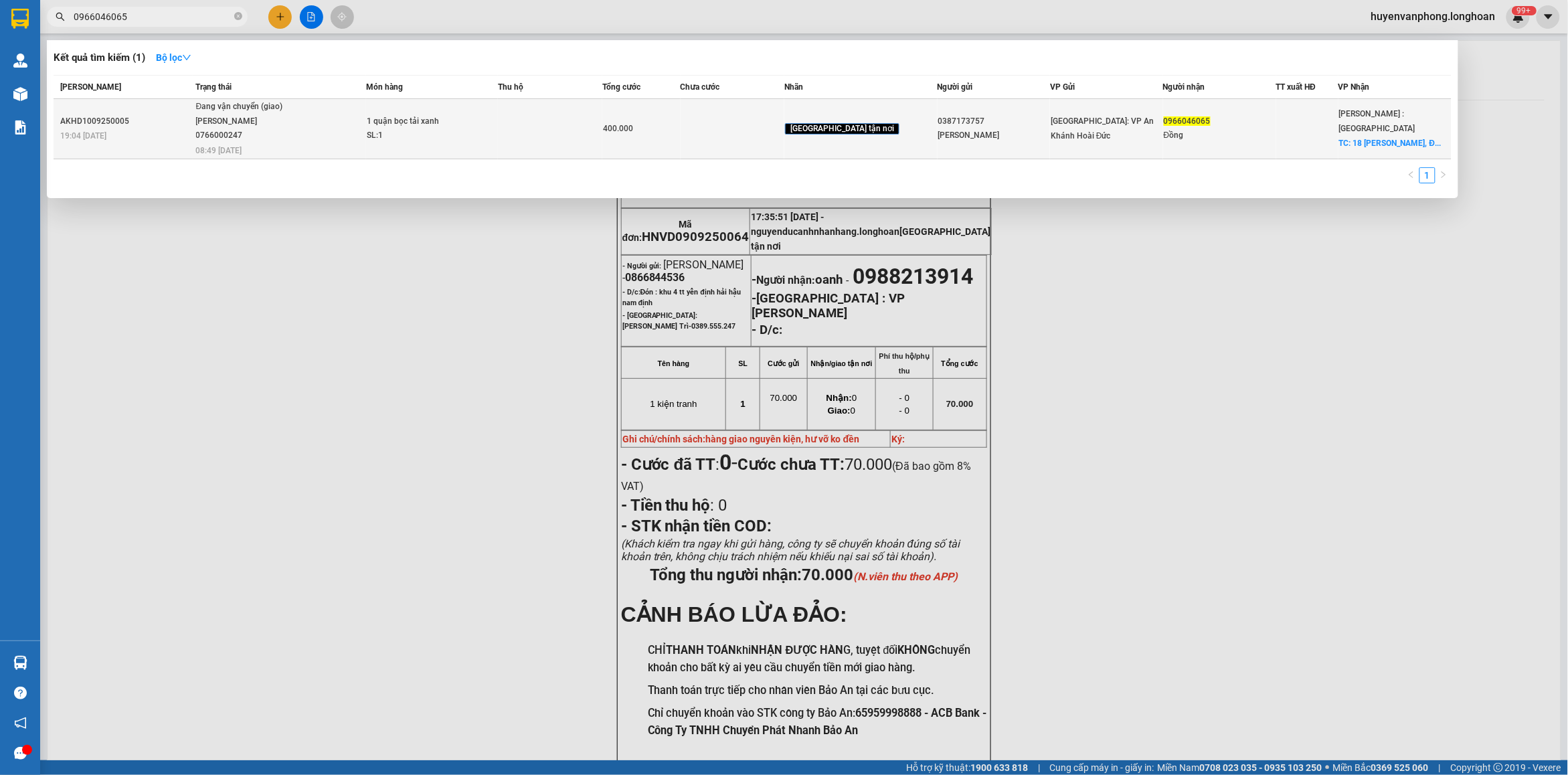
click at [288, 119] on div "[PERSON_NAME] 0766000247" at bounding box center [246, 129] width 100 height 28
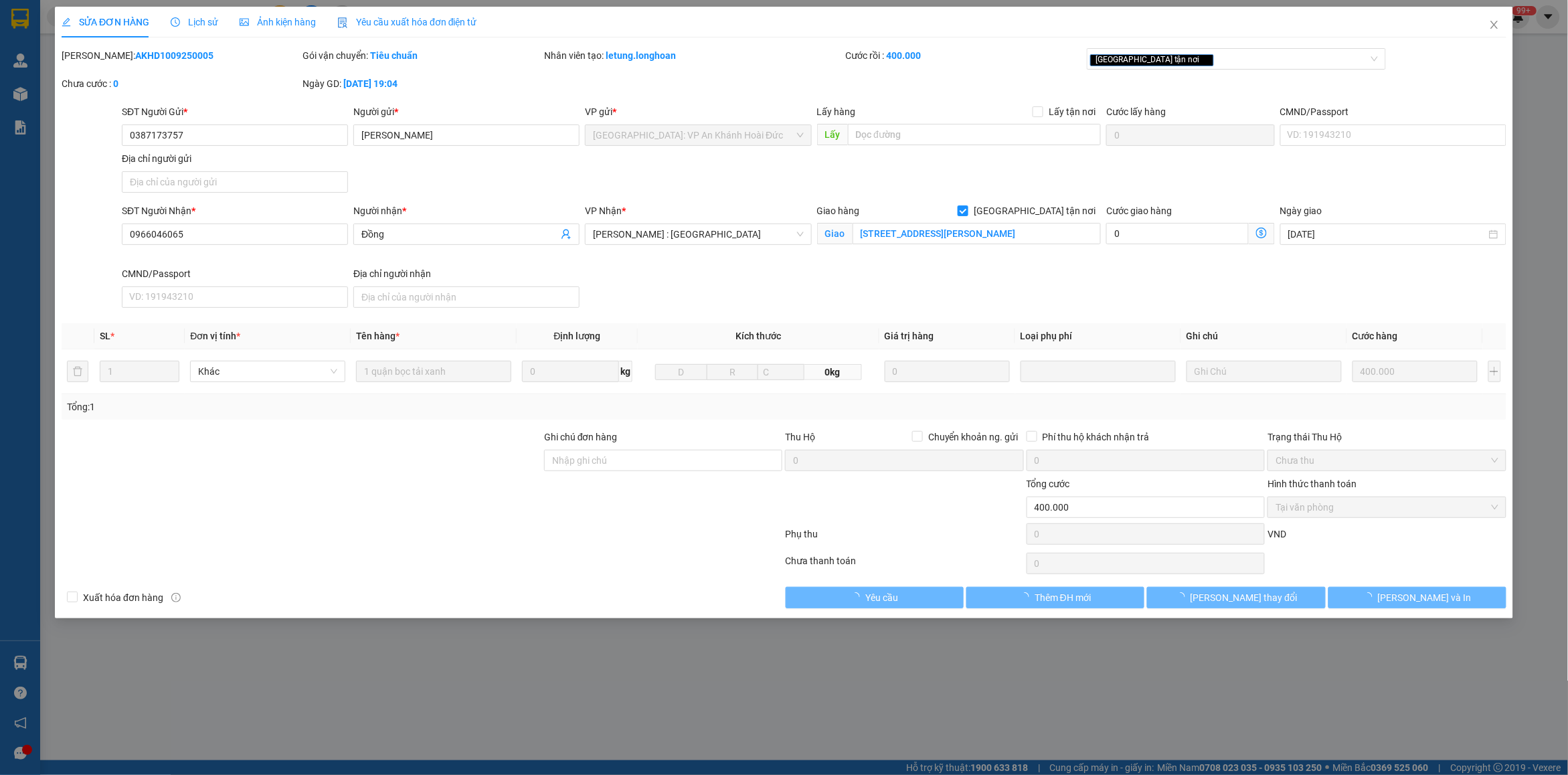
click at [201, 18] on span "Lịch sử" at bounding box center [194, 22] width 48 height 11
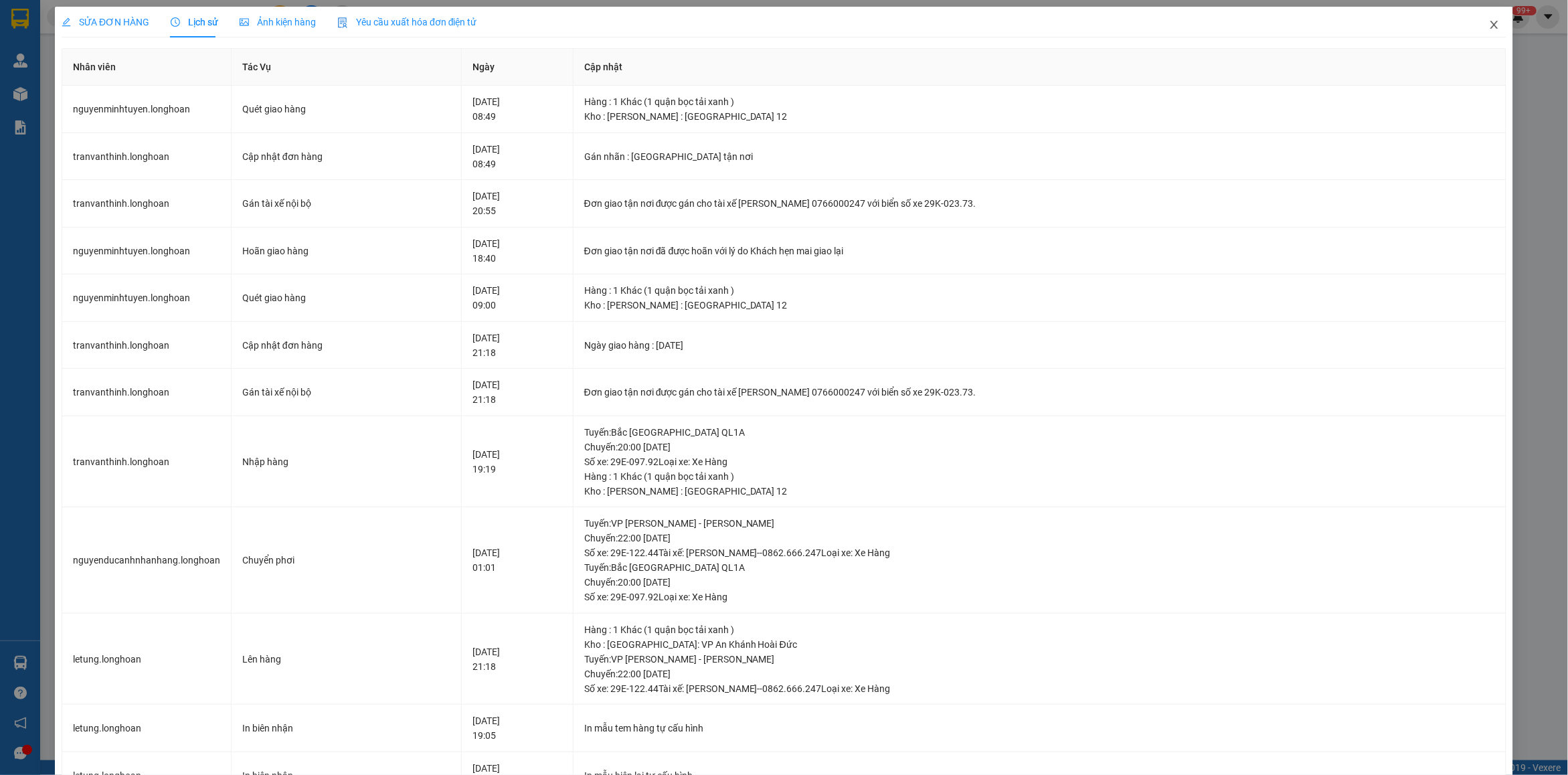
click at [1475, 27] on span "Close" at bounding box center [1494, 26] width 37 height 37
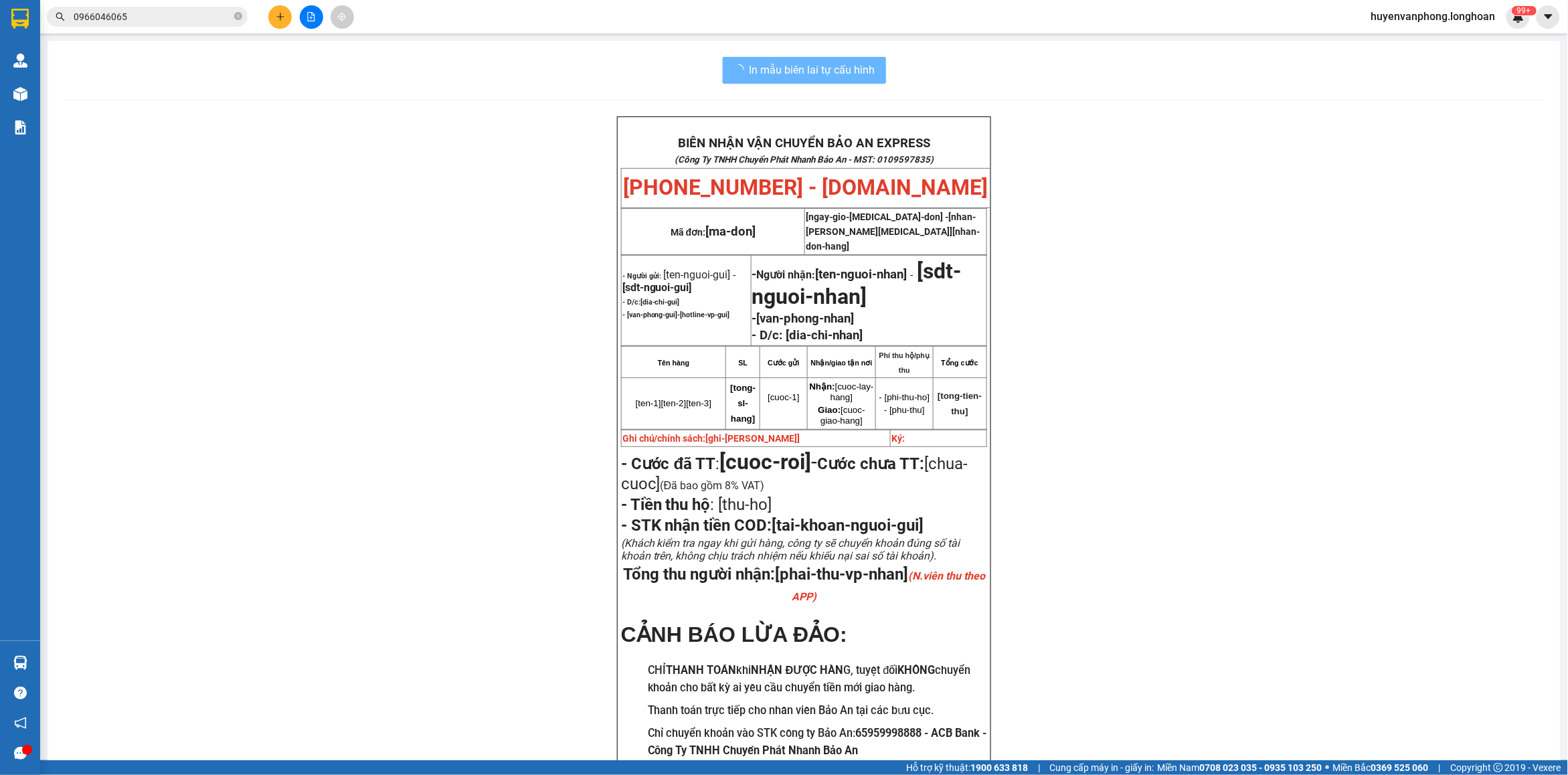
click at [205, 18] on input "0966046065" at bounding box center [153, 17] width 158 height 15
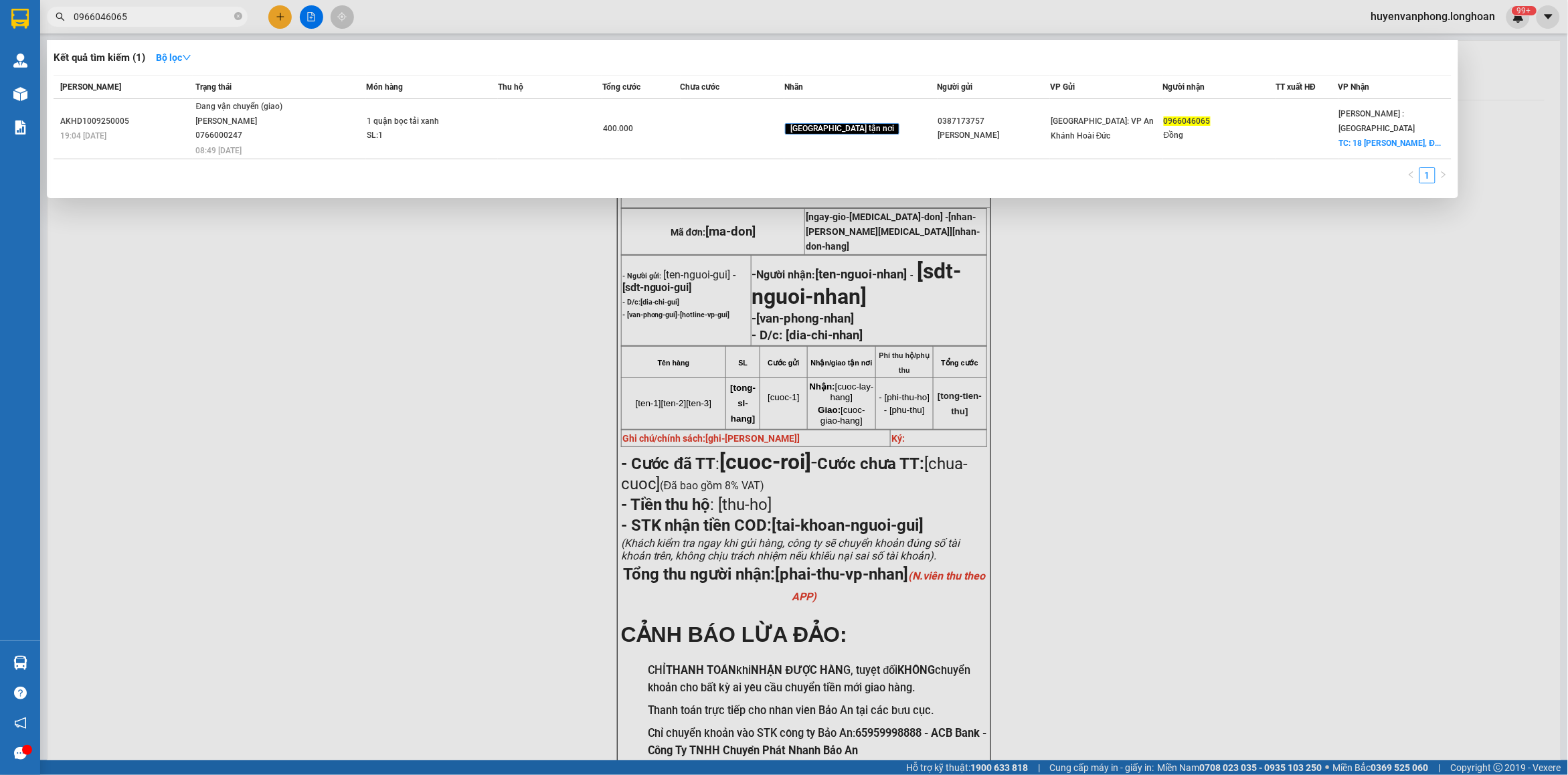
click at [204, 18] on input "0966046065" at bounding box center [153, 17] width 158 height 15
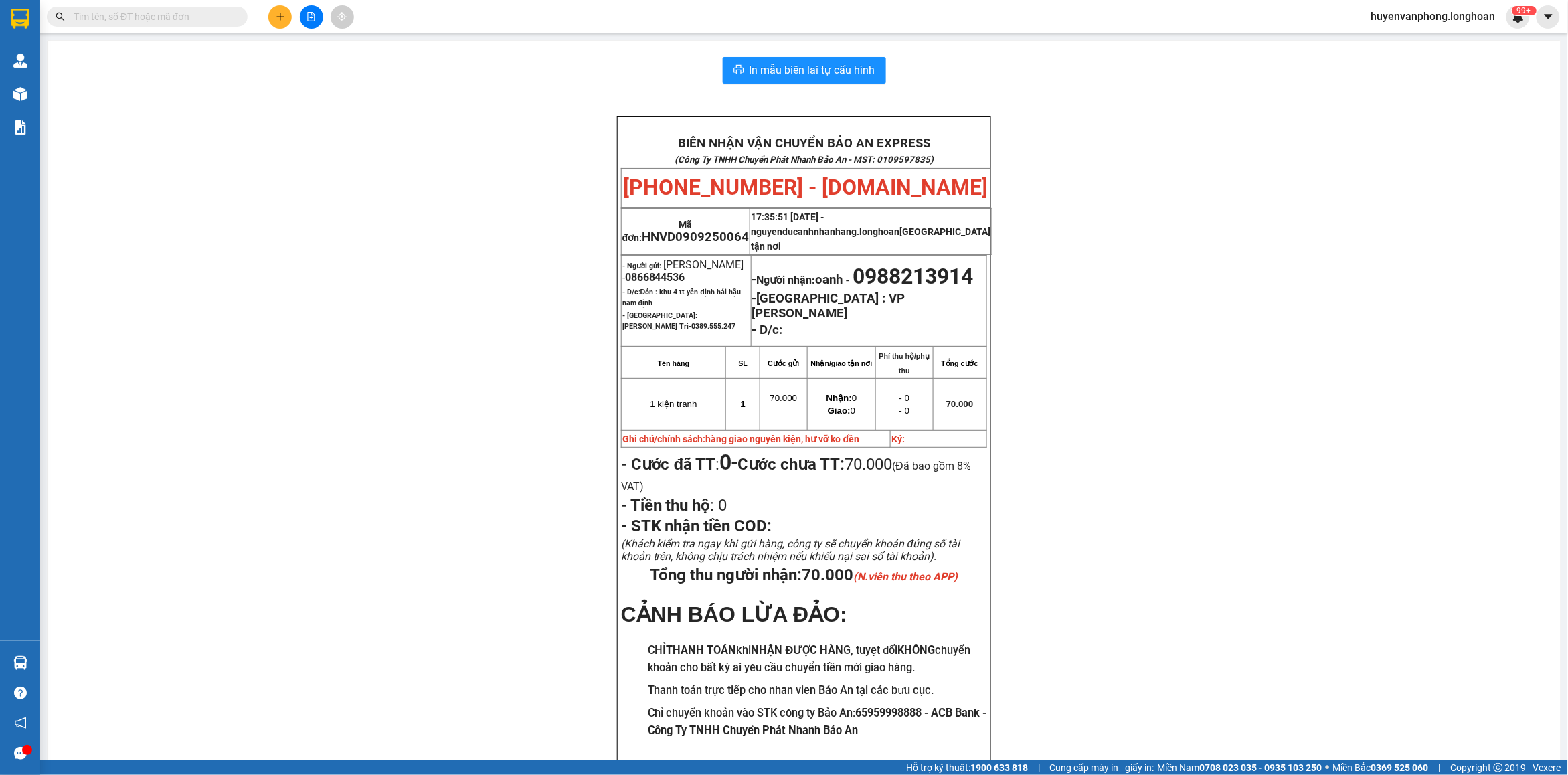
paste input "0968905904"
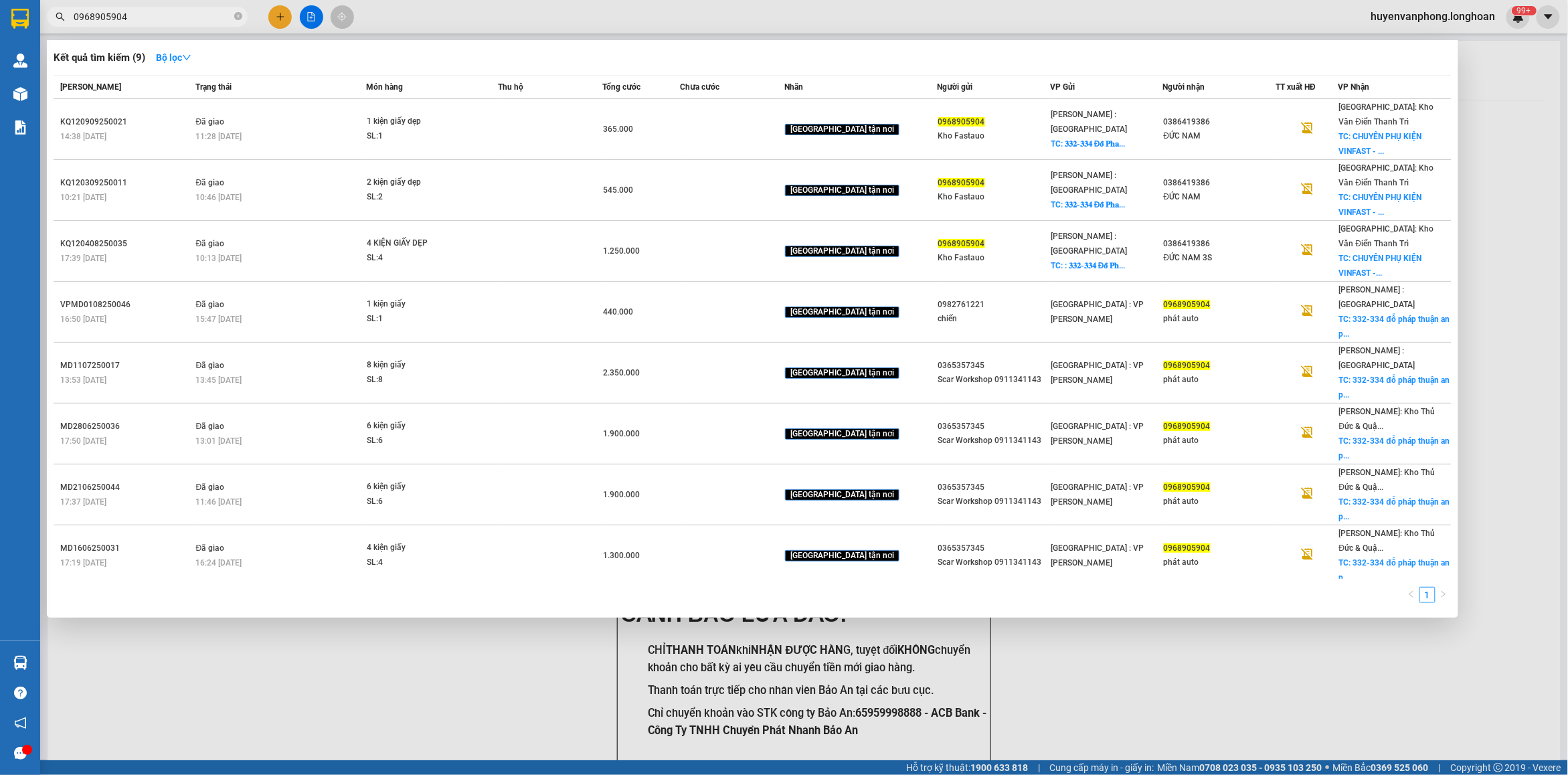
drag, startPoint x: 241, startPoint y: 18, endPoint x: 166, endPoint y: 19, distance: 75.0
click at [211, 26] on span "0968905904" at bounding box center [147, 17] width 200 height 20
click at [152, 17] on input "0968905904" at bounding box center [153, 17] width 158 height 15
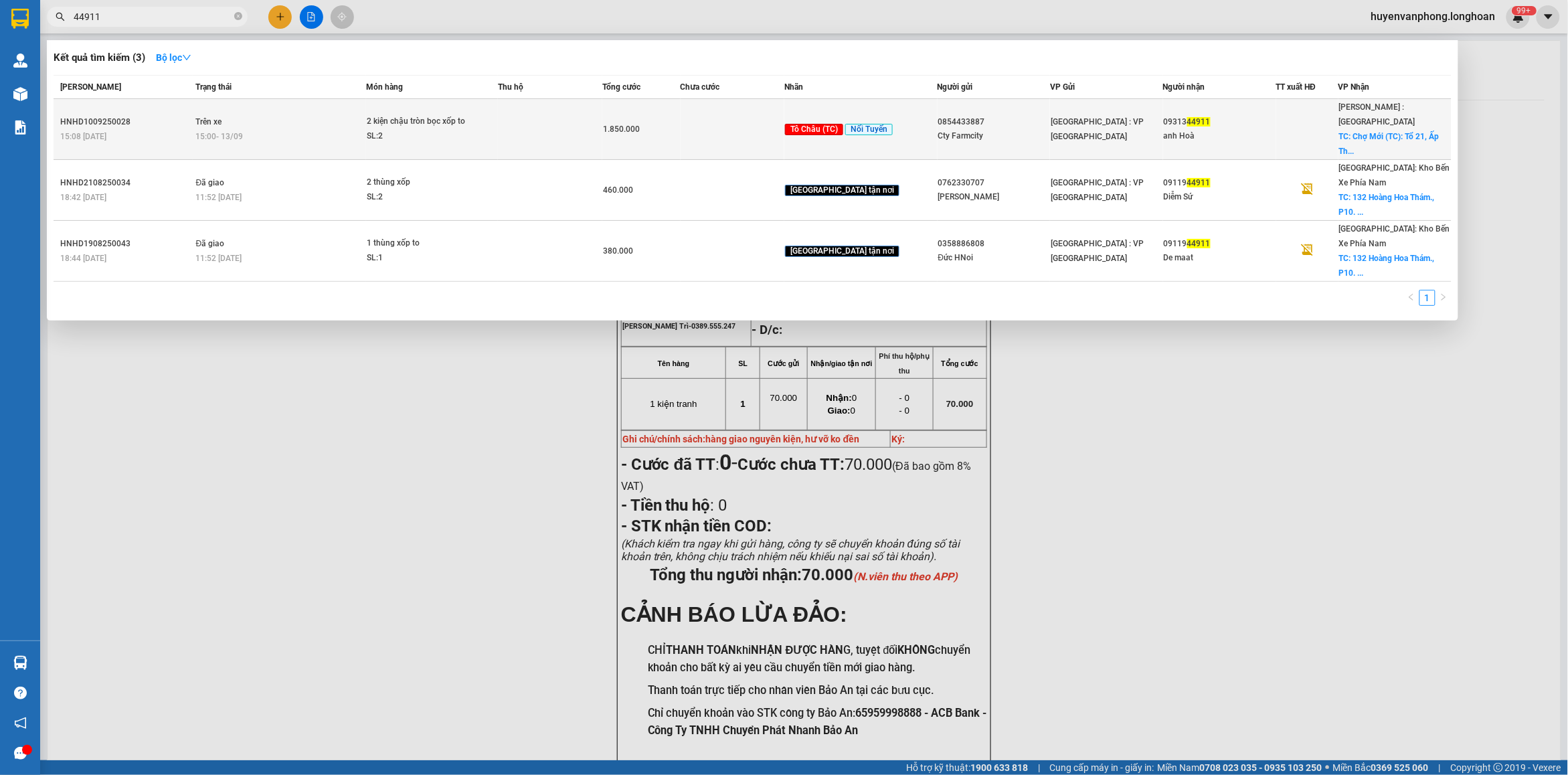
click at [736, 118] on td at bounding box center [733, 129] width 105 height 61
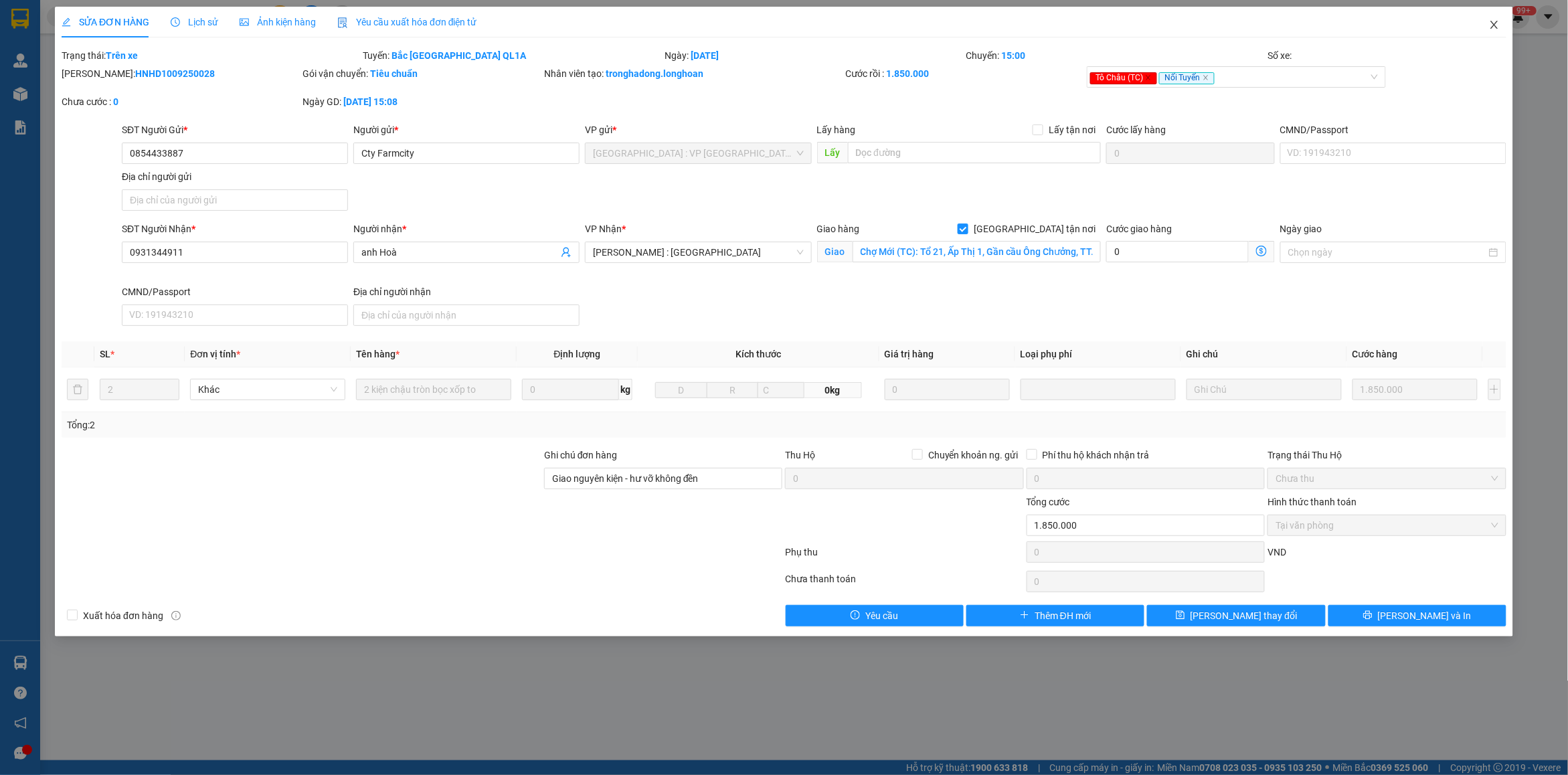
click at [1502, 20] on span "Close" at bounding box center [1494, 26] width 37 height 37
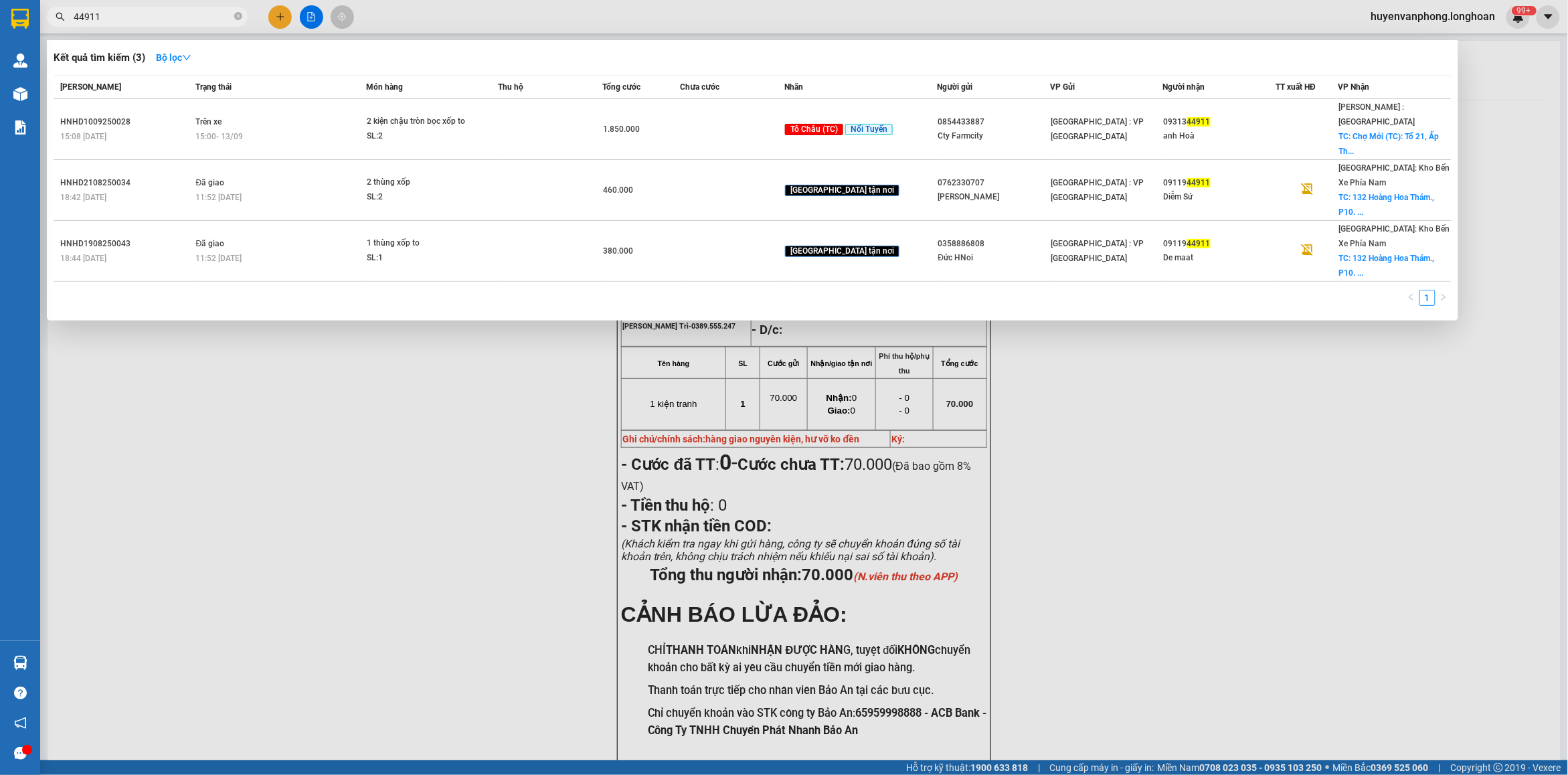
click at [129, 18] on input "44911" at bounding box center [153, 17] width 158 height 15
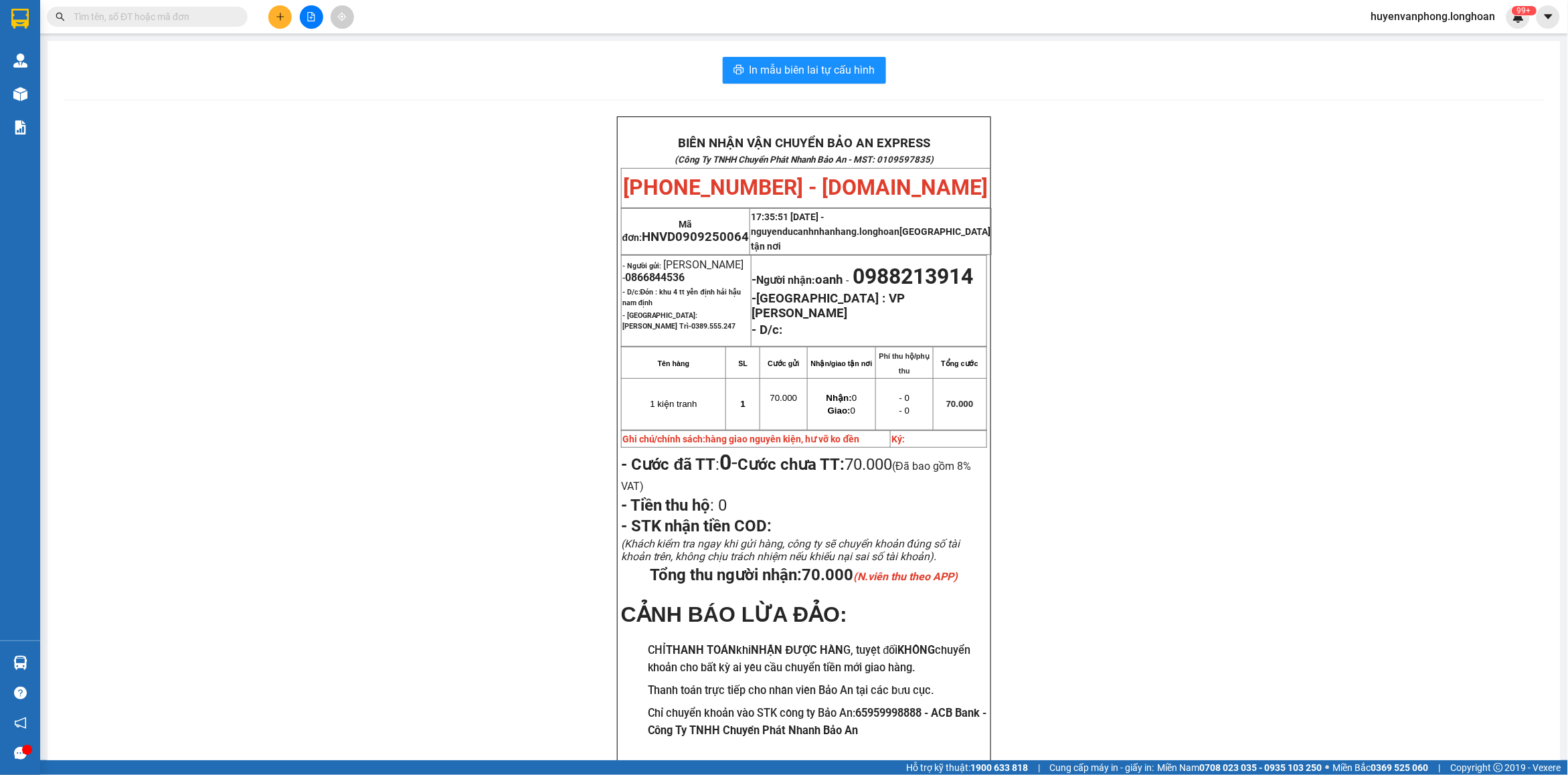
paste input "0345319871"
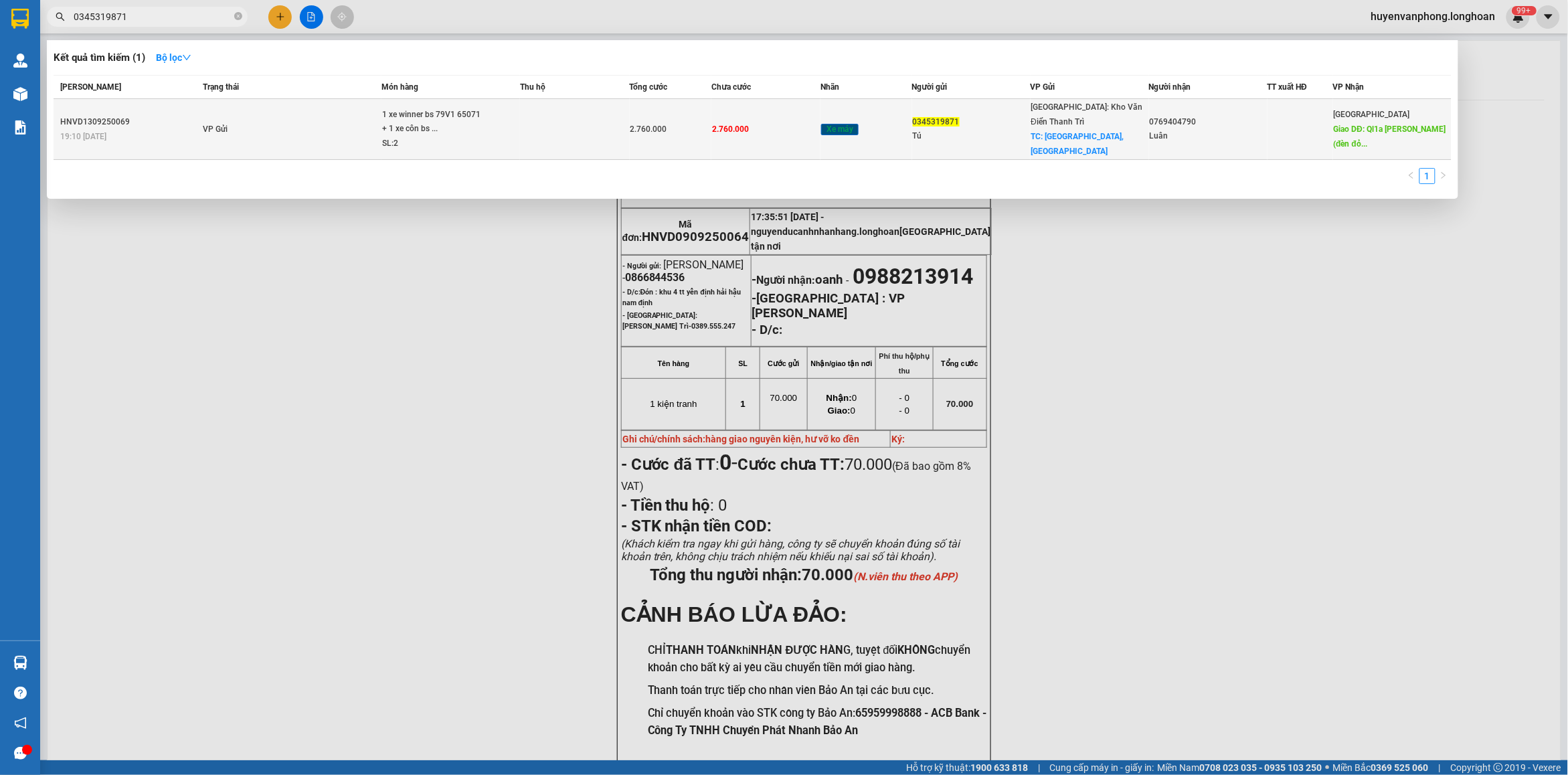
click at [466, 121] on div "1 xe winner bs 79V1 65071 + 1 xe côn bs ..." at bounding box center [432, 121] width 100 height 28
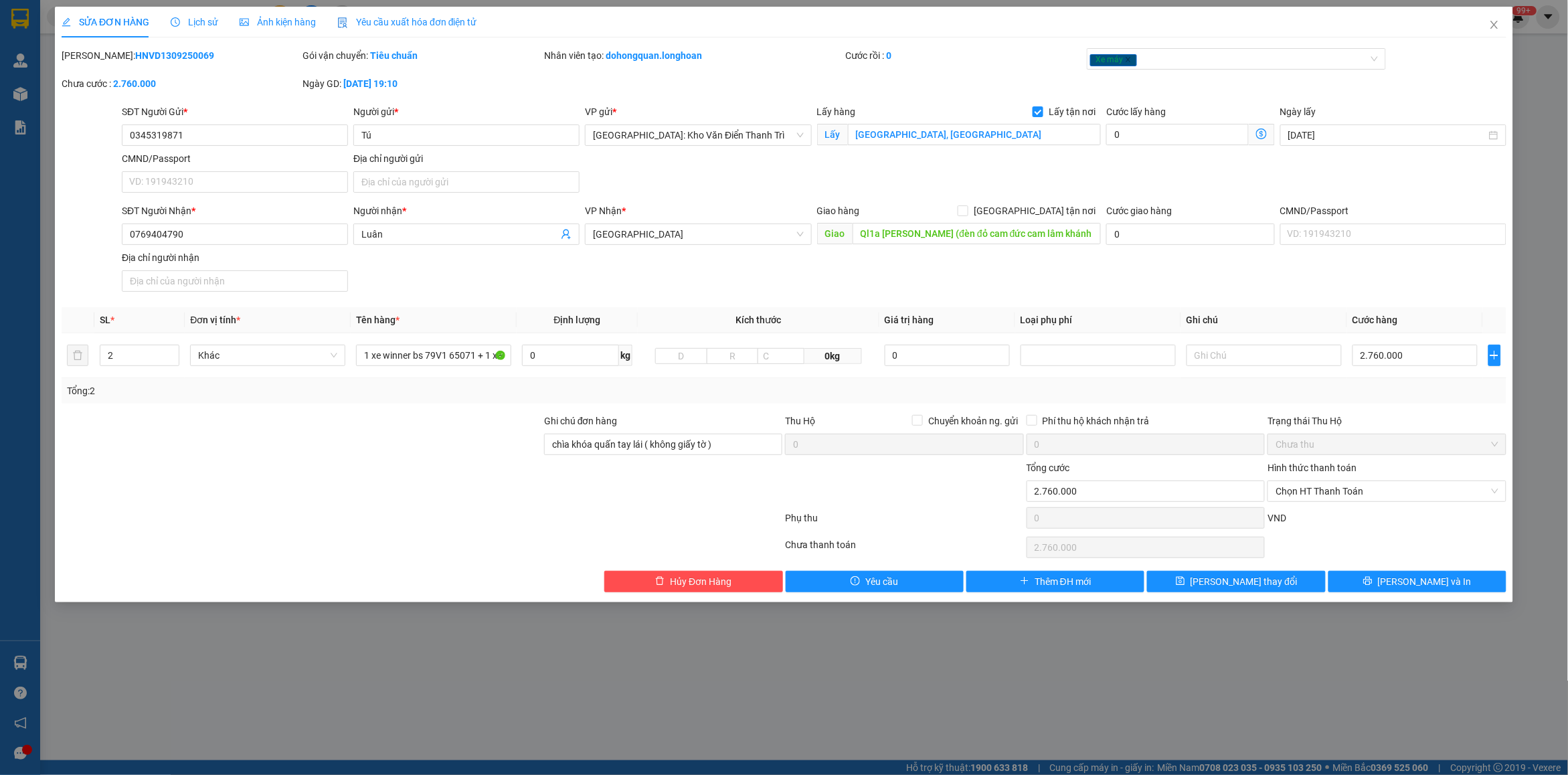
click at [194, 18] on span "Lịch sử" at bounding box center [194, 22] width 48 height 11
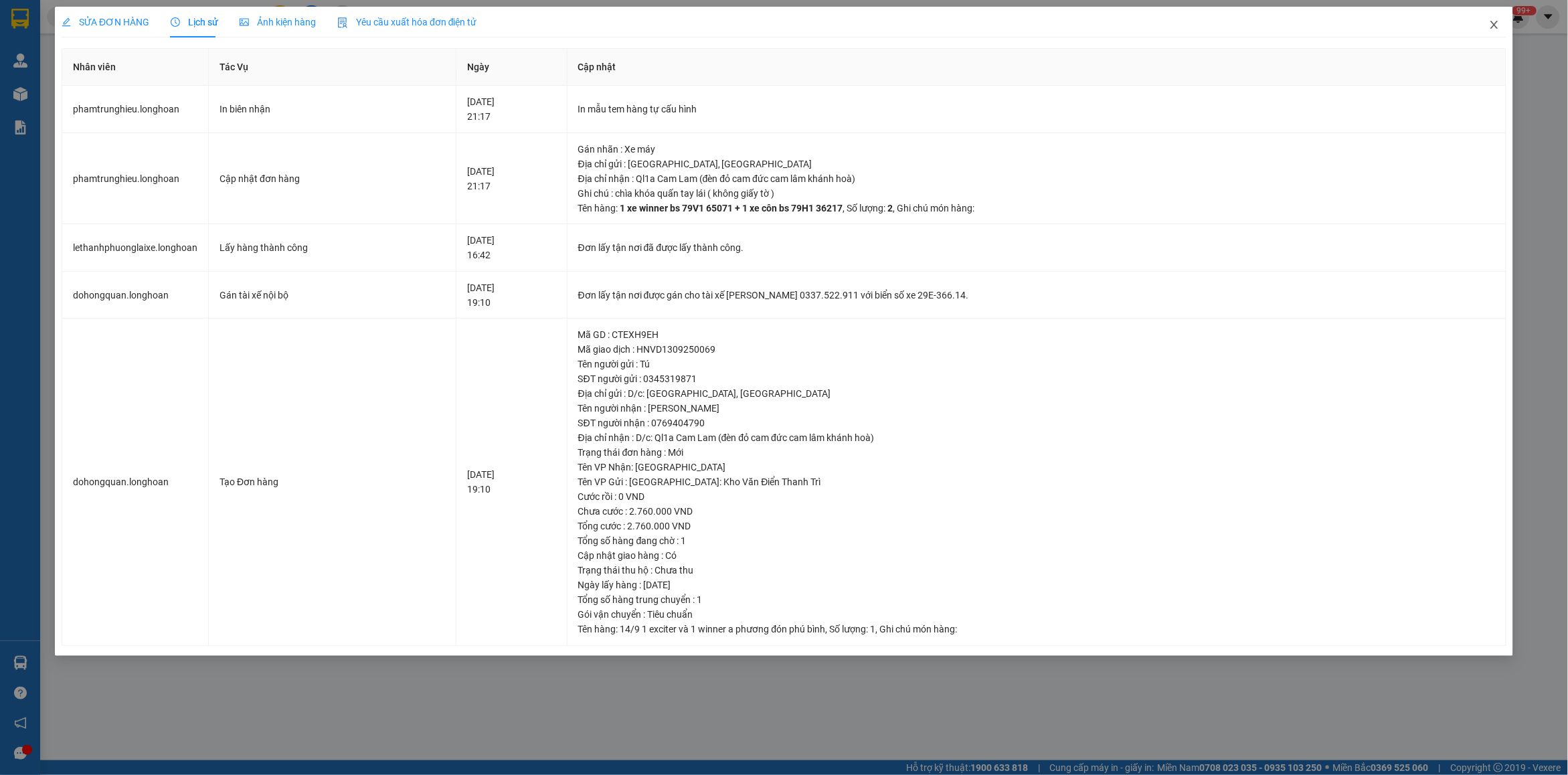
click at [1500, 25] on span "Close" at bounding box center [1494, 26] width 37 height 37
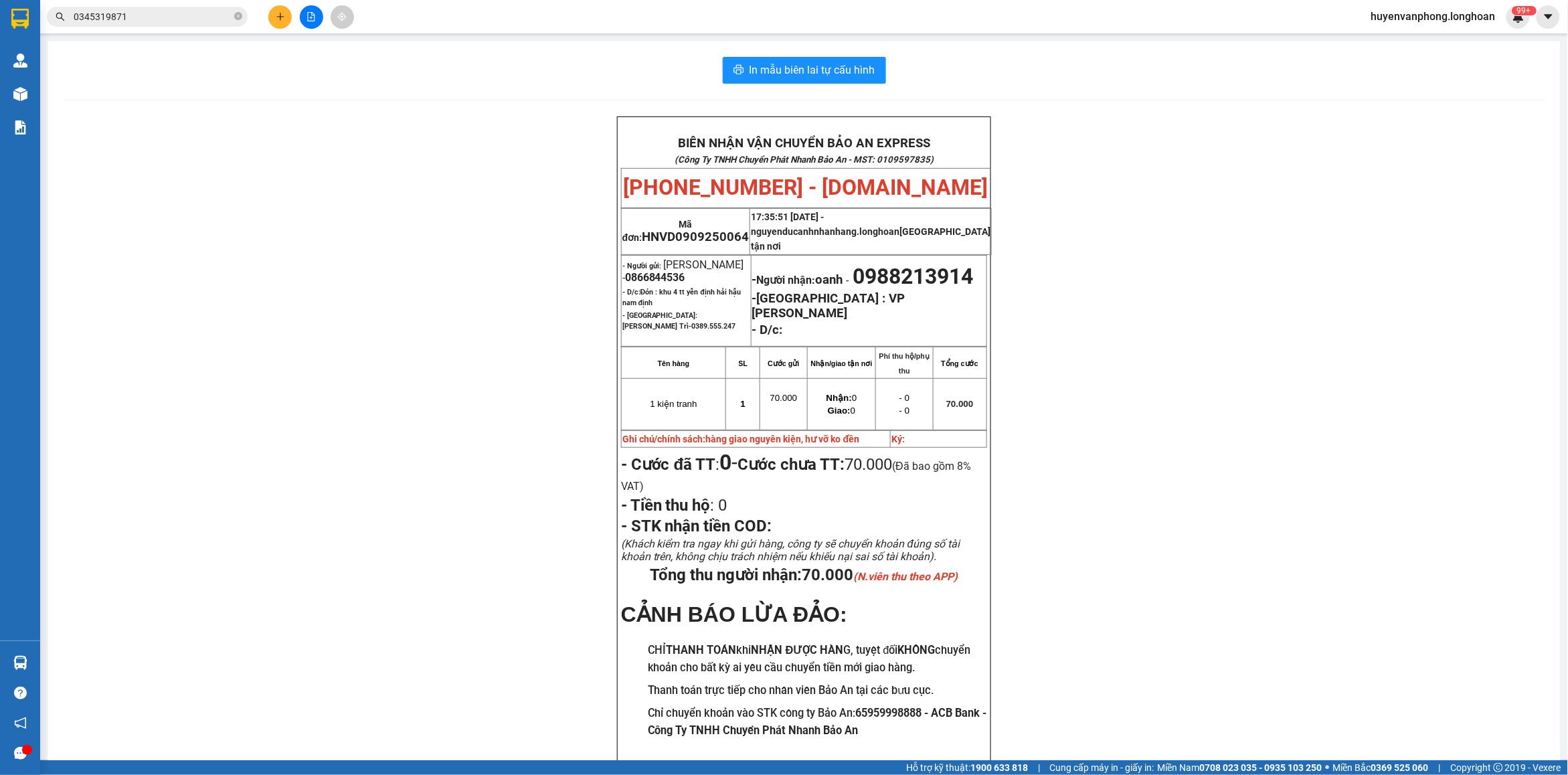
click at [169, 15] on input "0345319871" at bounding box center [153, 17] width 158 height 15
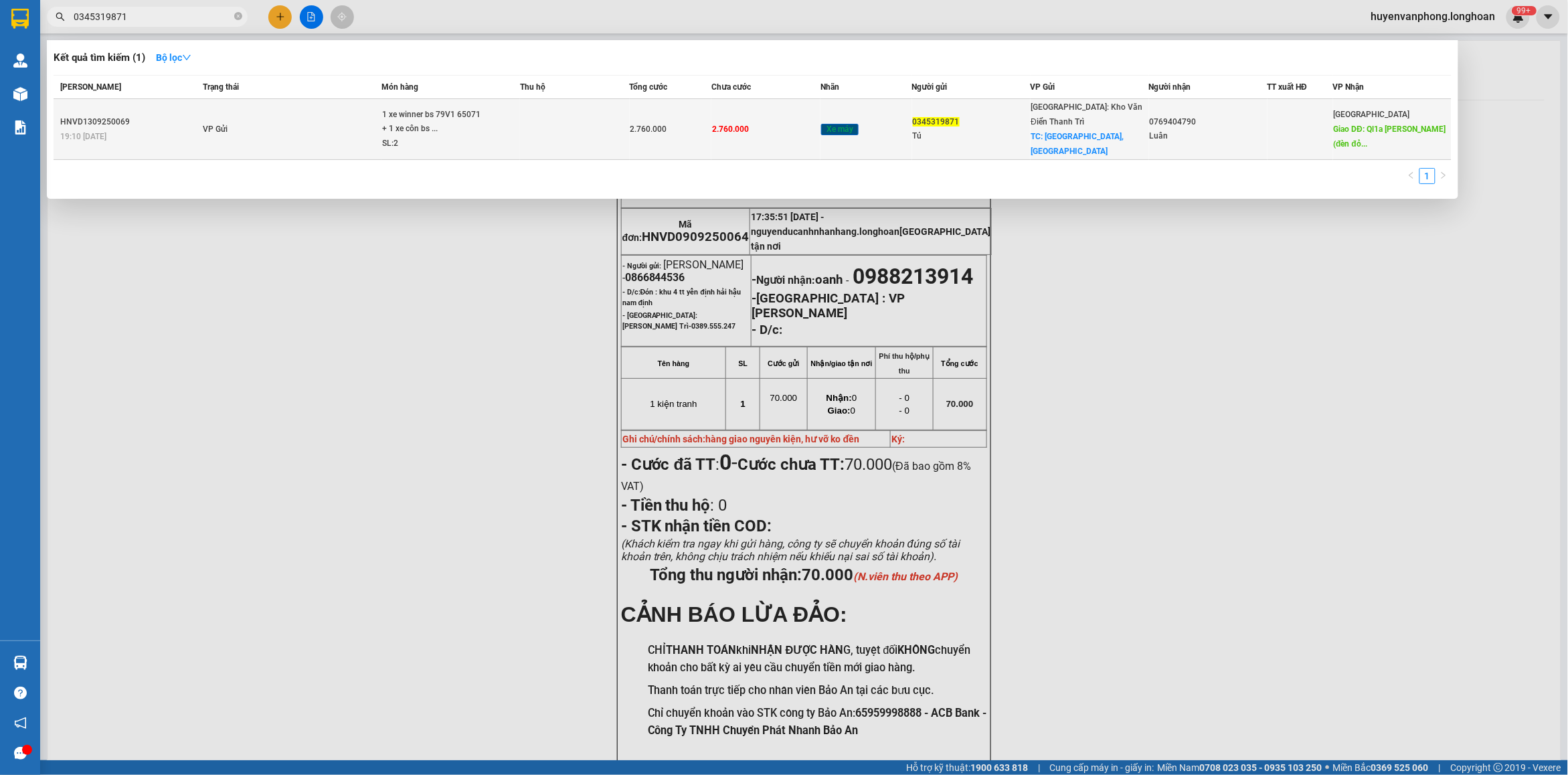
click at [608, 129] on td at bounding box center [574, 129] width 109 height 61
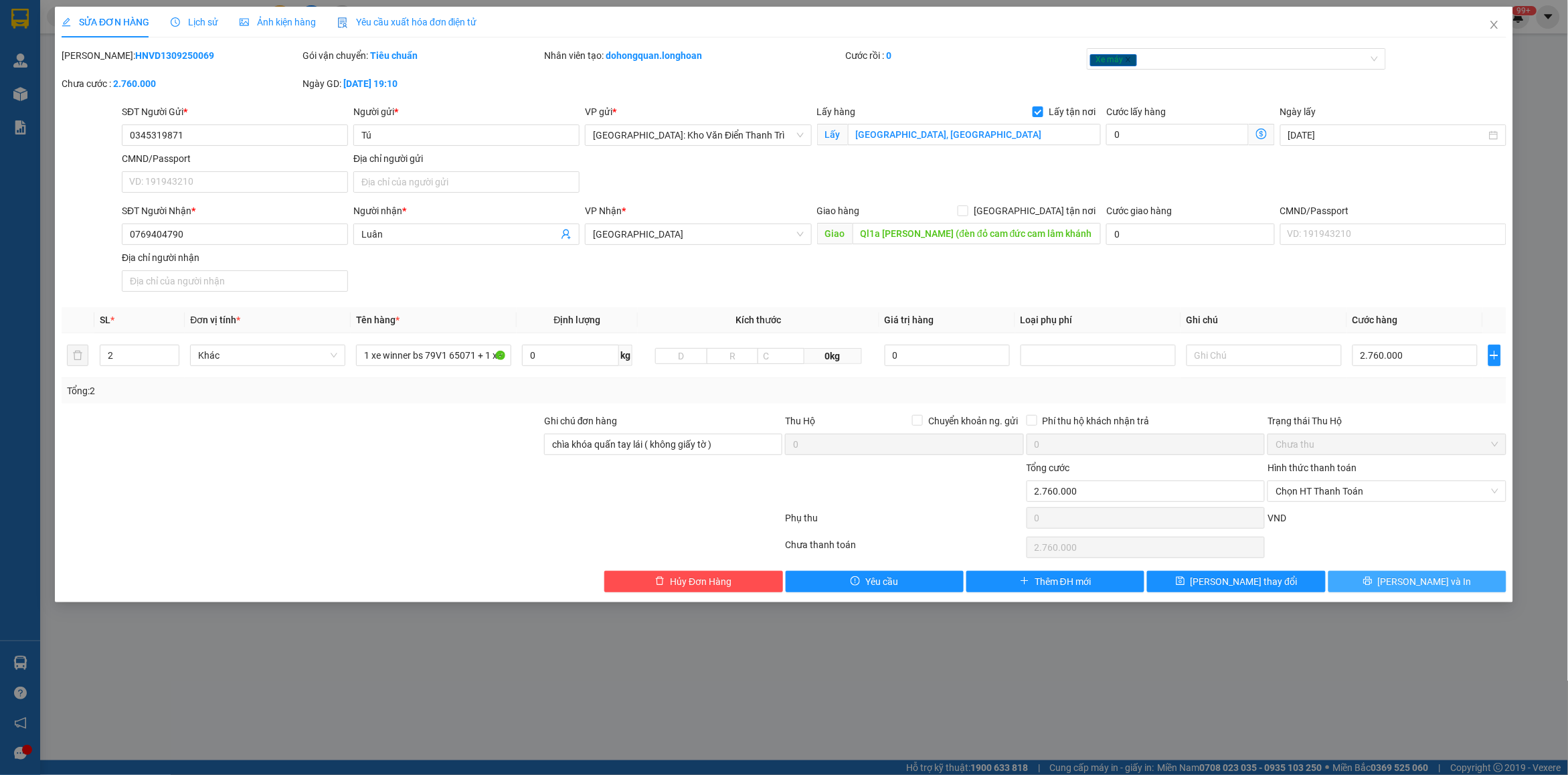
click at [1402, 579] on button "[PERSON_NAME] và In" at bounding box center [1417, 582] width 178 height 21
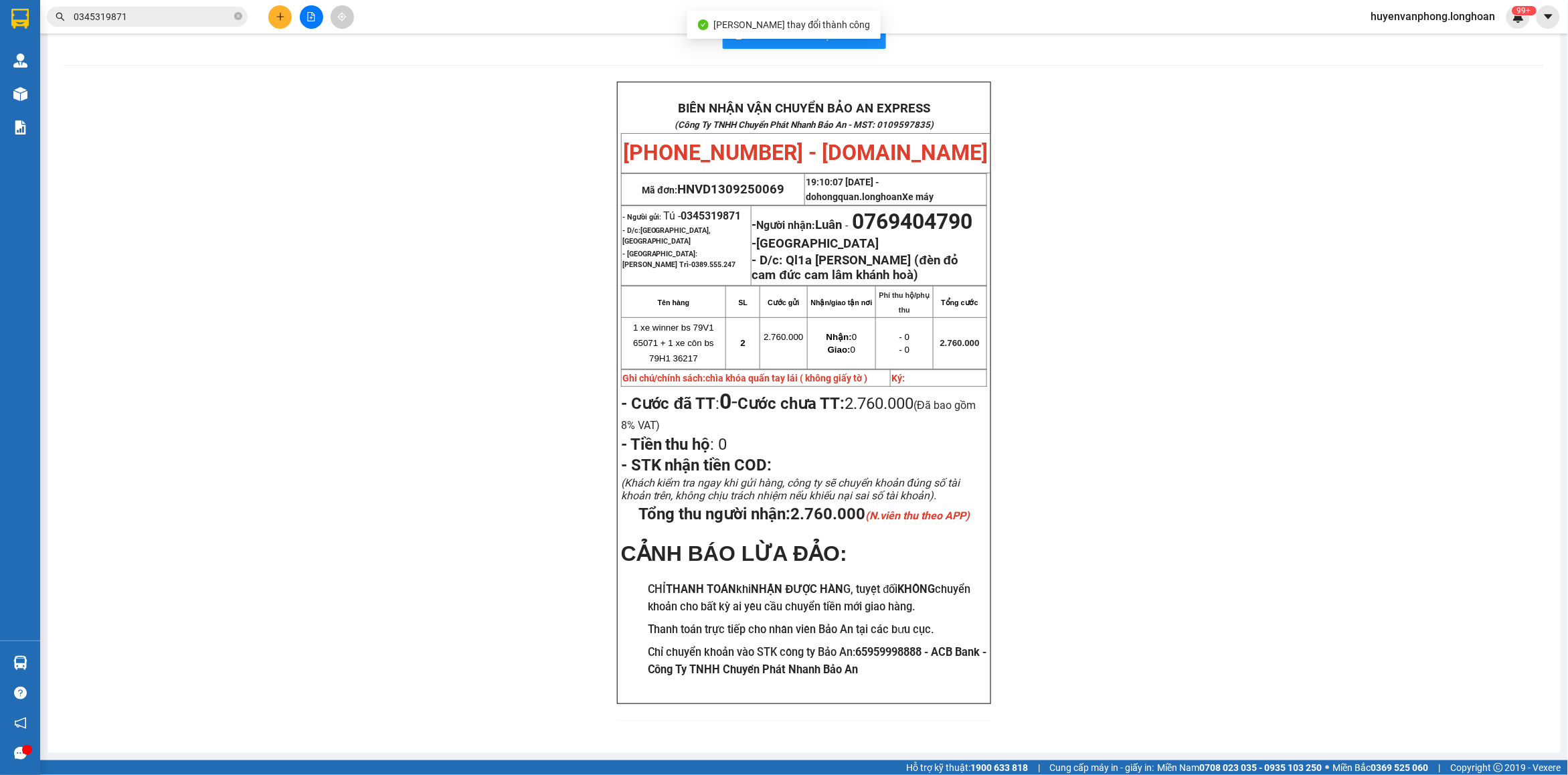
scroll to position [83, 0]
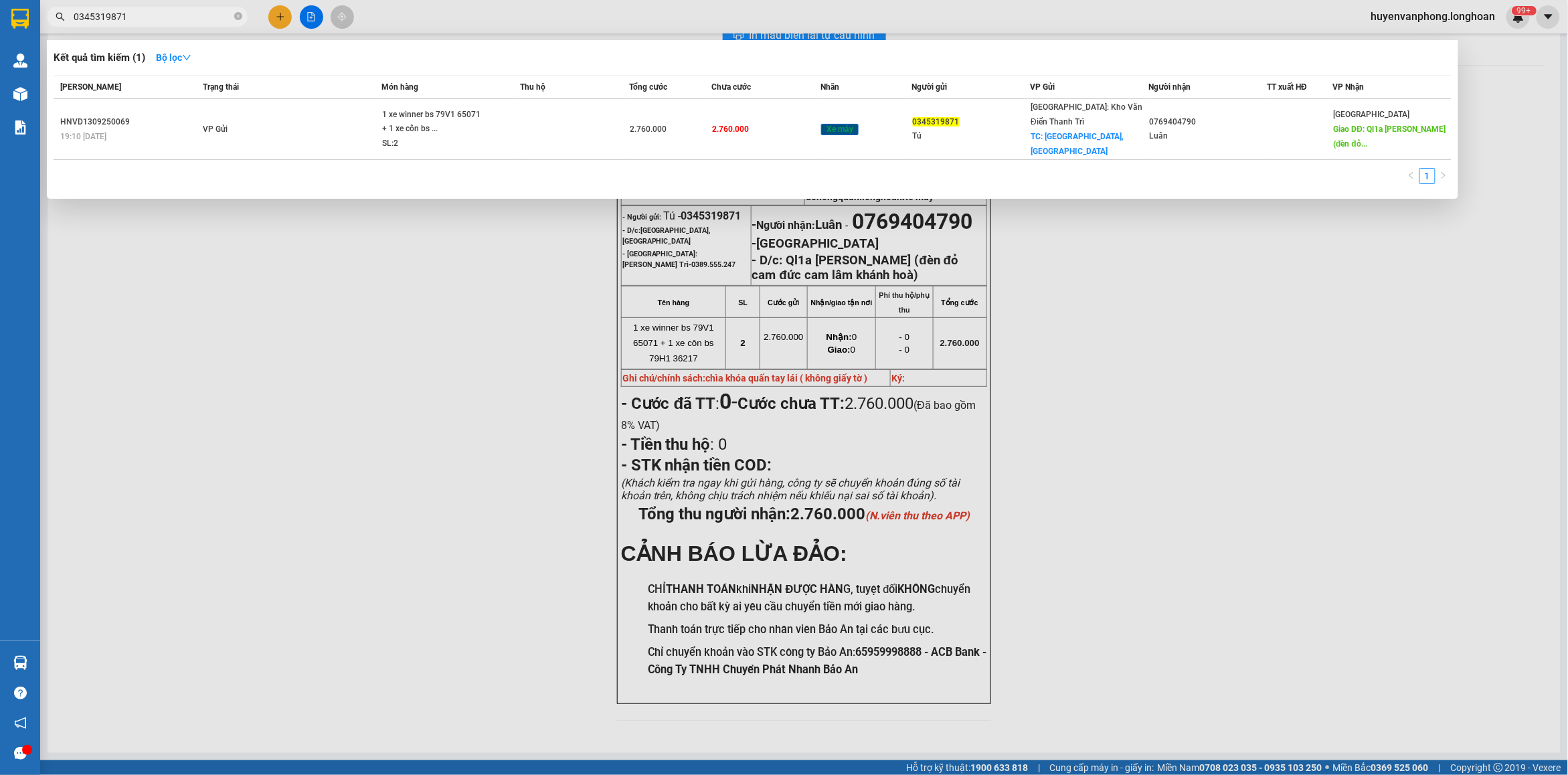
drag, startPoint x: 241, startPoint y: 18, endPoint x: 159, endPoint y: 7, distance: 82.7
click at [208, 14] on span "0345319871" at bounding box center [147, 17] width 200 height 20
click at [159, 7] on span "0345319871" at bounding box center [147, 17] width 200 height 20
click at [158, 10] on input "0345319871" at bounding box center [153, 17] width 158 height 15
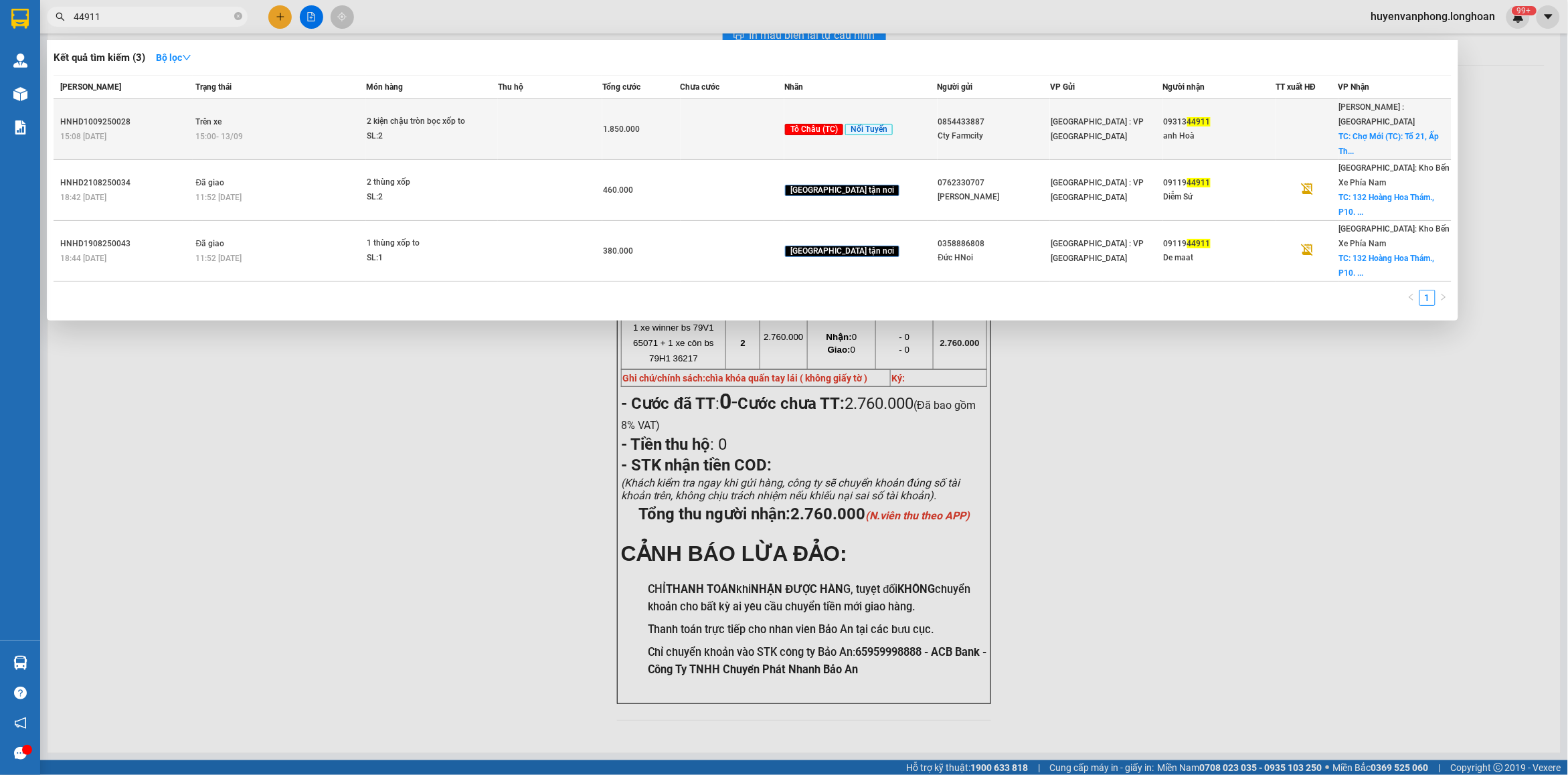
click at [419, 114] on div "2 kiện chậu tròn bọc xốp to" at bounding box center [416, 121] width 100 height 15
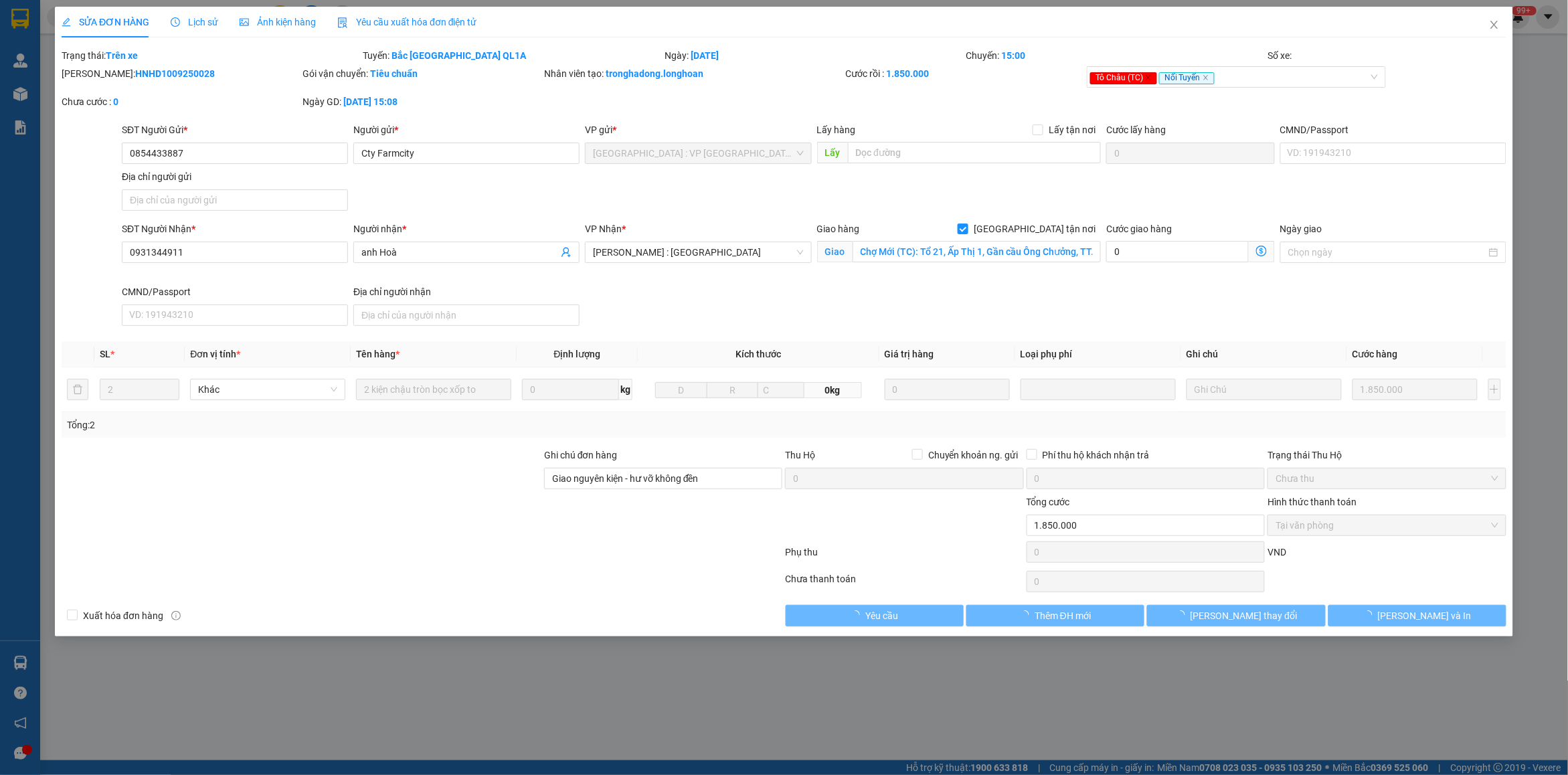
click at [189, 20] on span "Lịch sử" at bounding box center [194, 22] width 48 height 11
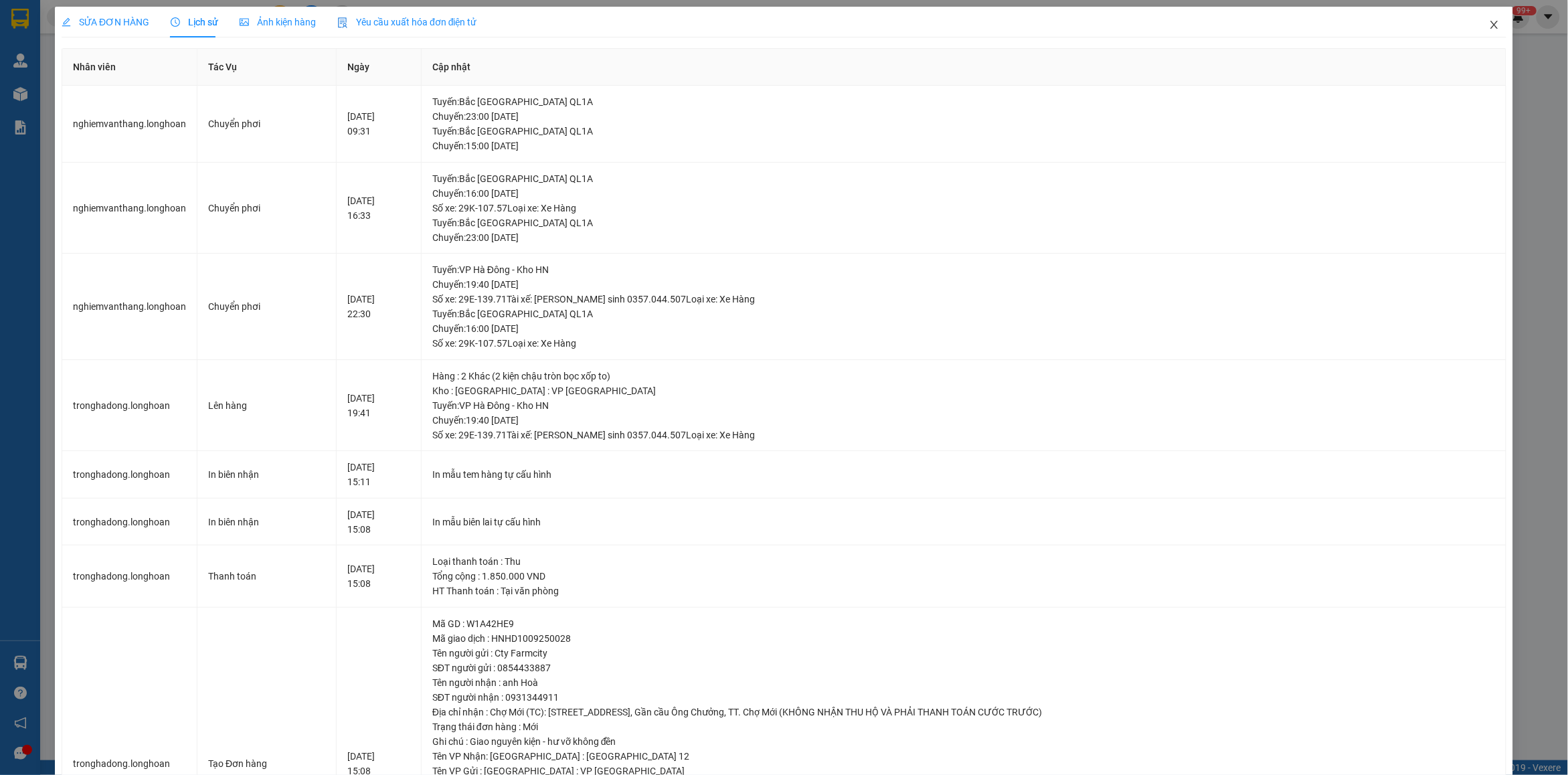
drag, startPoint x: 1486, startPoint y: 27, endPoint x: 858, endPoint y: 35, distance: 628.1
click at [1489, 27] on icon "close" at bounding box center [1494, 25] width 11 height 11
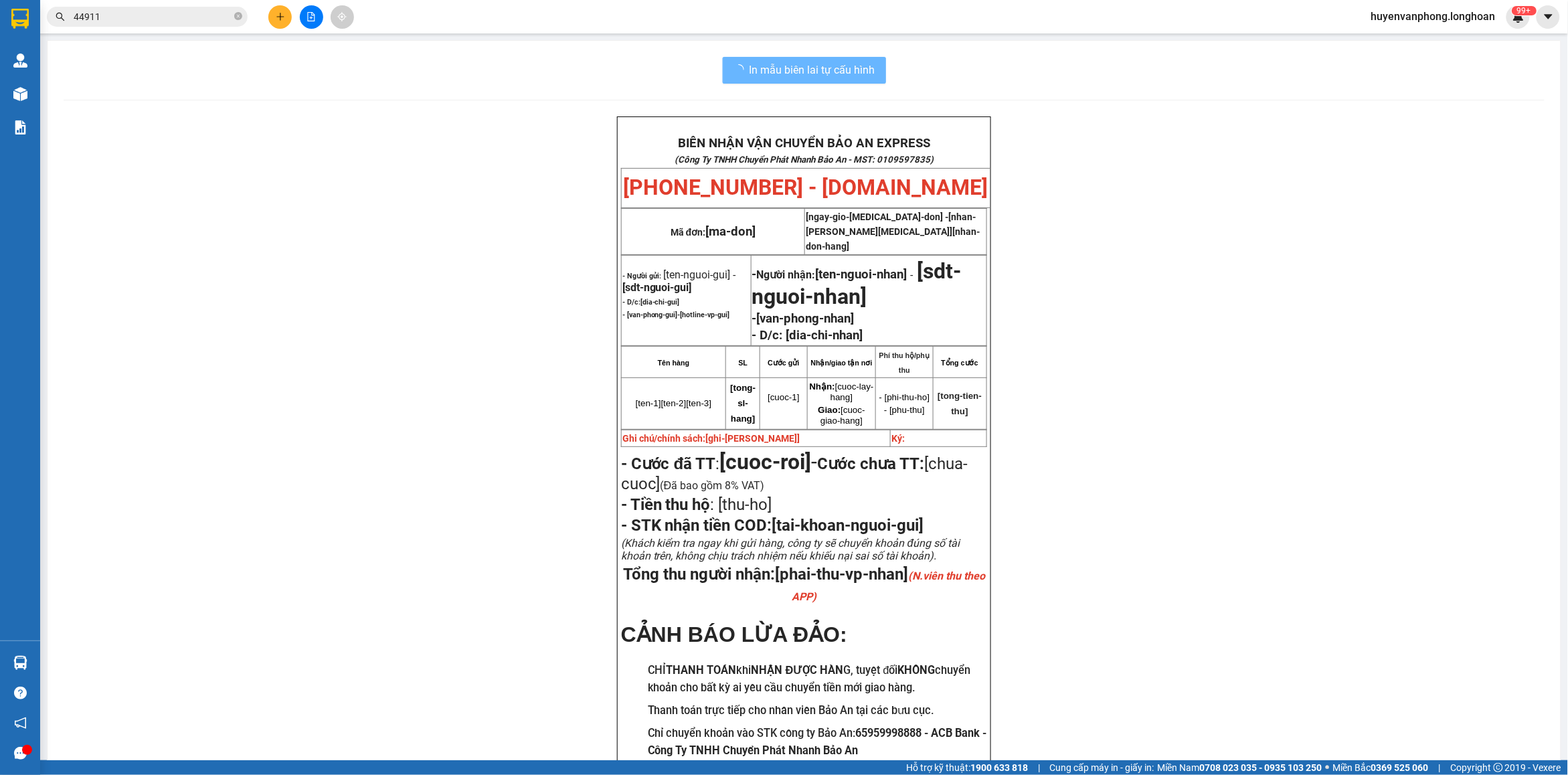
click at [195, 20] on input "44911" at bounding box center [153, 17] width 158 height 15
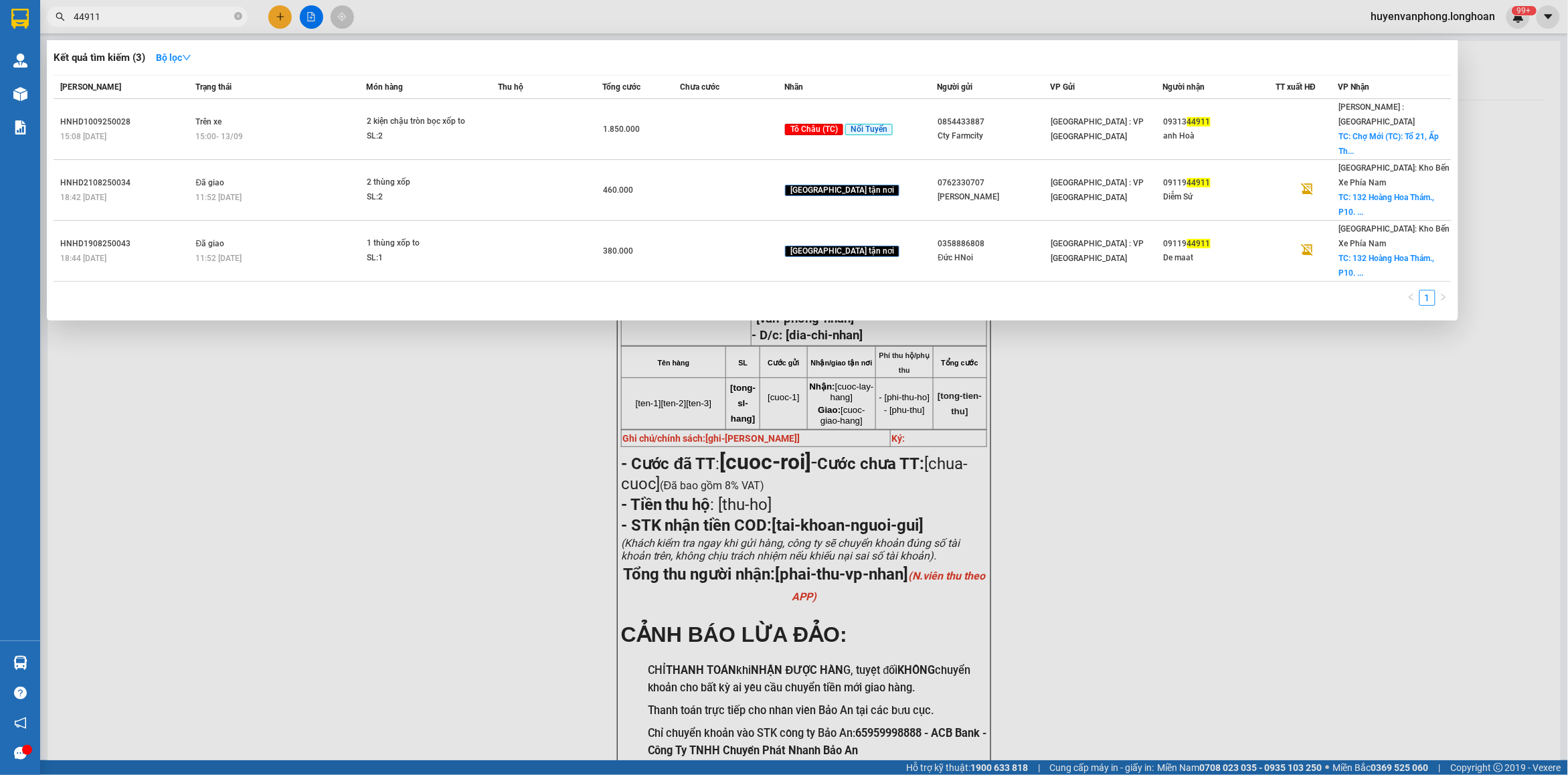
click at [195, 20] on input "44911" at bounding box center [153, 17] width 158 height 15
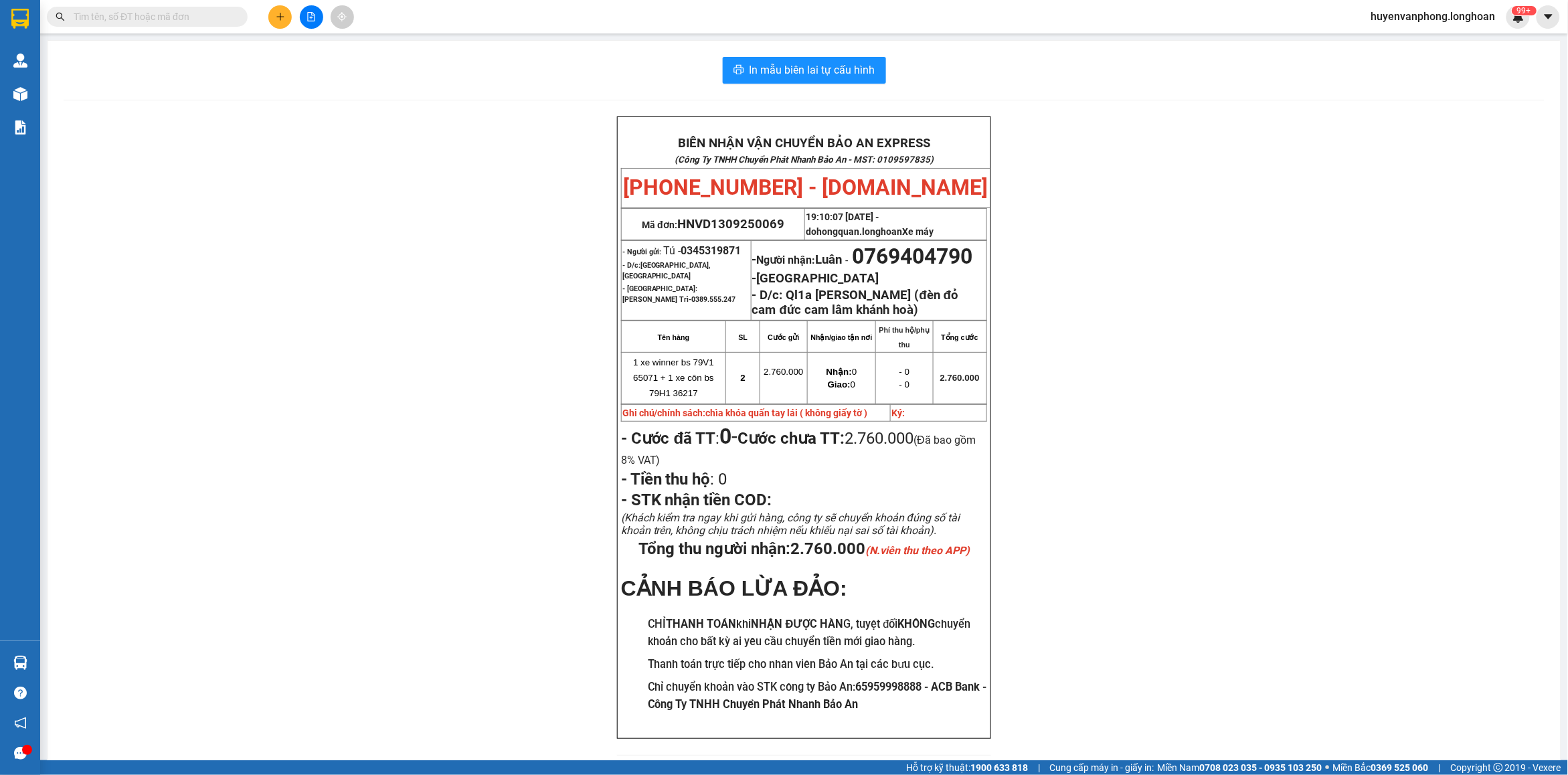
paste input "0346655065"
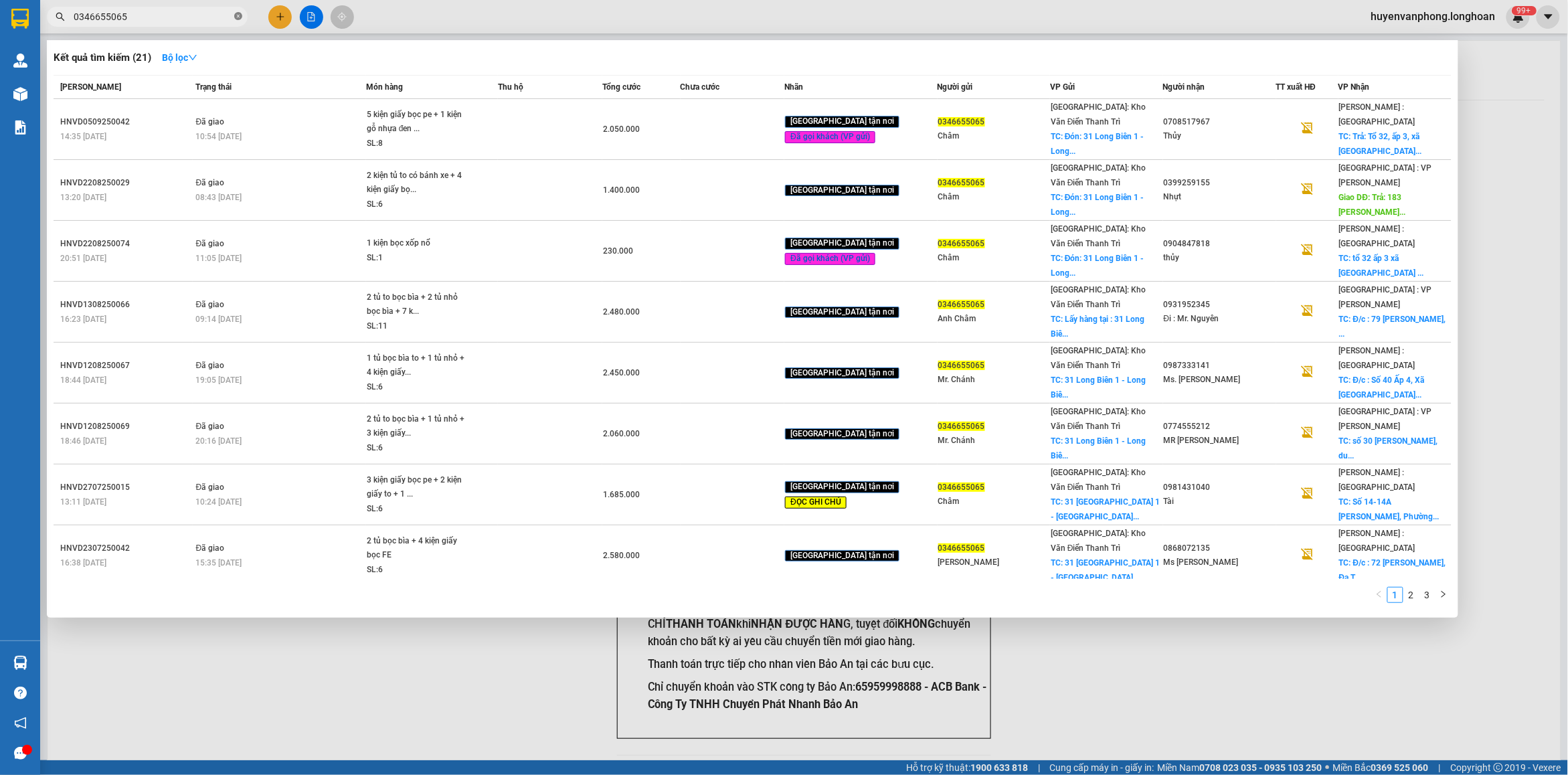
click at [238, 20] on span at bounding box center [238, 17] width 8 height 12
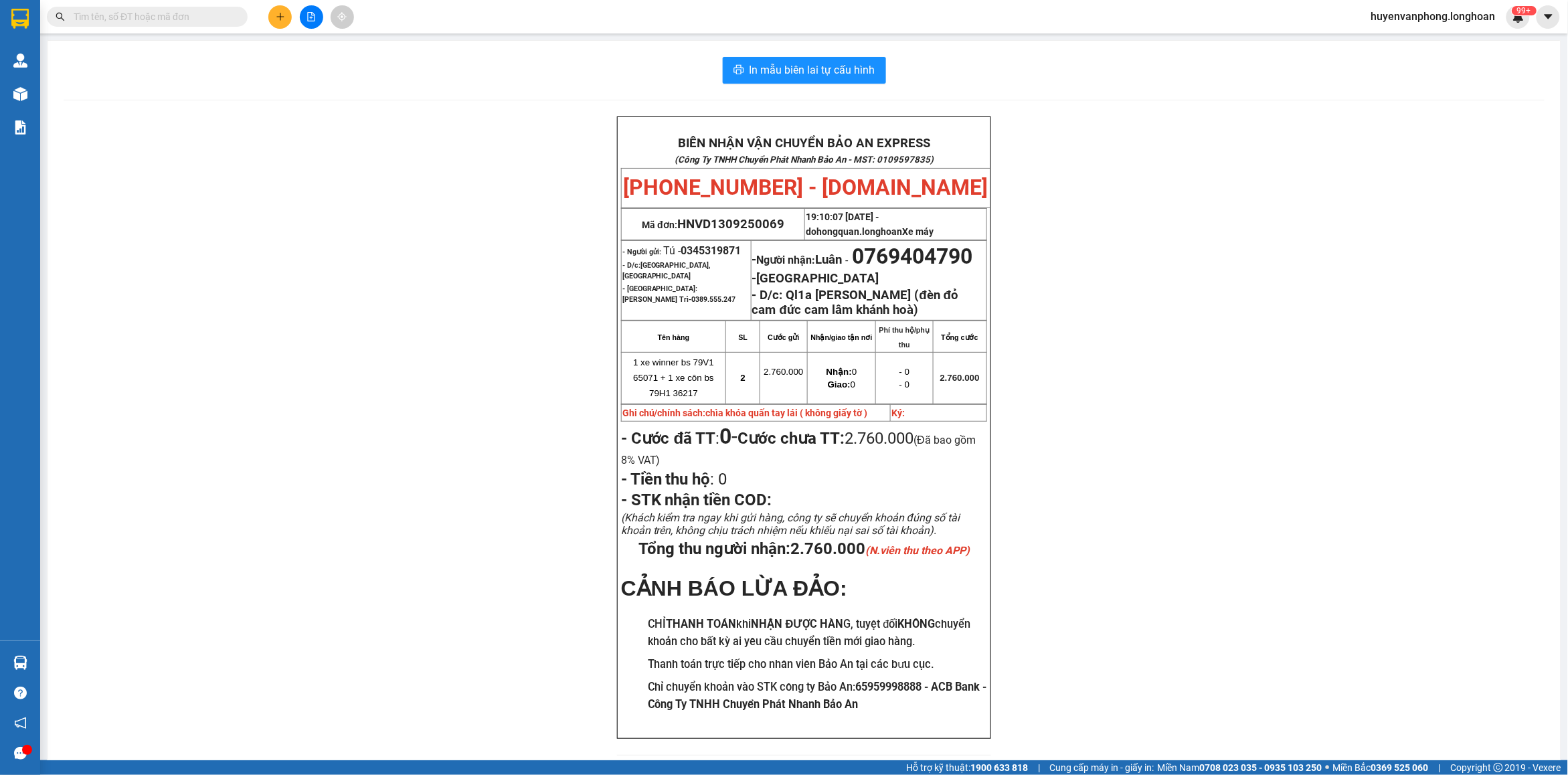
click at [182, 20] on input "text" at bounding box center [153, 17] width 158 height 15
paste input "0984981139"
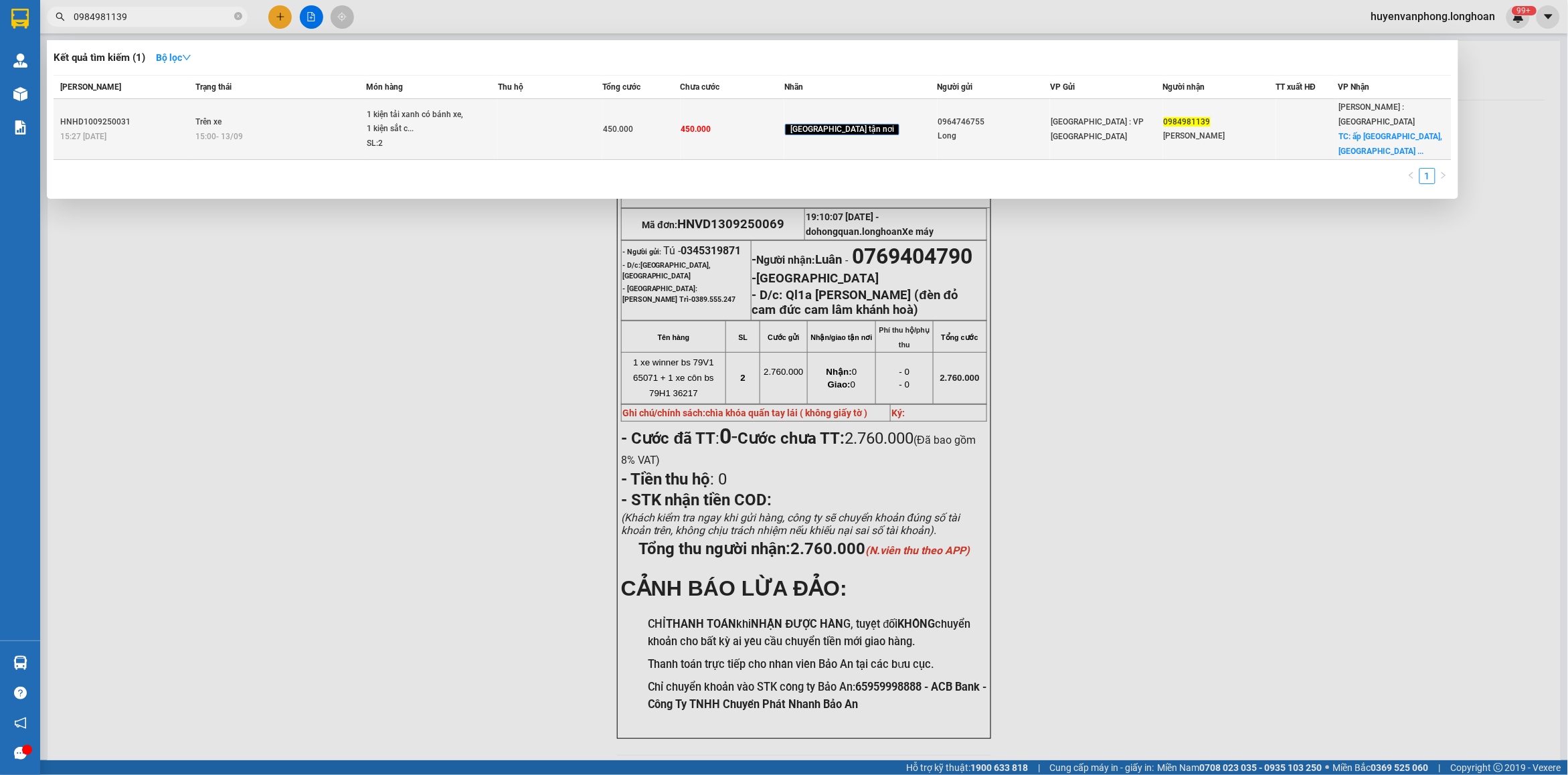
click at [467, 125] on div "1 kiện tải xanh có bánh xe, 1 kiện sắt c..." at bounding box center [416, 121] width 100 height 28
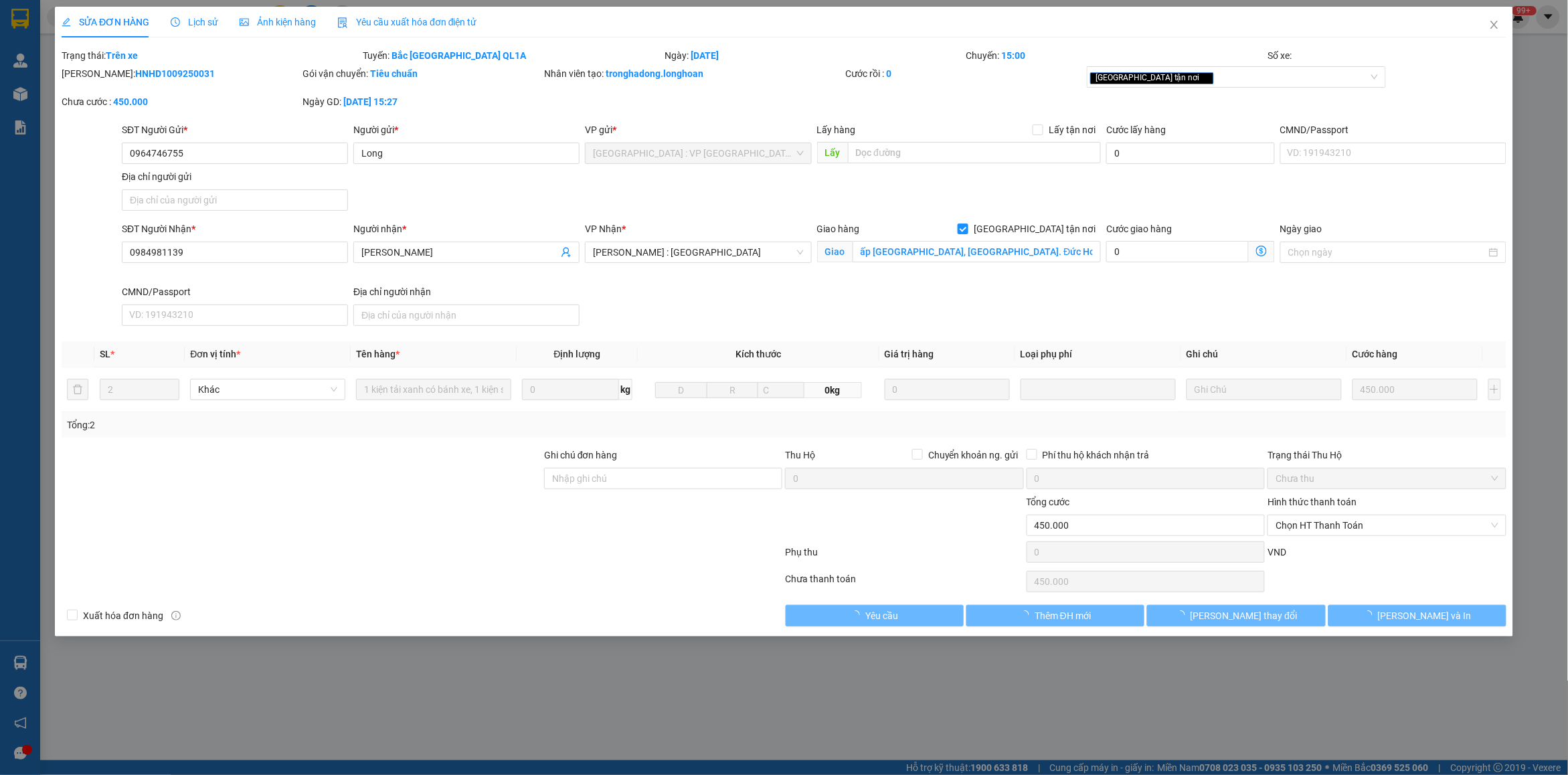
click at [208, 19] on span "Lịch sử" at bounding box center [194, 22] width 48 height 11
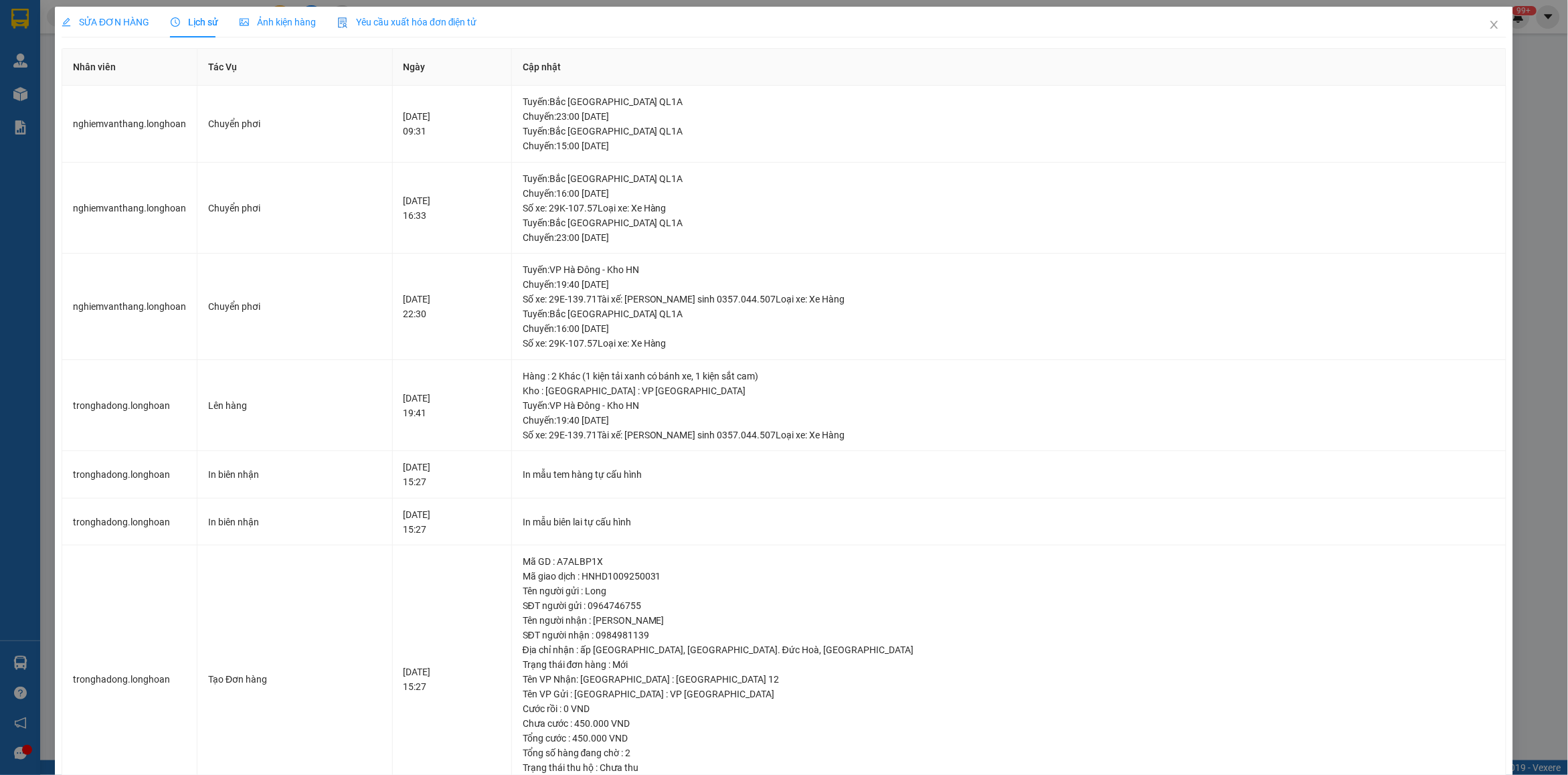
click at [1440, 35] on div "SỬA ĐƠN HÀNG Lịch sử Ảnh kiện hàng Yêu cầu xuất hóa đơn điện tử" at bounding box center [783, 22] width 1445 height 31
click at [1489, 28] on icon "close" at bounding box center [1494, 25] width 11 height 11
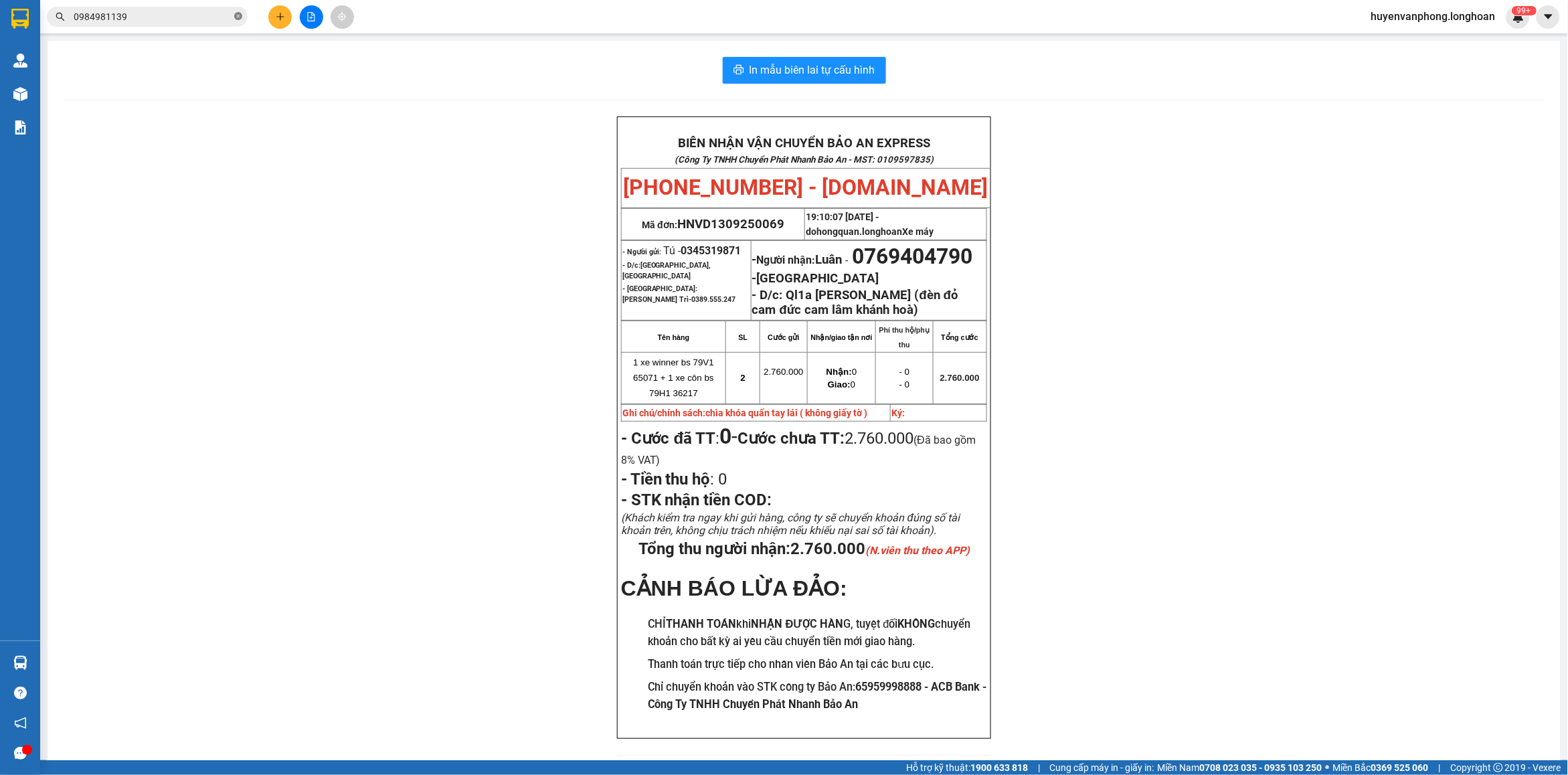
drag, startPoint x: 239, startPoint y: 18, endPoint x: 188, endPoint y: 26, distance: 51.6
click at [238, 18] on icon "close-circle" at bounding box center [238, 16] width 8 height 8
click at [169, 23] on input "text" at bounding box center [153, 17] width 158 height 15
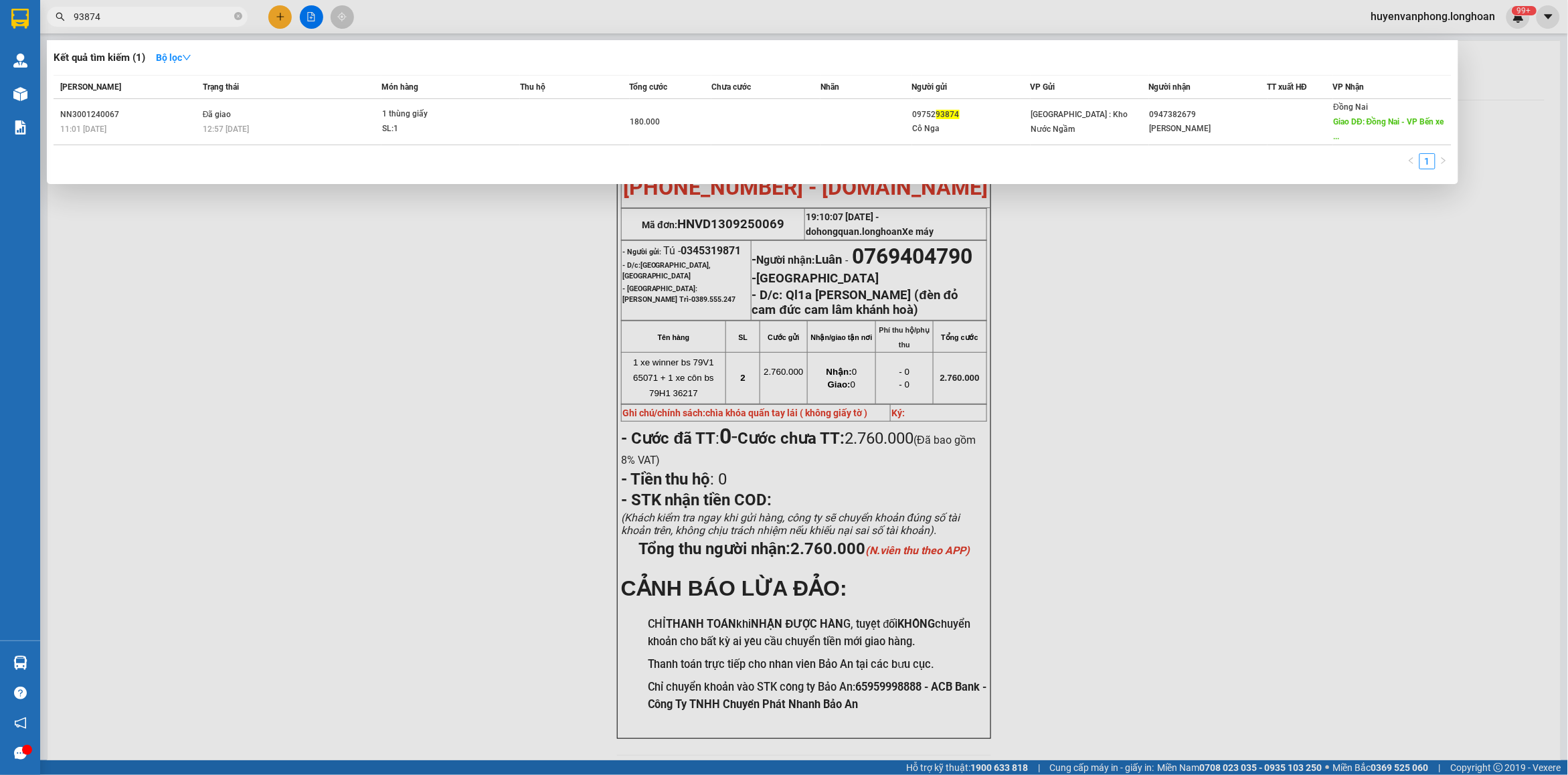
drag, startPoint x: 239, startPoint y: 15, endPoint x: 190, endPoint y: 13, distance: 49.0
click at [225, 15] on span "93874" at bounding box center [147, 17] width 200 height 20
click at [186, 13] on input "93874" at bounding box center [153, 17] width 158 height 15
click at [184, 13] on input "93874" at bounding box center [153, 17] width 158 height 15
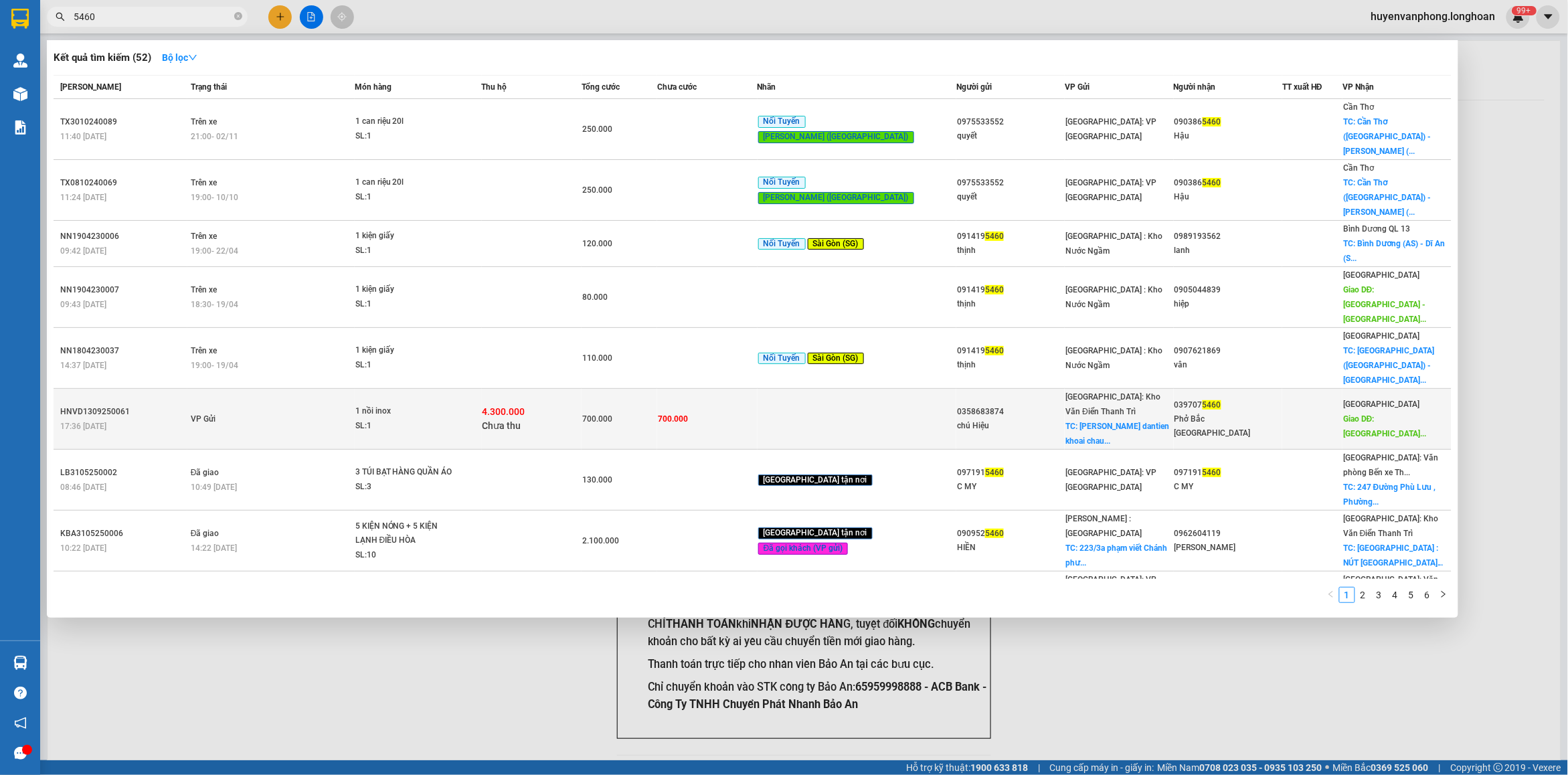
click at [525, 406] on span "4.300.000" at bounding box center [504, 411] width 43 height 11
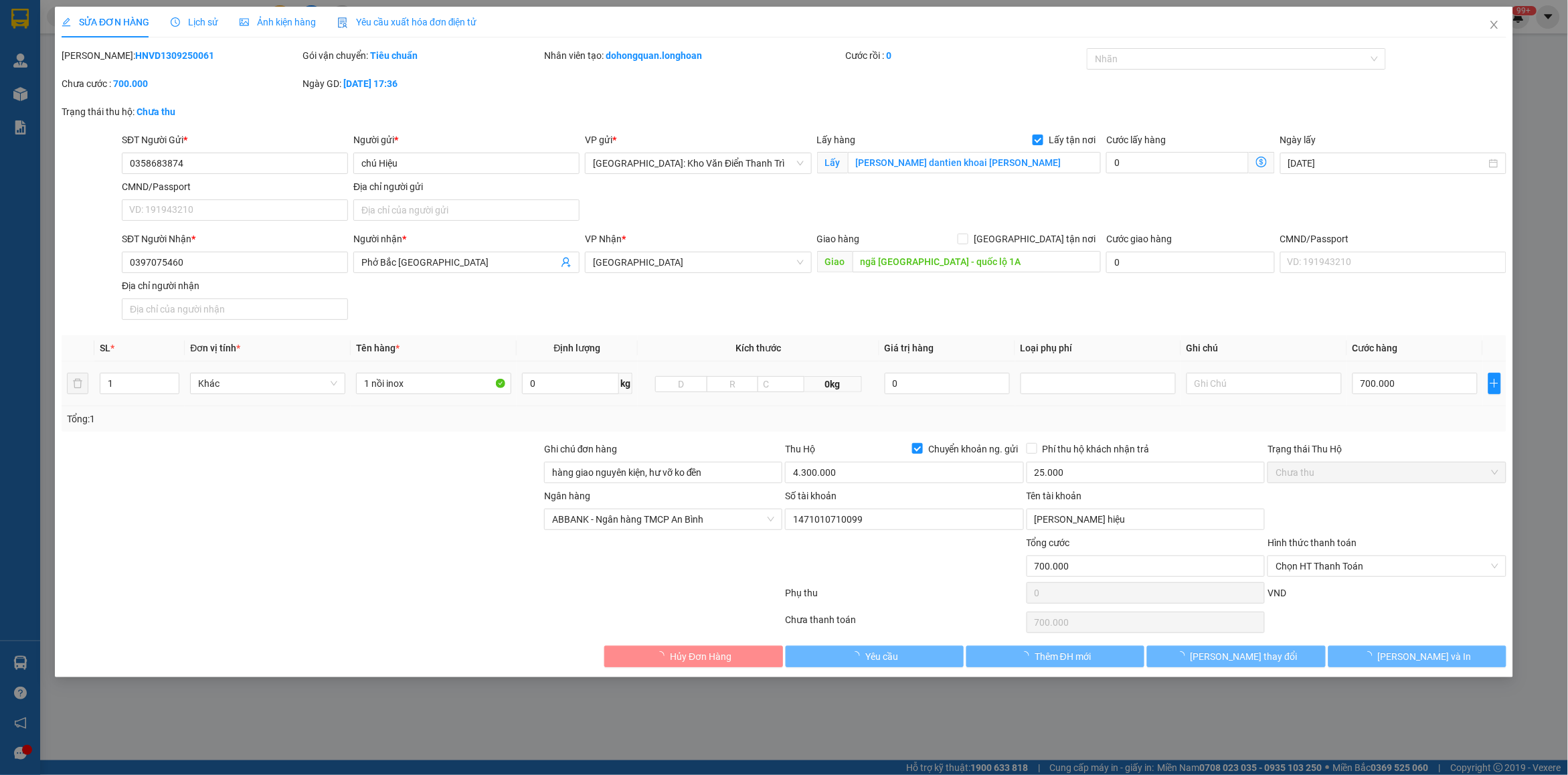
click at [195, 18] on span "Lịch sử" at bounding box center [194, 22] width 48 height 11
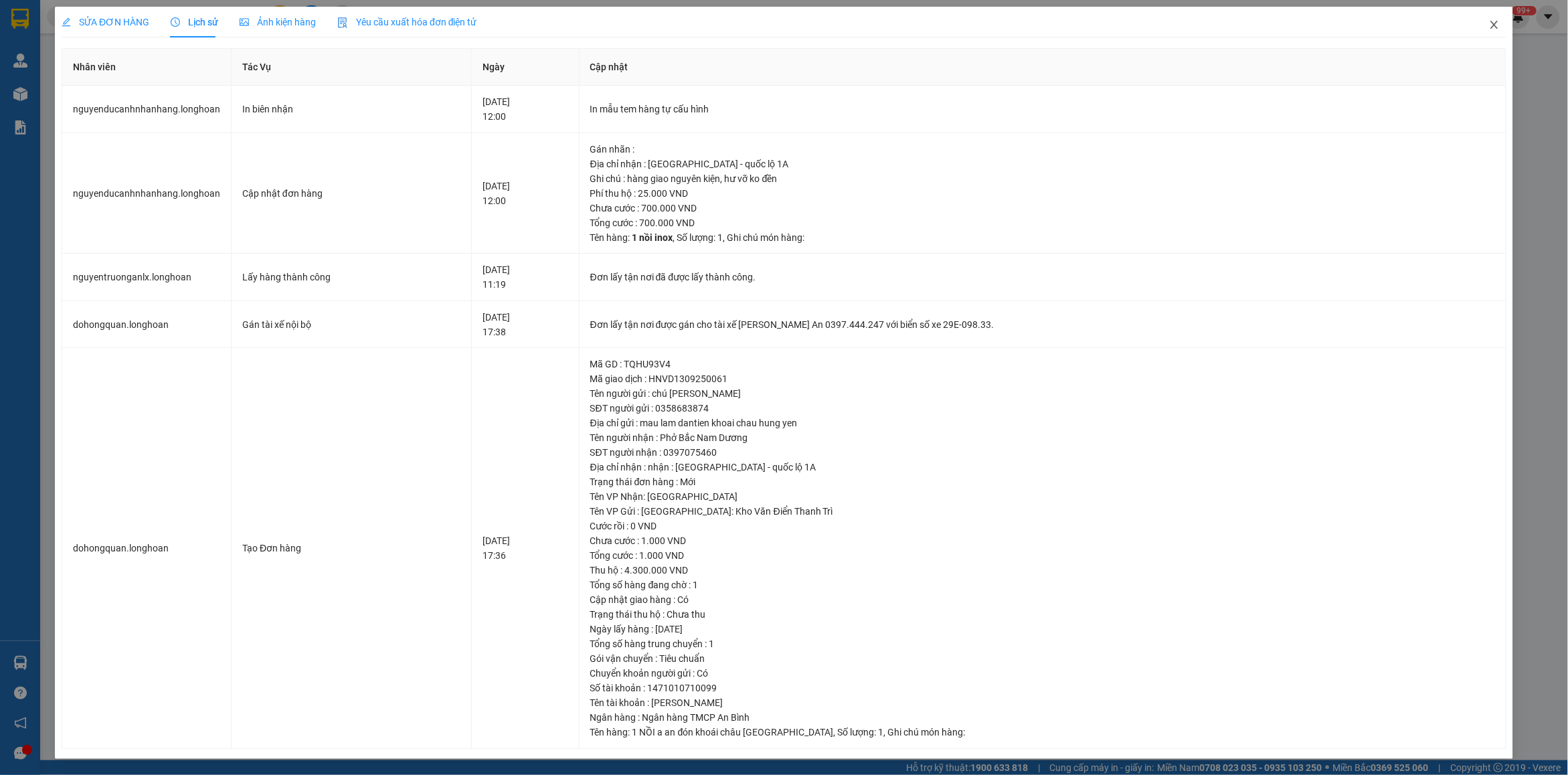
click at [1497, 21] on icon "close" at bounding box center [1494, 24] width 7 height 8
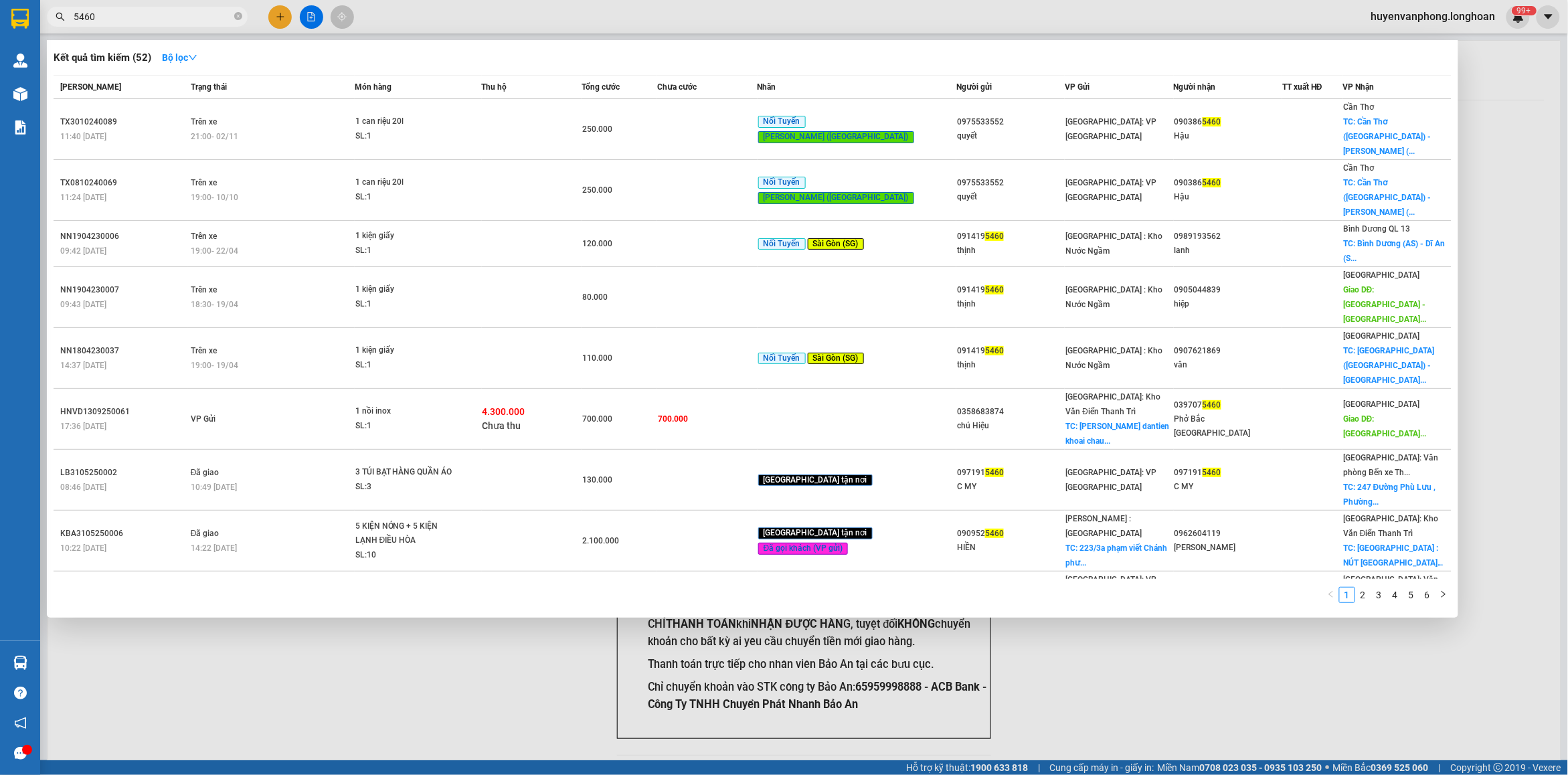
click at [138, 18] on input "5460" at bounding box center [153, 17] width 158 height 15
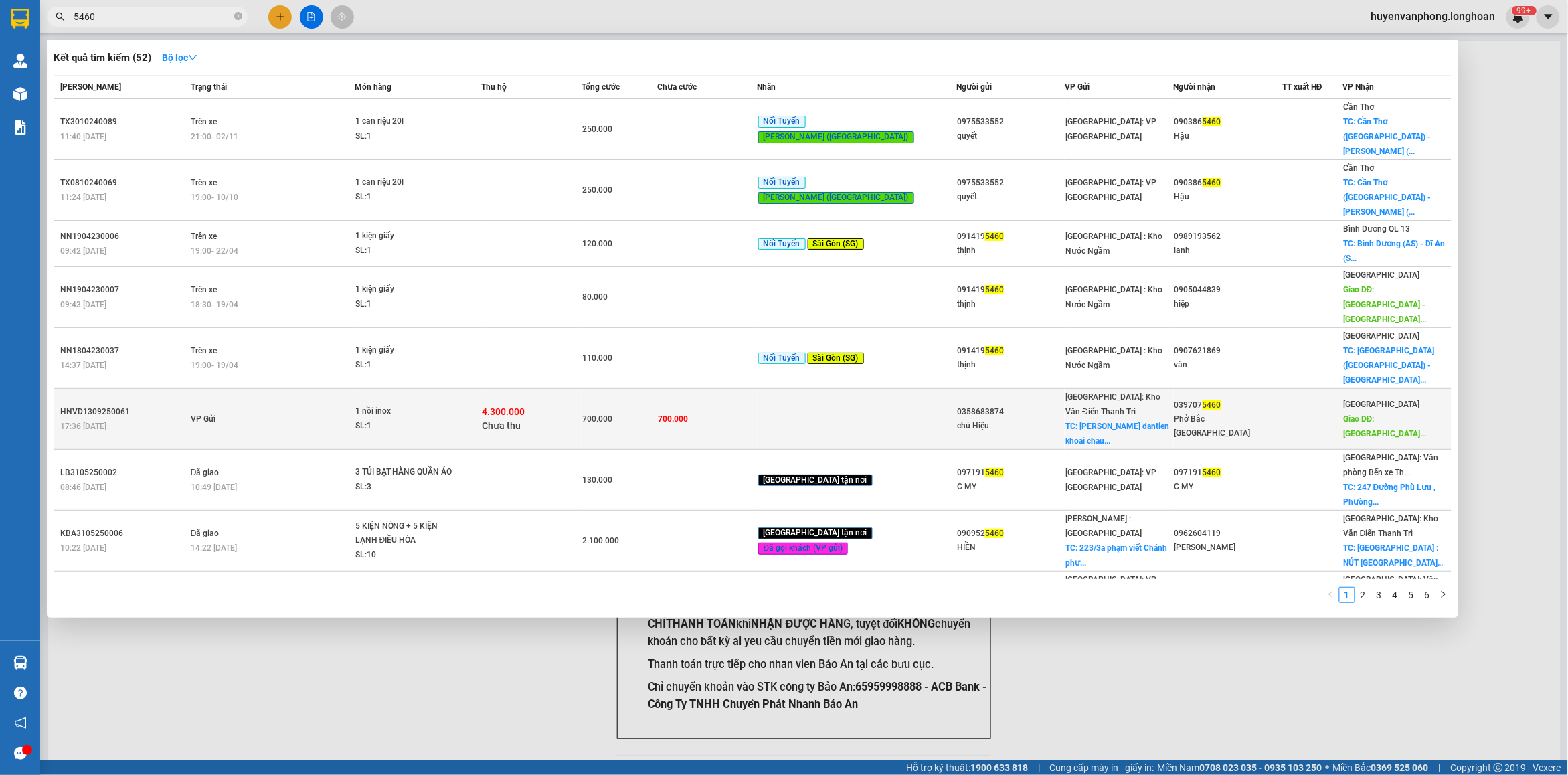
click at [298, 388] on td "VP Gửi" at bounding box center [270, 419] width 168 height 61
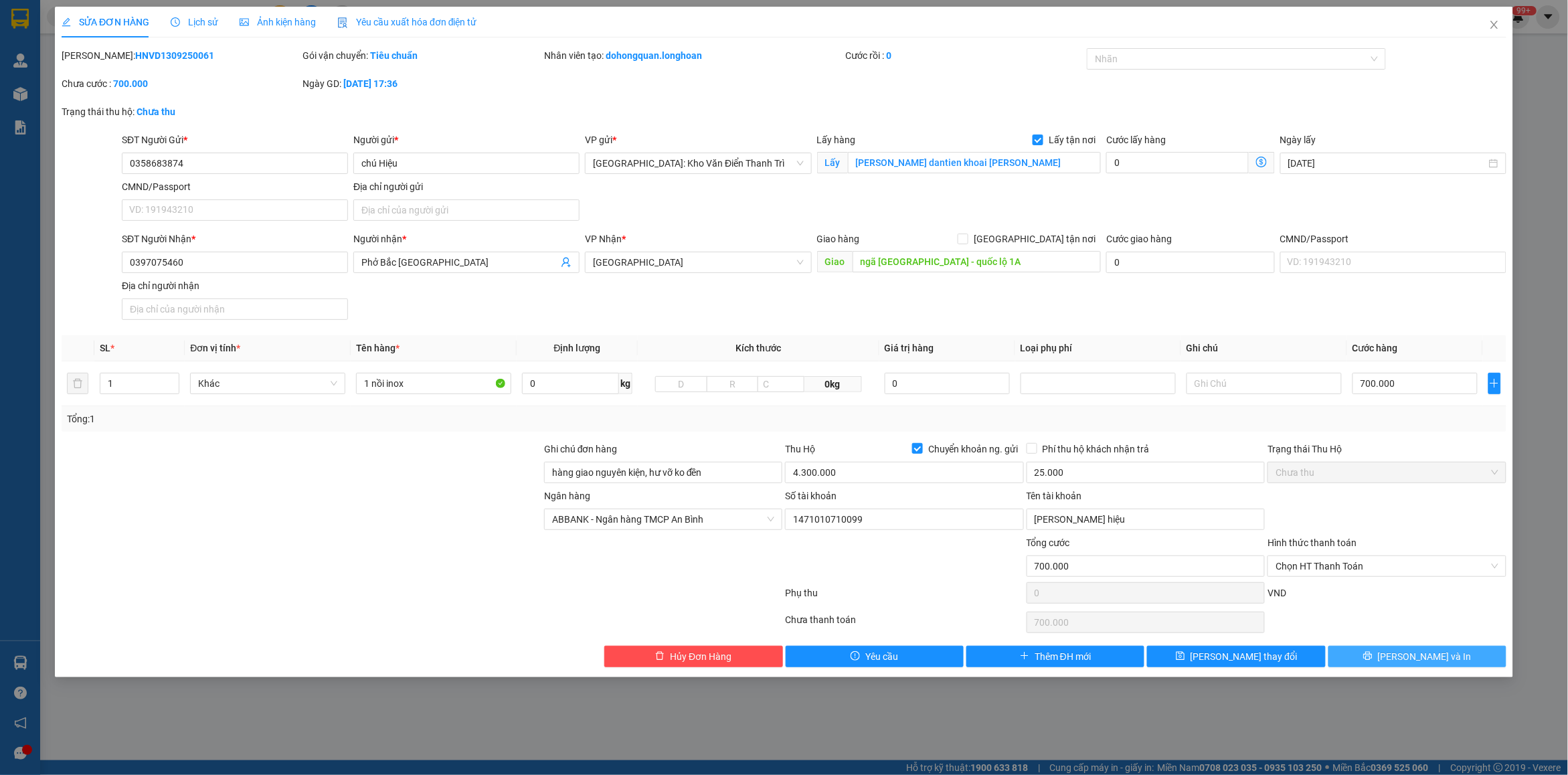
click at [1372, 661] on span "printer" at bounding box center [1368, 656] width 10 height 11
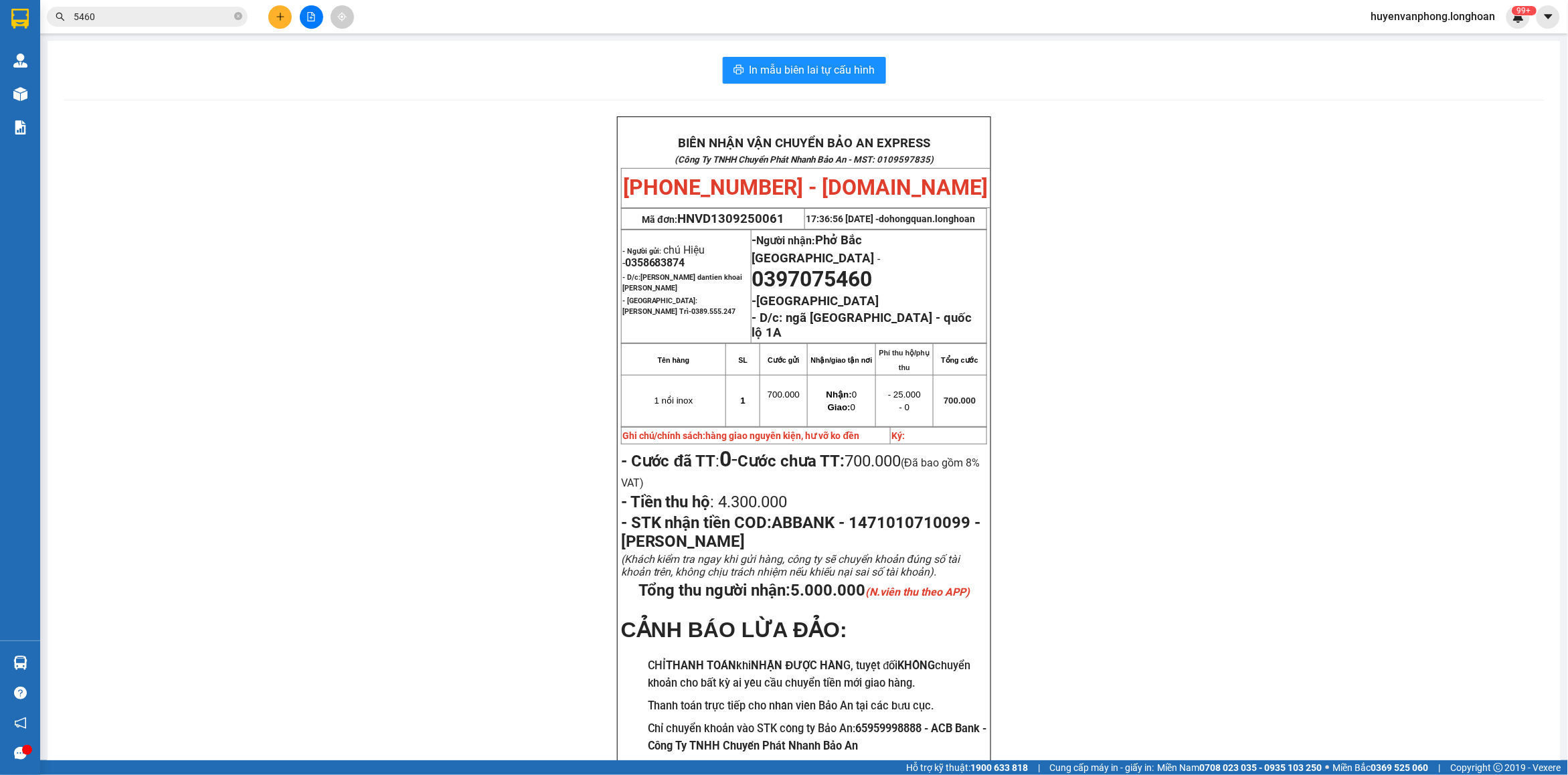
click at [166, 18] on input "5460" at bounding box center [153, 17] width 158 height 15
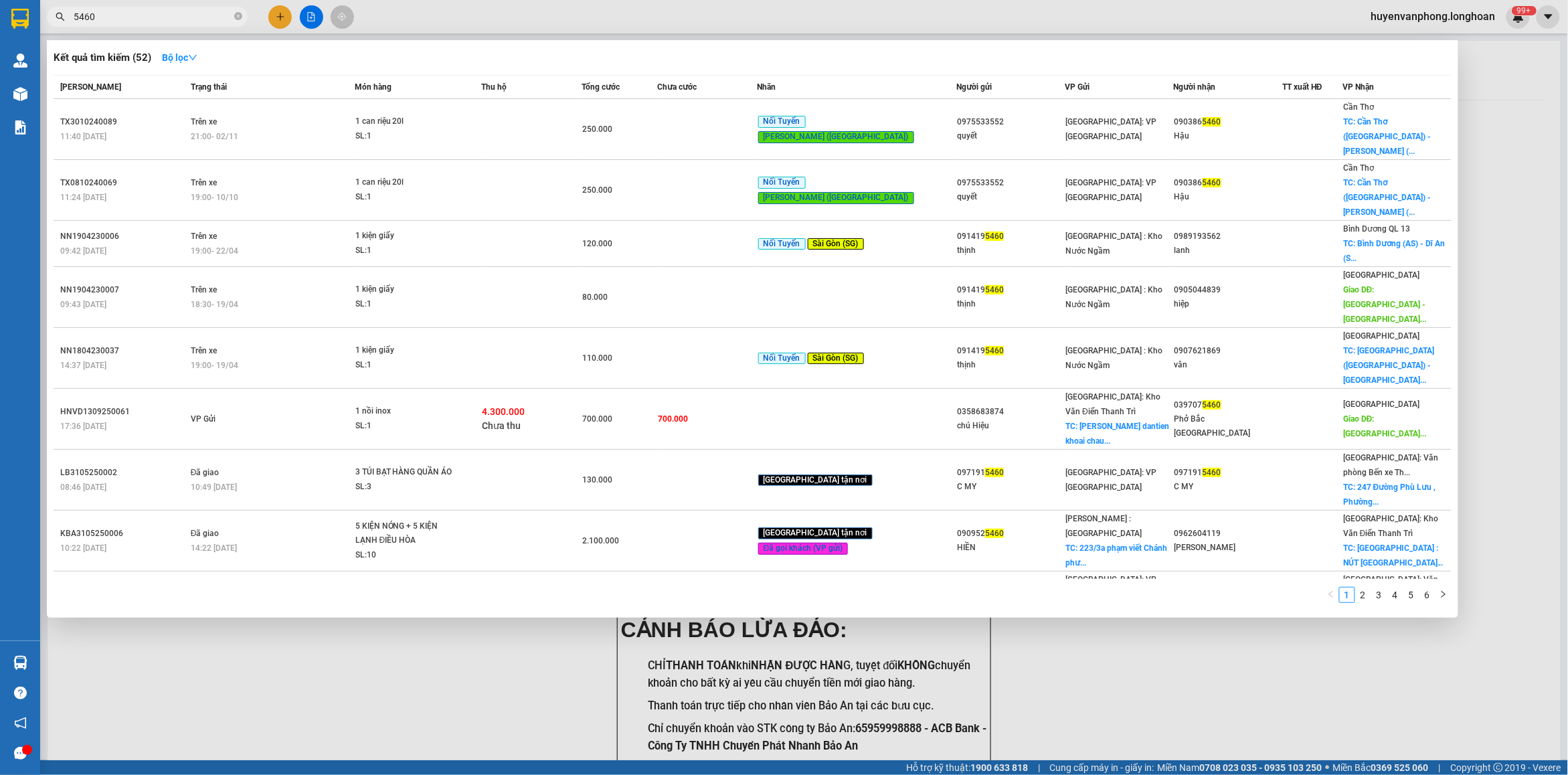
click at [166, 18] on input "5460" at bounding box center [153, 17] width 158 height 15
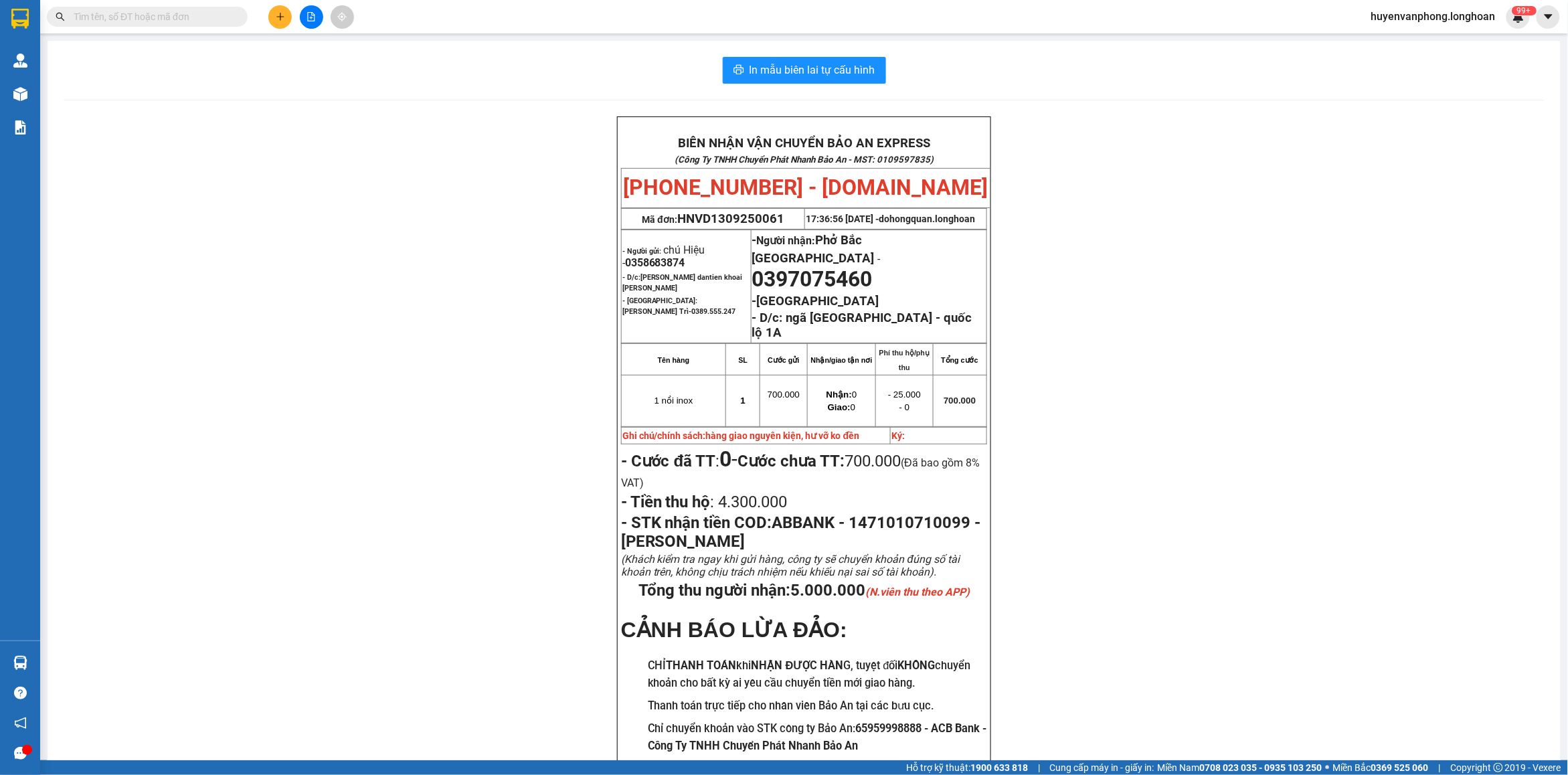
paste input "0982244903"
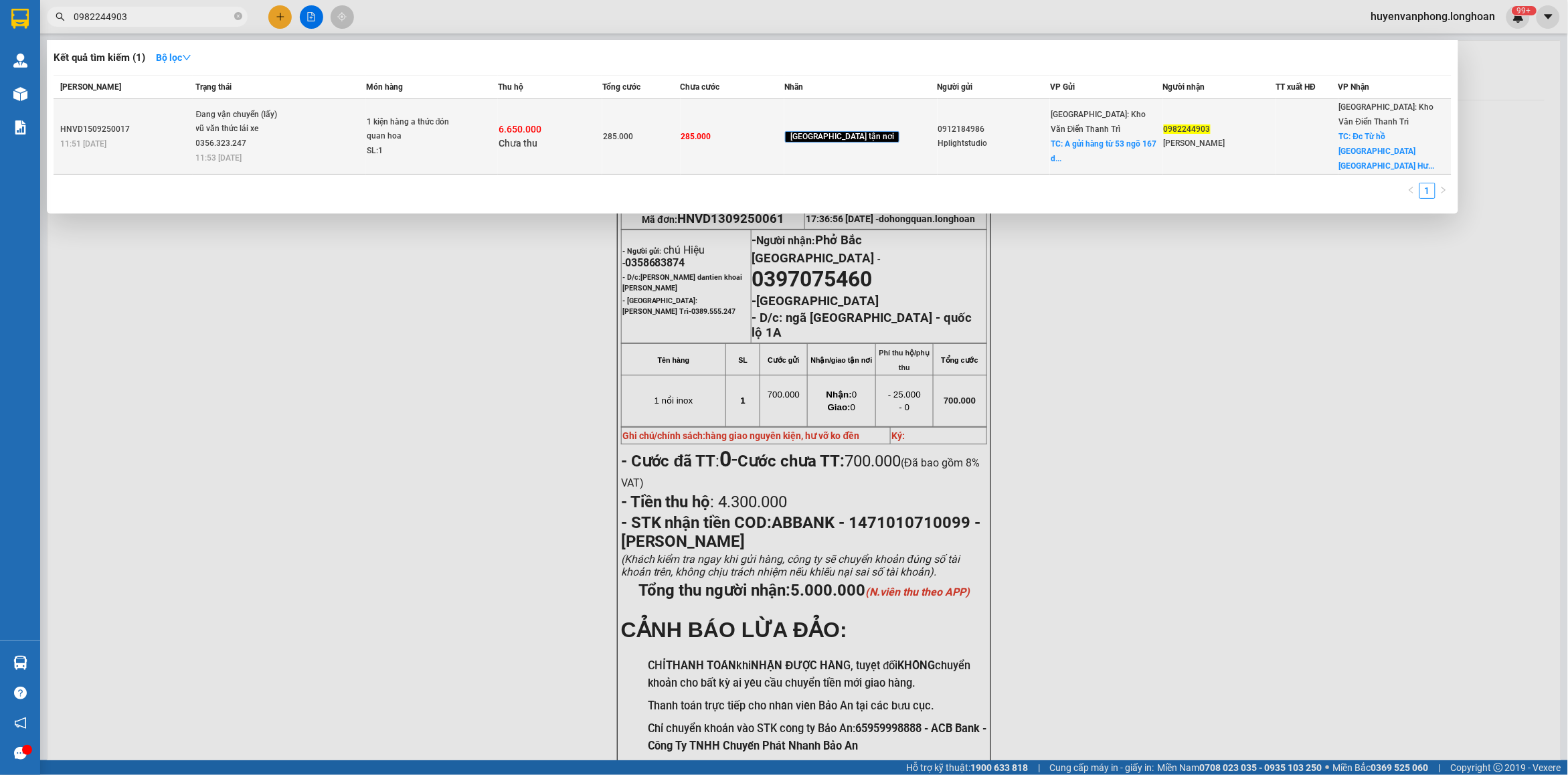
click at [333, 156] on td "Đang vận chuyển (lấy) vũ văn thức lái xe 0356.323.247 11:53 [DATE]" at bounding box center [278, 137] width 173 height 75
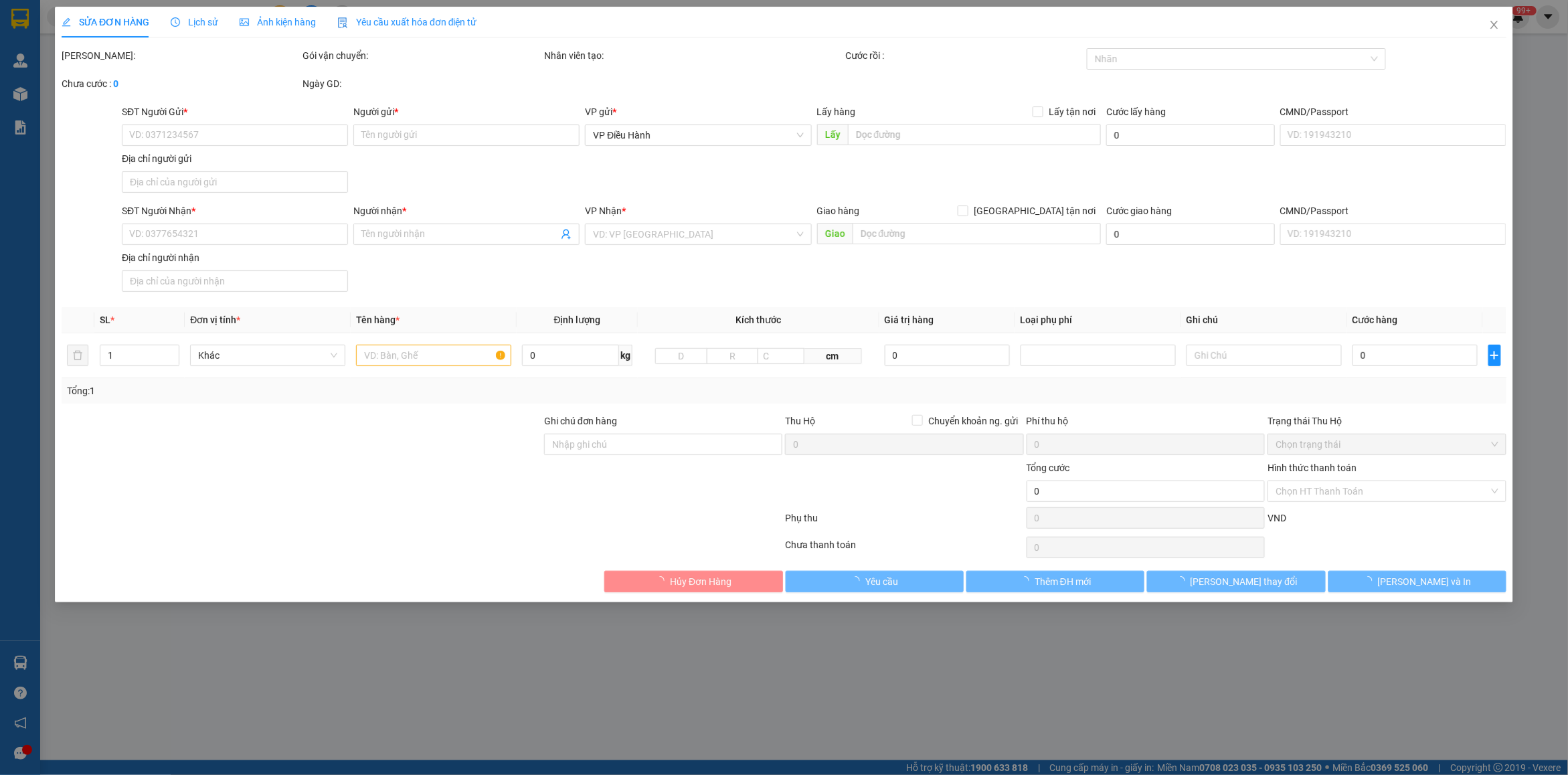
click at [183, 12] on div "Lịch sử" at bounding box center [194, 22] width 48 height 31
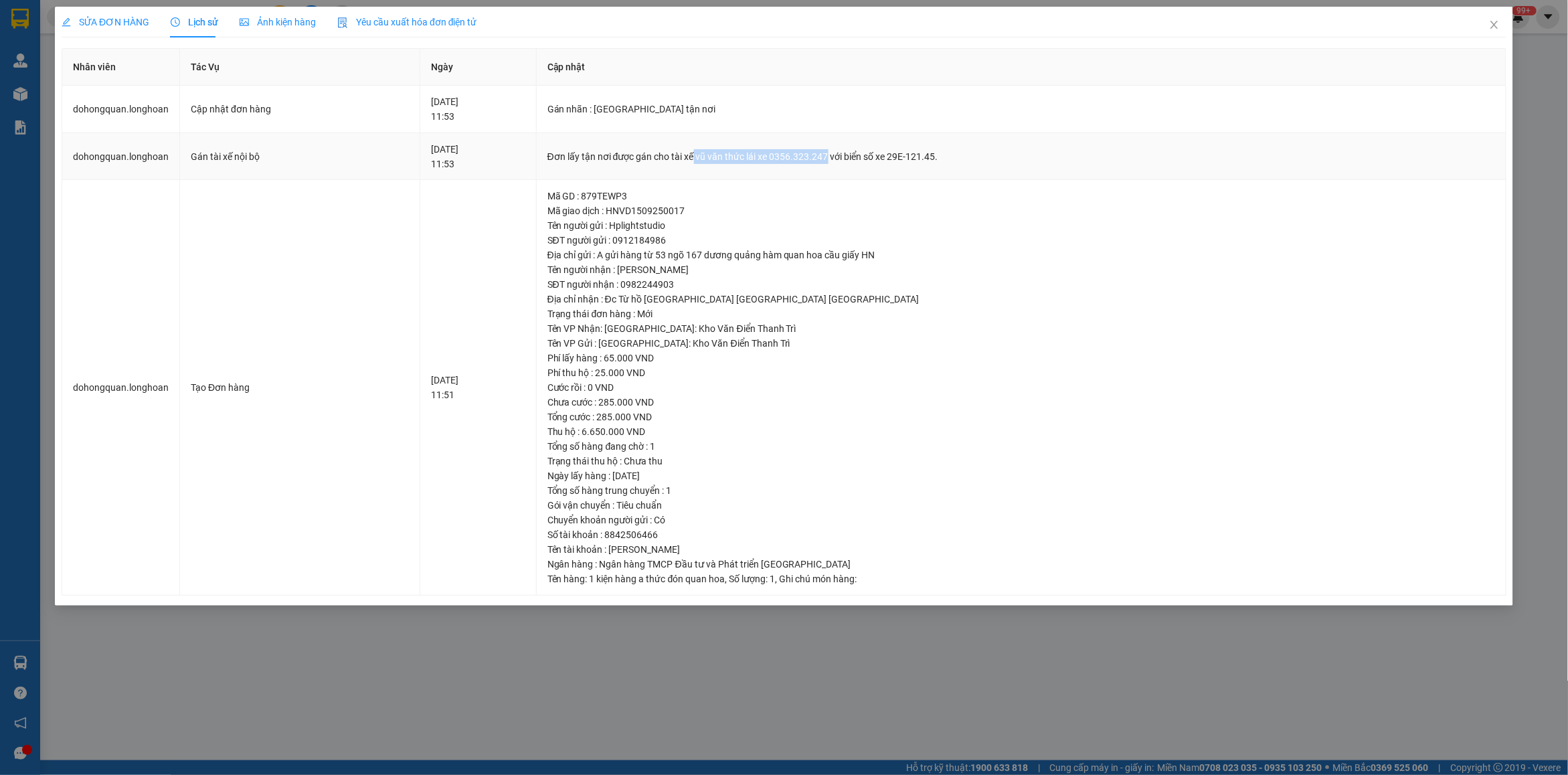
drag, startPoint x: 730, startPoint y: 154, endPoint x: 860, endPoint y: 156, distance: 130.0
click at [860, 156] on div "Đơn lấy tận nơi được gán cho tài xế vũ văn thức lái xe 0356.323.247 với biển số…" at bounding box center [1021, 156] width 947 height 15
copy div "vũ văn thức lái xe 0356.323.247"
click at [1495, 27] on icon "close" at bounding box center [1494, 25] width 11 height 11
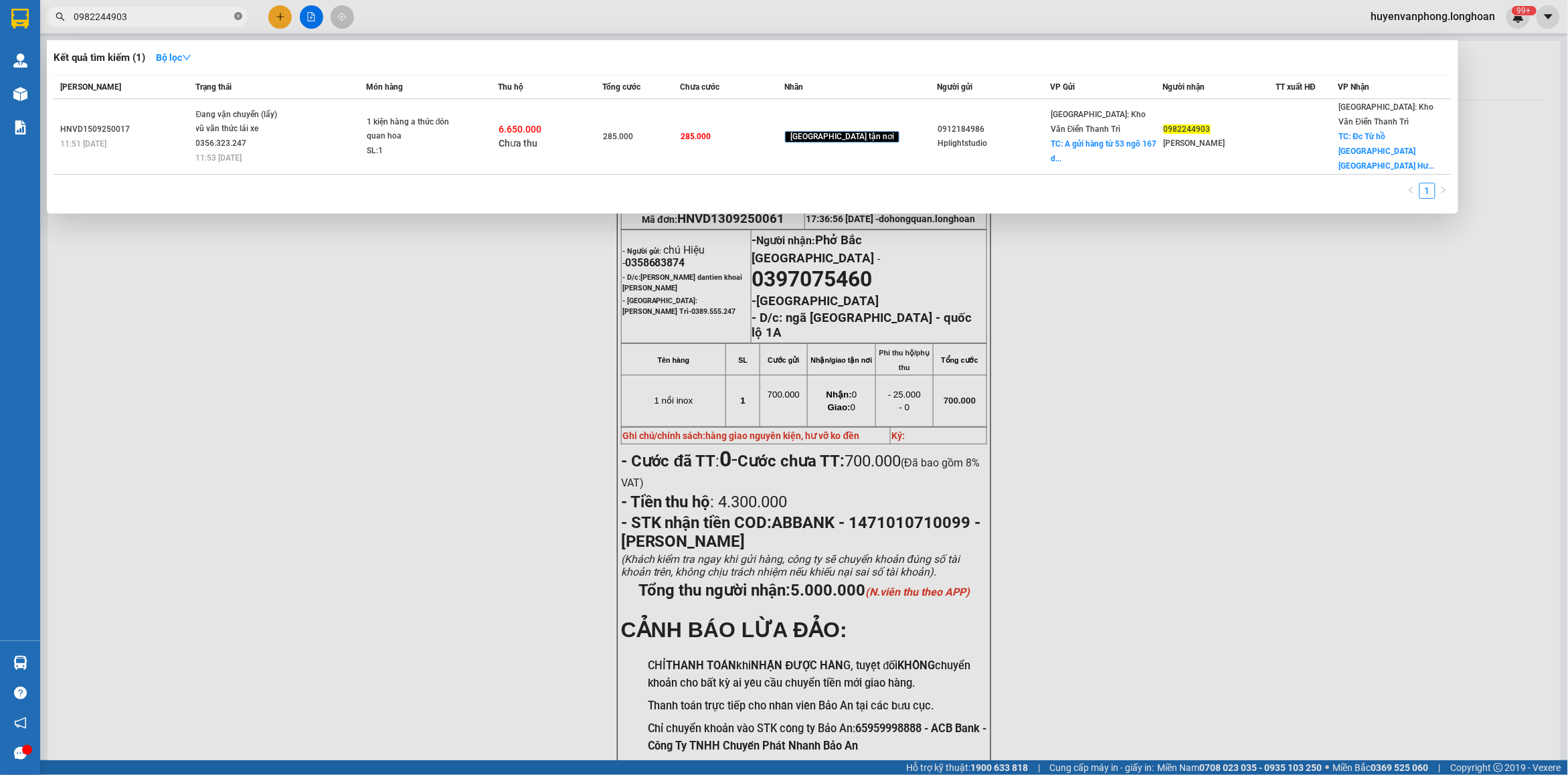
click at [236, 20] on icon "close-circle" at bounding box center [238, 16] width 8 height 8
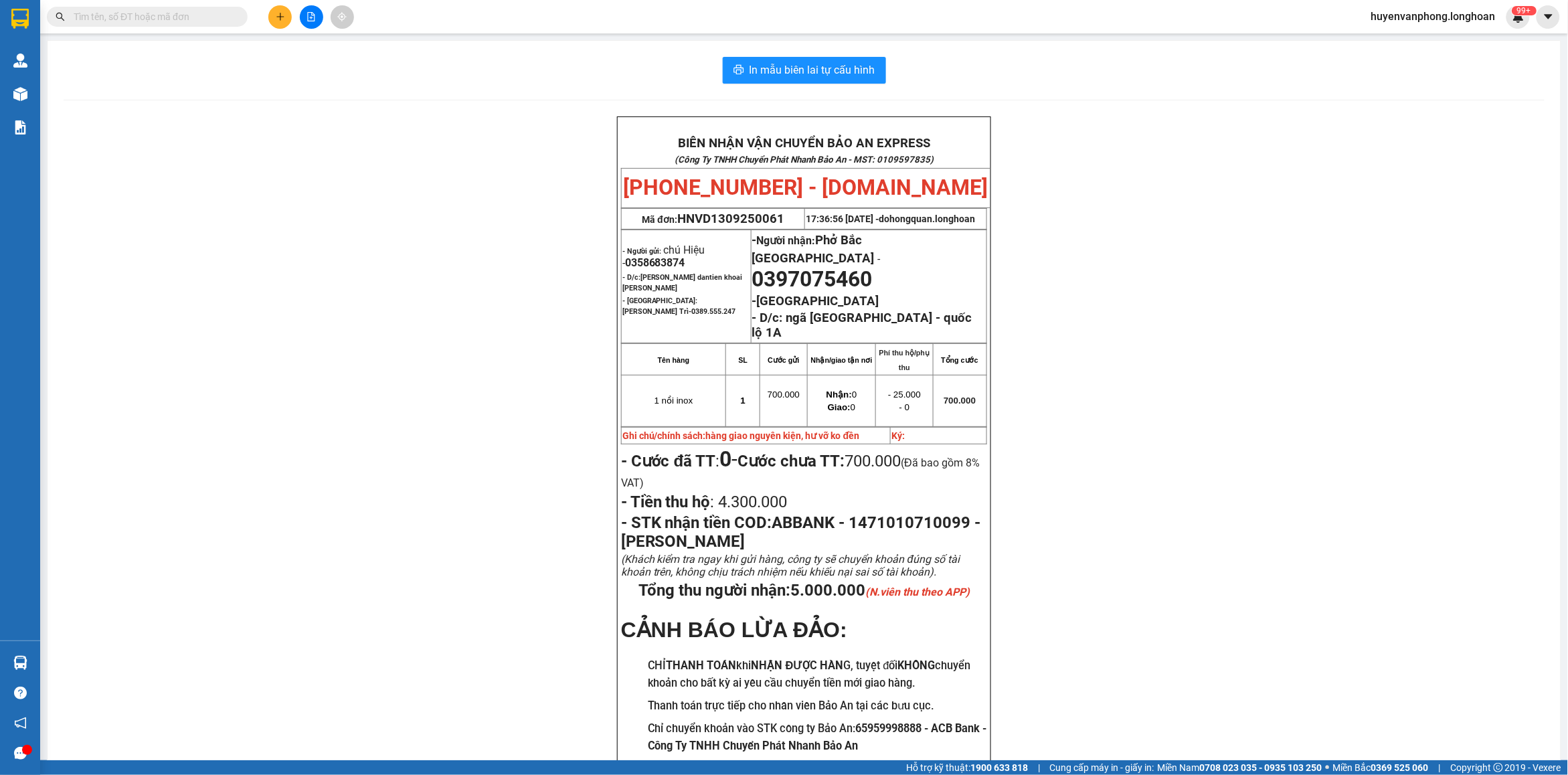
click at [184, 18] on input "text" at bounding box center [153, 17] width 158 height 15
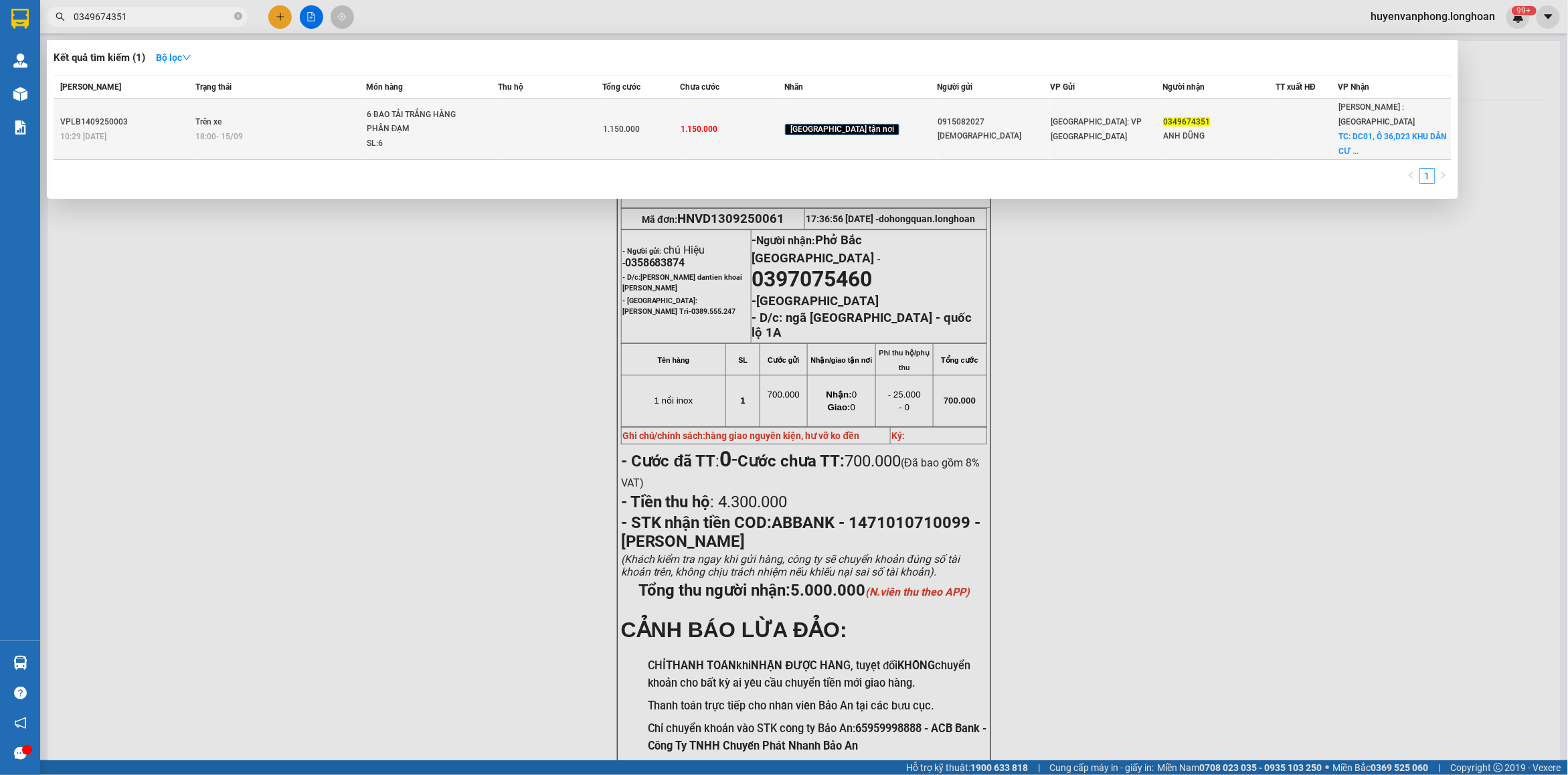
click at [390, 115] on div "6 BAO TẢI TRẮNG HÀNG PHÂN ĐẠM" at bounding box center [416, 121] width 100 height 28
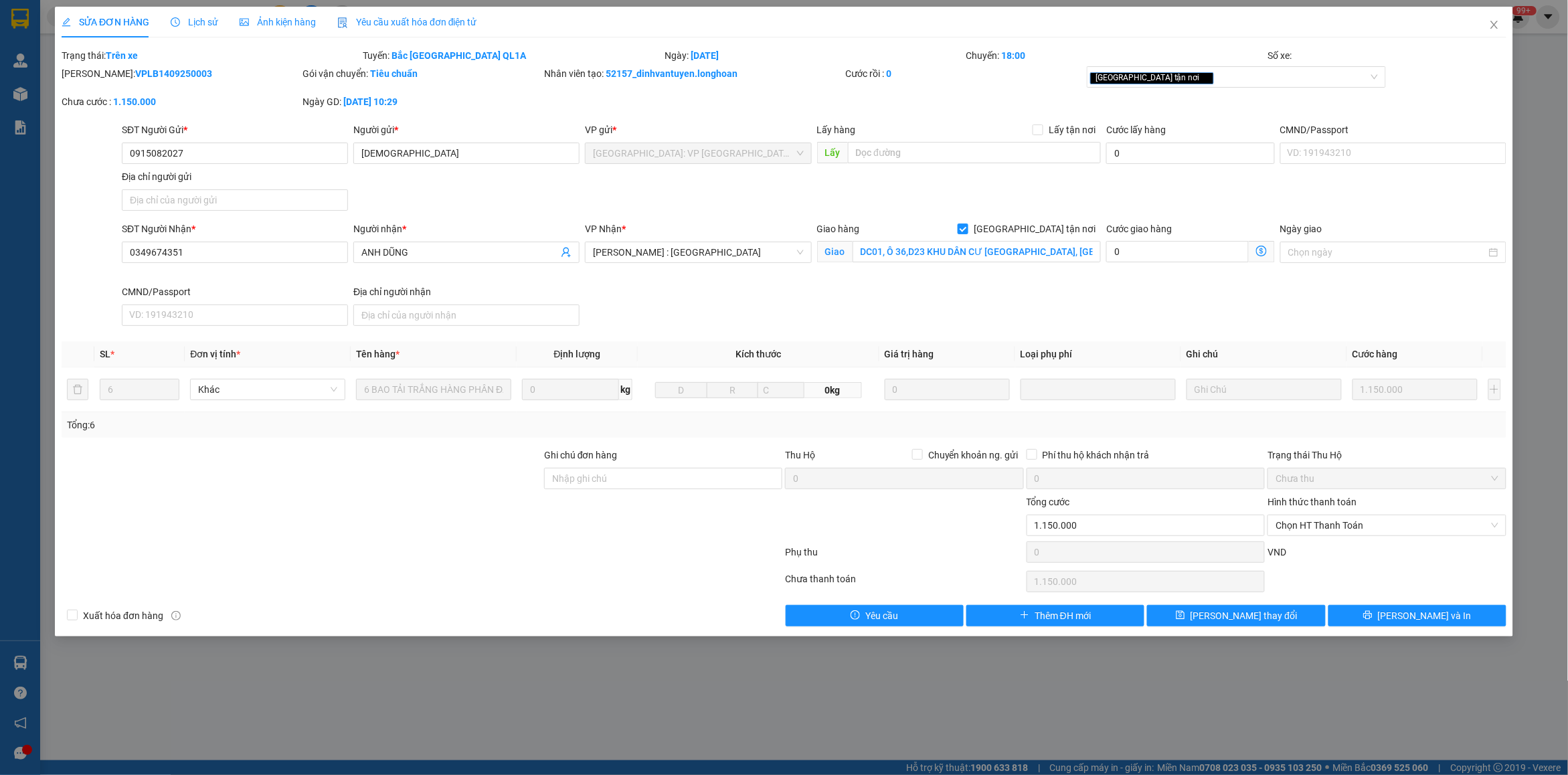
click at [192, 26] on span "Lịch sử" at bounding box center [194, 22] width 48 height 11
